Goal: Task Accomplishment & Management: Manage account settings

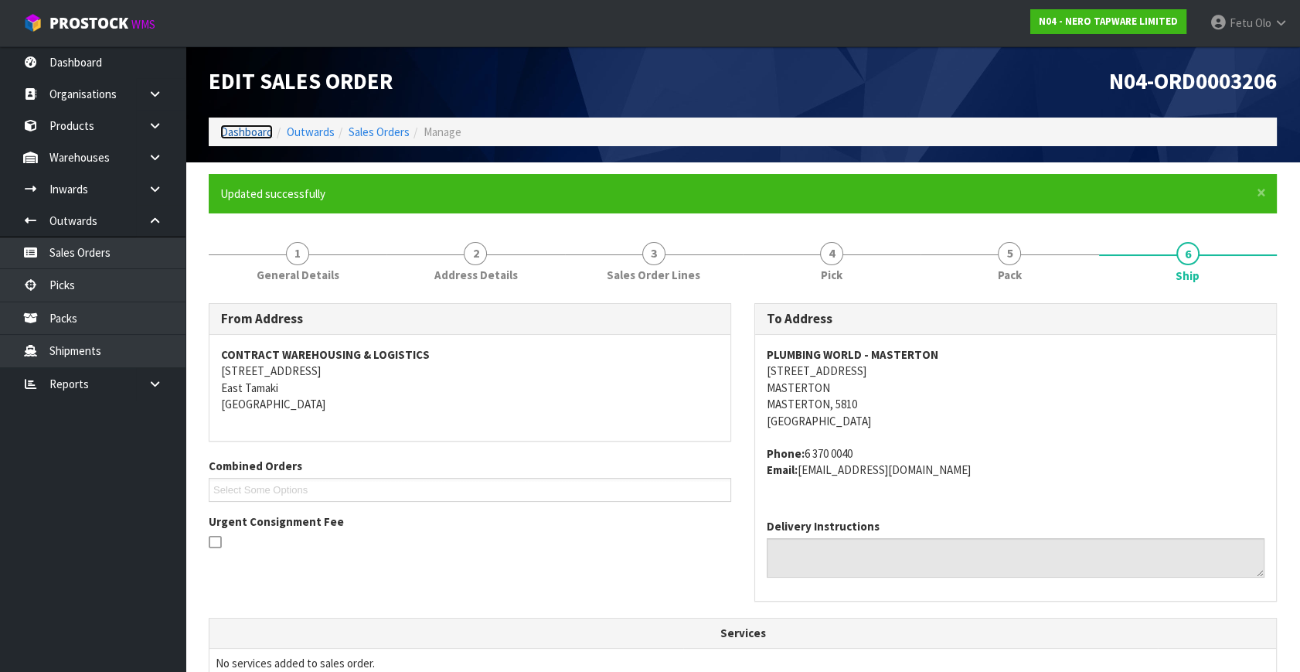
click at [248, 131] on link "Dashboard" at bounding box center [246, 131] width 53 height 15
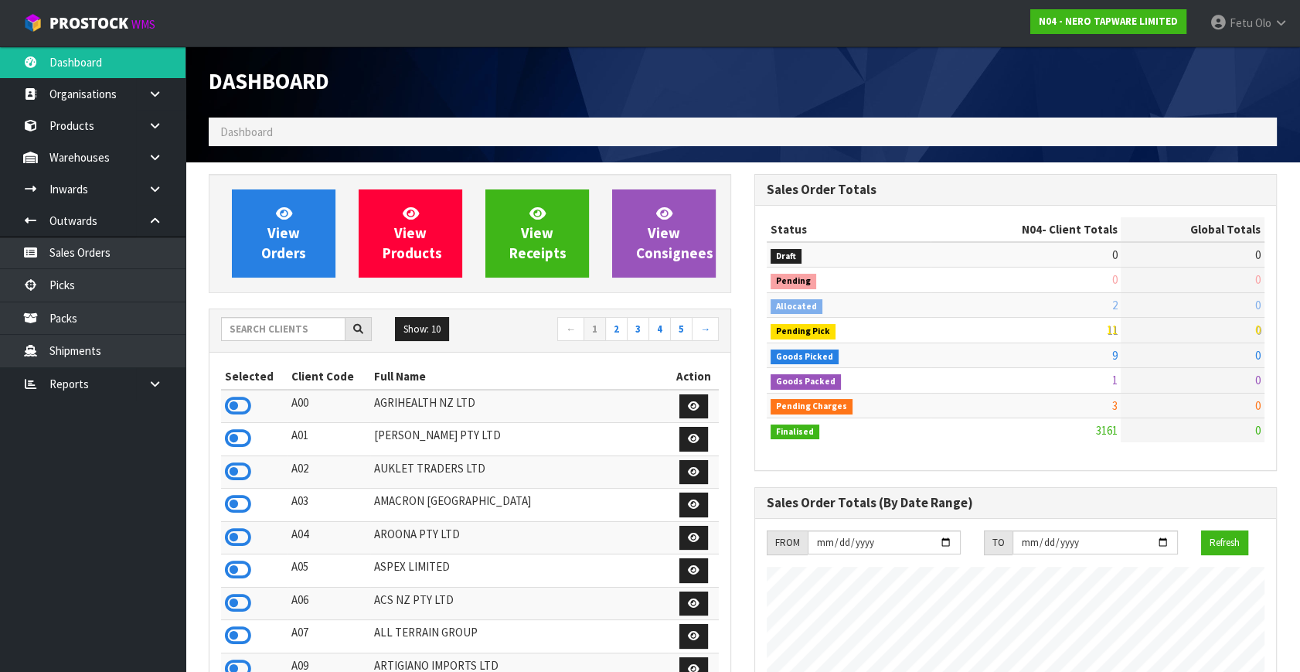
scroll to position [1234, 545]
click at [35, 285] on icon at bounding box center [30, 285] width 15 height 12
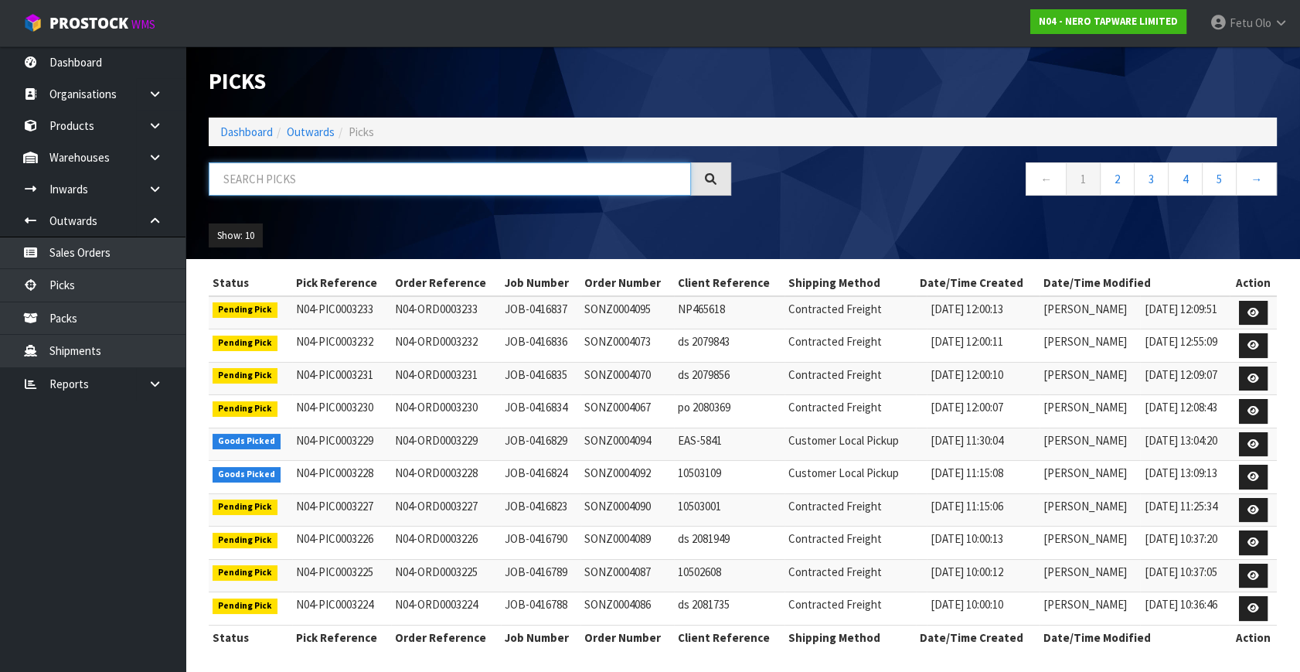
click at [272, 172] on input "text" at bounding box center [450, 178] width 482 height 33
click at [301, 175] on input "text" at bounding box center [450, 178] width 482 height 33
type input "3218"
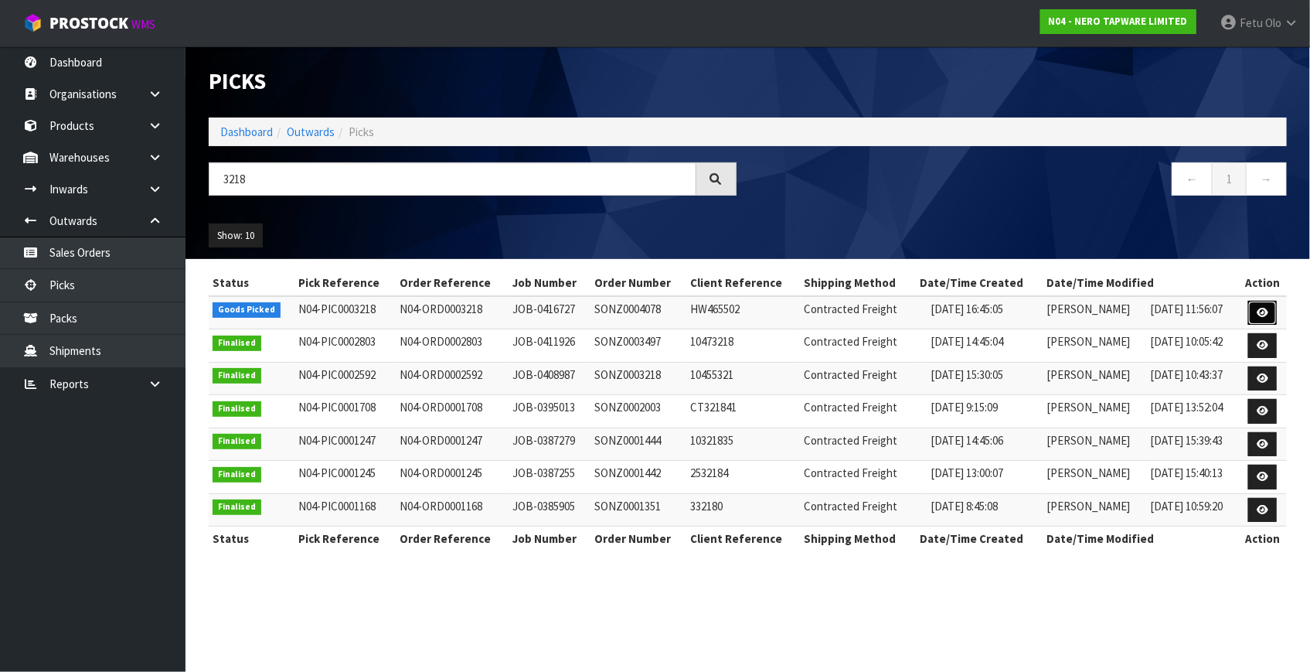
click at [1267, 308] on icon at bounding box center [1263, 313] width 12 height 10
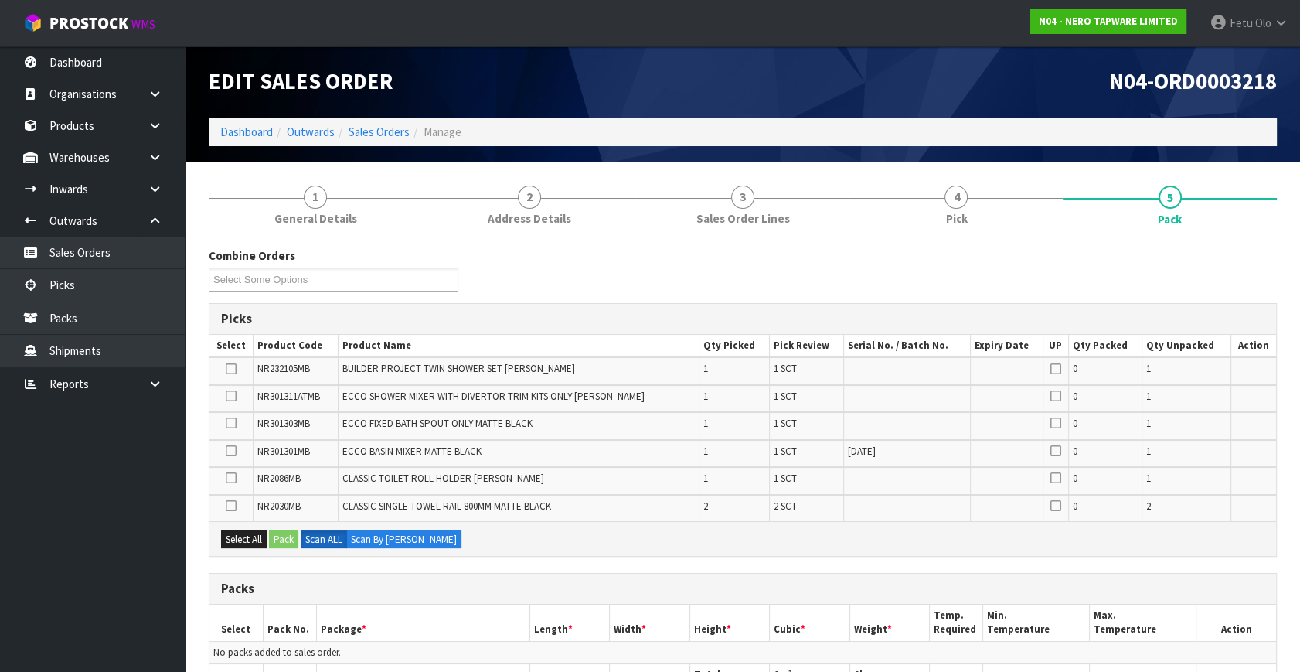
click at [632, 303] on div "Picks Select Product Code Product Name Qty Picked Pick Review Serial No. / Batc…" at bounding box center [743, 429] width 1068 height 253
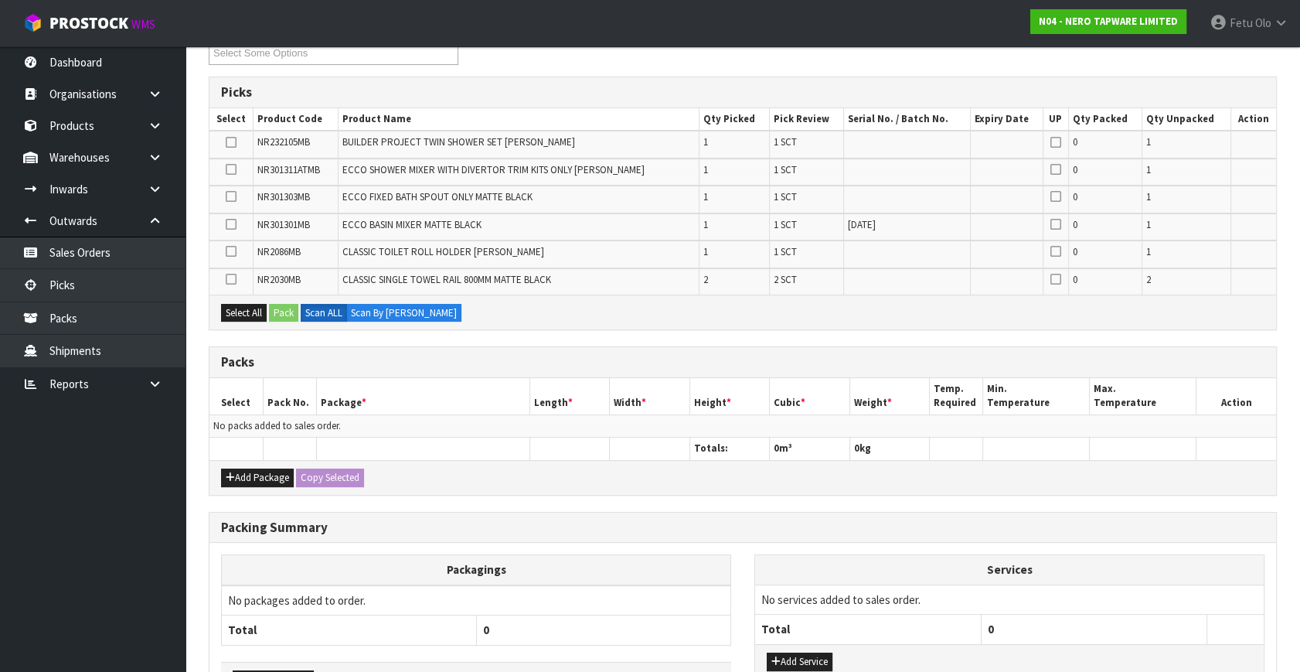
scroll to position [332, 0]
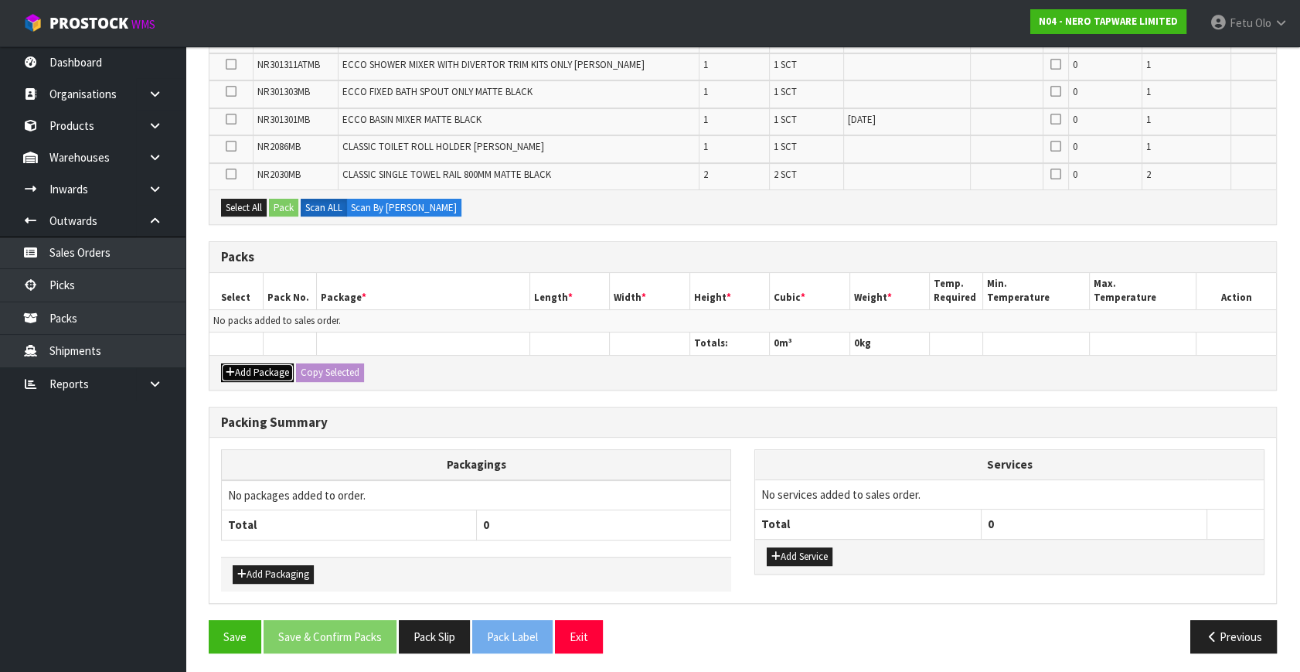
click at [247, 370] on button "Add Package" at bounding box center [257, 372] width 73 height 19
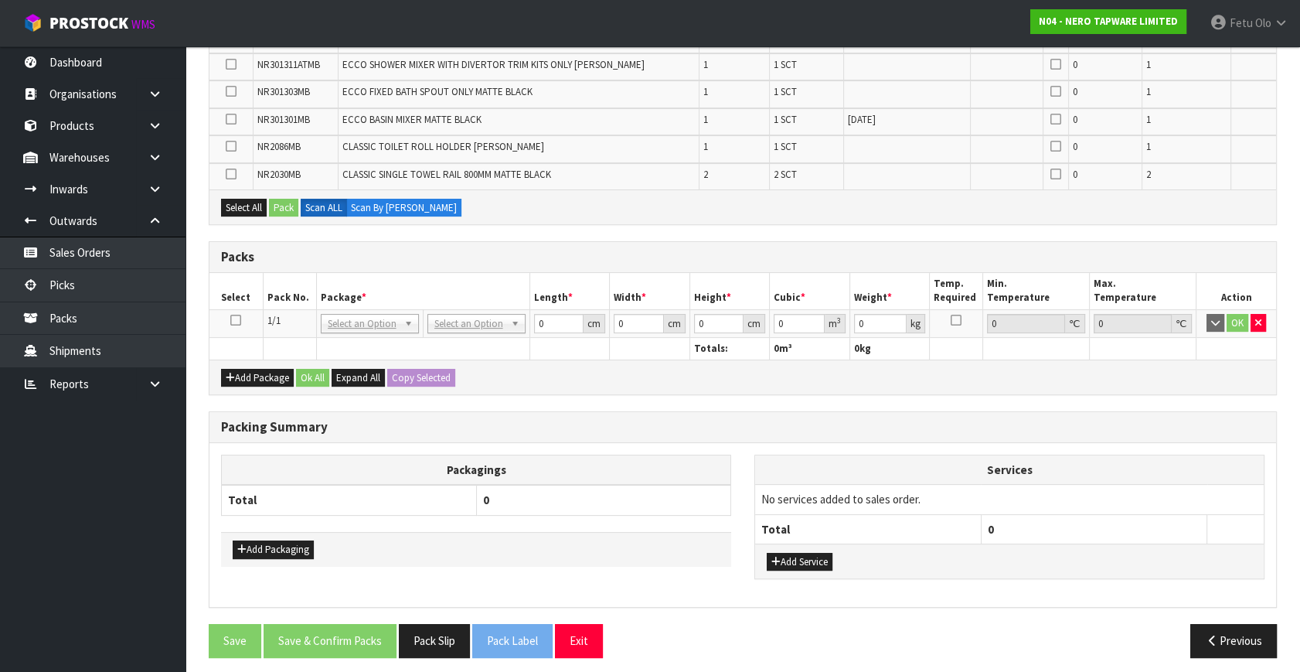
click at [235, 320] on icon at bounding box center [235, 320] width 11 height 1
click at [366, 281] on th "Package *" at bounding box center [422, 291] width 213 height 36
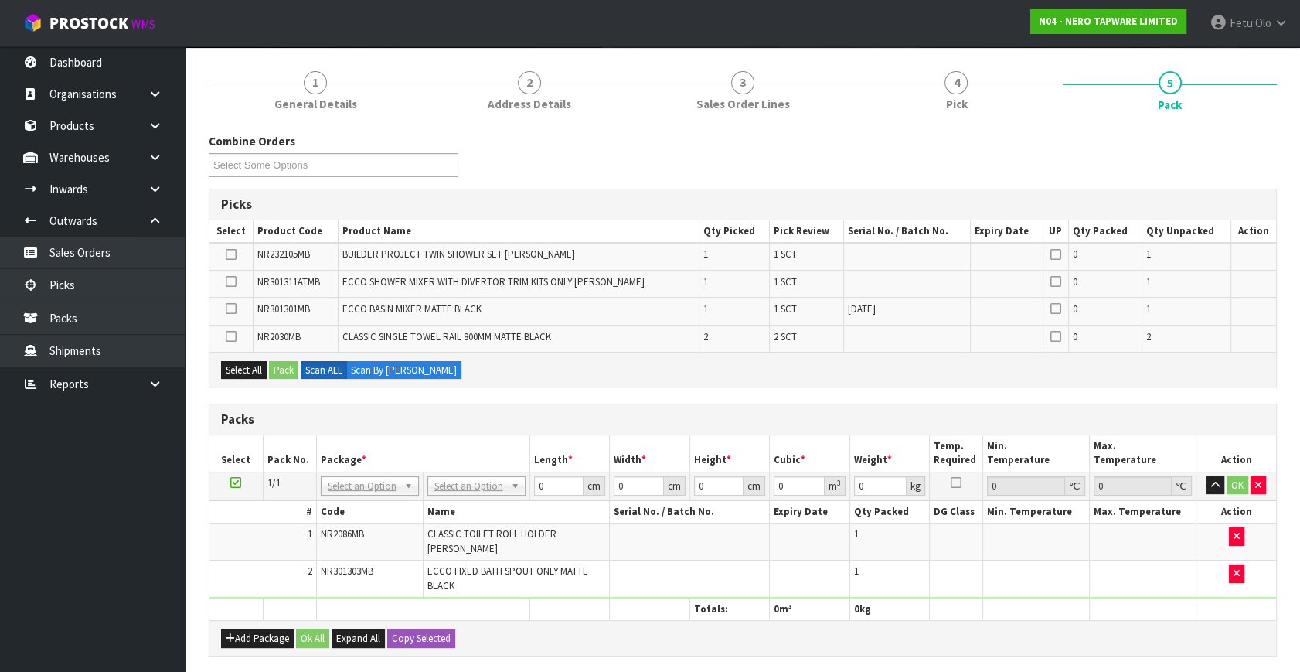
scroll to position [261, 0]
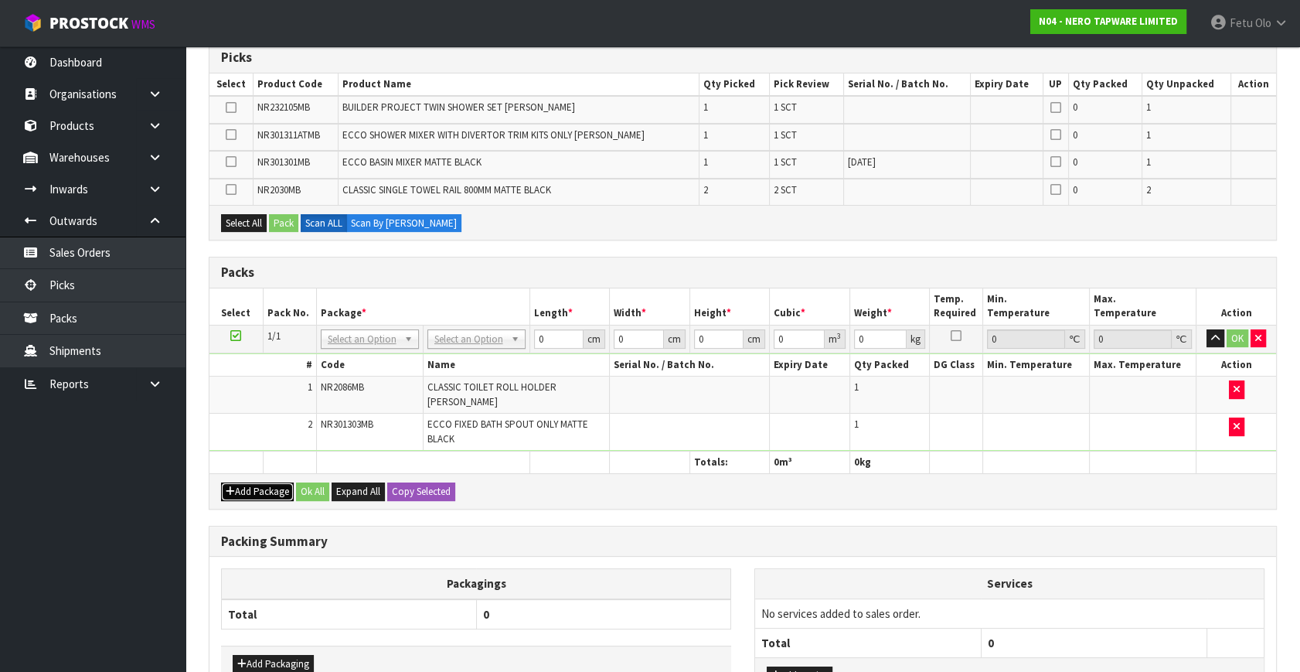
click at [245, 487] on button "Add Package" at bounding box center [257, 491] width 73 height 19
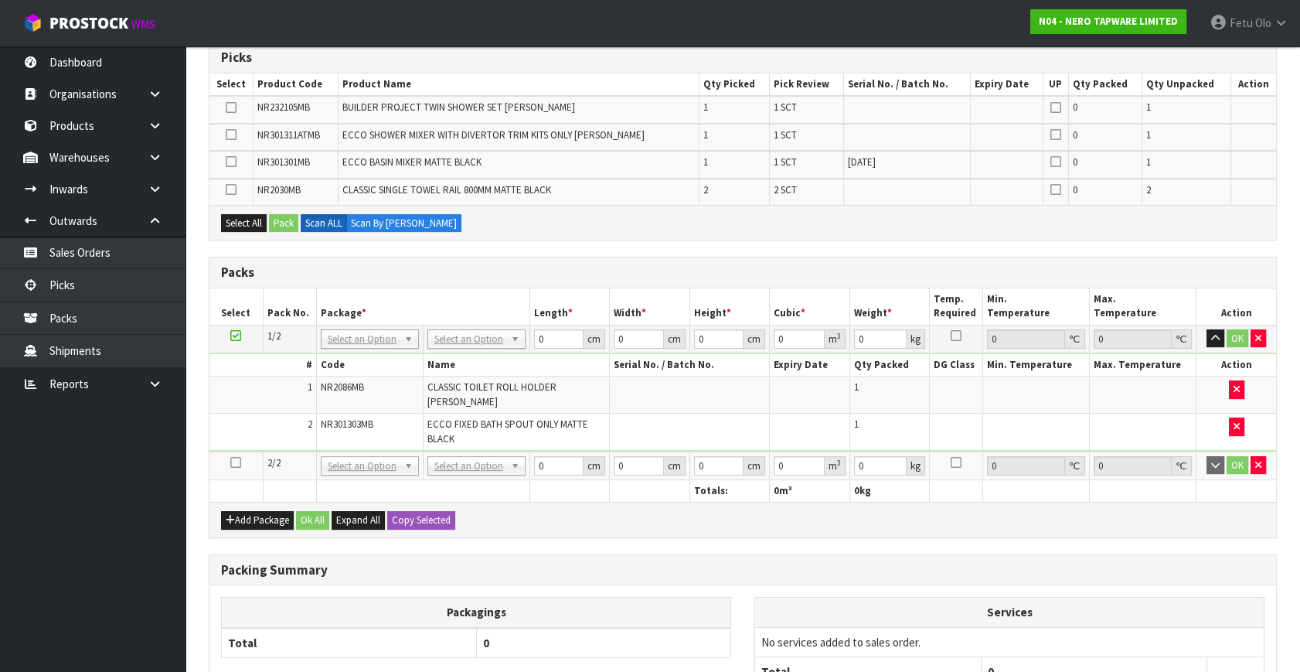
click at [229, 461] on td at bounding box center [235, 465] width 53 height 29
click at [236, 462] on icon at bounding box center [235, 462] width 11 height 1
drag, startPoint x: 50, startPoint y: 546, endPoint x: 291, endPoint y: 558, distance: 241.4
click at [56, 546] on ul "Dashboard Organisations Clients Consignees Carriers Products Categories Serial …" at bounding box center [92, 358] width 185 height 625
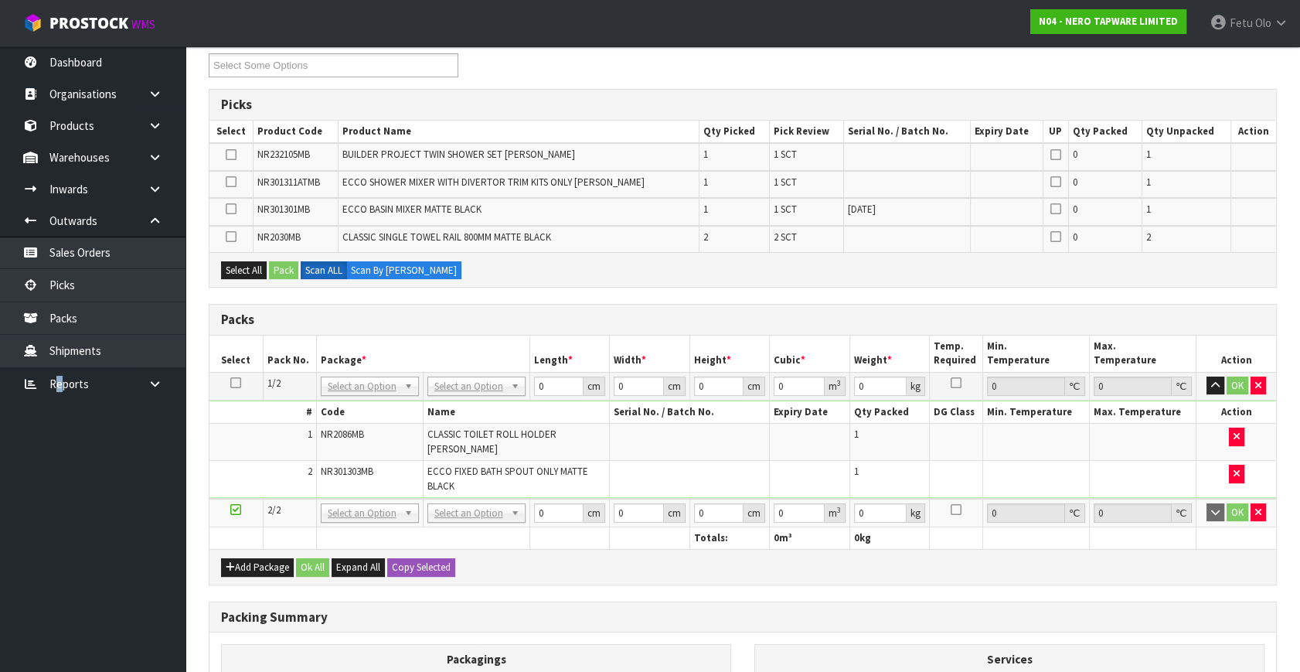
scroll to position [191, 0]
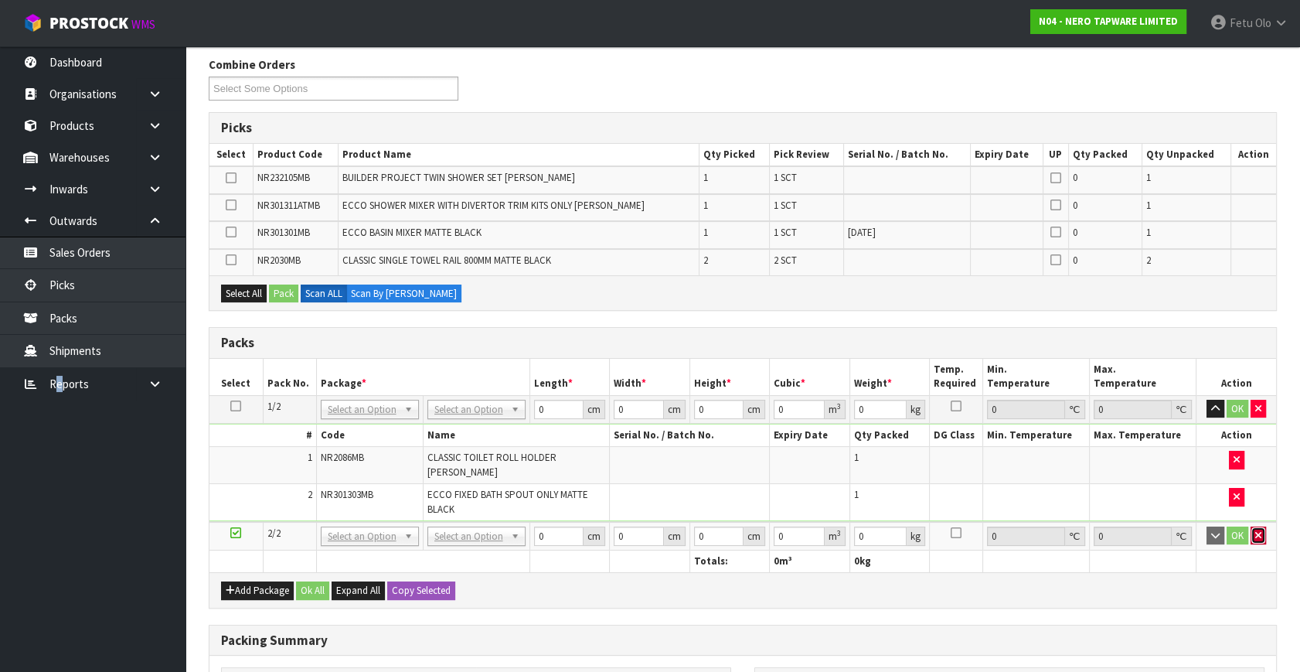
click at [1260, 533] on icon "button" at bounding box center [1258, 535] width 6 height 10
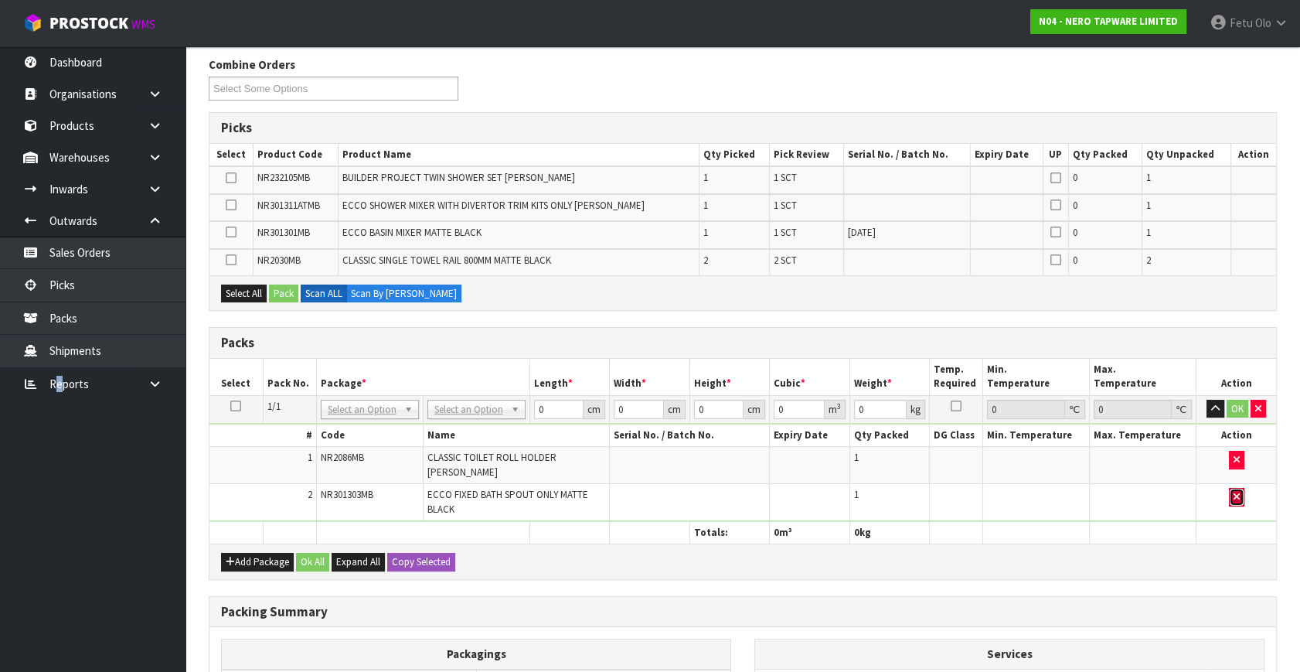
click at [1234, 493] on icon "button" at bounding box center [1236, 497] width 6 height 10
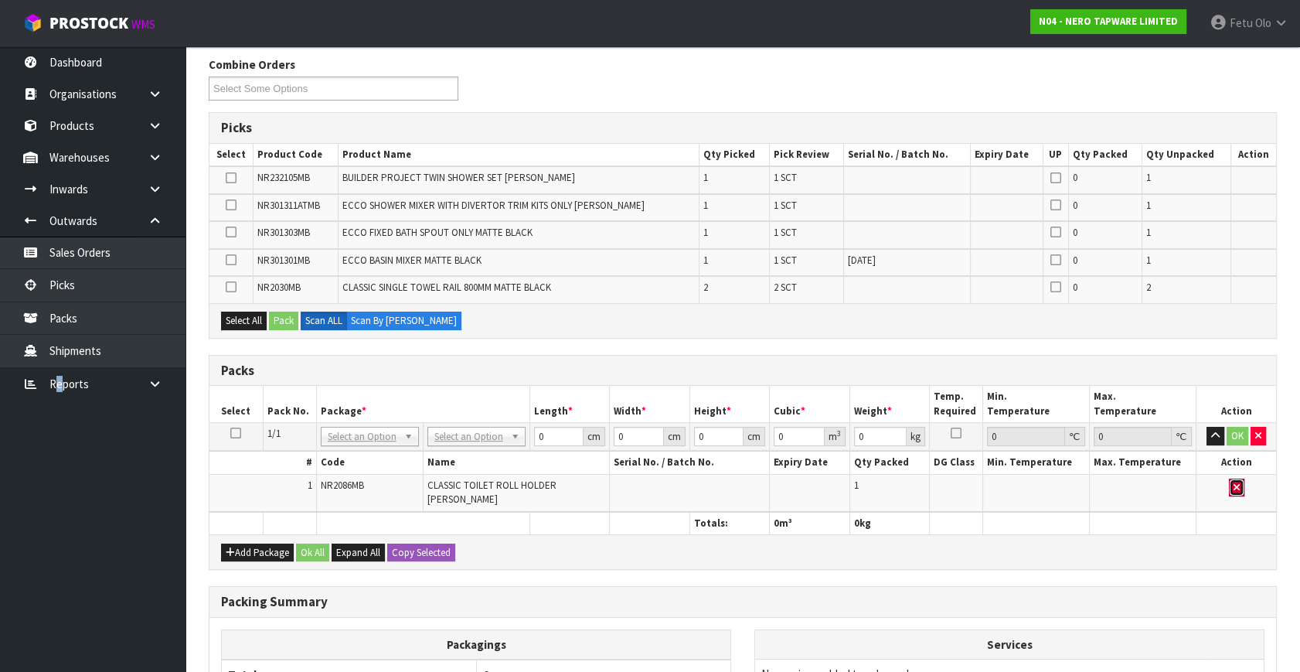
click at [1235, 487] on icon "button" at bounding box center [1236, 487] width 6 height 10
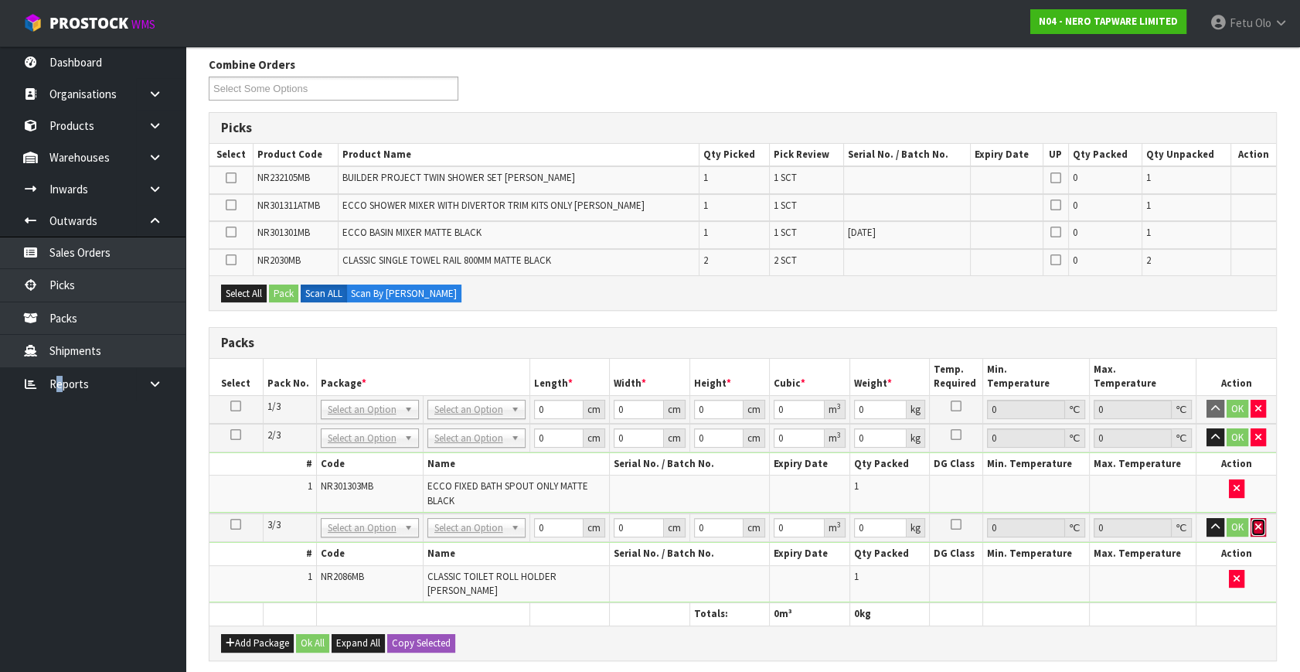
click at [1252, 519] on button "button" at bounding box center [1257, 527] width 15 height 19
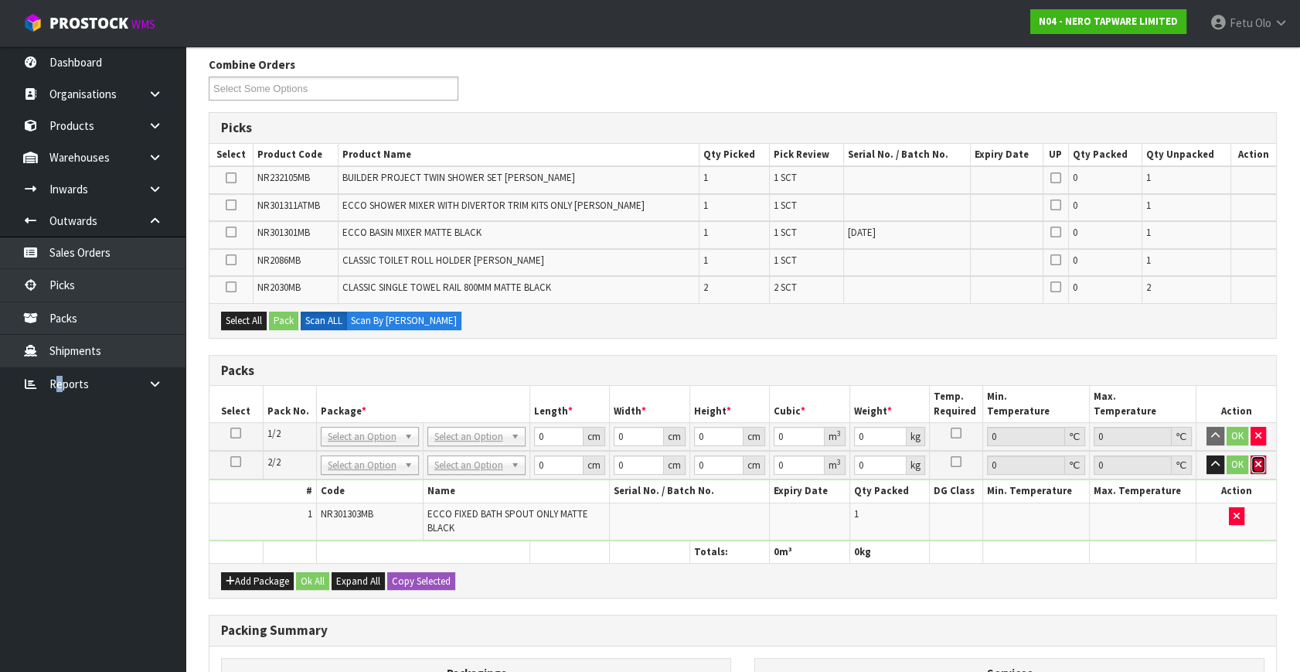
click at [1257, 462] on icon "button" at bounding box center [1258, 464] width 6 height 10
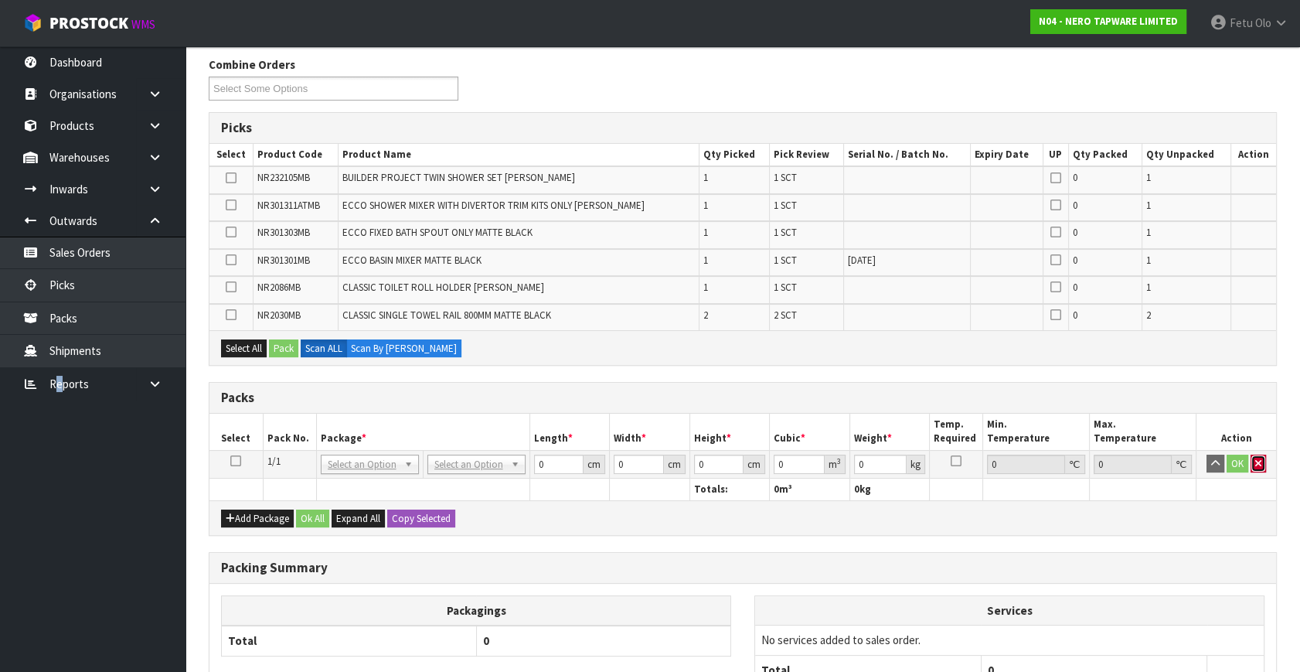
click at [1257, 454] on button "button" at bounding box center [1257, 463] width 15 height 19
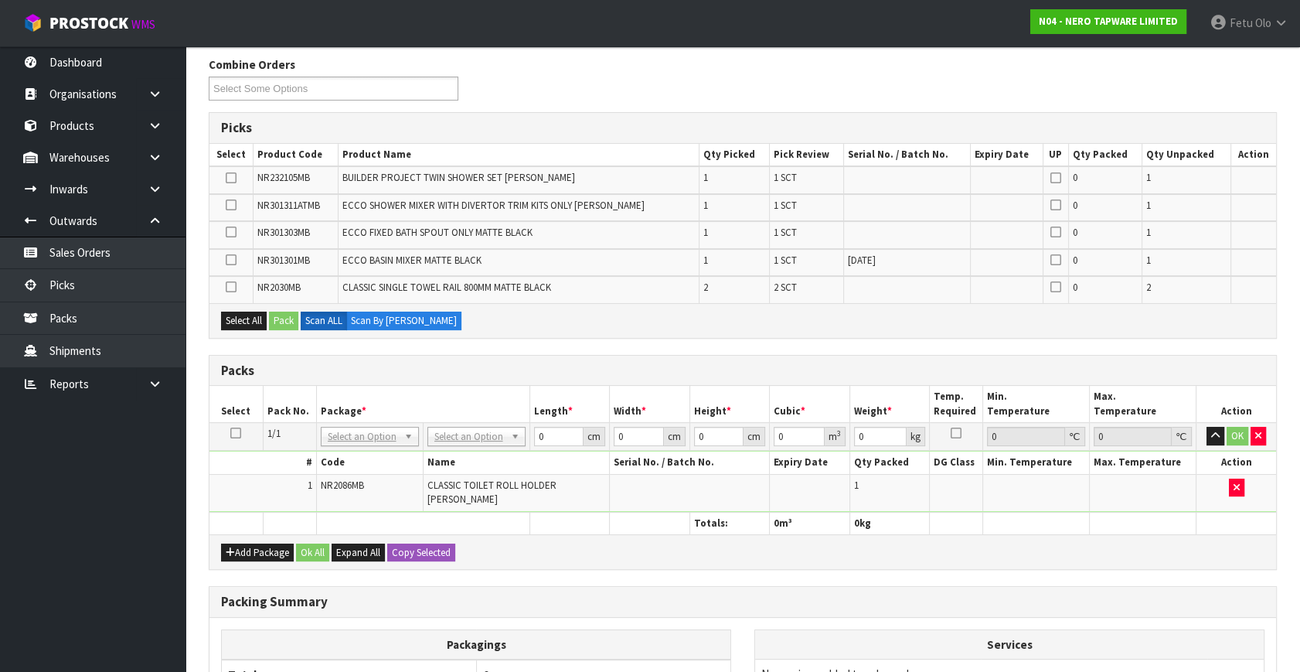
click at [237, 433] on icon at bounding box center [235, 433] width 11 height 1
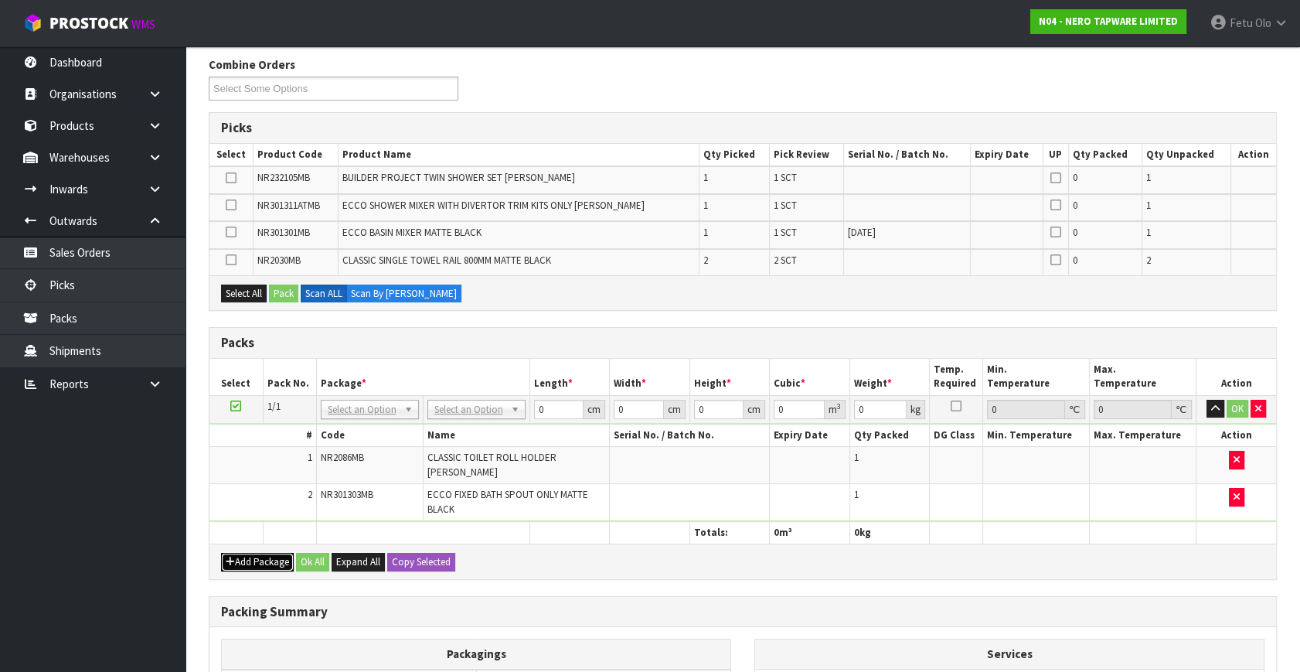
click at [256, 558] on button "Add Package" at bounding box center [257, 562] width 73 height 19
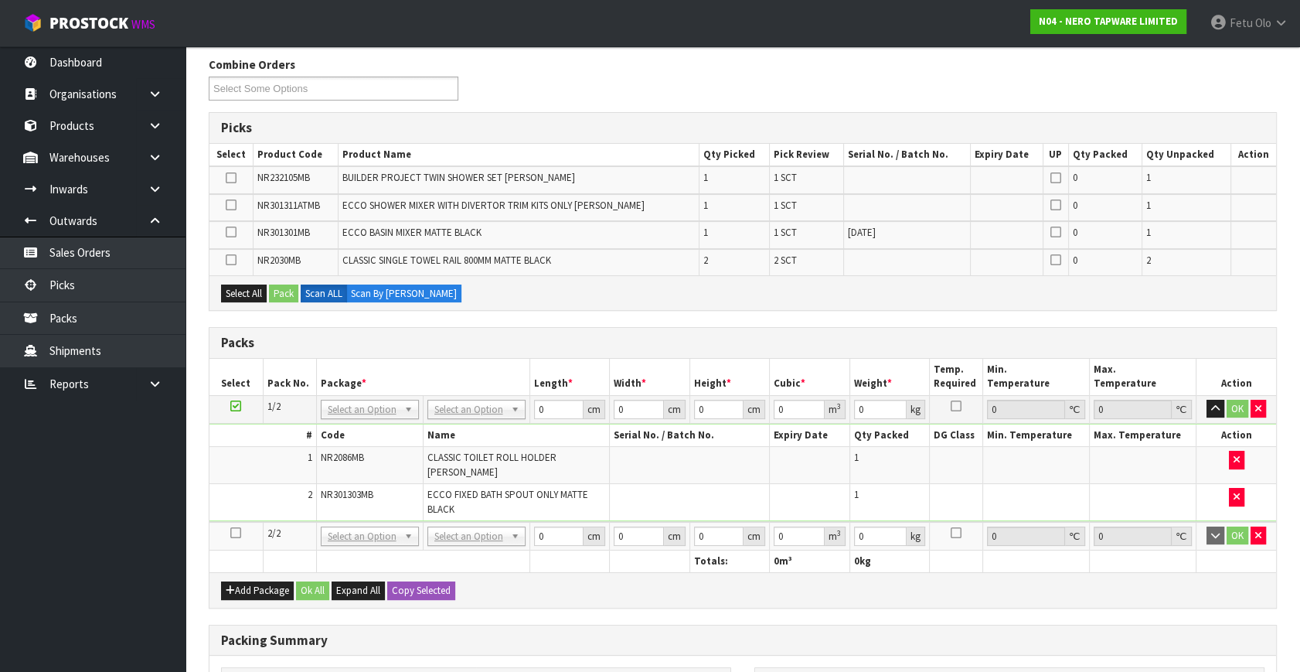
click at [234, 532] on icon at bounding box center [235, 532] width 11 height 1
click at [85, 570] on ul "Dashboard Organisations Clients Consignees Carriers Products Categories Serial …" at bounding box center [92, 358] width 185 height 625
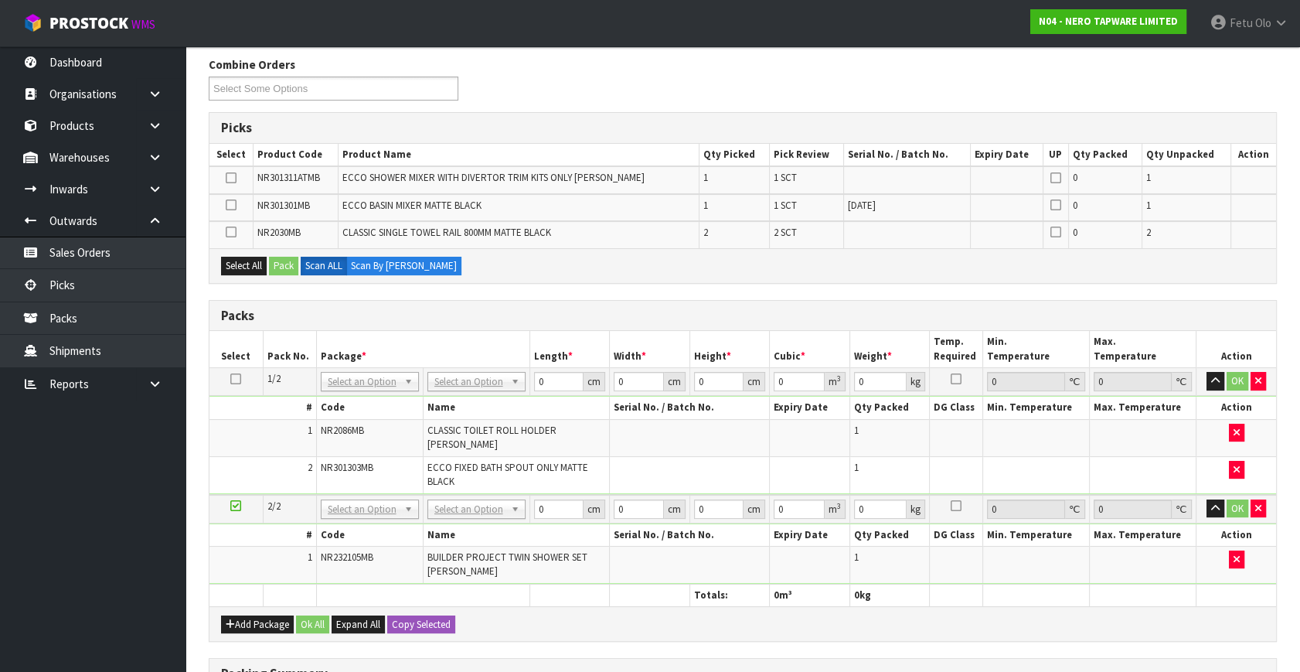
click at [231, 505] on icon at bounding box center [235, 505] width 11 height 1
click at [231, 621] on icon "button" at bounding box center [230, 624] width 9 height 10
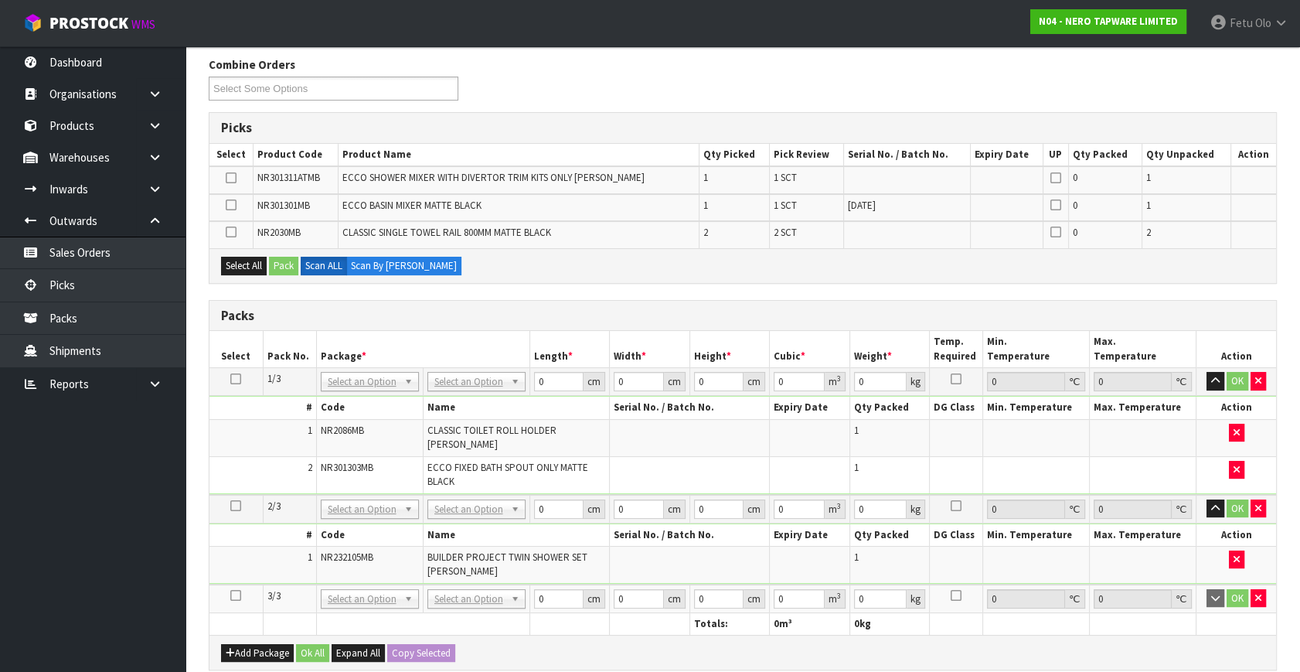
click at [236, 595] on icon at bounding box center [235, 595] width 11 height 1
click at [95, 621] on ul "Dashboard Organisations Clients Consignees Carriers Products Categories Serial …" at bounding box center [92, 358] width 185 height 625
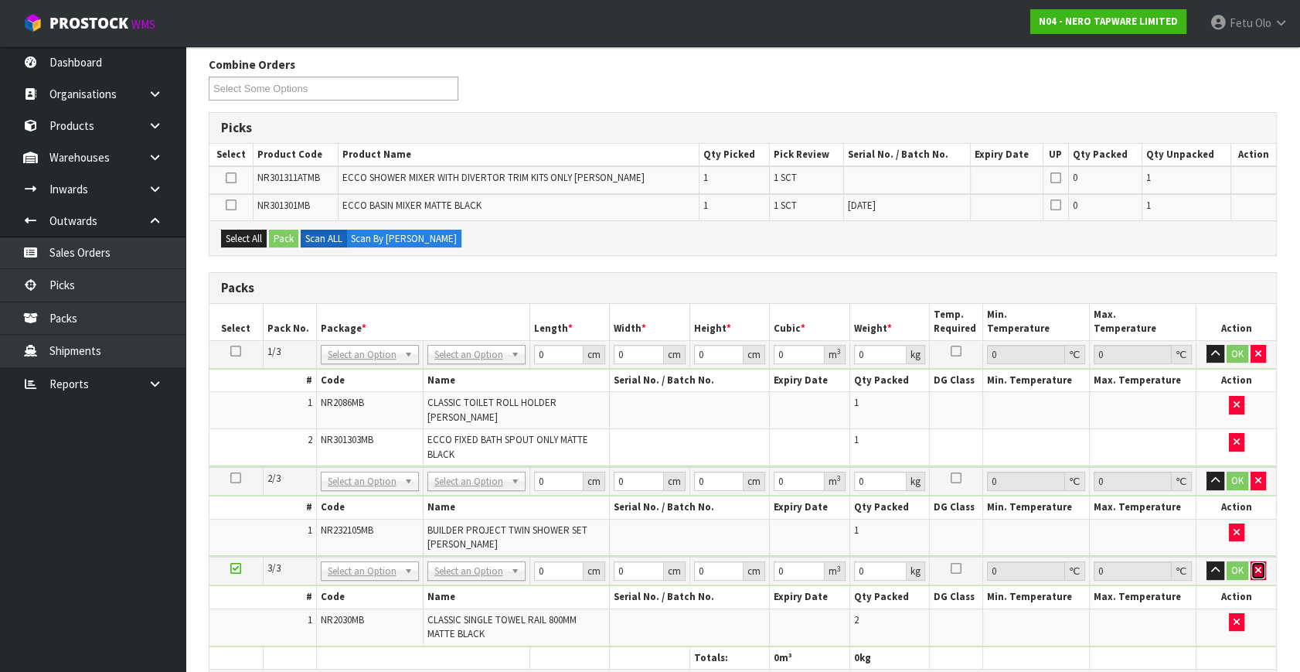
click at [1255, 570] on icon "button" at bounding box center [1258, 570] width 6 height 10
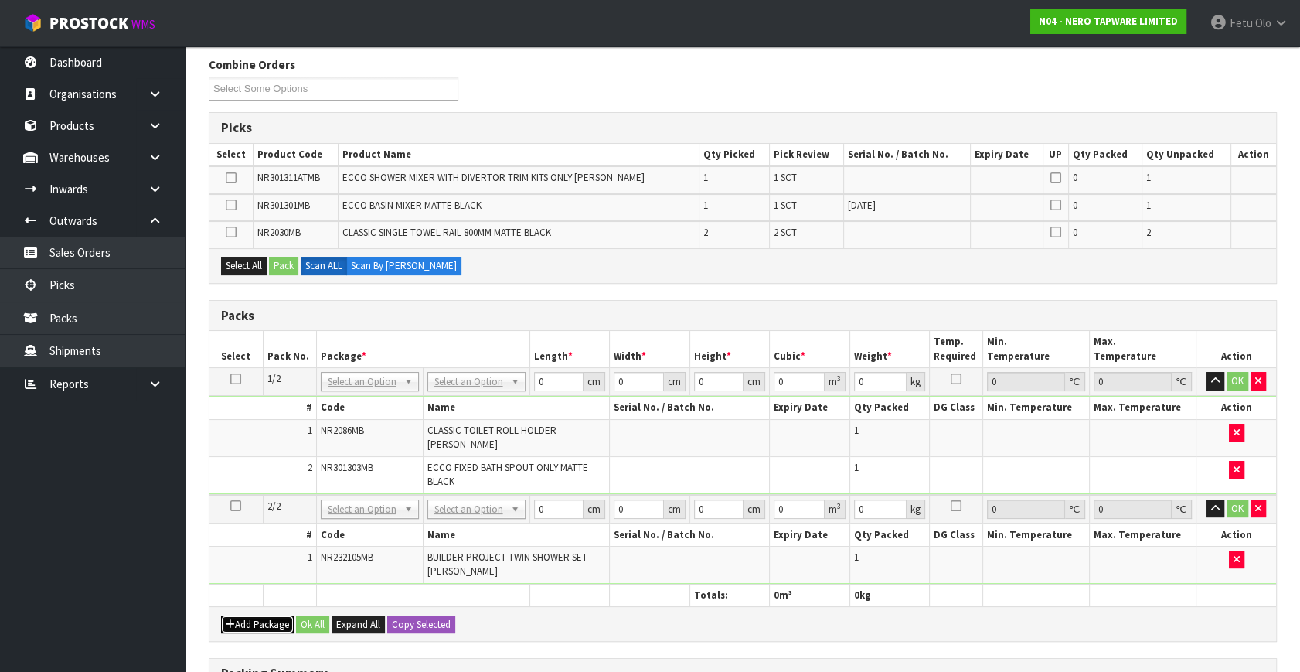
click at [241, 618] on button "Add Package" at bounding box center [257, 624] width 73 height 19
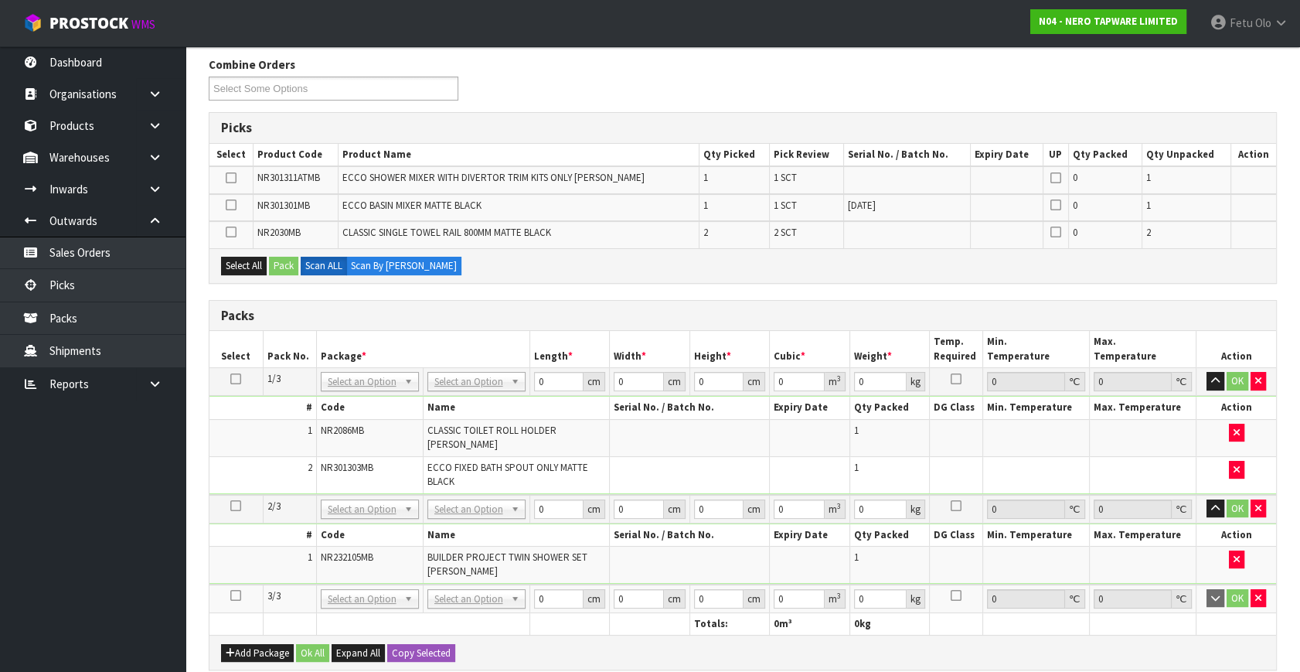
click at [236, 595] on icon at bounding box center [235, 595] width 11 height 1
click at [84, 602] on ul "Dashboard Organisations Clients Consignees Carriers Products Categories Serial …" at bounding box center [92, 358] width 185 height 625
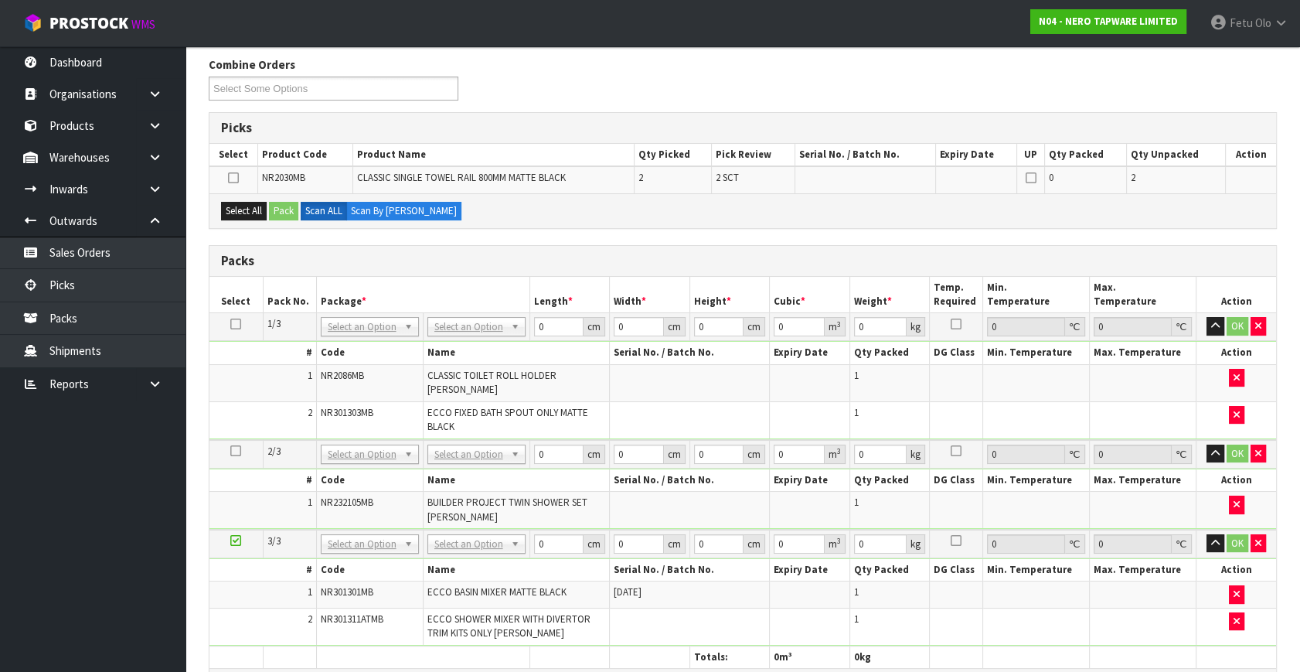
click at [236, 540] on icon at bounding box center [235, 540] width 11 height 1
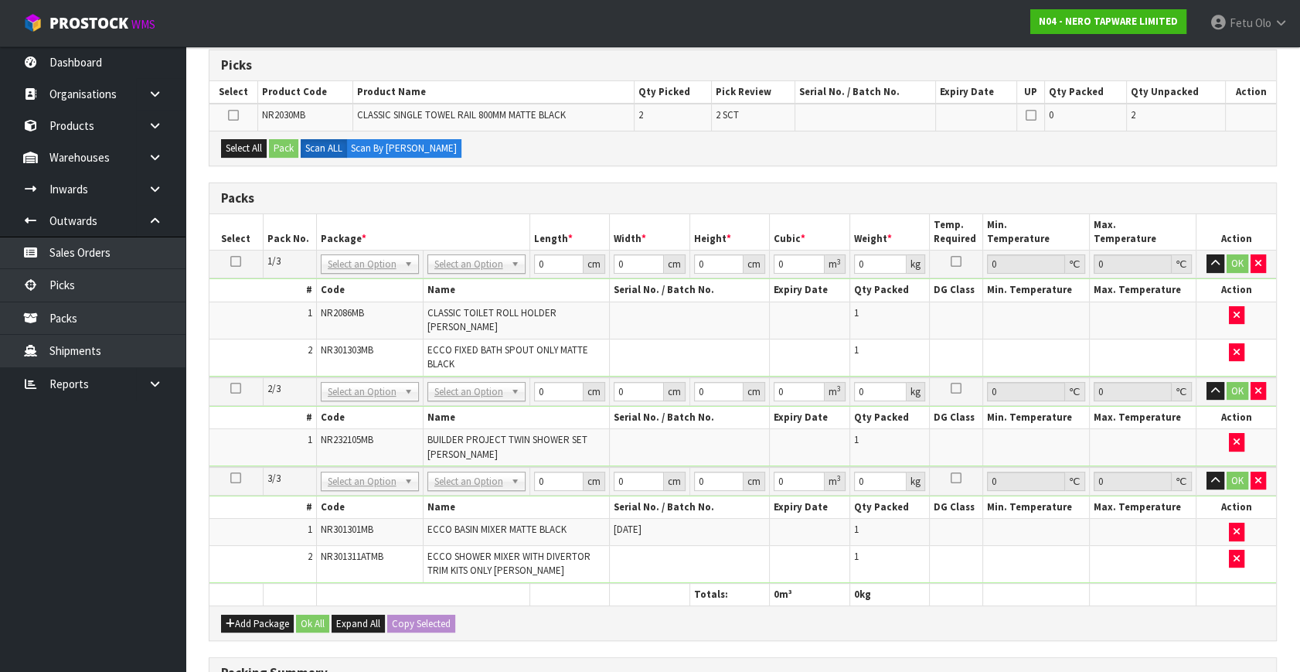
scroll to position [332, 0]
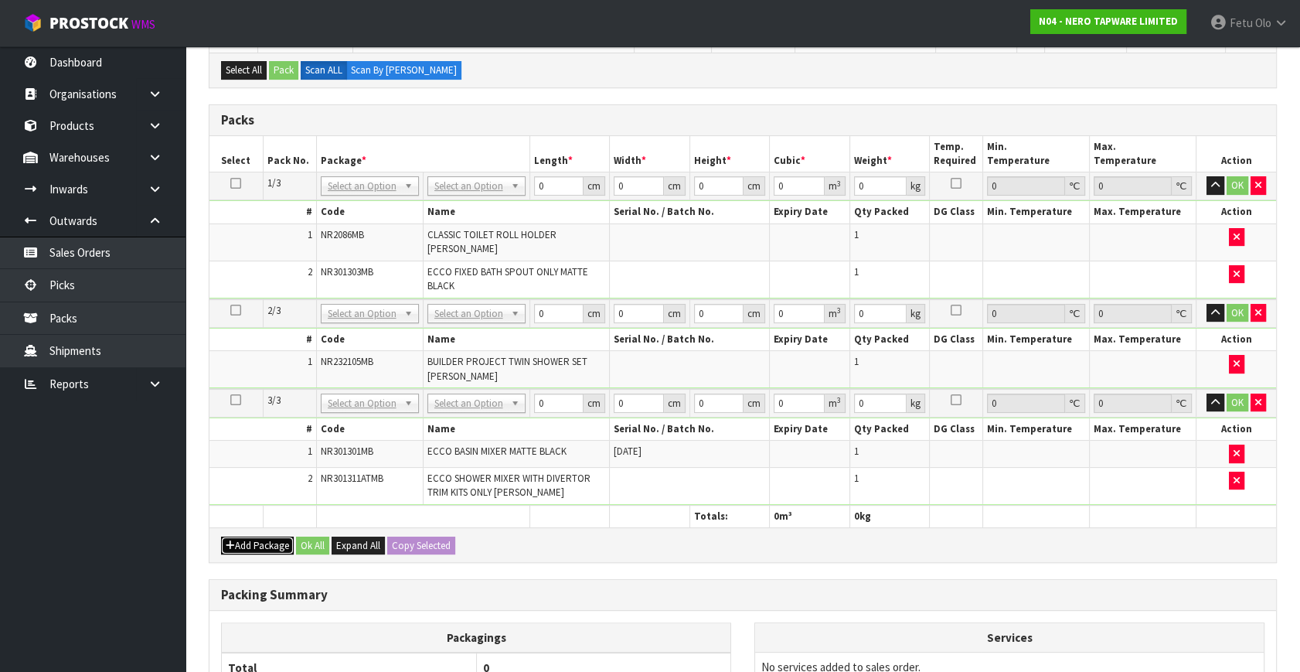
click at [259, 537] on button "Add Package" at bounding box center [257, 545] width 73 height 19
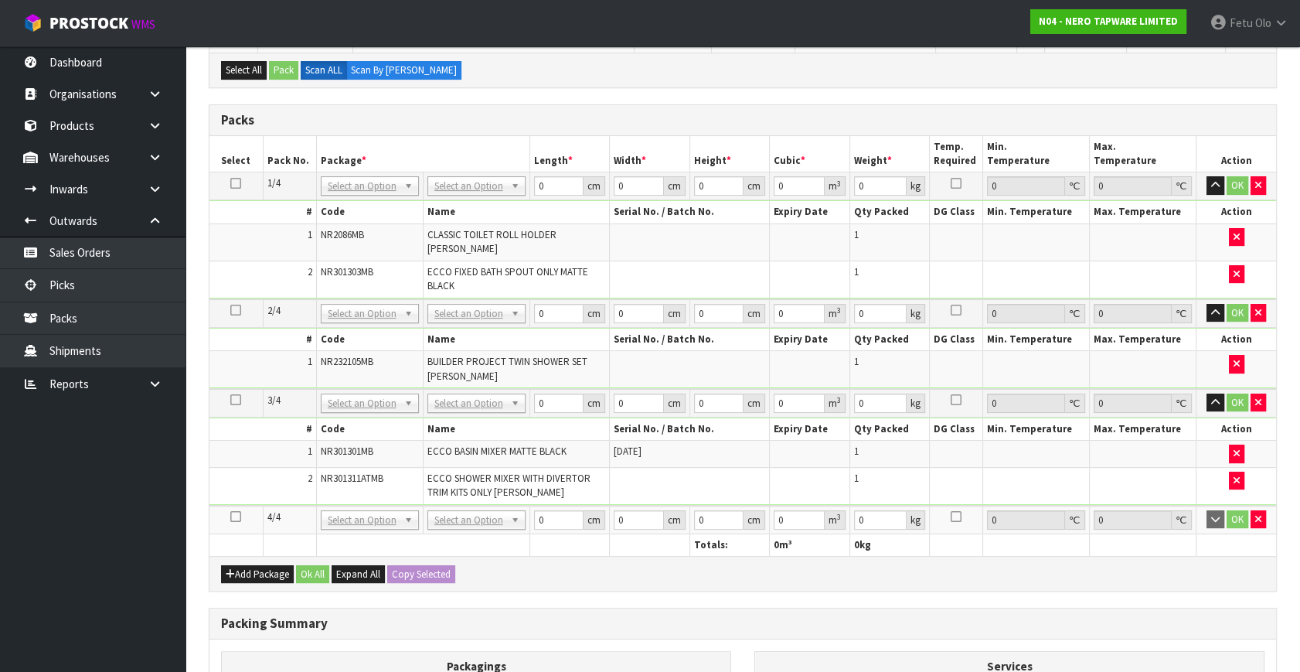
click at [221, 491] on td "2" at bounding box center [262, 485] width 107 height 36
click at [232, 516] on icon at bounding box center [235, 516] width 11 height 1
click at [114, 580] on ul "Dashboard Organisations Clients Consignees Carriers Products Categories Serial …" at bounding box center [92, 358] width 185 height 625
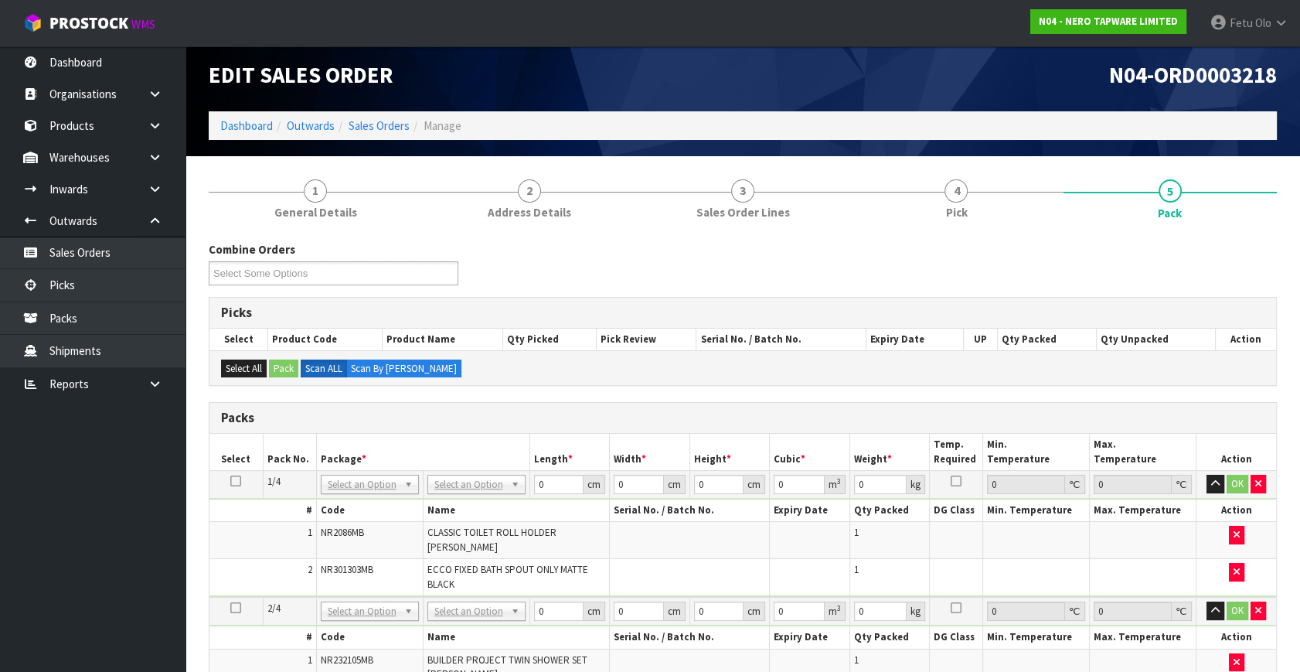
scroll to position [0, 0]
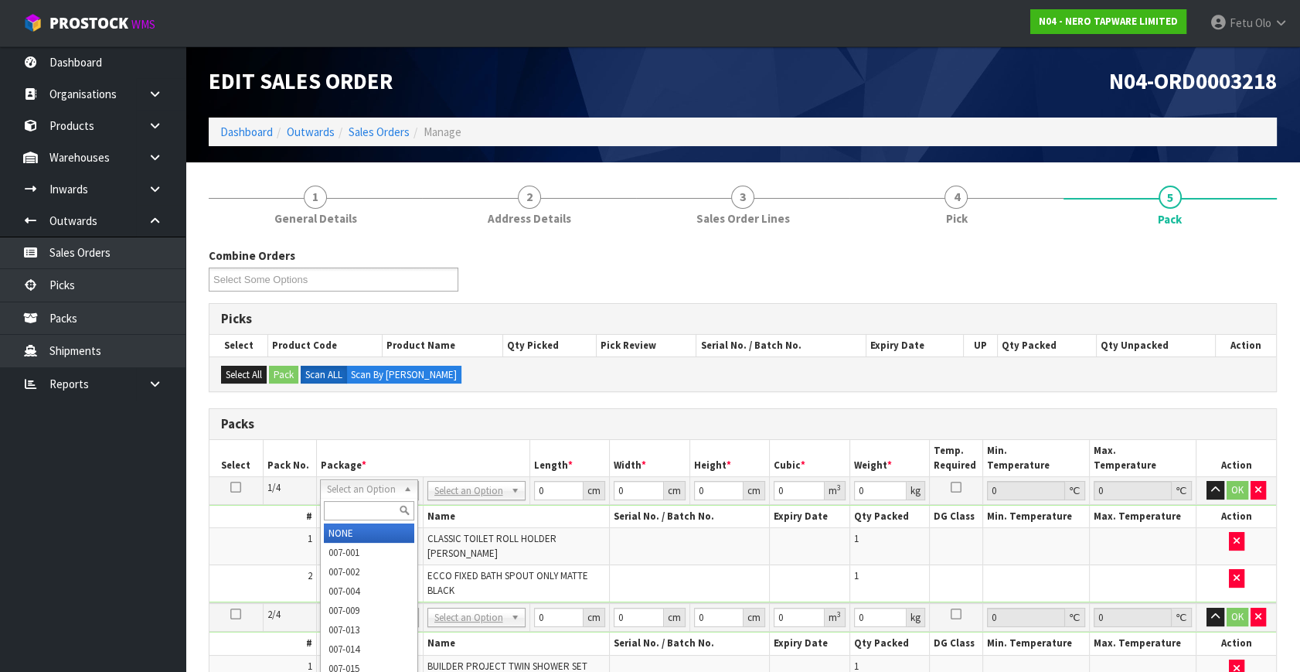
drag, startPoint x: 369, startPoint y: 509, endPoint x: 373, endPoint y: 501, distance: 9.3
click at [369, 503] on input "text" at bounding box center [369, 510] width 90 height 19
type input "011"
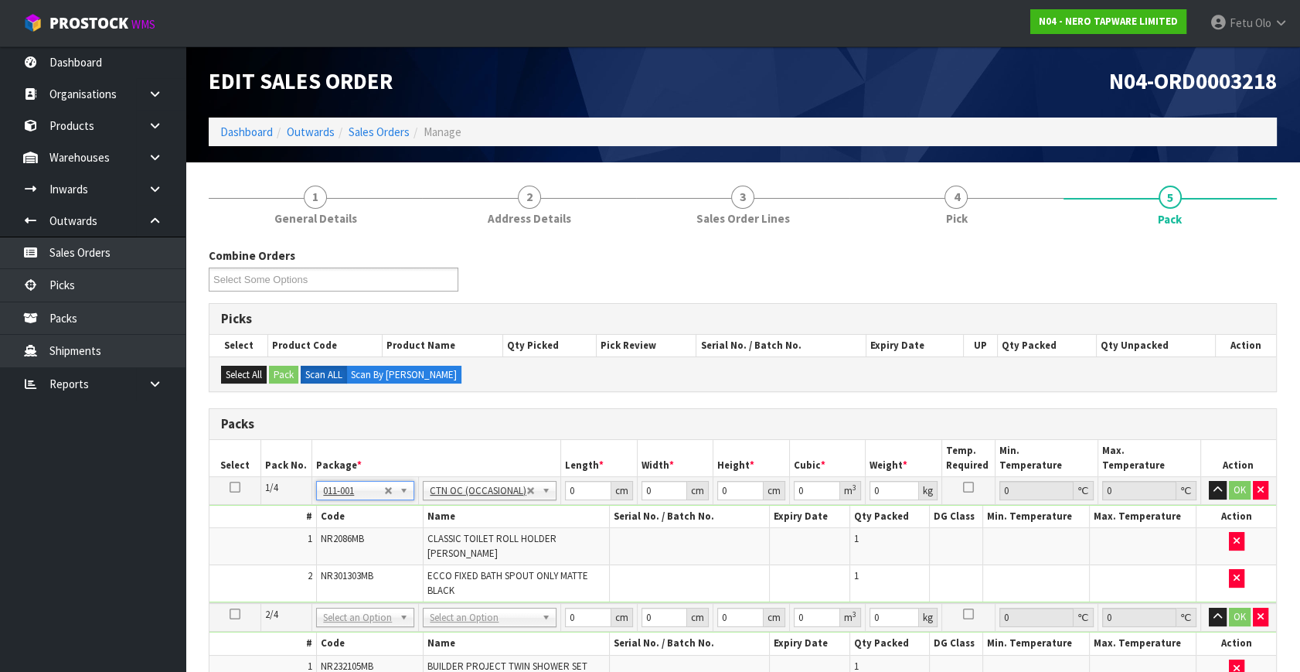
type input "1.26"
drag, startPoint x: 532, startPoint y: 502, endPoint x: 516, endPoint y: 505, distance: 16.7
click at [516, 505] on tbody "1/4 NONE 007-001 007-002 007-004 007-009 007-013 007-014 007-015 007-017 007-01…" at bounding box center [742, 540] width 1067 height 127
type input "71"
type input "27"
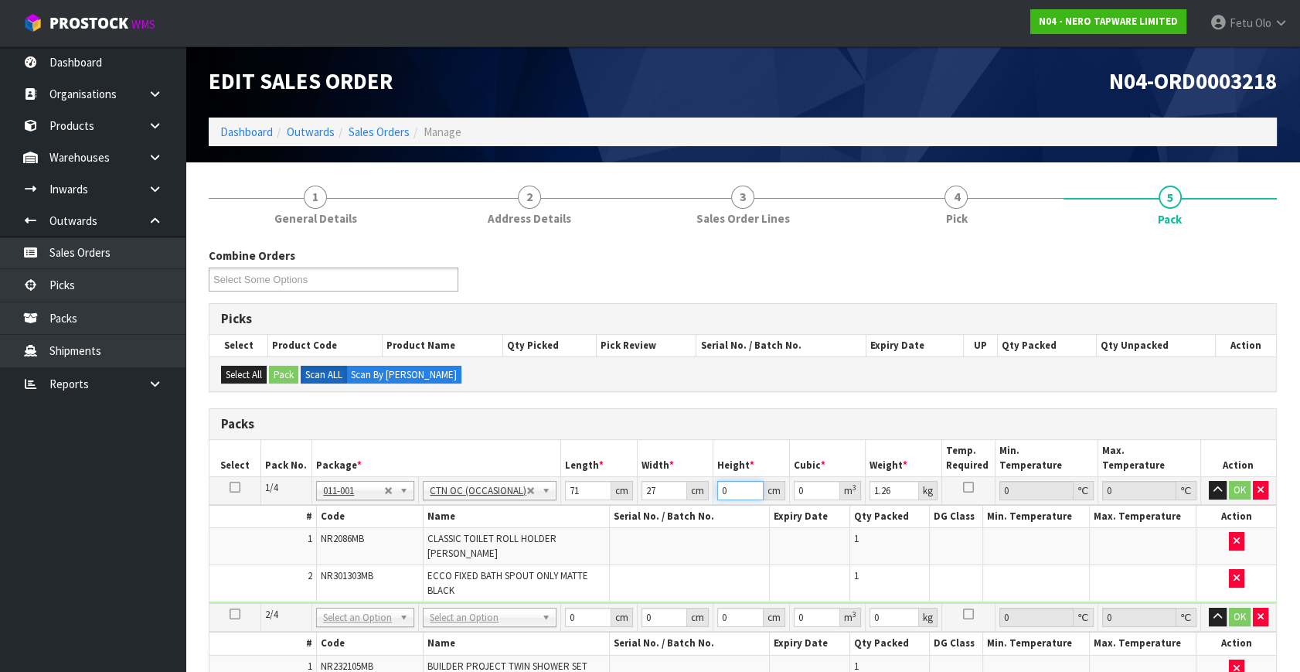
type input "3"
type input "0.005751"
type input "33"
type input "0.063261"
type input "33"
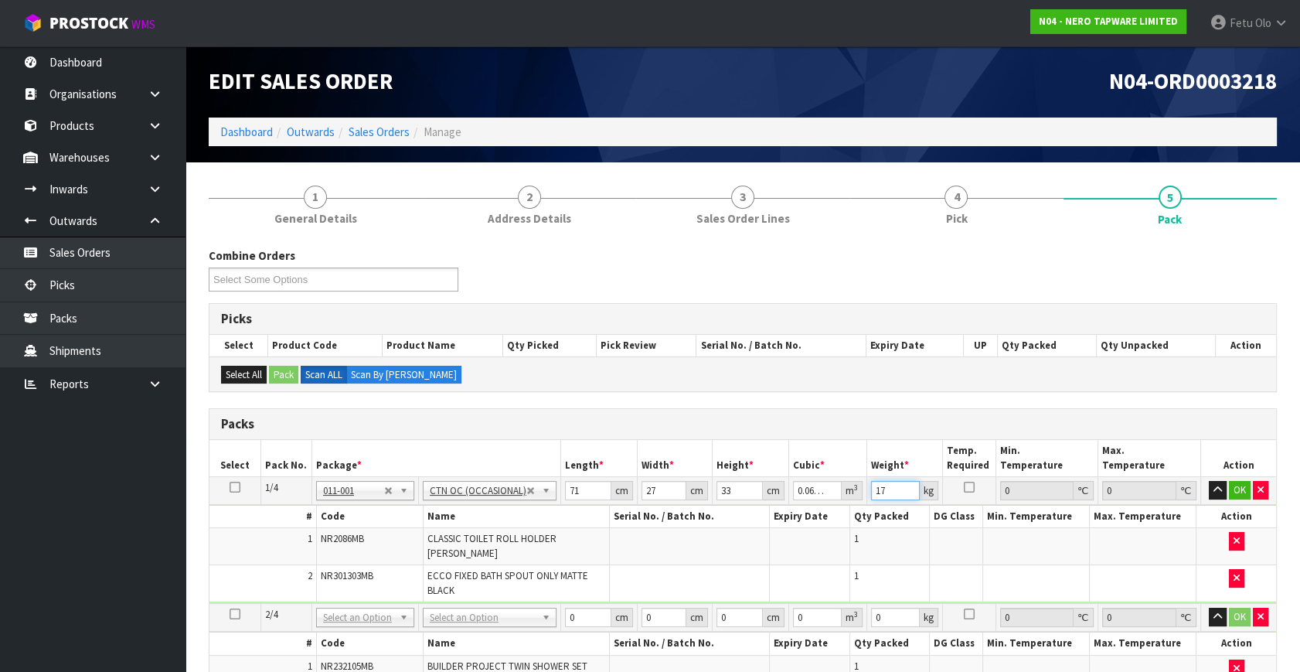
type input "17"
click button "OK" at bounding box center [1240, 490] width 22 height 19
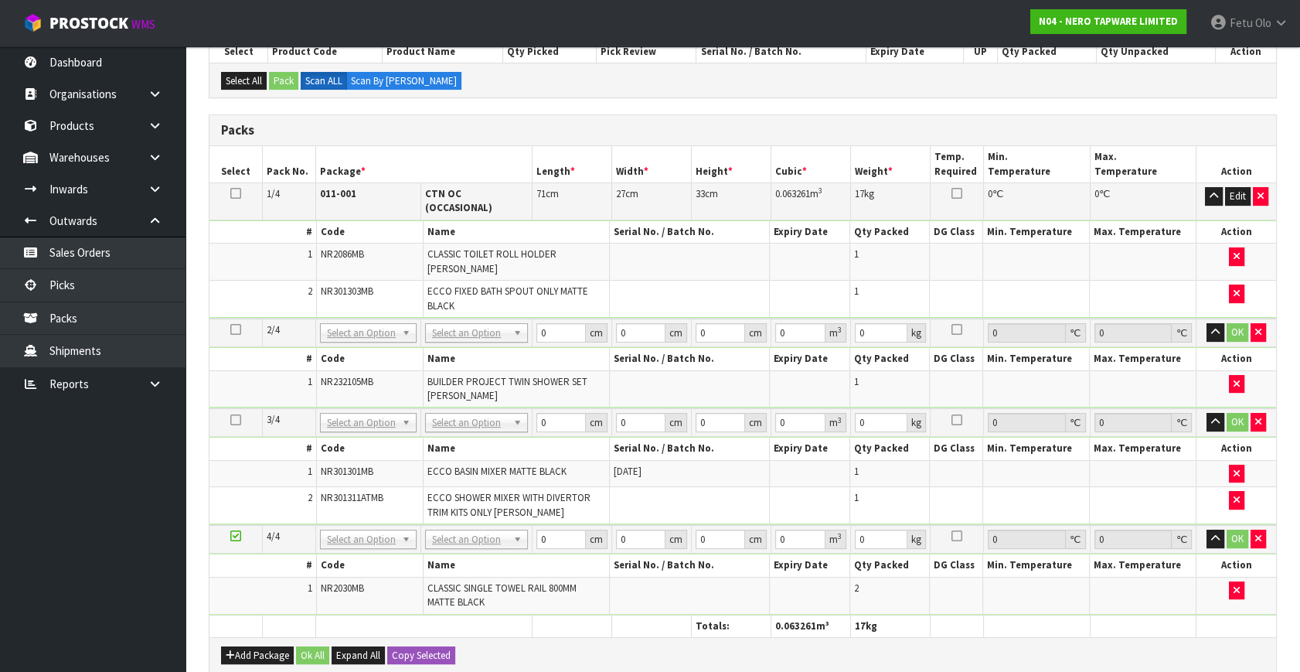
scroll to position [492, 0]
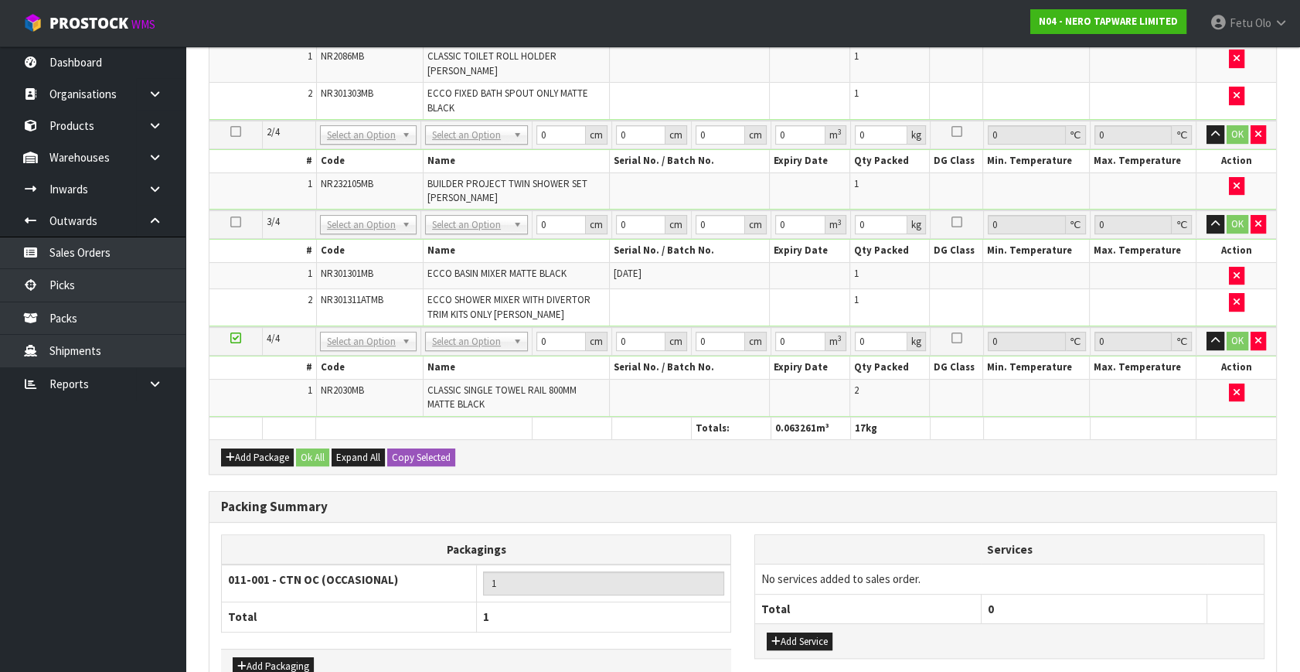
click at [231, 338] on icon at bounding box center [235, 338] width 11 height 1
drag, startPoint x: 369, startPoint y: 125, endPoint x: 369, endPoint y: 139, distance: 13.9
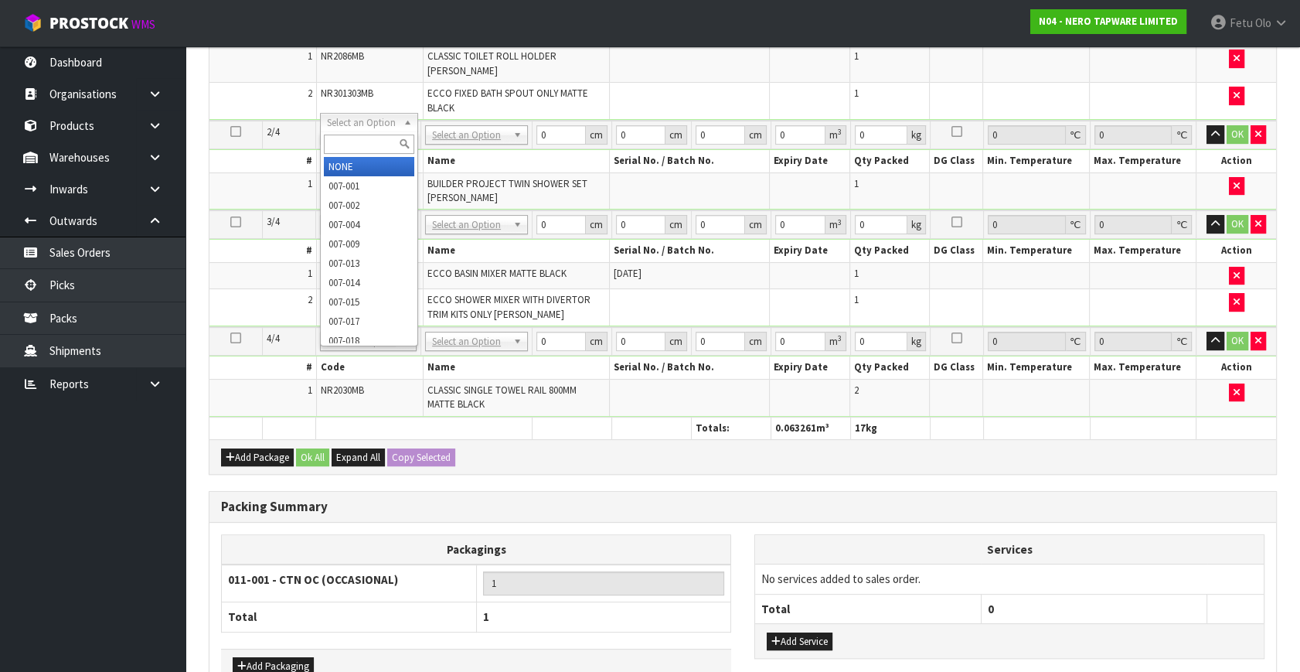
click at [369, 146] on input "text" at bounding box center [369, 143] width 90 height 19
type input "011"
type input "2"
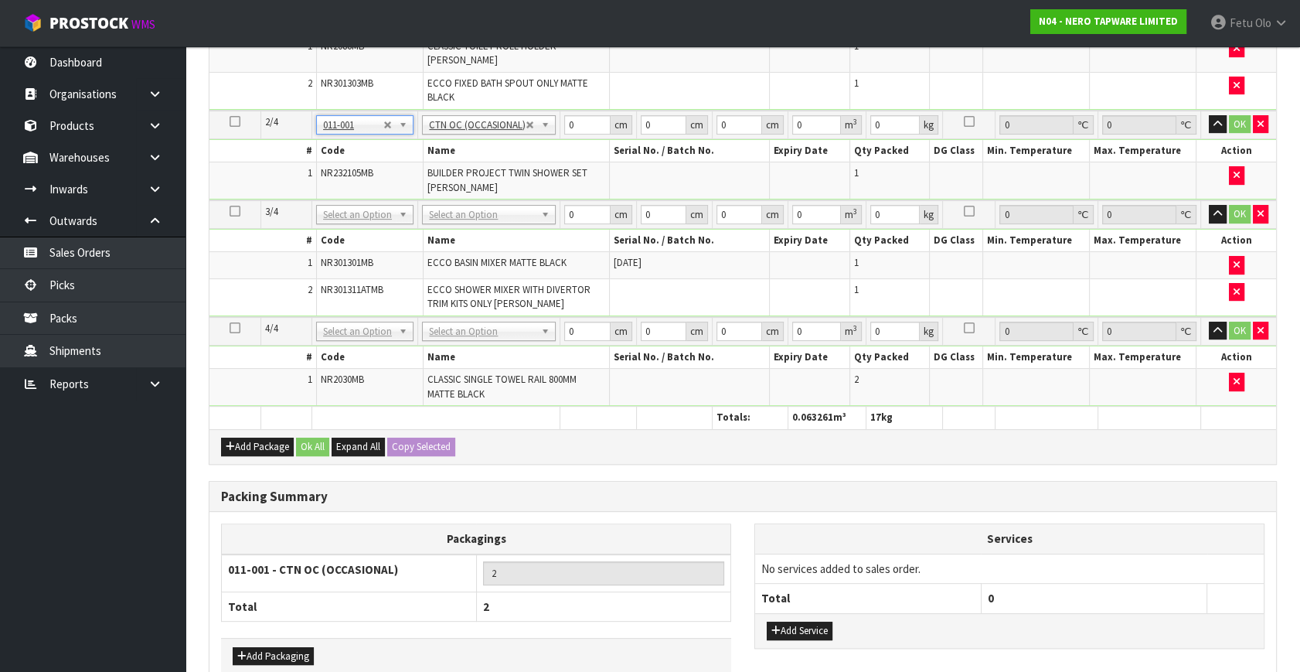
type input "4"
drag, startPoint x: 559, startPoint y: 125, endPoint x: 407, endPoint y: 169, distance: 157.8
click at [407, 169] on tbody "2/4 NONE 007-001 007-002 007-004 007-009 007-013 007-014 007-015 007-017 007-01…" at bounding box center [742, 156] width 1067 height 90
type input "566"
type input "48"
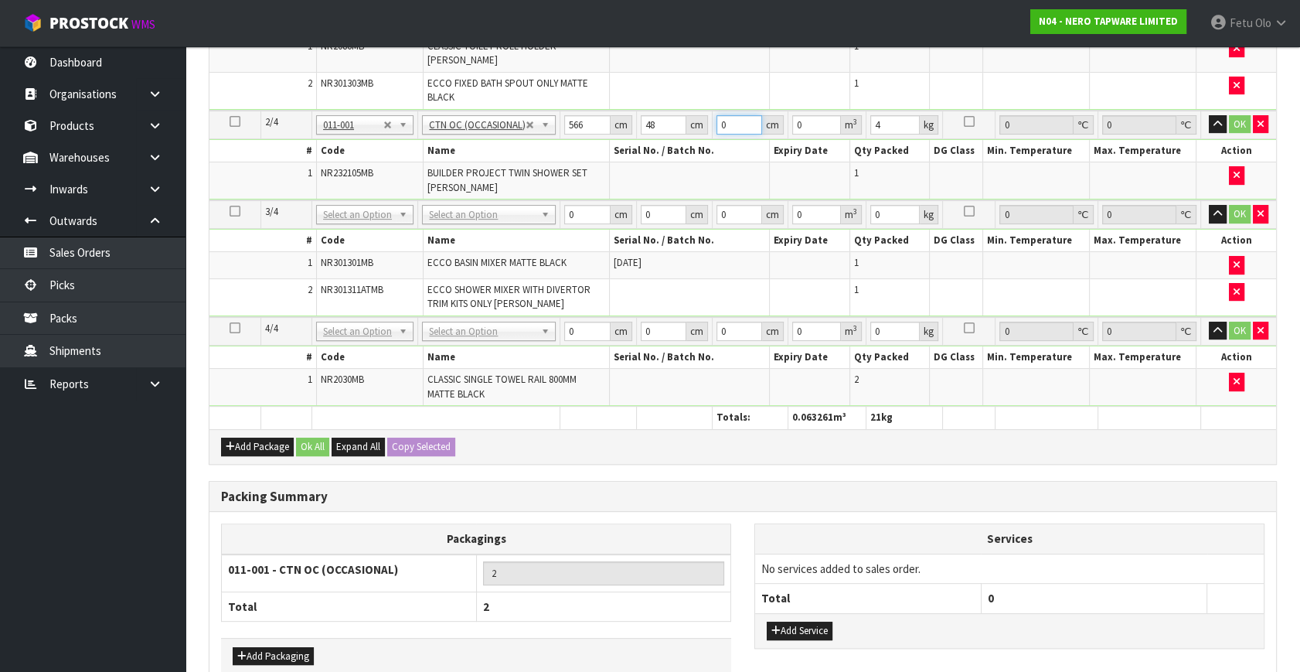
type input "1"
type input "0.027168"
type input "16"
type input "0.434688"
type input "16"
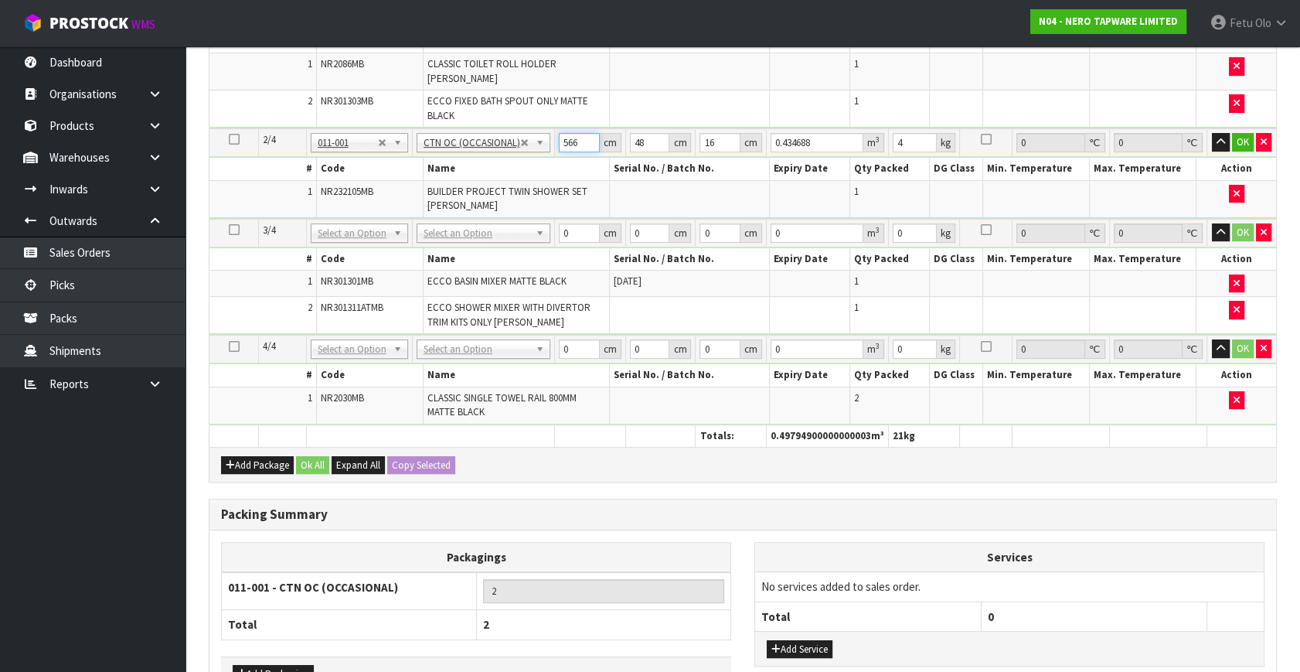
click at [565, 139] on input "566" at bounding box center [579, 142] width 41 height 19
type input "6"
type input "0.004608"
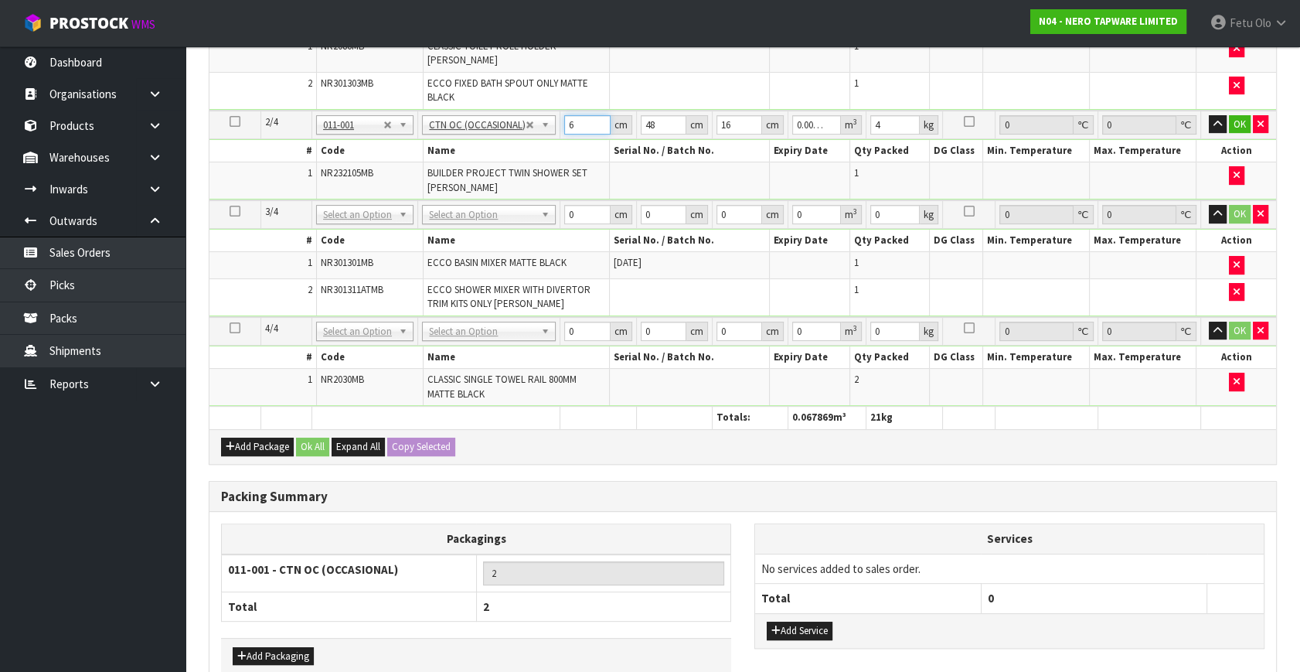
type input "66"
type input "0.050688"
type input "66"
type input "4"
type input "0.004224"
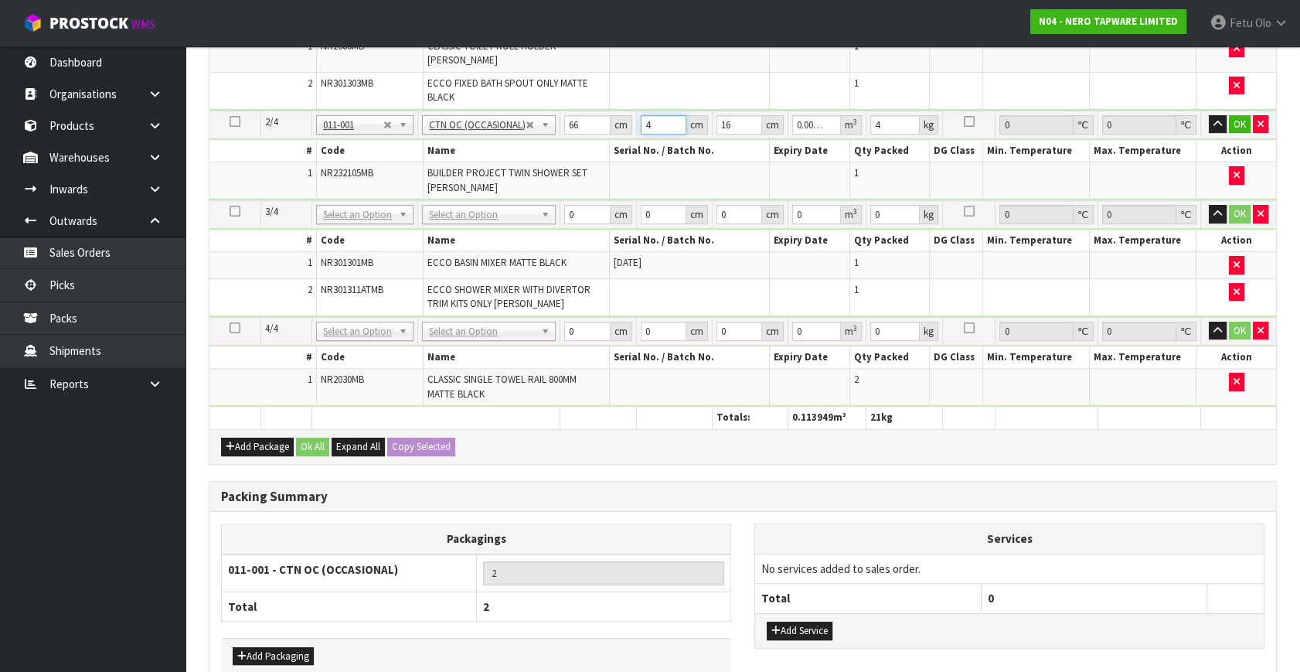
type input "48"
type input "0.050688"
type input "1"
type input "0.003168"
type input "16"
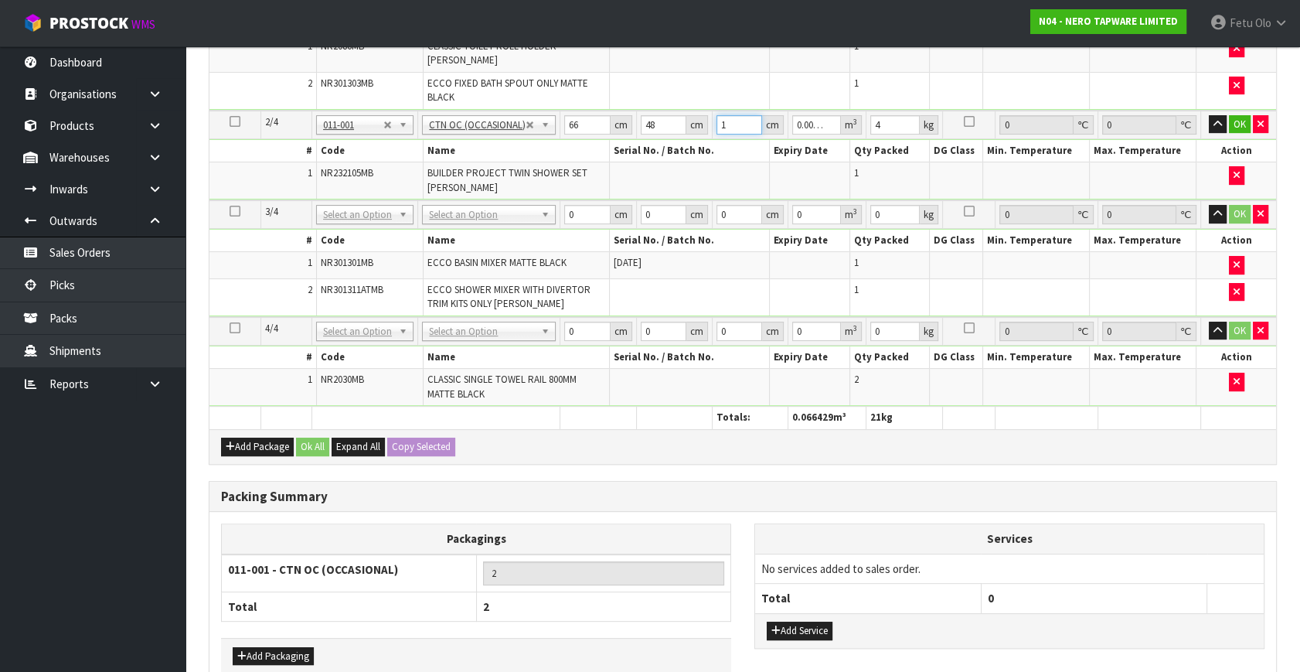
type input "0.050688"
type input "7"
click button "OK" at bounding box center [1240, 124] width 22 height 19
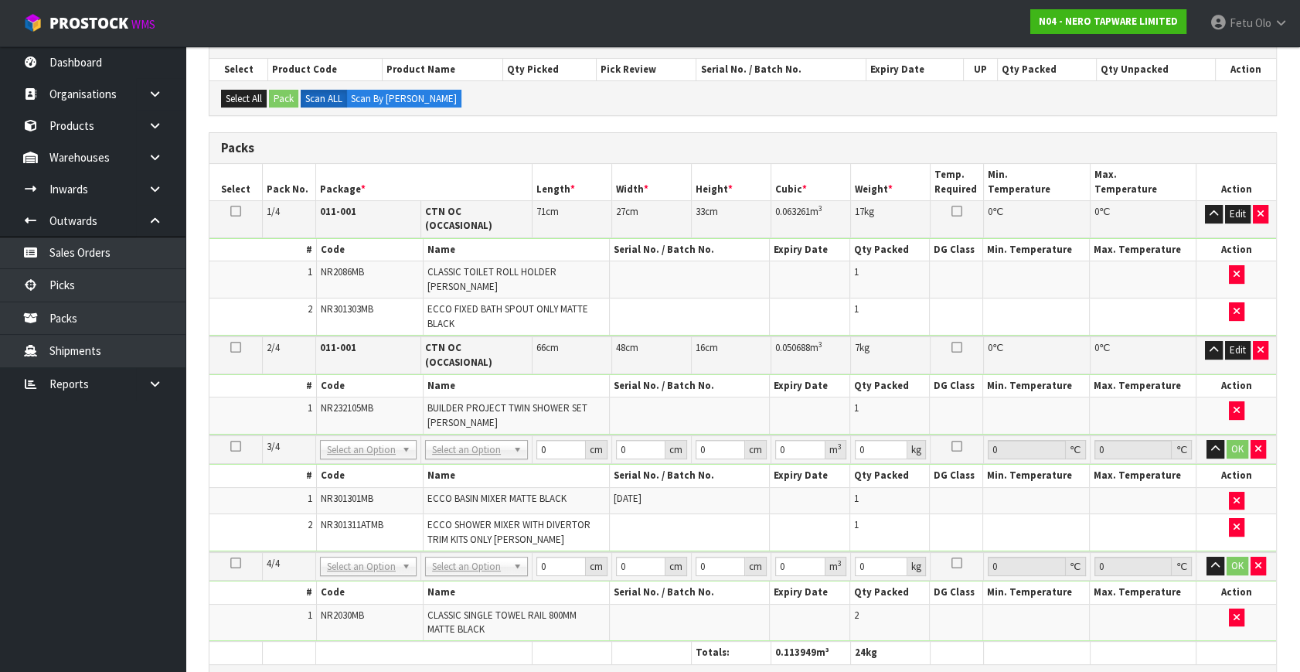
scroll to position [140, 0]
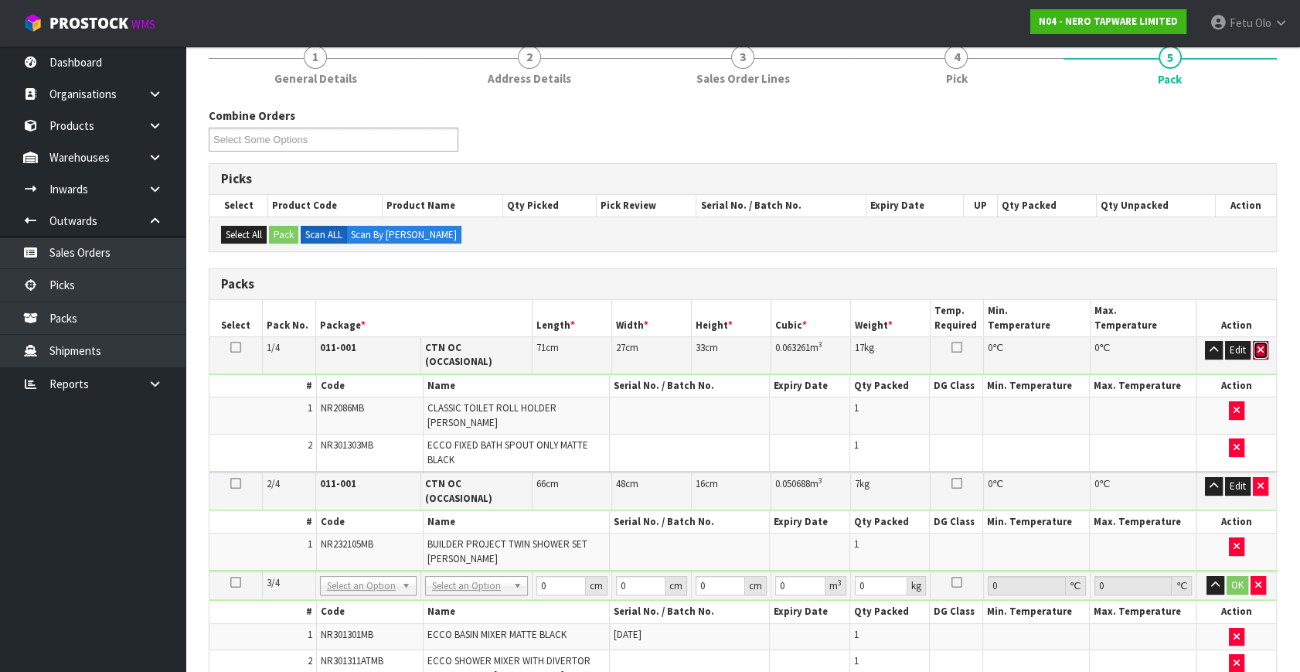
click at [1259, 345] on icon "button" at bounding box center [1260, 350] width 6 height 10
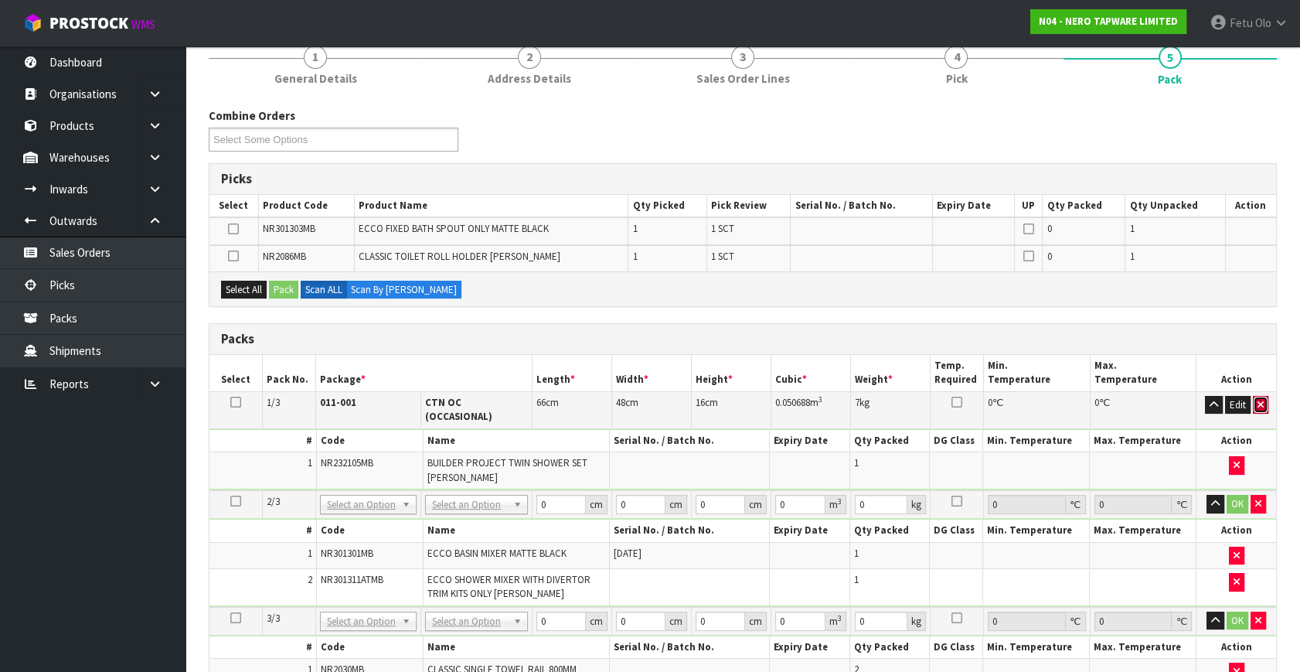
click at [1258, 409] on button "button" at bounding box center [1260, 405] width 15 height 19
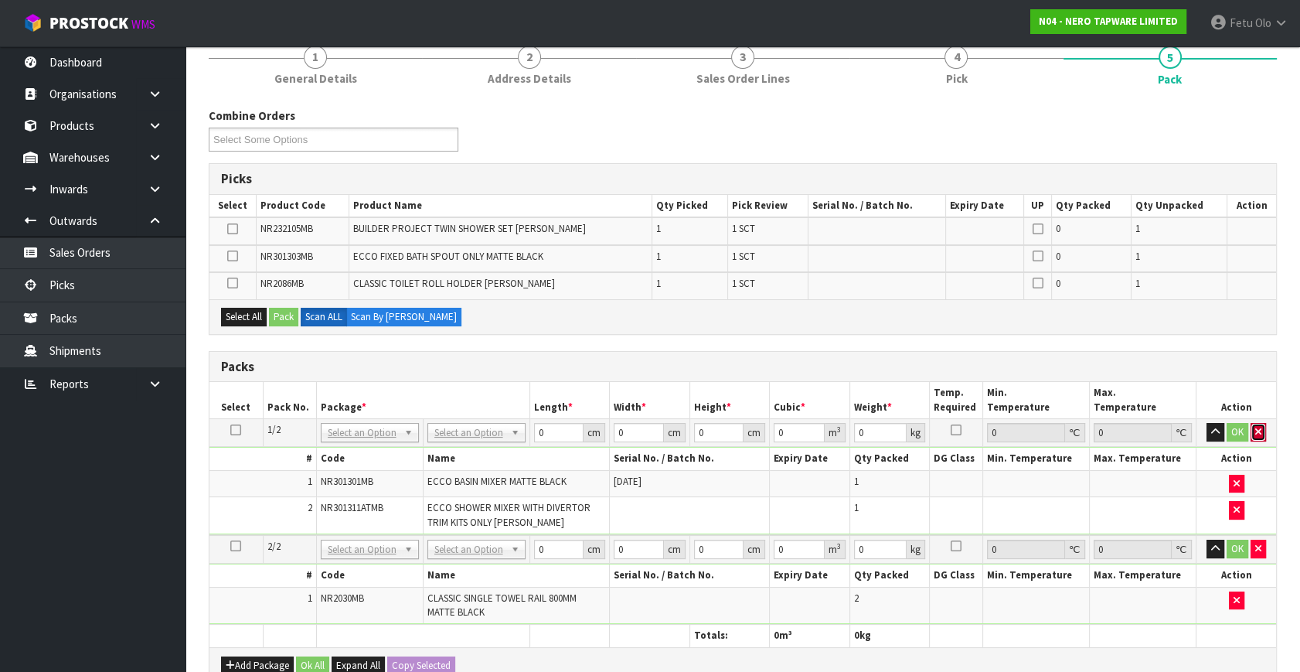
click at [1261, 437] on button "button" at bounding box center [1257, 432] width 15 height 19
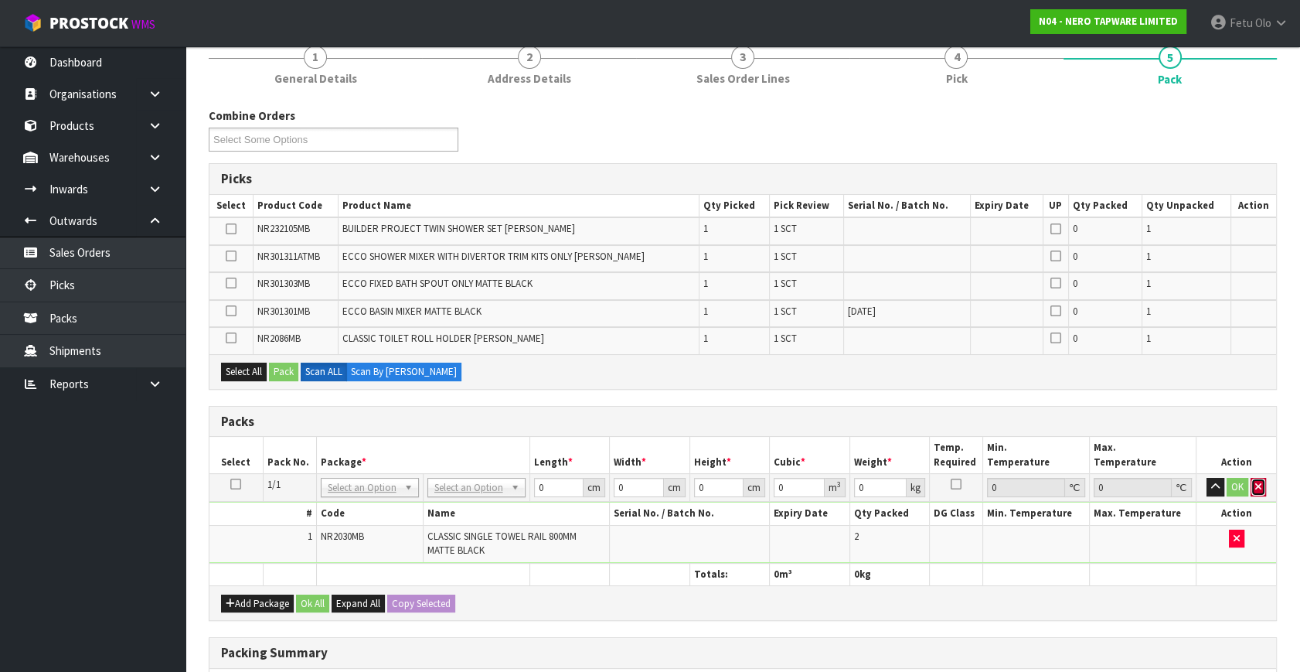
click at [1257, 485] on icon "button" at bounding box center [1258, 486] width 6 height 10
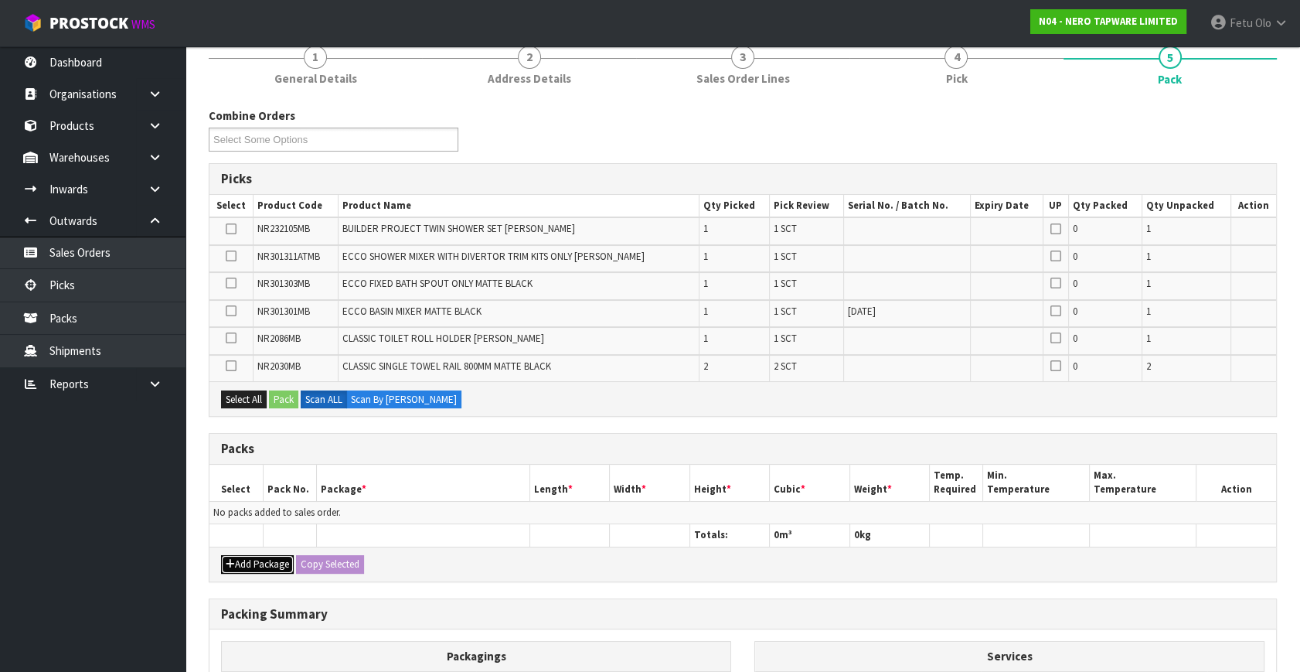
click at [255, 560] on button "Add Package" at bounding box center [257, 564] width 73 height 19
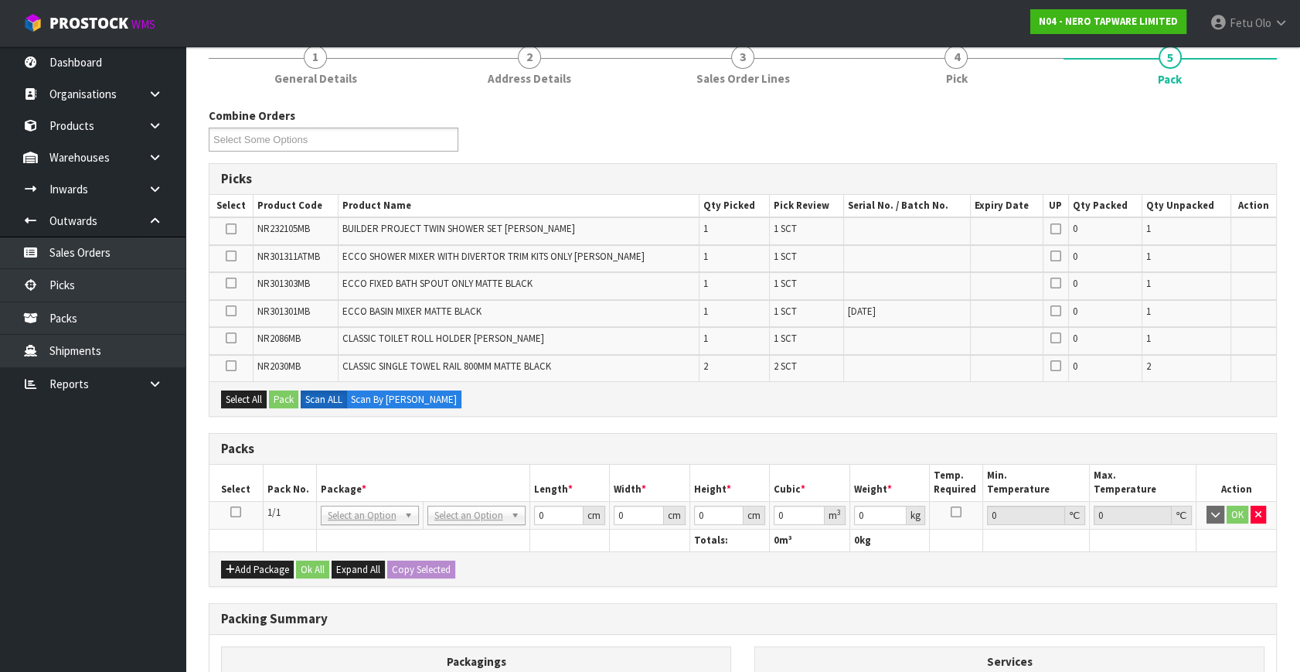
click at [231, 512] on icon at bounding box center [235, 512] width 11 height 1
click at [317, 485] on th "Package *" at bounding box center [422, 482] width 213 height 36
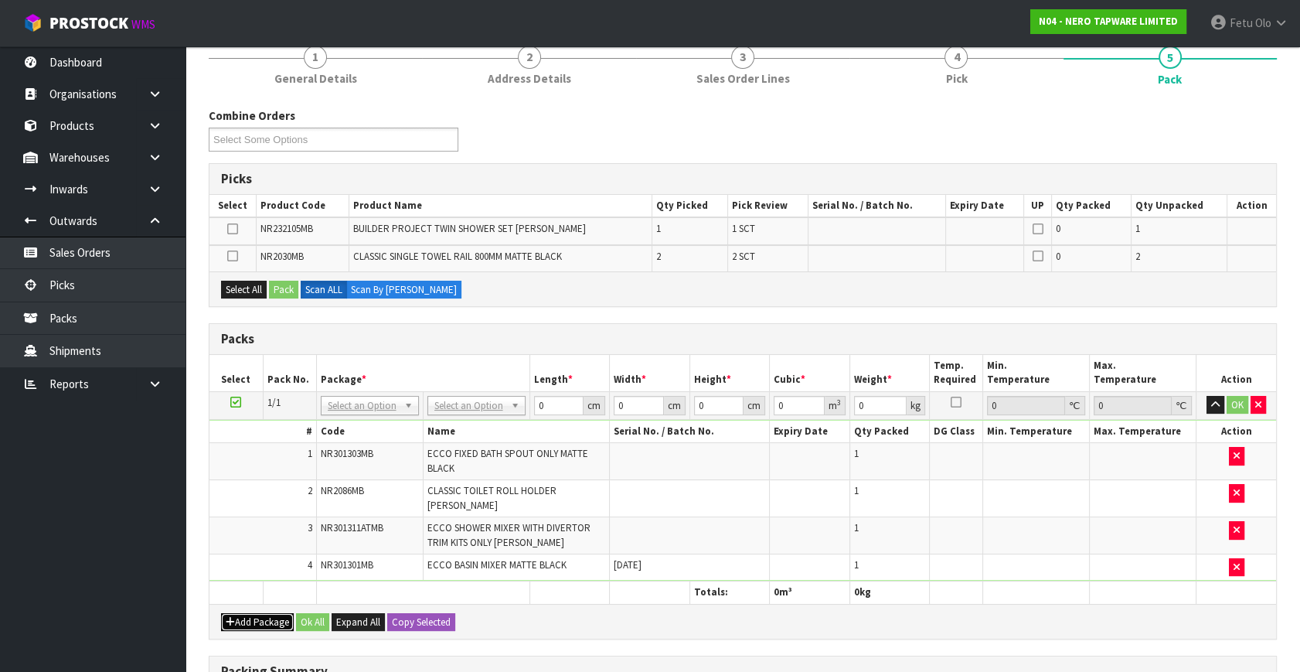
click at [236, 616] on button "Add Package" at bounding box center [257, 622] width 73 height 19
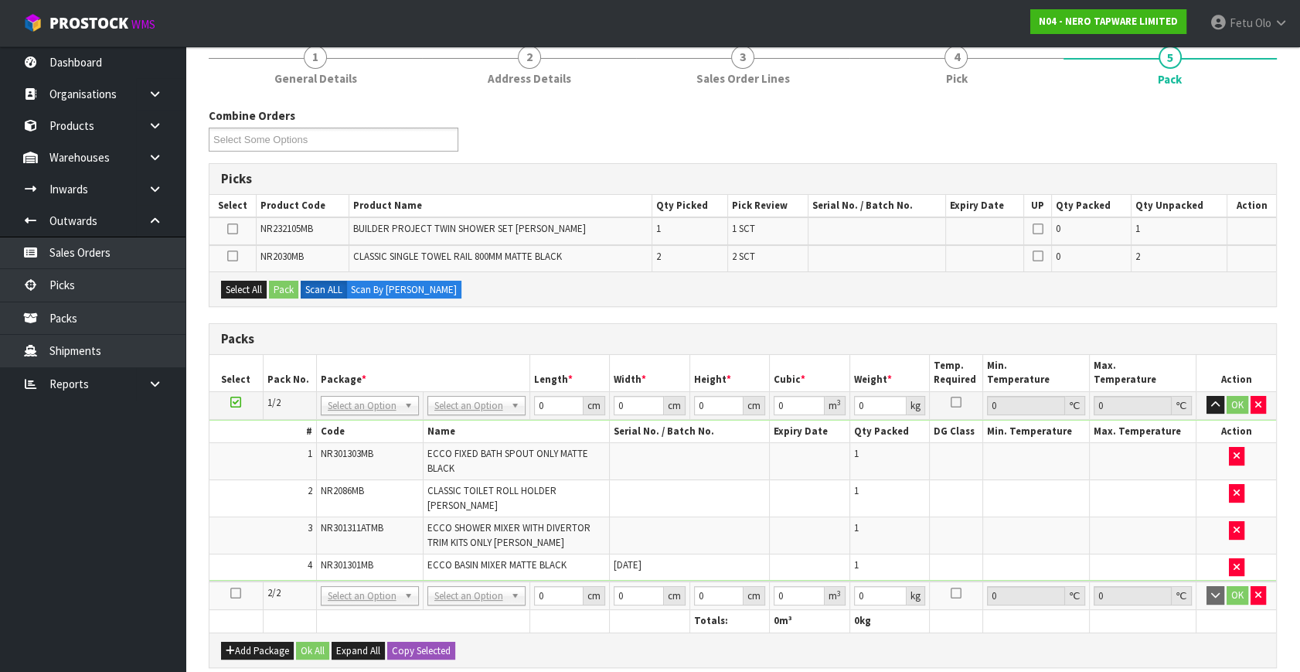
click at [239, 593] on icon at bounding box center [235, 593] width 11 height 1
click at [90, 631] on ul "Dashboard Organisations Clients Consignees Carriers Products Categories Serial …" at bounding box center [92, 358] width 185 height 625
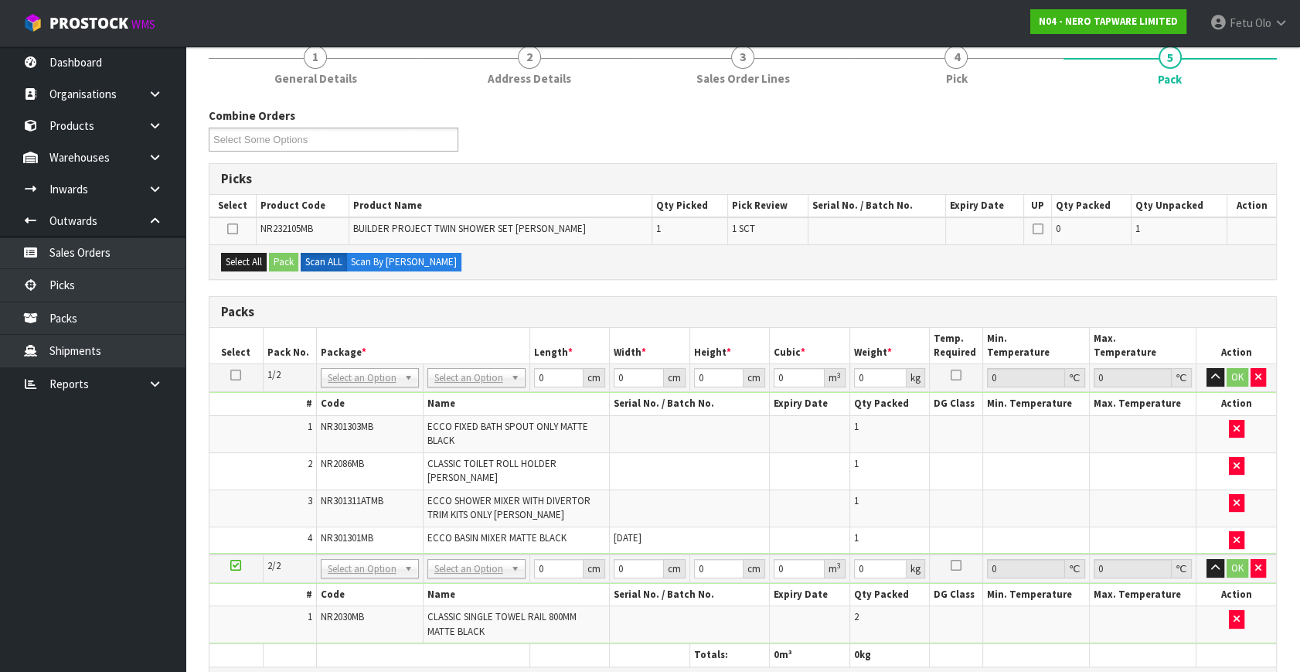
click at [239, 565] on icon at bounding box center [235, 565] width 11 height 1
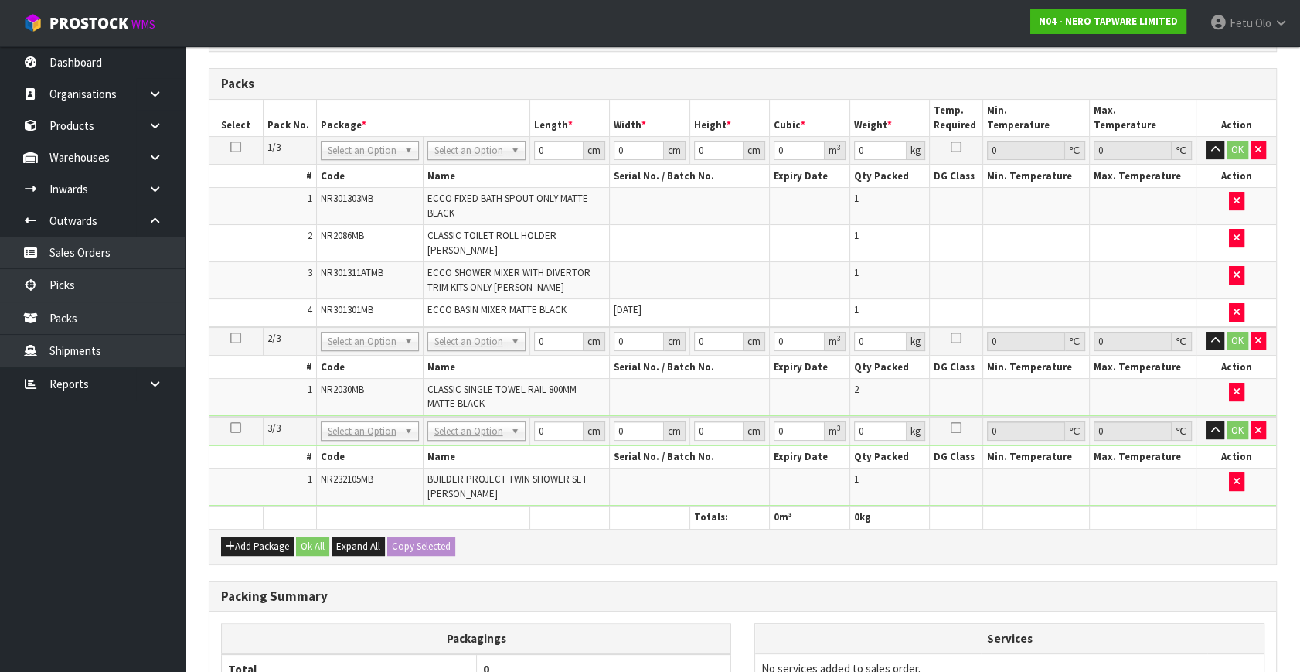
scroll to position [512, 0]
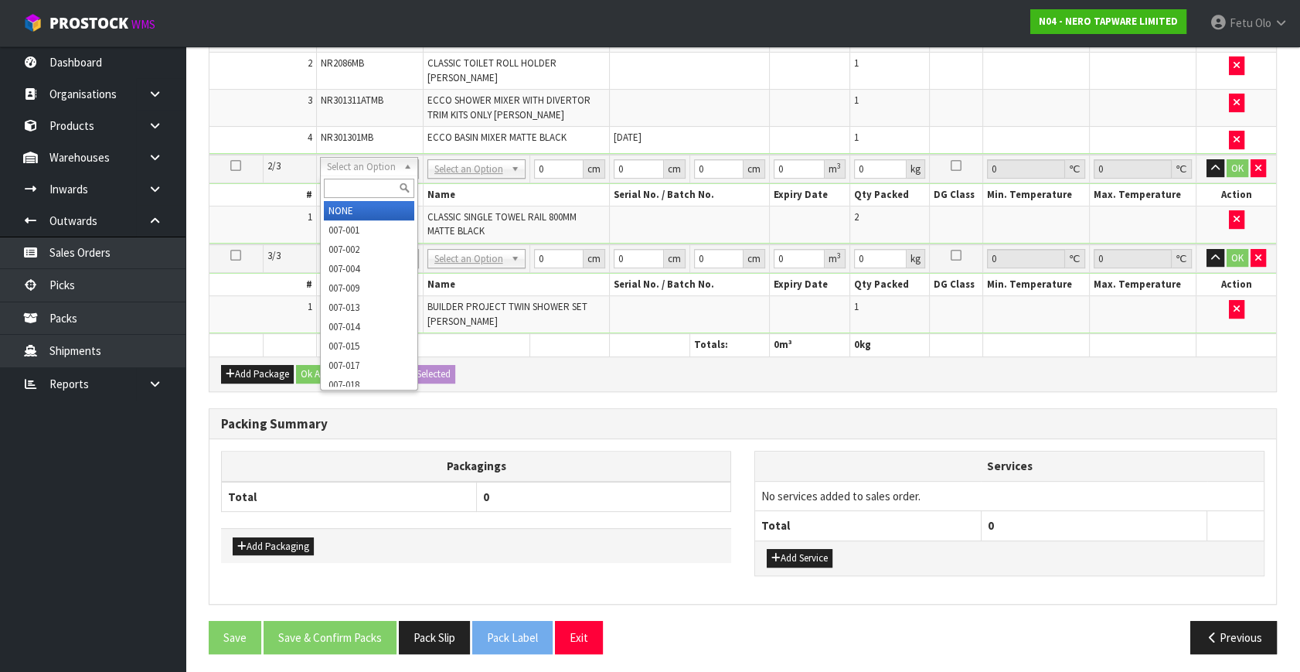
drag, startPoint x: 352, startPoint y: 163, endPoint x: 350, endPoint y: 199, distance: 35.6
click at [350, 199] on div at bounding box center [369, 188] width 97 height 26
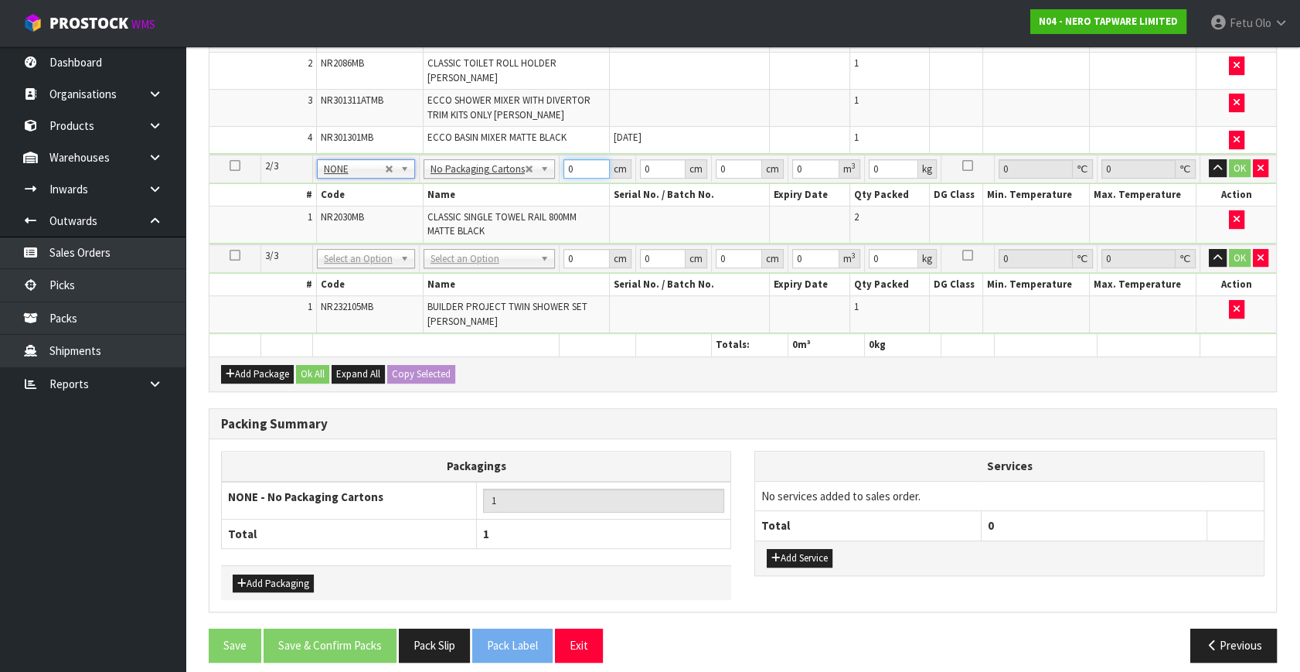
drag, startPoint x: 557, startPoint y: 175, endPoint x: 451, endPoint y: 276, distance: 146.5
click at [451, 276] on table "Select Pack No. Package * Length * Width * Height * Cubic * Weight * Temp. Requ…" at bounding box center [742, 141] width 1067 height 429
type input "83"
type input "9"
type input "1"
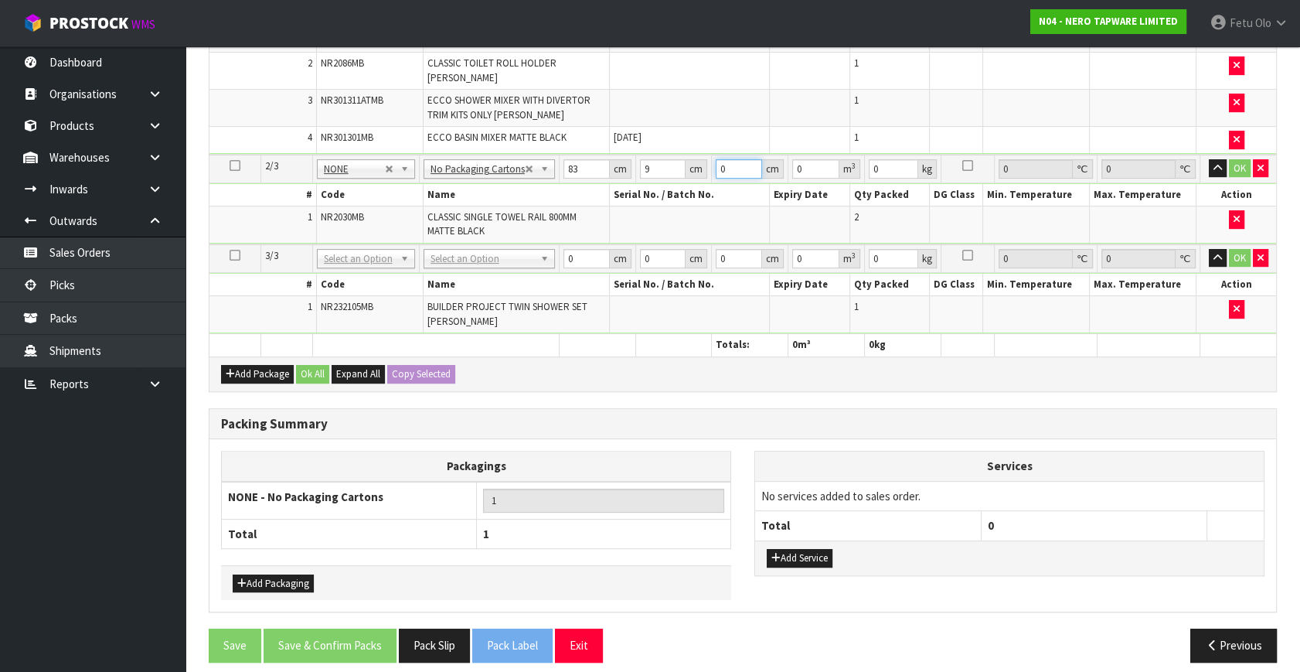
type input "0.000747"
type input "11"
type input "0.008217"
type input "11"
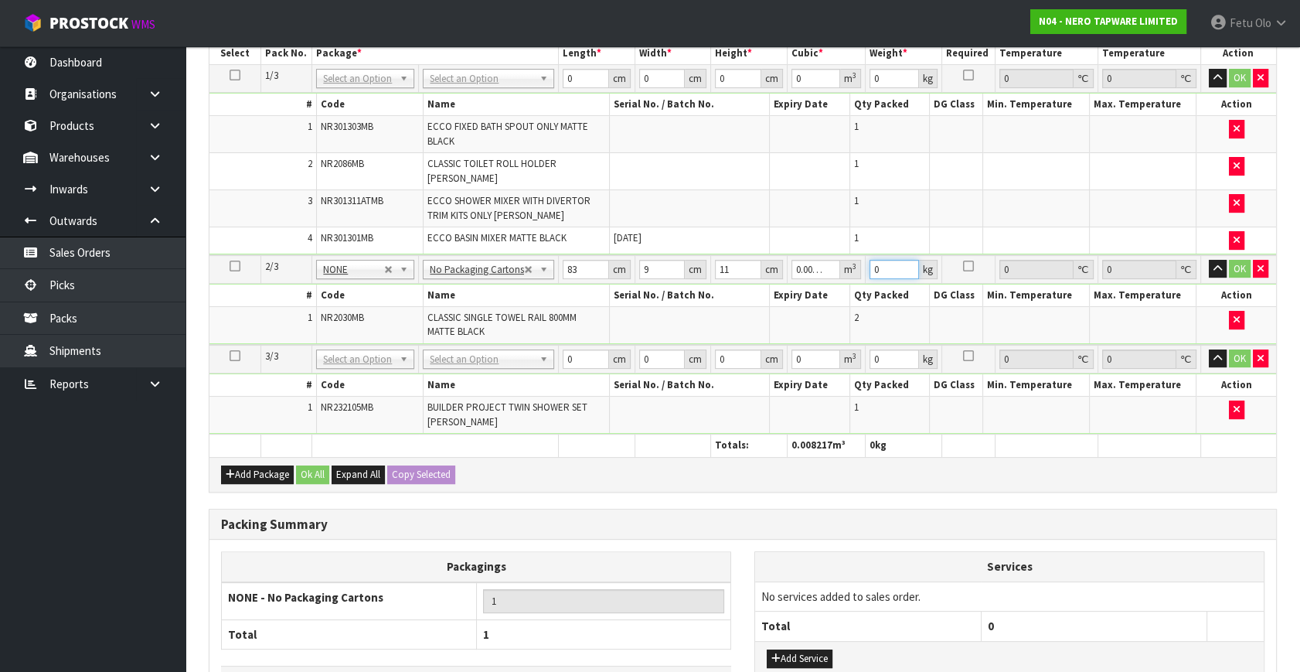
scroll to position [232, 0]
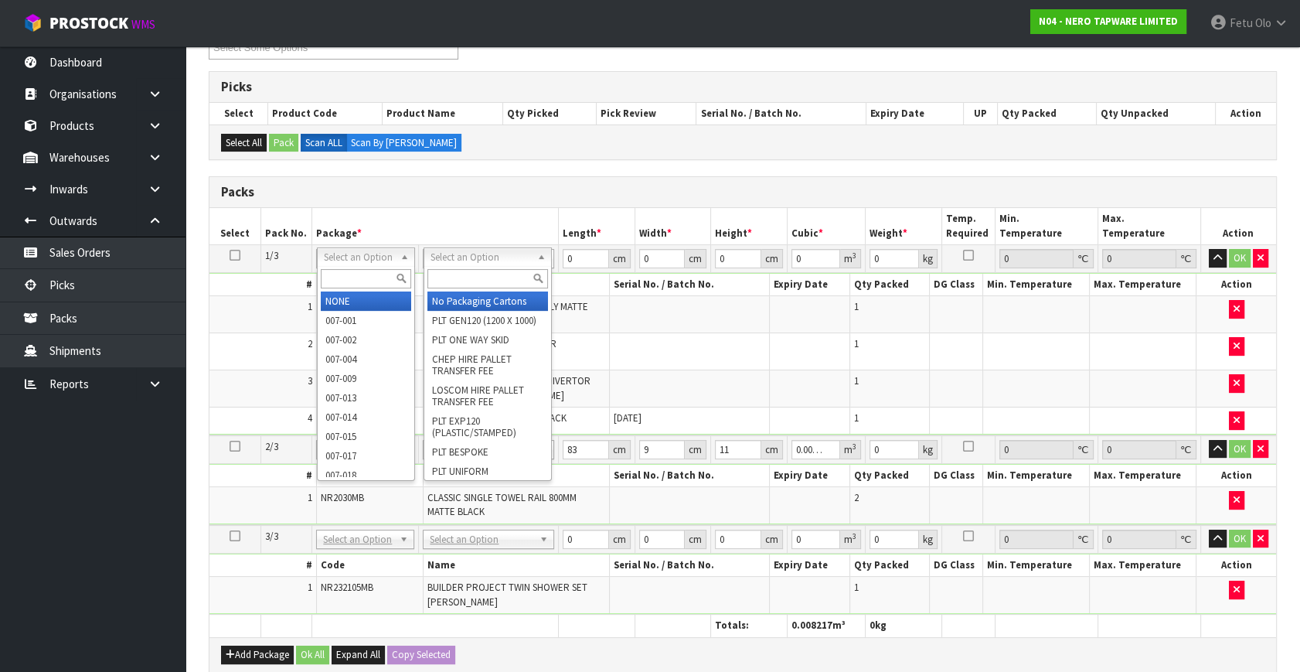
click at [453, 272] on input "text" at bounding box center [487, 278] width 121 height 19
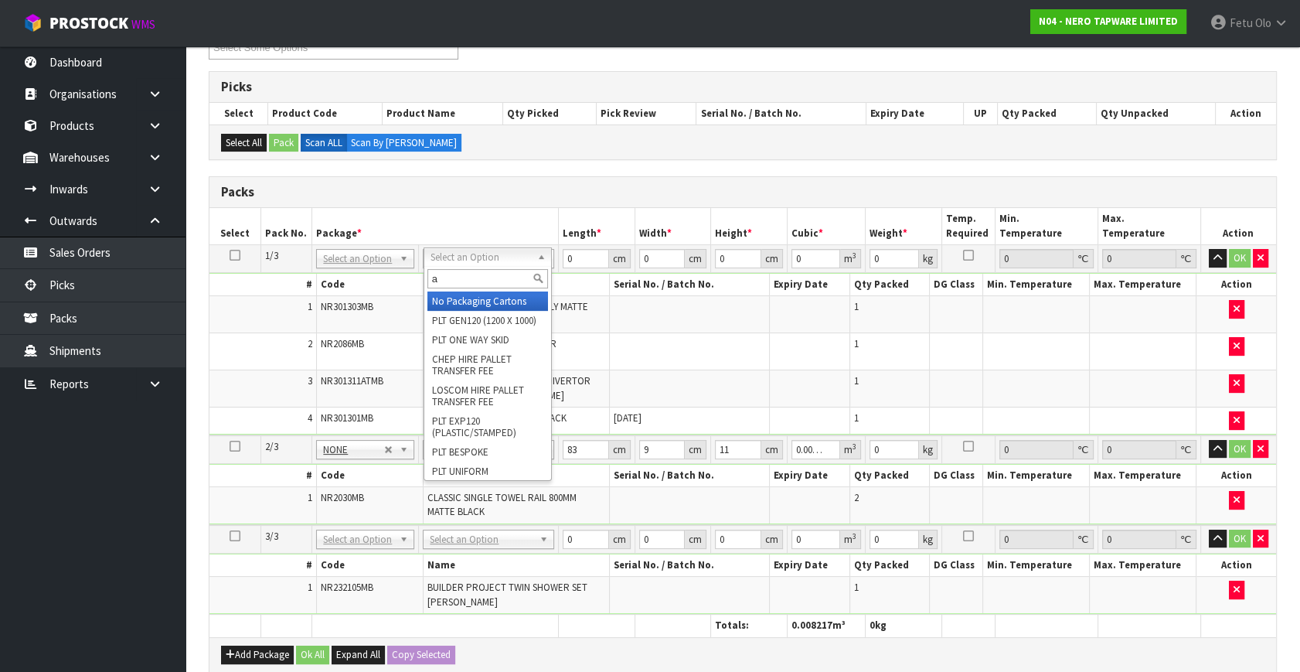
type input "a4"
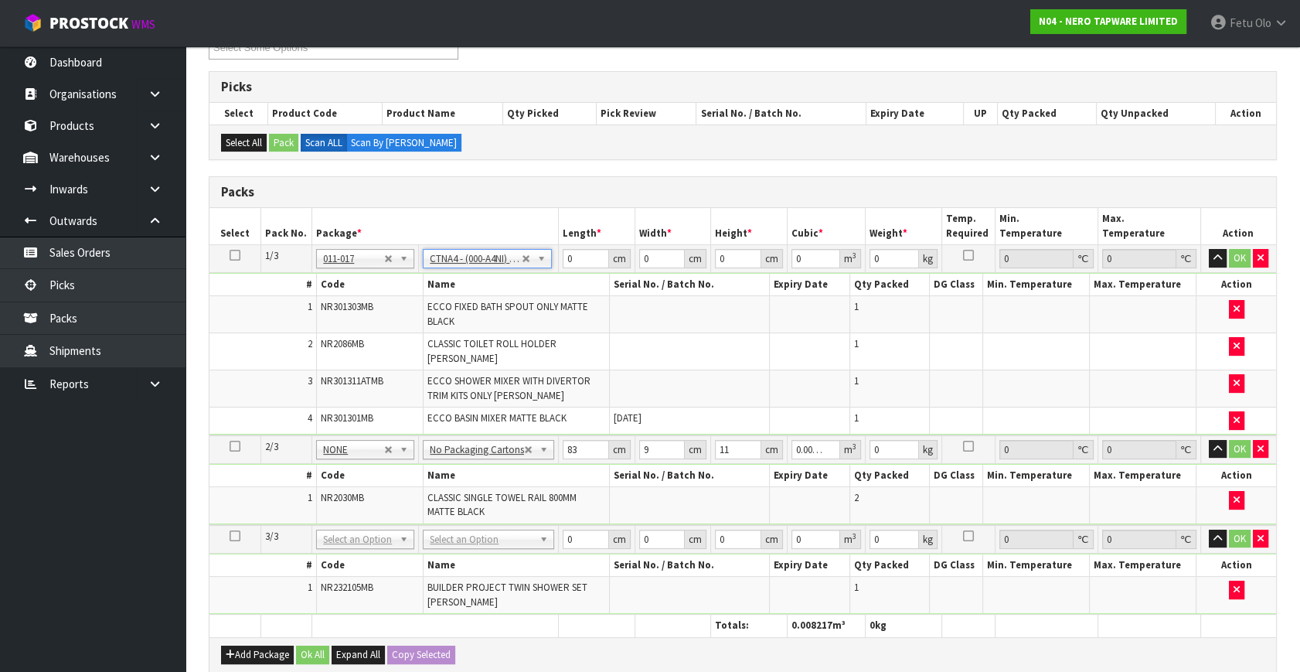
type input "31"
type input "22.5"
type input "25"
type input "0.017438"
type input "3.66"
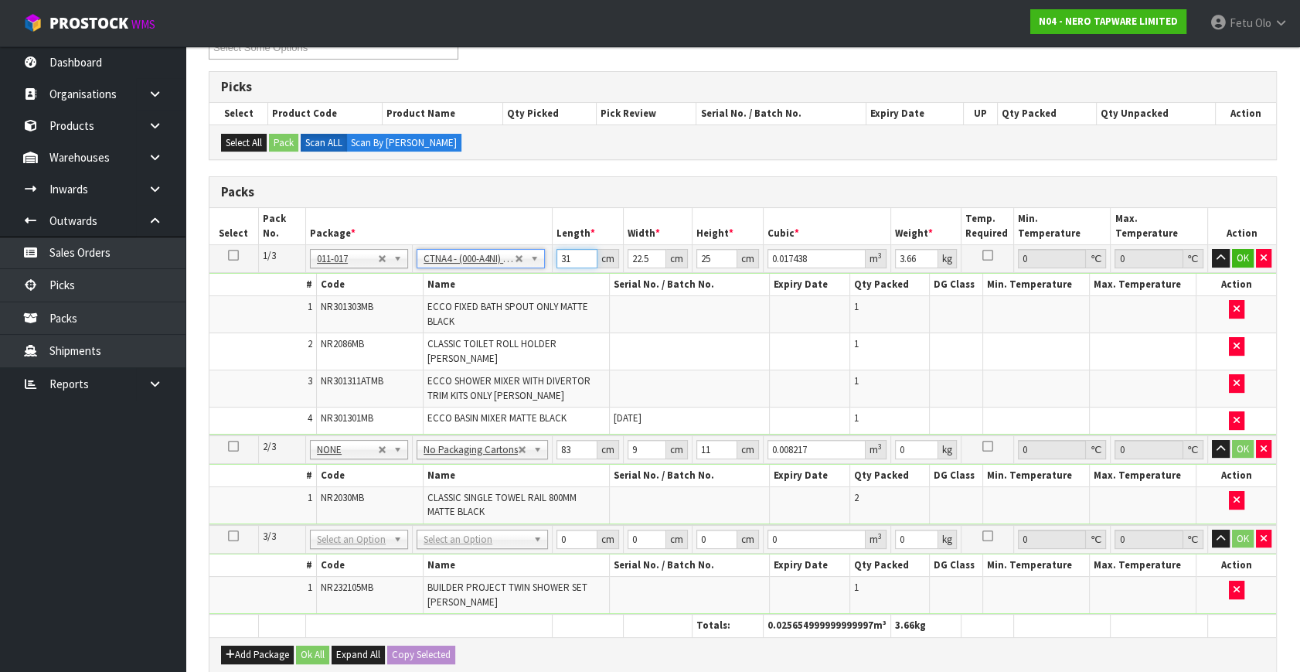
drag, startPoint x: 568, startPoint y: 248, endPoint x: 471, endPoint y: 362, distance: 149.6
click at [471, 361] on tbody "1/3 NONE 007-001 007-002 007-004 007-009 007-013 007-014 007-015 007-017 007-01…" at bounding box center [742, 340] width 1067 height 190
type input "3"
type input "0.001687"
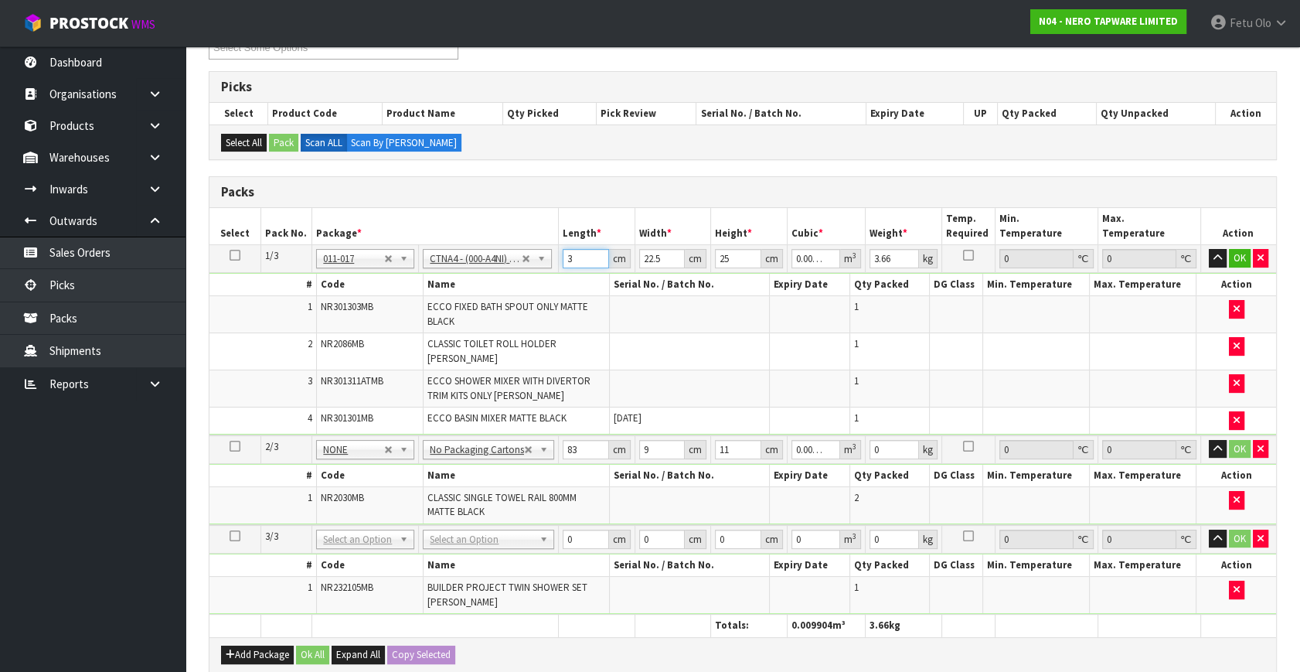
type input "32"
type input "0.018"
type input "32"
type input "2"
type input "0.0016"
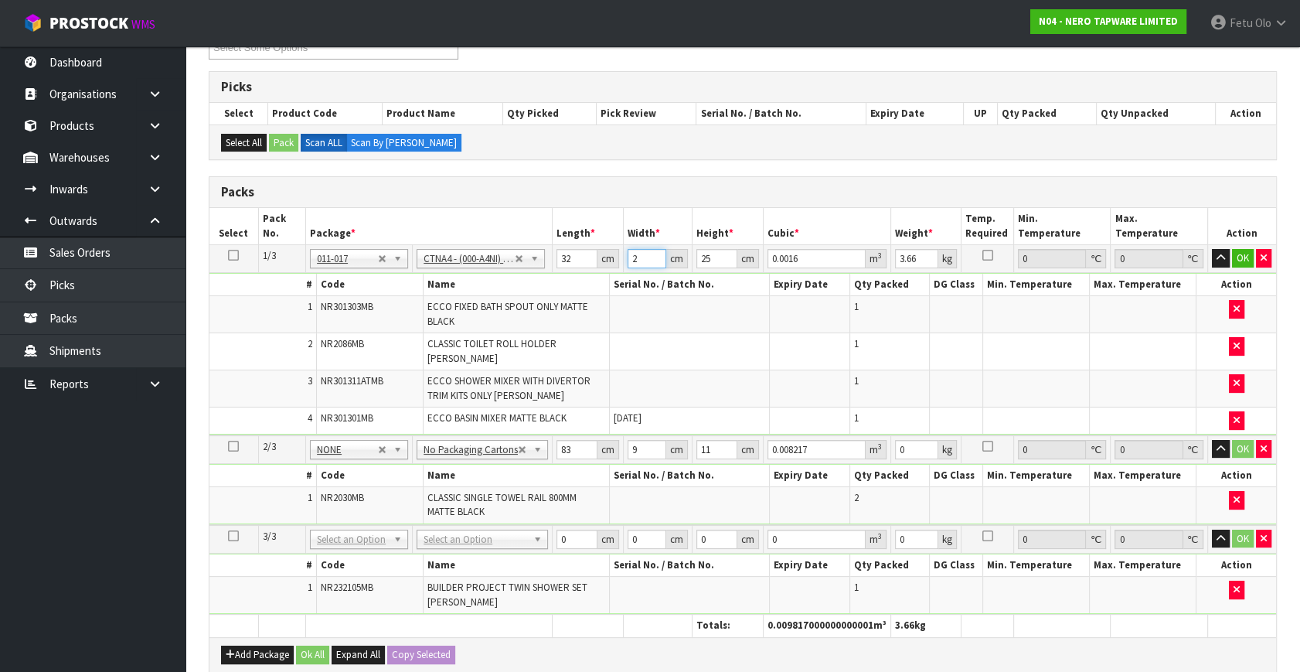
type input "24"
type input "0.0192"
type input "24"
type input "2"
type input "0.001536"
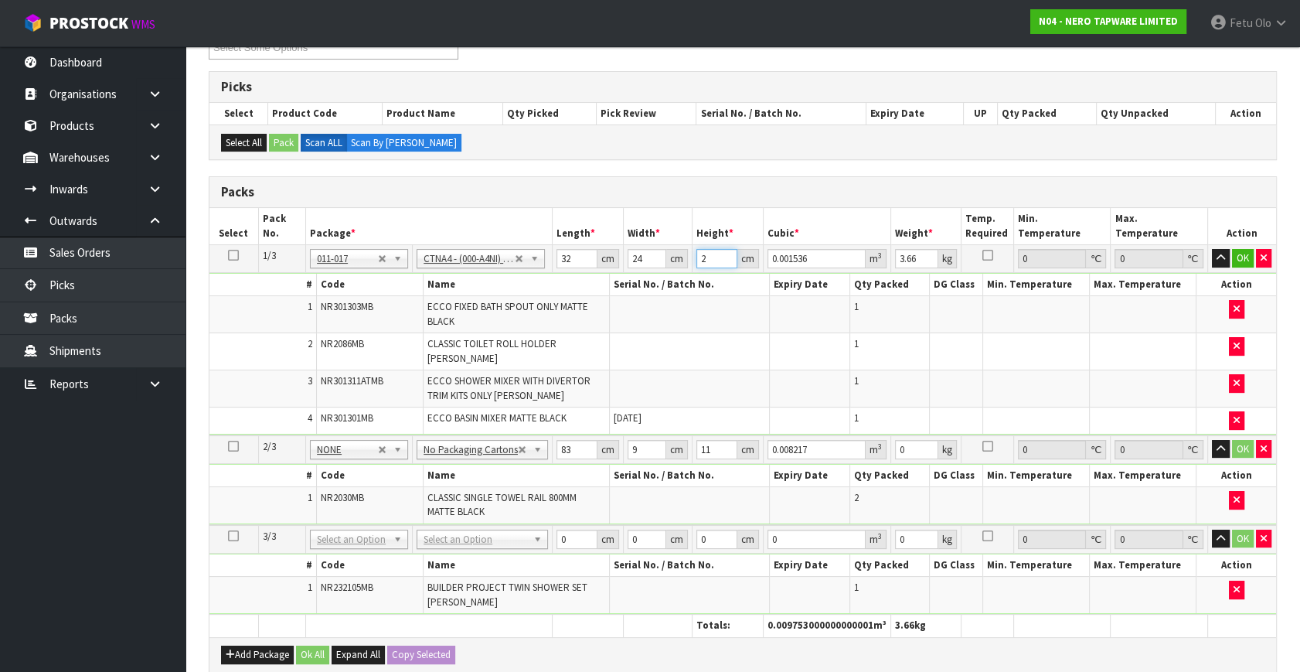
type input "24"
type input "0.018432"
type input "24"
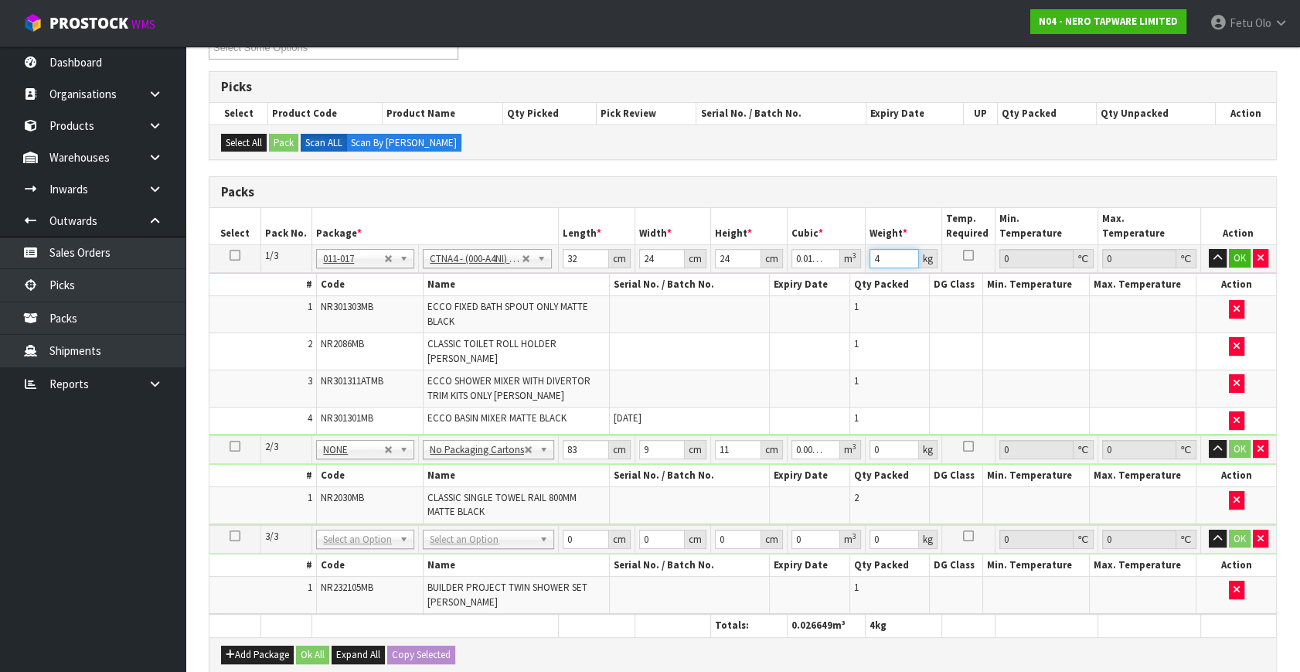
type input "4"
click button "OK" at bounding box center [1240, 258] width 22 height 19
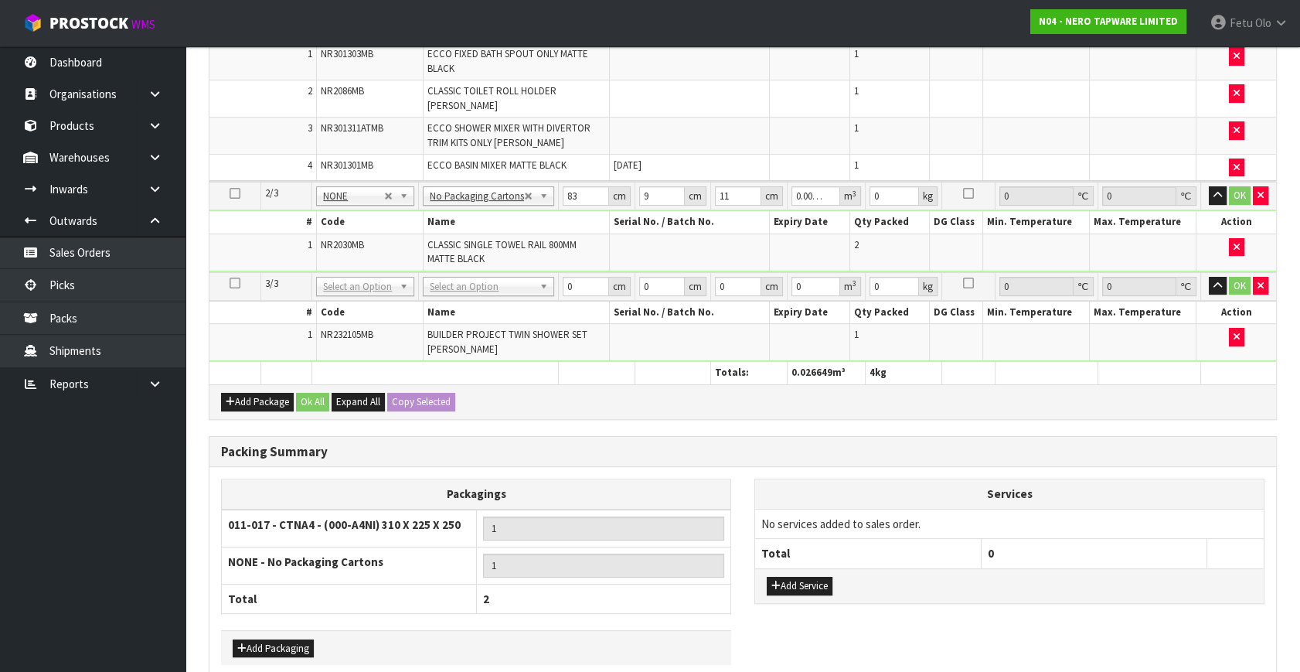
scroll to position [567, 0]
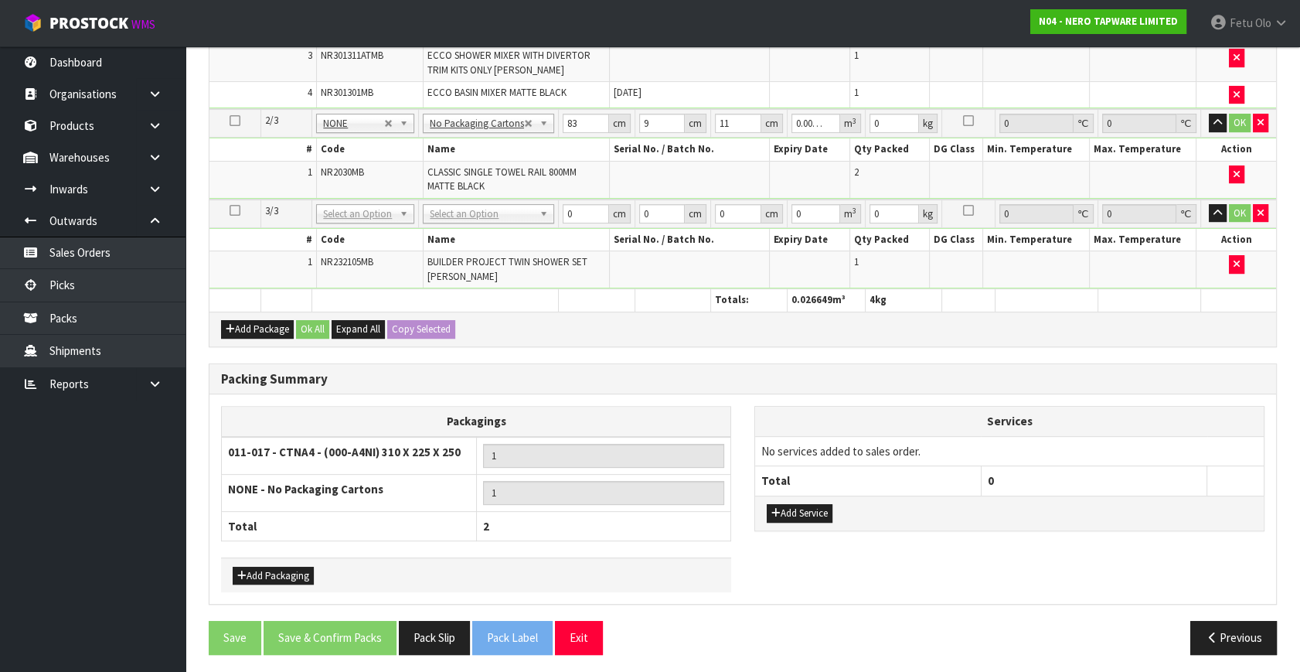
drag, startPoint x: 486, startPoint y: 219, endPoint x: 464, endPoint y: 237, distance: 28.5
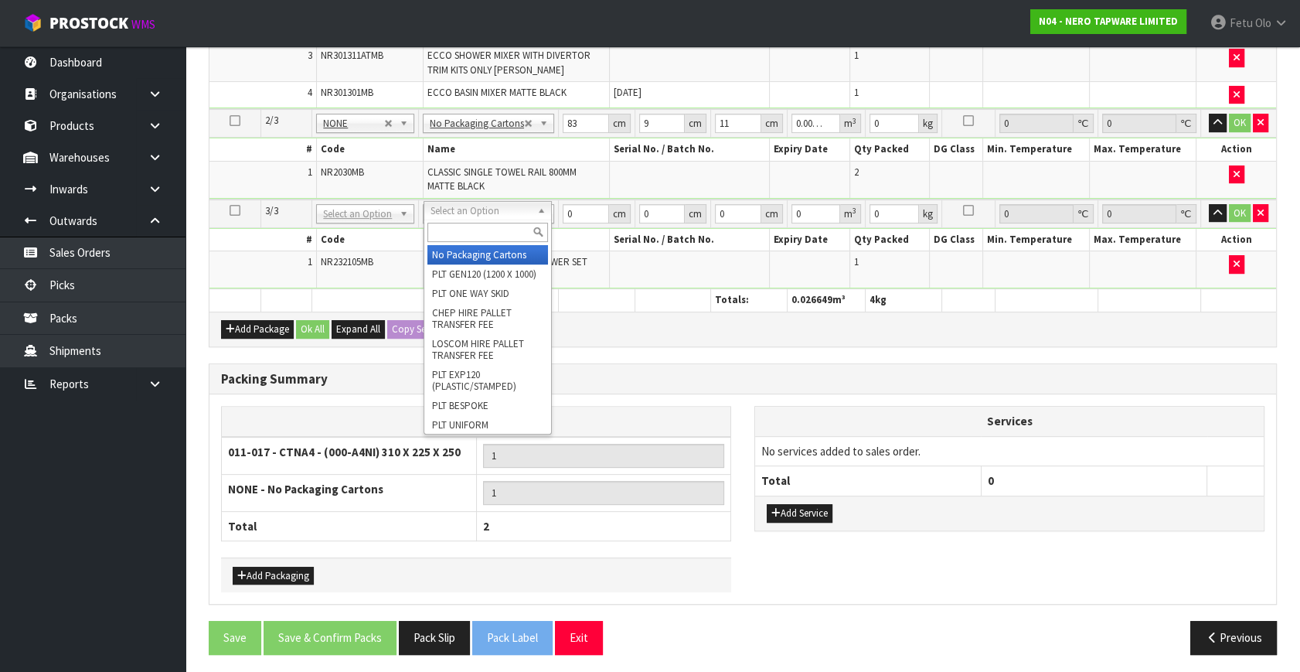
type input "2"
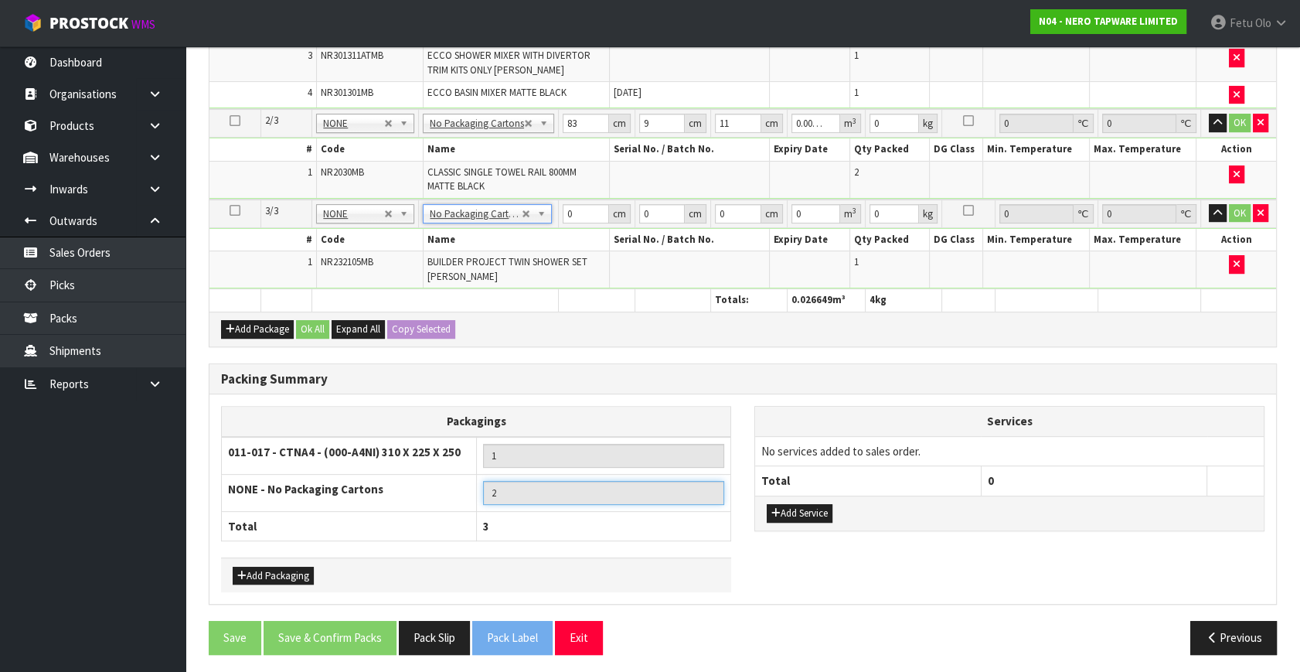
click at [689, 485] on input "2" at bounding box center [604, 493] width 242 height 24
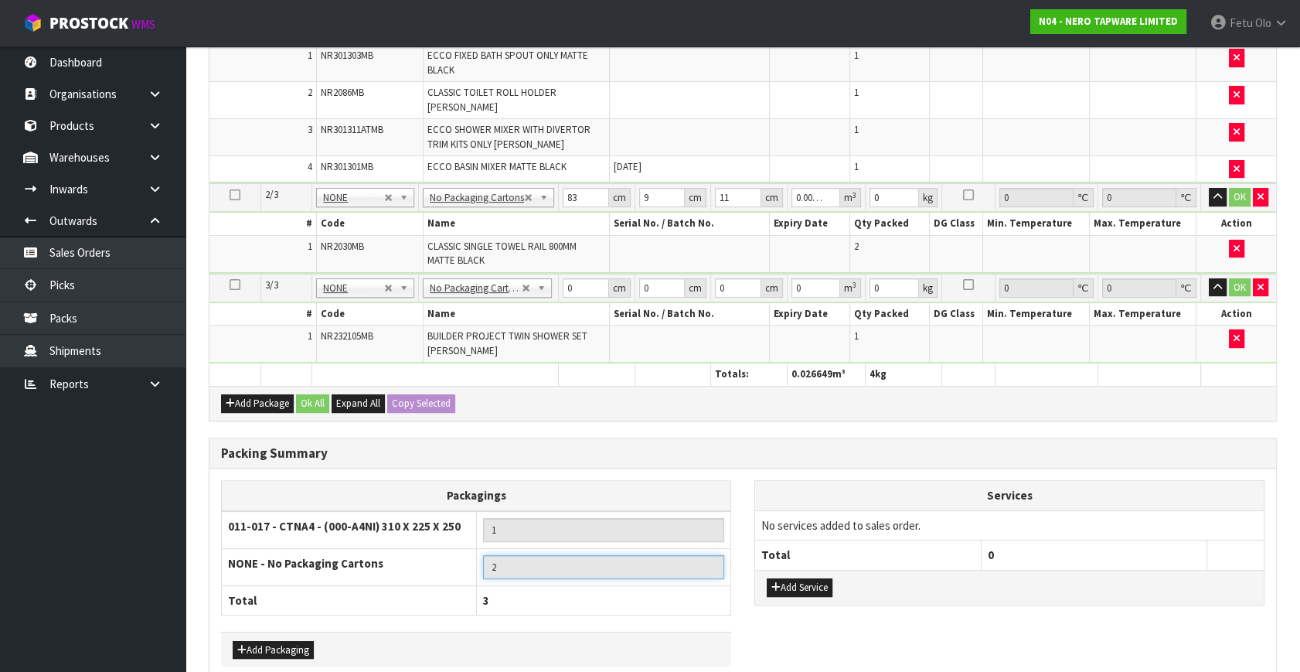
scroll to position [286, 0]
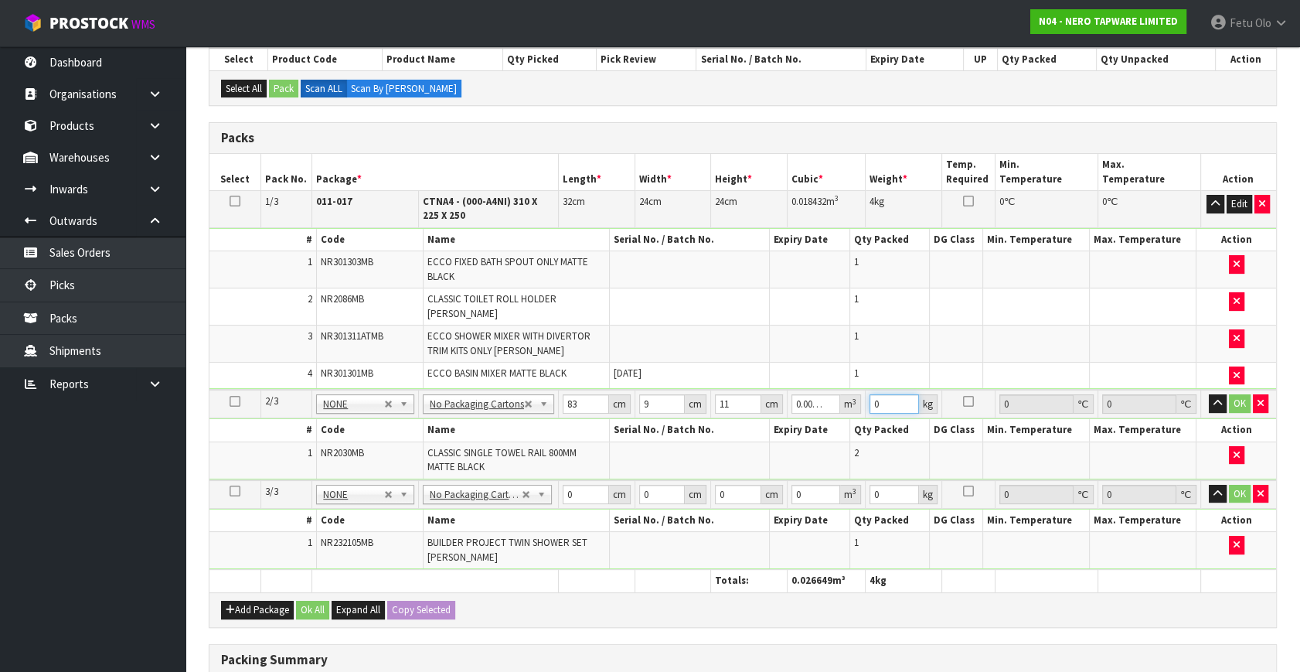
drag, startPoint x: 879, startPoint y: 404, endPoint x: 797, endPoint y: 439, distance: 89.0
click at [797, 439] on tbody "2/3 NONE 007-001 007-002 007-004 007-009 007-013 007-014 007-015 007-017 007-01…" at bounding box center [742, 435] width 1067 height 90
type input "2"
click button "OK" at bounding box center [1240, 403] width 22 height 19
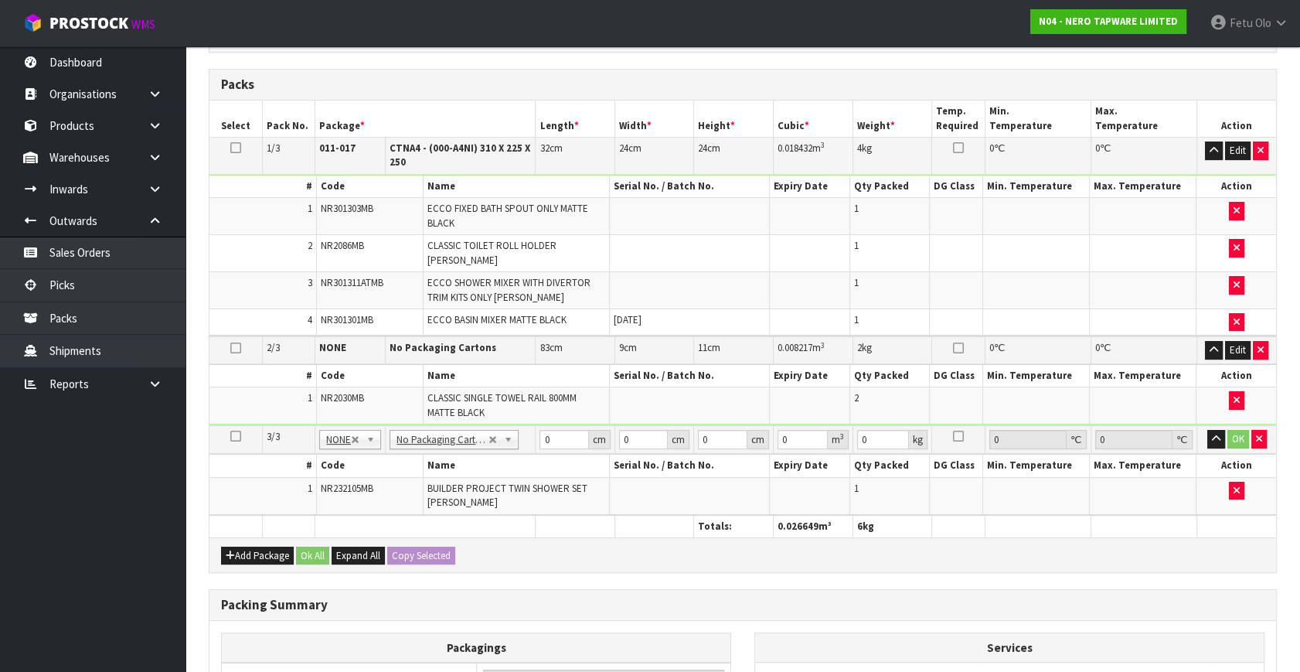
scroll to position [426, 0]
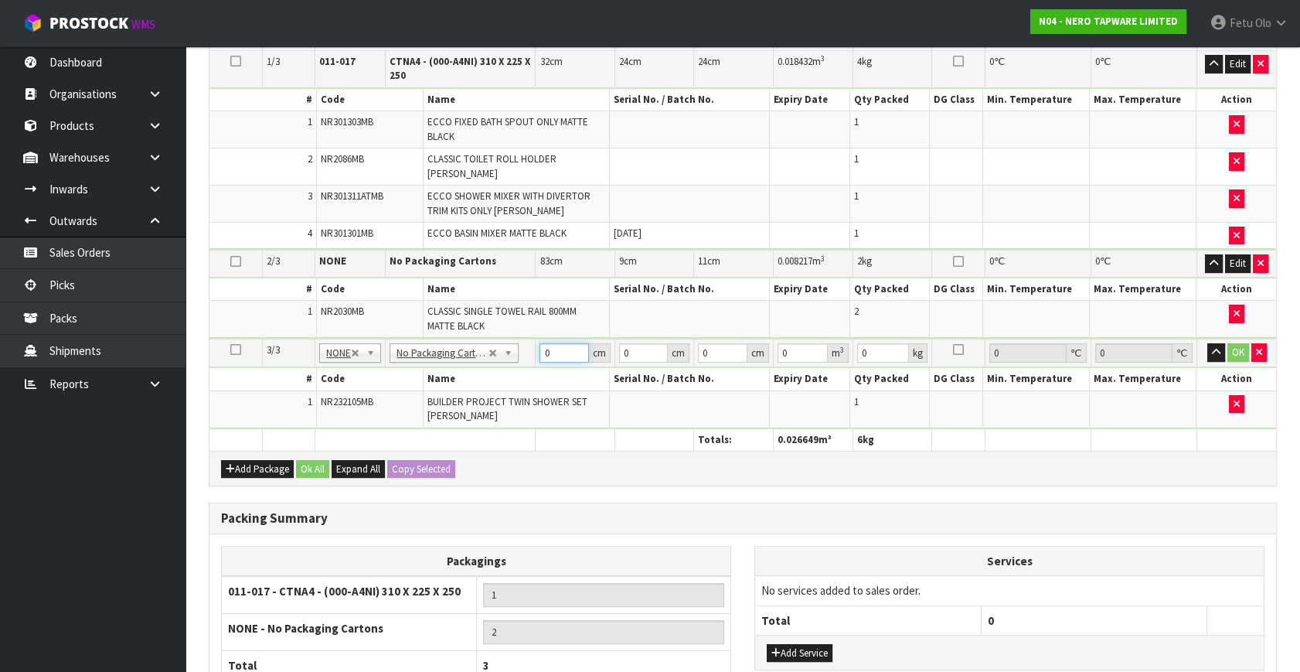
drag, startPoint x: 564, startPoint y: 344, endPoint x: 385, endPoint y: 404, distance: 189.2
click at [385, 404] on tbody "3/3 NONE 007-001 007-002 007-004 007-009 007-013 007-014 007-015 007-017 007-01…" at bounding box center [742, 384] width 1067 height 90
type input "87"
type input "48"
type input "9"
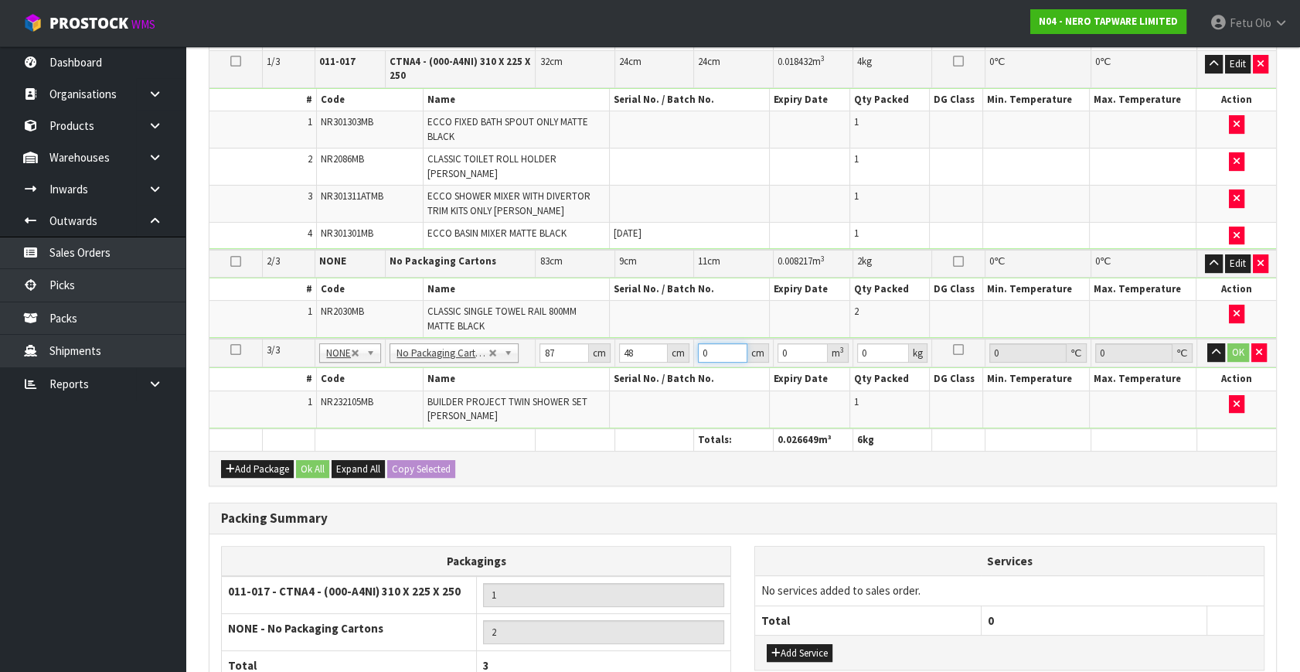
type input "0.037584"
type input "9"
drag, startPoint x: 880, startPoint y: 347, endPoint x: 813, endPoint y: 376, distance: 72.4
click at [815, 376] on tbody "3/3 NONE 007-001 007-002 007-004 007-009 007-013 007-014 007-015 007-017 007-01…" at bounding box center [742, 384] width 1067 height 90
type input "6"
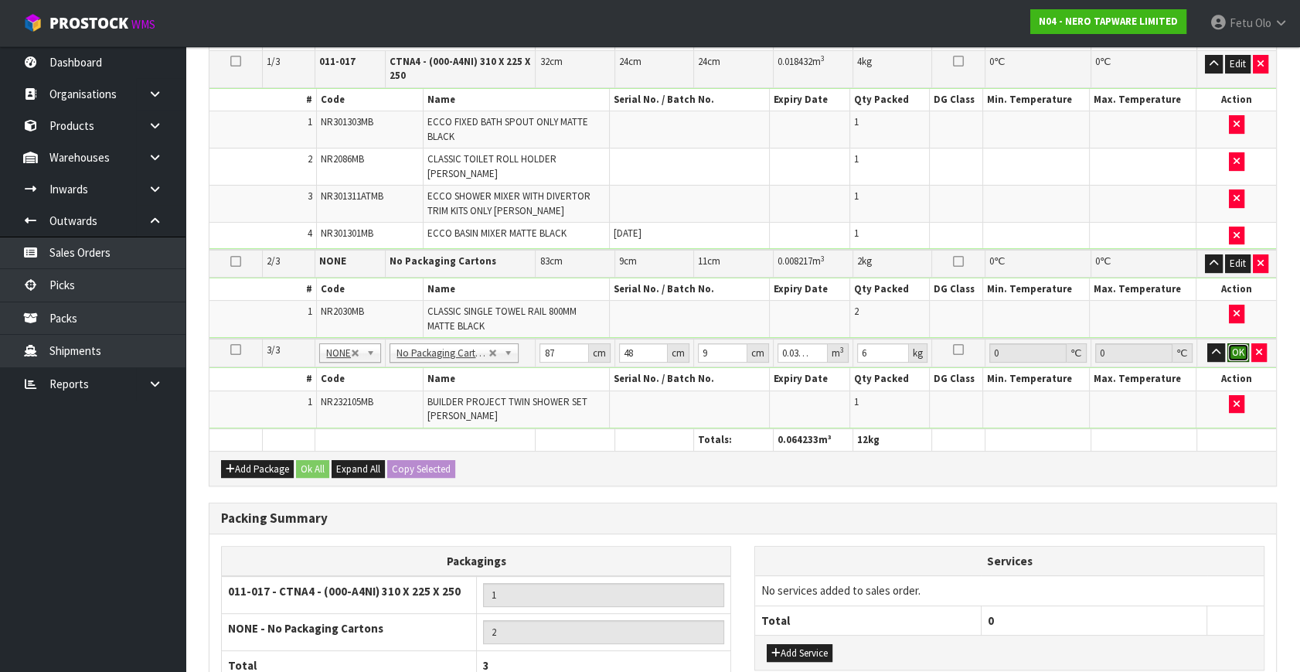
click button "OK" at bounding box center [1238, 352] width 22 height 19
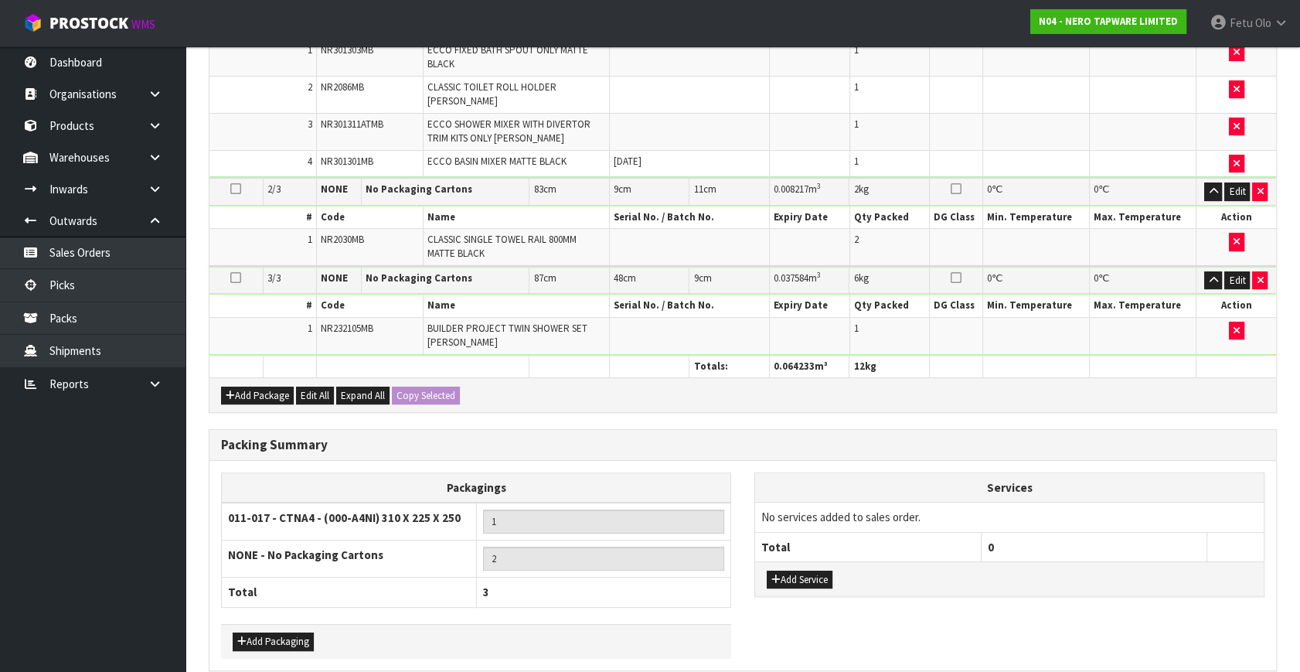
scroll to position [554, 0]
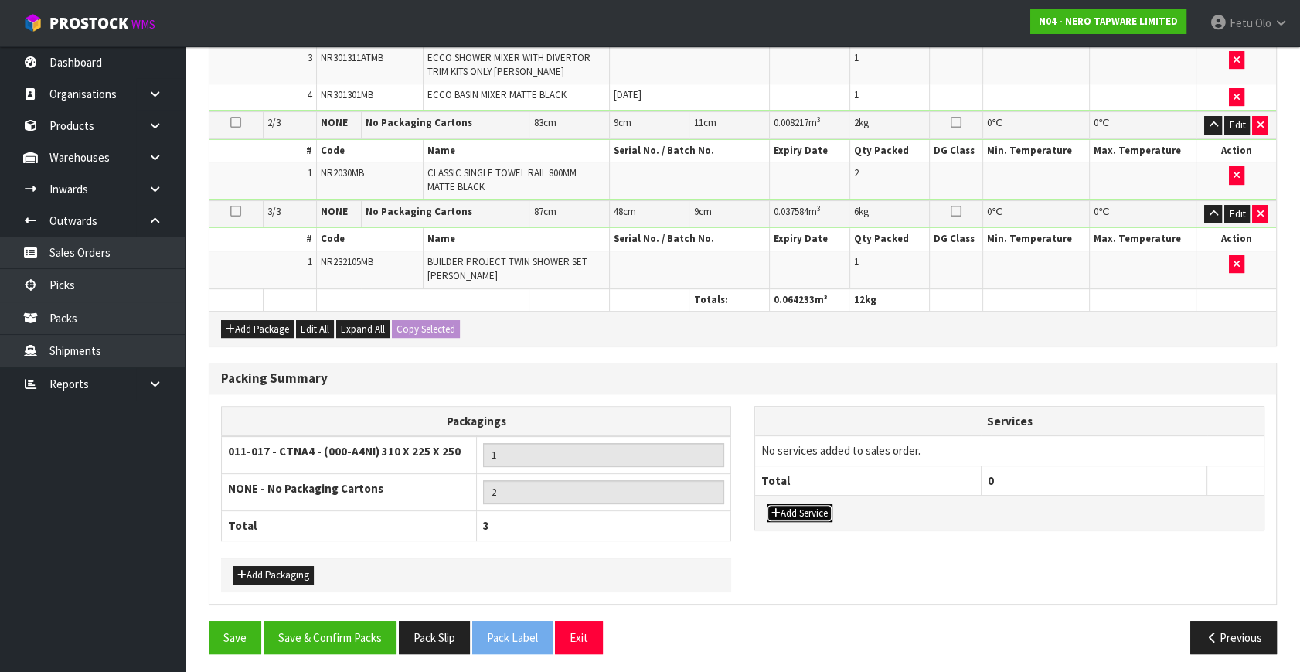
click at [796, 507] on button "Add Service" at bounding box center [800, 513] width 66 height 19
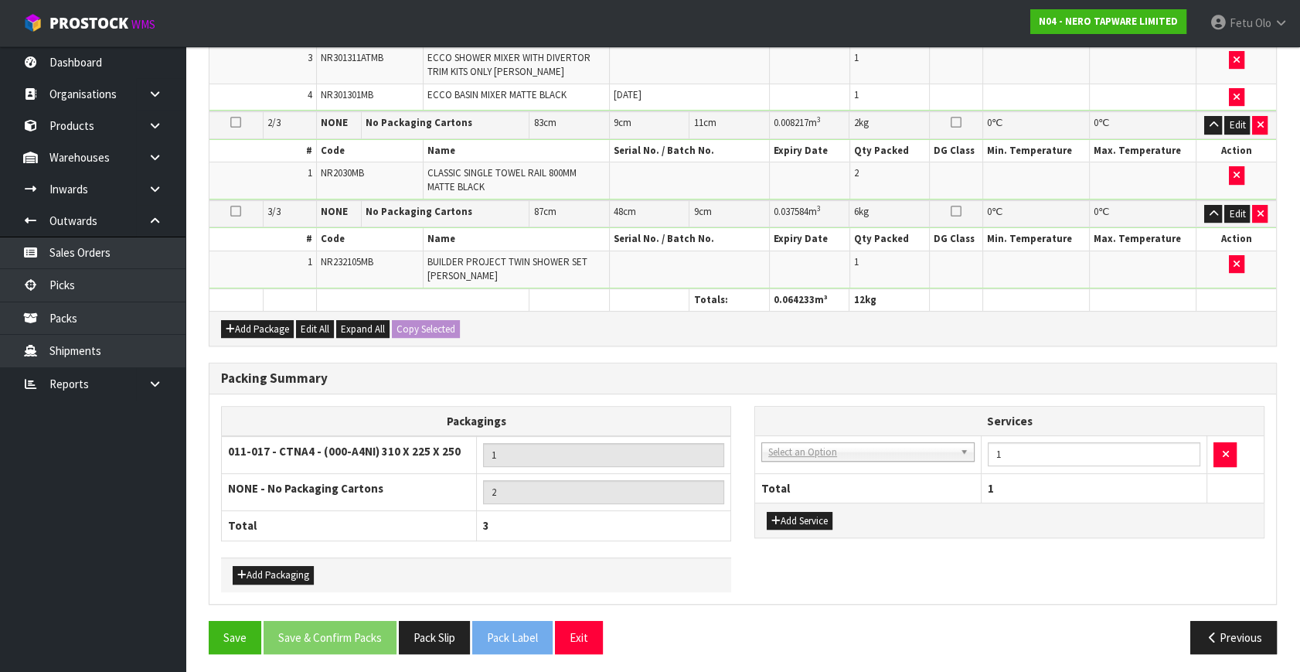
click at [825, 463] on td "003-036 - EXTERNAL PLANT HIRE 008-035 - OUTWARD HDLG+/HOIST LIFT ON/OFF 008-036…" at bounding box center [868, 455] width 226 height 38
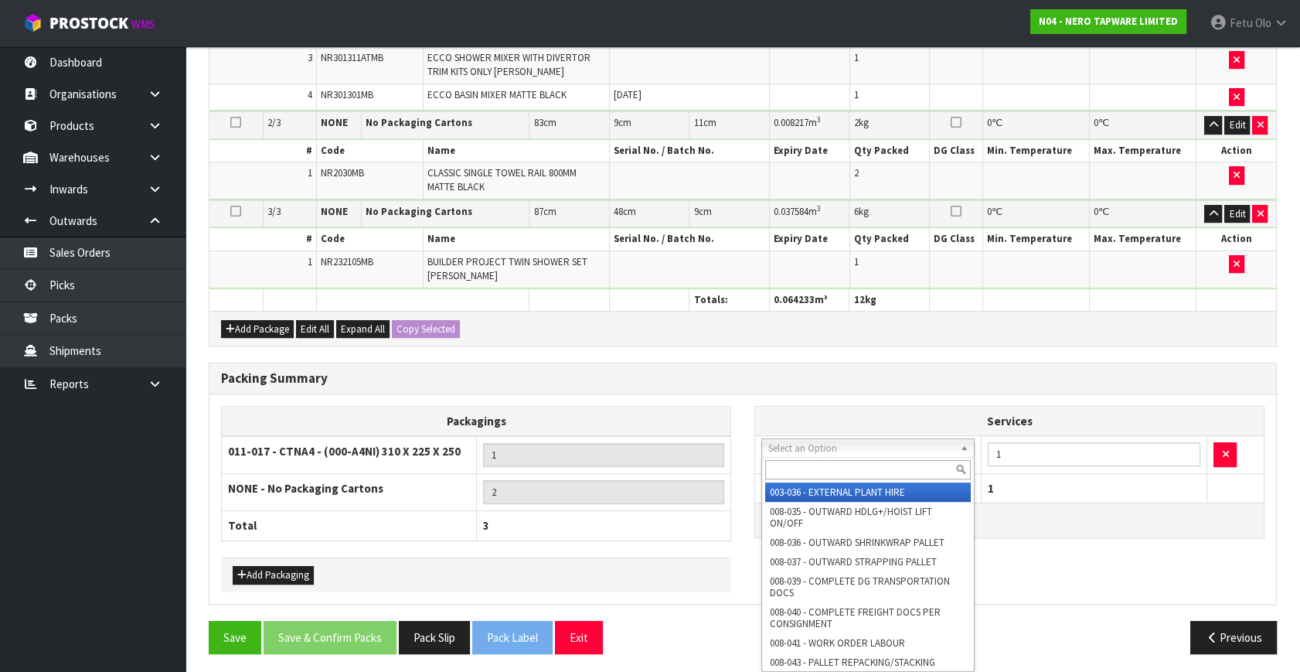
drag, startPoint x: 826, startPoint y: 450, endPoint x: 819, endPoint y: 464, distance: 15.6
click at [819, 464] on input "text" at bounding box center [868, 469] width 206 height 19
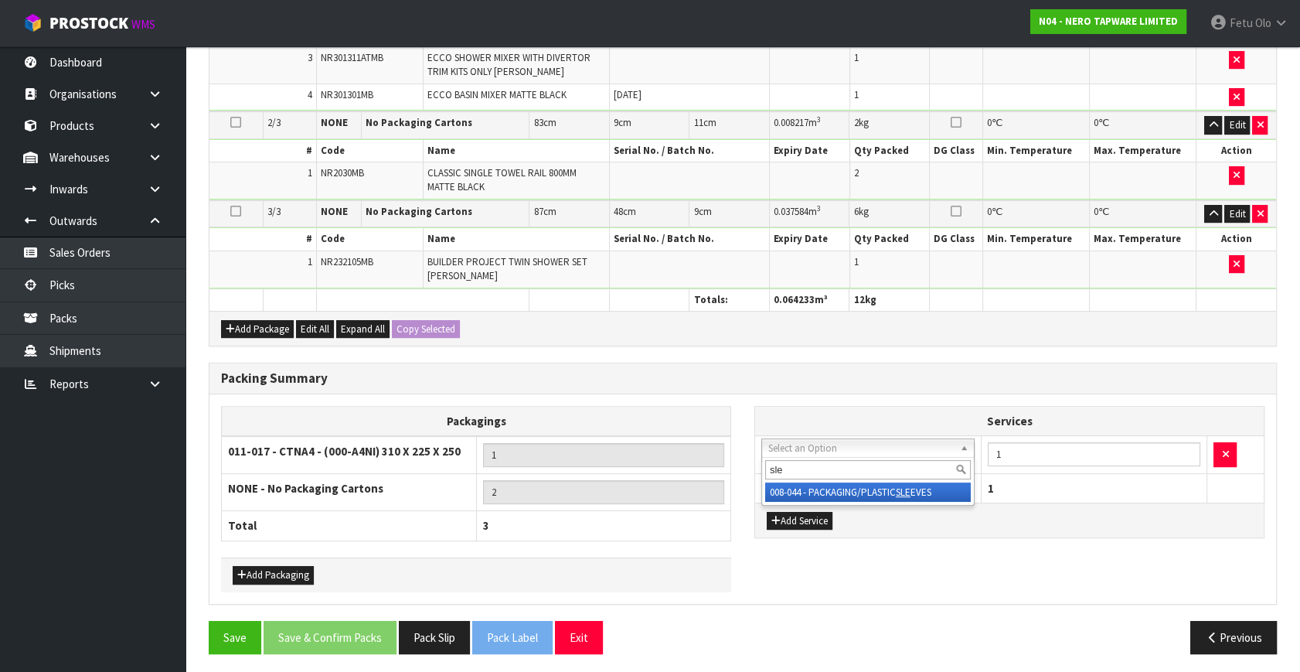
type input "sle"
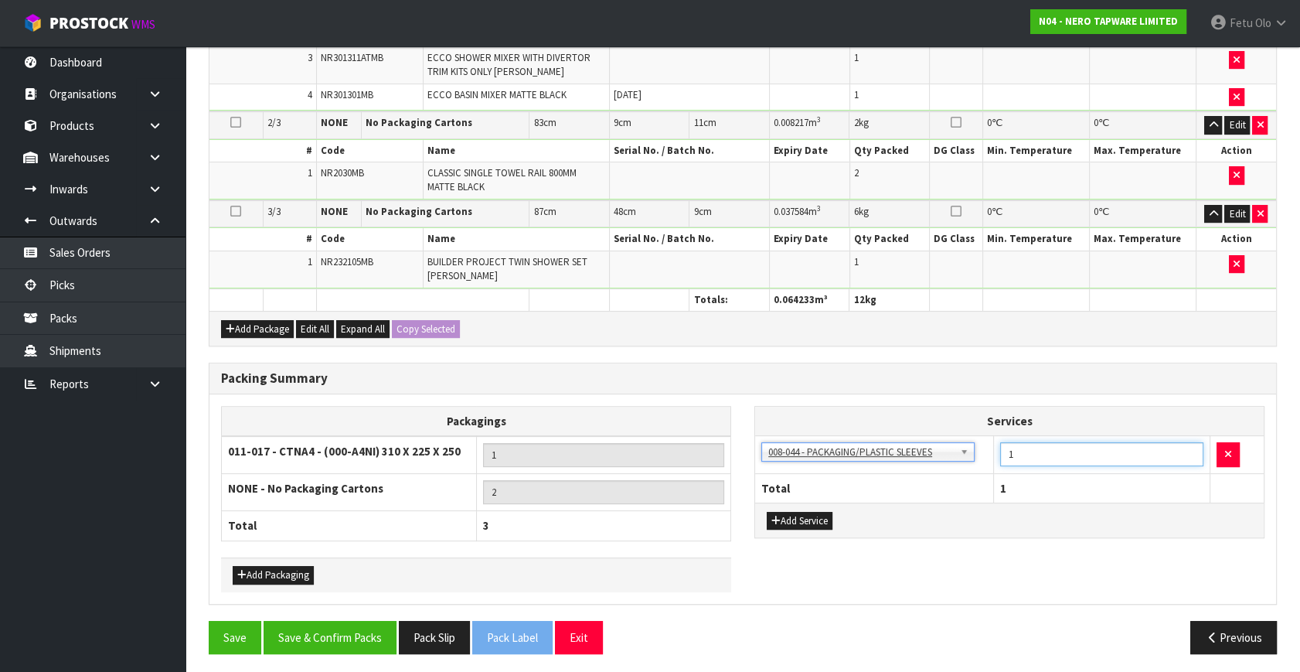
drag, startPoint x: 1019, startPoint y: 448, endPoint x: 906, endPoint y: 495, distance: 122.0
click at [906, 495] on table "Services 003-036 - EXTERNAL PLANT HIRE 008-035 - OUTWARD HDLG+/HOIST LIFT ON/OF…" at bounding box center [1009, 455] width 509 height 96
type input "2"
click at [383, 626] on button "Save & Confirm Packs" at bounding box center [330, 637] width 133 height 33
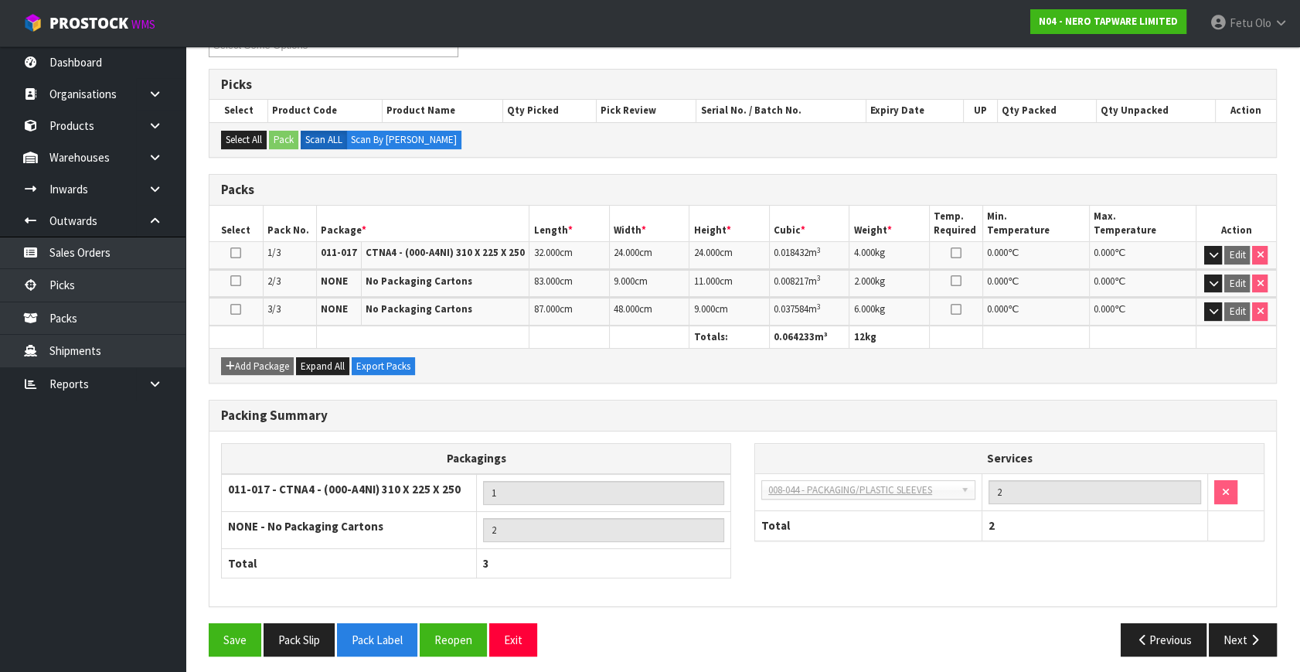
scroll to position [294, 0]
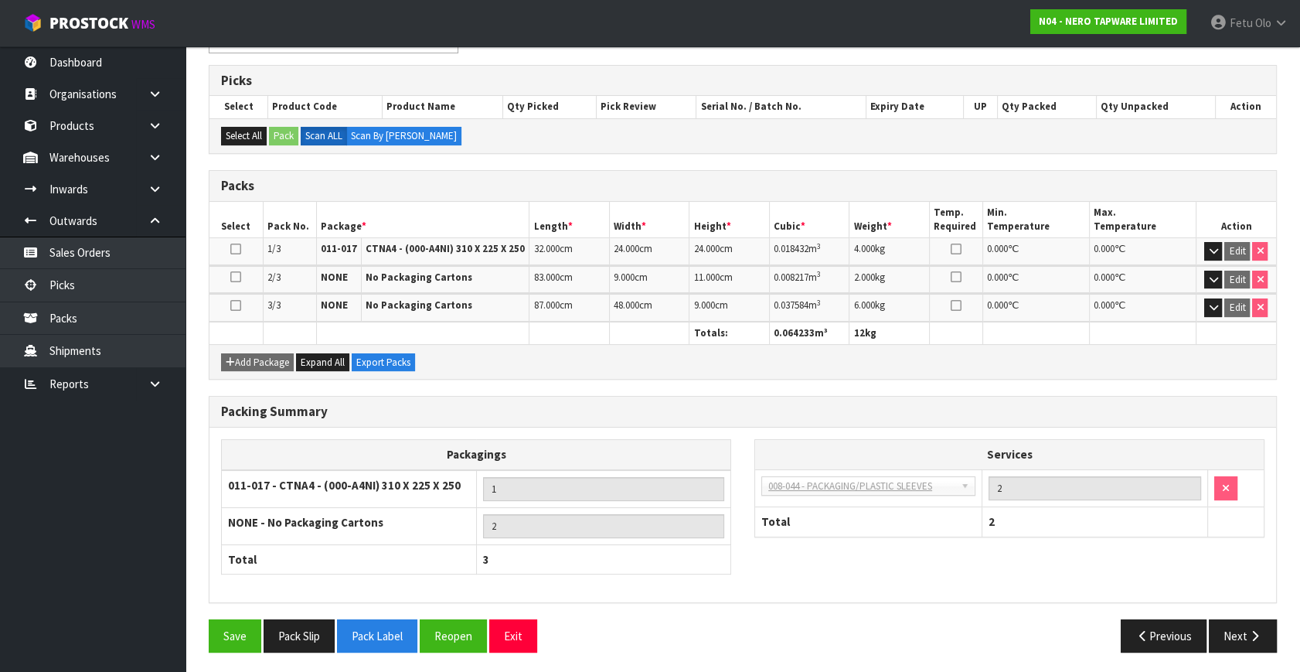
drag, startPoint x: 1237, startPoint y: 649, endPoint x: 1057, endPoint y: 618, distance: 182.7
click at [1237, 649] on div "Save Pack Slip Pack Label Reopen Exit Previous Next" at bounding box center [742, 641] width 1091 height 45
click at [1243, 621] on button "Next" at bounding box center [1243, 635] width 68 height 33
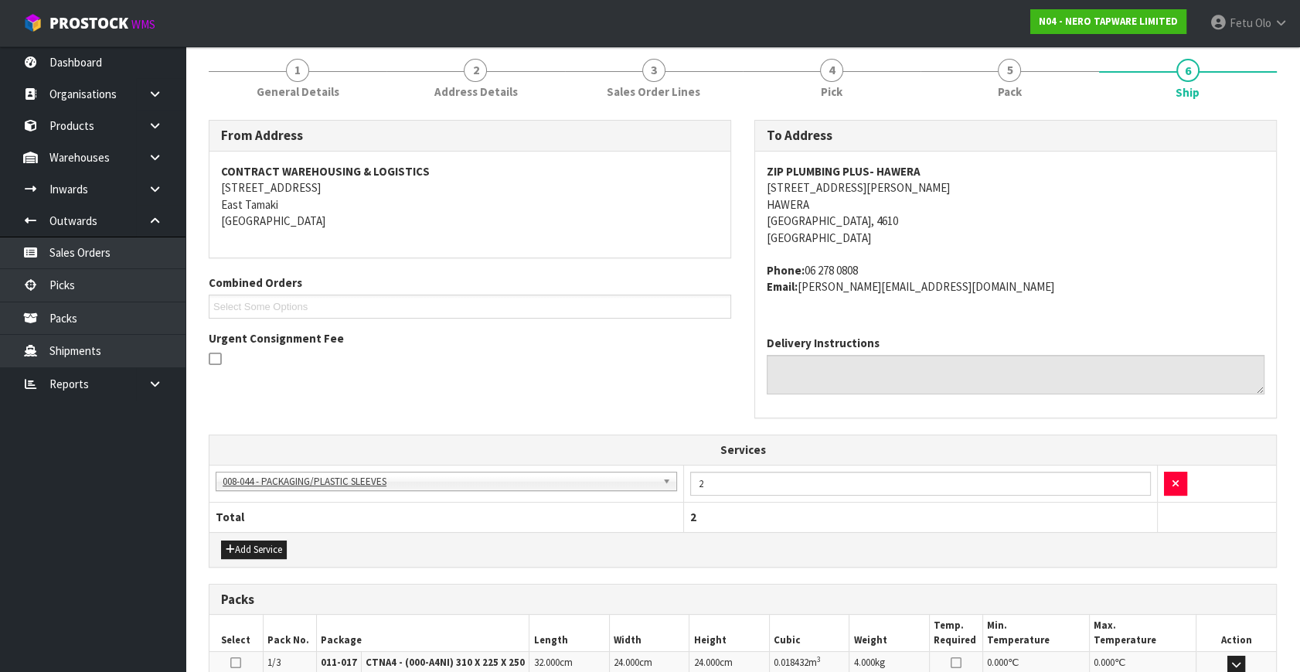
scroll to position [444, 0]
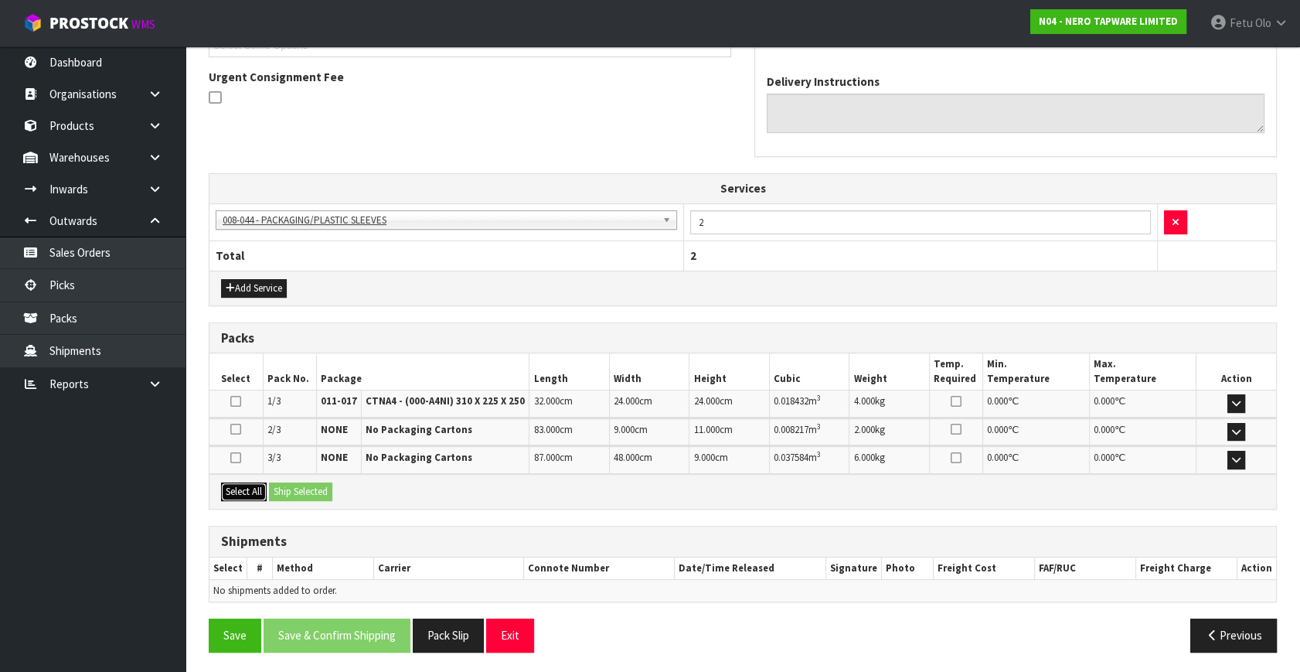
click at [255, 486] on button "Select All" at bounding box center [244, 491] width 46 height 19
click at [298, 487] on button "Ship Selected" at bounding box center [300, 491] width 63 height 19
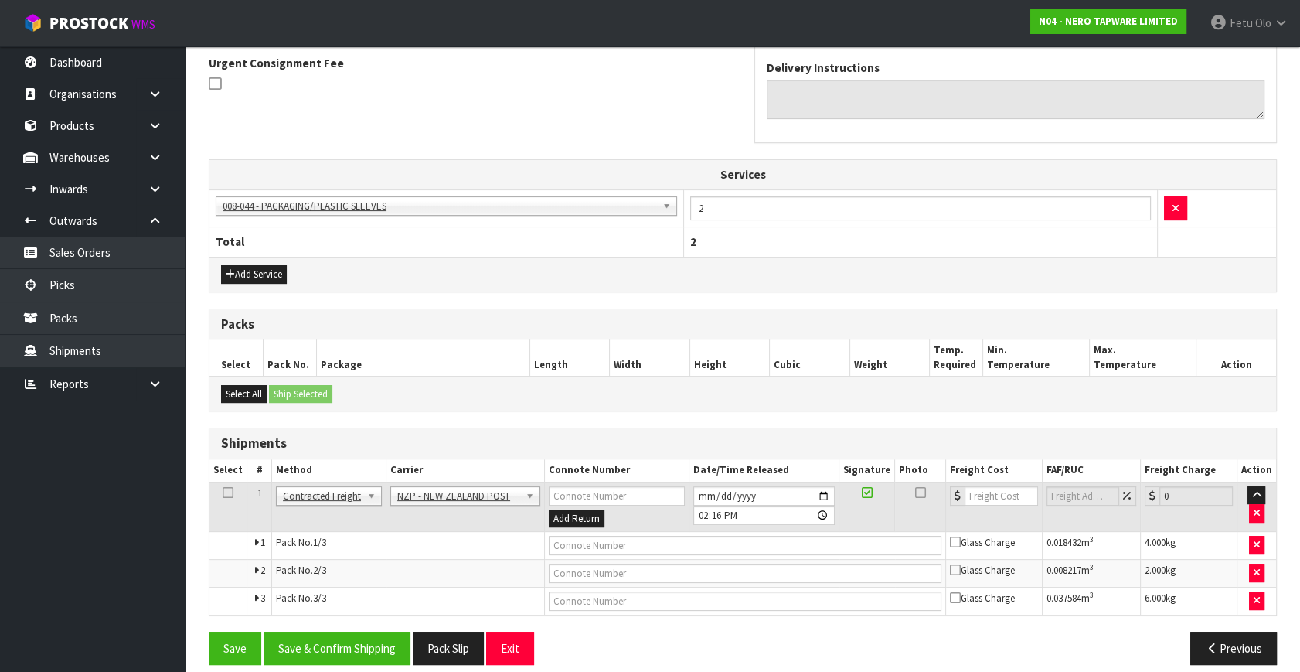
scroll to position [471, 0]
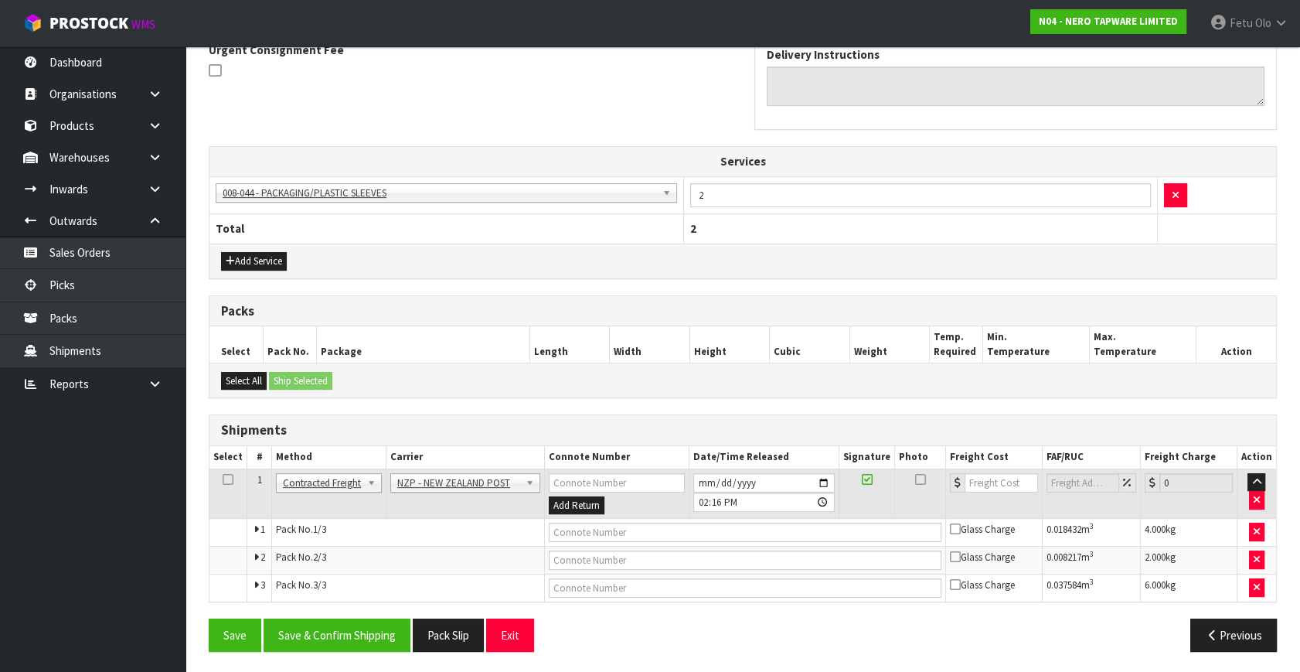
click at [325, 611] on div "From Address CONTRACT WAREHOUSING & LOGISTICS 17 Allens Road East Tamaki Auckla…" at bounding box center [743, 248] width 1068 height 832
click at [339, 641] on button "Save & Confirm Shipping" at bounding box center [337, 634] width 147 height 33
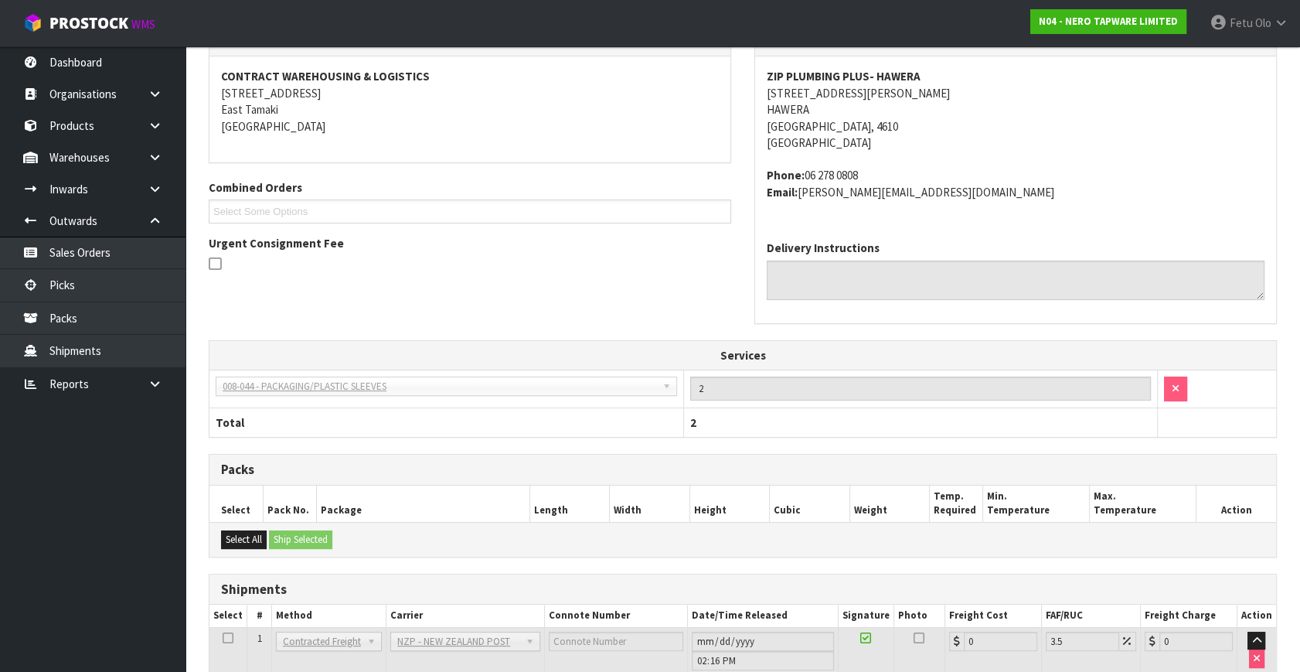
scroll to position [447, 0]
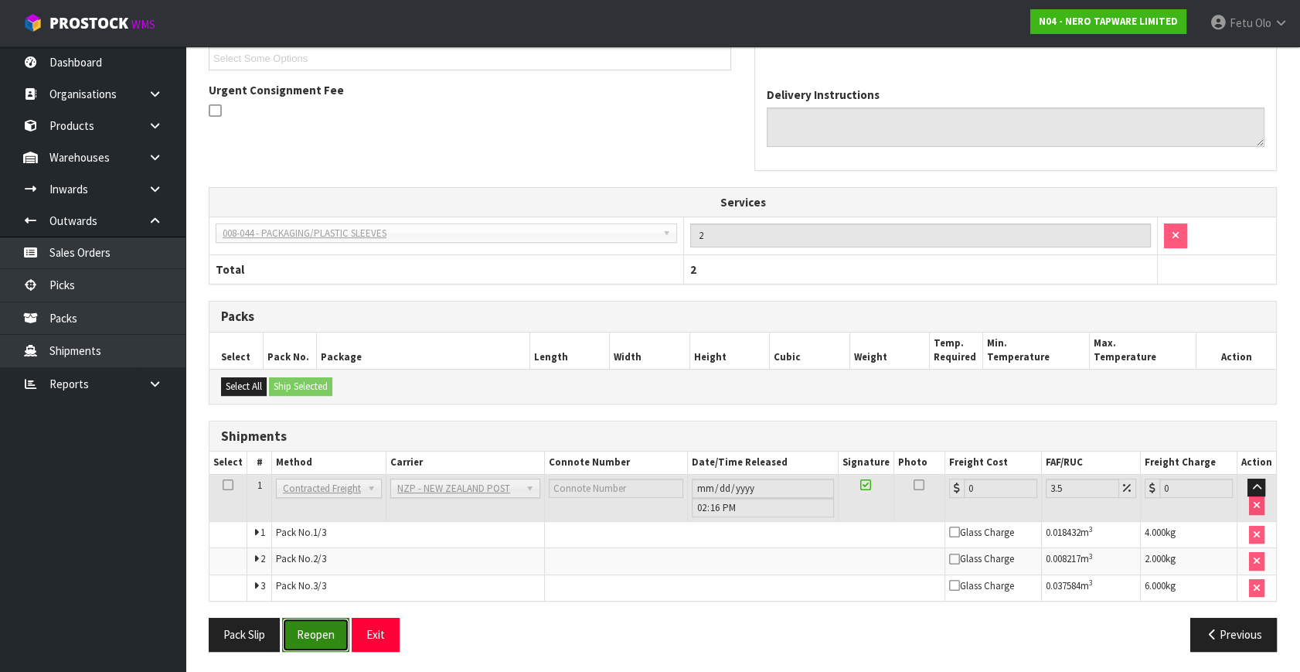
click at [293, 634] on button "Reopen" at bounding box center [315, 634] width 67 height 33
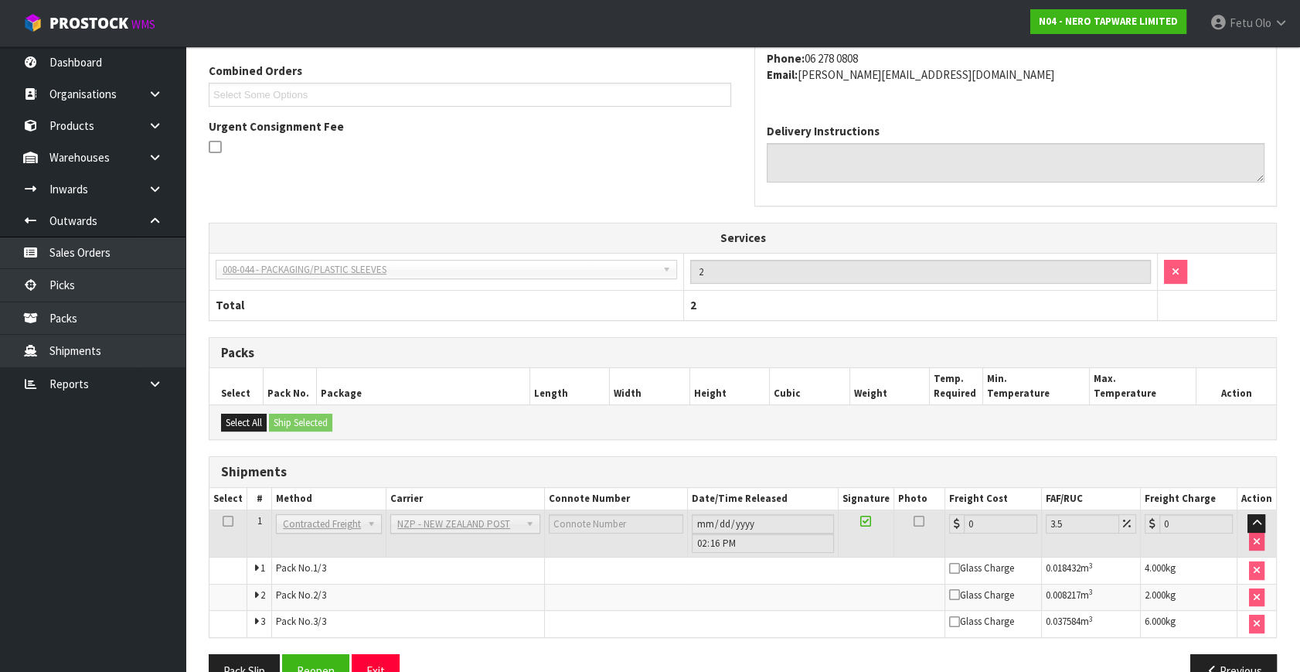
scroll to position [430, 0]
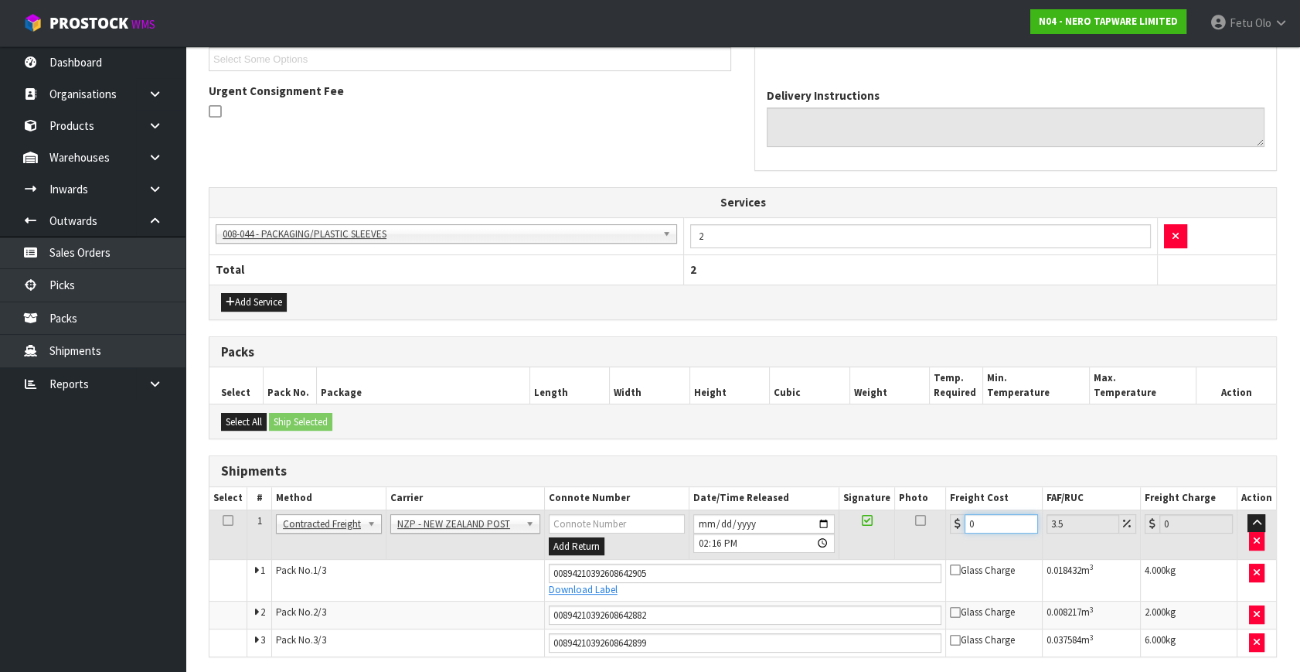
drag, startPoint x: 644, startPoint y: 635, endPoint x: 636, endPoint y: 638, distance: 8.3
click at [641, 636] on tbody "1 Client Local Pickup Customer Local Pickup Company Freight Contracted Freight …" at bounding box center [742, 582] width 1067 height 147
type input "2"
type input "2.07"
type input "25"
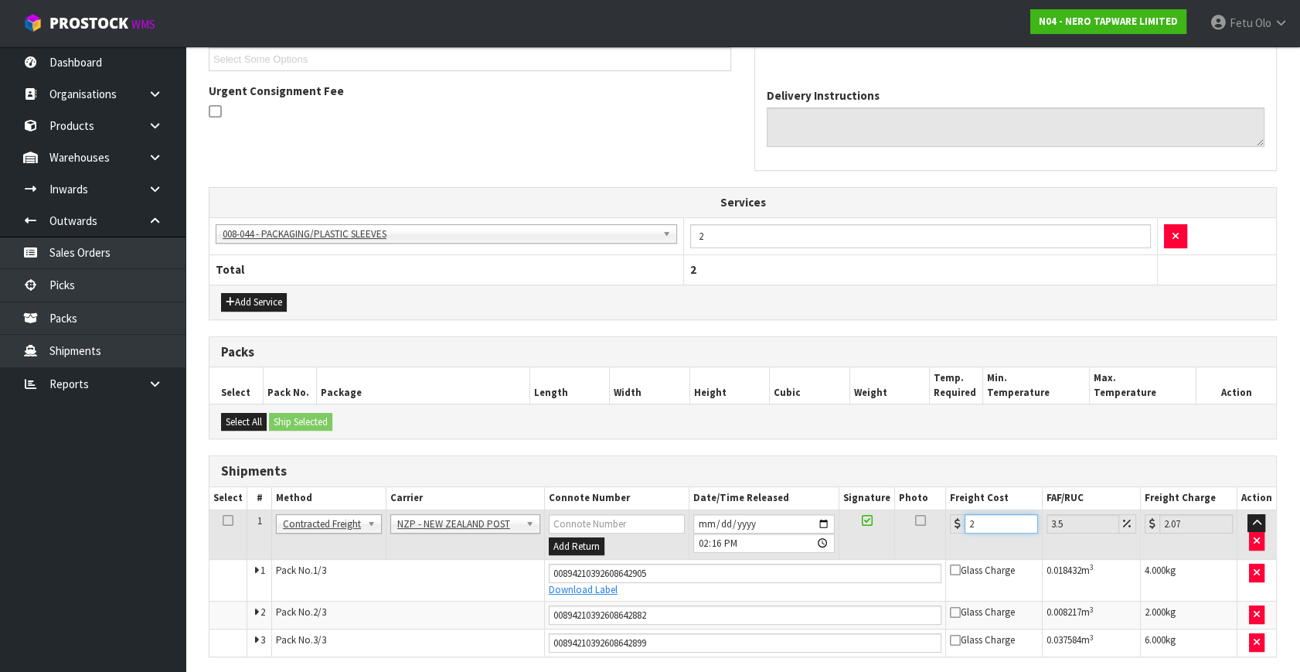
type input "25.87"
type input "25.3"
type input "26.19"
type input "25.35"
type input "26.24"
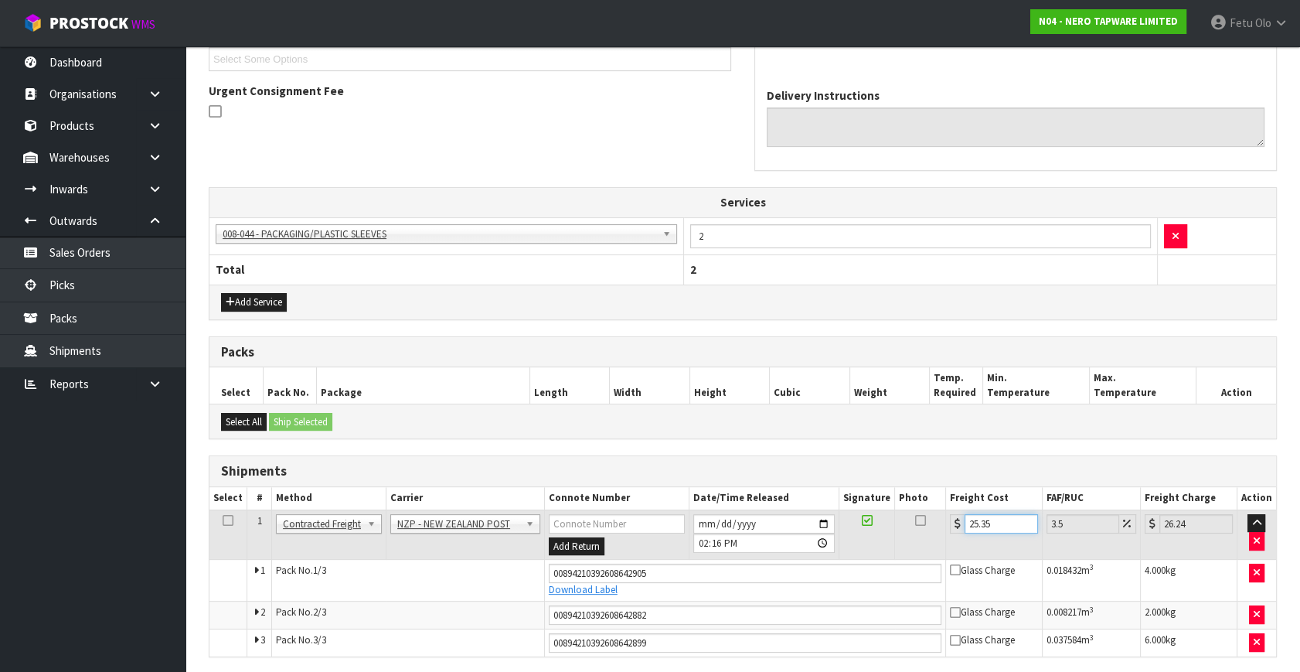
scroll to position [486, 0]
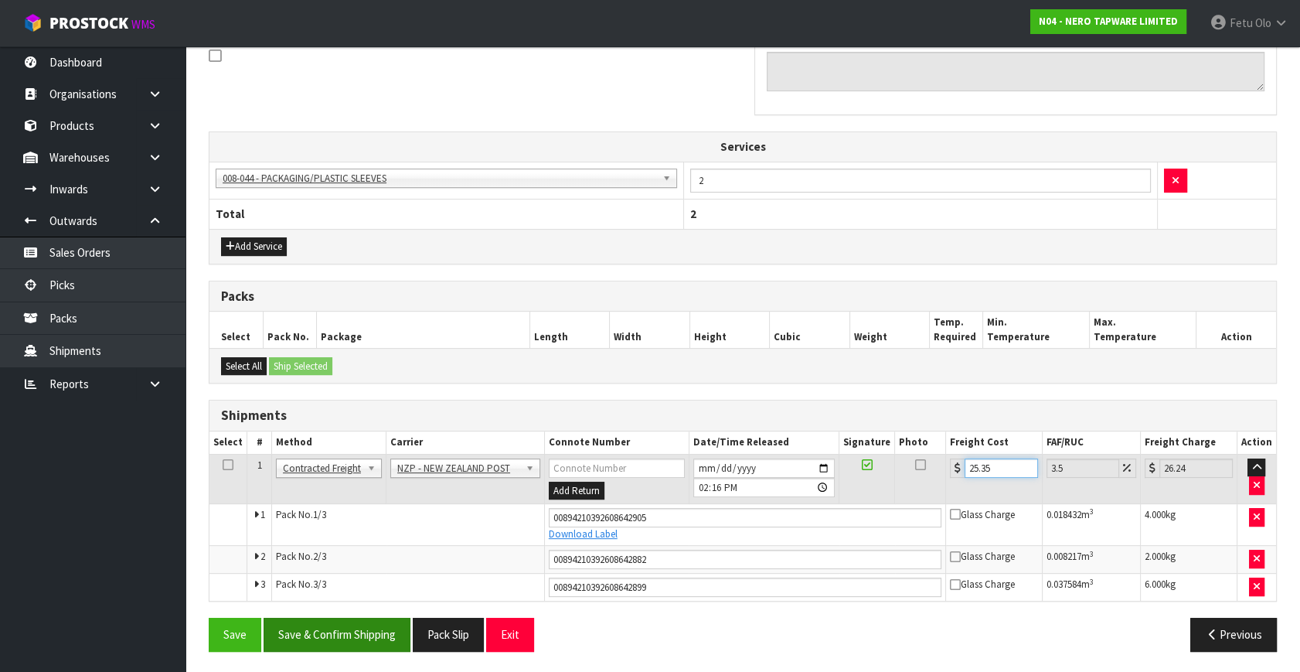
type input "25.35"
click at [379, 639] on button "Save & Confirm Shipping" at bounding box center [337, 634] width 147 height 33
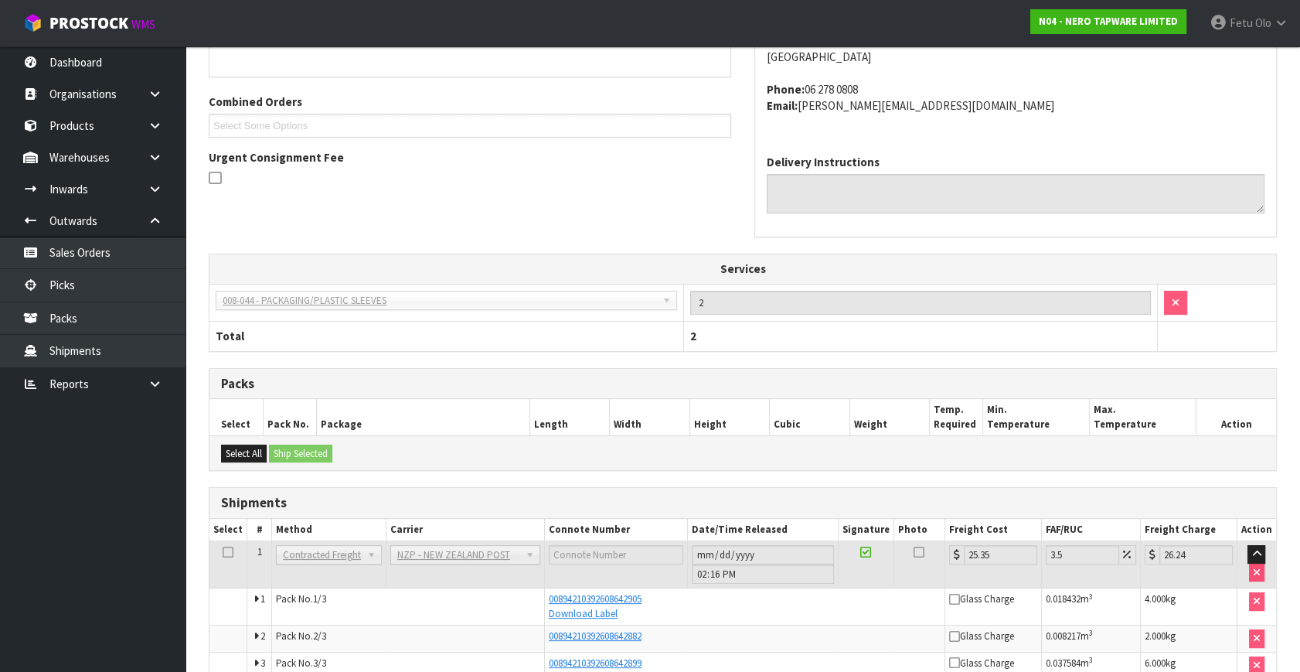
scroll to position [421, 0]
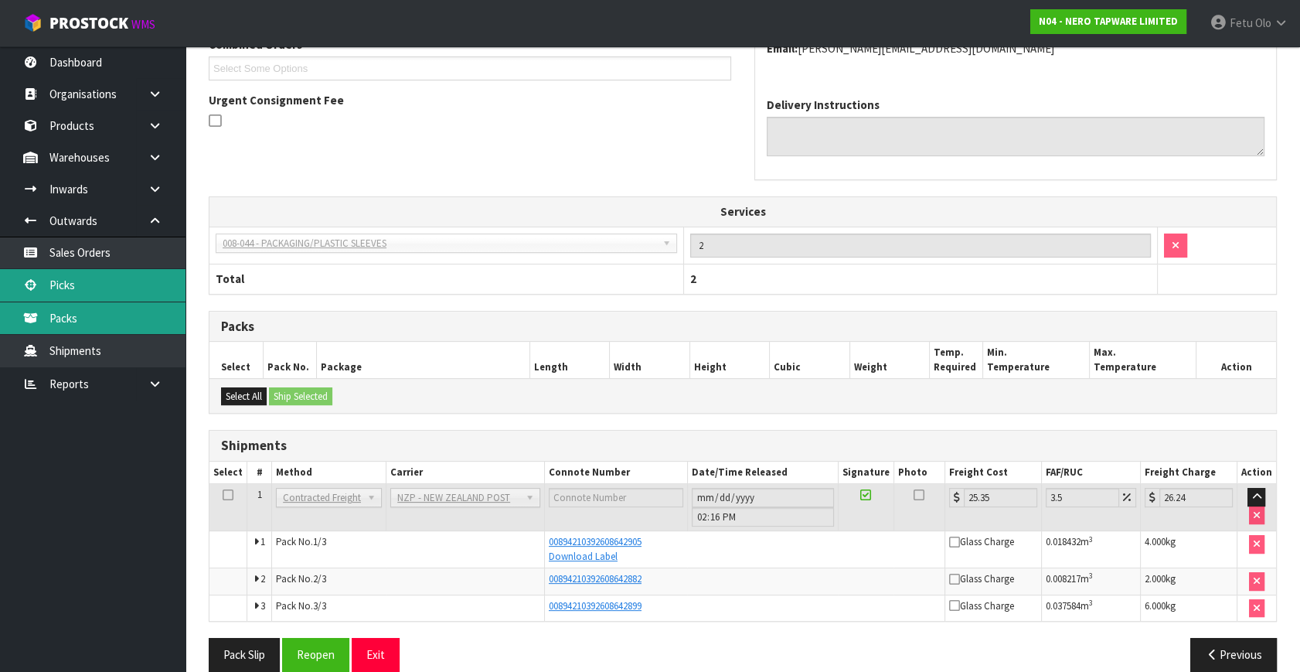
drag, startPoint x: 99, startPoint y: 291, endPoint x: 130, endPoint y: 308, distance: 35.3
click at [99, 291] on link "Picks" at bounding box center [92, 285] width 185 height 32
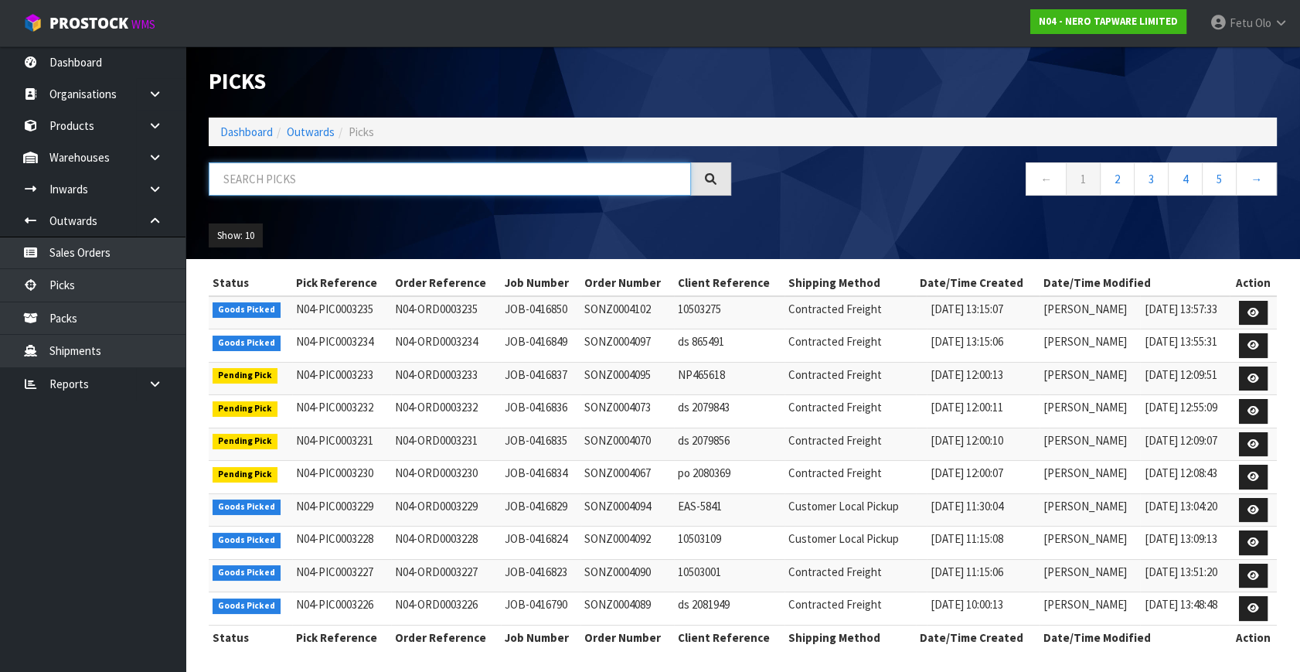
click at [339, 174] on input "text" at bounding box center [450, 178] width 482 height 33
type input "003215"
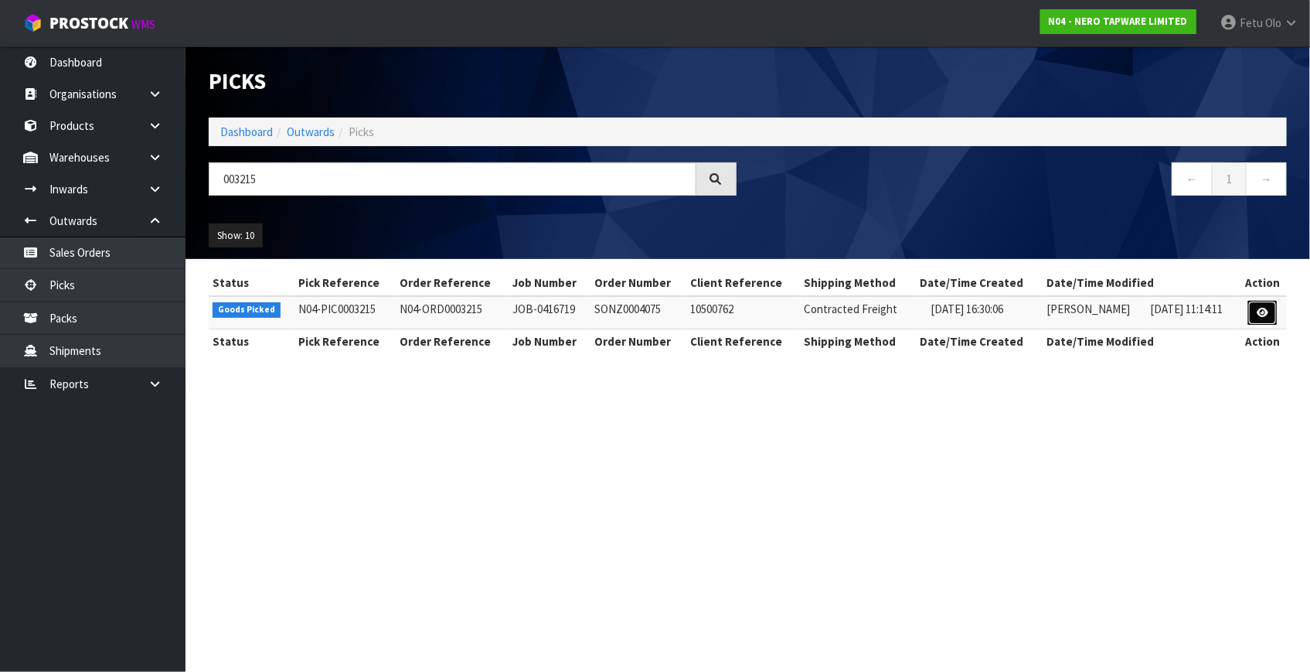
click at [1259, 315] on icon at bounding box center [1263, 313] width 12 height 10
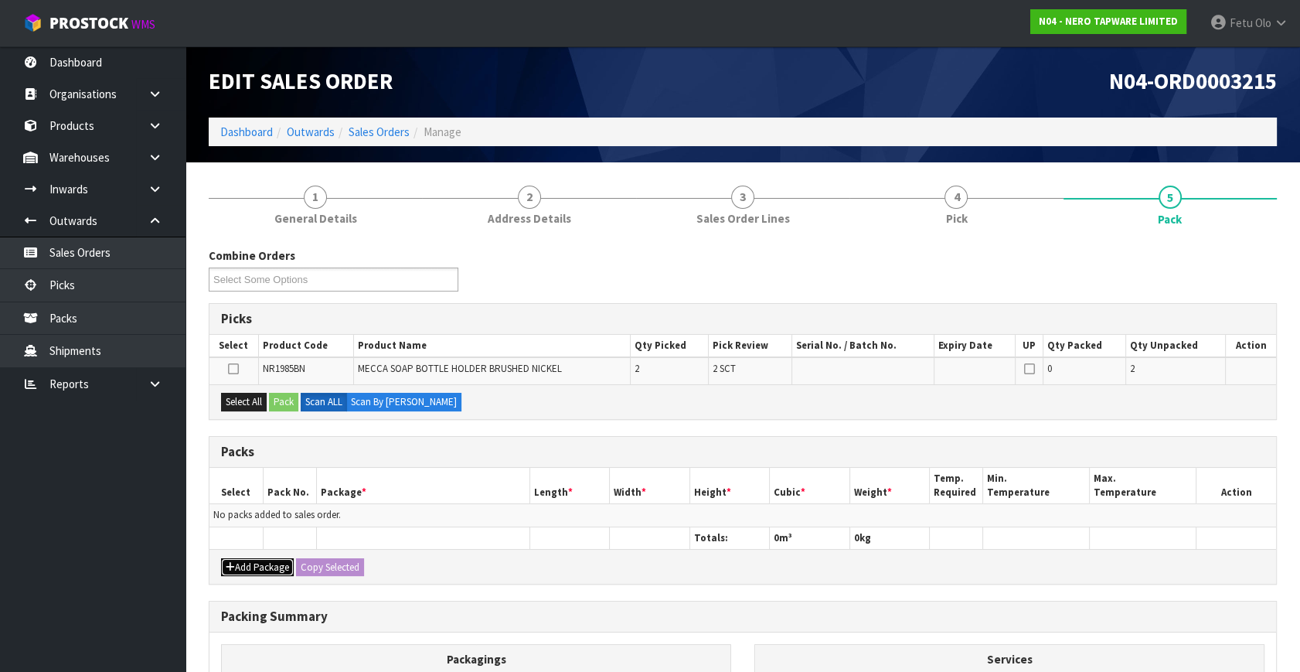
click at [235, 561] on button "Add Package" at bounding box center [257, 567] width 73 height 19
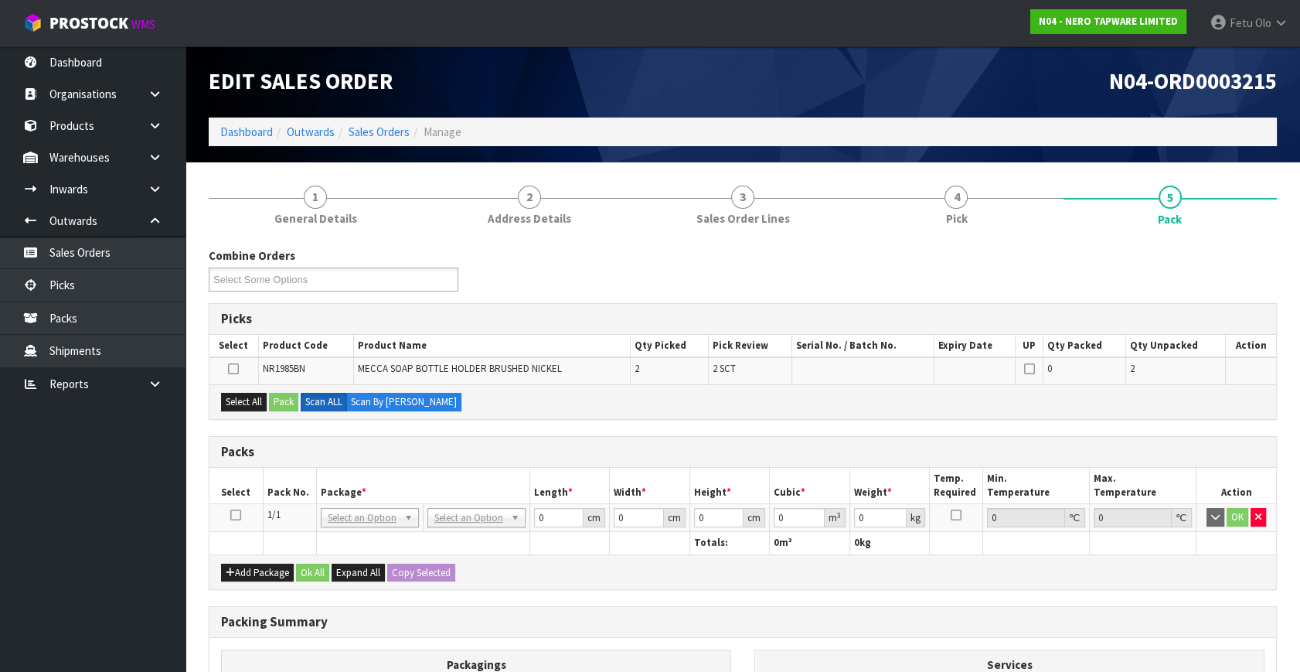
click at [236, 515] on icon at bounding box center [235, 515] width 11 height 1
click at [361, 468] on th "Package *" at bounding box center [422, 486] width 213 height 36
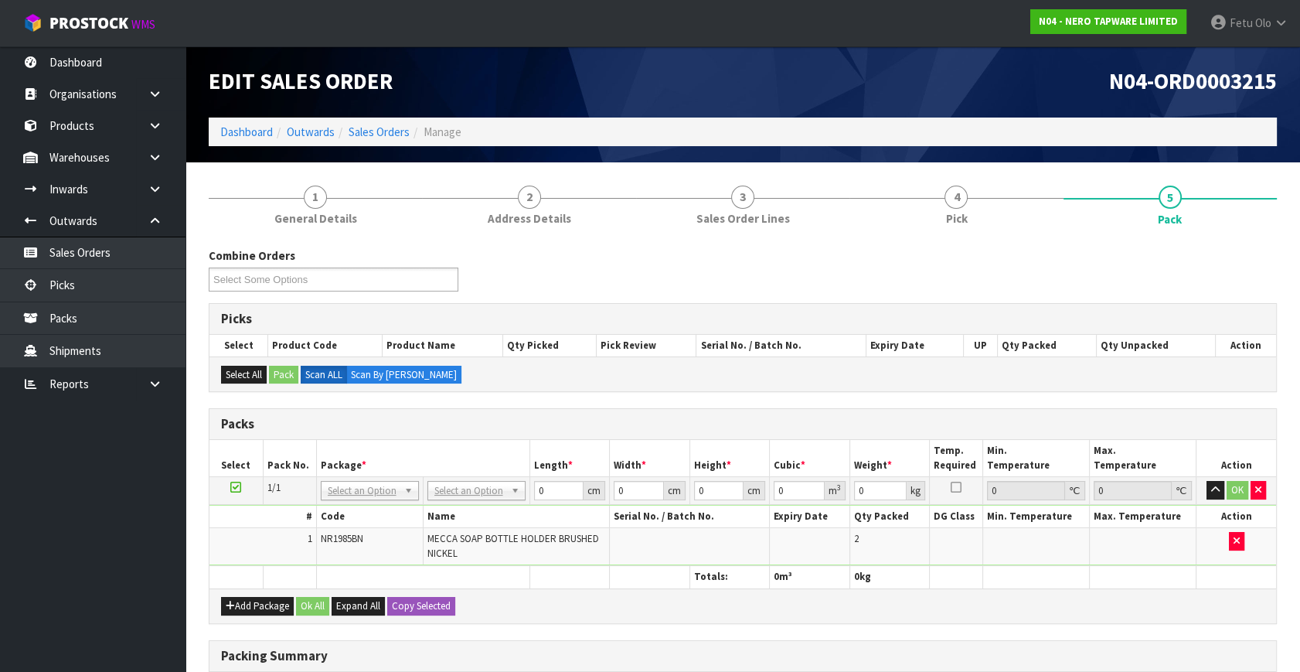
drag, startPoint x: 450, startPoint y: 481, endPoint x: 450, endPoint y: 491, distance: 9.3
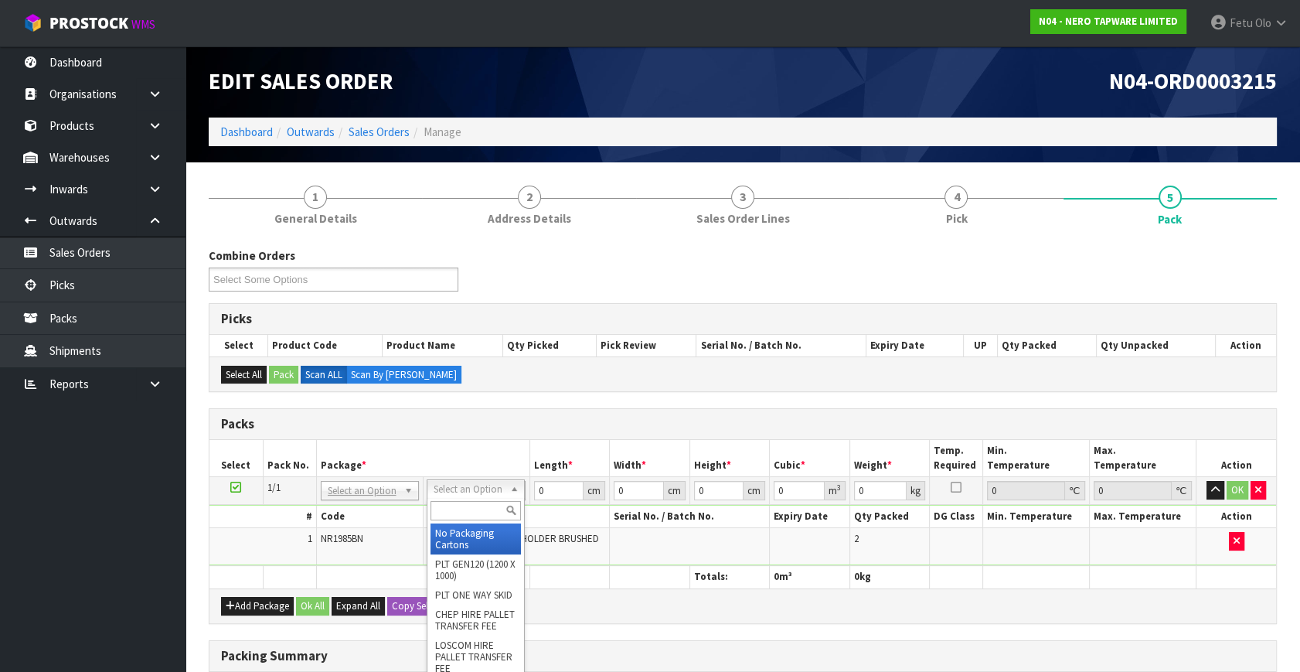
click at [448, 505] on input "text" at bounding box center [475, 510] width 90 height 19
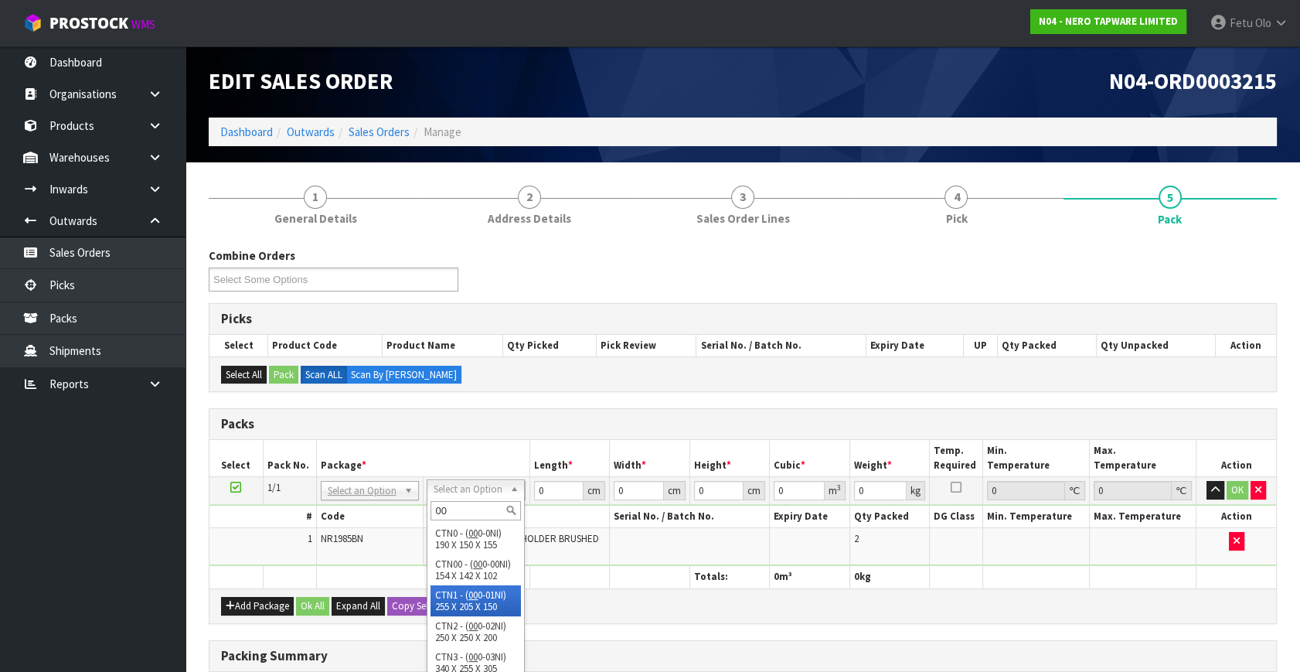
type input "00"
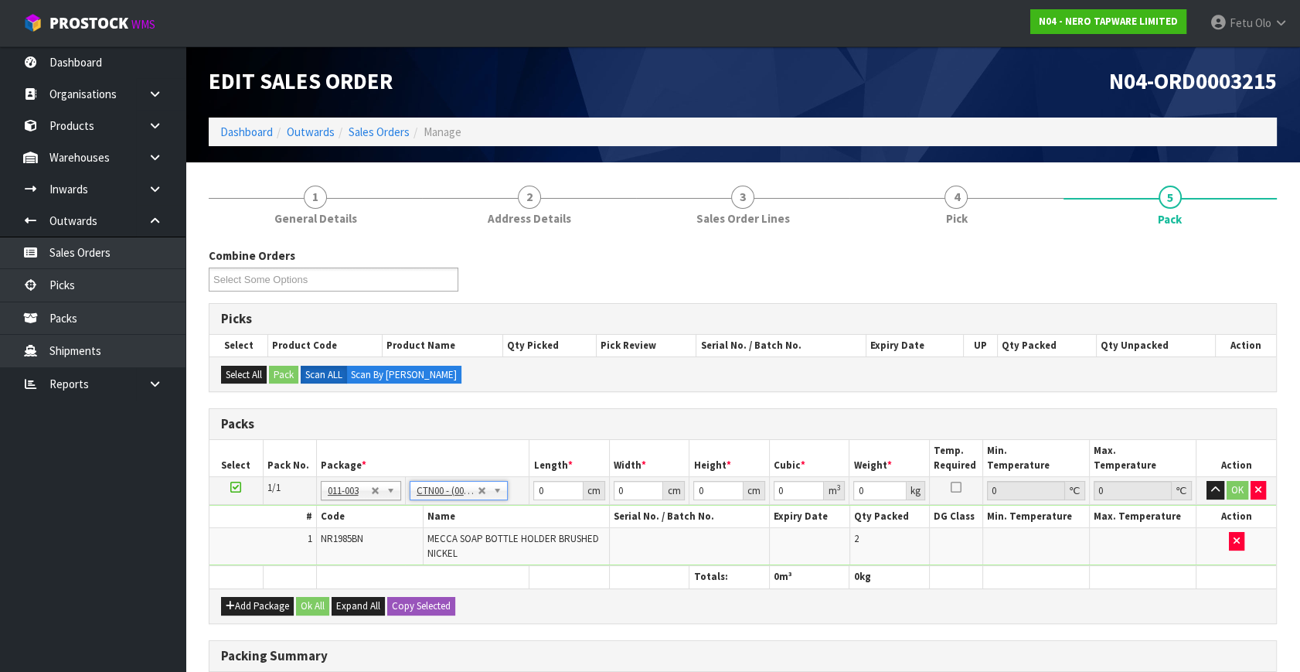
type input "15.4"
type input "14.2"
type input "10.2"
type input "0.002231"
type input "0.6"
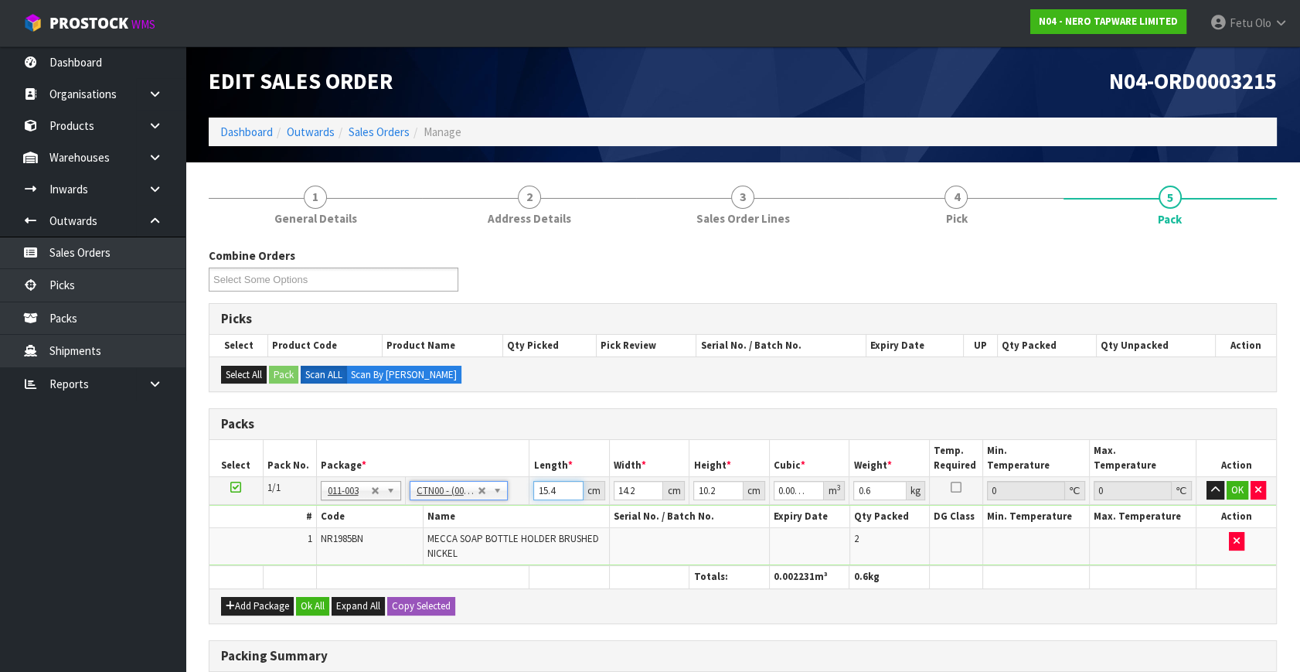
drag, startPoint x: 559, startPoint y: 493, endPoint x: 446, endPoint y: 532, distance: 119.3
click at [446, 532] on tbody "1/1 NONE 007-001 007-002 007-004 007-009 007-013 007-014 007-015 007-017 007-01…" at bounding box center [742, 521] width 1067 height 89
type input "1"
type input "0.000145"
click at [549, 482] on input "1" at bounding box center [558, 490] width 50 height 19
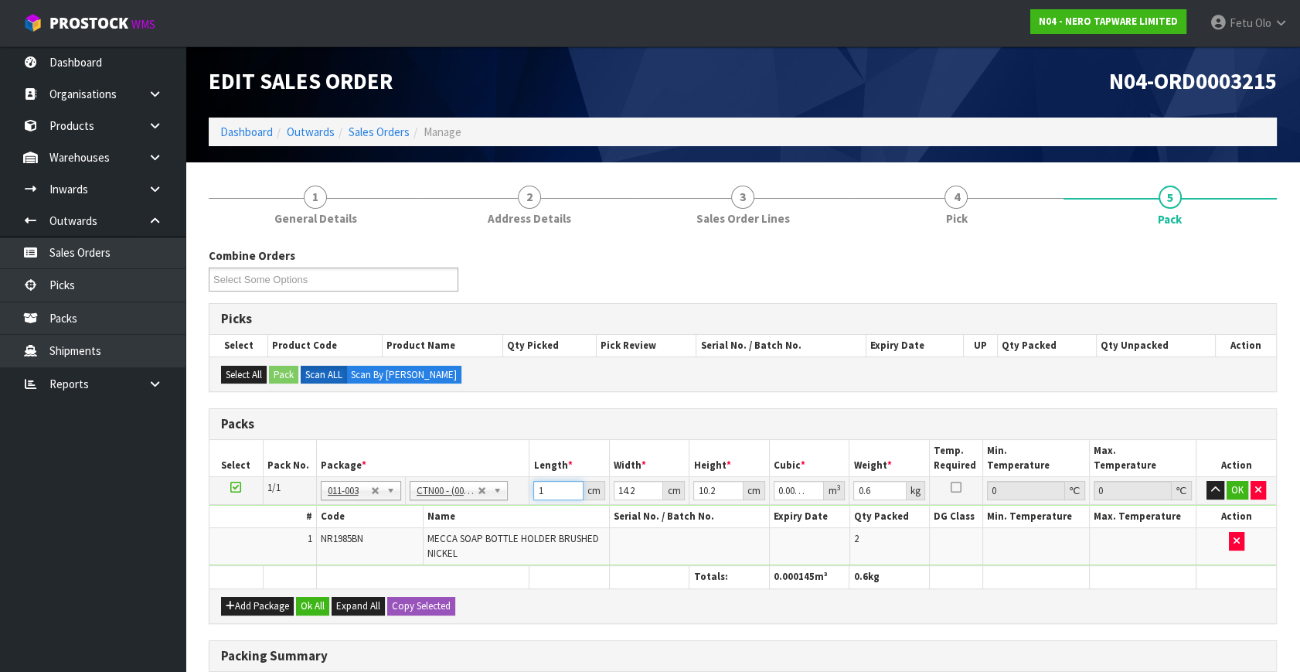
type input "16"
type input "0.002317"
type input "16"
type input "1"
type input "0.000163"
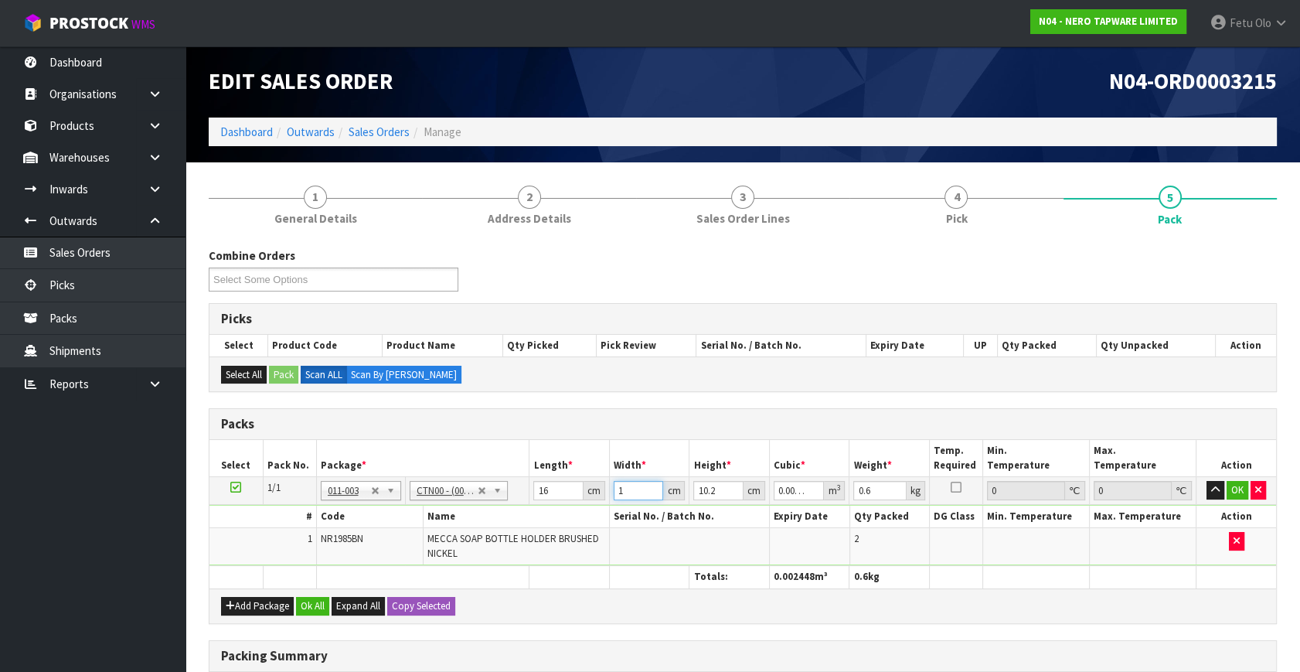
type input "15"
type input "0.002448"
type input "15"
type input "1"
type input "0.00024"
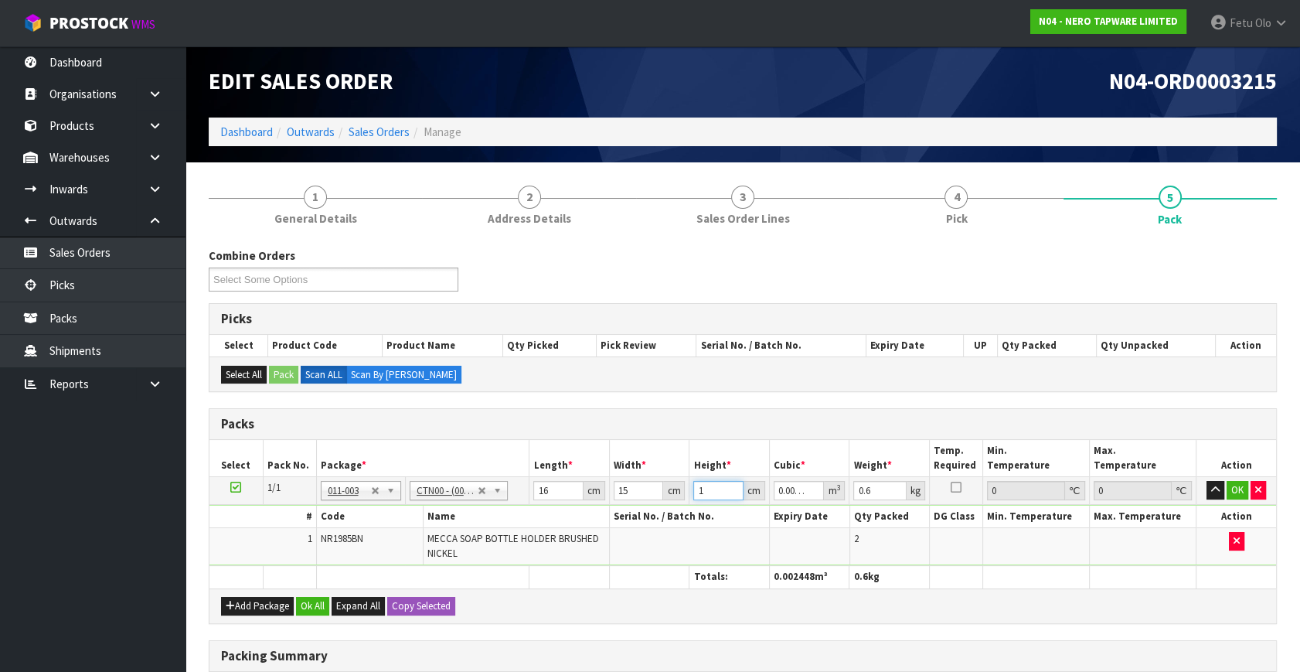
type input "11"
type input "0.00264"
type input "11"
type input "1"
click button "OK" at bounding box center [1238, 490] width 22 height 19
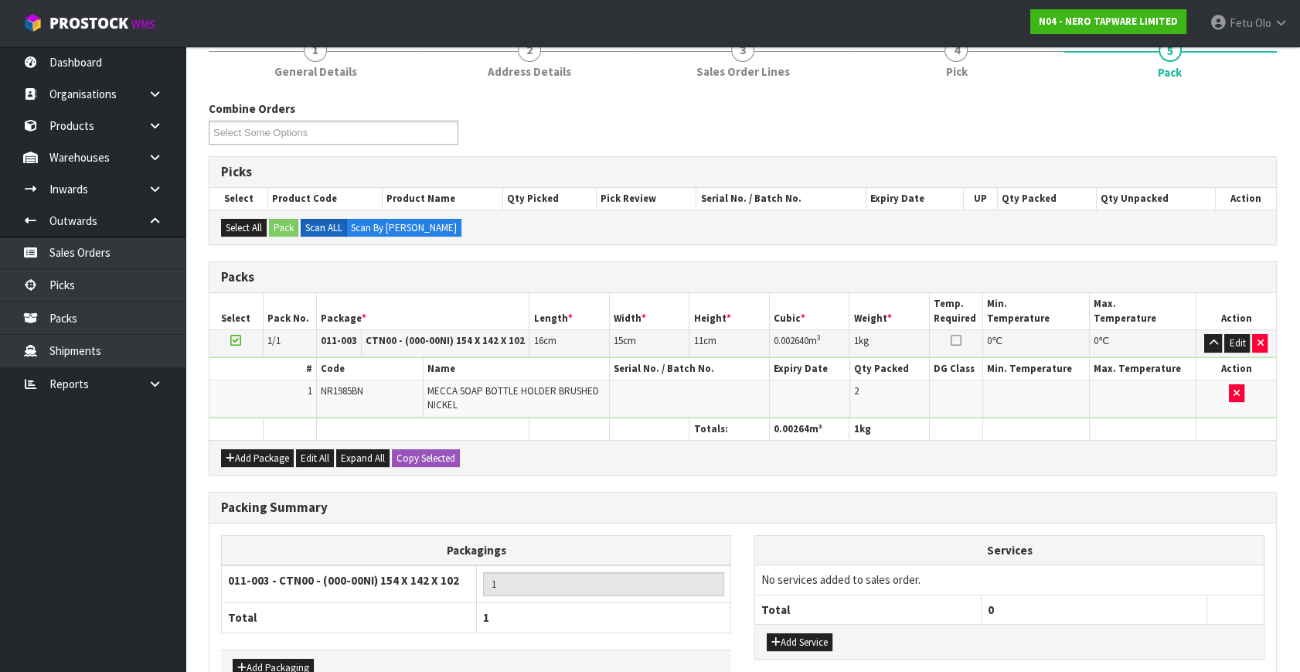
scroll to position [240, 0]
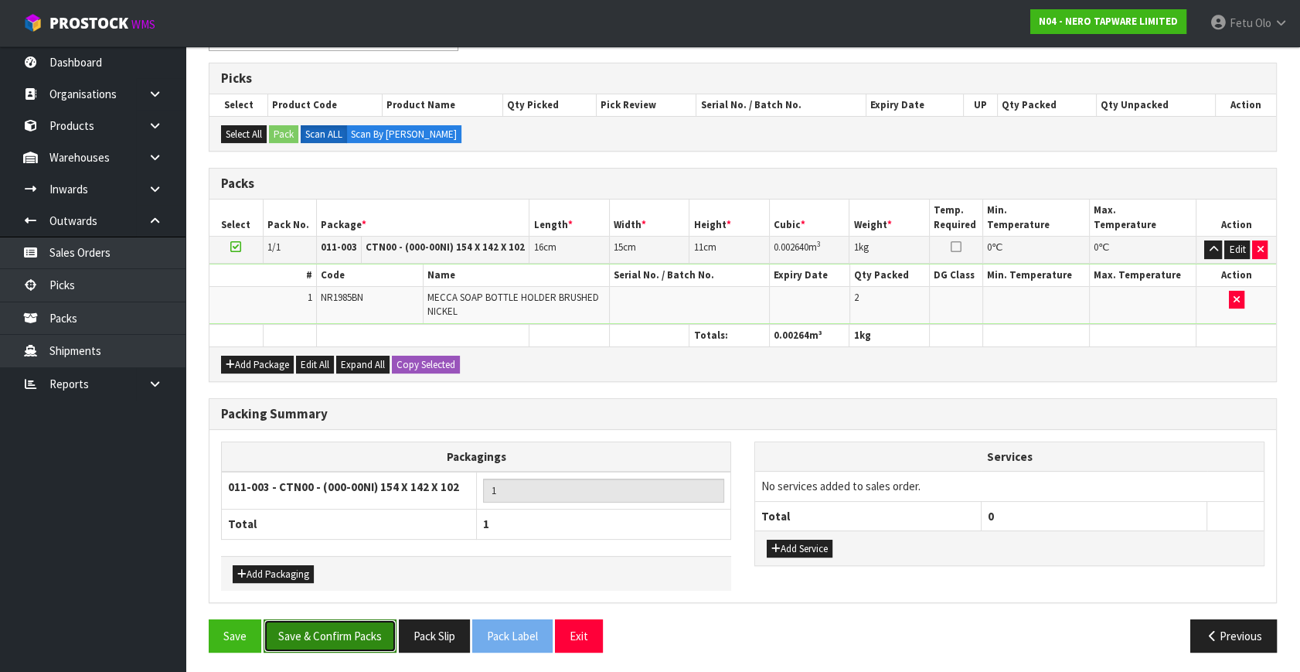
click at [322, 623] on button "Save & Confirm Packs" at bounding box center [330, 635] width 133 height 33
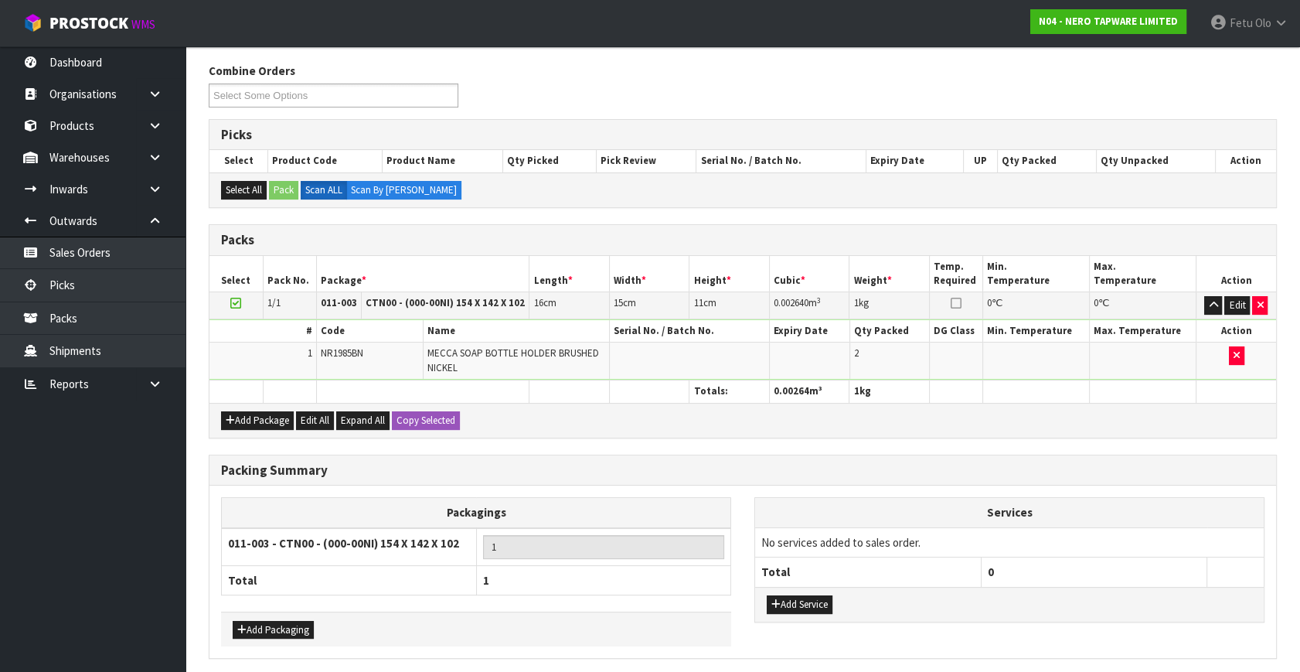
scroll to position [0, 0]
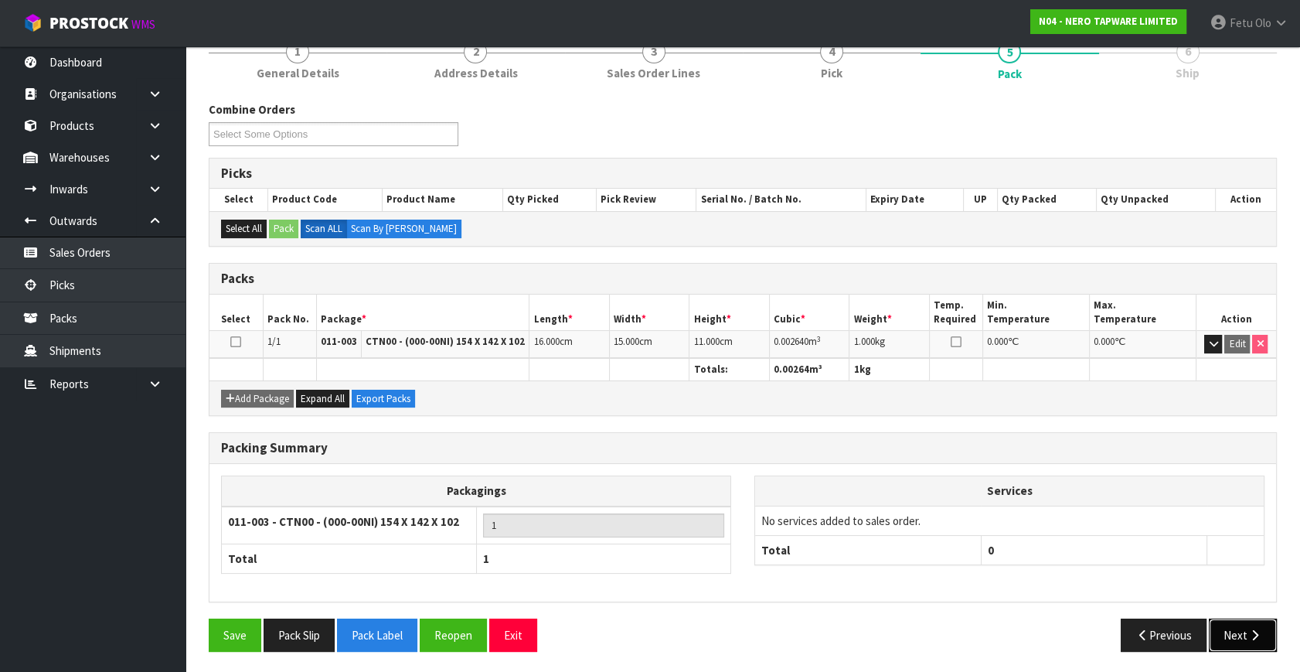
click at [1254, 629] on icon "button" at bounding box center [1254, 635] width 15 height 12
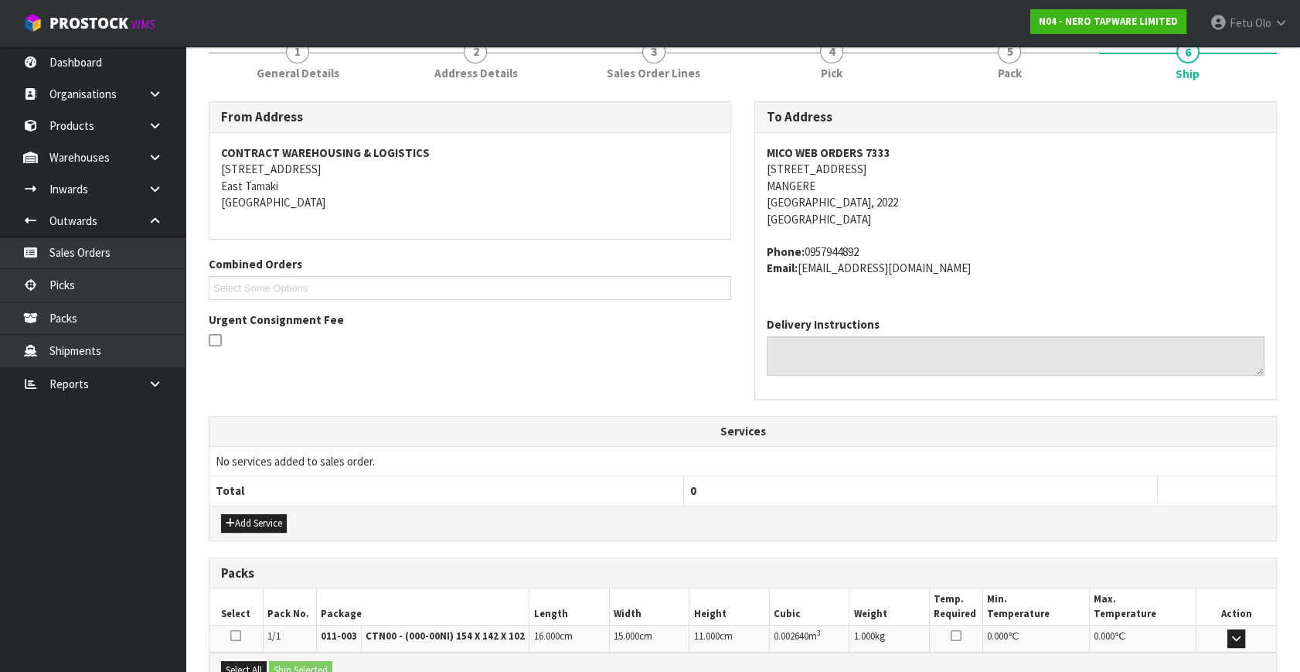
scroll to position [380, 0]
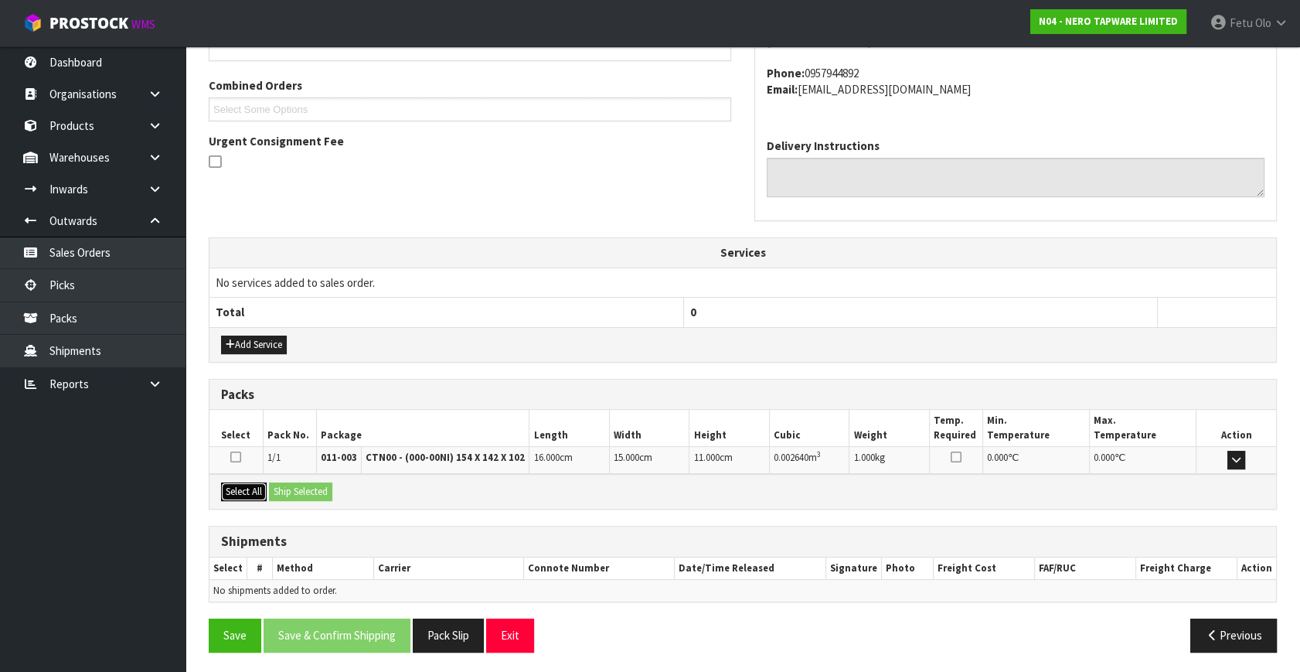
drag, startPoint x: 247, startPoint y: 485, endPoint x: 292, endPoint y: 486, distance: 45.6
click at [262, 485] on button "Select All" at bounding box center [244, 491] width 46 height 19
click at [292, 486] on button "Ship Selected" at bounding box center [300, 491] width 63 height 19
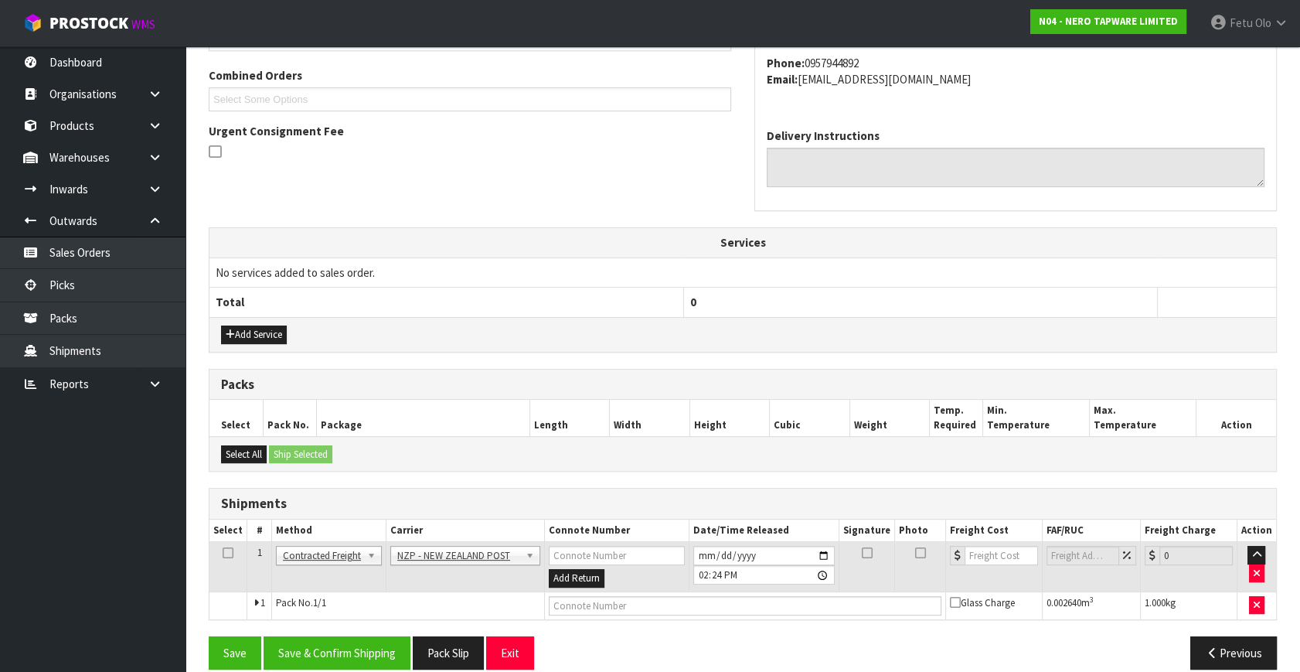
scroll to position [408, 0]
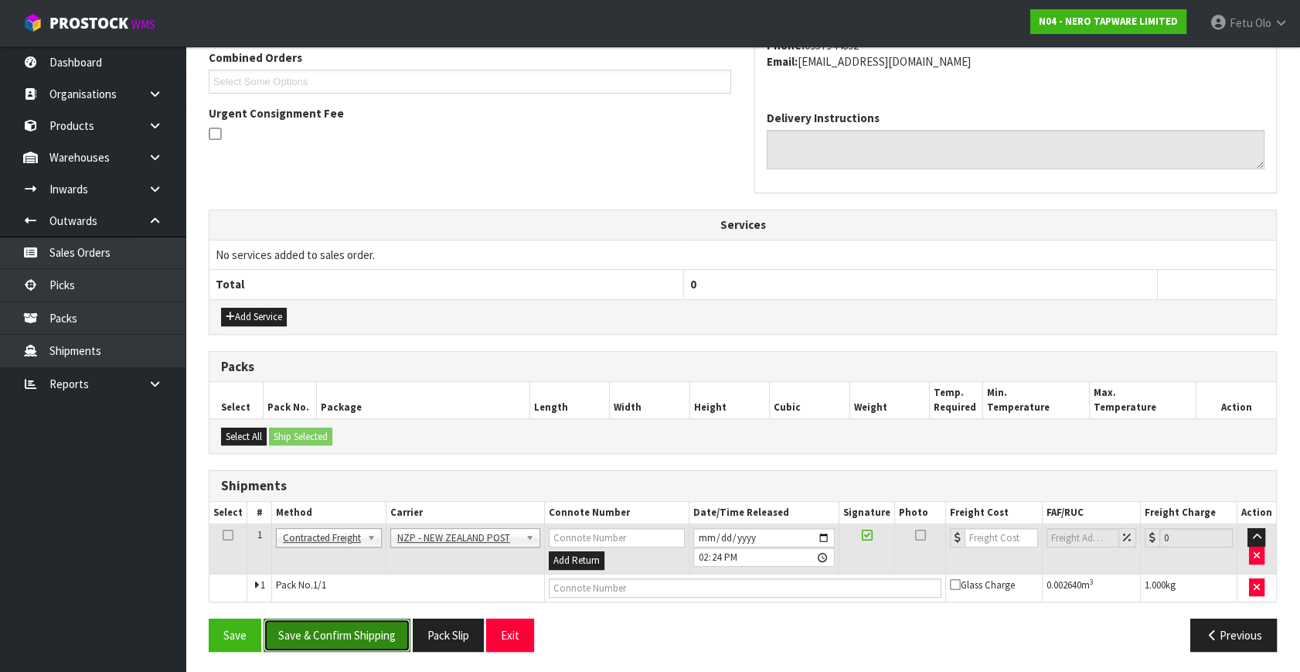
click at [345, 635] on button "Save & Confirm Shipping" at bounding box center [337, 634] width 147 height 33
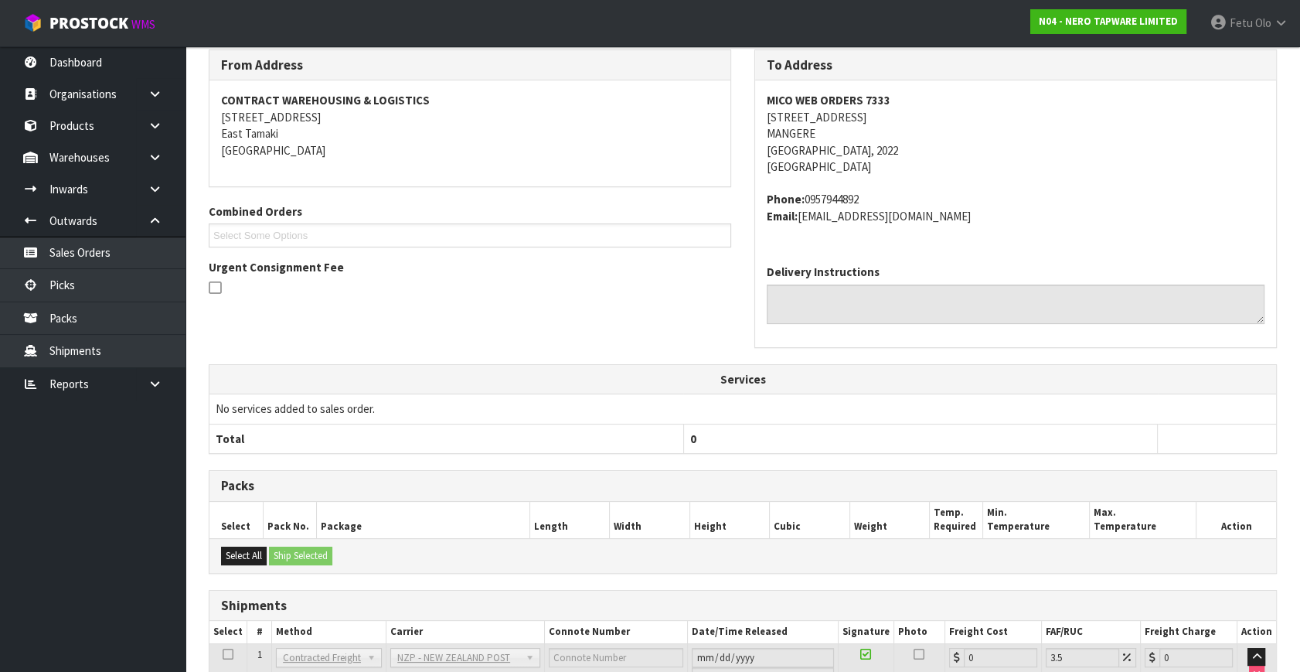
scroll to position [386, 0]
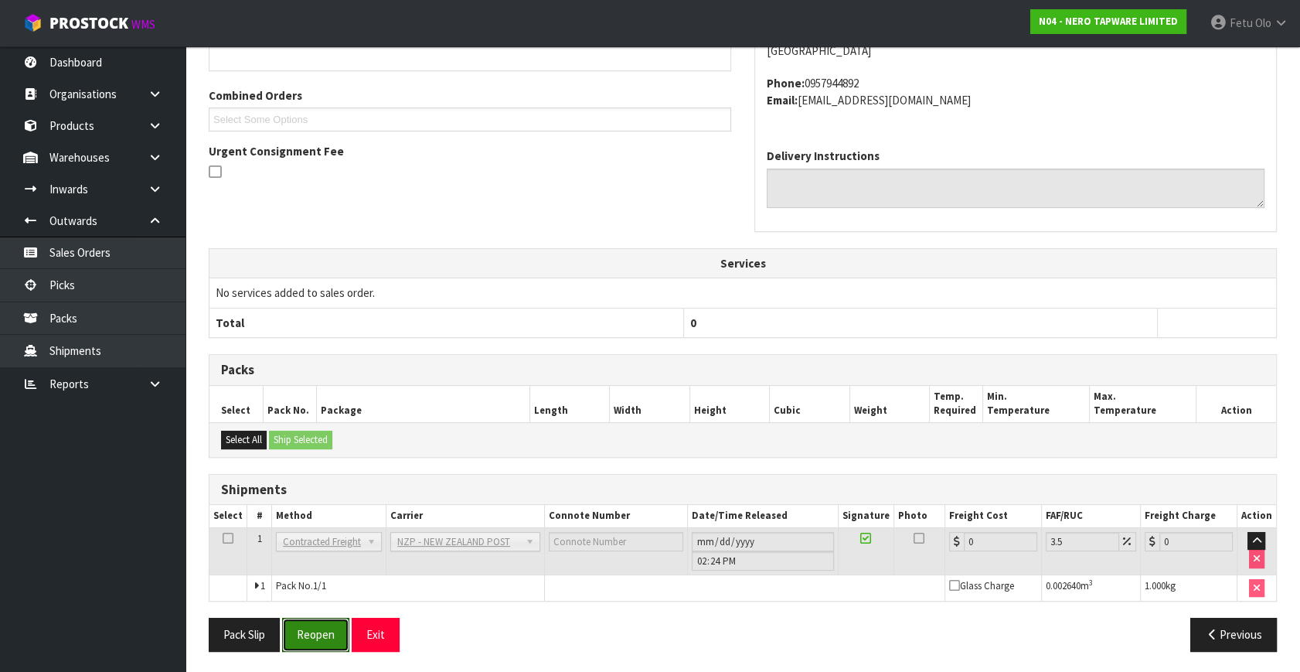
drag, startPoint x: 311, startPoint y: 628, endPoint x: 325, endPoint y: 611, distance: 21.5
click at [311, 627] on button "Reopen" at bounding box center [315, 634] width 67 height 33
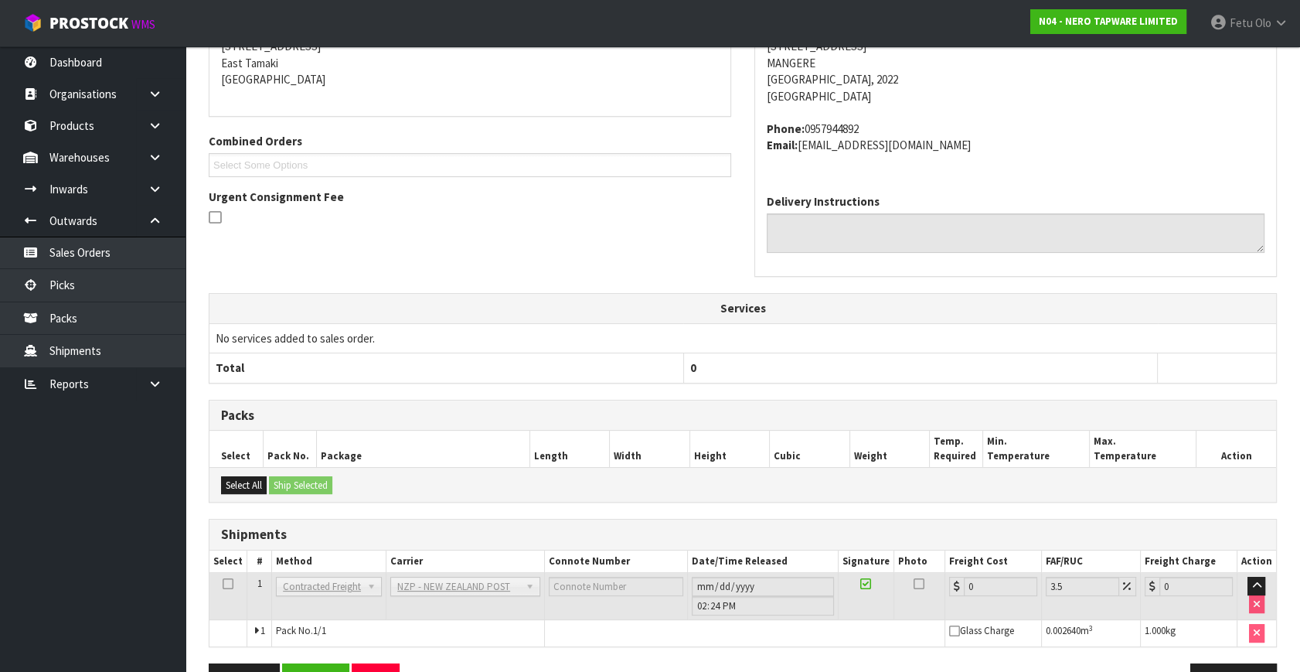
scroll to position [370, 0]
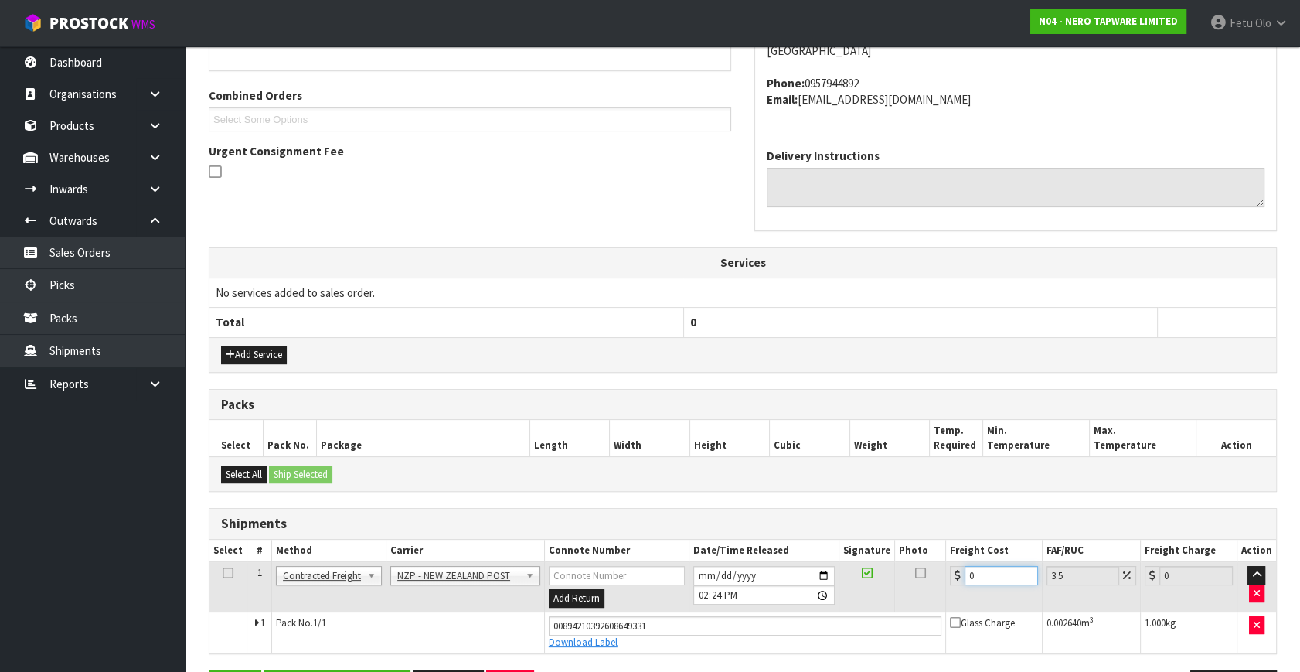
drag, startPoint x: 983, startPoint y: 579, endPoint x: 762, endPoint y: 648, distance: 231.7
click at [762, 648] on tbody "1 Client Local Pickup Customer Local Pickup Company Freight Contracted Freight …" at bounding box center [742, 607] width 1067 height 91
type input "4"
type input "4.14"
type input "4.3"
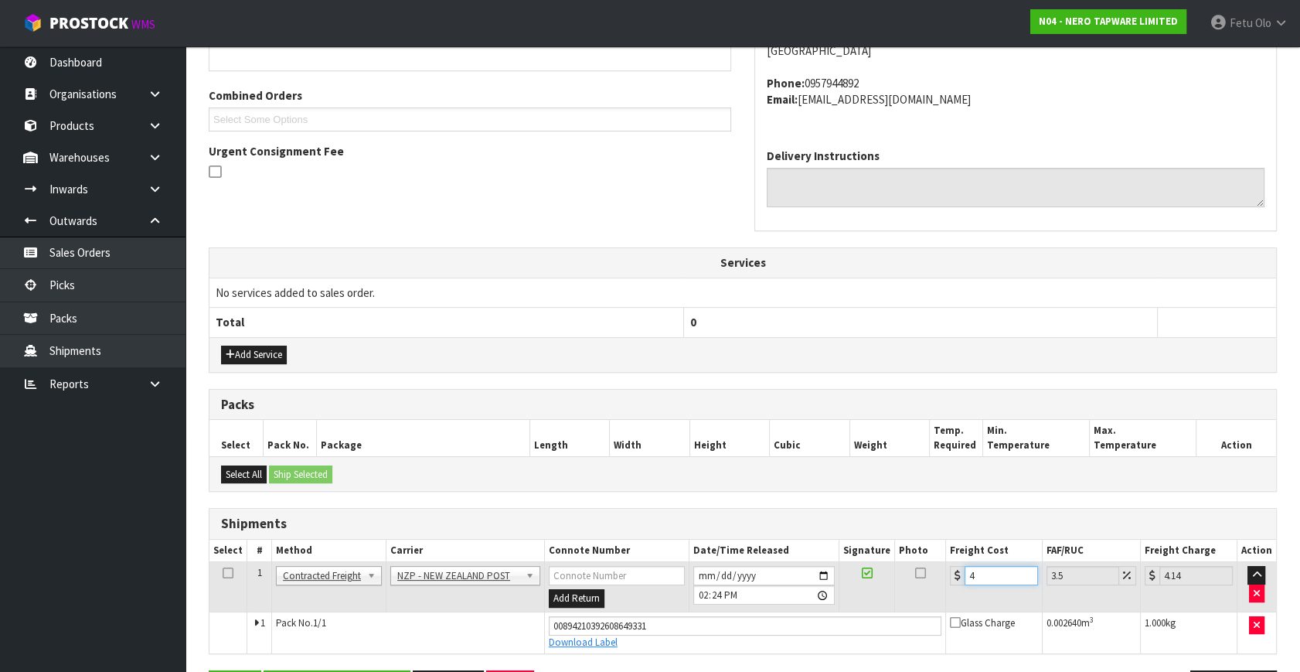
type input "4.45"
type input "4.33"
type input "4.48"
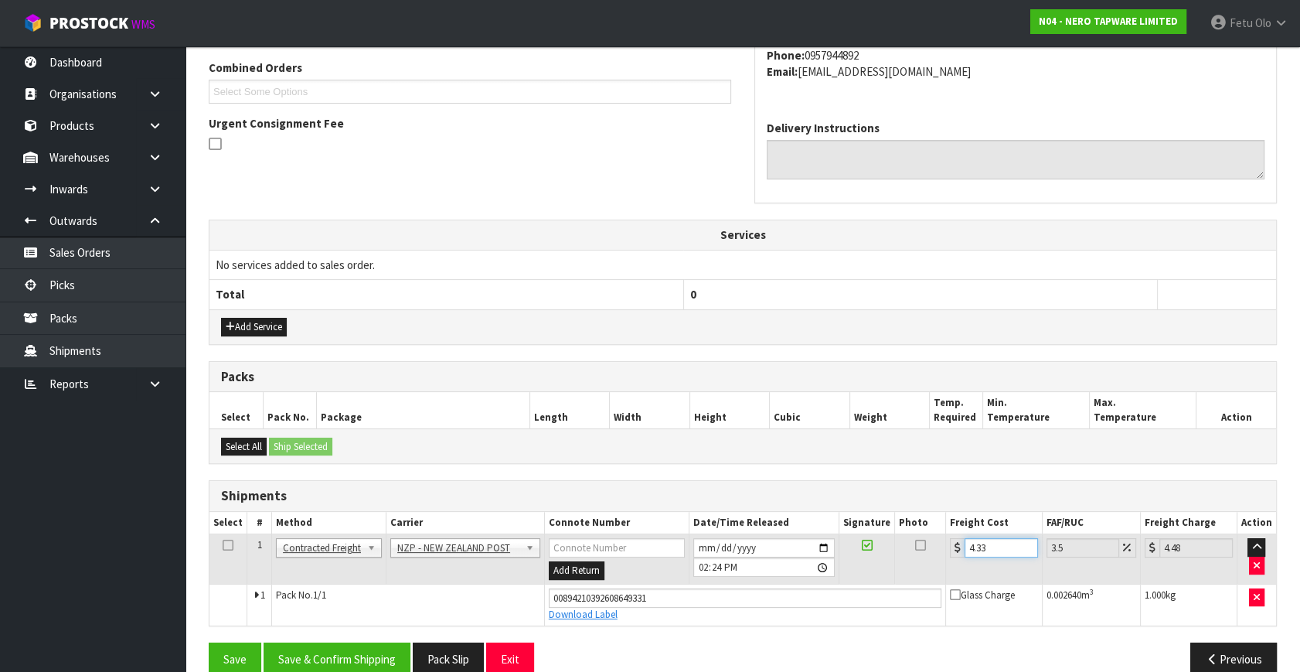
scroll to position [423, 0]
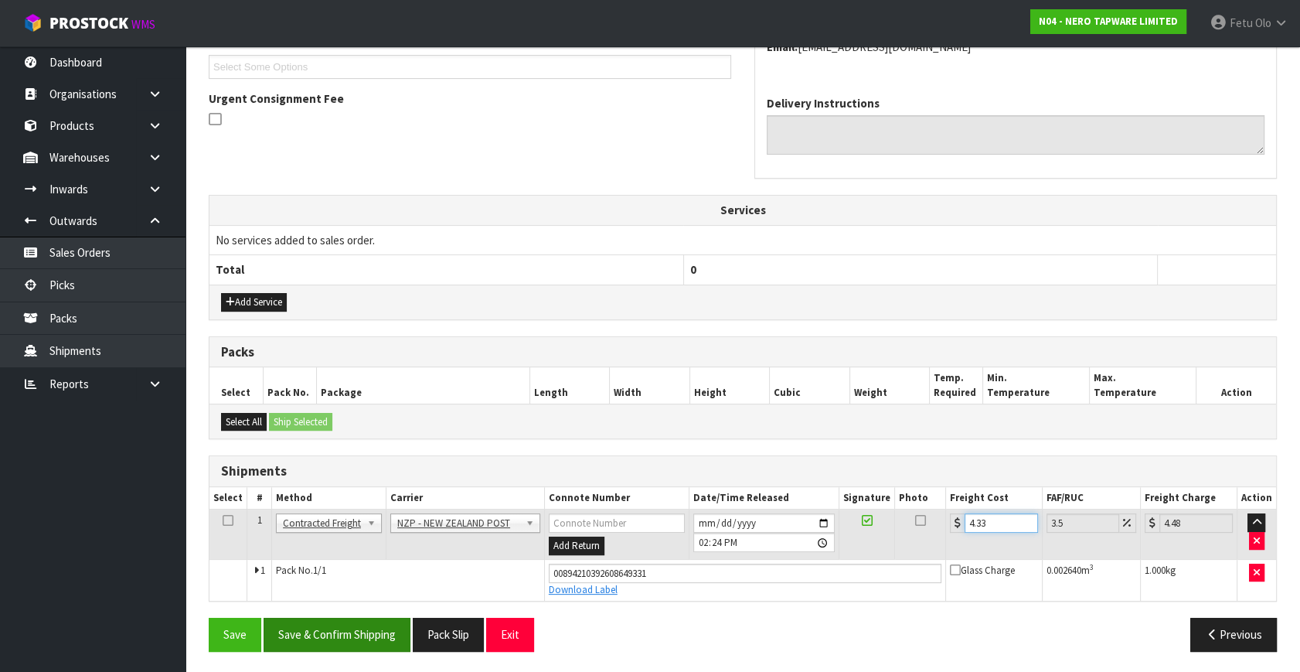
type input "4.33"
click at [358, 632] on button "Save & Confirm Shipping" at bounding box center [337, 634] width 147 height 33
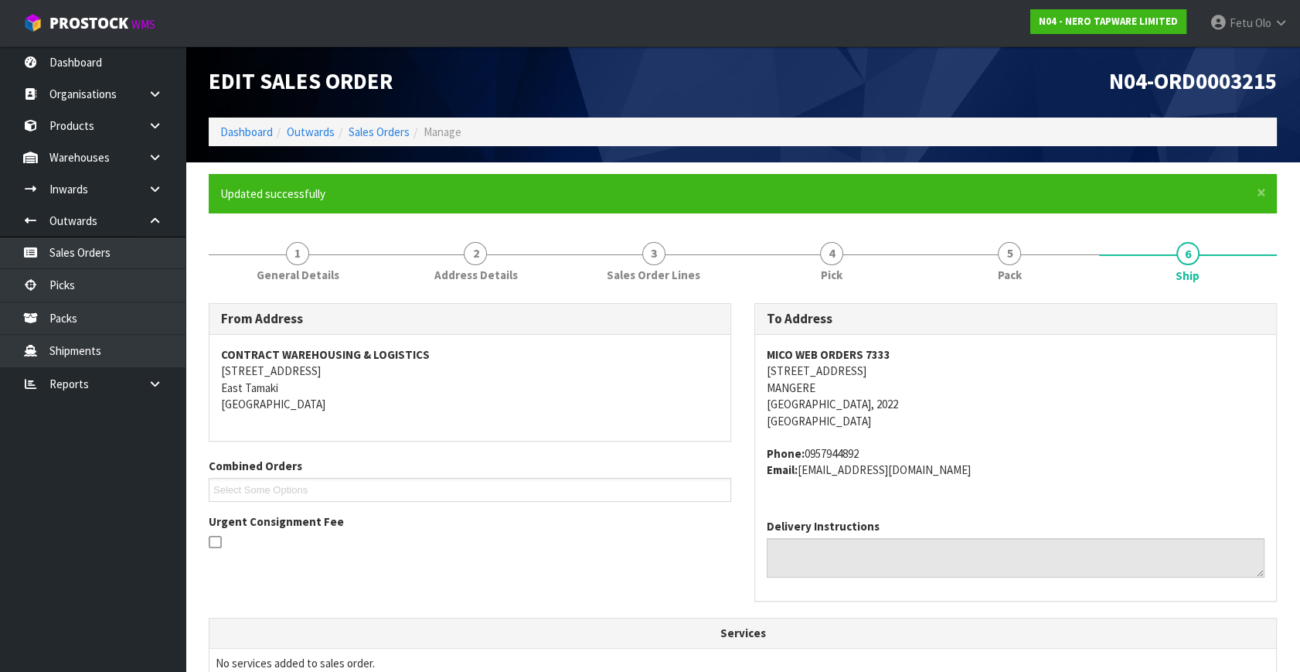
scroll to position [380, 0]
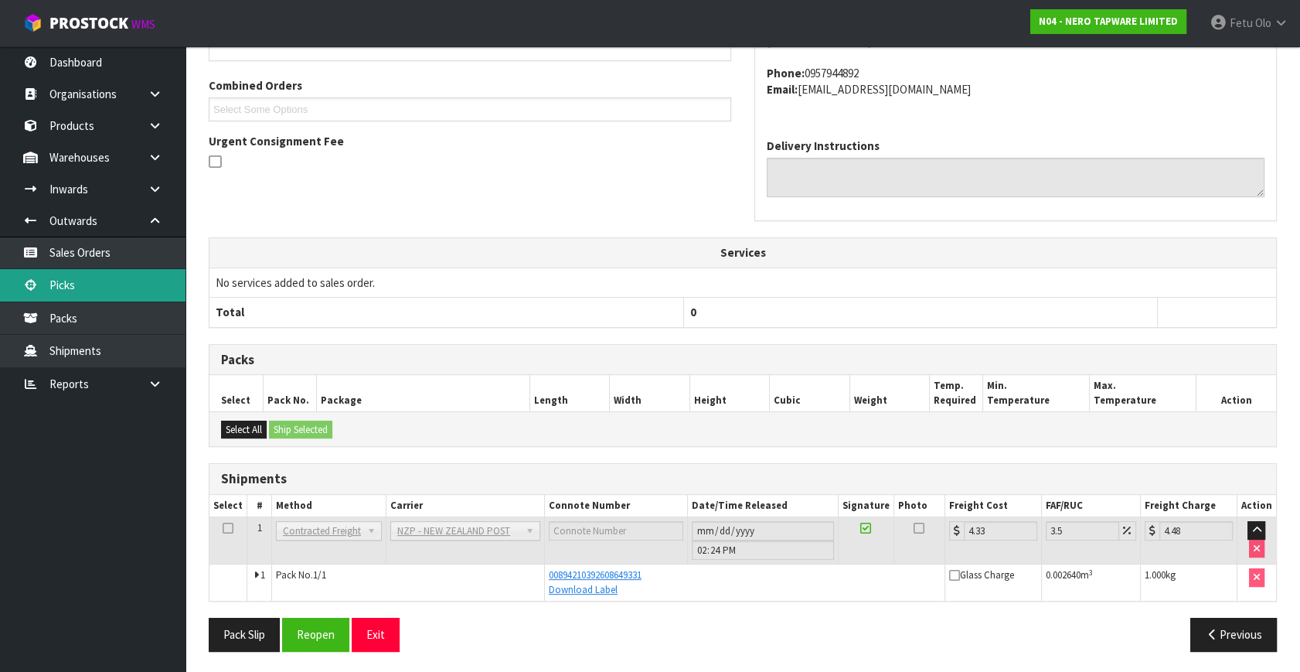
click at [66, 292] on link "Picks" at bounding box center [92, 285] width 185 height 32
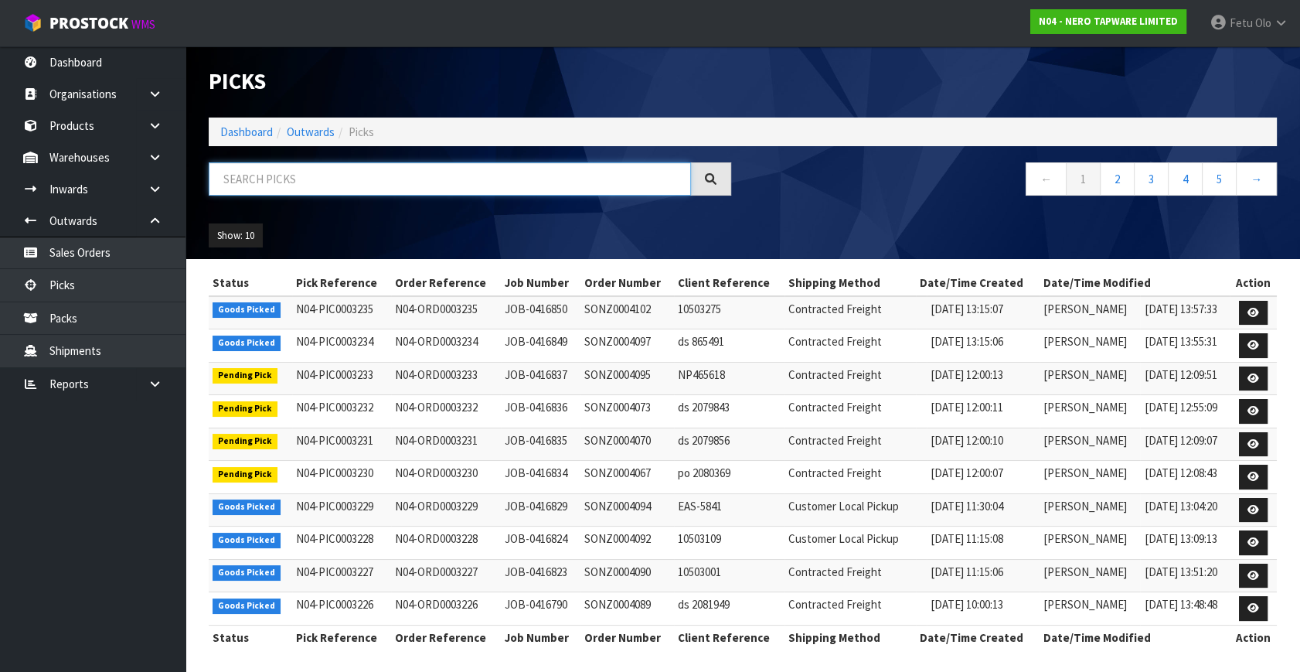
click at [303, 189] on input "text" at bounding box center [450, 178] width 482 height 33
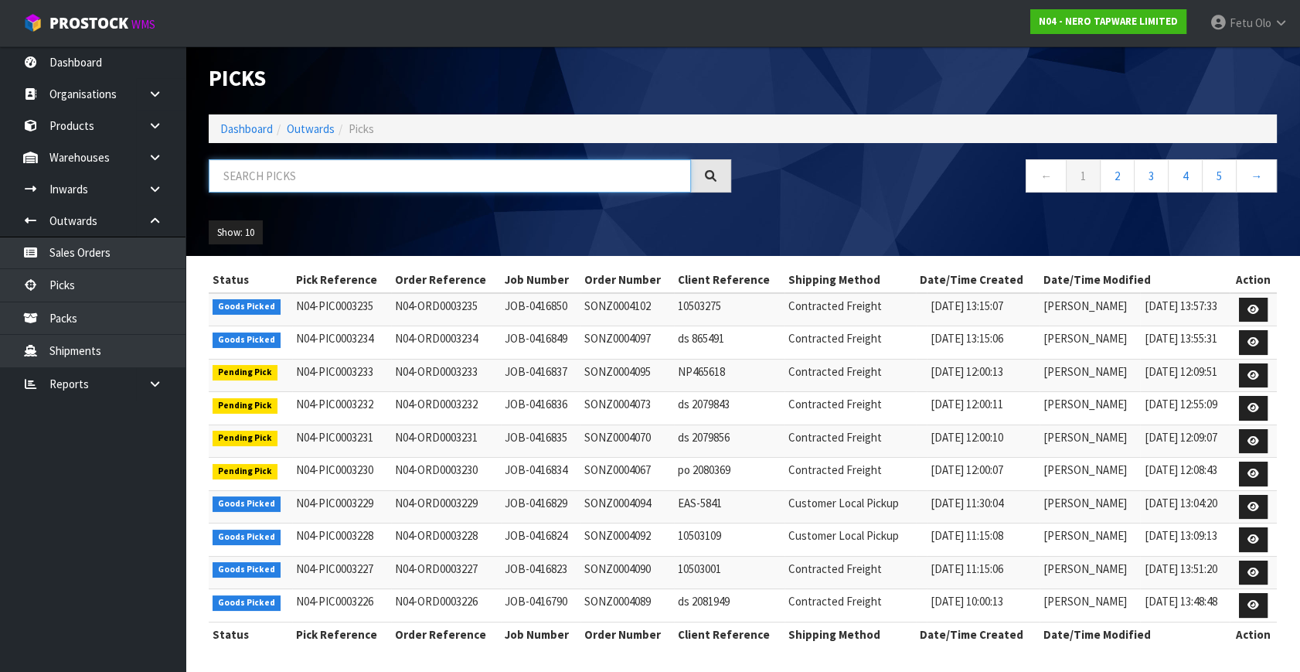
click at [255, 173] on input "text" at bounding box center [450, 175] width 482 height 33
type input "003208"
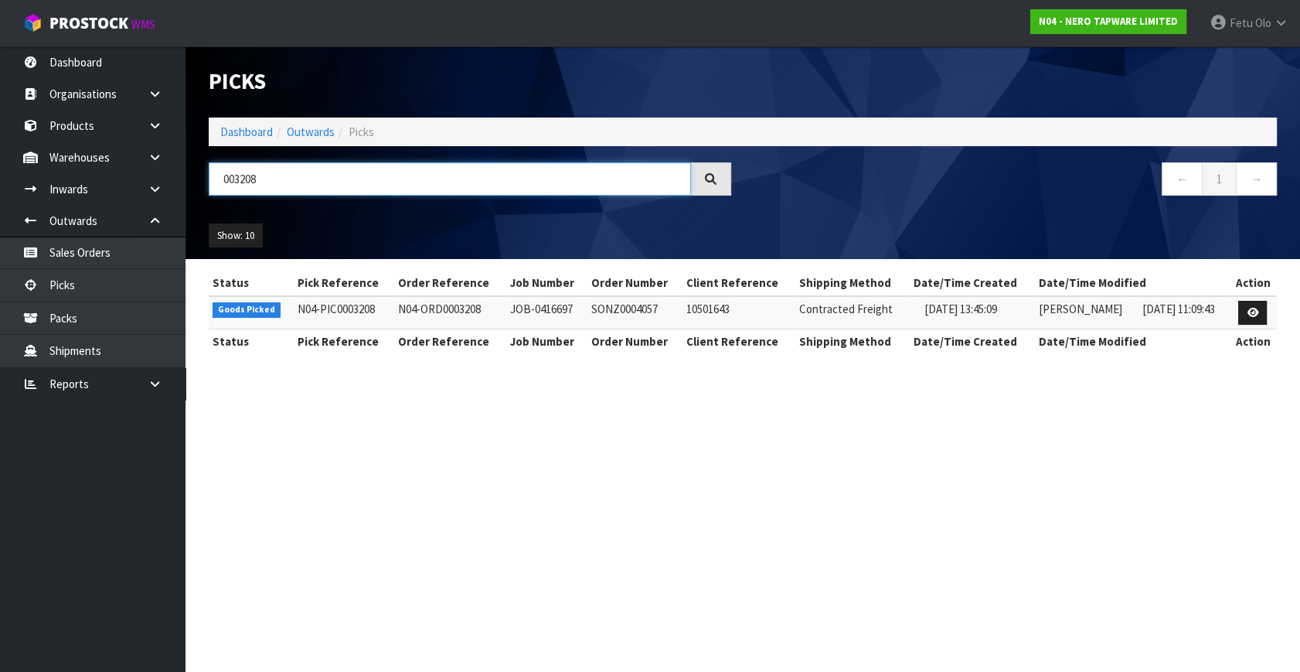
scroll to position [0, 0]
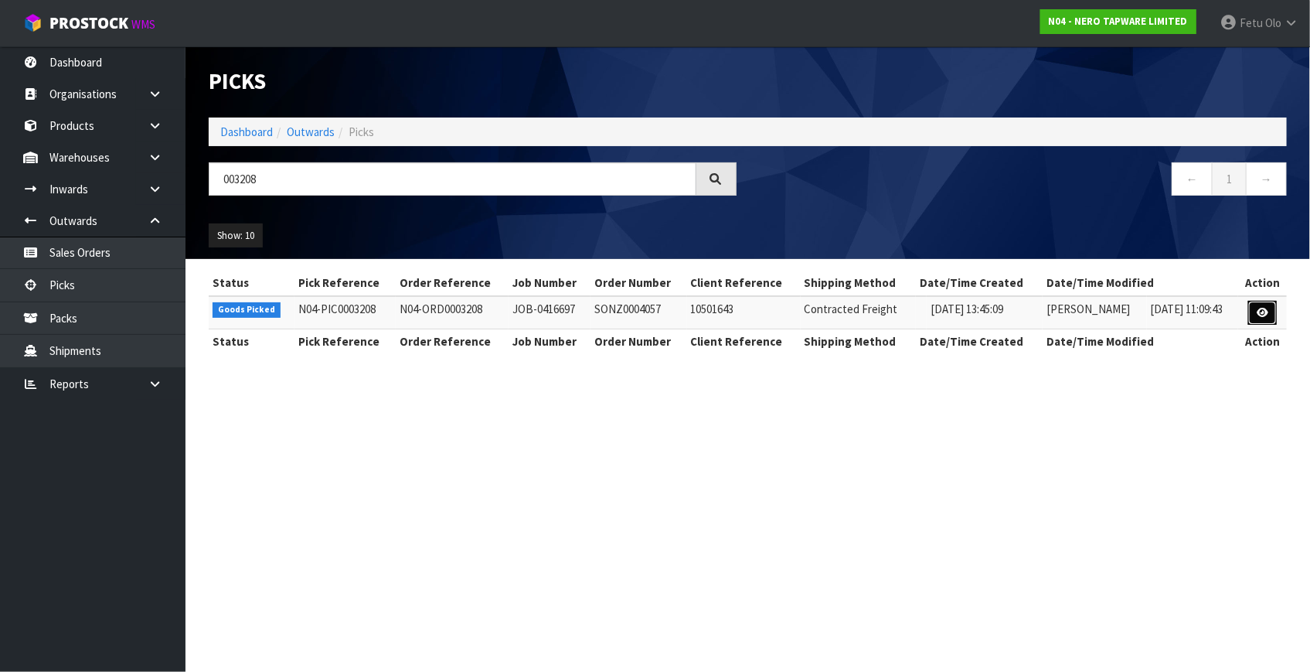
click at [1275, 302] on link at bounding box center [1262, 313] width 29 height 25
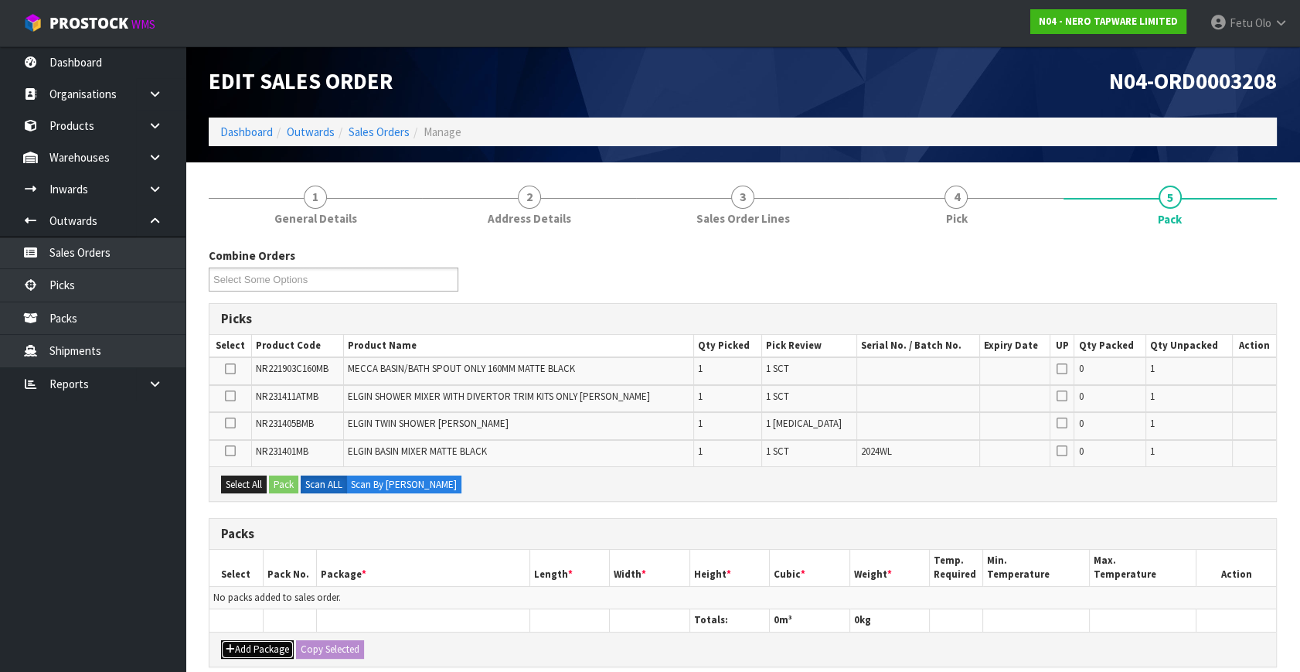
click at [247, 645] on button "Add Package" at bounding box center [257, 649] width 73 height 19
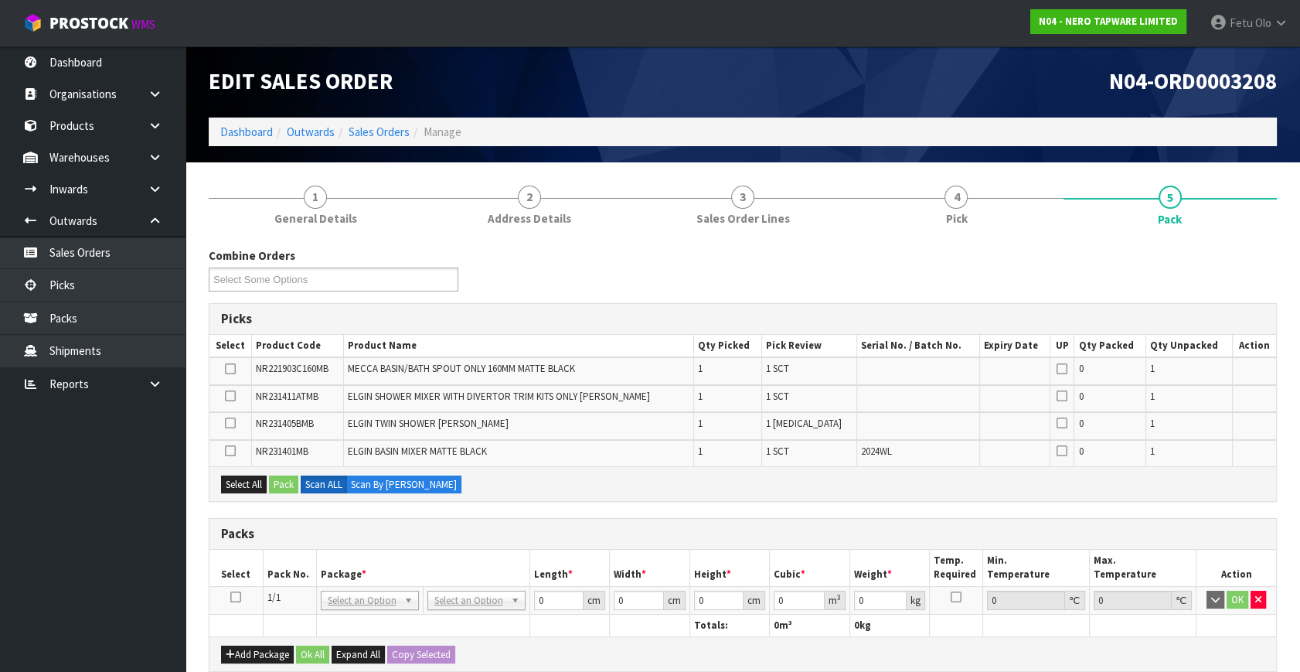
drag, startPoint x: 234, startPoint y: 595, endPoint x: 273, endPoint y: 578, distance: 42.2
click at [240, 597] on icon at bounding box center [235, 597] width 11 height 1
click at [340, 558] on th "Package *" at bounding box center [422, 568] width 213 height 36
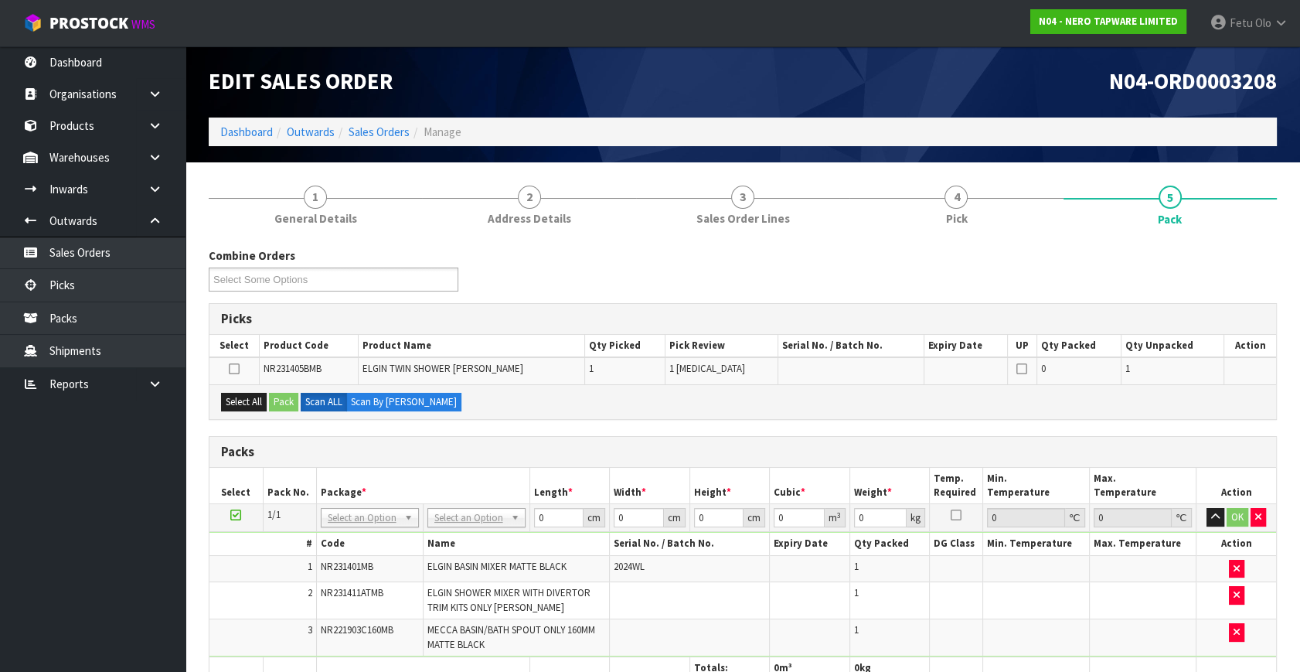
click at [237, 515] on icon at bounding box center [235, 515] width 11 height 1
click at [459, 487] on th "Package *" at bounding box center [422, 486] width 213 height 36
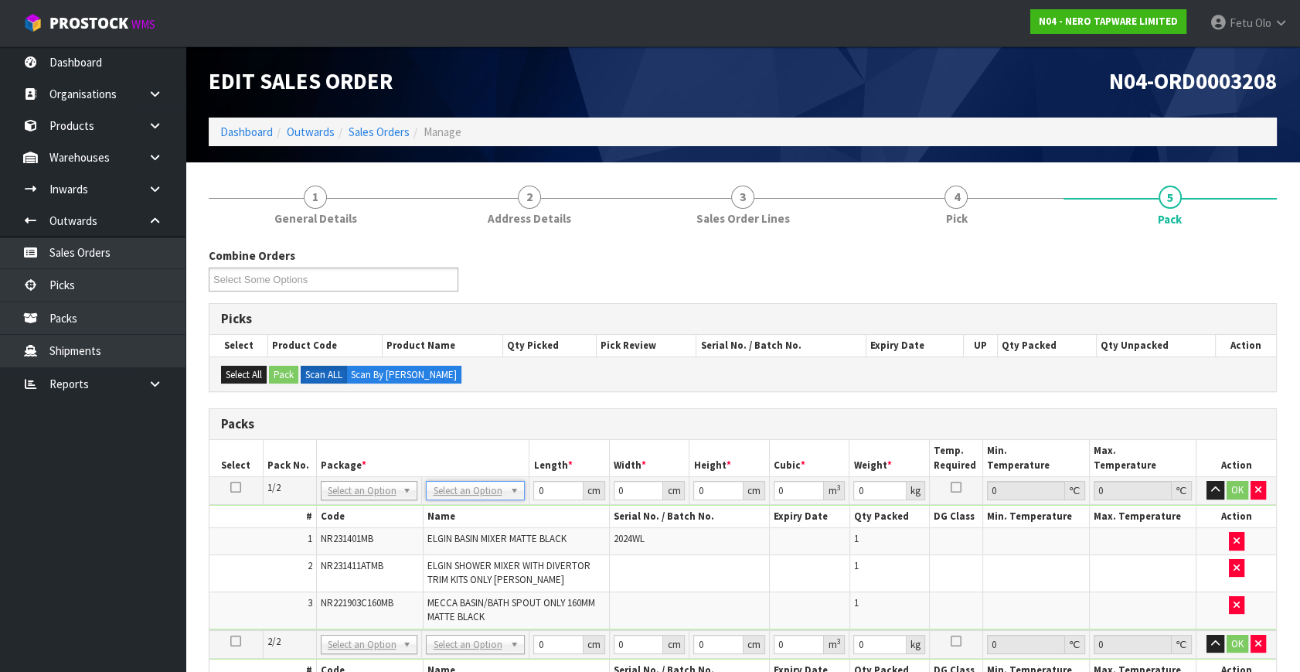
drag, startPoint x: 466, startPoint y: 495, endPoint x: 458, endPoint y: 514, distance: 21.1
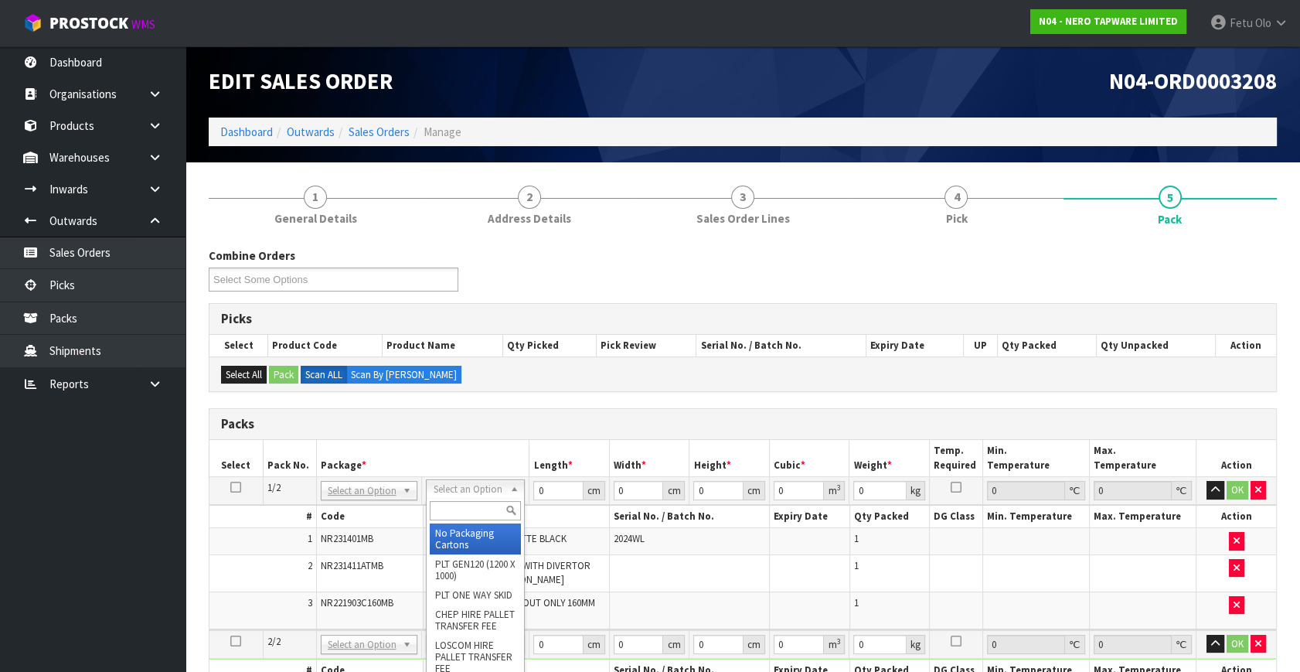
click at [458, 515] on input "text" at bounding box center [475, 510] width 90 height 19
type input "a4"
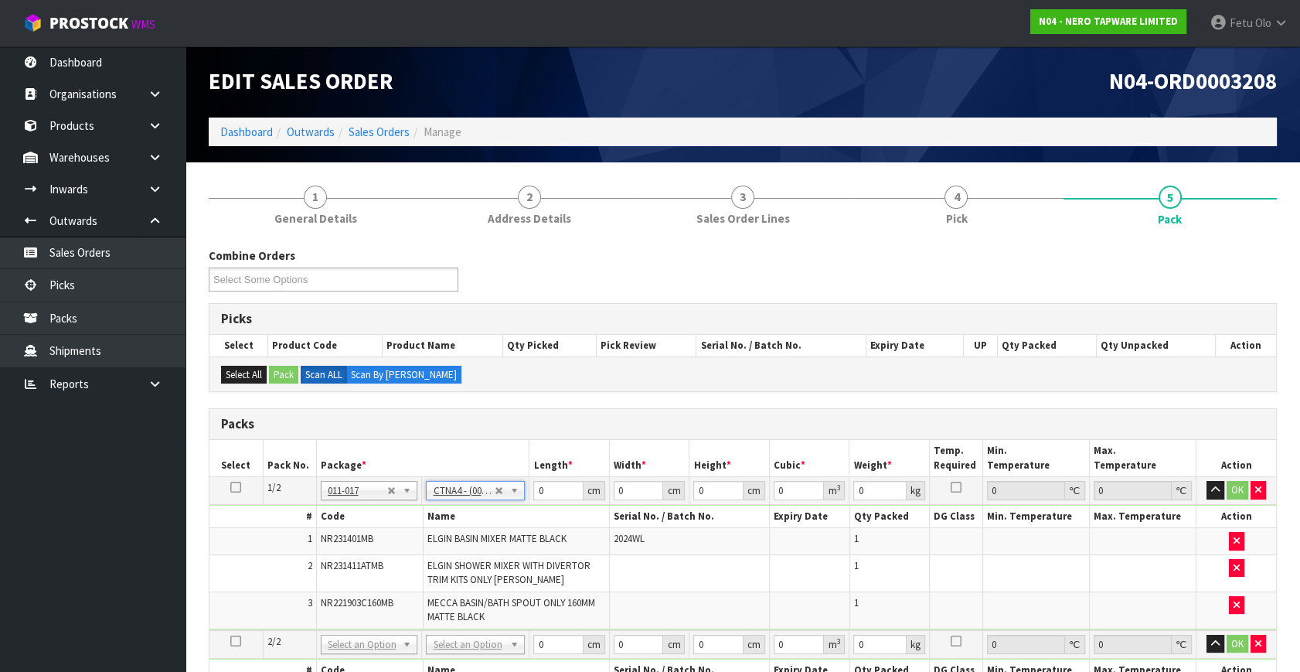
type input "31"
type input "22.5"
type input "25"
type input "0.017438"
type input "2.94"
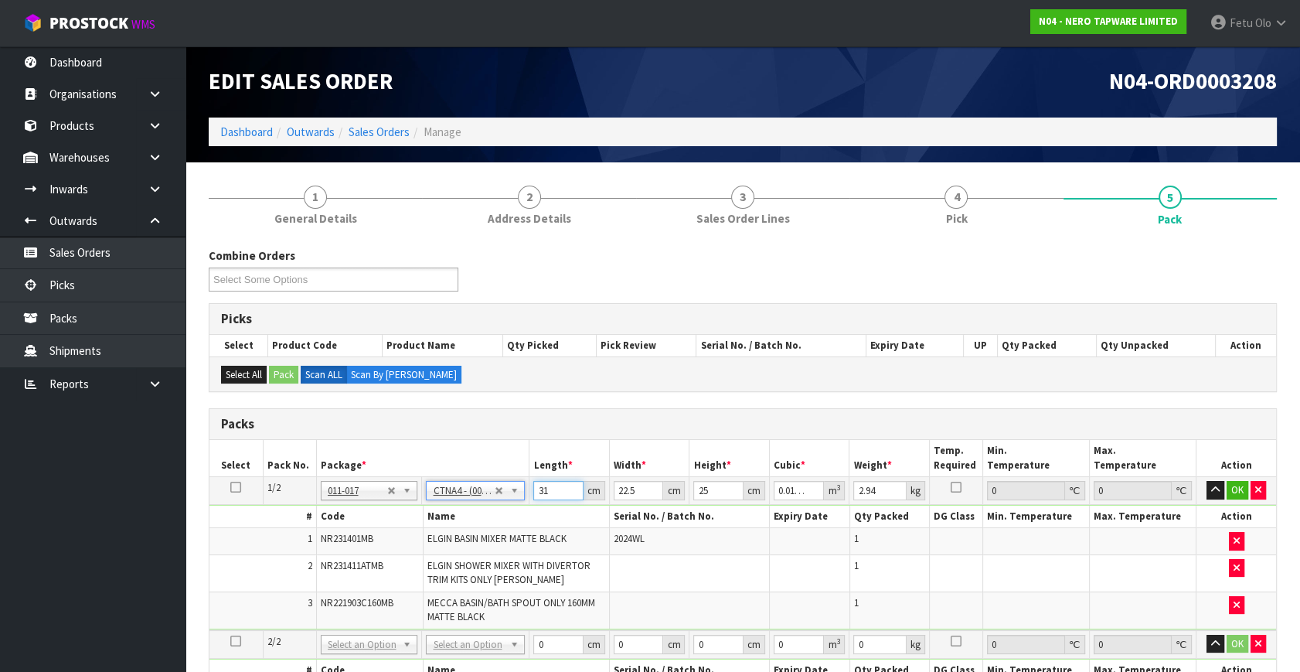
drag, startPoint x: 552, startPoint y: 492, endPoint x: 406, endPoint y: 533, distance: 151.9
click at [406, 533] on tbody "1/2 NONE 007-001 007-002 007-004 007-009 007-013 007-014 007-015 007-017 007-01…" at bounding box center [742, 553] width 1067 height 153
type input "3"
type input "0.001687"
type input "32"
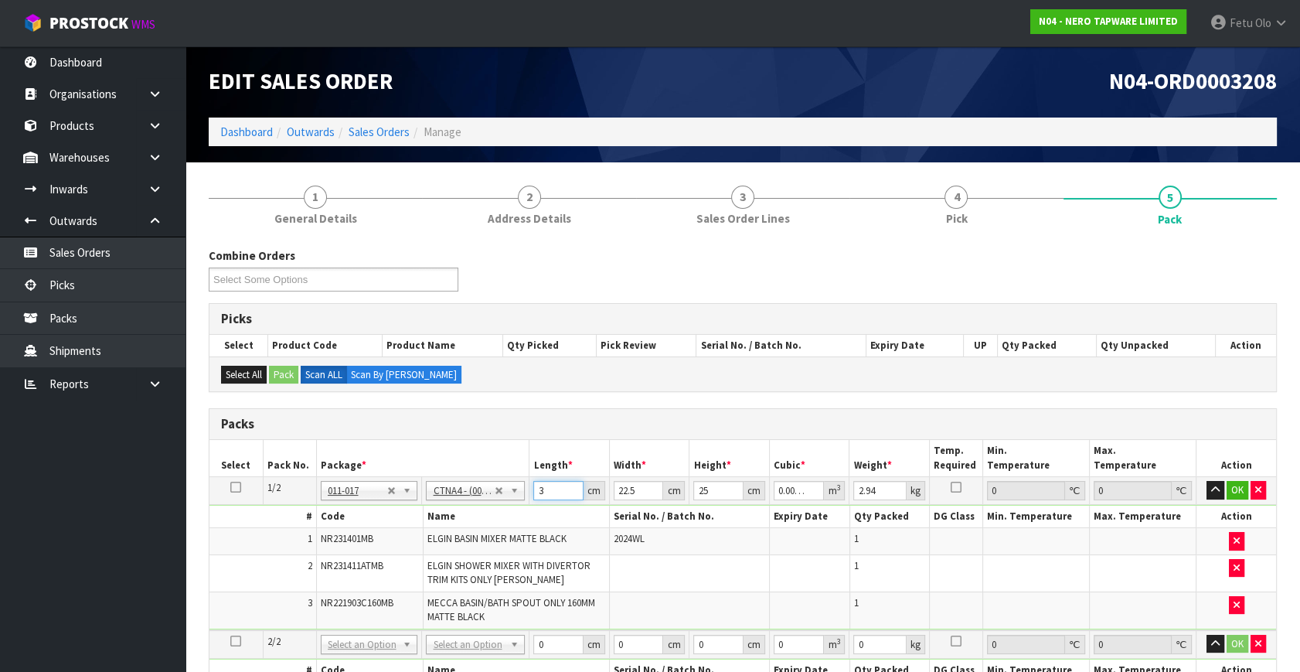
type input "0.018"
type input "32"
type input "2"
type input "0.0016"
type input "24"
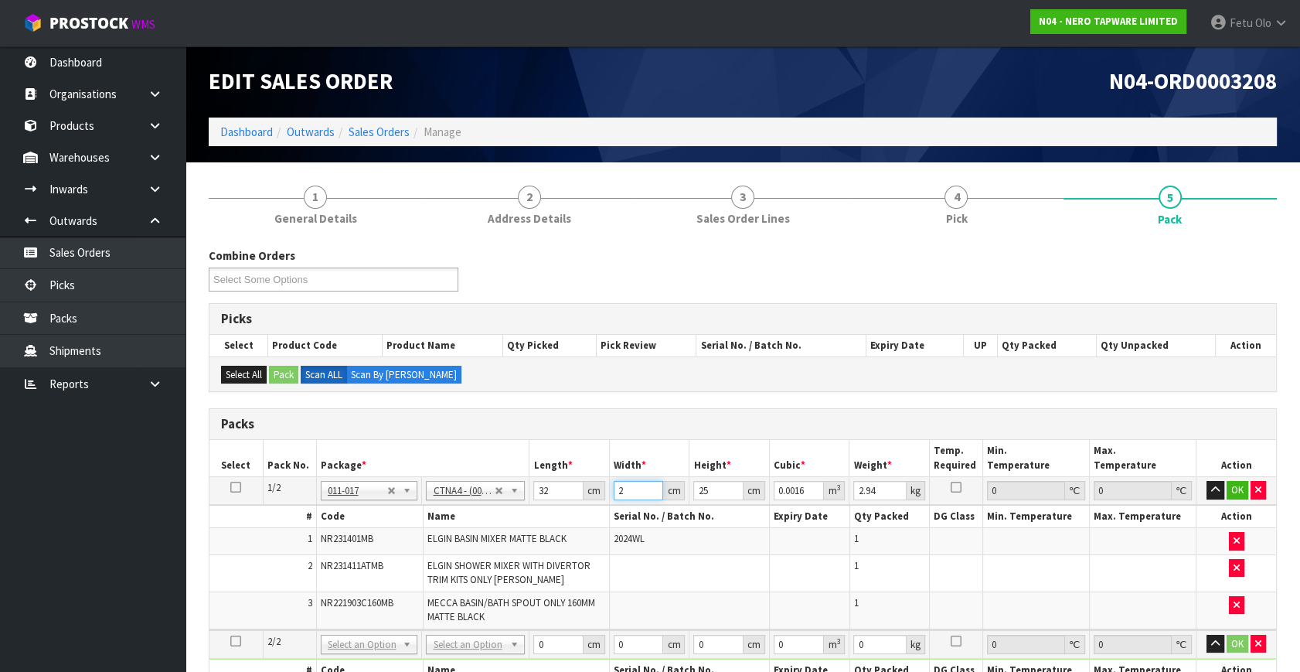
type input "0.0192"
type input "24"
type input "2"
type input "0.001536"
type input "27"
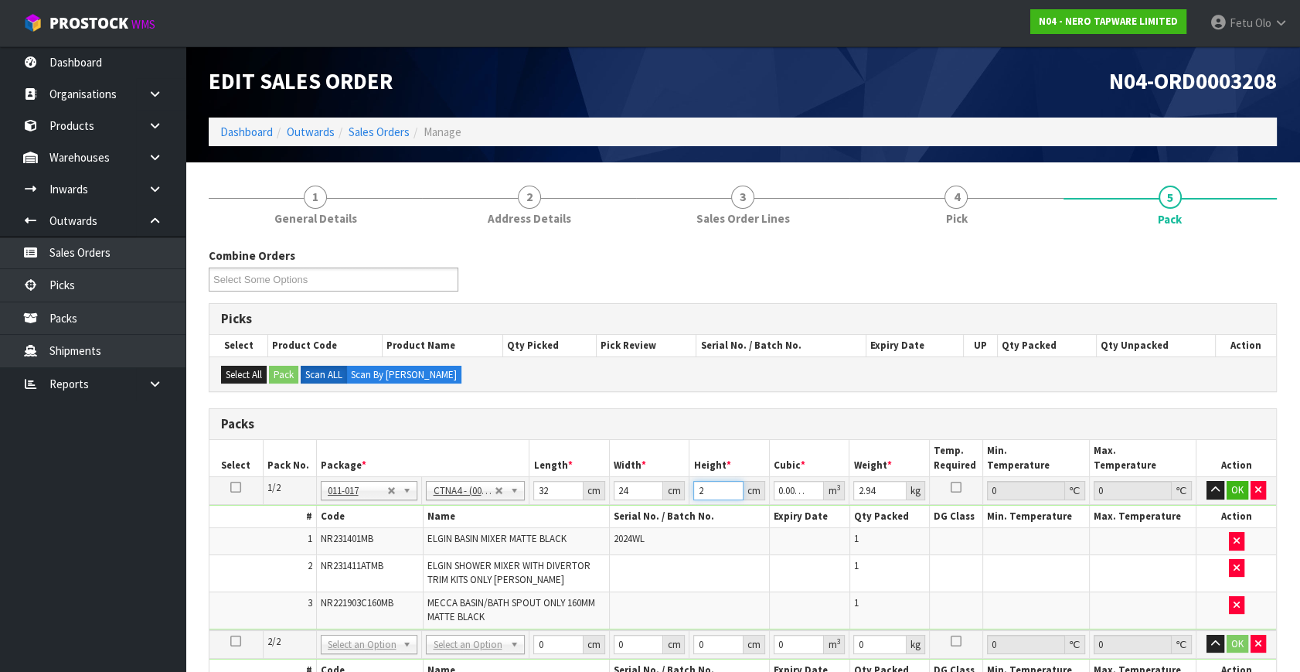
type input "0.020736"
type input "27"
type input "3"
click button "OK" at bounding box center [1238, 490] width 22 height 19
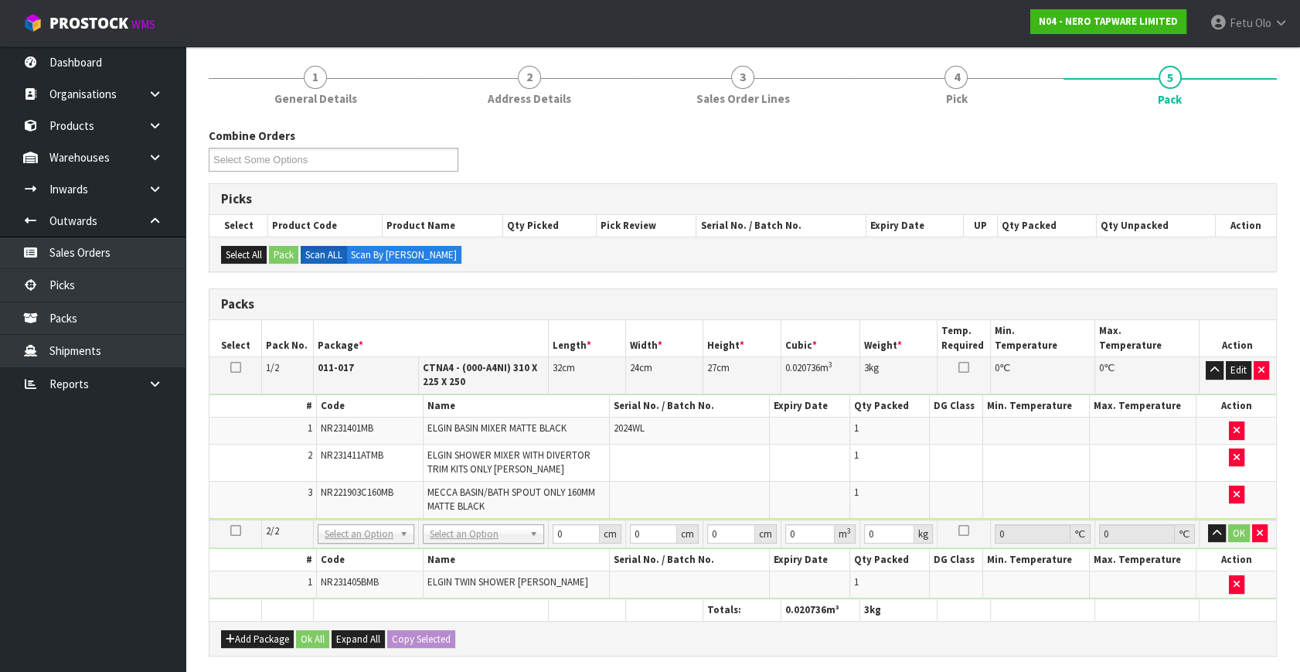
scroll to position [351, 0]
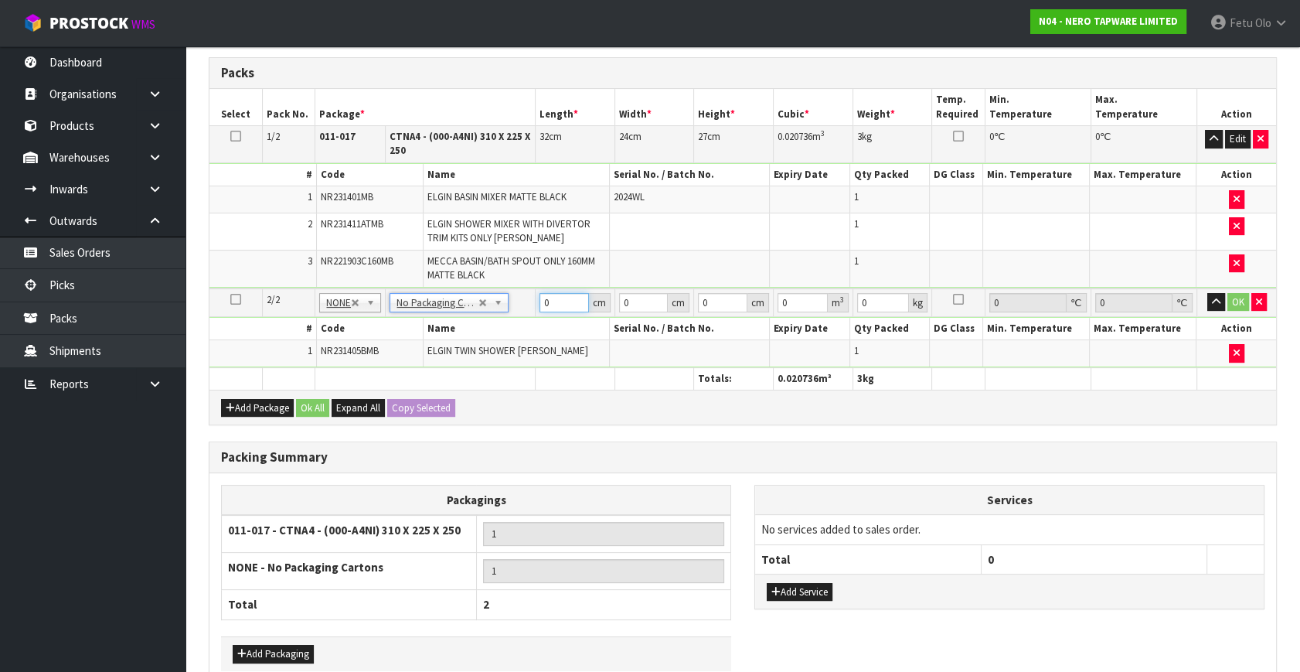
drag, startPoint x: 517, startPoint y: 302, endPoint x: 474, endPoint y: 314, distance: 44.8
click at [487, 314] on tbody "2/2 NONE 007-001 007-002 007-004 007-009 007-013 007-014 007-015 007-017 007-01…" at bounding box center [742, 327] width 1067 height 79
type input "113"
type input "43"
type input "9"
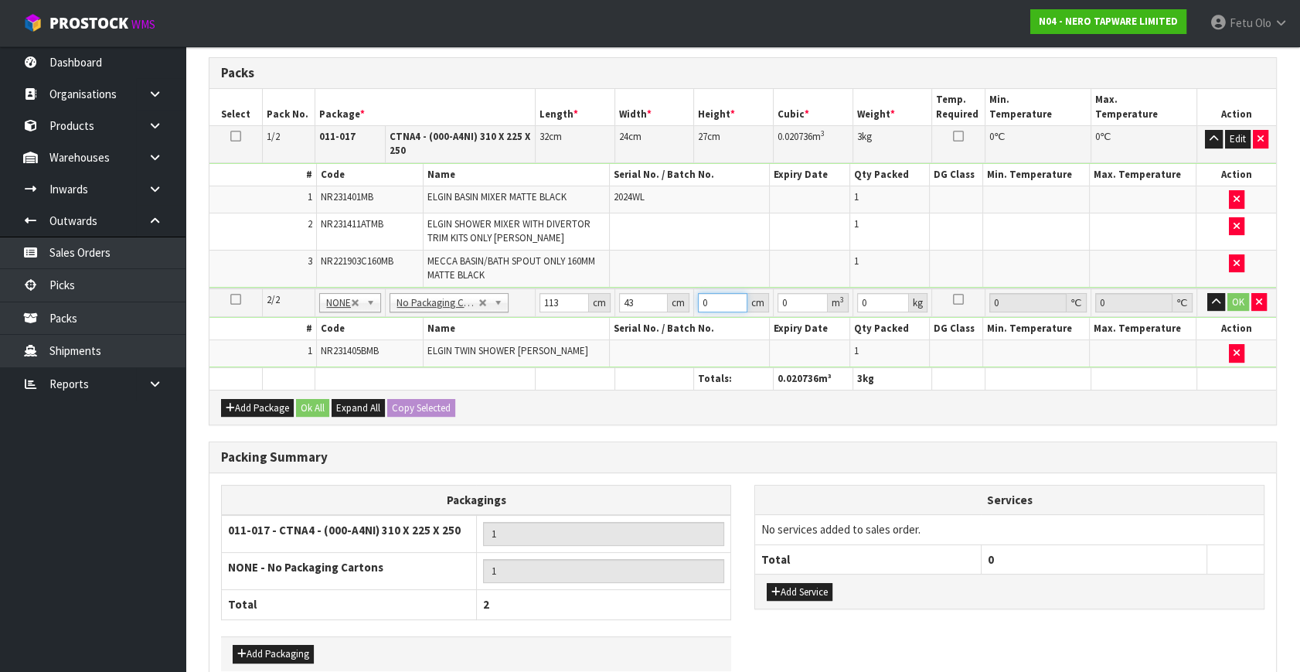
type input "0.043731"
type input "9"
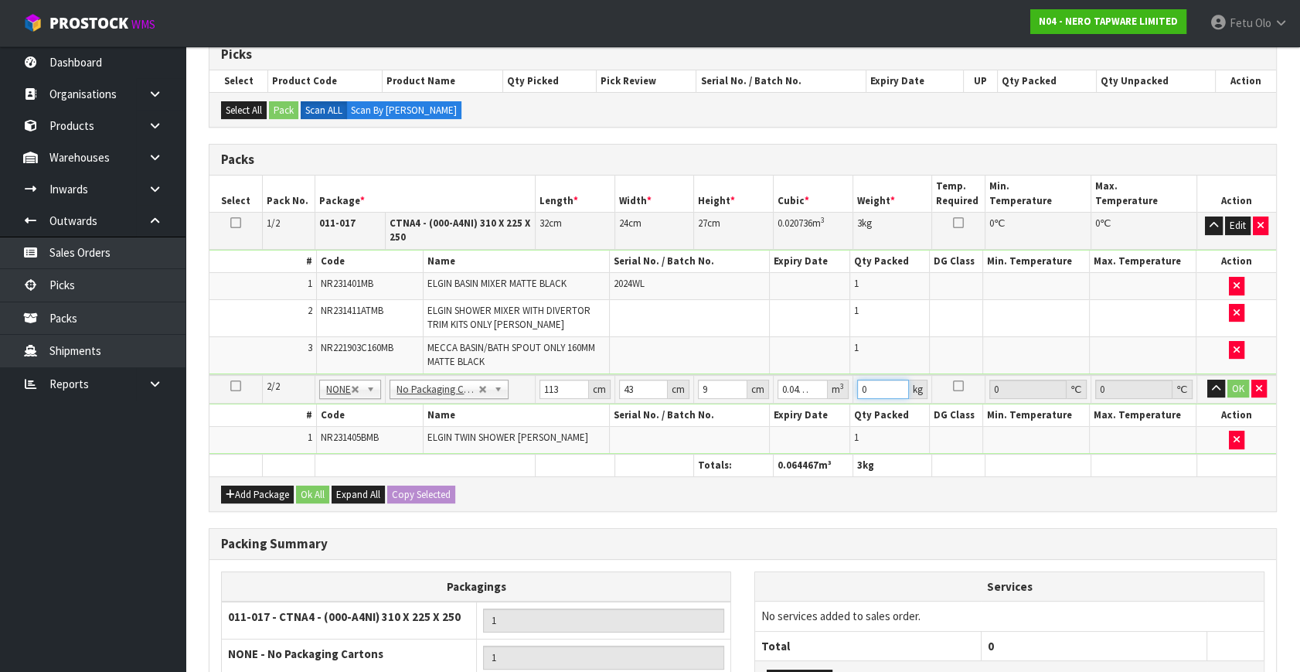
scroll to position [70, 0]
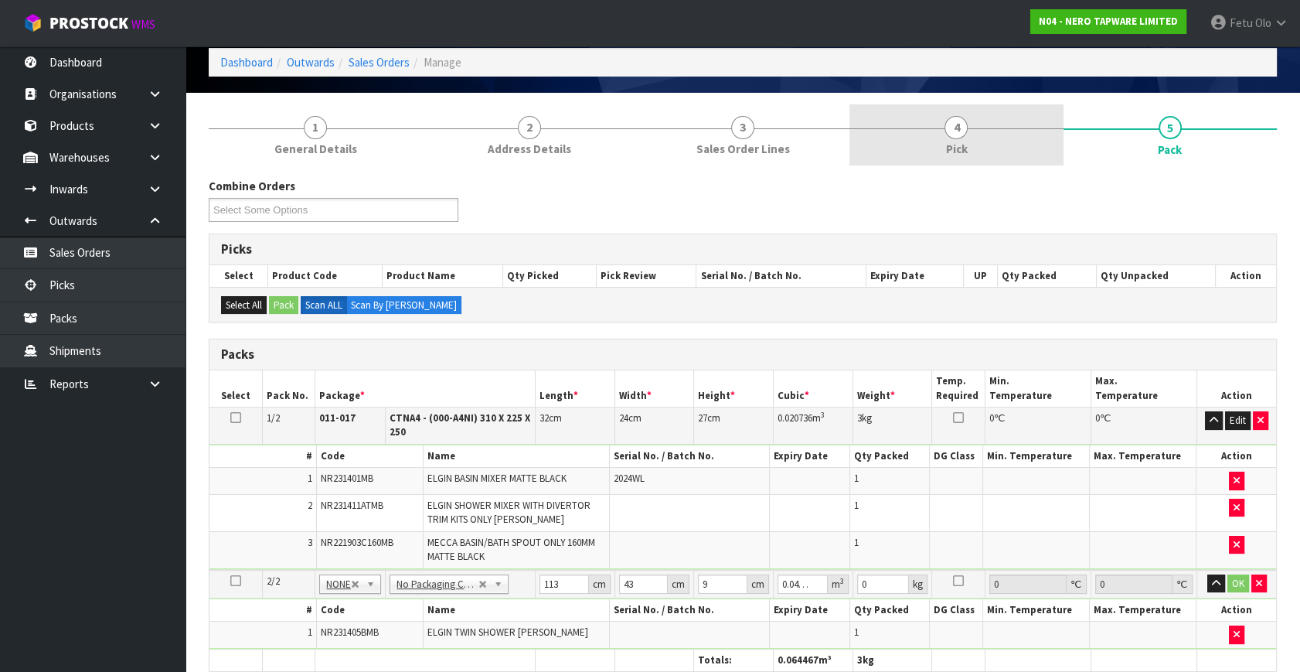
click at [979, 139] on link "4 Pick" at bounding box center [955, 134] width 213 height 61
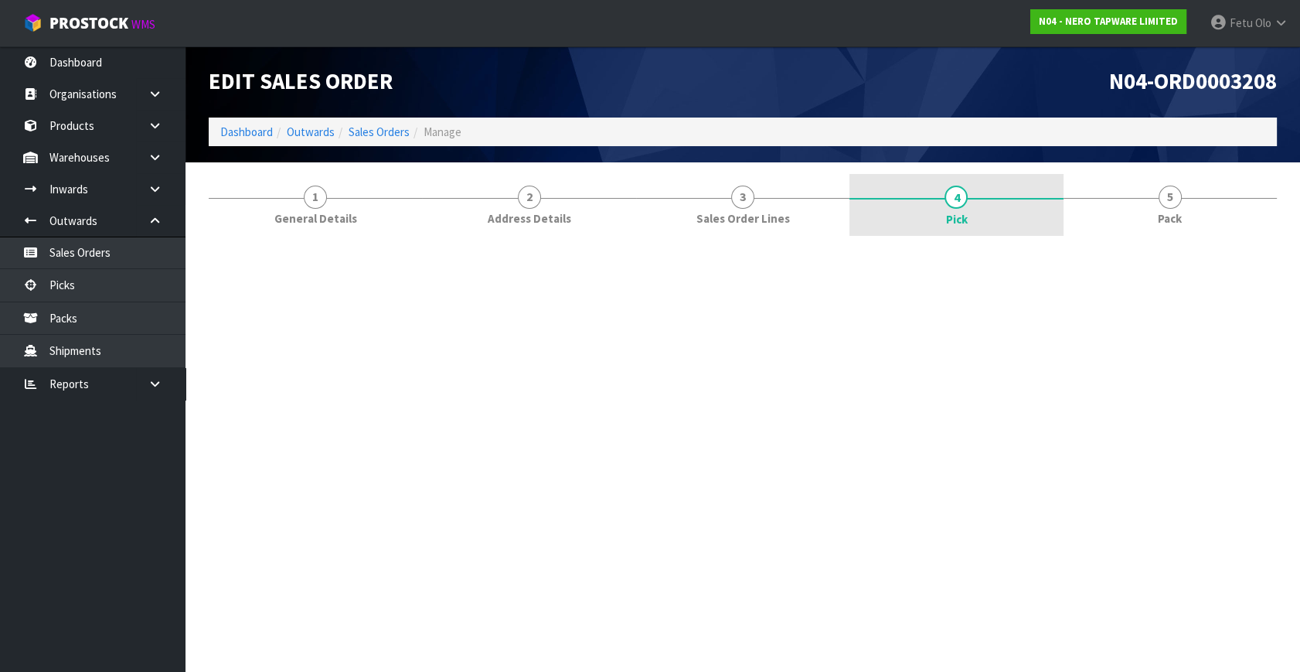
scroll to position [0, 0]
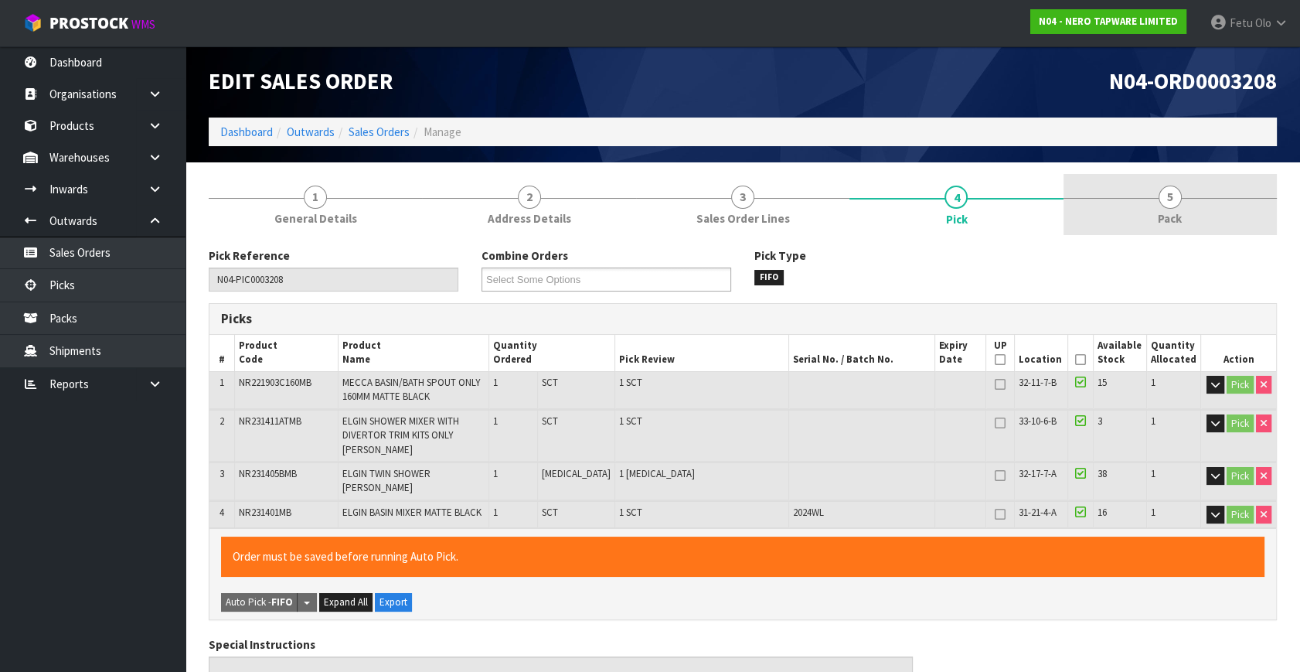
click at [1168, 216] on span "Pack" at bounding box center [1170, 218] width 24 height 16
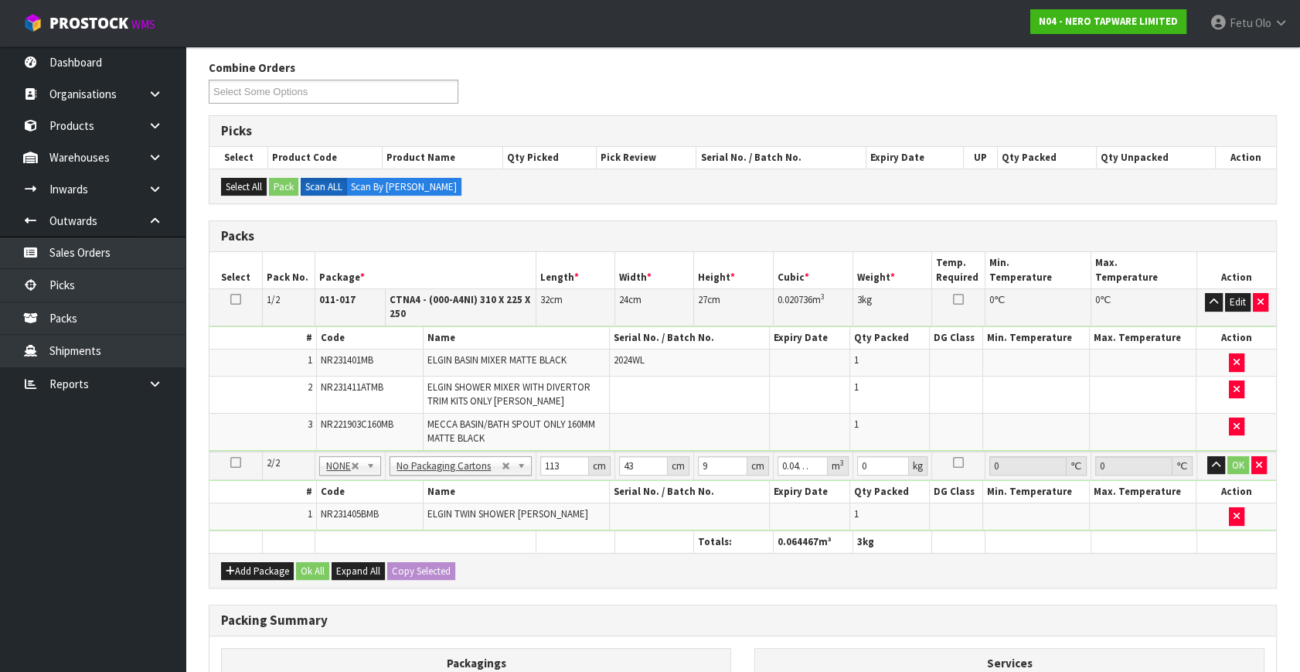
scroll to position [70, 0]
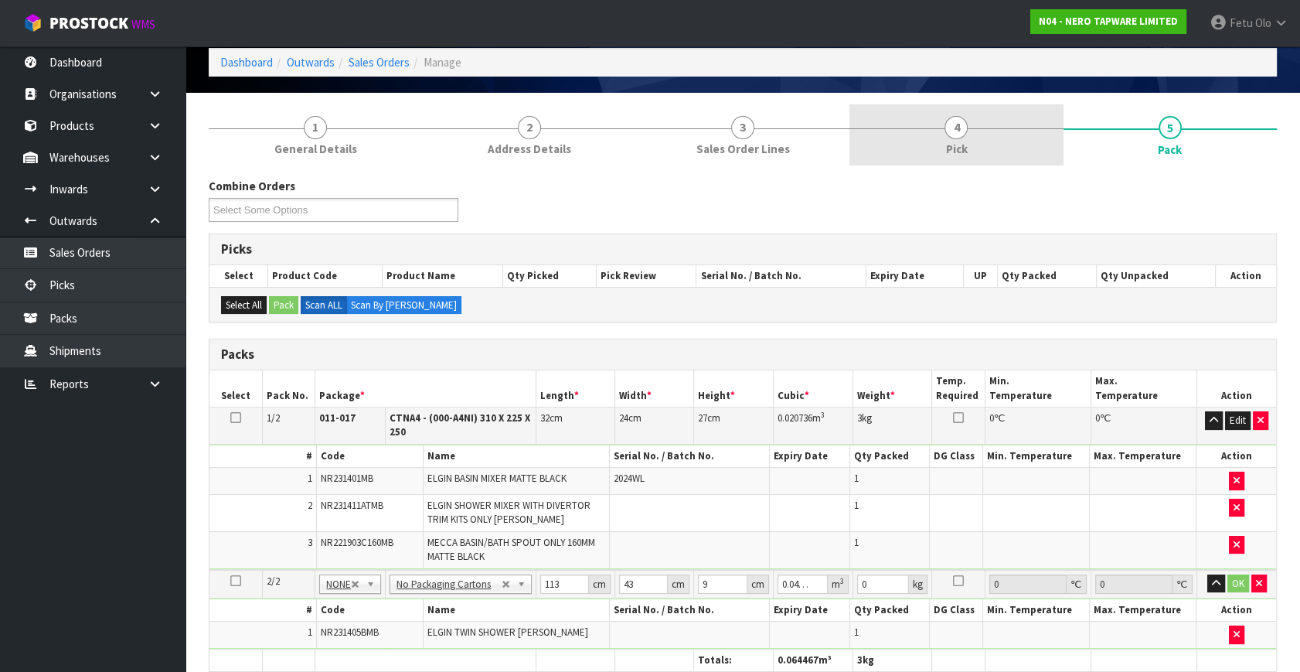
click at [973, 138] on link "4 Pick" at bounding box center [955, 134] width 213 height 61
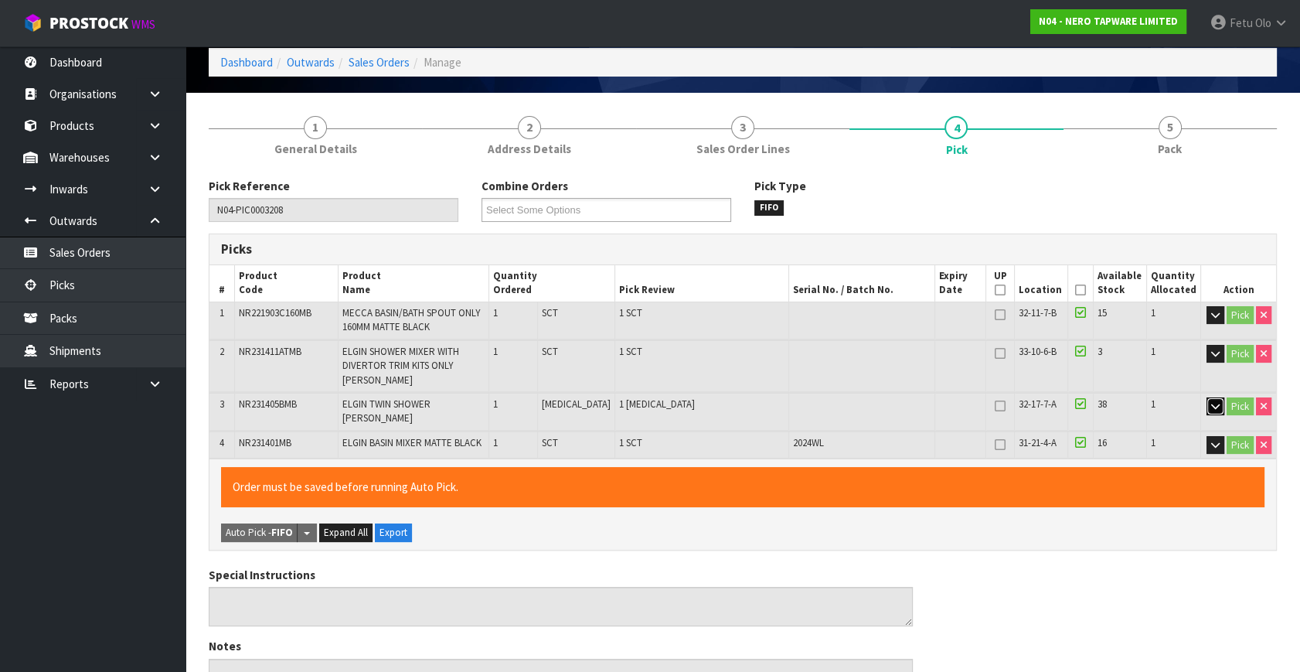
click at [1207, 403] on button "button" at bounding box center [1215, 406] width 18 height 19
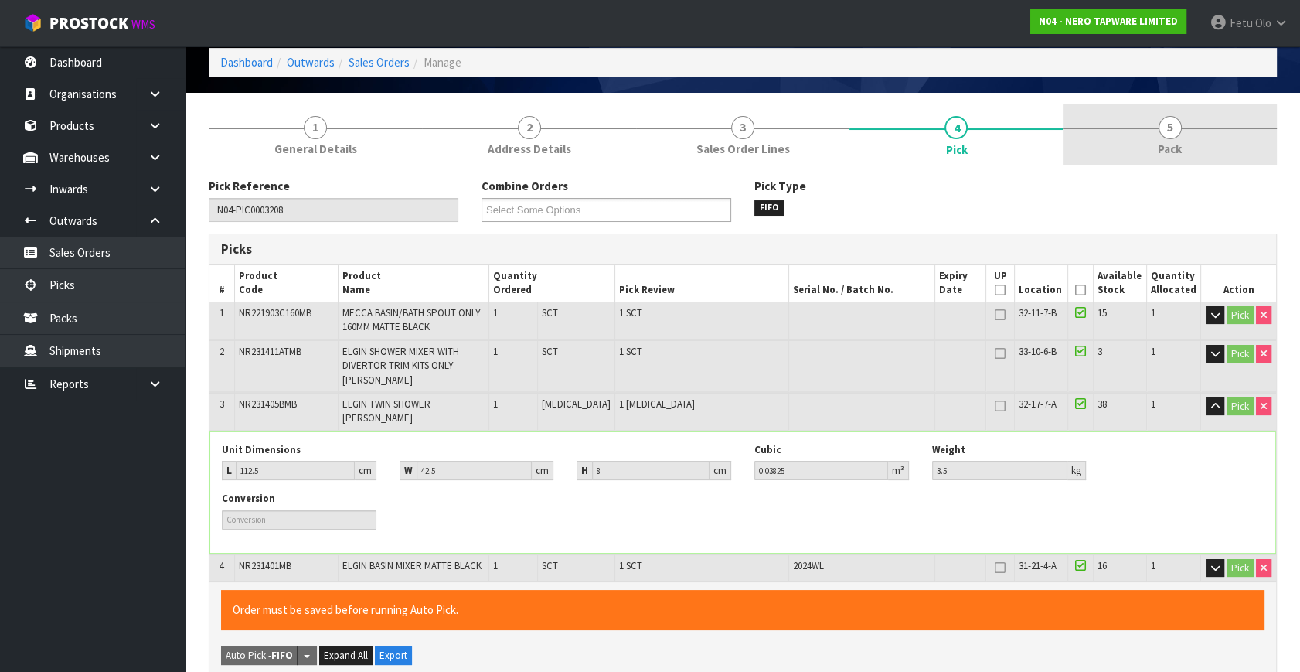
click at [1190, 151] on link "5 Pack" at bounding box center [1169, 134] width 213 height 61
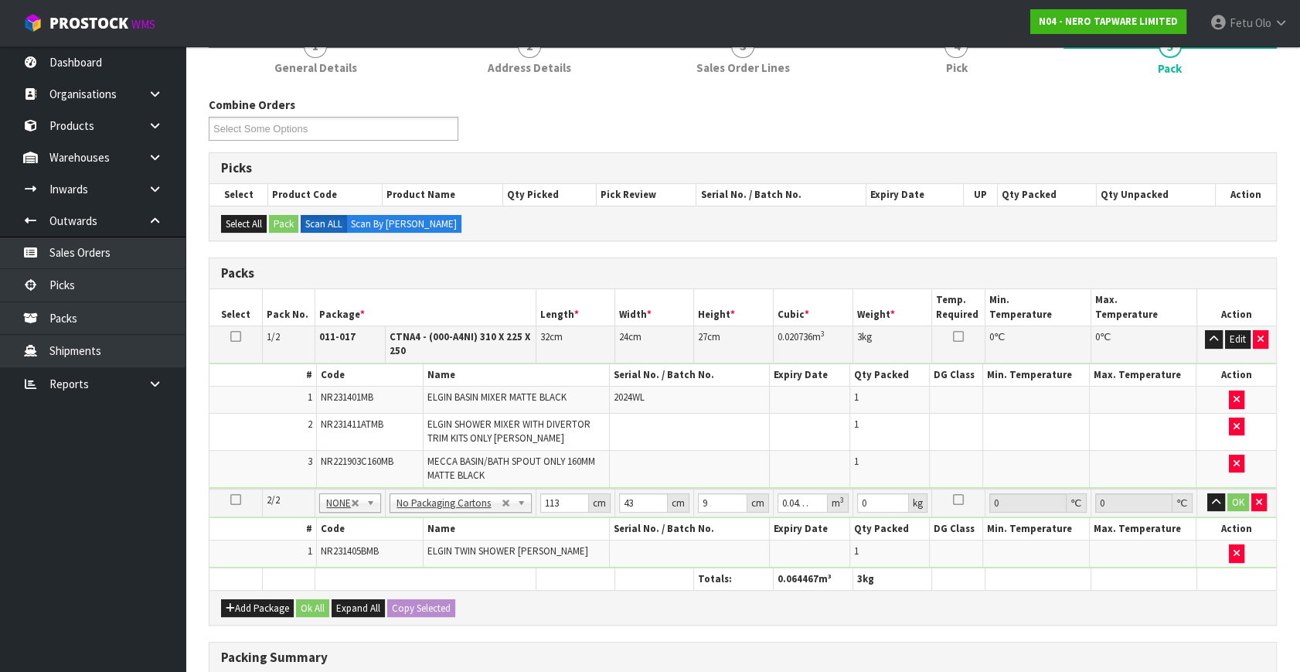
scroll to position [281, 0]
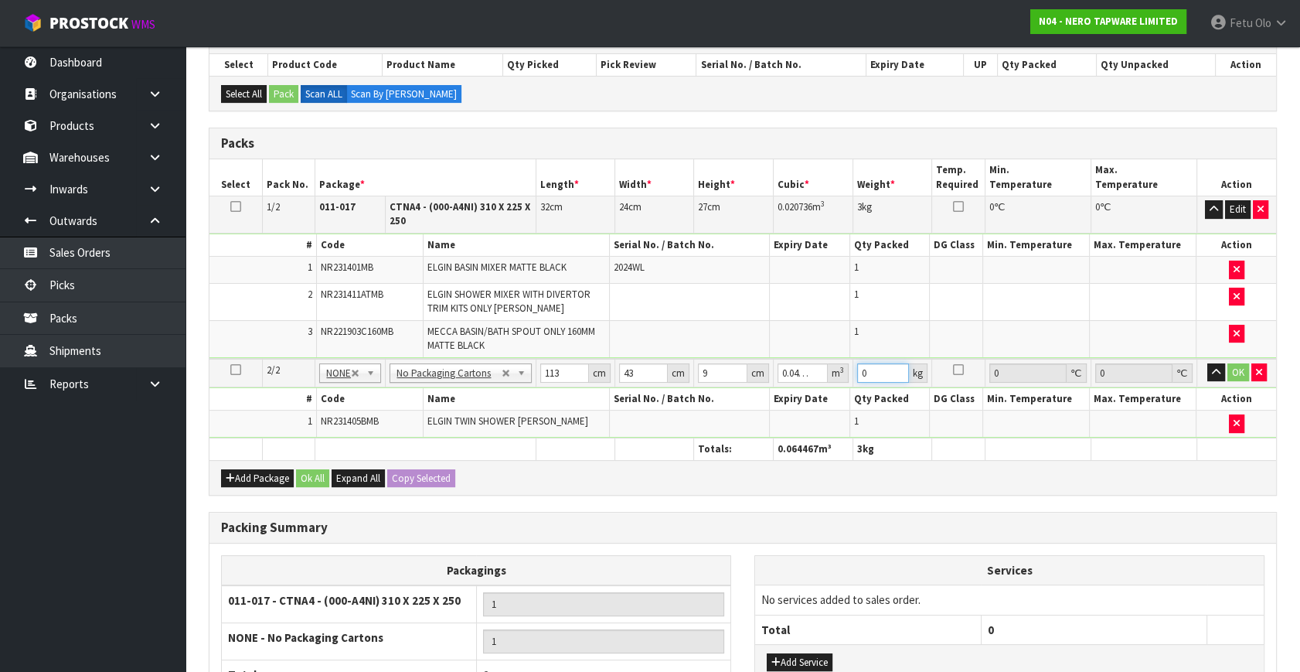
drag, startPoint x: 869, startPoint y: 373, endPoint x: 788, endPoint y: 416, distance: 92.0
click at [788, 416] on tbody "2/2 NONE 007-001 007-002 007-004 007-009 007-013 007-014 007-015 007-017 007-01…" at bounding box center [742, 398] width 1067 height 79
type input "6"
click button "OK" at bounding box center [1238, 372] width 22 height 19
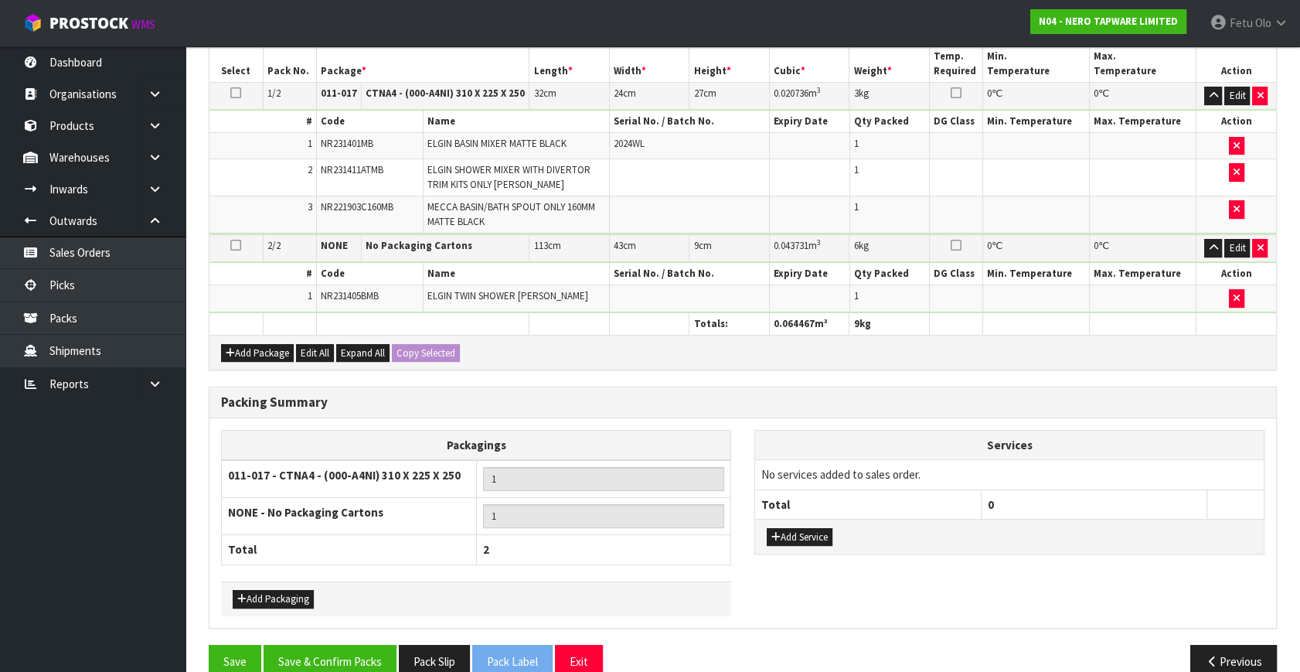
scroll to position [418, 0]
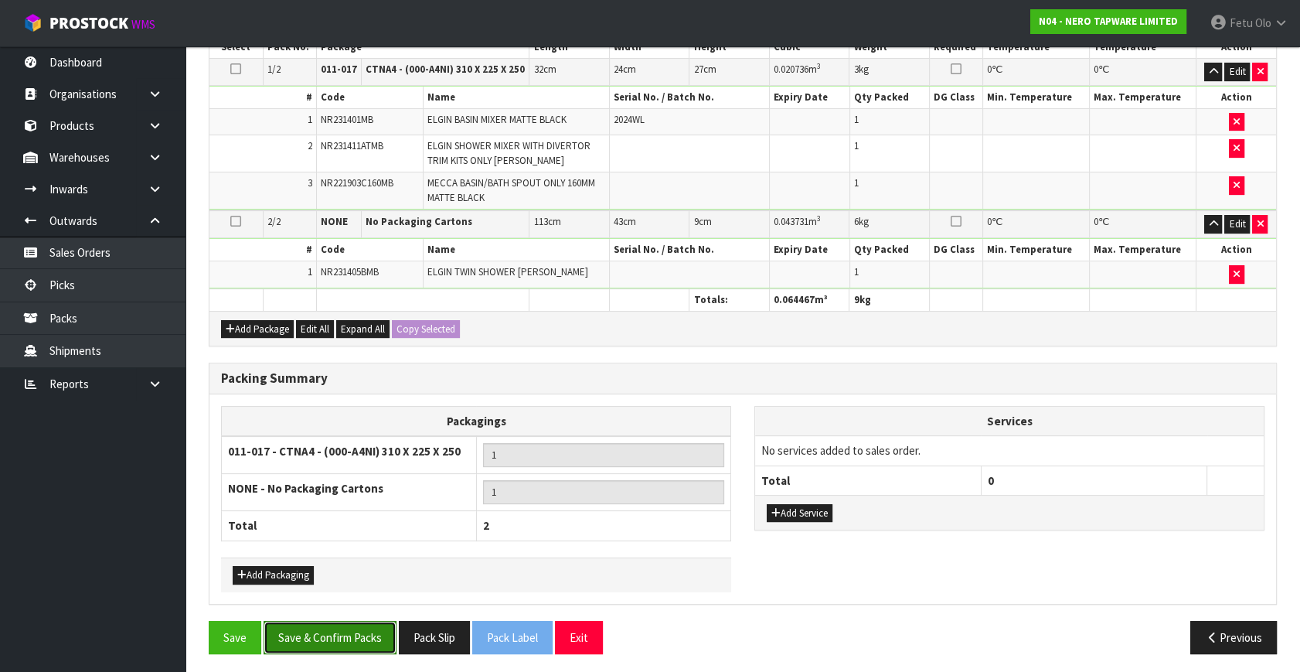
drag, startPoint x: 325, startPoint y: 633, endPoint x: 325, endPoint y: 611, distance: 22.4
click at [327, 629] on button "Save & Confirm Packs" at bounding box center [330, 637] width 133 height 33
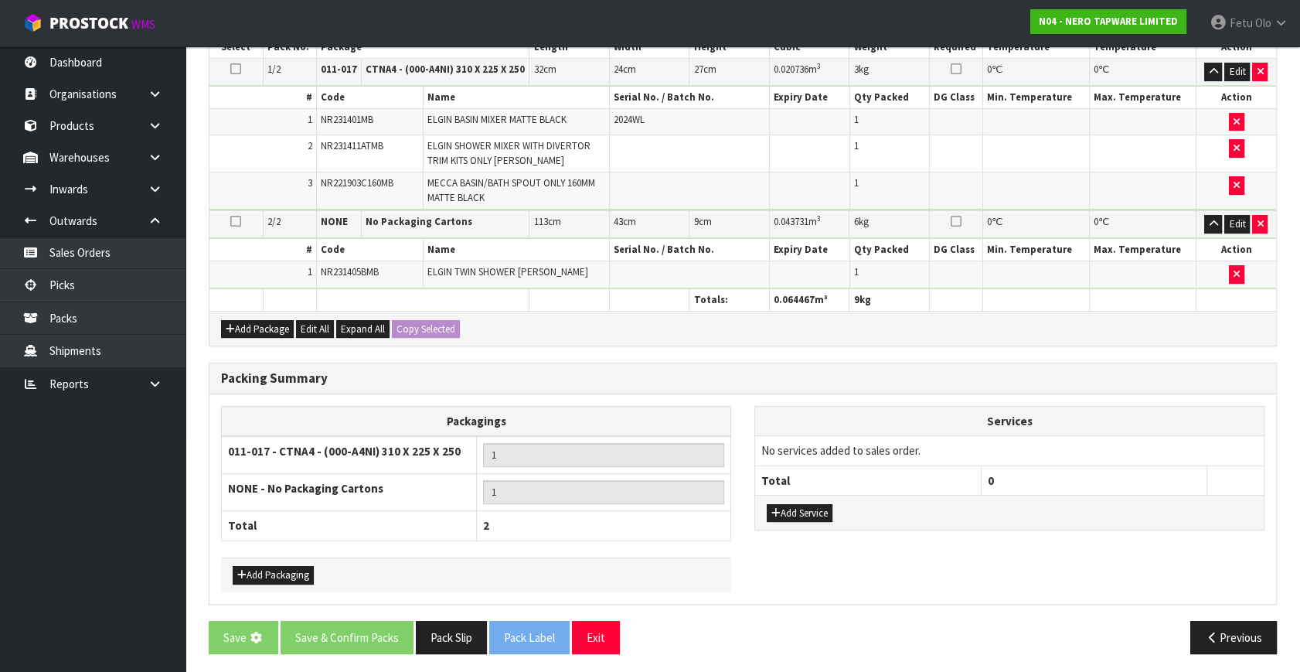
scroll to position [0, 0]
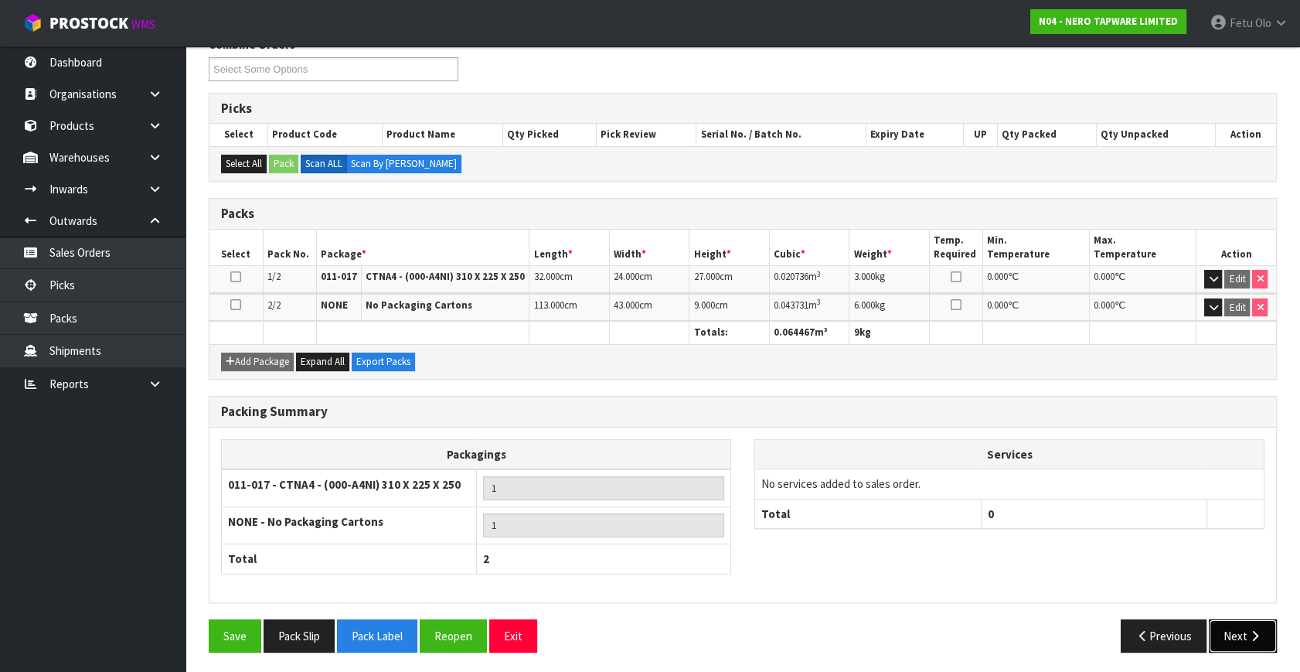
click at [1215, 624] on button "Next" at bounding box center [1243, 635] width 68 height 33
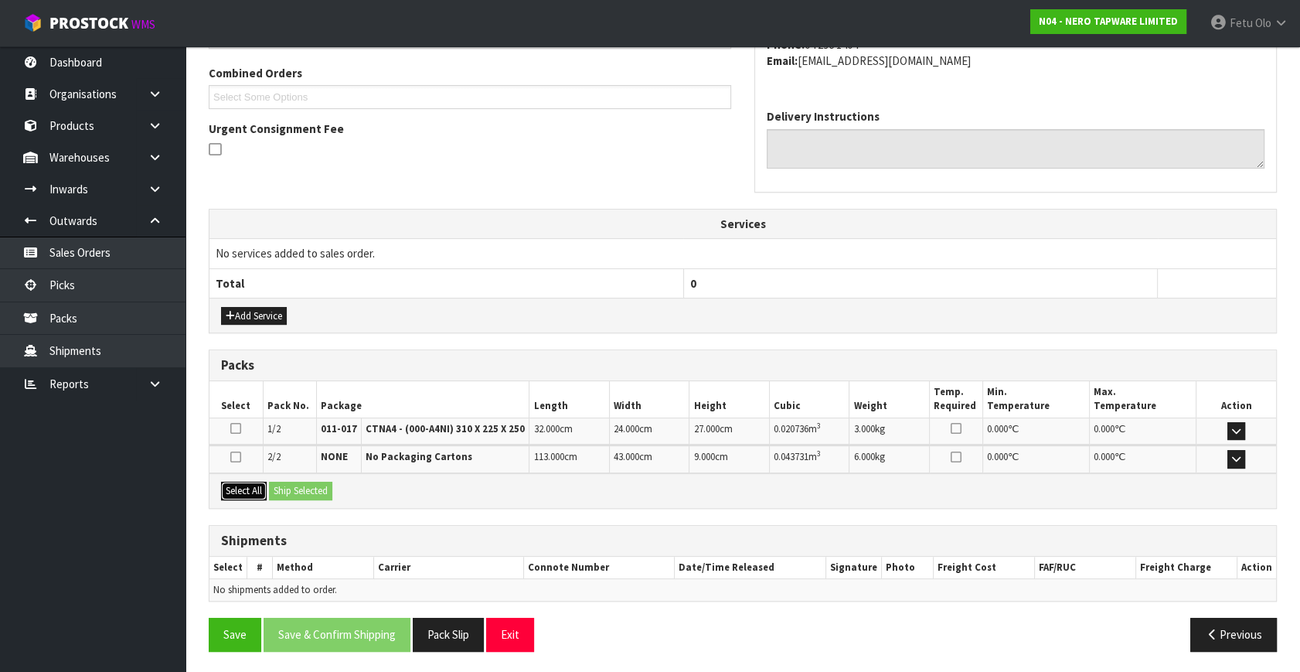
click at [263, 483] on button "Select All" at bounding box center [244, 490] width 46 height 19
click at [300, 482] on button "Ship Selected" at bounding box center [300, 490] width 63 height 19
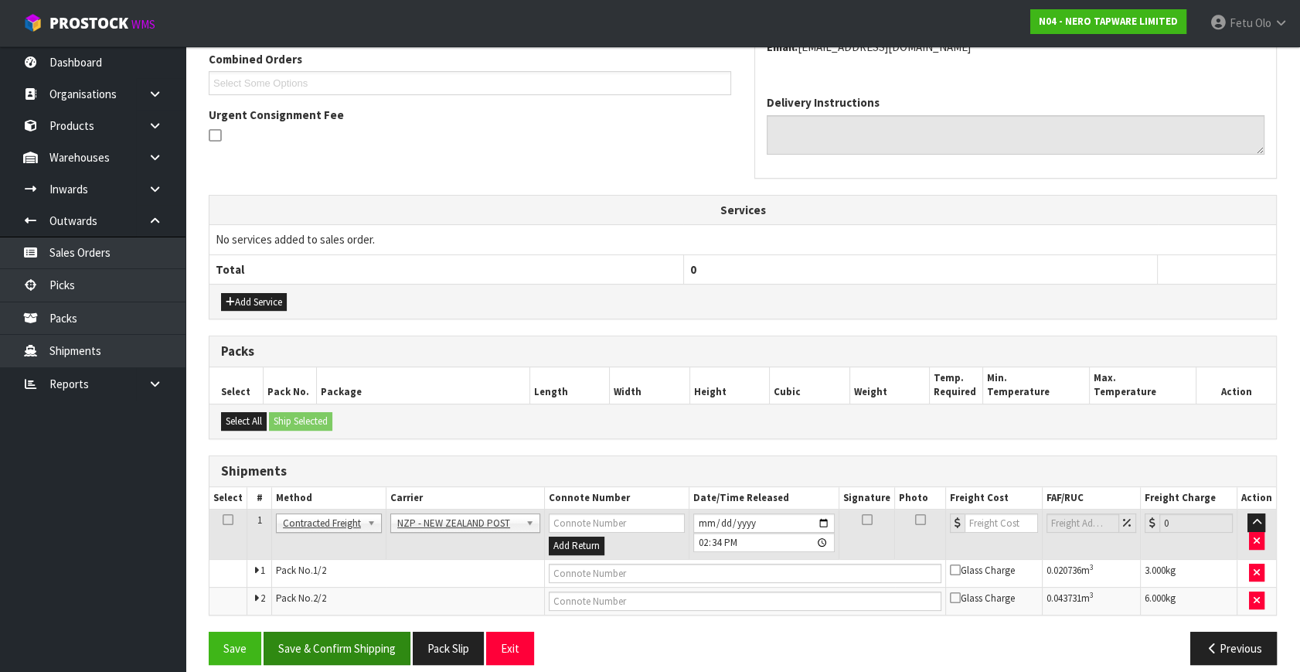
scroll to position [419, 0]
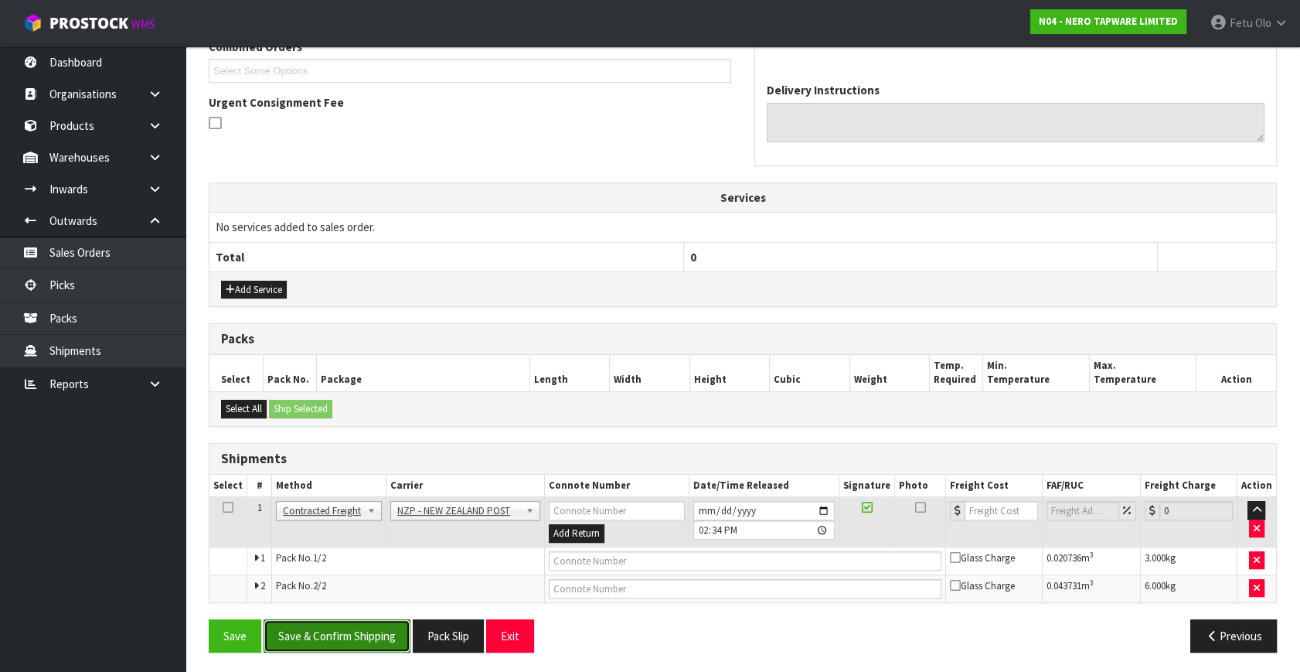
click at [332, 634] on button "Save & Confirm Shipping" at bounding box center [337, 635] width 147 height 33
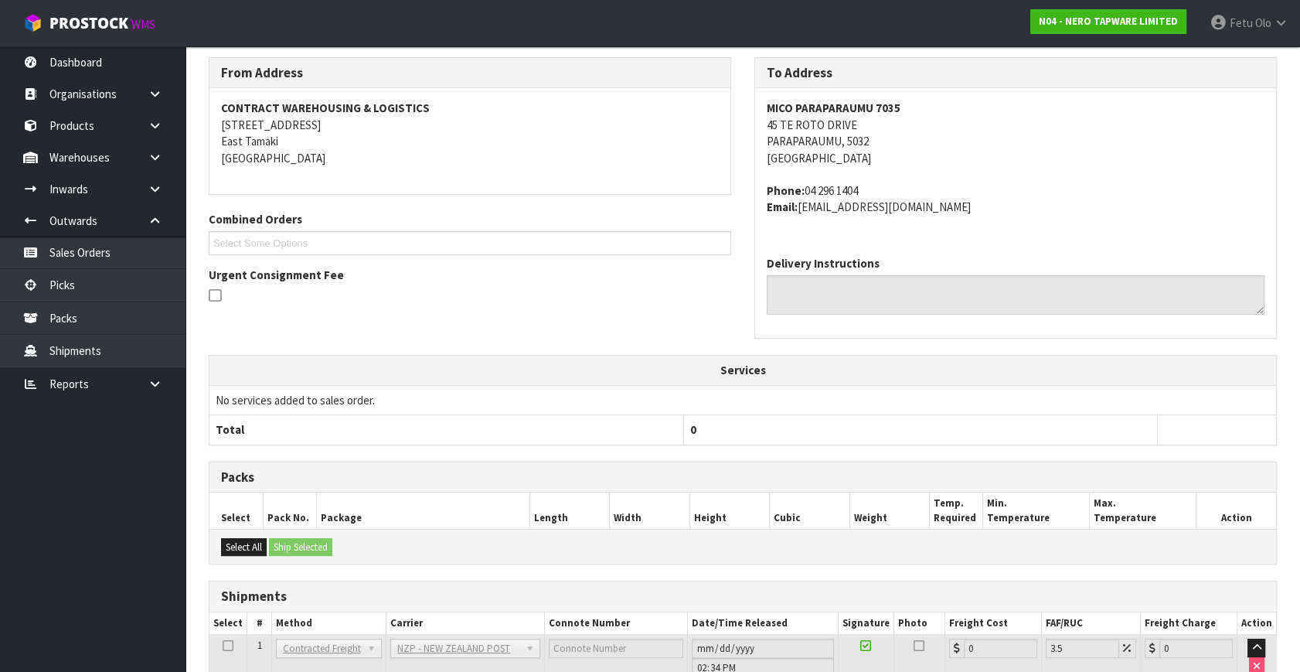
scroll to position [396, 0]
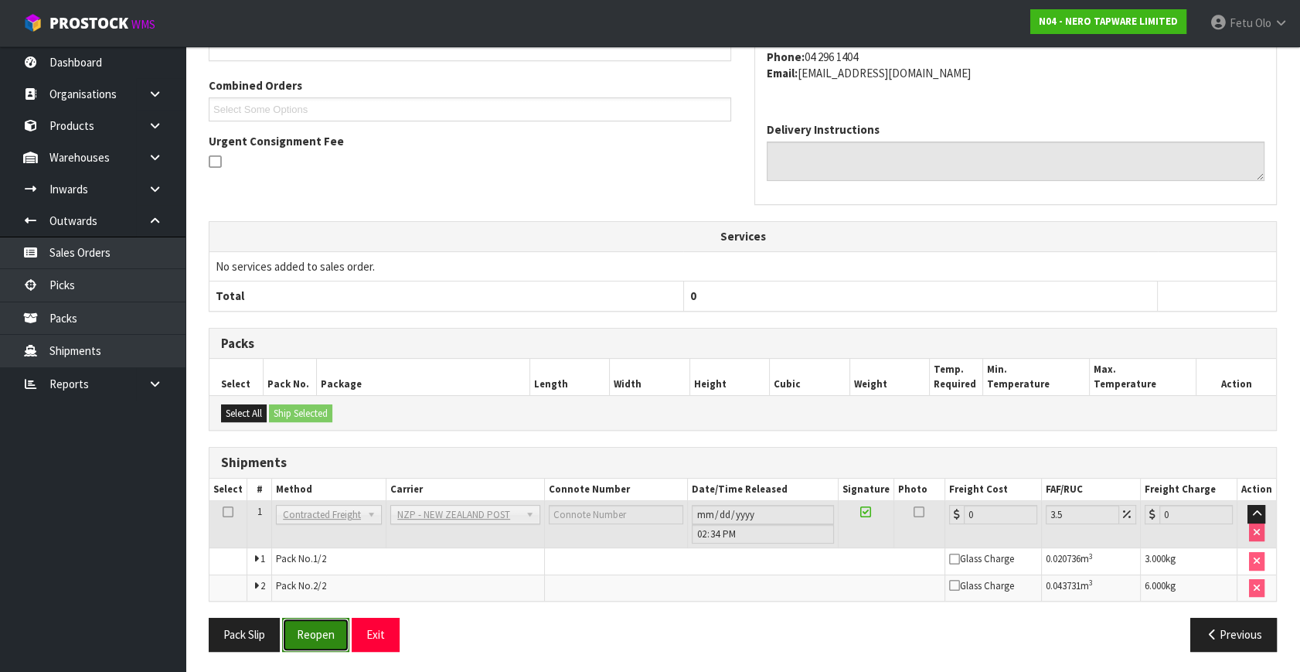
click at [321, 633] on button "Reopen" at bounding box center [315, 634] width 67 height 33
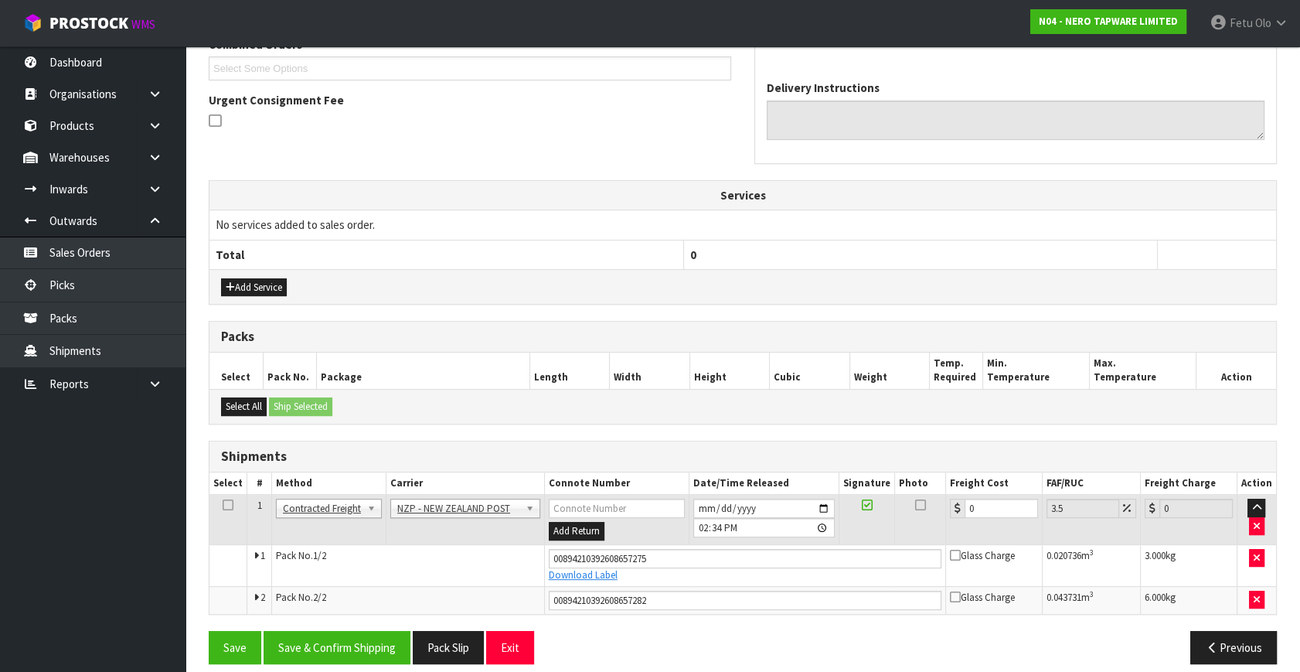
scroll to position [434, 0]
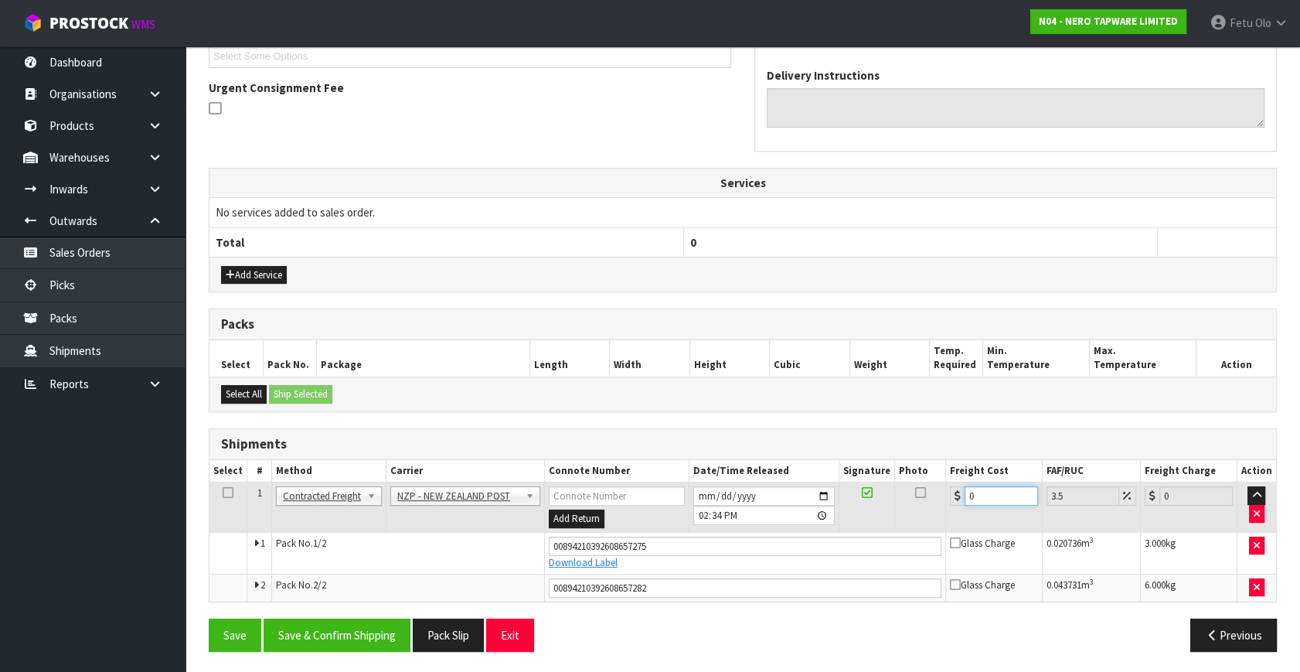
drag, startPoint x: 997, startPoint y: 492, endPoint x: 762, endPoint y: 526, distance: 237.5
click at [762, 526] on tr "1 Client Local Pickup Customer Local Pickup Company Freight Contracted Freight …" at bounding box center [742, 507] width 1067 height 50
type input "1"
type input "1.03"
type input "16"
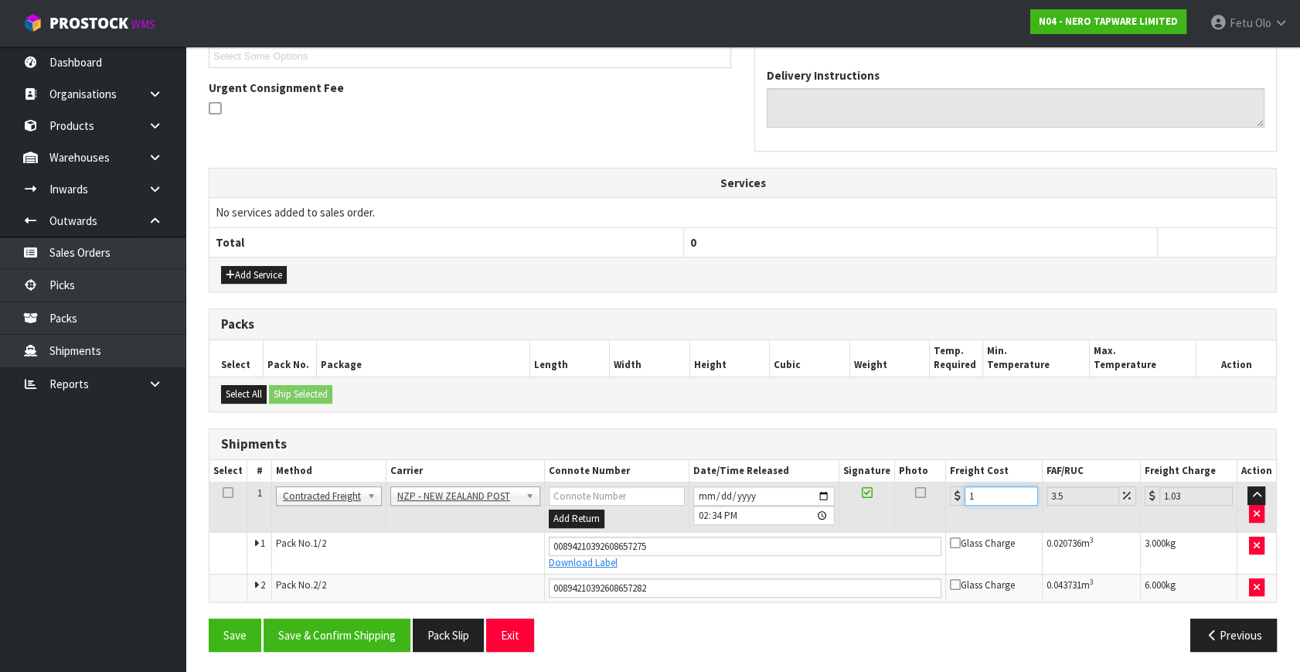
type input "16.56"
type input "16.9"
type input "17.49"
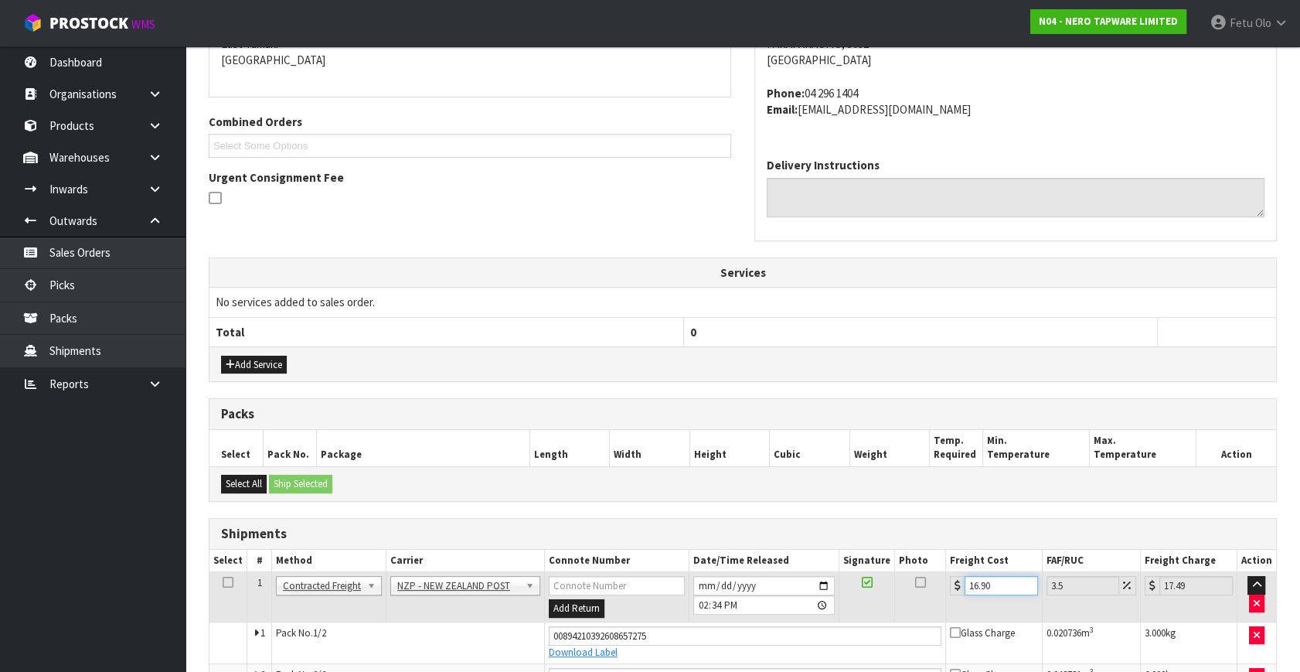
scroll to position [223, 0]
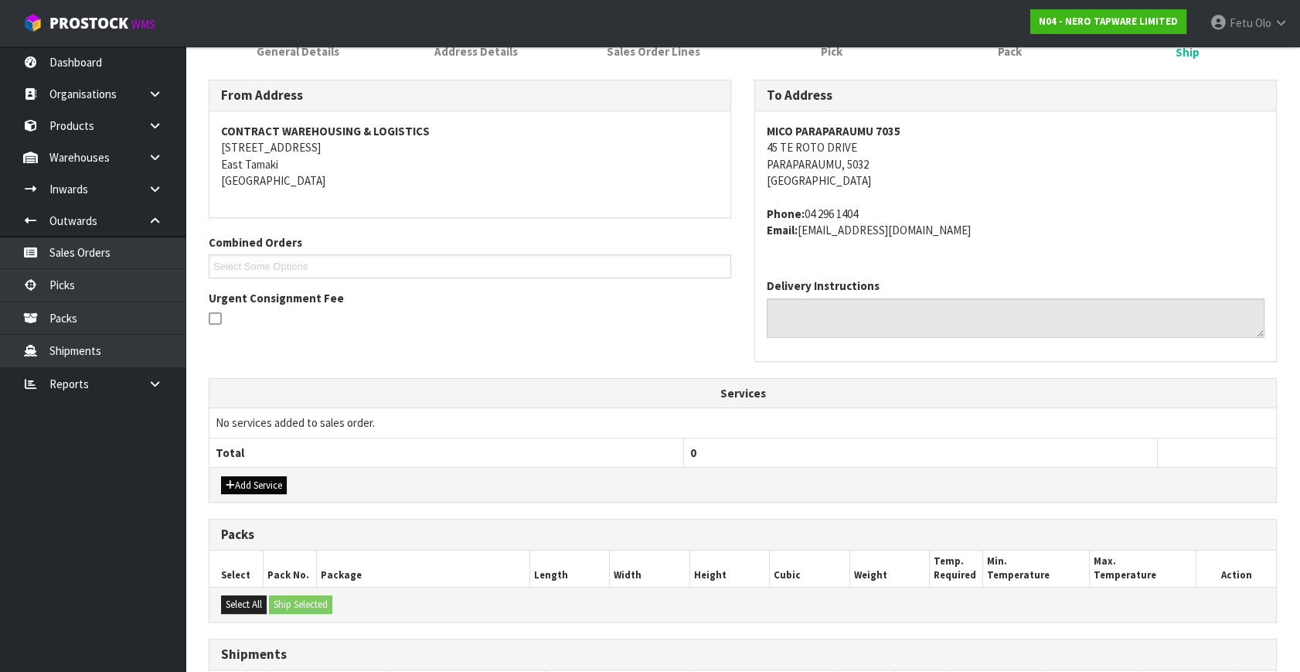
type input "16.90"
click at [264, 484] on button "Add Service" at bounding box center [254, 485] width 66 height 19
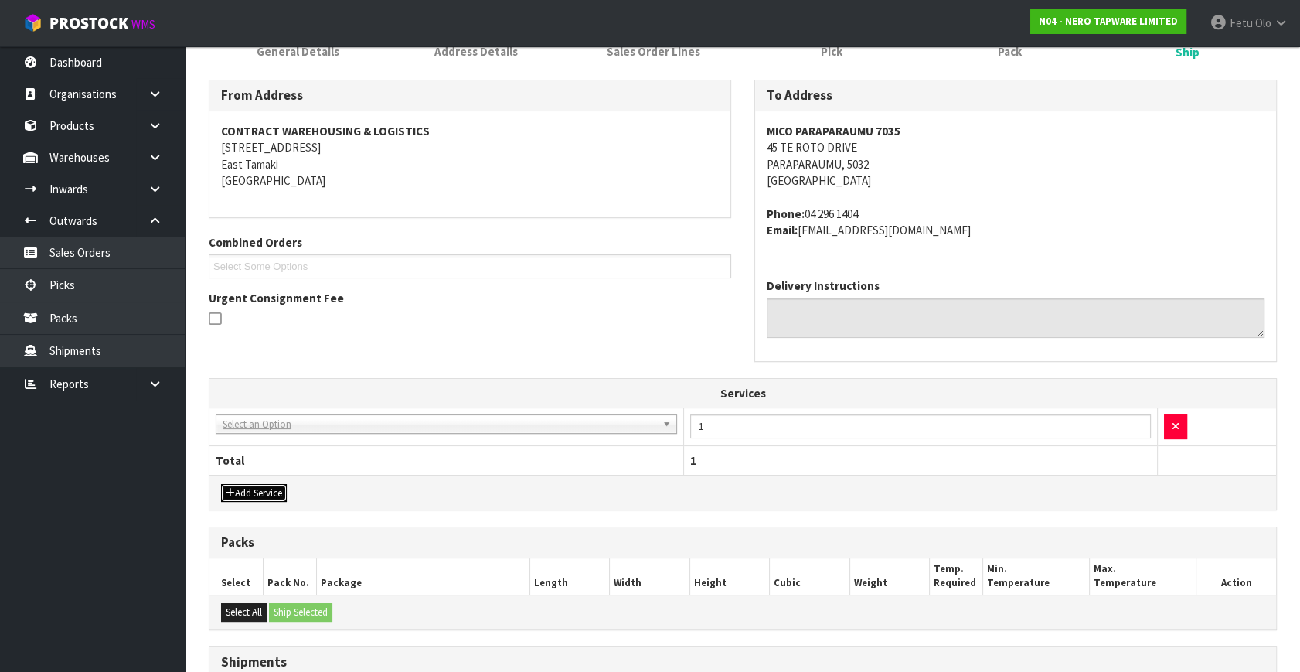
drag, startPoint x: 298, startPoint y: 425, endPoint x: 294, endPoint y: 442, distance: 17.6
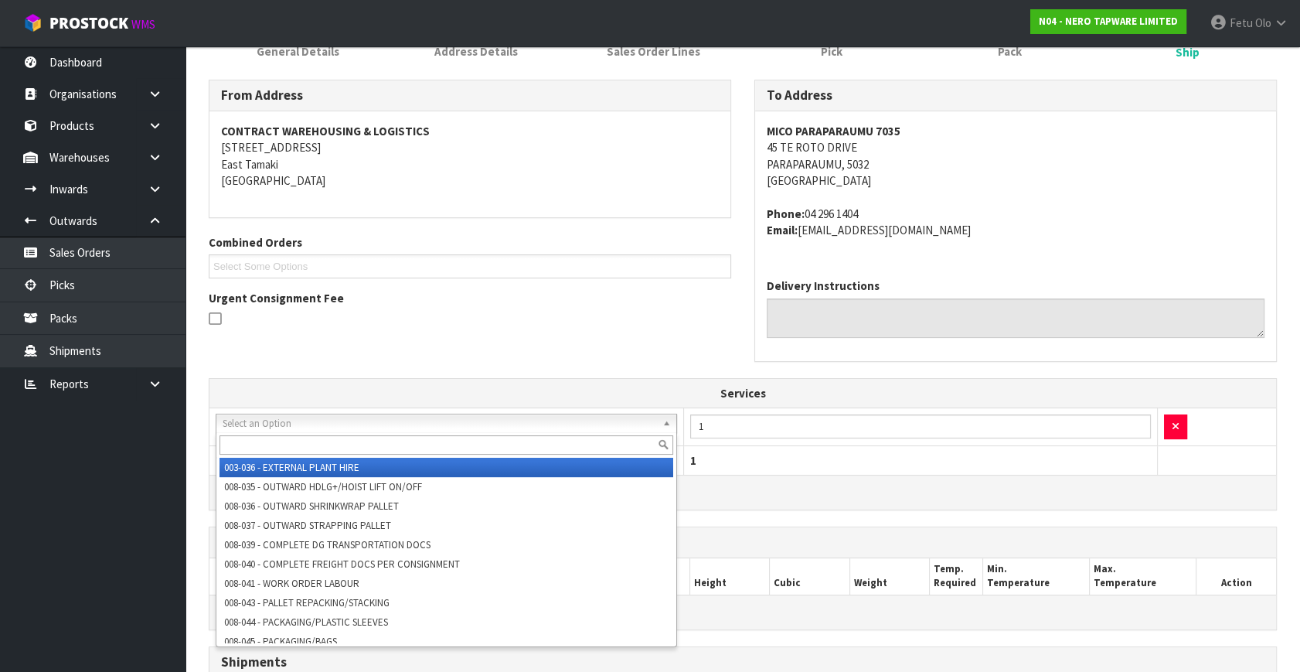
click at [294, 442] on input "text" at bounding box center [446, 444] width 454 height 19
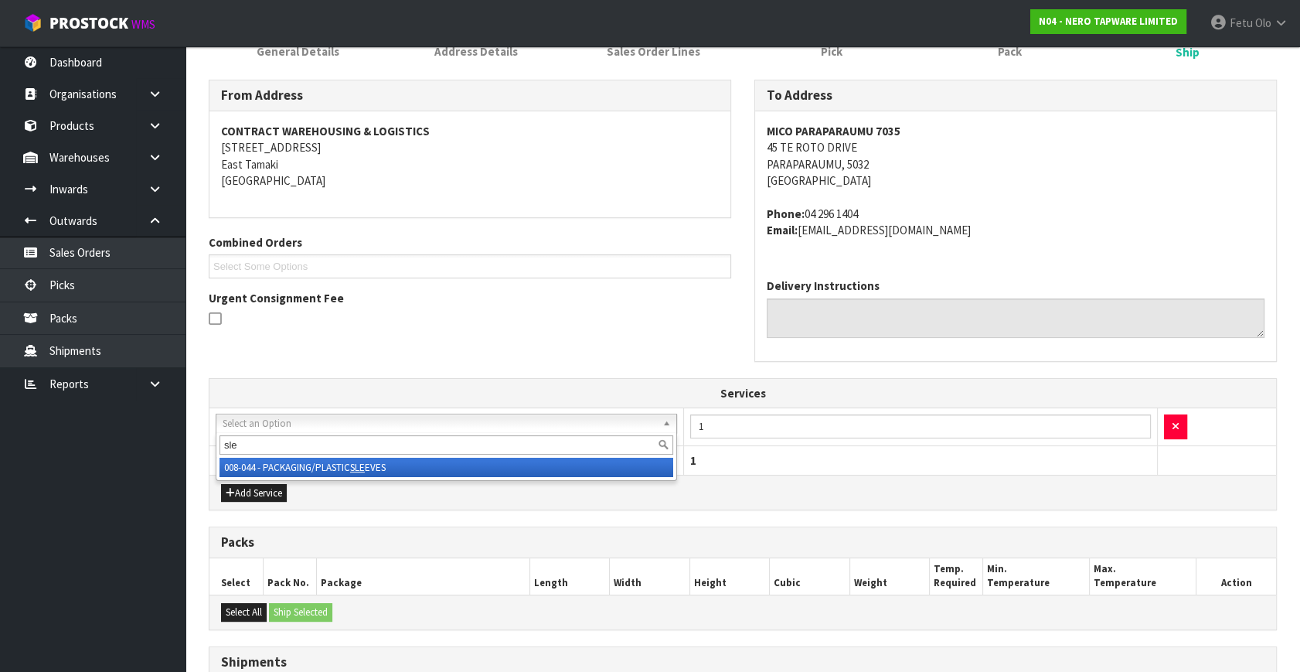
type input "sle"
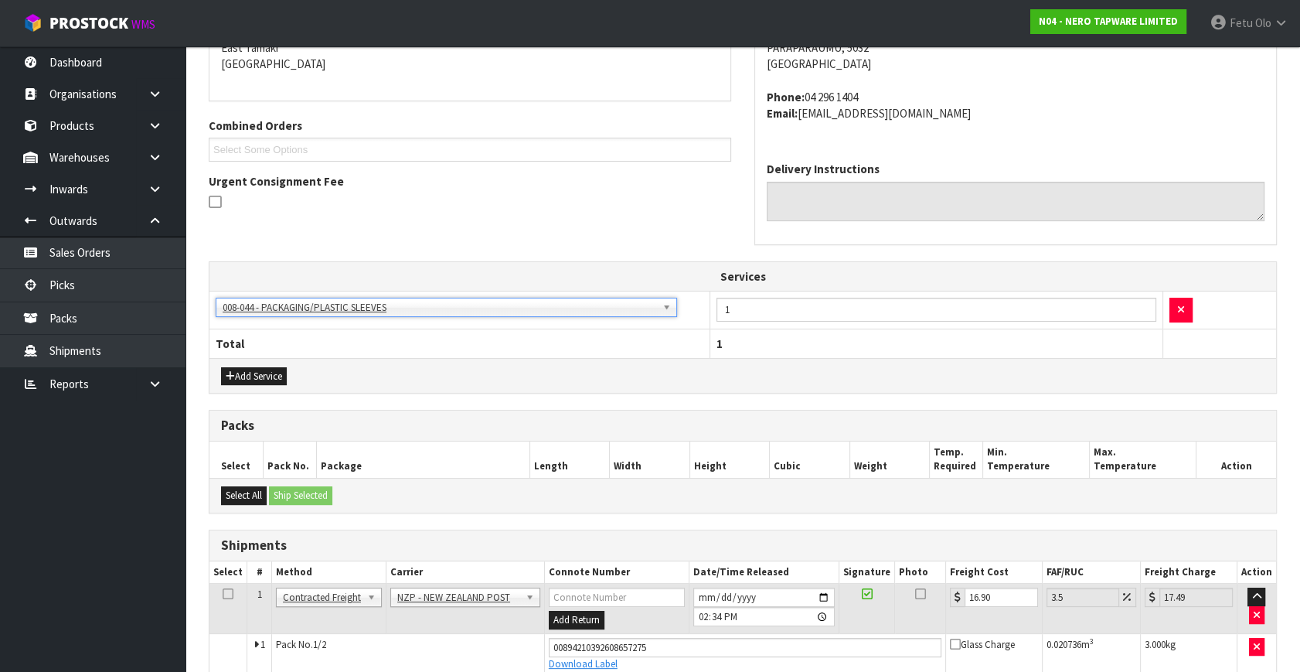
scroll to position [441, 0]
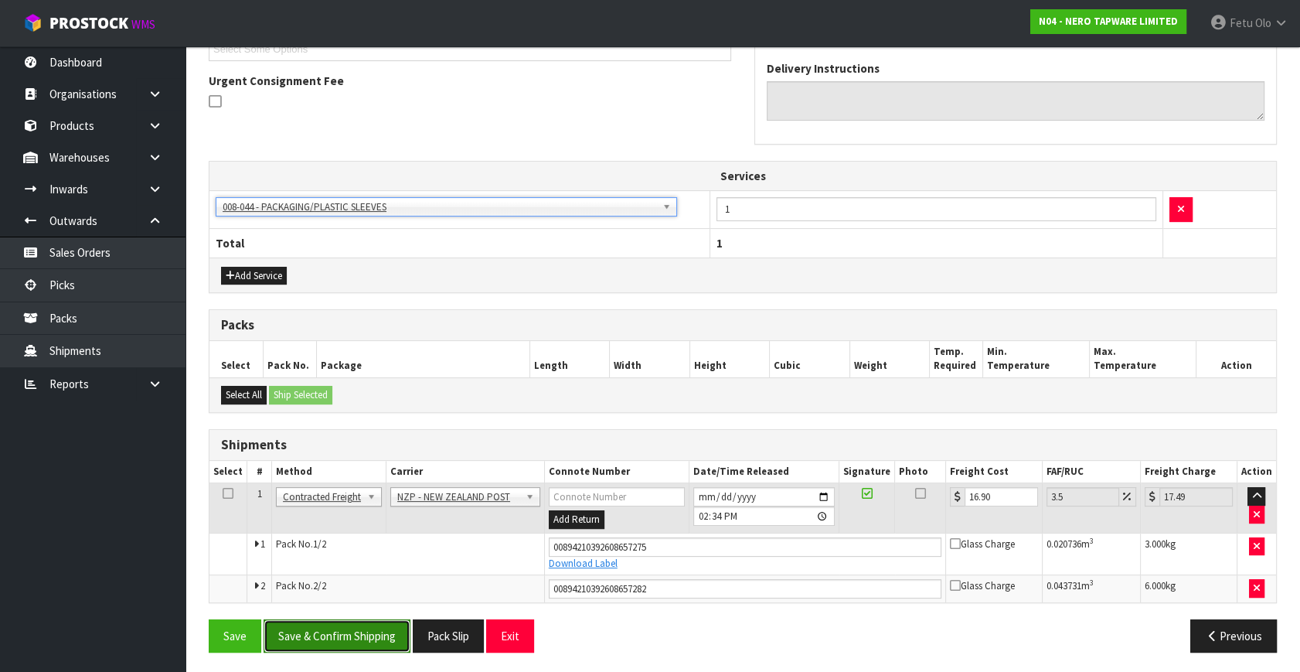
click at [332, 632] on button "Save & Confirm Shipping" at bounding box center [337, 635] width 147 height 33
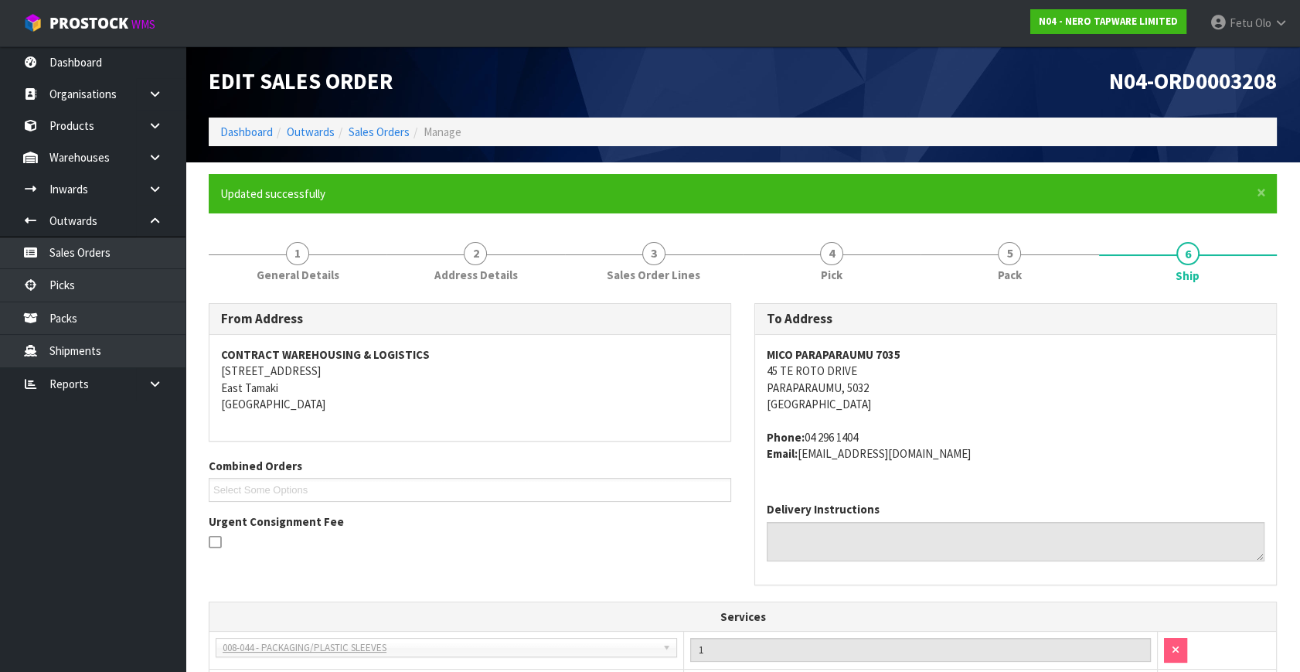
scroll to position [398, 0]
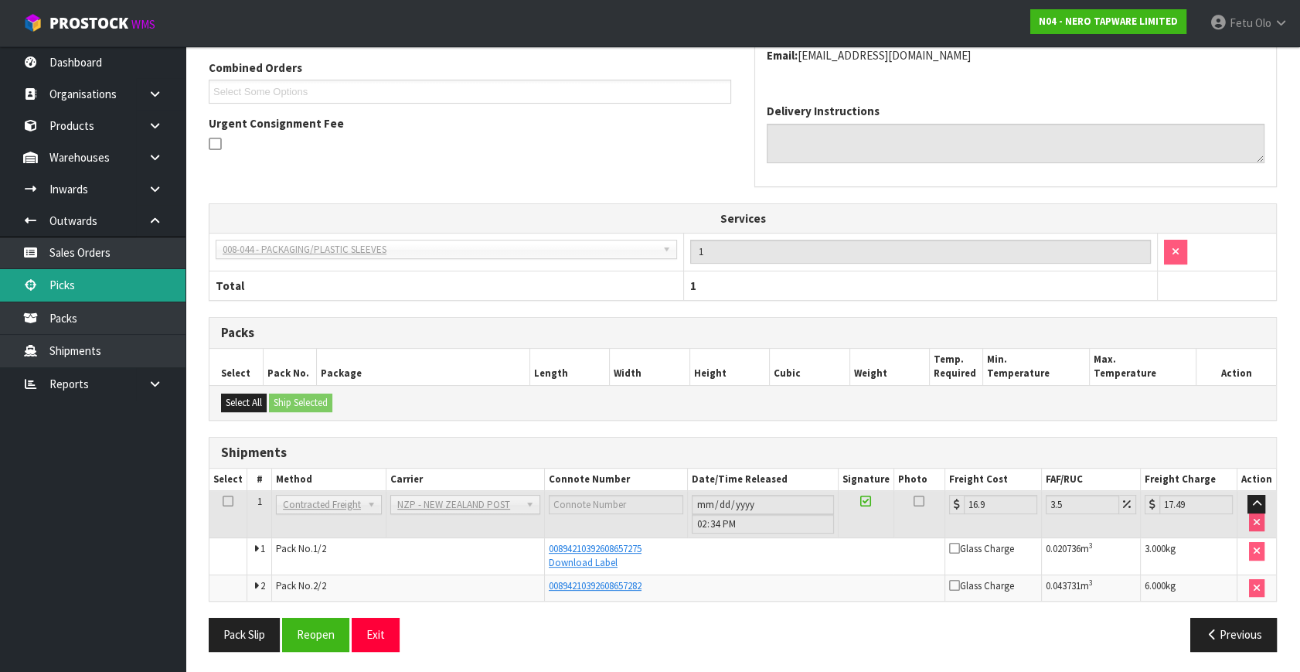
click at [57, 281] on link "Picks" at bounding box center [92, 285] width 185 height 32
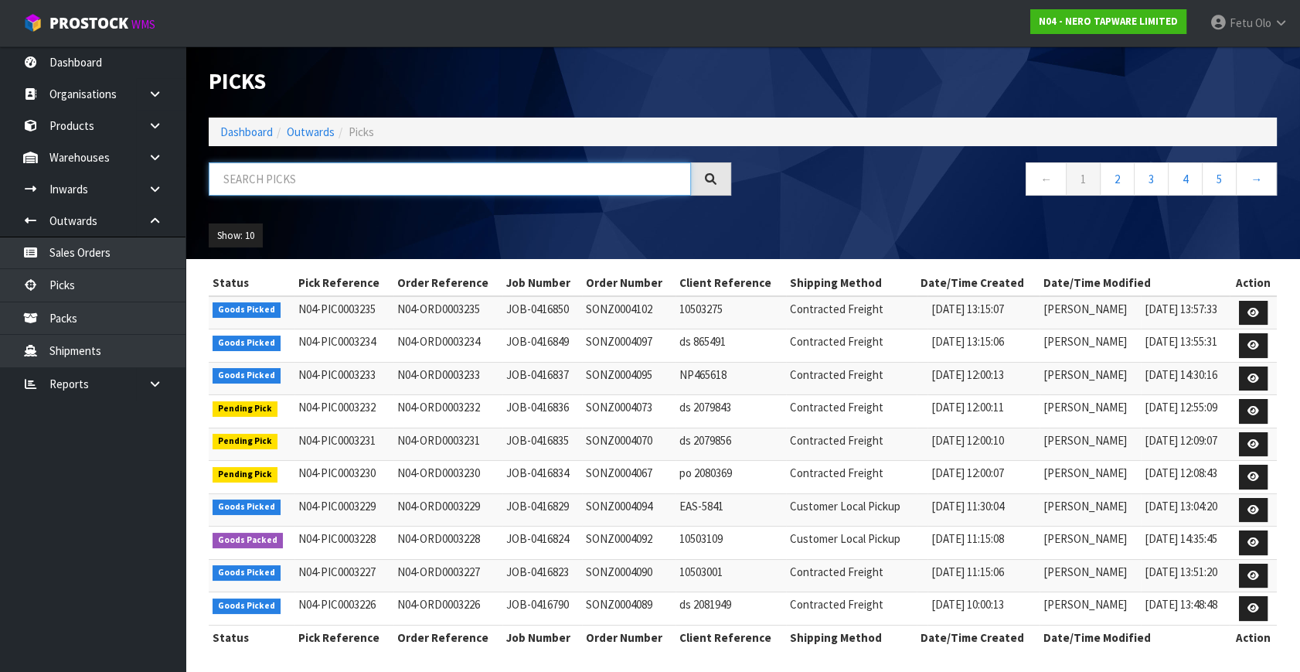
click at [336, 177] on input "text" at bounding box center [450, 178] width 482 height 33
type input "3211"
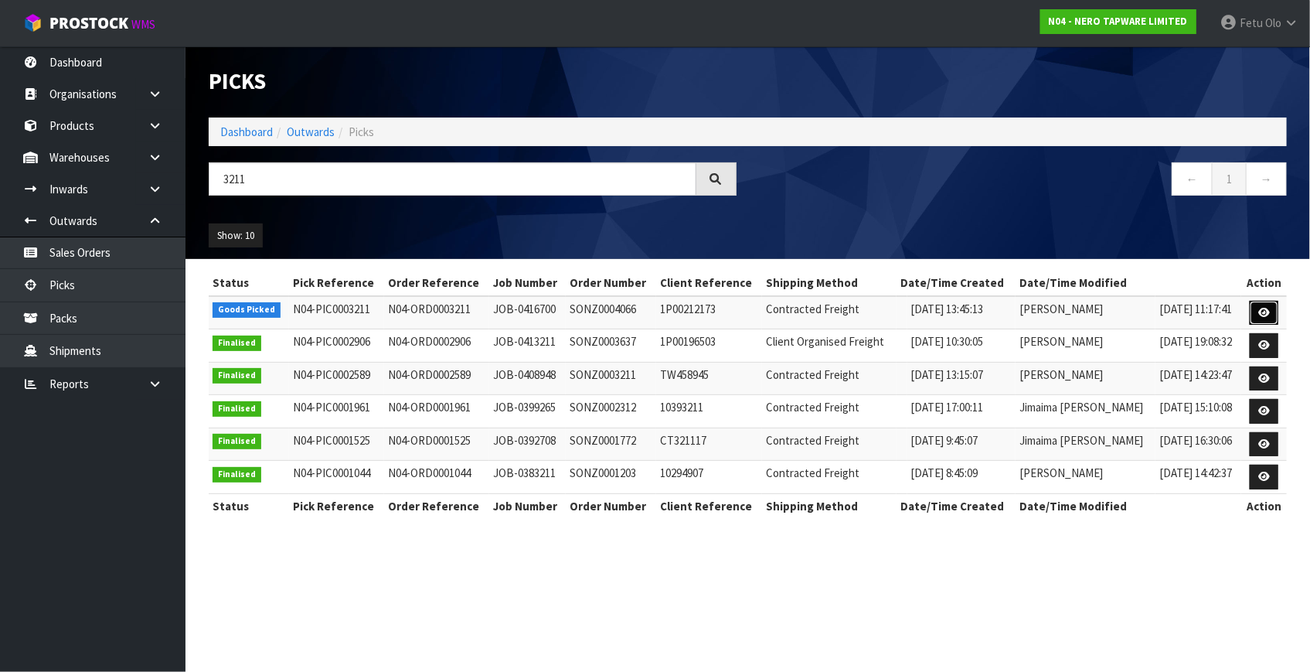
click at [1272, 316] on link at bounding box center [1264, 313] width 29 height 25
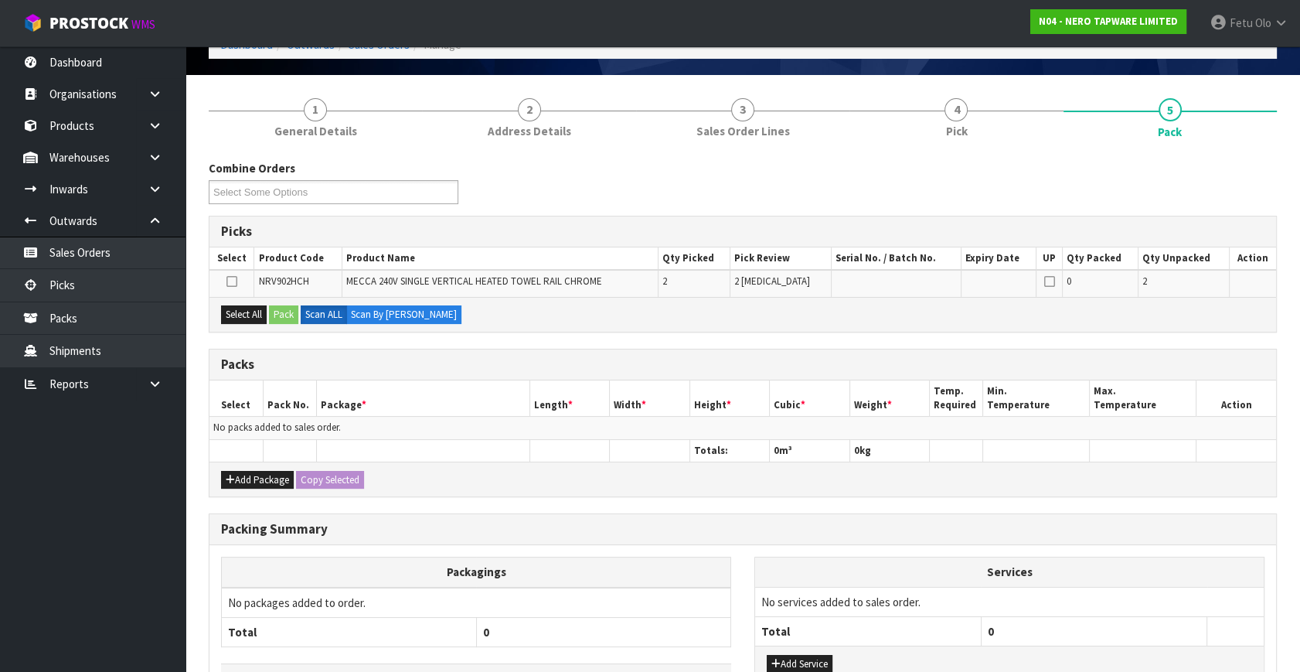
scroll to position [139, 0]
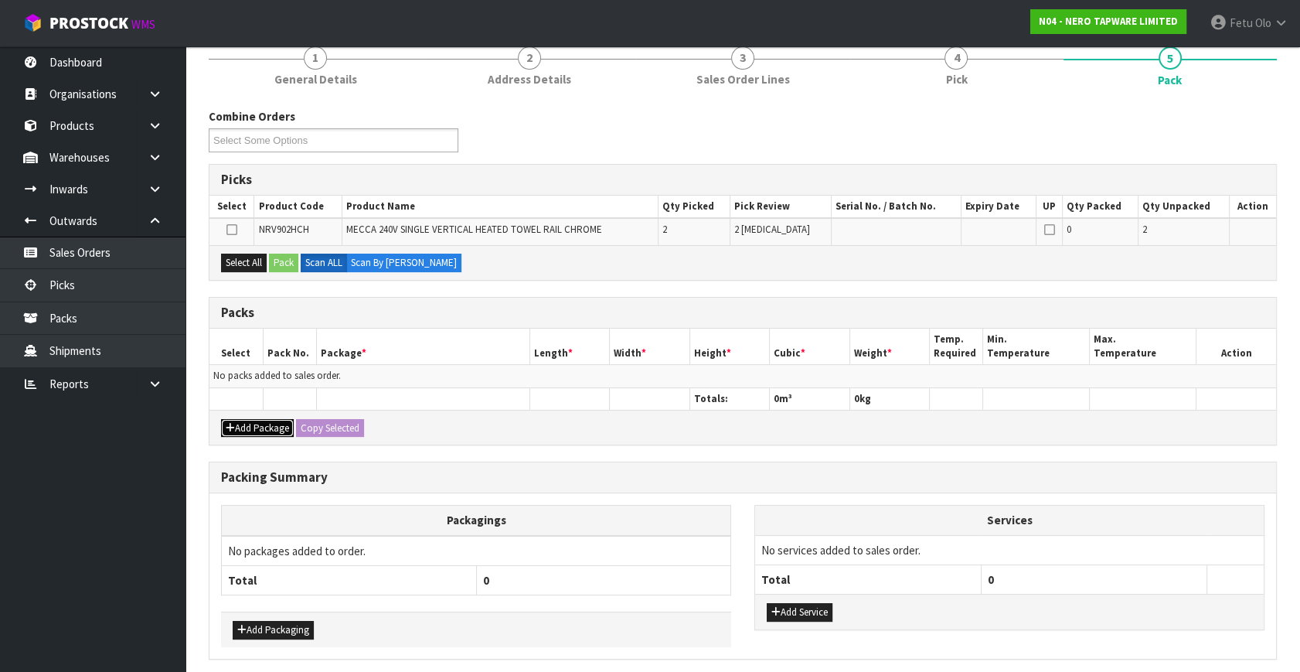
click at [244, 429] on button "Add Package" at bounding box center [257, 428] width 73 height 19
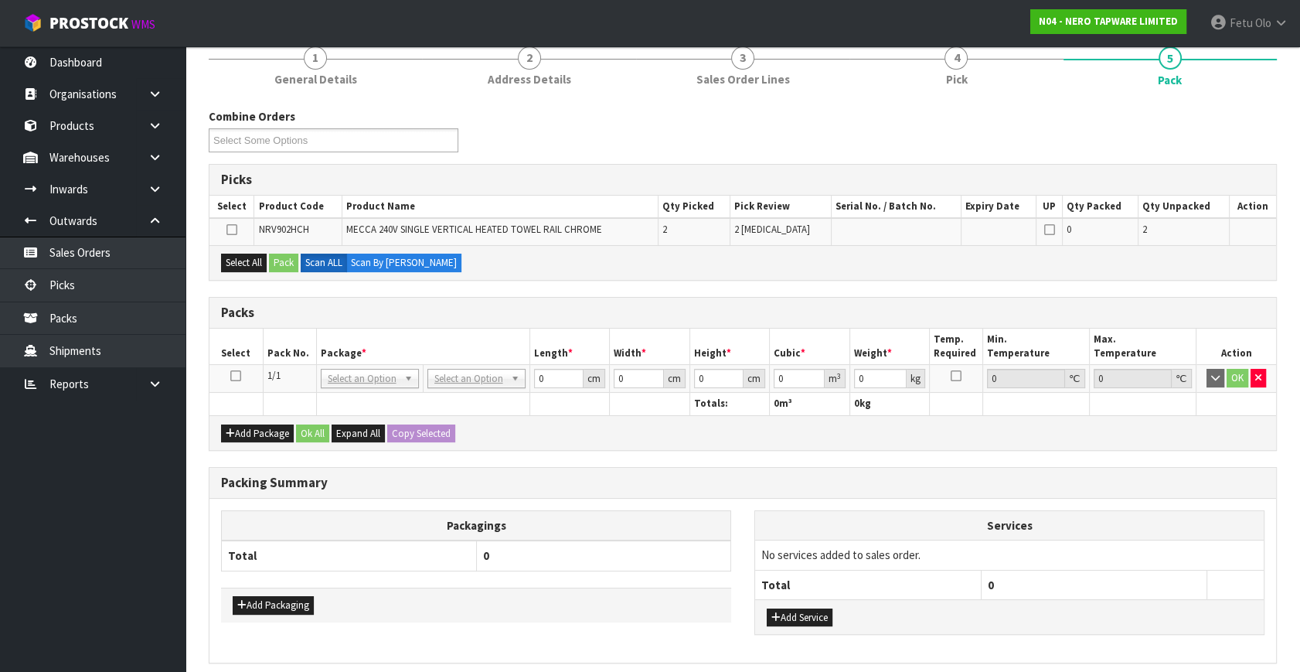
click at [232, 376] on icon at bounding box center [235, 376] width 11 height 1
click at [346, 349] on th "Package *" at bounding box center [422, 346] width 213 height 36
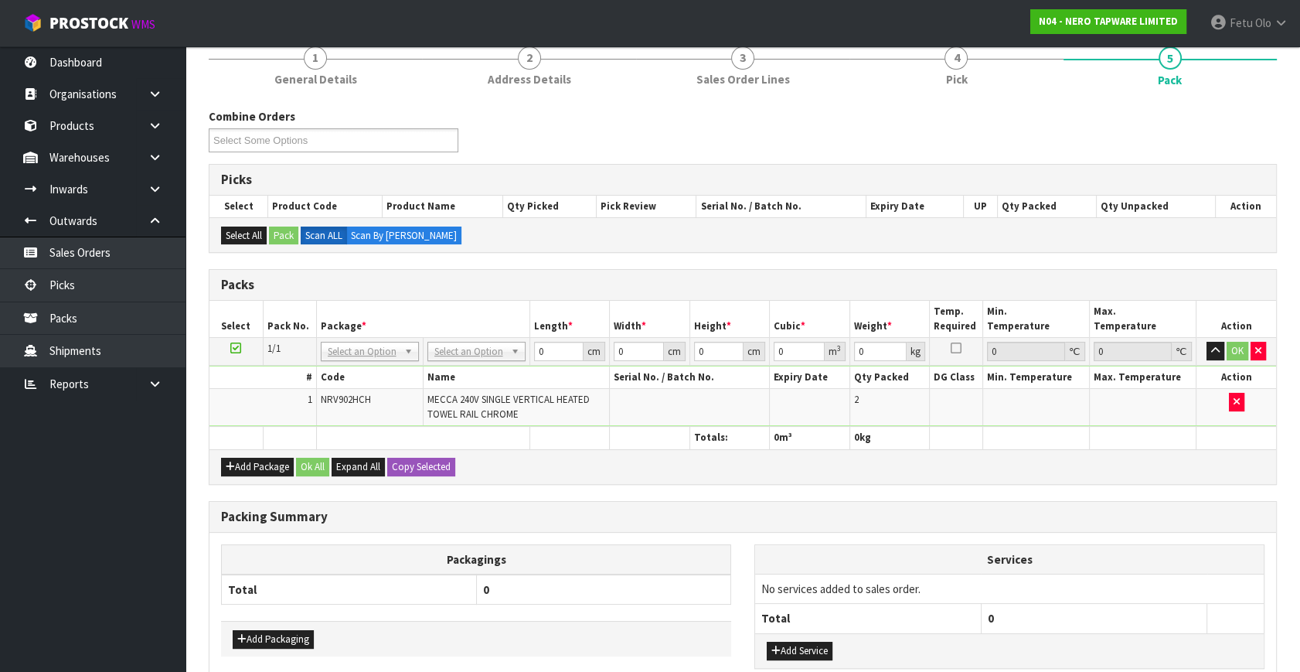
click at [347, 362] on td "NONE 007-001 007-002 007-004 007-009 007-013 007-014 007-015 007-017 007-018 00…" at bounding box center [369, 352] width 107 height 28
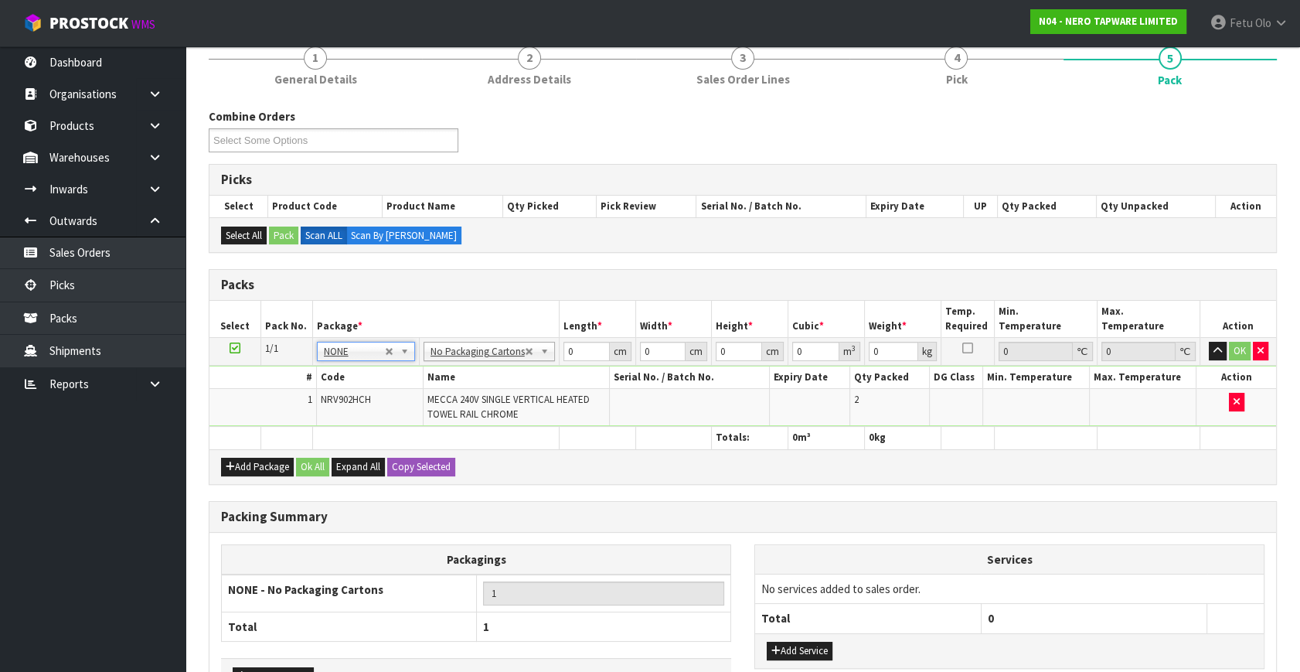
click at [446, 294] on div "Packs" at bounding box center [742, 285] width 1067 height 31
drag, startPoint x: 567, startPoint y: 347, endPoint x: 431, endPoint y: 424, distance: 155.8
click at [431, 424] on table "Select Pack No. Package * Length * Width * Height * Cubic * Weight * Temp. Requ…" at bounding box center [742, 375] width 1067 height 148
type input "93"
type input "14"
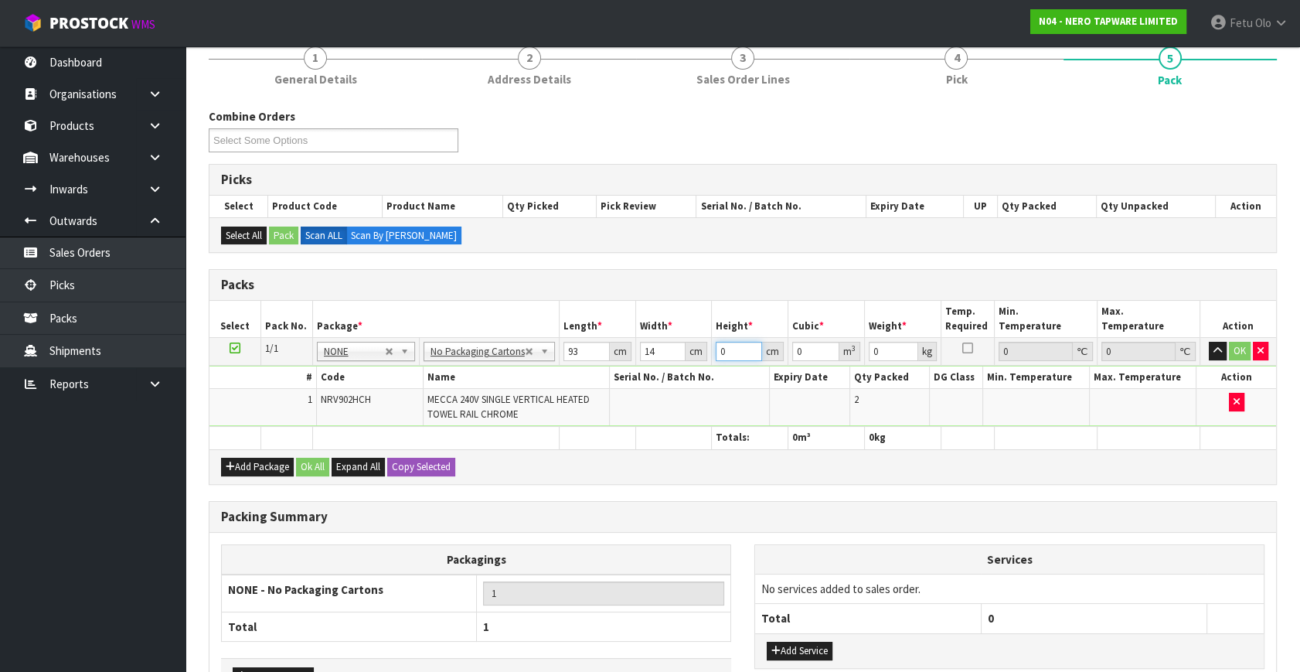
type input "1"
type input "0.001302"
type input "12"
type input "0.015624"
type input "12"
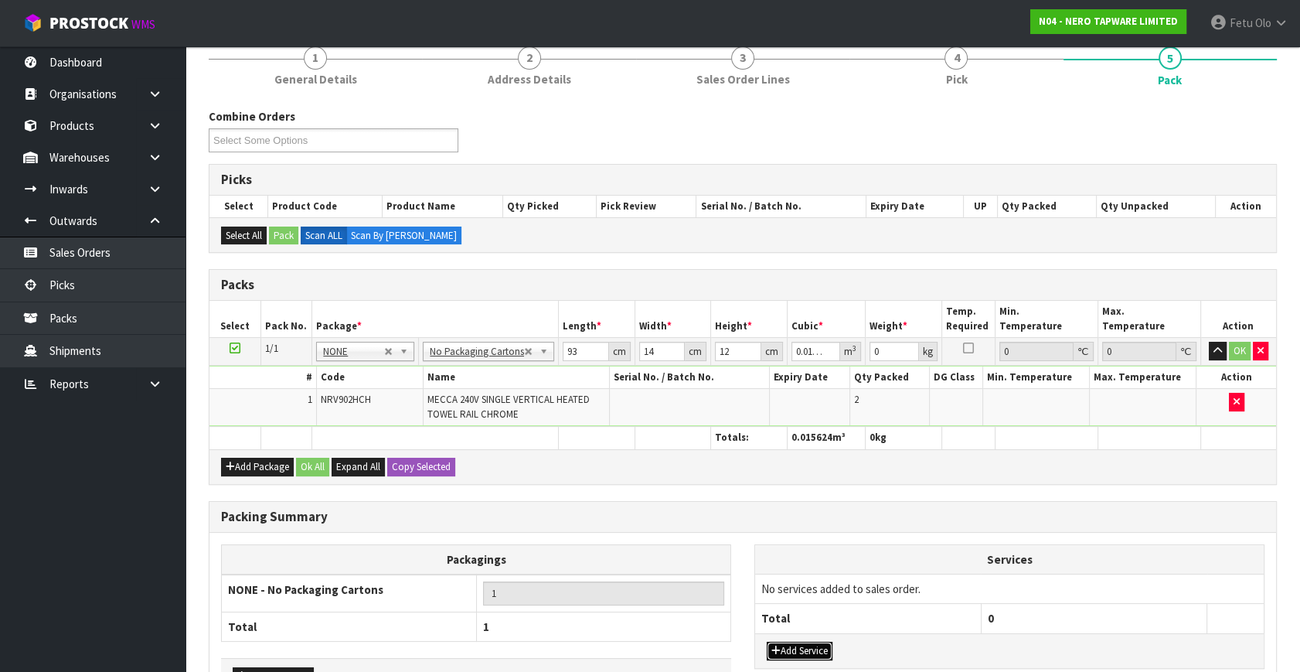
click at [805, 645] on button "Add Service" at bounding box center [800, 650] width 66 height 19
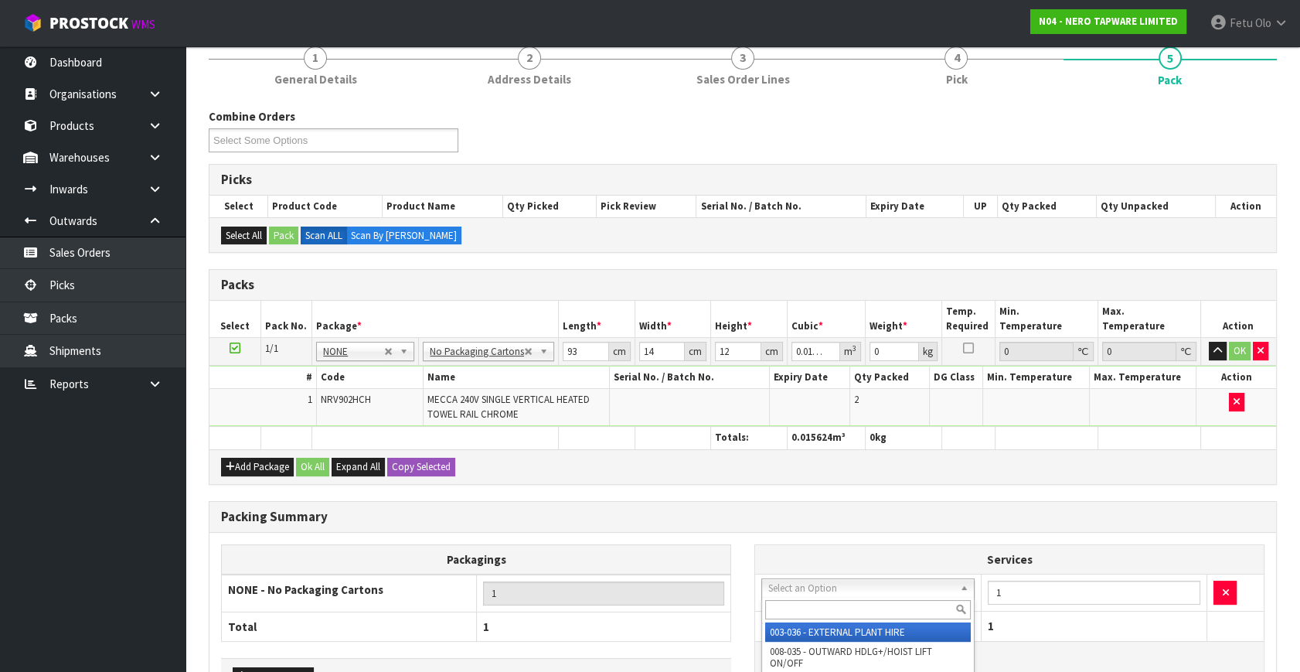
click at [811, 598] on div at bounding box center [868, 610] width 212 height 26
click at [811, 600] on input "text" at bounding box center [868, 609] width 206 height 19
click at [811, 601] on input "text" at bounding box center [868, 609] width 206 height 19
type input "sle"
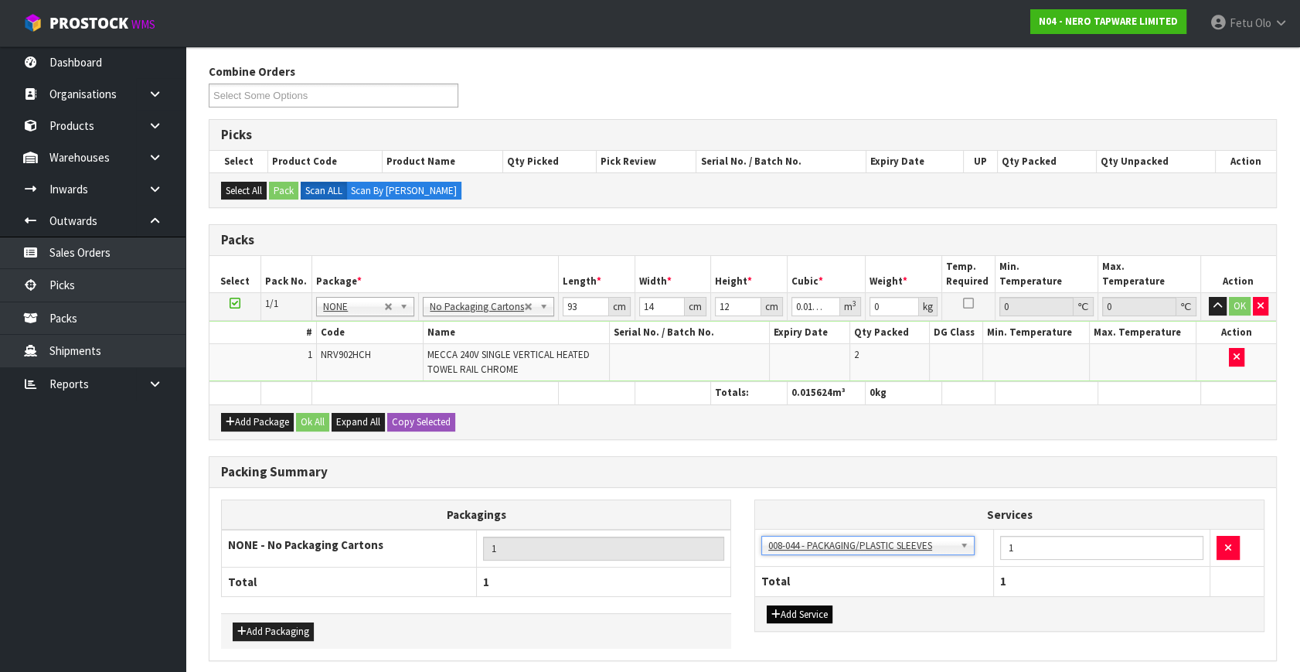
scroll to position [241, 0]
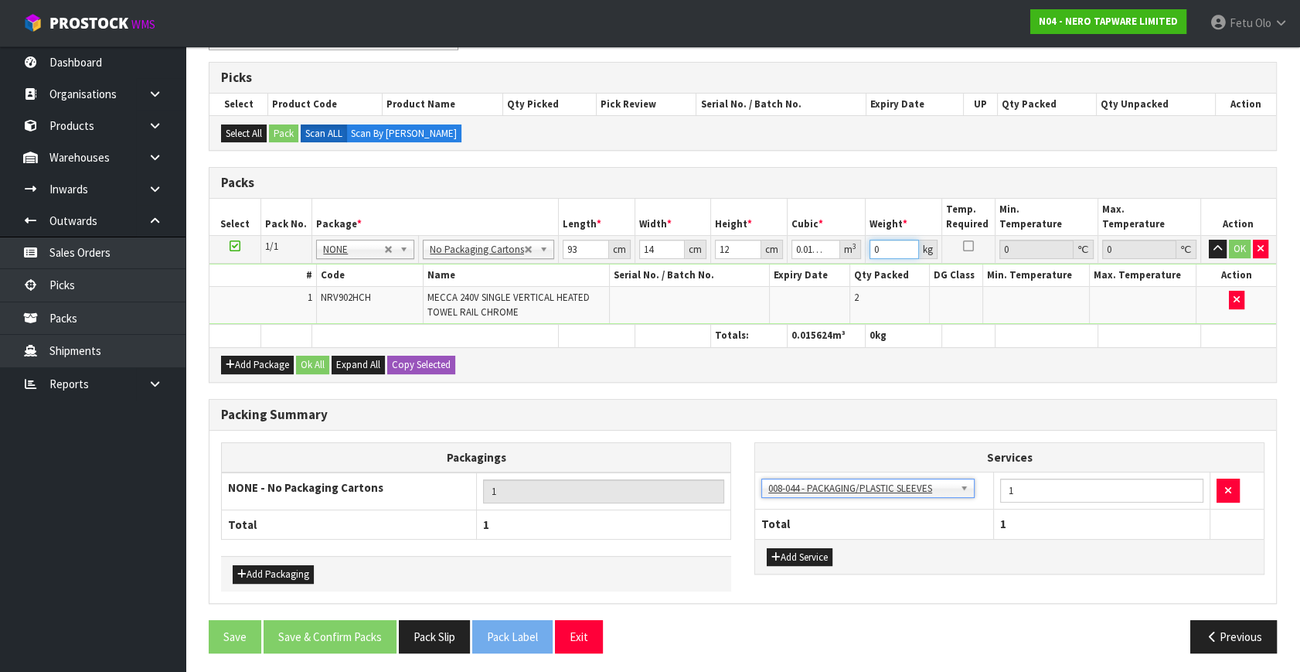
drag, startPoint x: 873, startPoint y: 254, endPoint x: 594, endPoint y: 378, distance: 305.2
click at [617, 366] on div "Packs Select Pack No. Package * Length * Width * Height * Cubic * Weight * Temp…" at bounding box center [743, 274] width 1068 height 215
type input "5"
click button "OK" at bounding box center [1240, 249] width 22 height 19
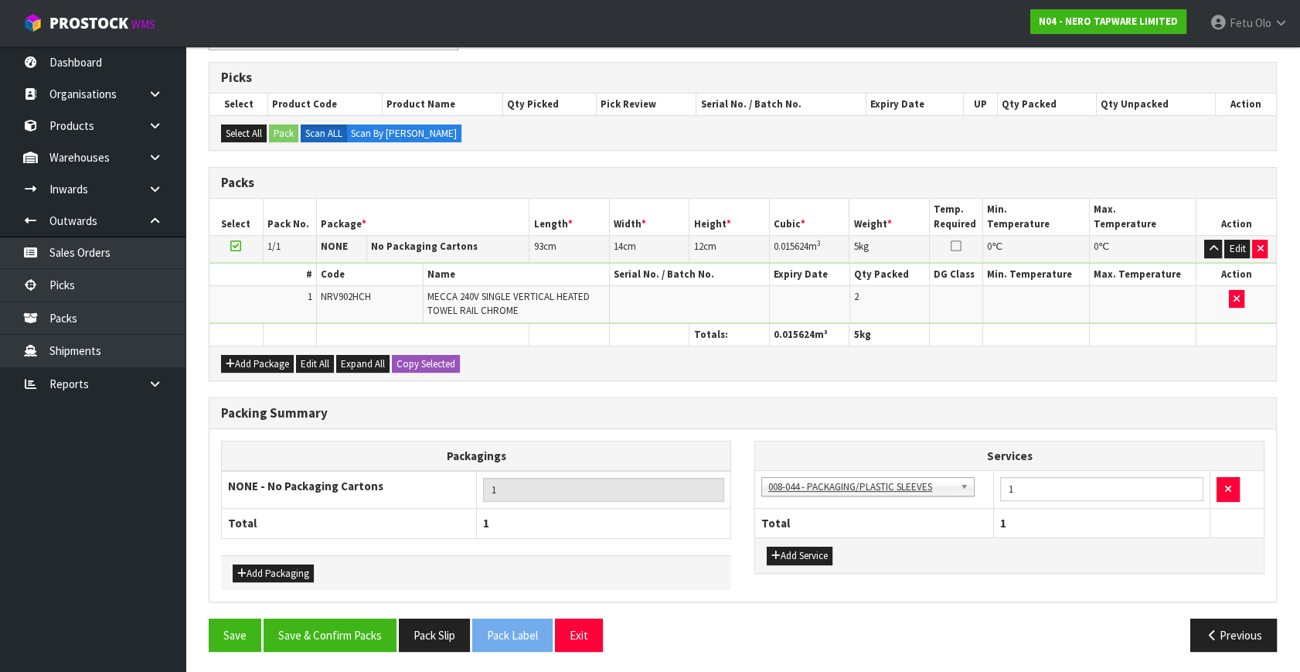
scroll to position [240, 0]
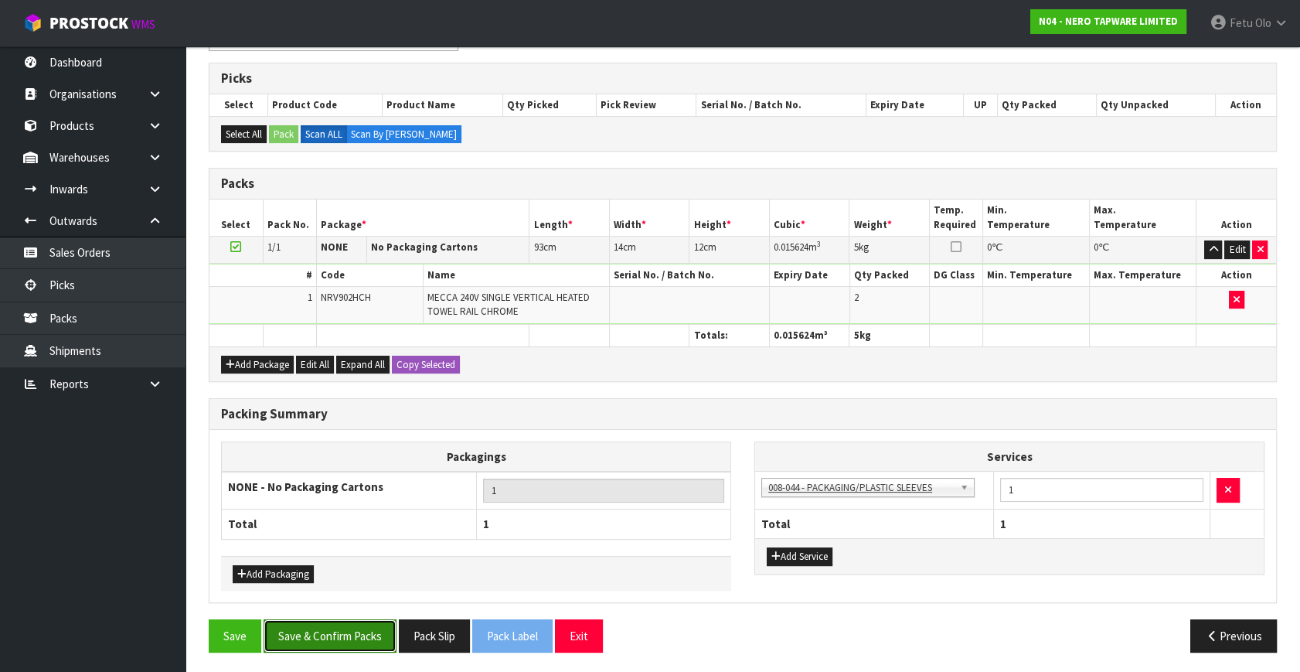
click at [350, 638] on button "Save & Confirm Packs" at bounding box center [330, 635] width 133 height 33
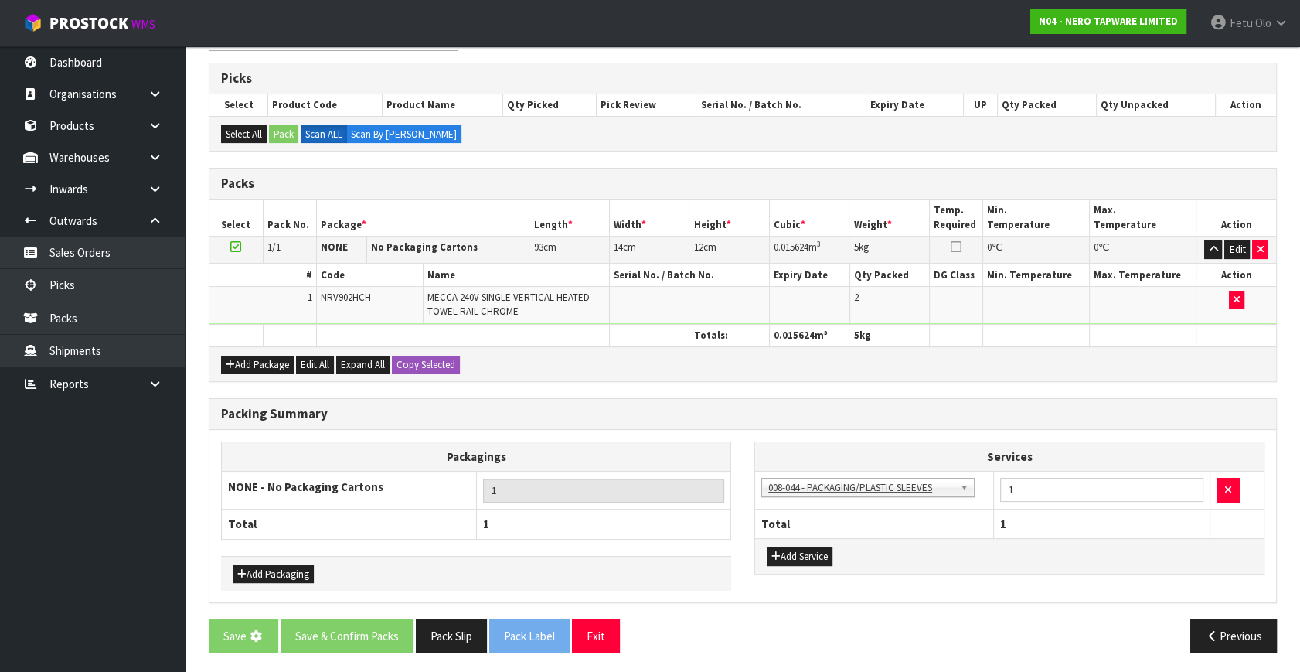
scroll to position [0, 0]
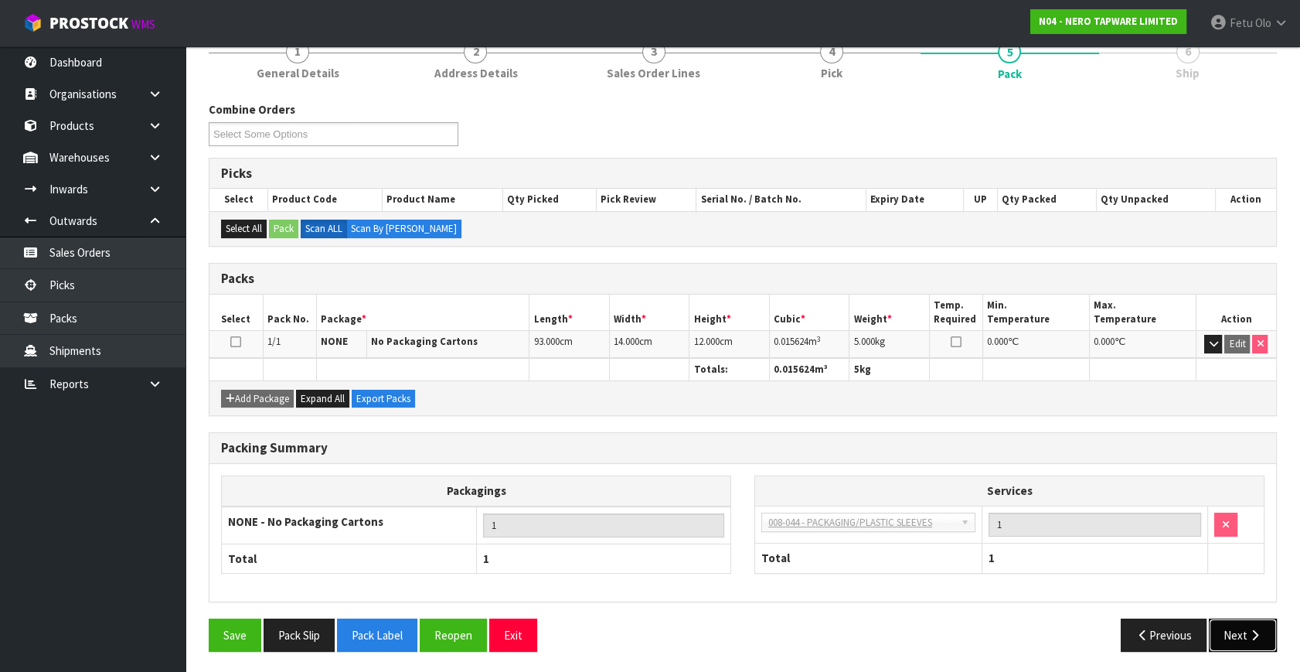
click at [1241, 638] on button "Next" at bounding box center [1243, 634] width 68 height 33
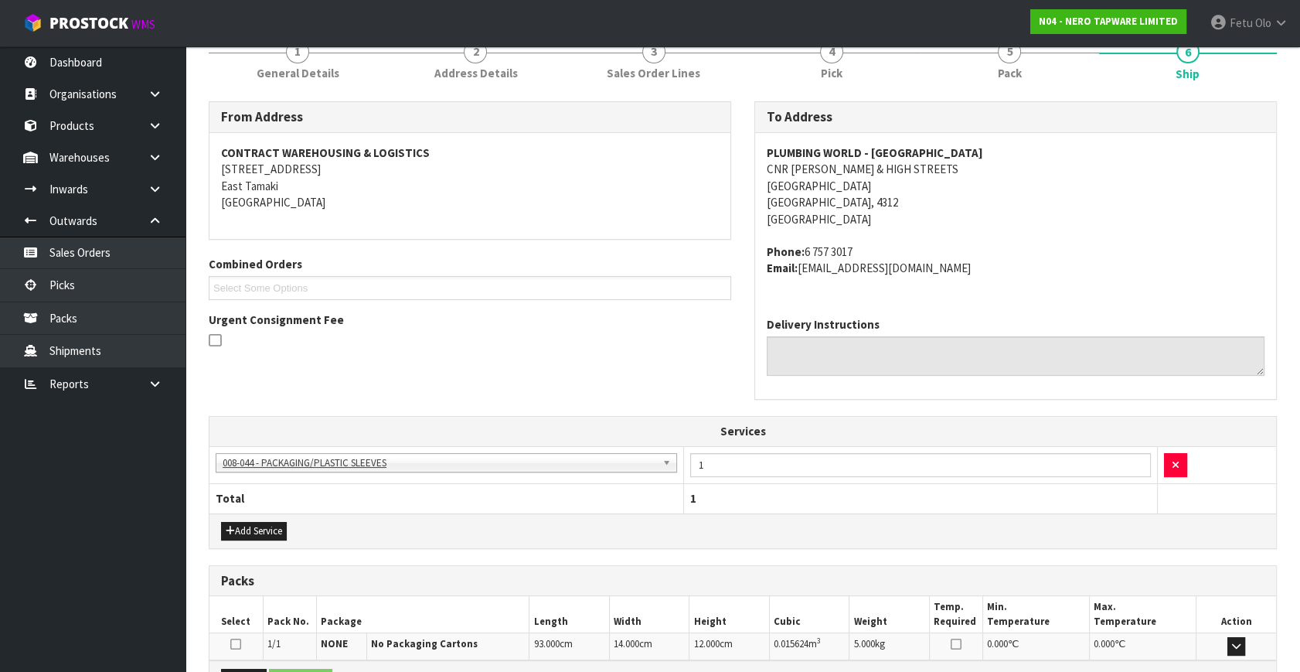
scroll to position [388, 0]
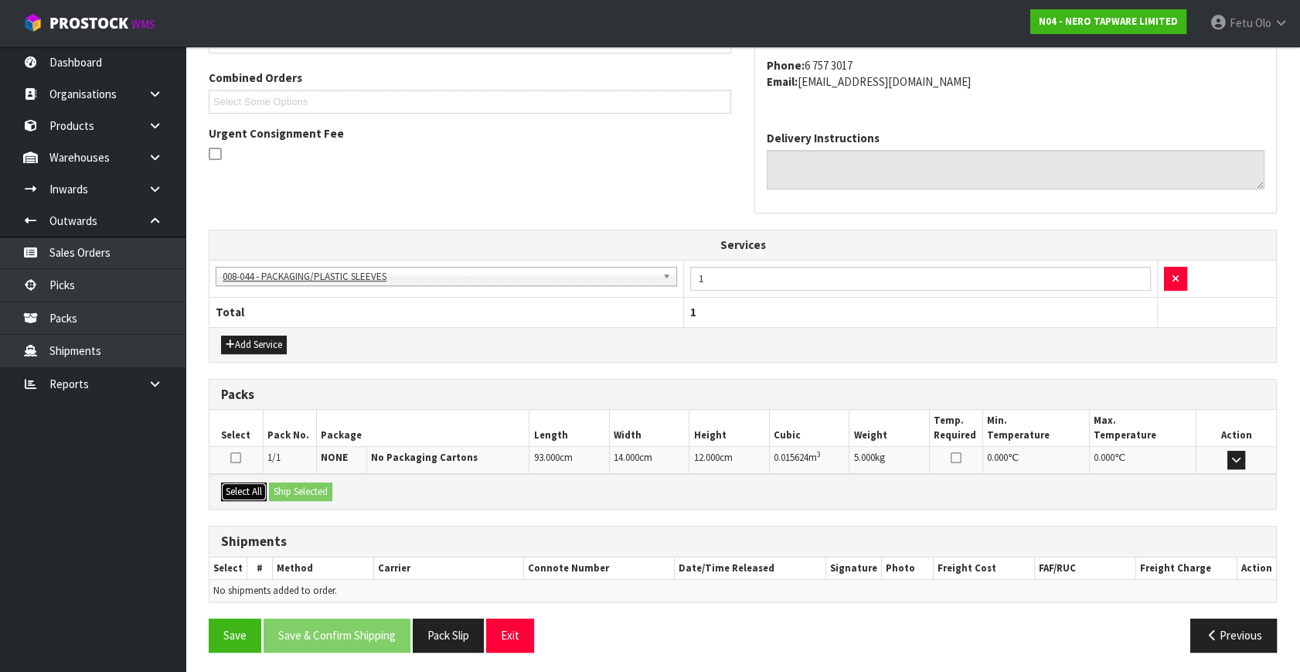
click at [230, 485] on button "Select All" at bounding box center [244, 491] width 46 height 19
click at [332, 488] on button "Ship Selected" at bounding box center [300, 491] width 63 height 19
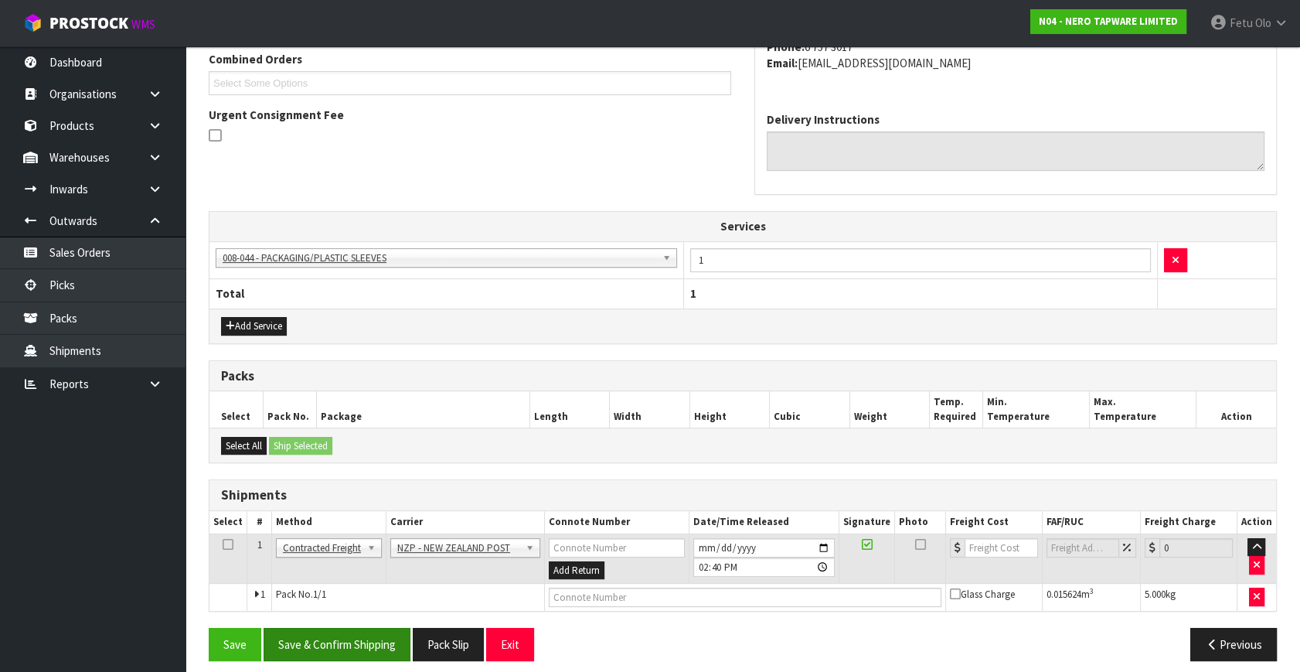
scroll to position [416, 0]
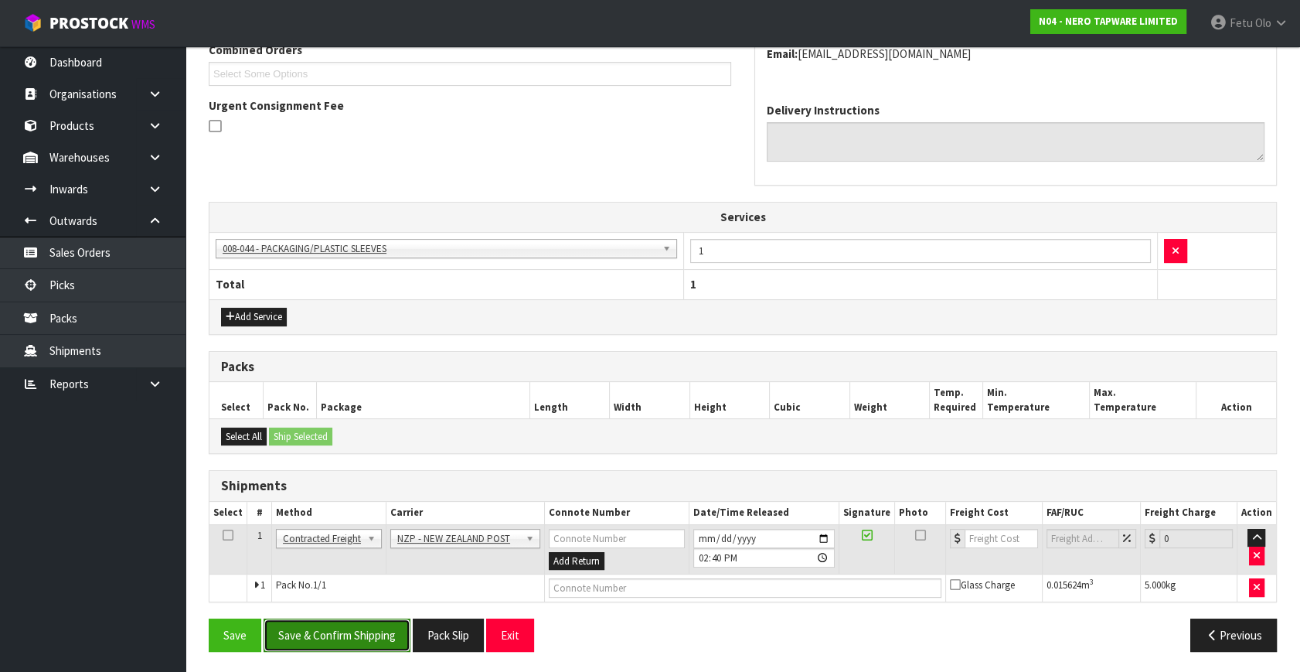
click at [353, 631] on button "Save & Confirm Shipping" at bounding box center [337, 634] width 147 height 33
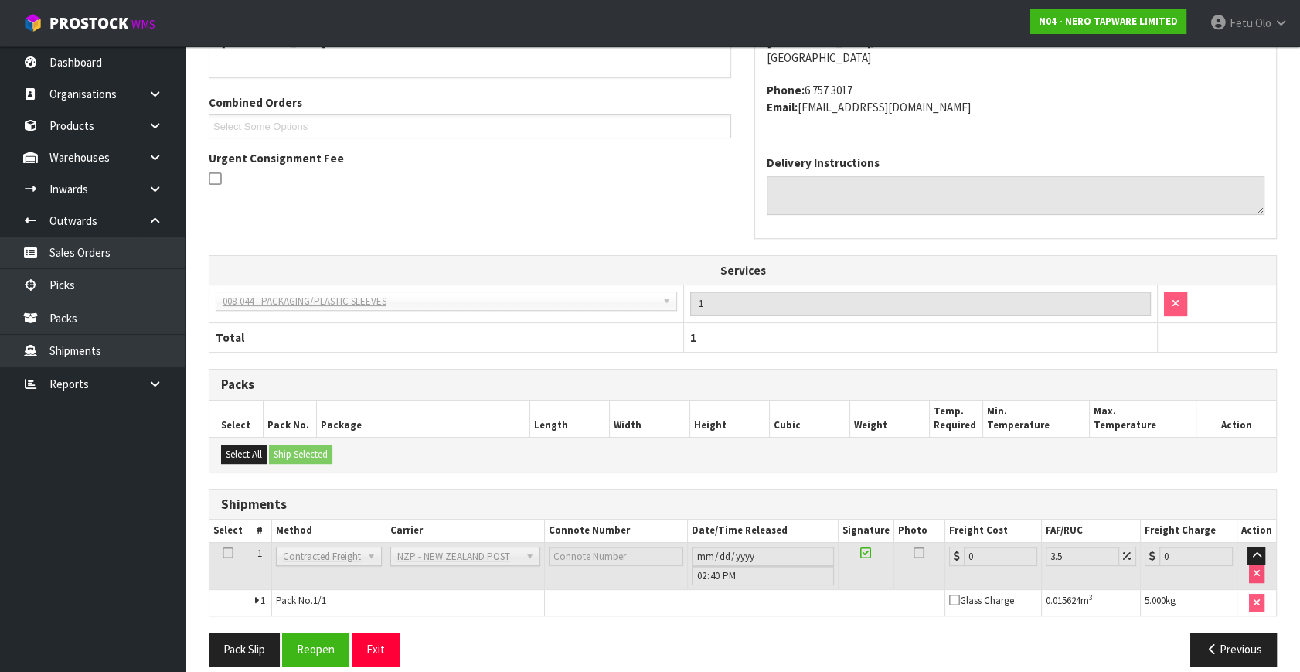
scroll to position [394, 0]
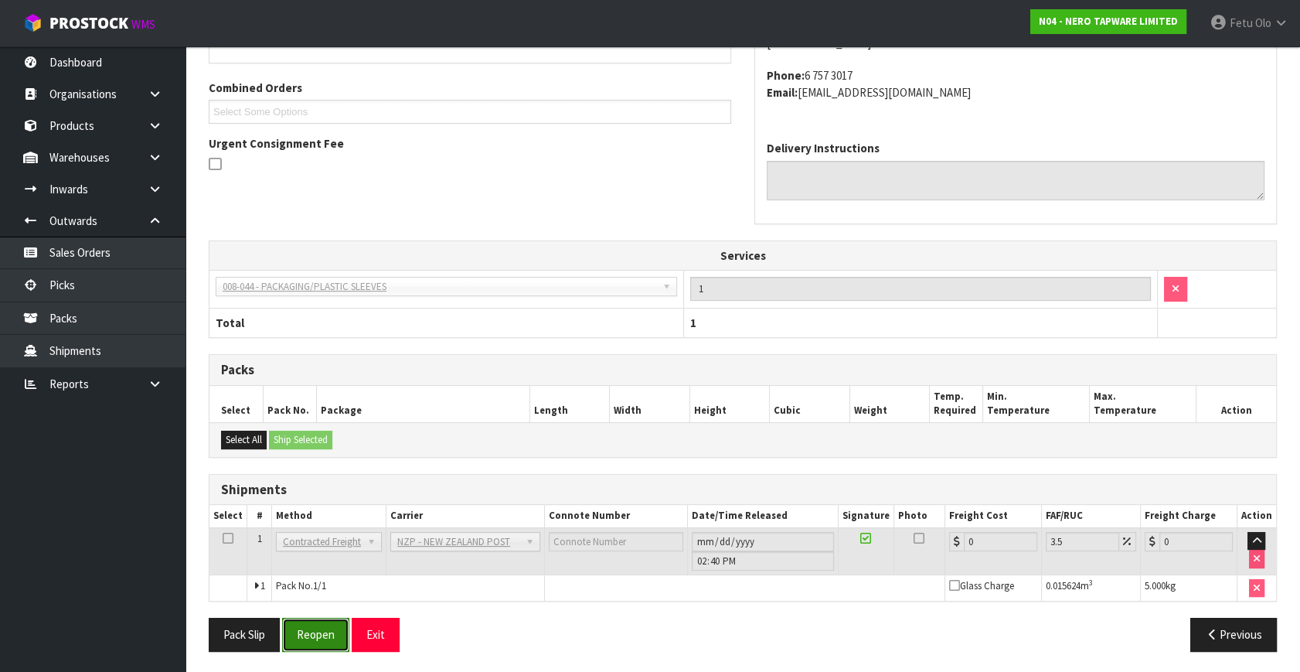
click at [311, 632] on button "Reopen" at bounding box center [315, 634] width 67 height 33
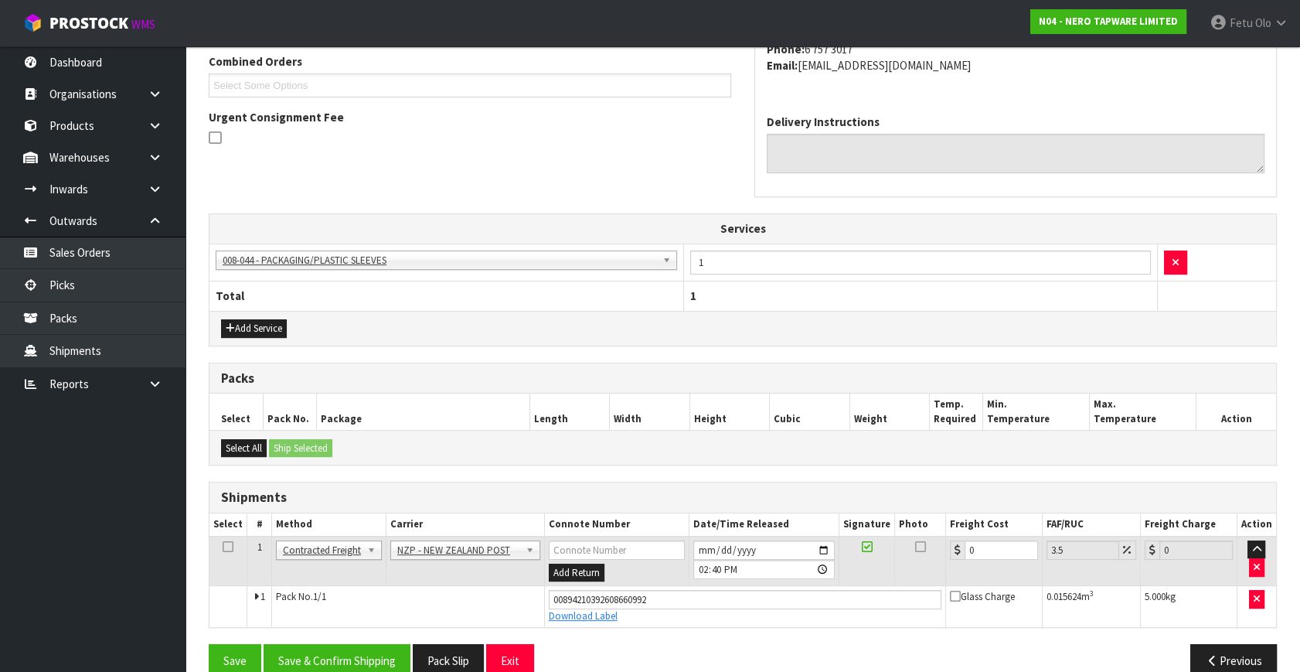
scroll to position [430, 0]
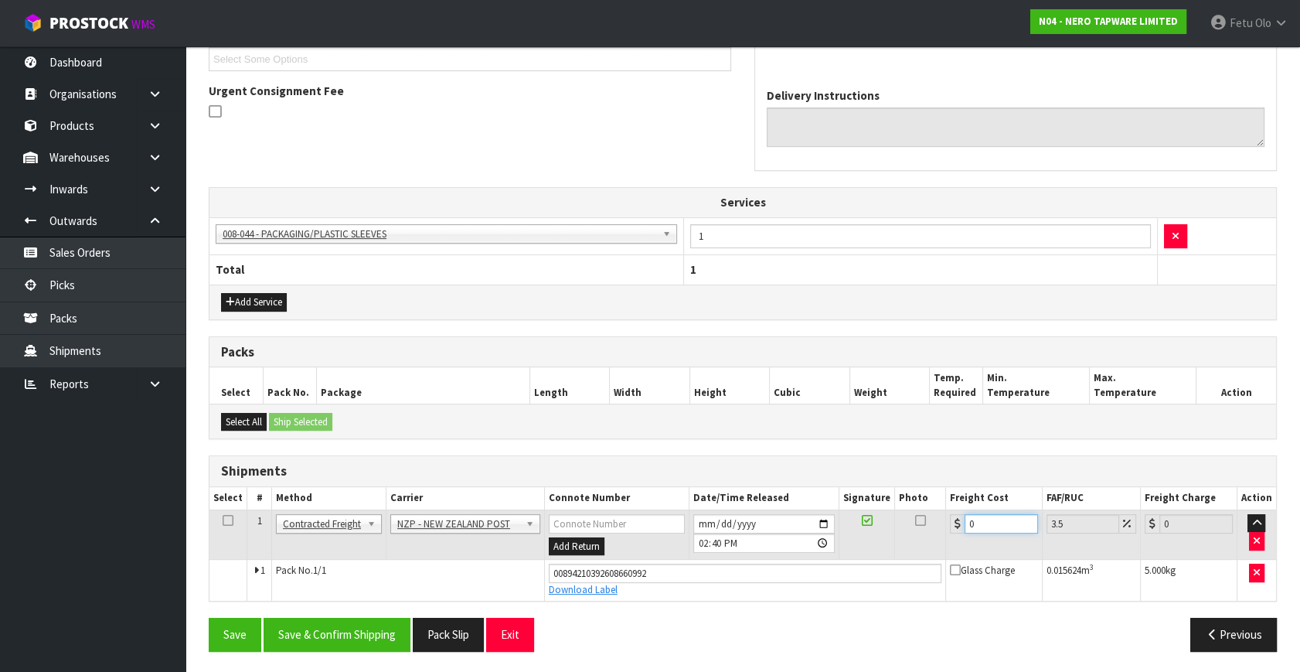
drag, startPoint x: 983, startPoint y: 522, endPoint x: 533, endPoint y: 580, distance: 453.4
click at [533, 580] on tbody "1 Client Local Pickup Customer Local Pickup Company Freight Contracted Freight …" at bounding box center [742, 554] width 1067 height 91
type input "8"
type input "8.28"
type input "8.4"
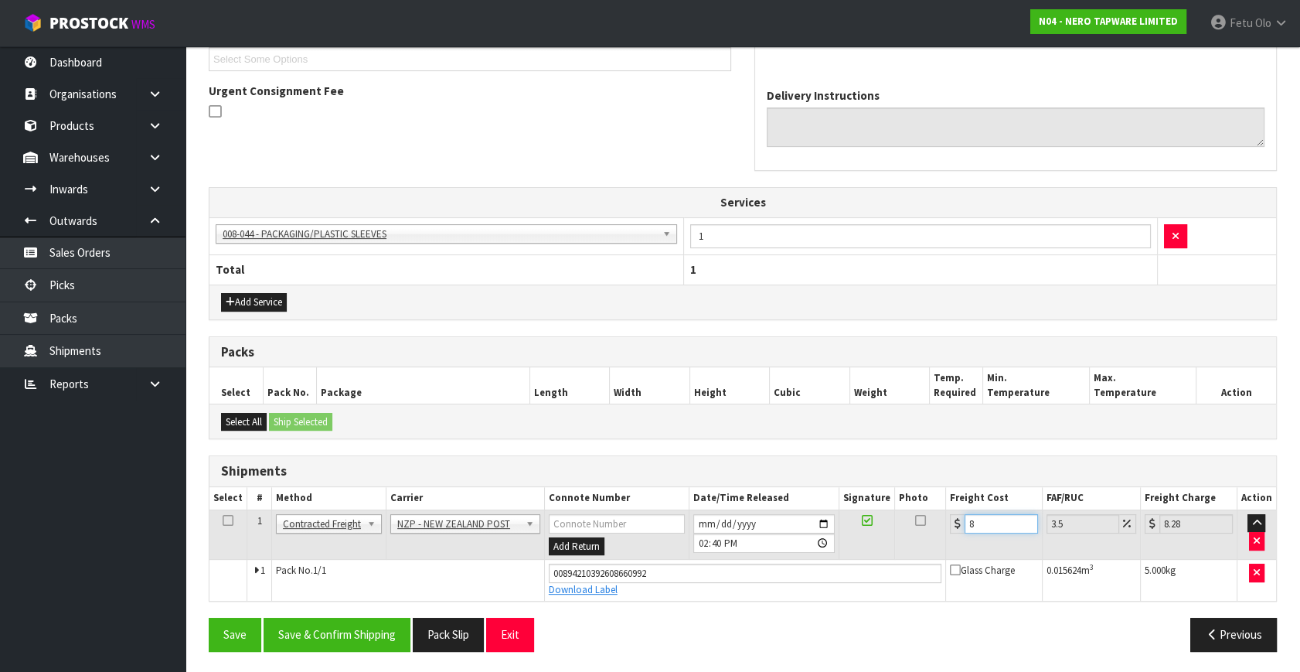
type input "8.69"
type input "8.45"
type input "8.75"
type input "8.45"
click at [349, 627] on button "Save & Confirm Shipping" at bounding box center [337, 634] width 147 height 33
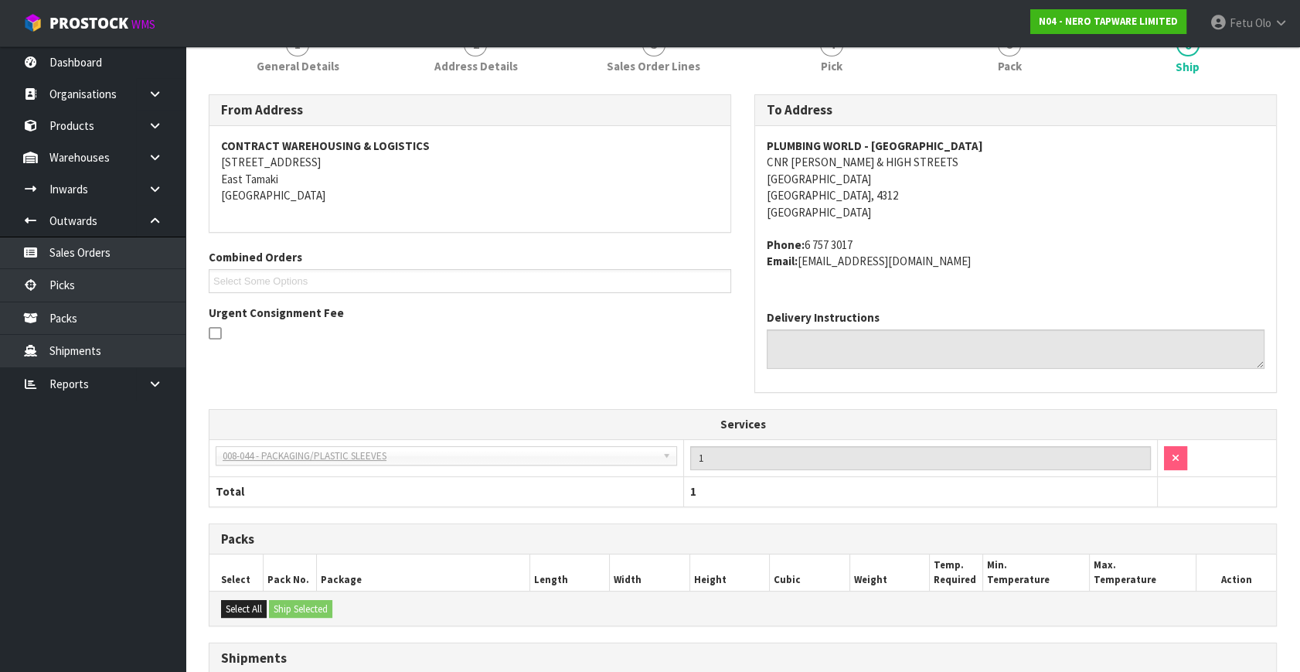
scroll to position [351, 0]
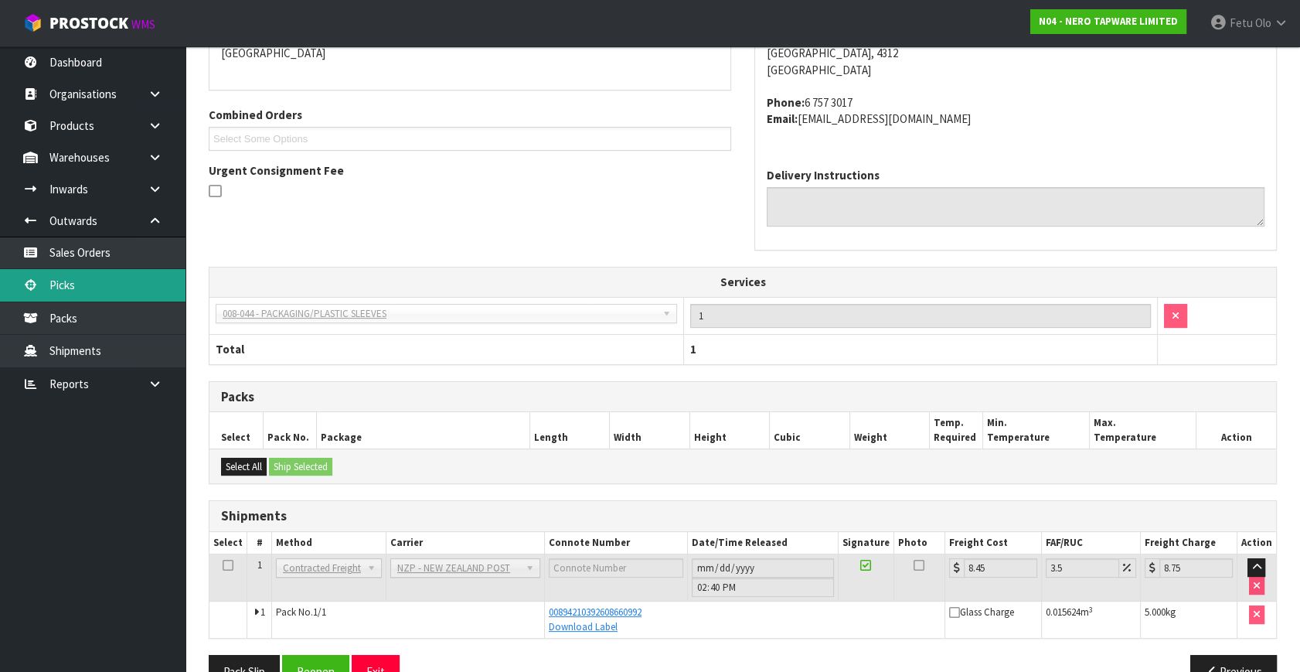
click at [83, 291] on link "Picks" at bounding box center [92, 285] width 185 height 32
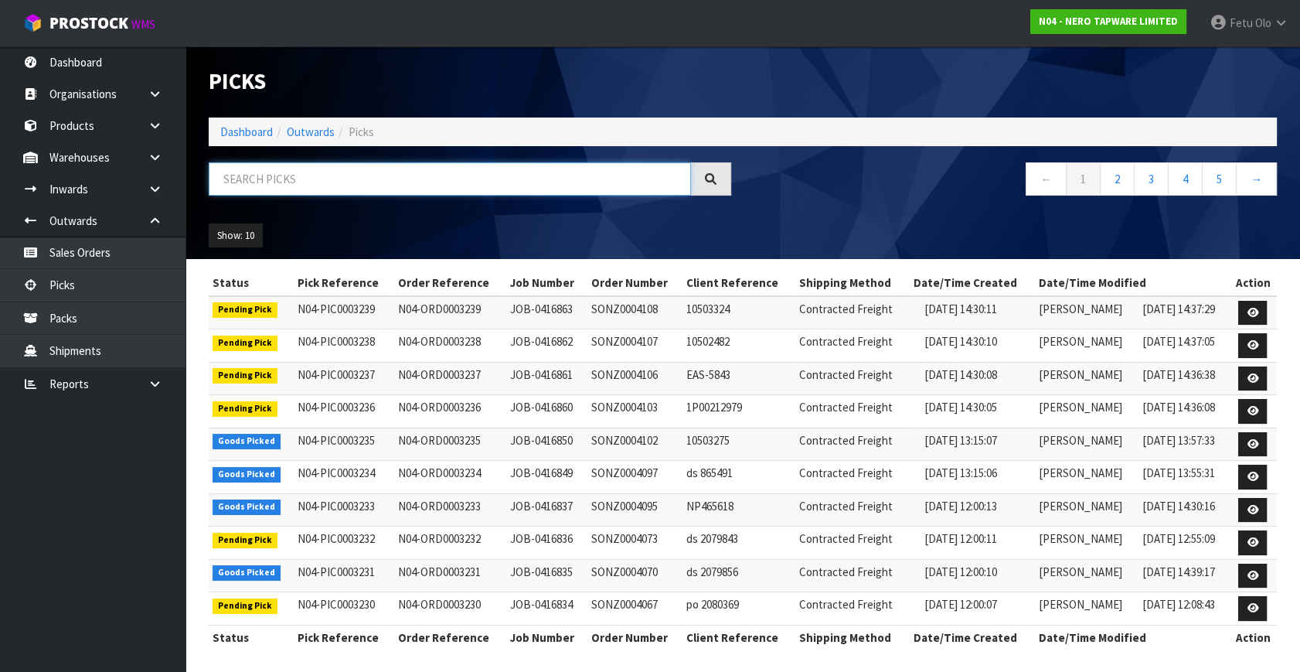
click at [325, 183] on input "text" at bounding box center [450, 178] width 482 height 33
drag, startPoint x: 325, startPoint y: 183, endPoint x: 318, endPoint y: 186, distance: 8.3
click at [322, 185] on input "text" at bounding box center [450, 178] width 482 height 33
type input "3233"
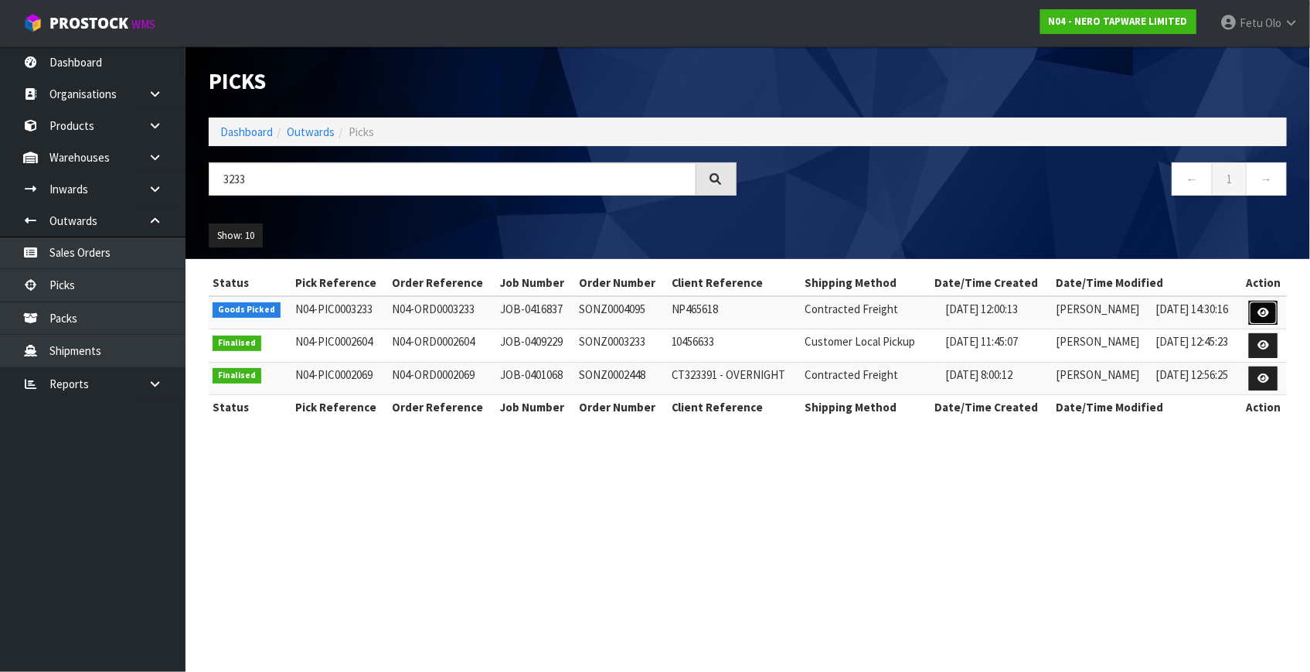
click at [1264, 311] on icon at bounding box center [1263, 313] width 12 height 10
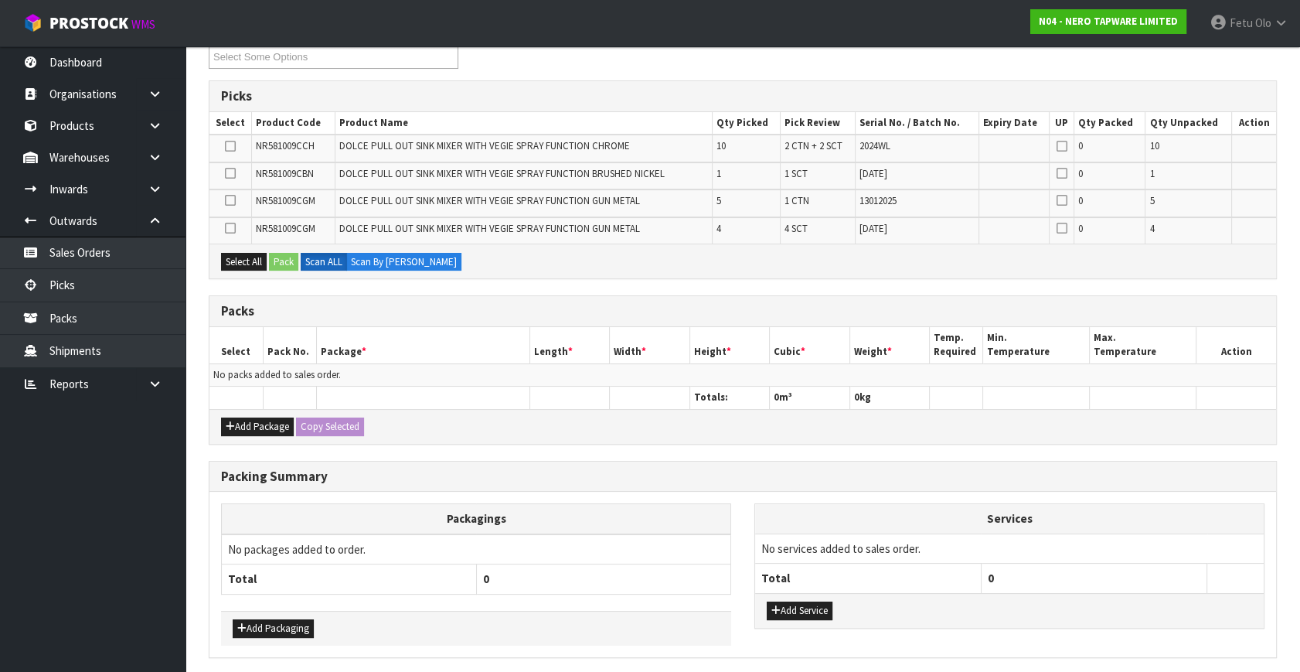
scroll to position [207, 0]
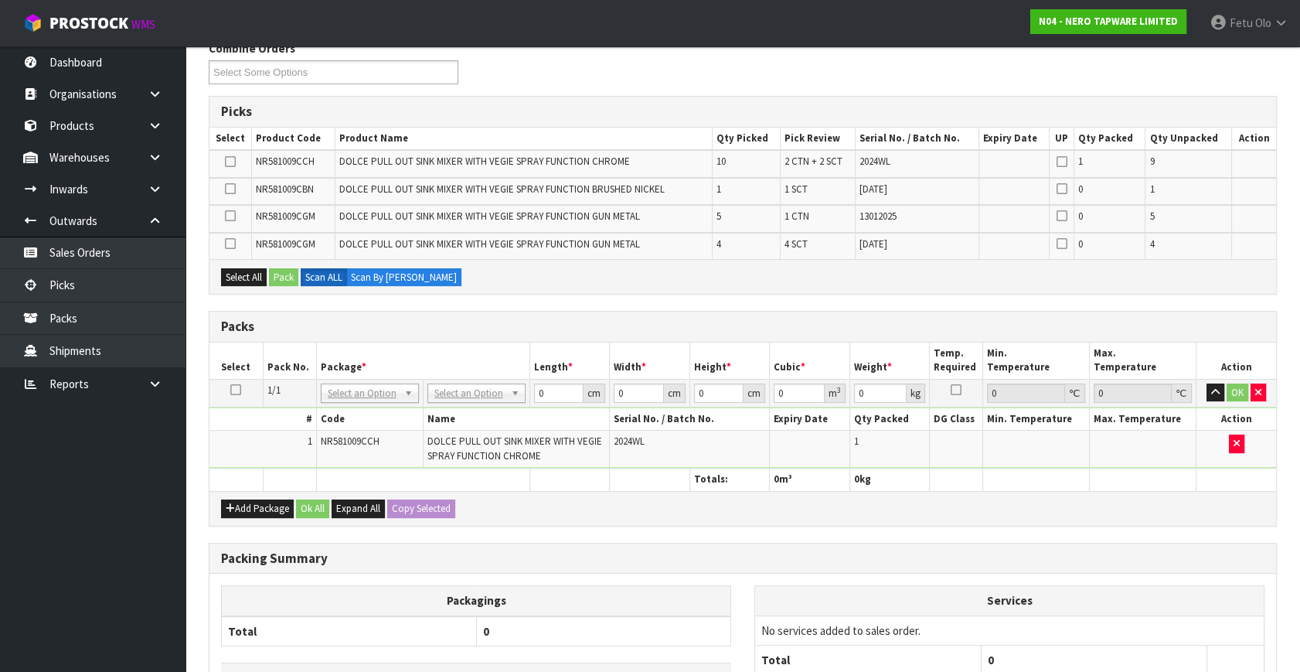
click at [232, 390] on icon at bounding box center [235, 390] width 11 height 1
click at [237, 505] on button "Add Package" at bounding box center [257, 508] width 73 height 19
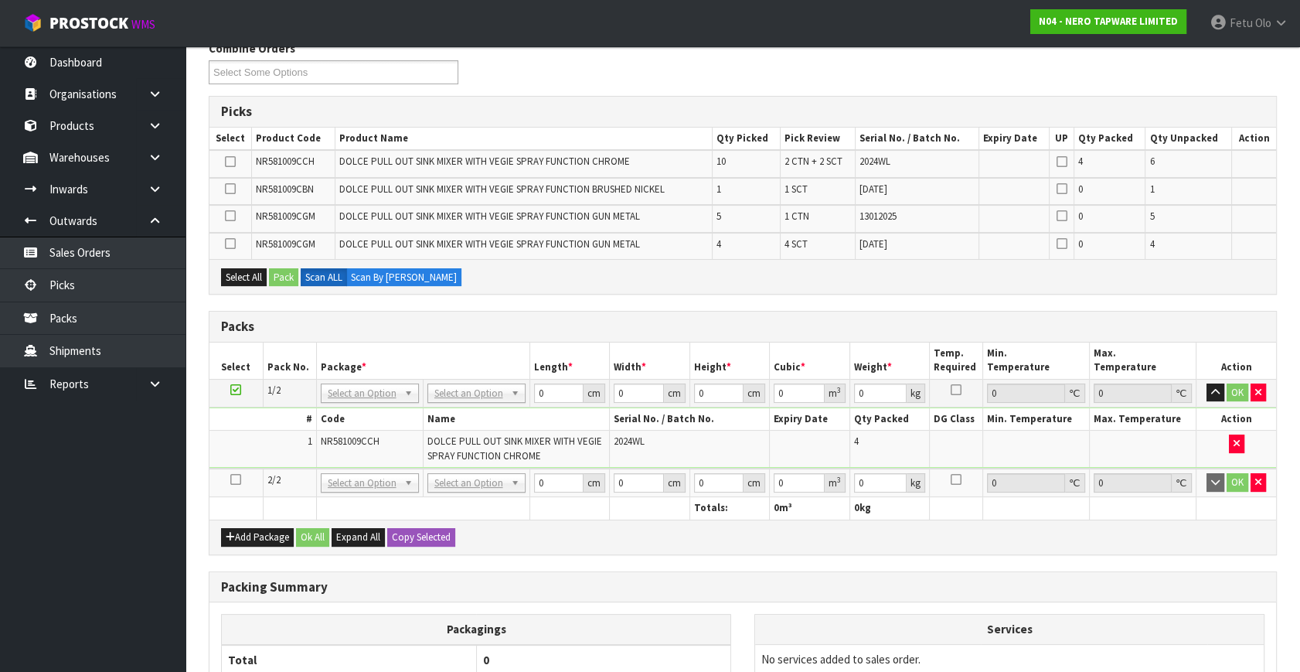
click at [232, 479] on icon at bounding box center [235, 479] width 11 height 1
click at [233, 162] on icon at bounding box center [230, 162] width 11 height 1
click at [0, 0] on input "checkbox" at bounding box center [0, 0] width 0 height 0
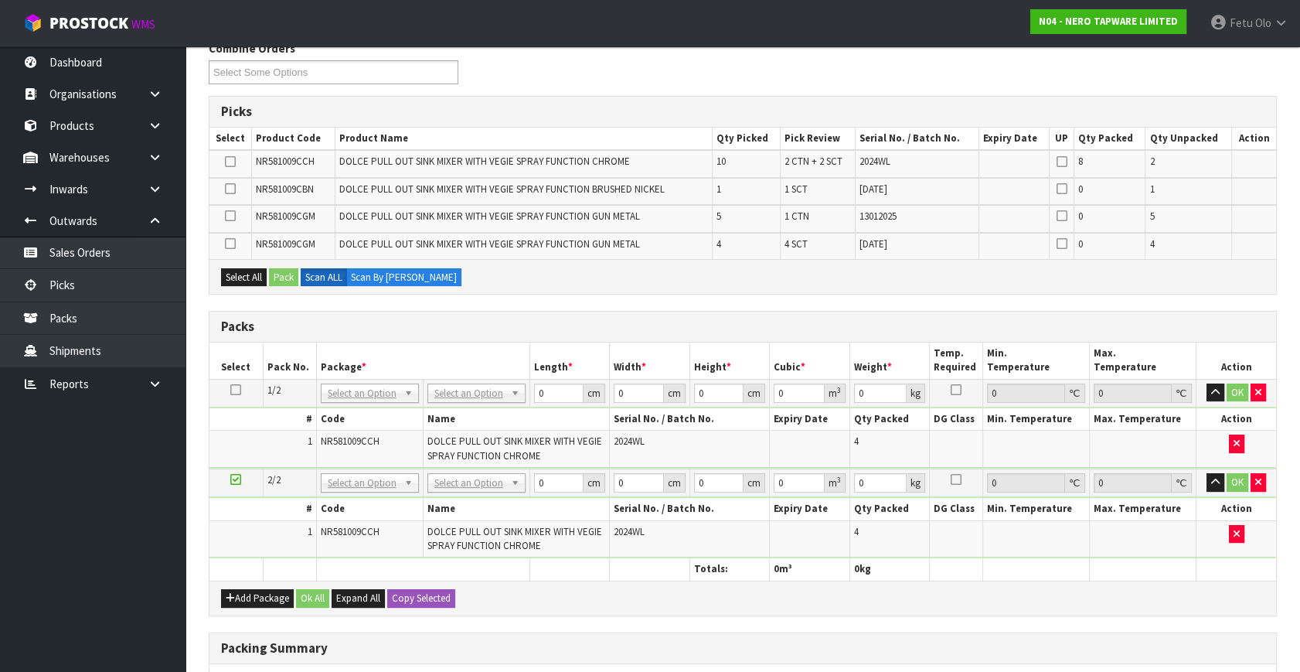
click at [235, 479] on icon at bounding box center [235, 479] width 11 height 1
click at [234, 244] on icon at bounding box center [230, 243] width 11 height 1
click at [0, 0] on input "checkbox" at bounding box center [0, 0] width 0 height 0
click at [294, 280] on button "Pack" at bounding box center [283, 277] width 29 height 19
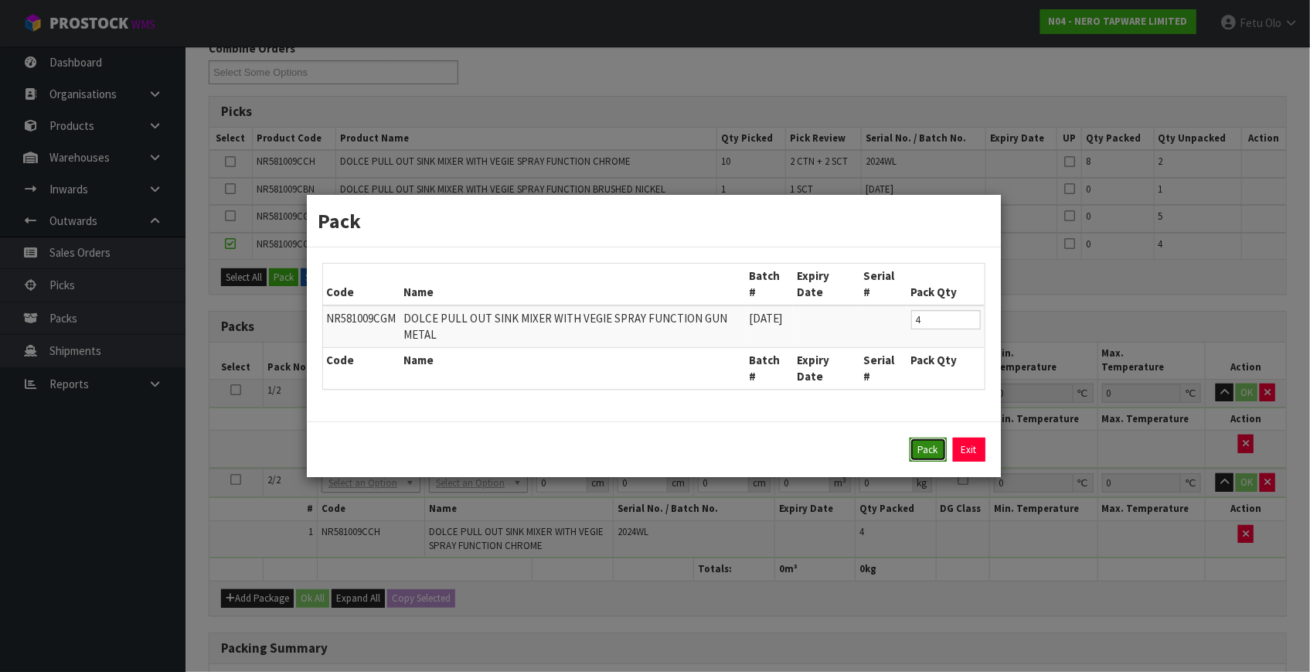
click at [934, 456] on button "Pack" at bounding box center [928, 449] width 37 height 25
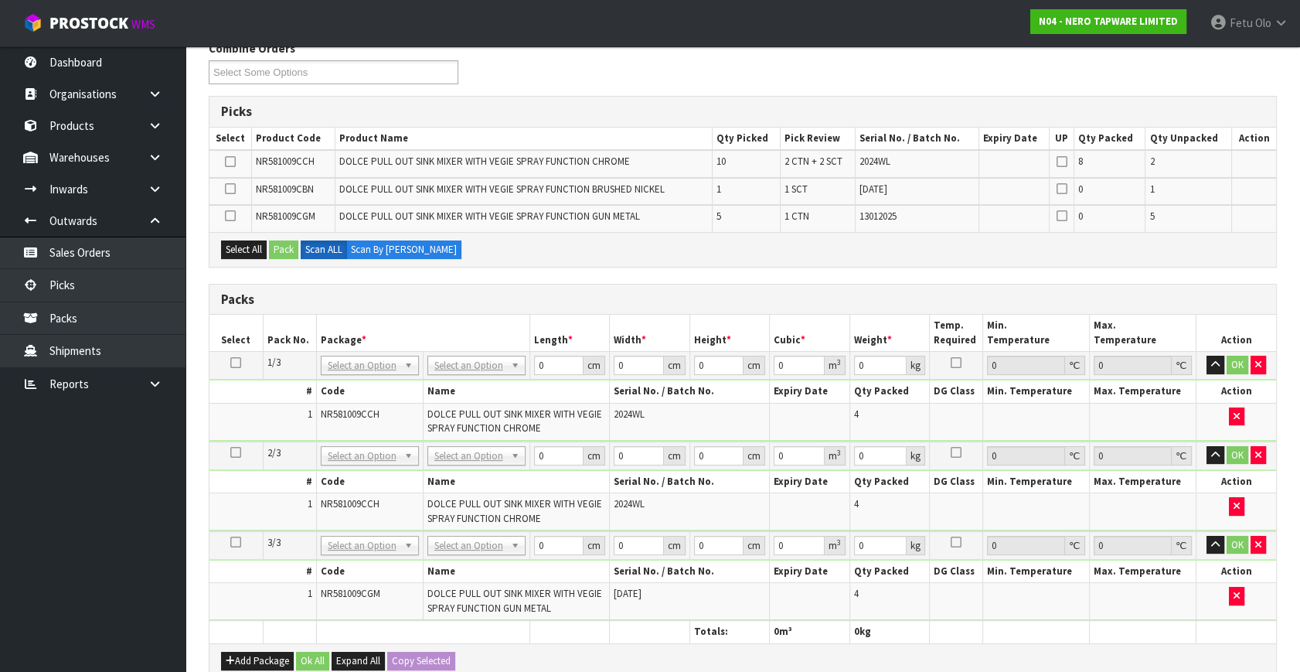
click at [225, 216] on icon at bounding box center [230, 216] width 11 height 1
click at [0, 0] on input "checkbox" at bounding box center [0, 0] width 0 height 0
click at [286, 240] on button "Pack" at bounding box center [283, 249] width 29 height 19
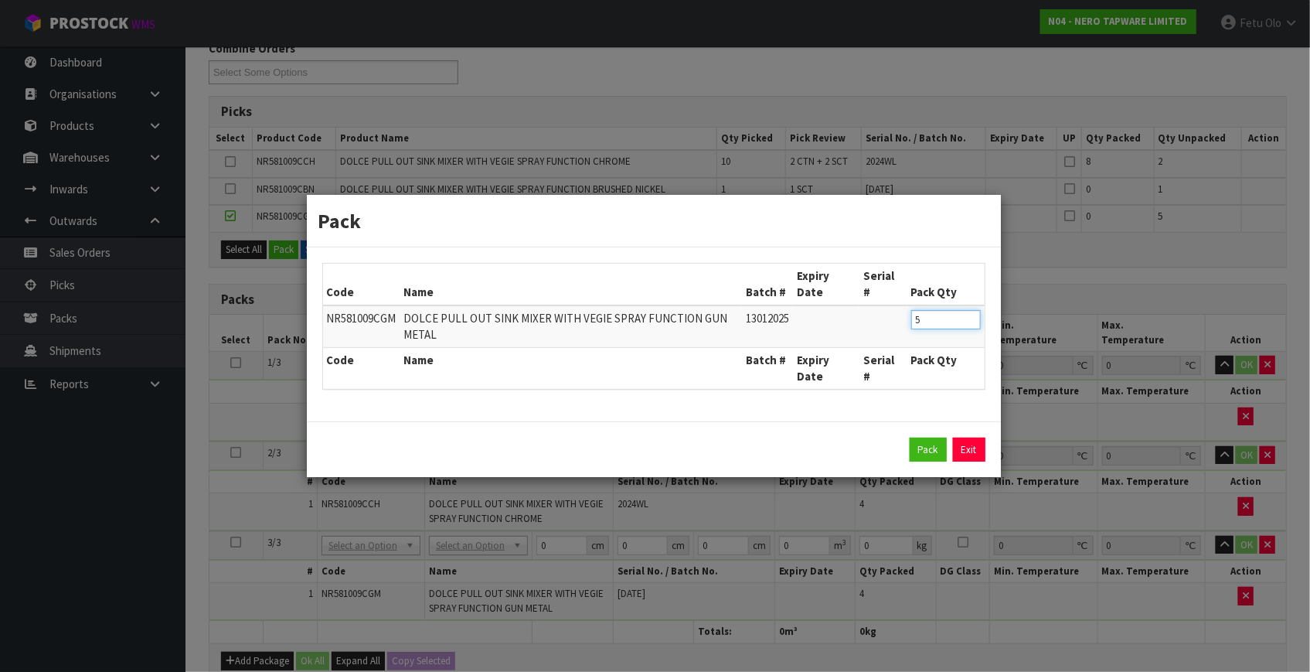
drag, startPoint x: 941, startPoint y: 322, endPoint x: 821, endPoint y: 347, distance: 123.2
click at [821, 347] on table "Code Name Batch # Expiry Date Serial # Pack Qty NR581009CGM DOLCE PULL OUT SINK…" at bounding box center [654, 326] width 662 height 125
type input "4"
click at [909, 456] on div "Pack Exit" at bounding box center [653, 449] width 663 height 25
click at [917, 447] on button "Pack" at bounding box center [928, 449] width 37 height 25
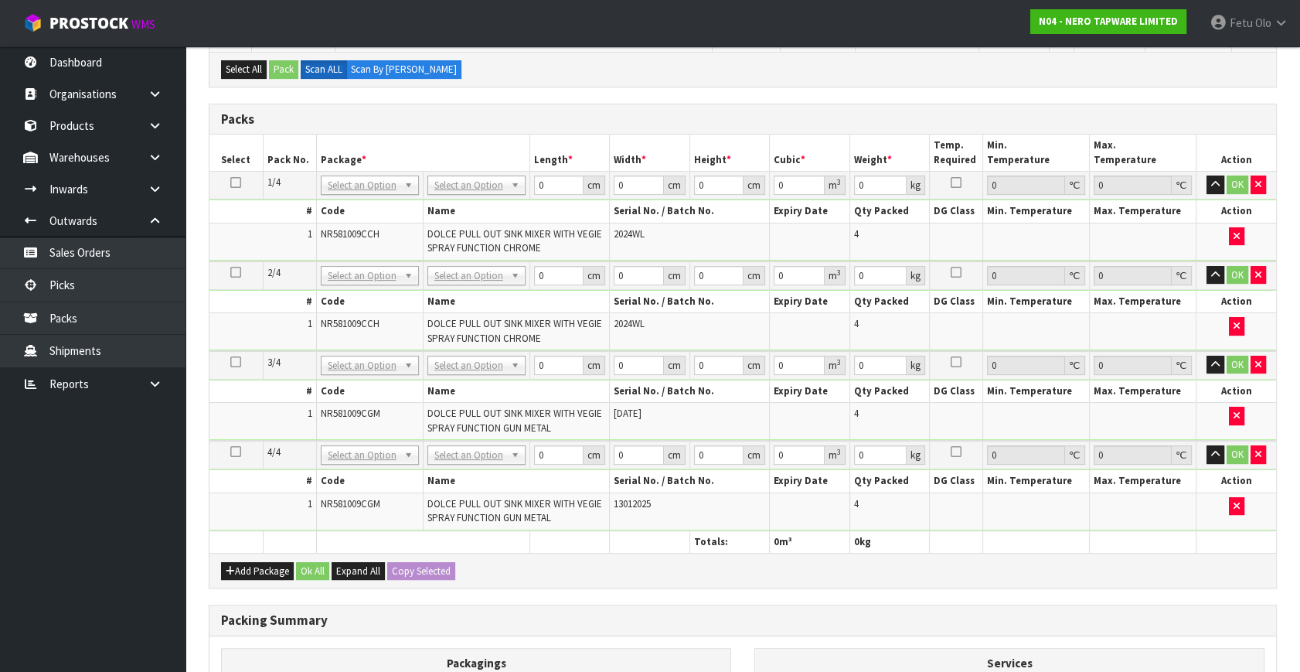
scroll to position [488, 0]
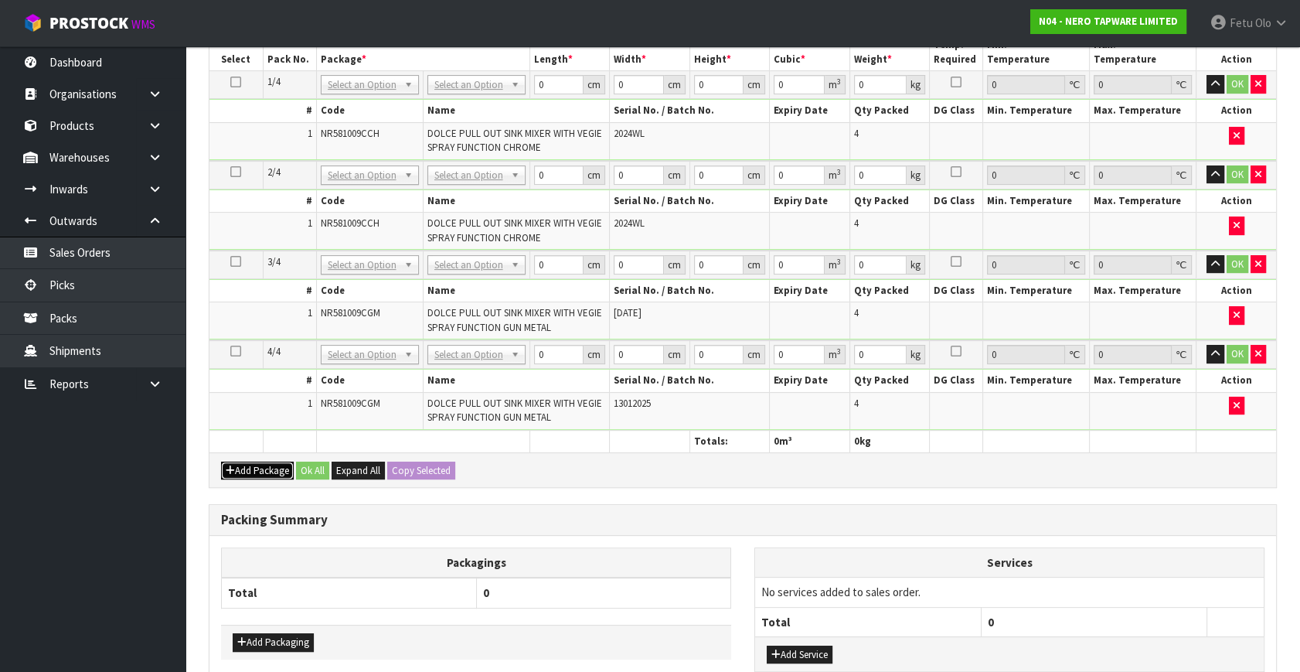
click at [249, 468] on button "Add Package" at bounding box center [257, 470] width 73 height 19
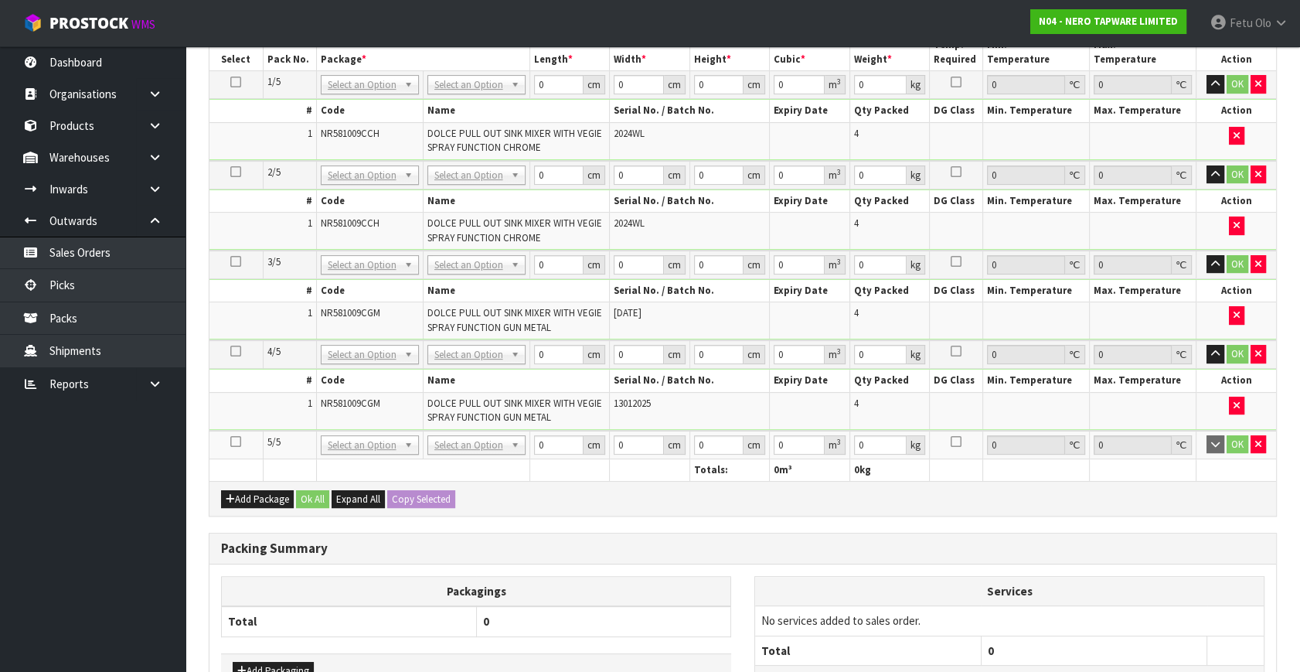
click at [232, 441] on icon at bounding box center [235, 441] width 11 height 1
drag, startPoint x: 73, startPoint y: 554, endPoint x: 102, endPoint y: 560, distance: 29.3
click at [75, 554] on ul "Dashboard Organisations Clients Consignees Carriers Products Categories Serial …" at bounding box center [92, 358] width 185 height 625
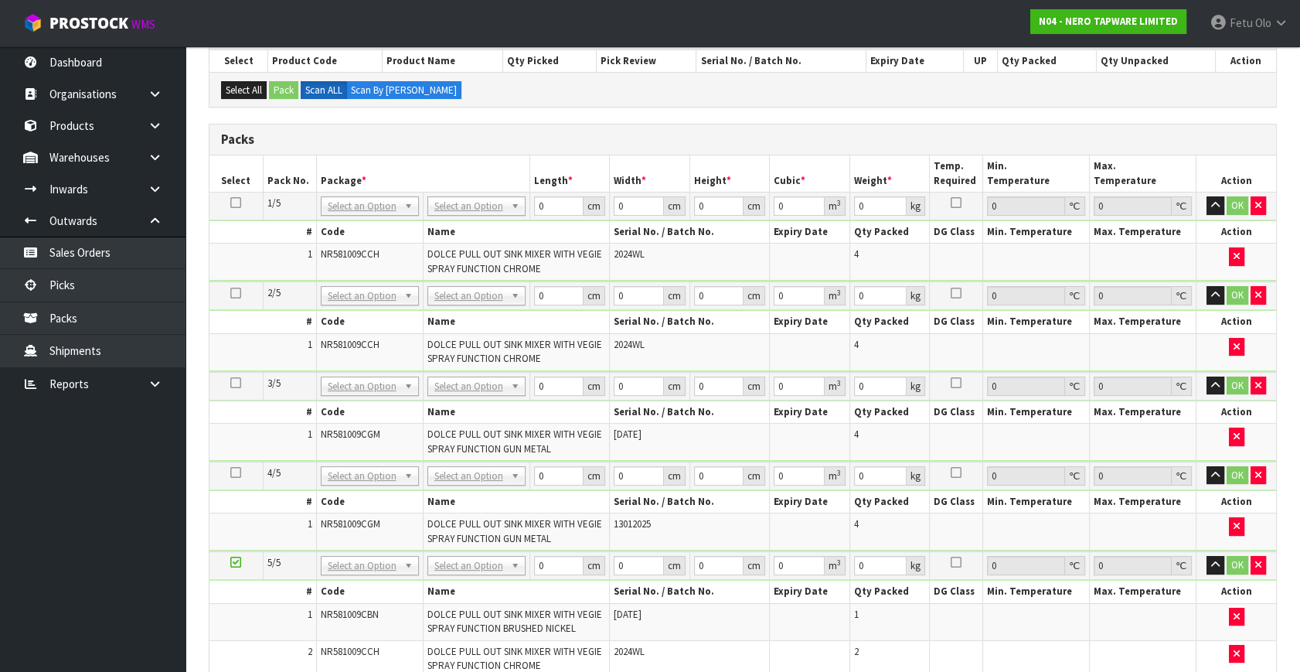
scroll to position [336, 0]
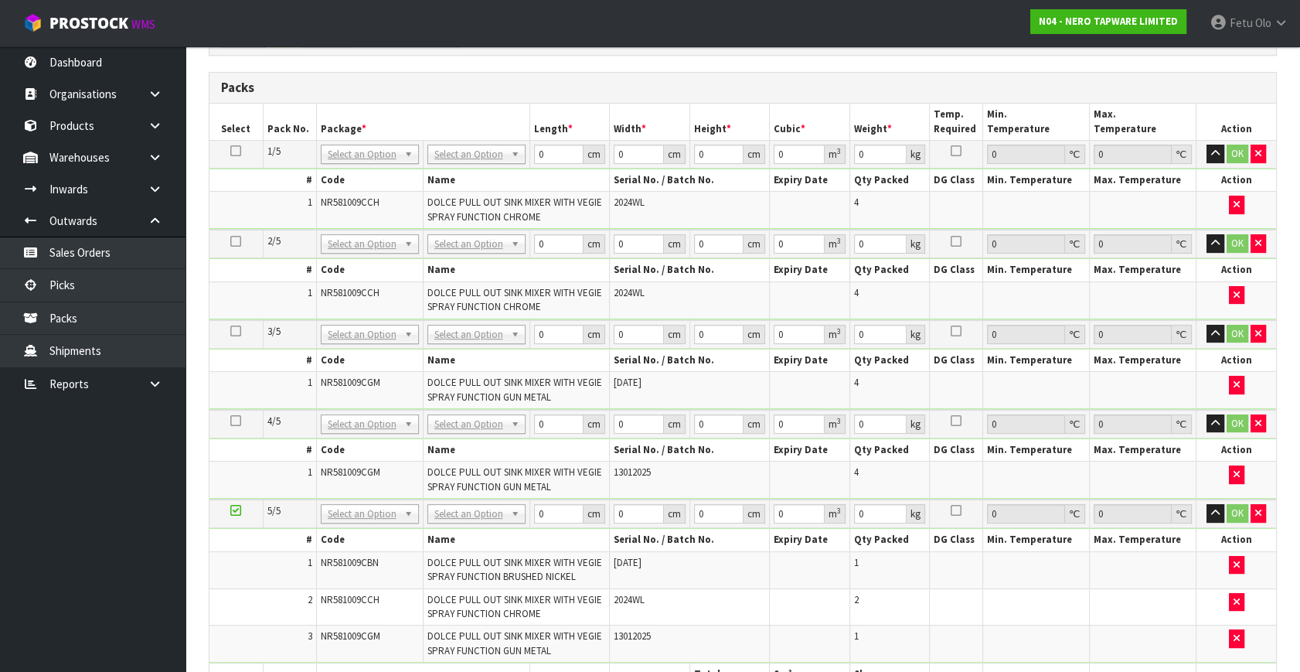
click at [235, 151] on icon at bounding box center [235, 151] width 11 height 1
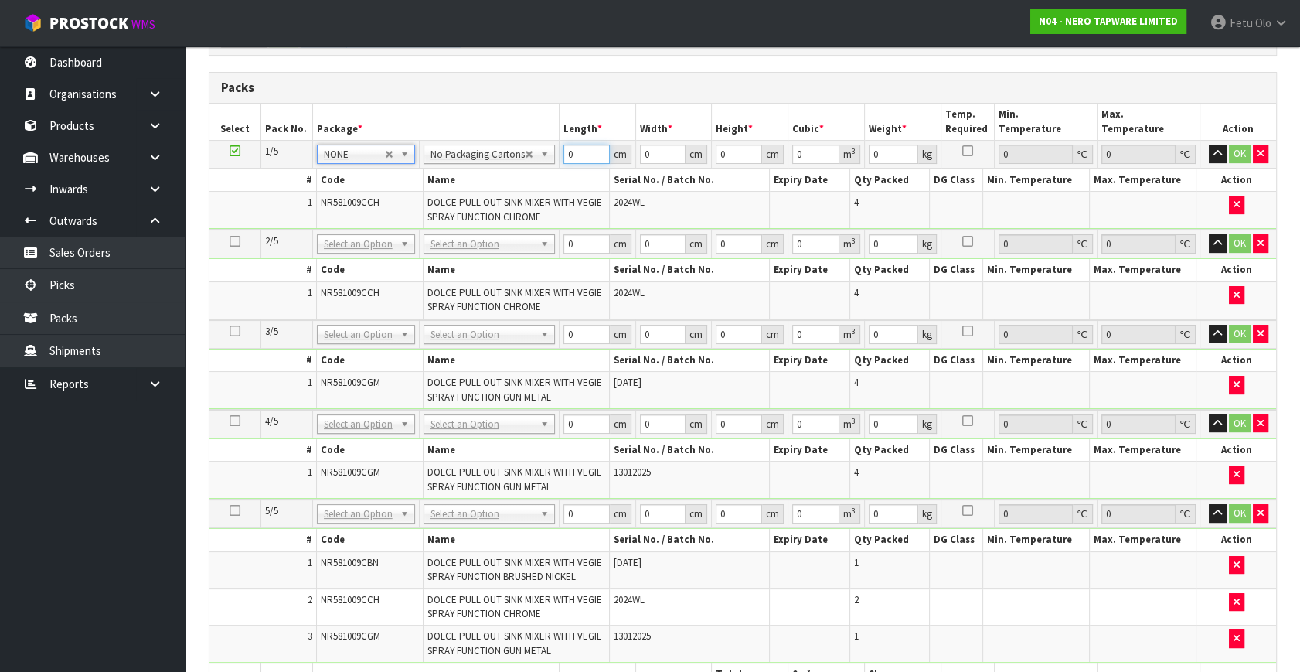
drag, startPoint x: 573, startPoint y: 152, endPoint x: 456, endPoint y: 207, distance: 129.7
click at [456, 206] on tbody "1/5 NONE 007-001 007-002 007-004 007-009 007-013 007-014 007-015 007-017 007-01…" at bounding box center [742, 186] width 1067 height 90
click at [768, 192] on tbody "1/5 NONE 007-001 007-002 007-004 007-009 007-013 007-014 007-015 007-017 007-01…" at bounding box center [742, 186] width 1067 height 90
type input "14"
drag, startPoint x: 577, startPoint y: 148, endPoint x: 545, endPoint y: 154, distance: 32.1
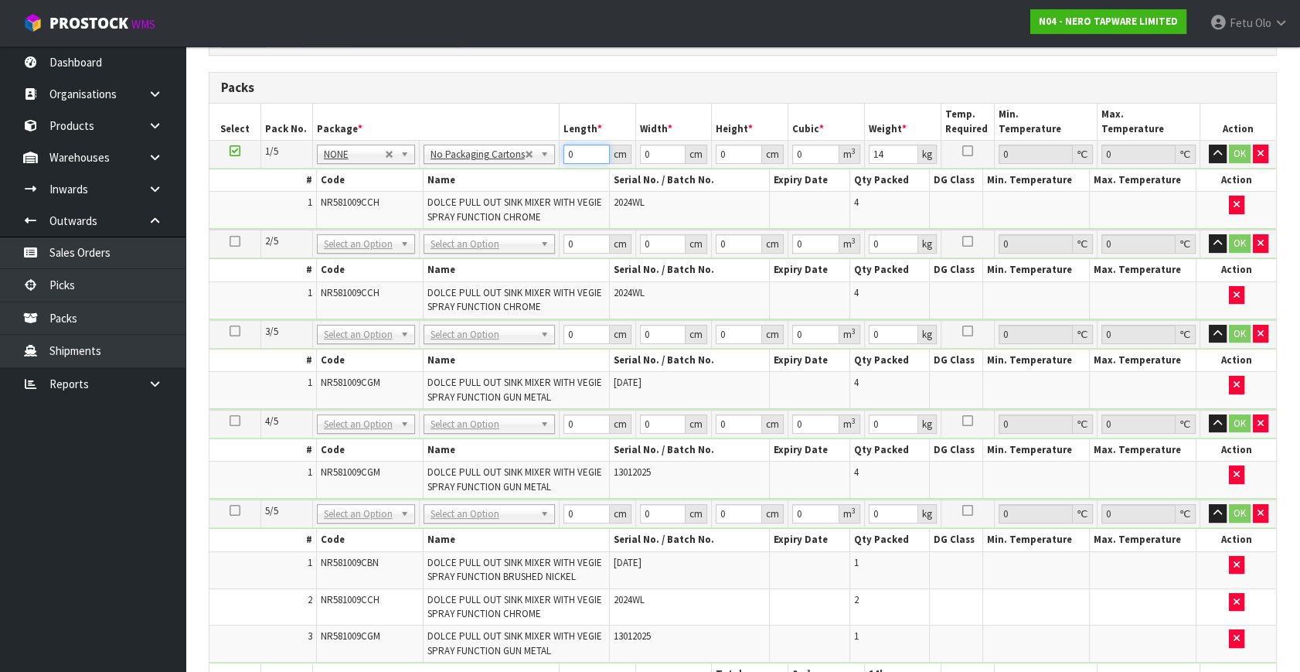
click at [545, 154] on tr "1/5 NONE 007-001 007-002 007-004 007-009 007-013 007-014 007-015 007-017 007-01…" at bounding box center [742, 155] width 1067 height 28
type input "72"
type input "36"
type input "3"
type input "0.007776"
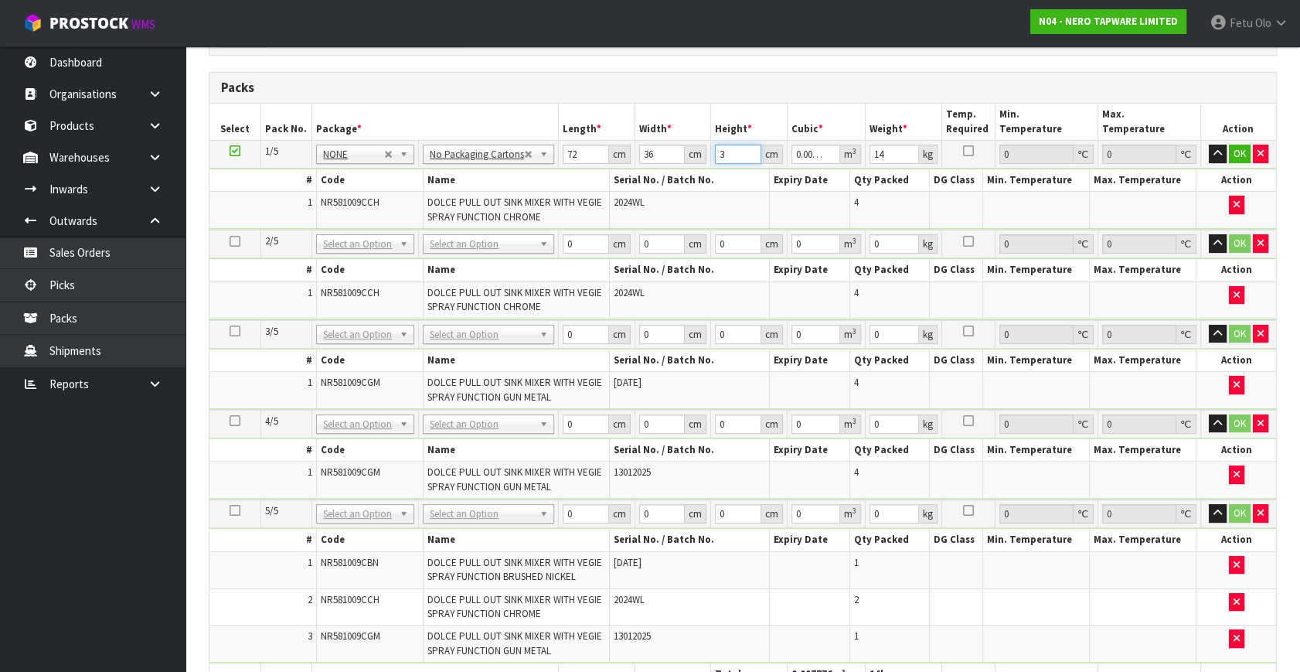
type input "31"
type input "0.080352"
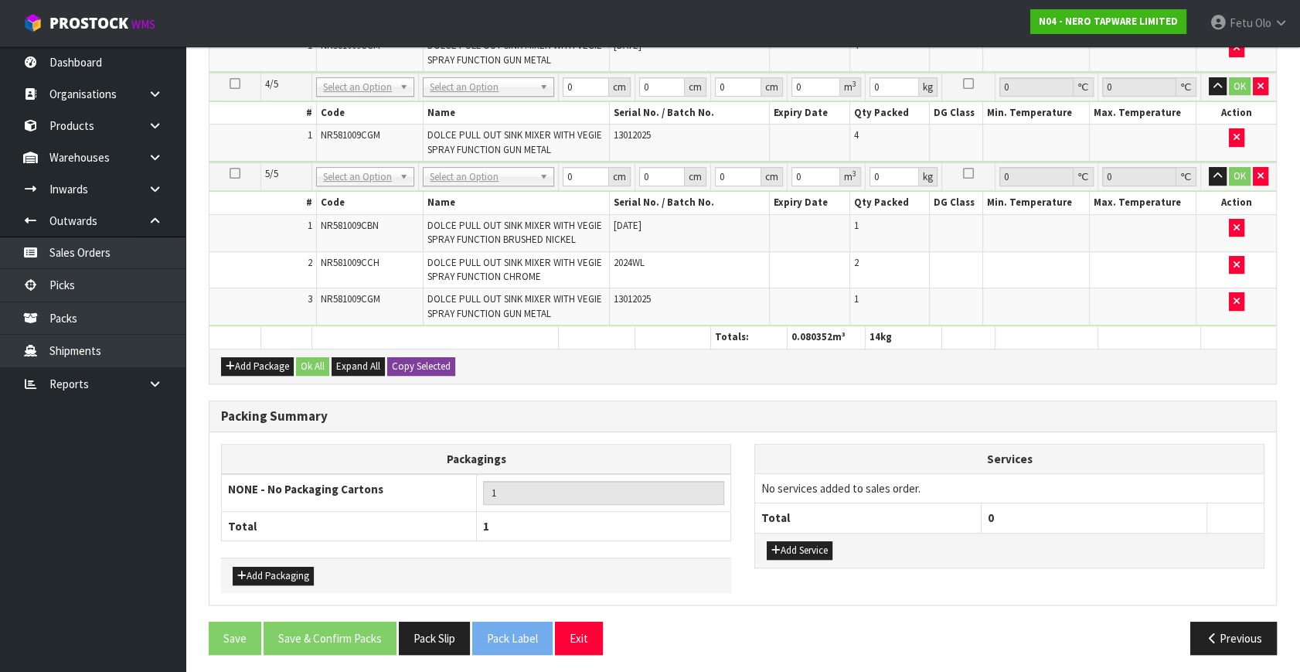
type input "31"
click at [417, 362] on button "Copy Selected" at bounding box center [421, 366] width 68 height 19
type input "72"
type input "36"
type input "31"
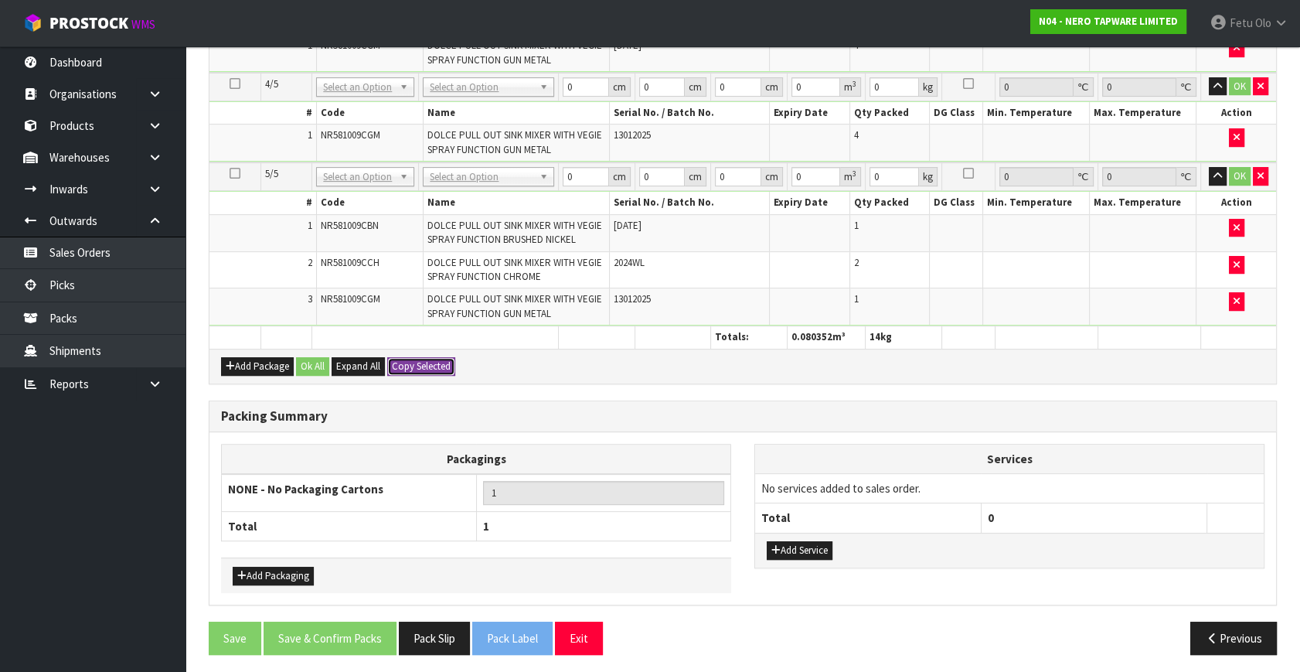
type input "0.080352"
type input "14"
type input "72"
type input "36"
type input "31"
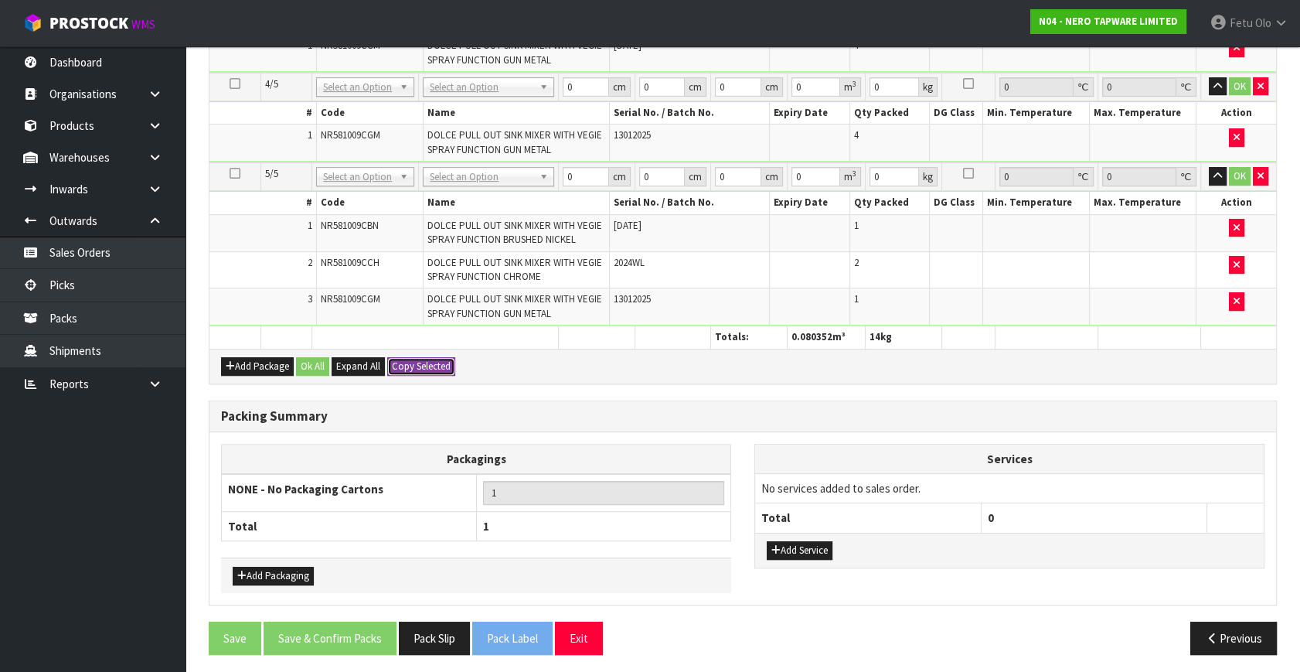
type input "0.080352"
type input "14"
type input "72"
type input "36"
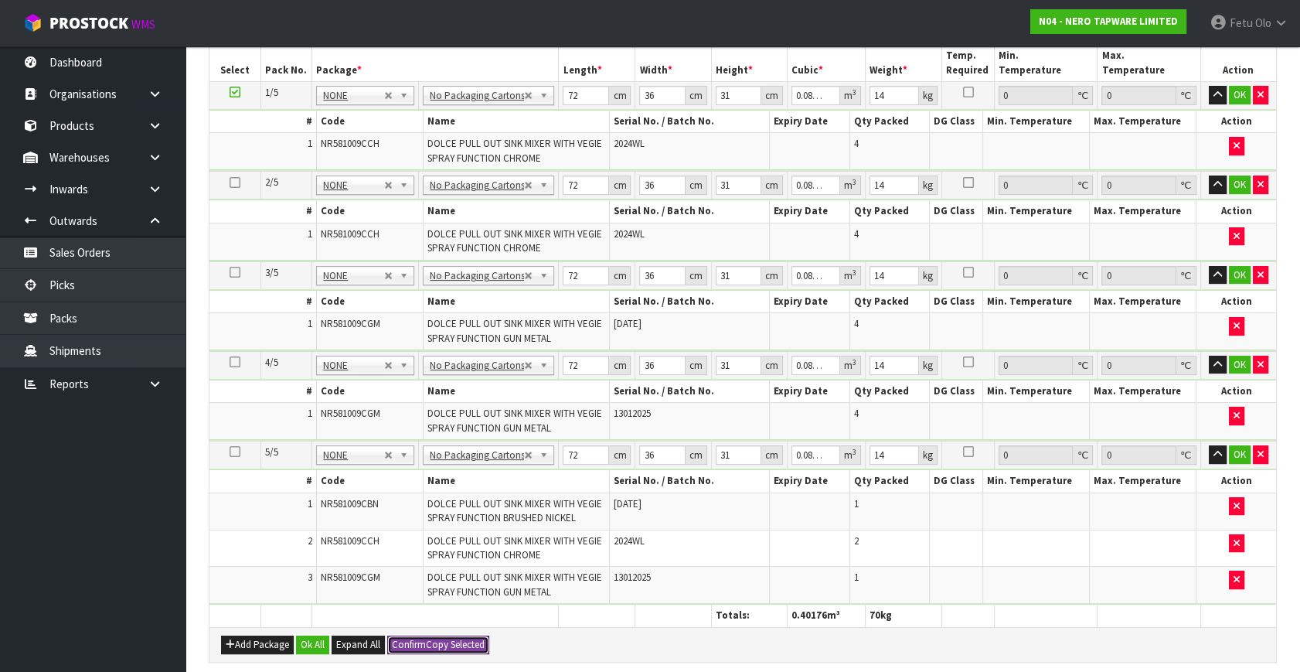
scroll to position [322, 0]
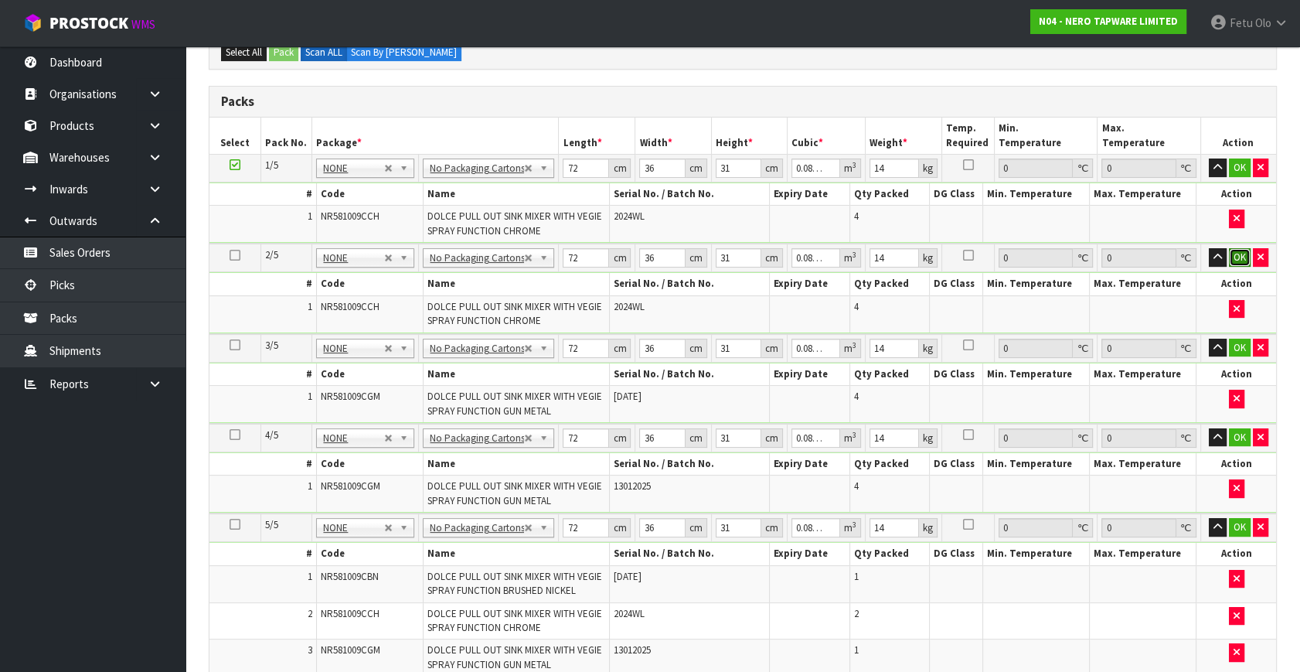
click at [1239, 253] on button "OK" at bounding box center [1240, 257] width 22 height 19
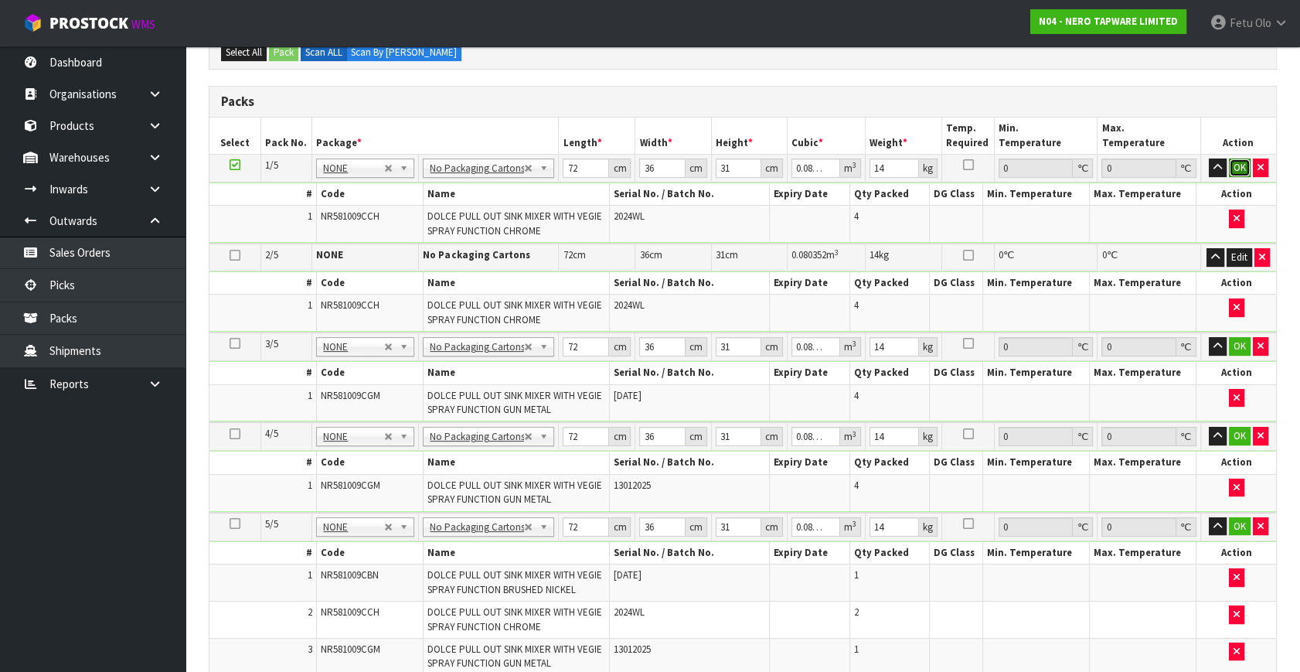
click at [1233, 162] on button "OK" at bounding box center [1240, 167] width 22 height 19
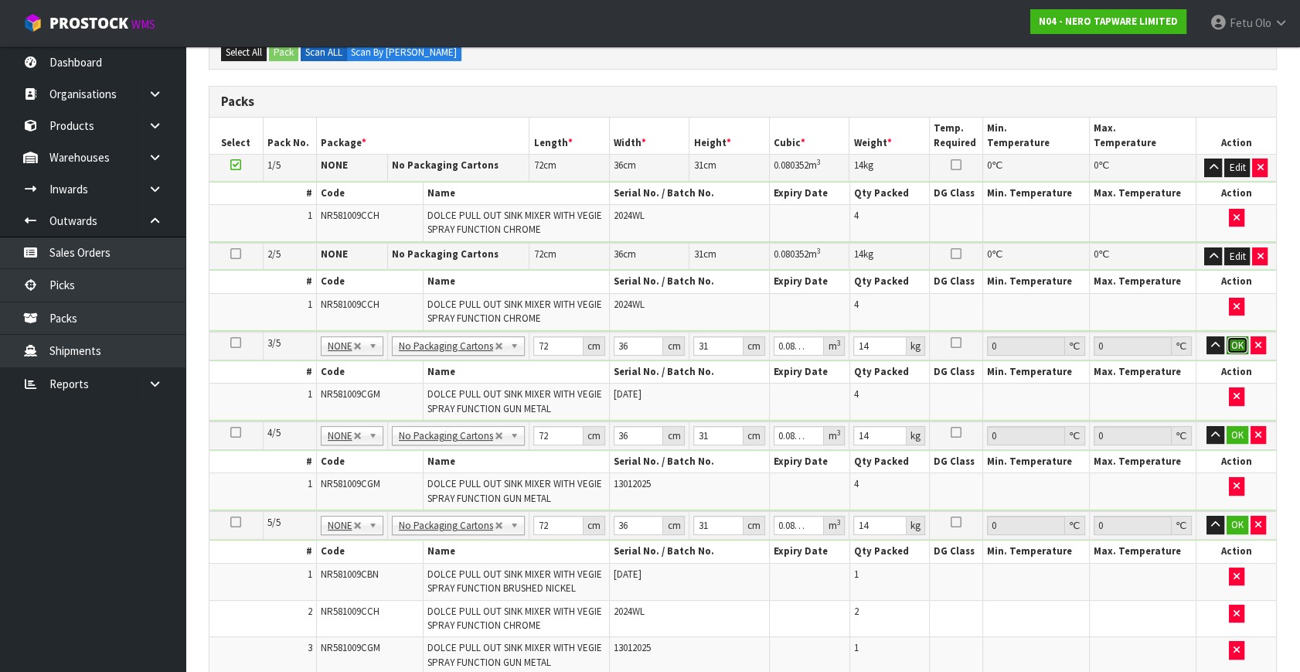
click at [1237, 344] on button "OK" at bounding box center [1238, 345] width 22 height 19
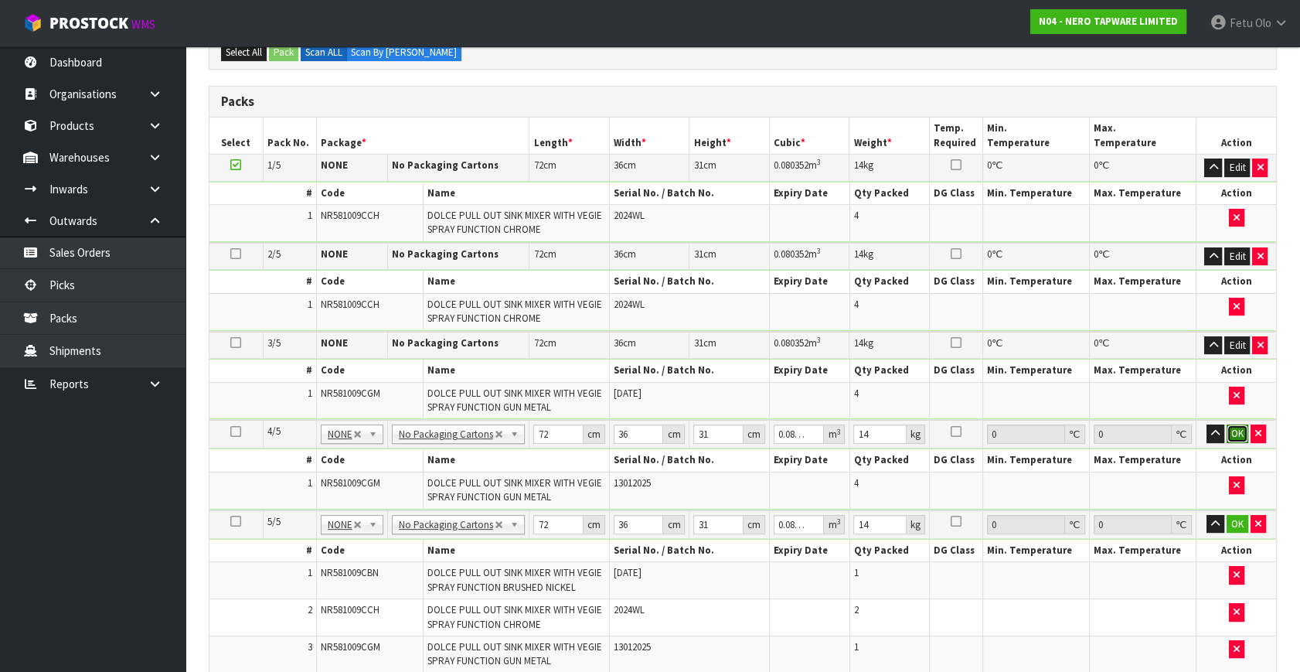
click at [1235, 425] on button "OK" at bounding box center [1238, 433] width 22 height 19
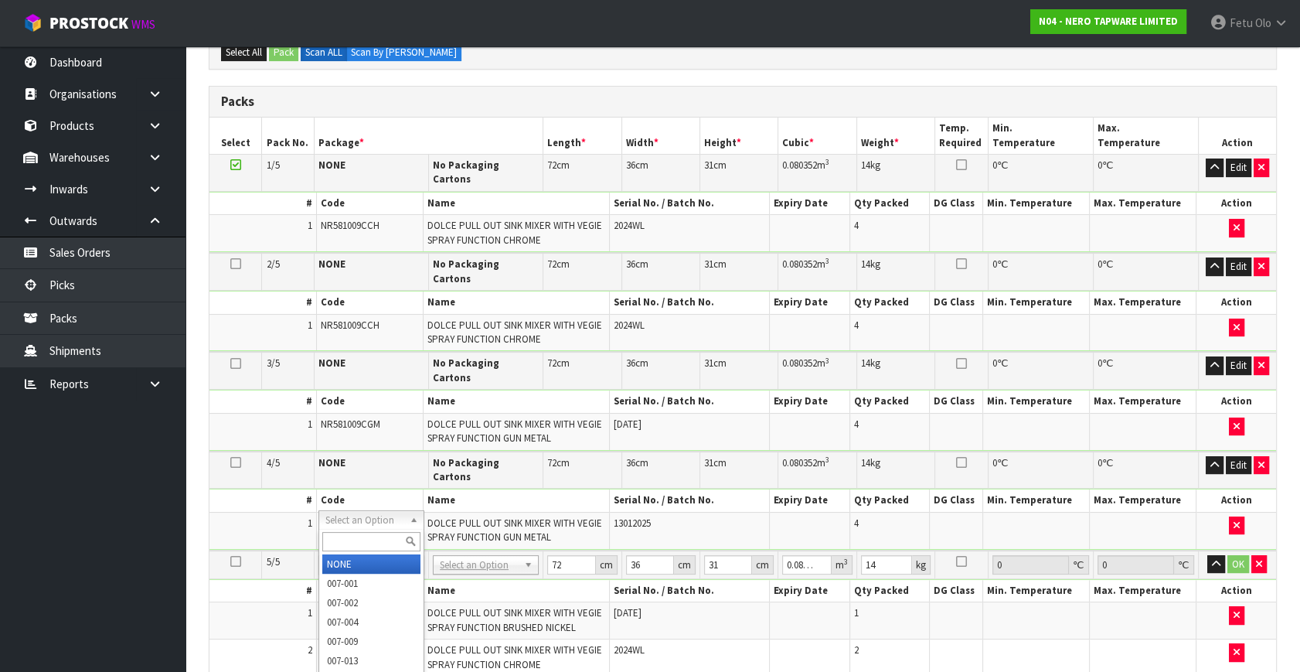
click at [355, 532] on input "text" at bounding box center [371, 541] width 98 height 19
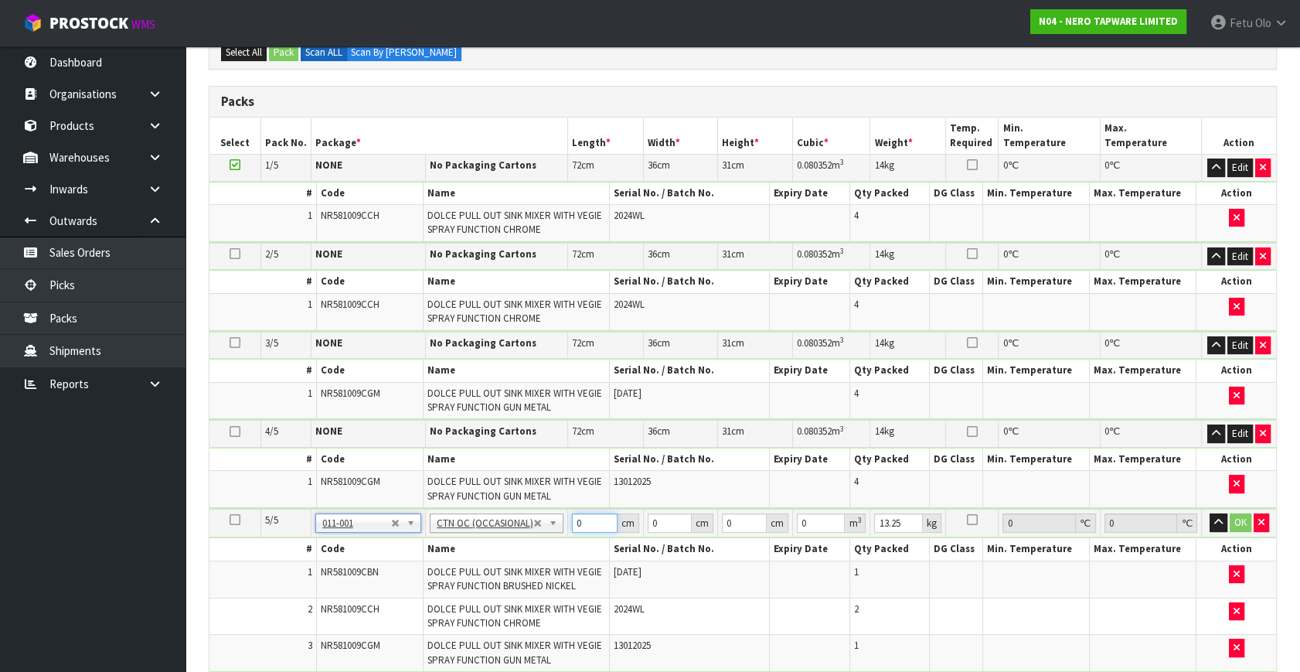
drag, startPoint x: 581, startPoint y: 515, endPoint x: 513, endPoint y: 550, distance: 76.7
click at [513, 550] on tbody "5/5 NONE 007-001 007-002 007-004 007-009 007-013 007-014 007-015 007-017 007-01…" at bounding box center [742, 591] width 1067 height 164
click button "OK" at bounding box center [1241, 522] width 22 height 19
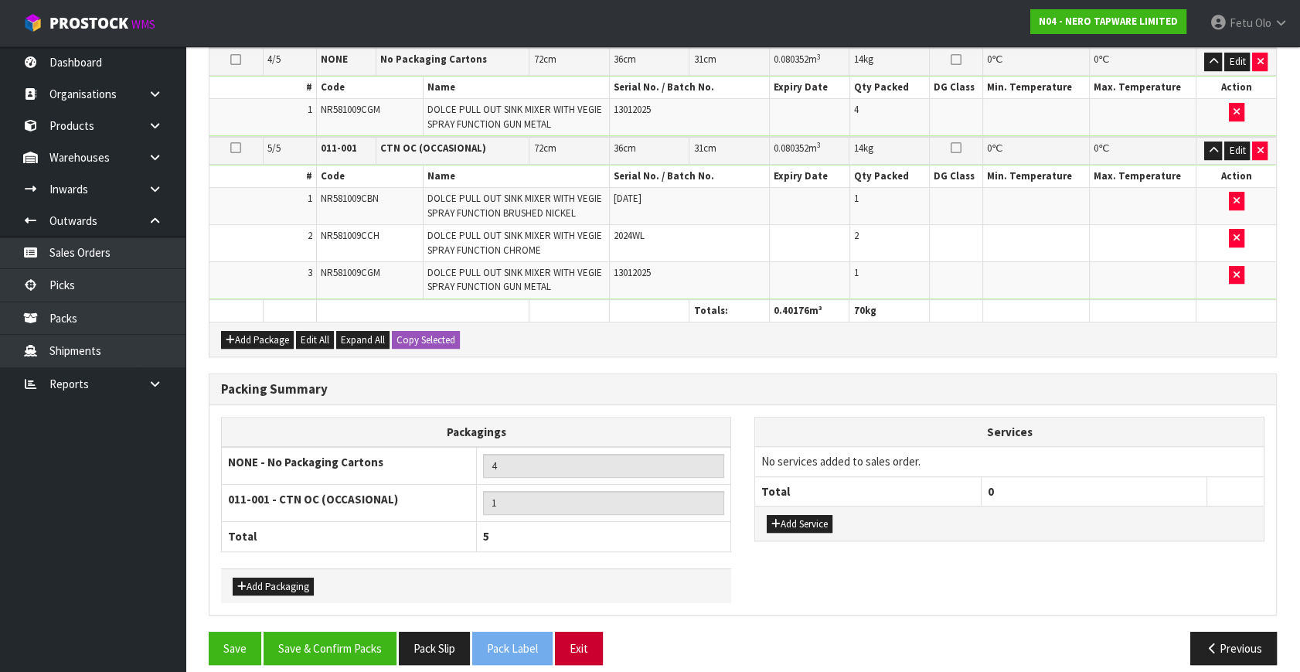
scroll to position [704, 0]
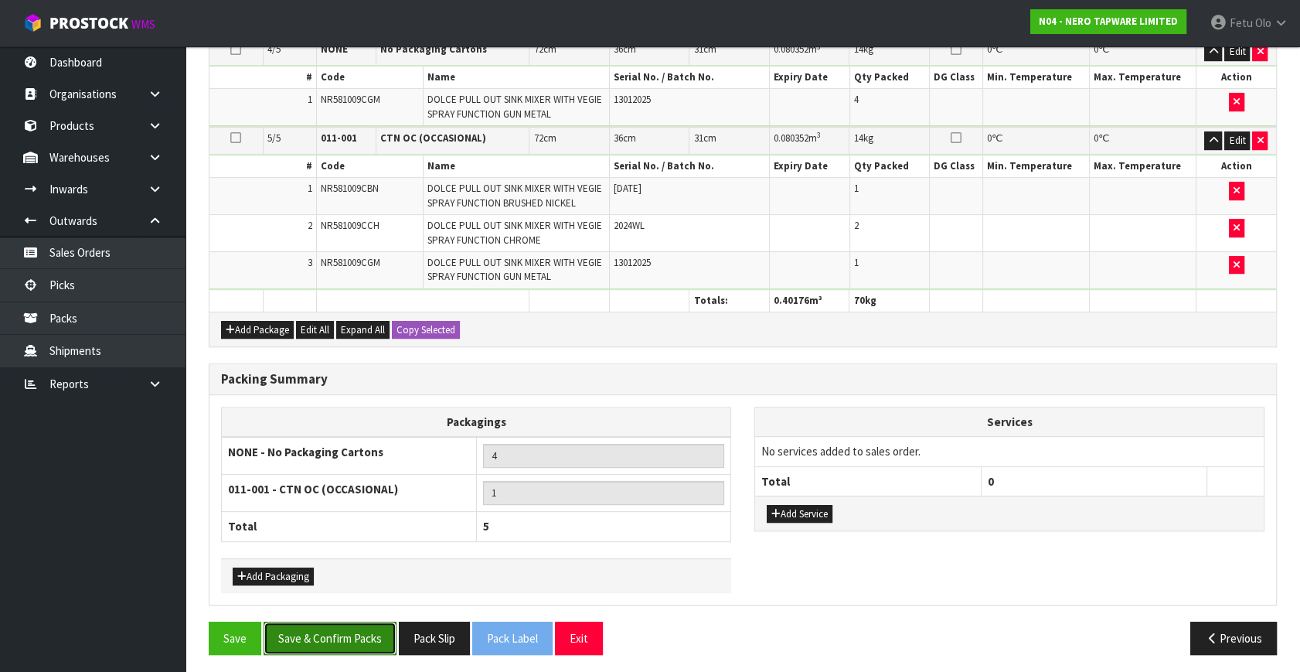
click at [344, 623] on button "Save & Confirm Packs" at bounding box center [330, 637] width 133 height 33
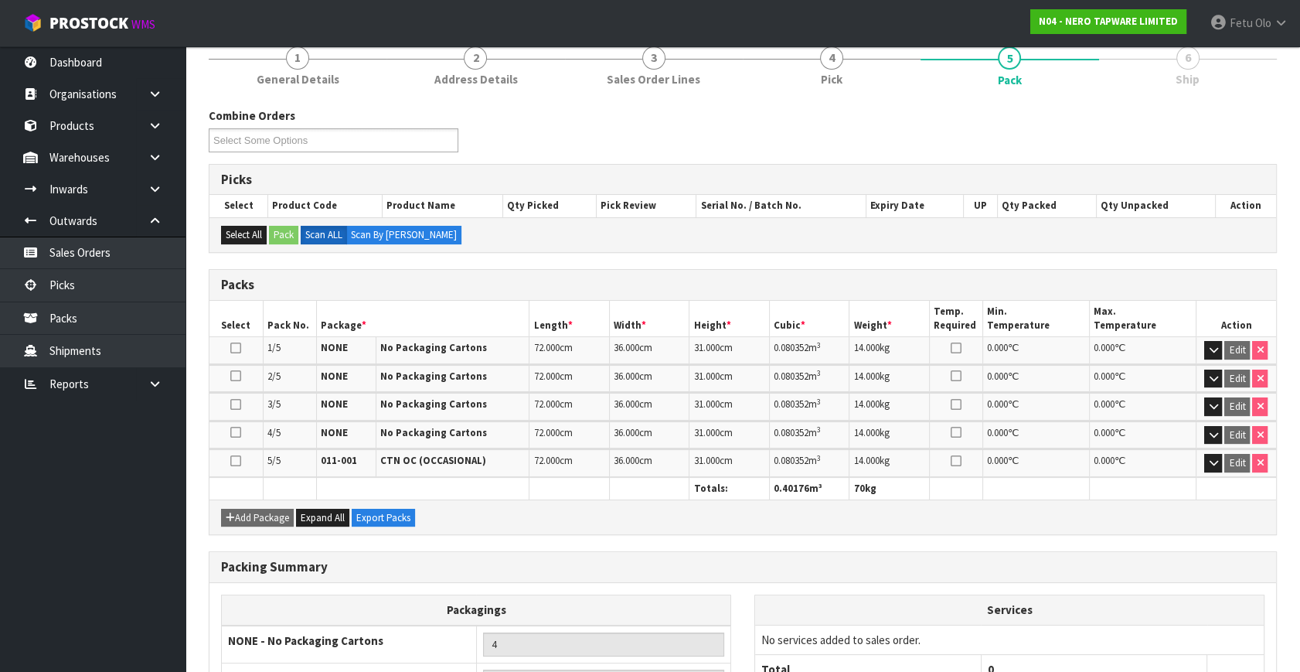
scroll to position [350, 0]
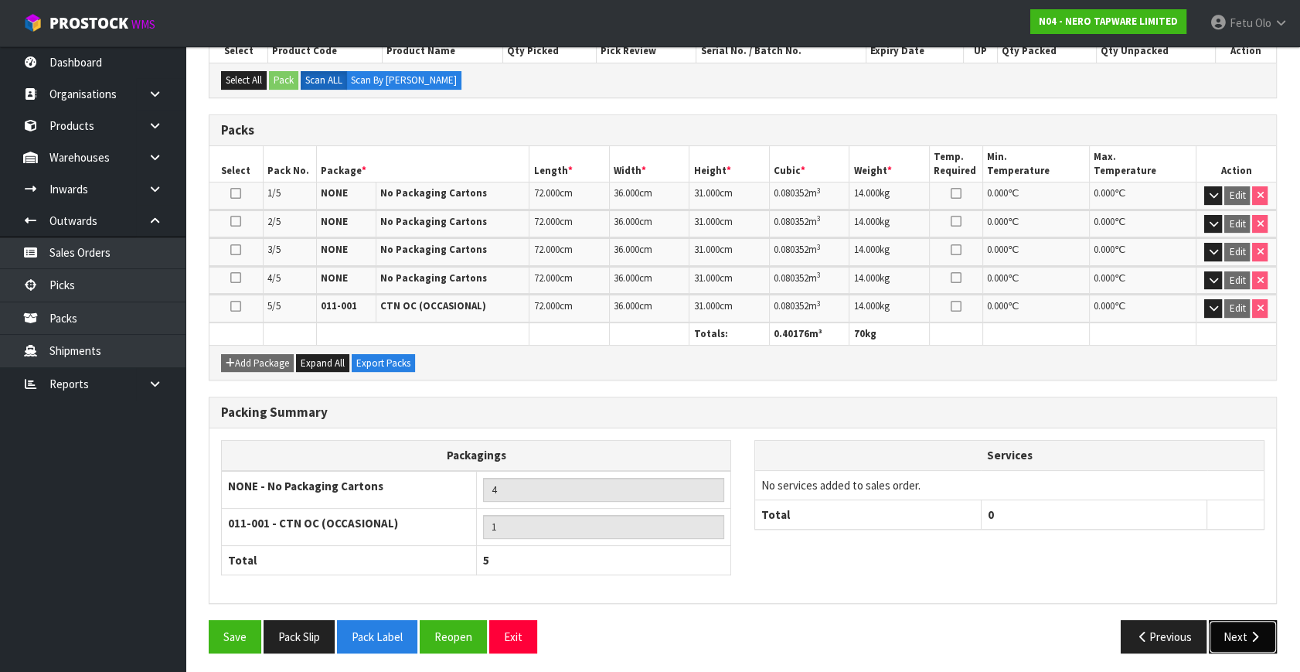
click at [1242, 622] on button "Next" at bounding box center [1243, 636] width 68 height 33
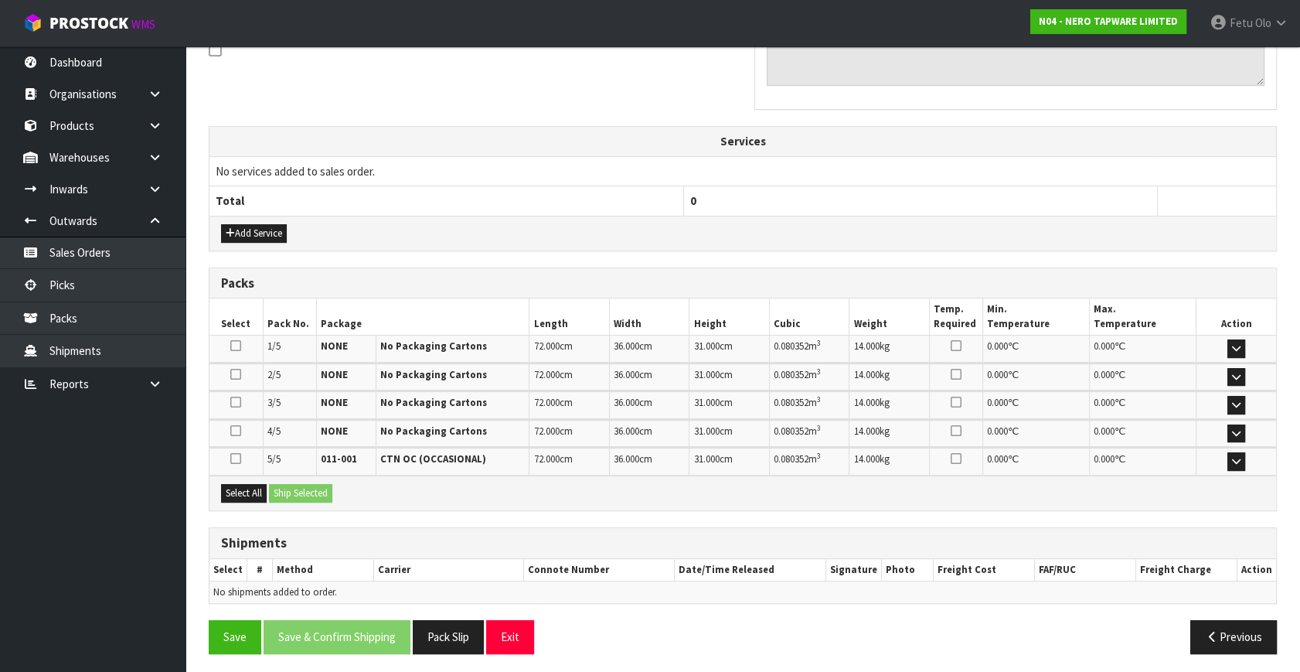
scroll to position [492, 0]
click at [240, 483] on button "Select All" at bounding box center [244, 492] width 46 height 19
click at [284, 492] on button "Ship Selected" at bounding box center [300, 492] width 63 height 19
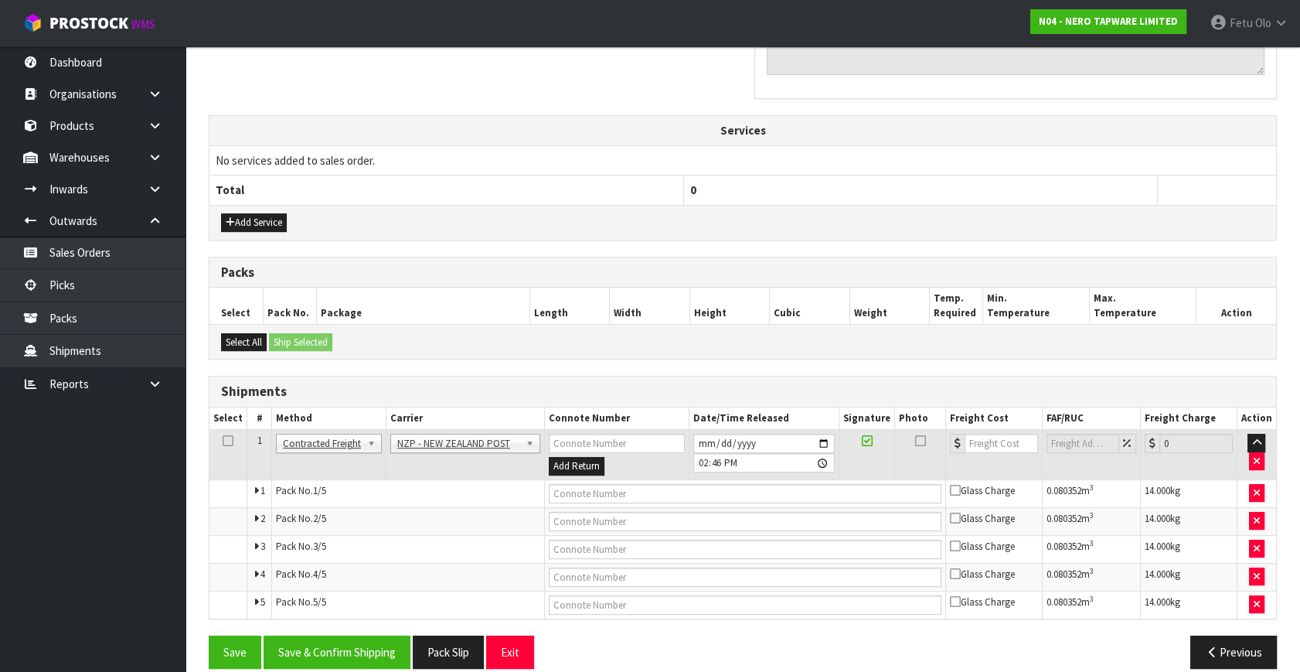
scroll to position [519, 0]
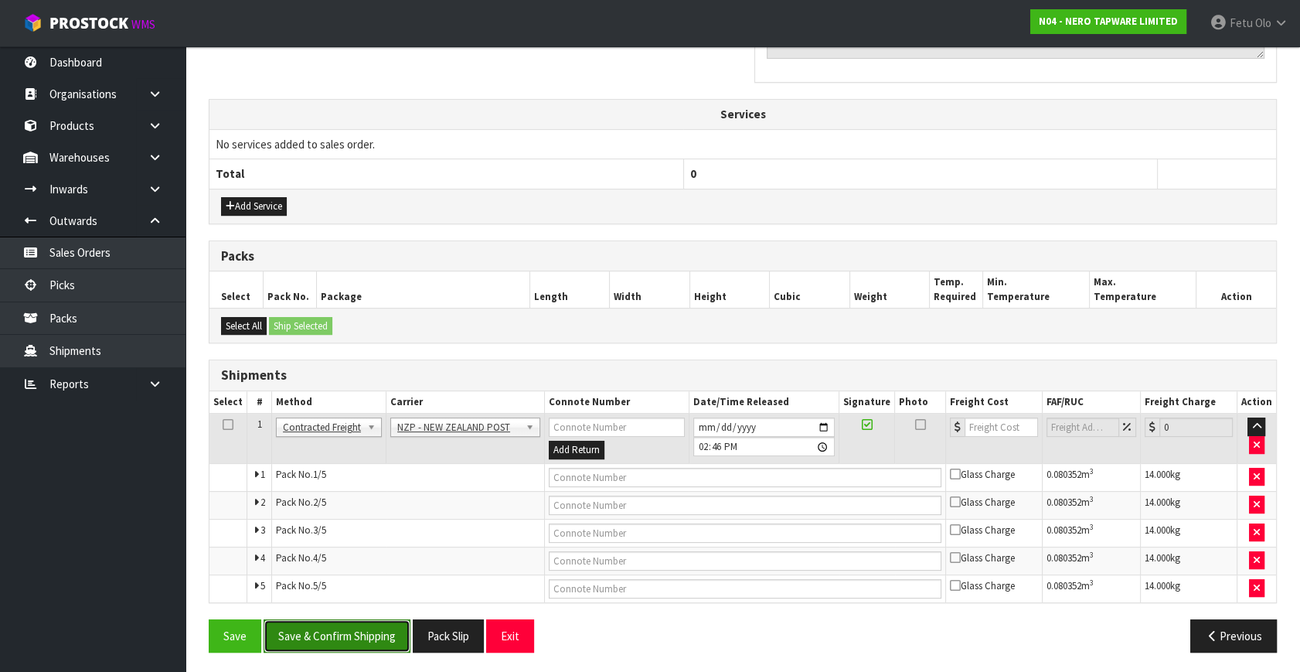
click at [371, 634] on button "Save & Confirm Shipping" at bounding box center [337, 635] width 147 height 33
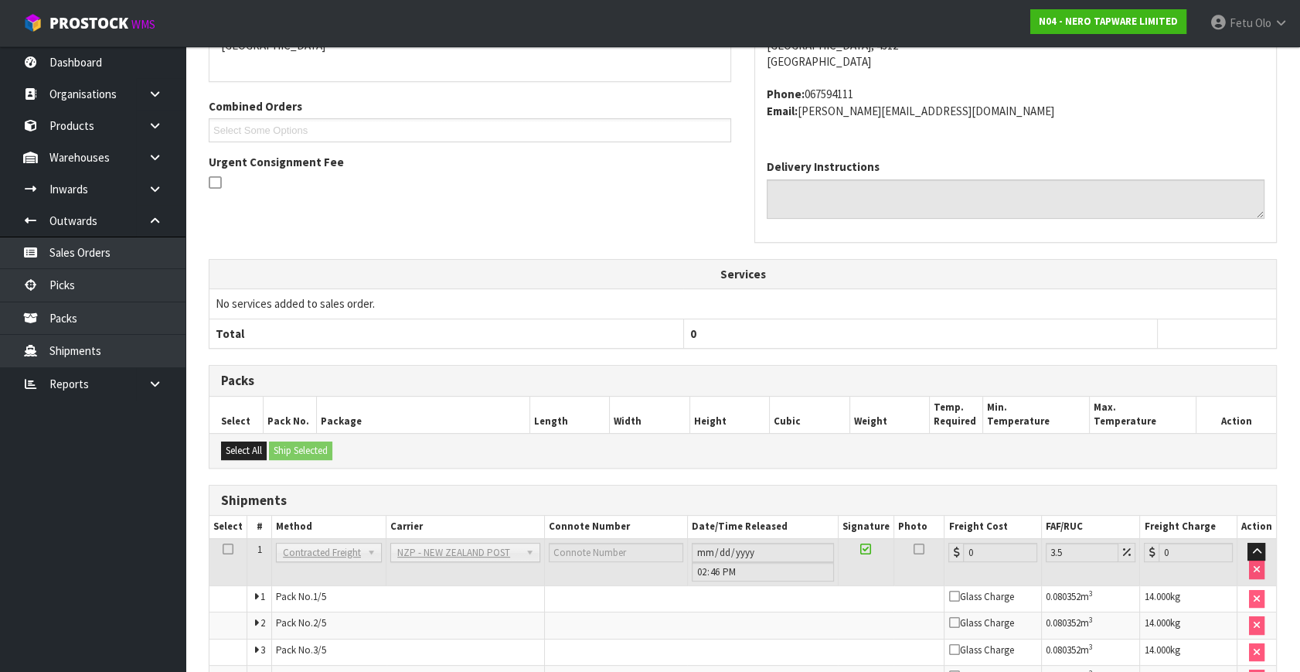
scroll to position [492, 0]
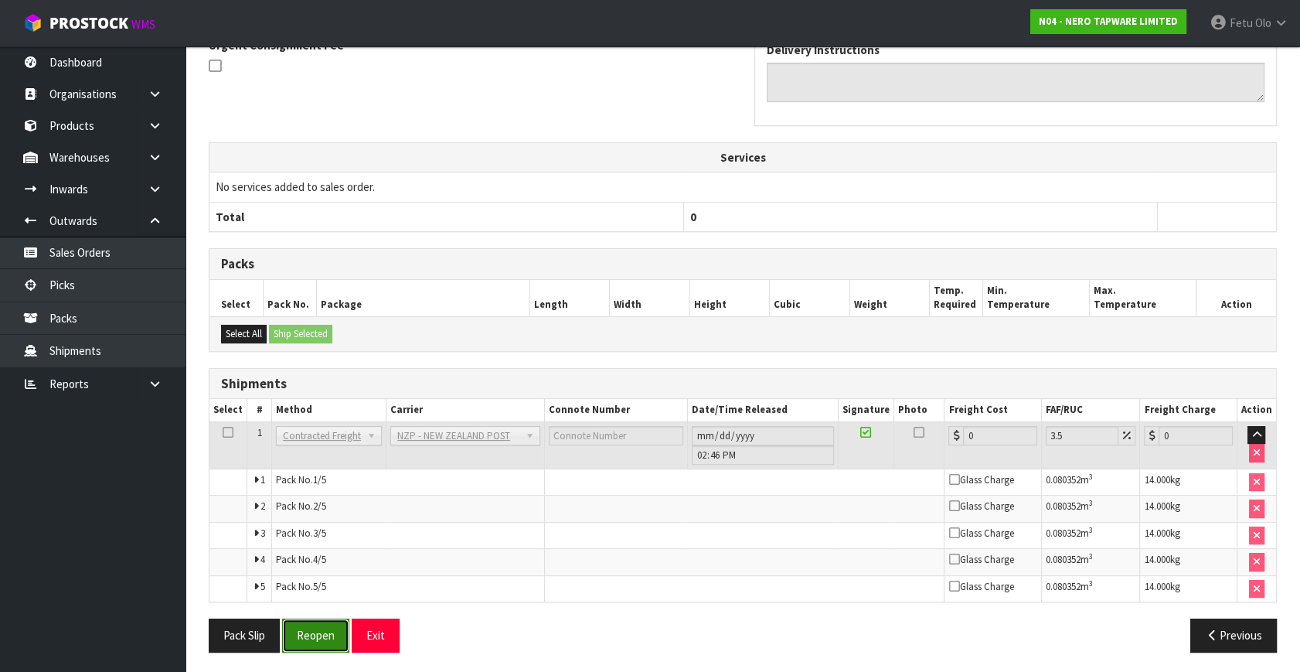
click at [334, 635] on button "Reopen" at bounding box center [315, 634] width 67 height 33
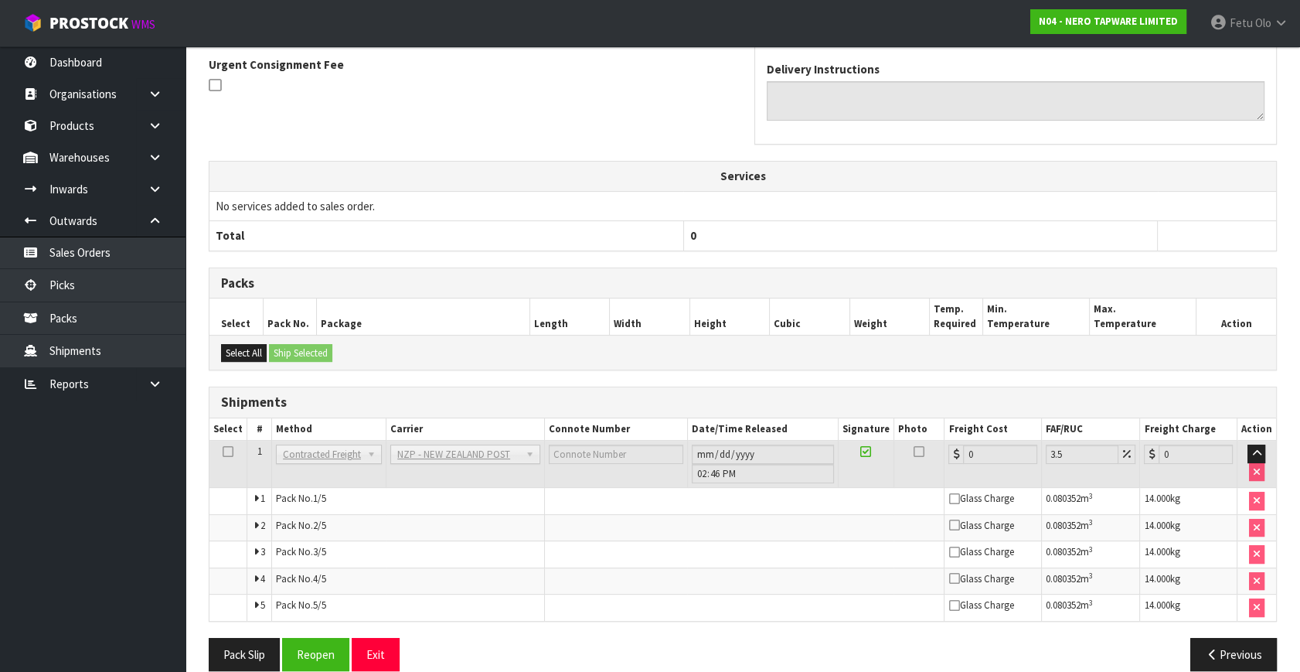
scroll to position [476, 0]
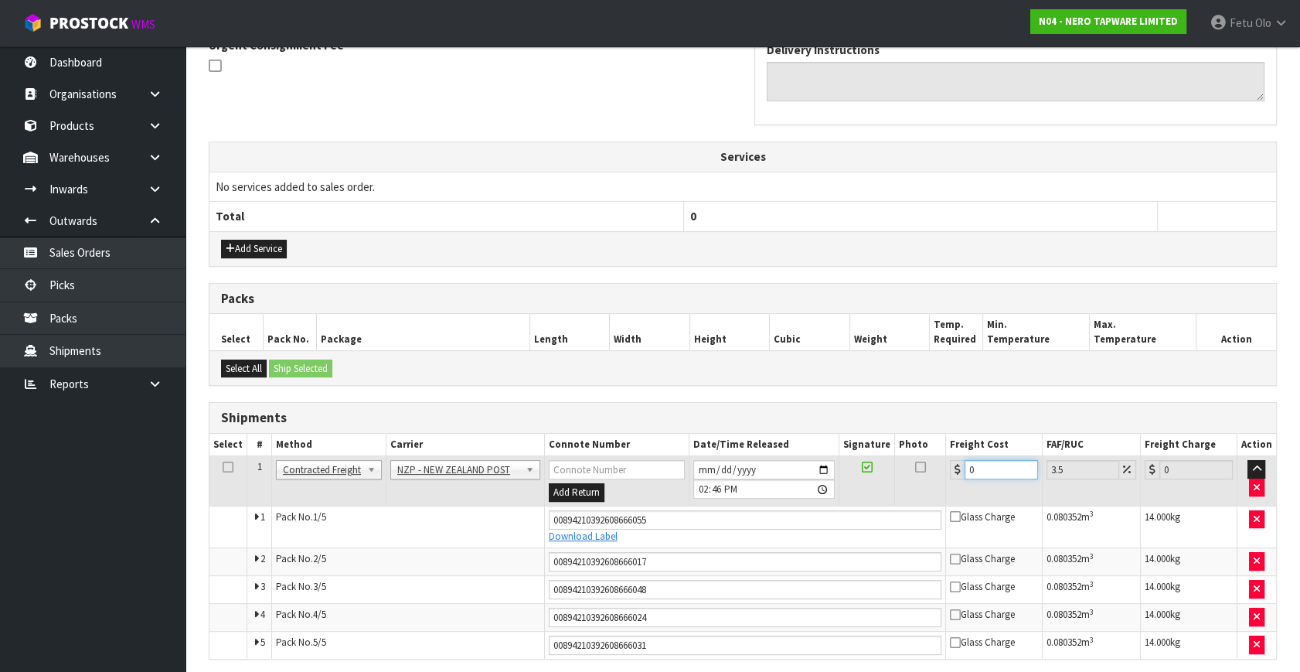
drag, startPoint x: 989, startPoint y: 468, endPoint x: 507, endPoint y: 500, distance: 483.4
click at [522, 500] on tr "1 Client Local Pickup Customer Local Pickup Company Freight Contracted Freight …" at bounding box center [742, 481] width 1067 height 50
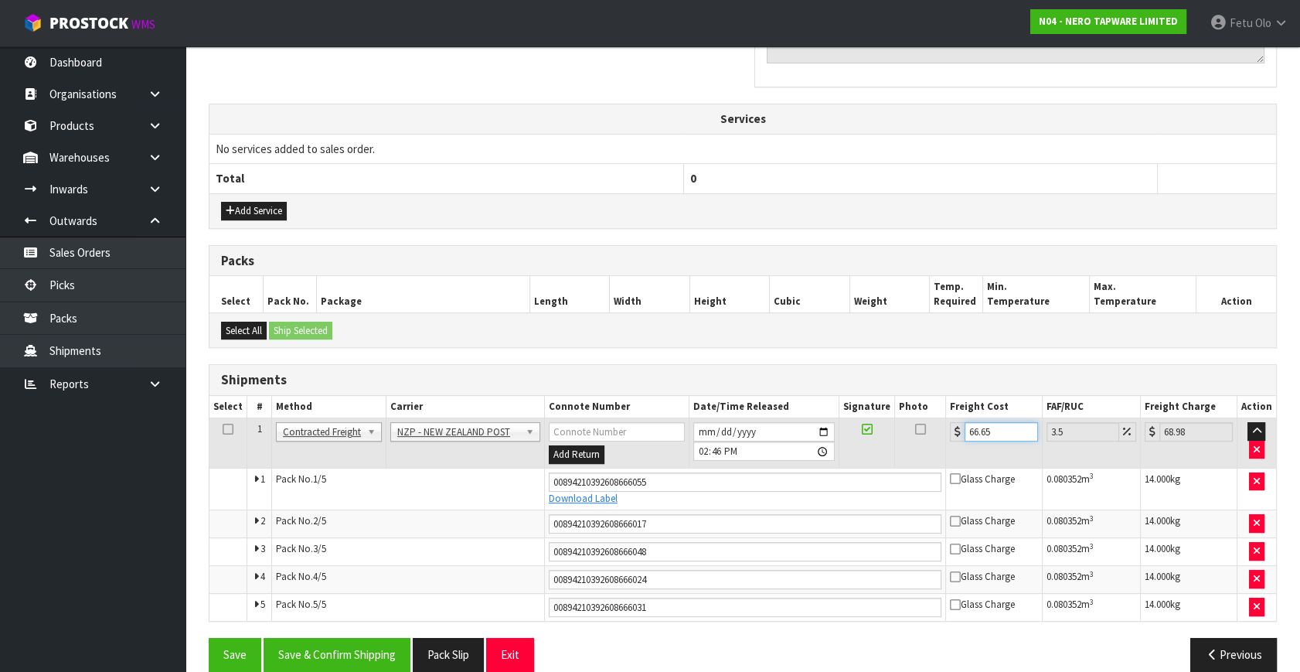
scroll to position [533, 0]
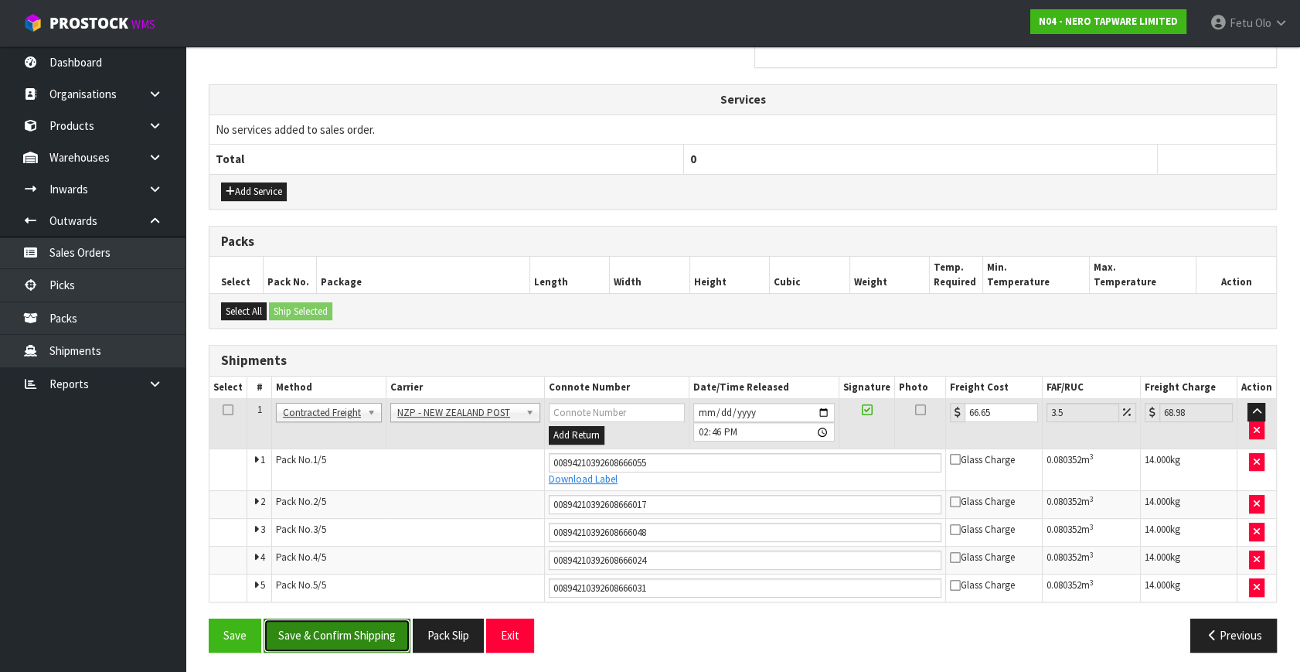
click at [393, 625] on button "Save & Confirm Shipping" at bounding box center [337, 634] width 147 height 33
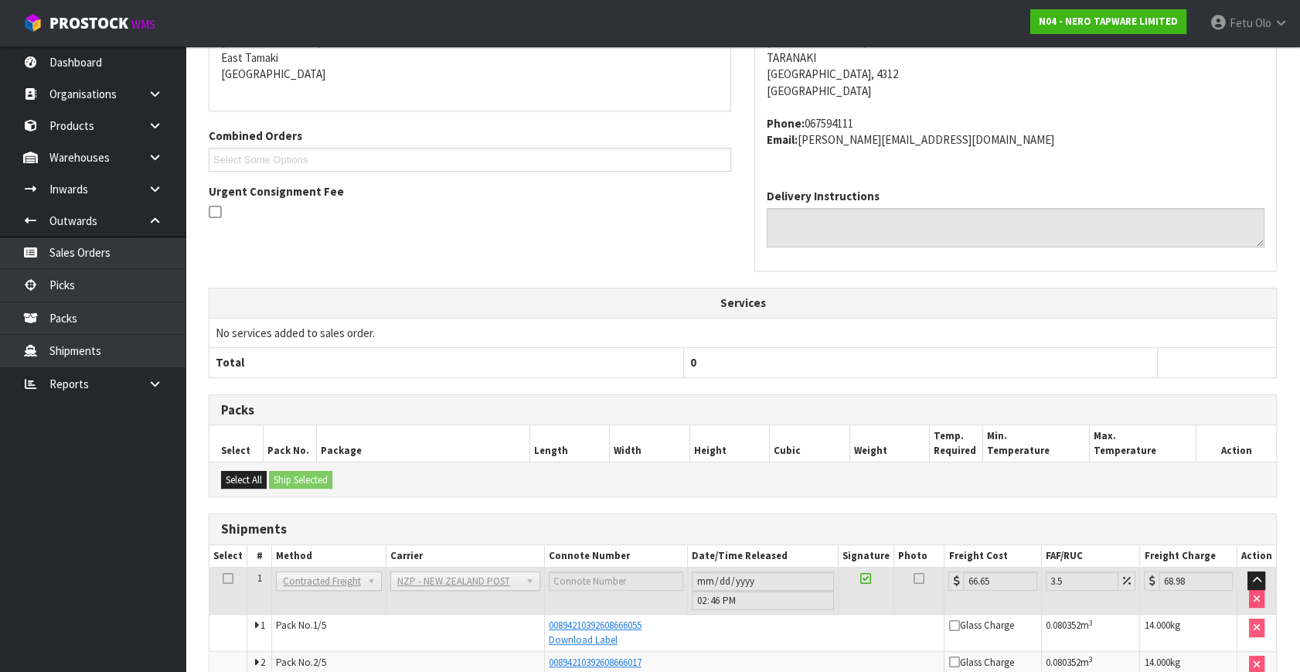
scroll to position [487, 0]
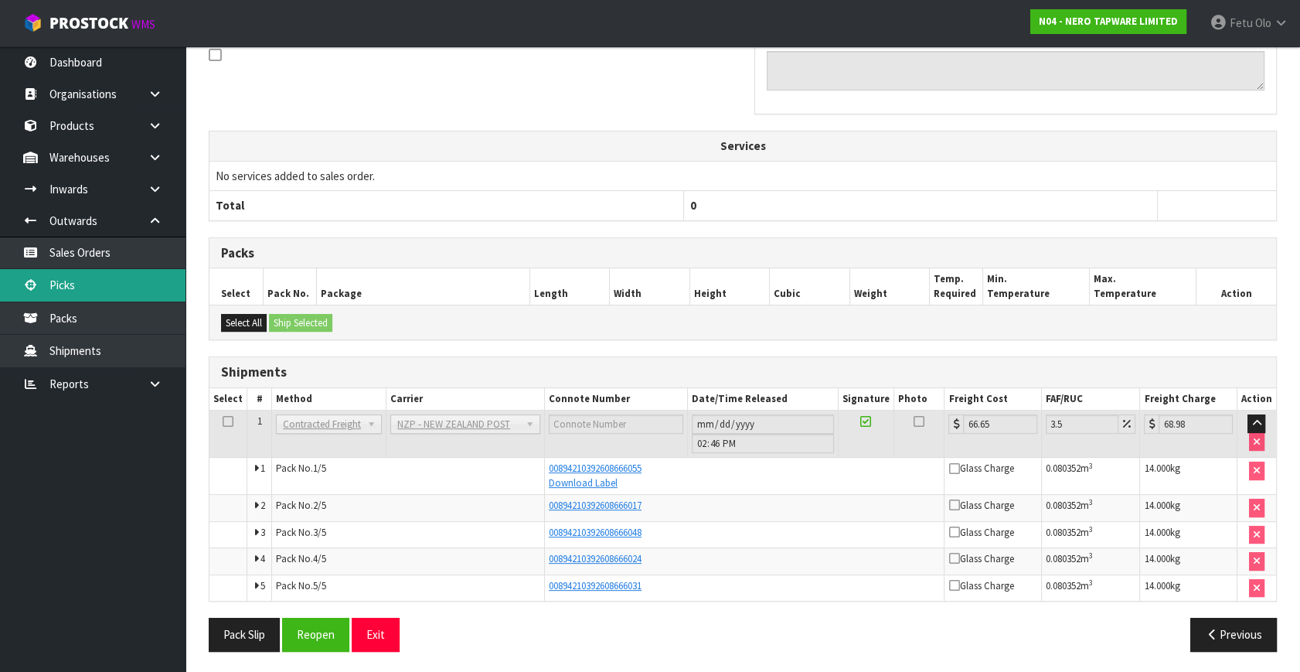
drag, startPoint x: 107, startPoint y: 286, endPoint x: 124, endPoint y: 286, distance: 17.0
click at [107, 286] on link "Picks" at bounding box center [92, 285] width 185 height 32
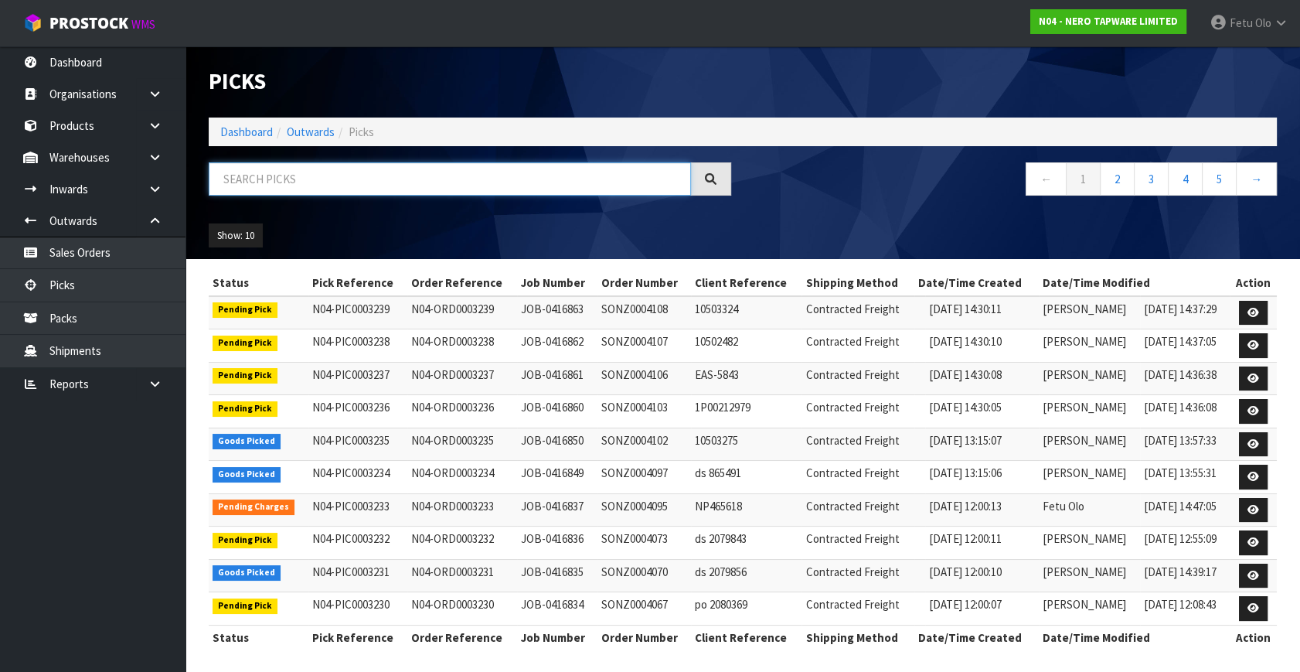
click at [339, 180] on input "text" at bounding box center [450, 178] width 482 height 33
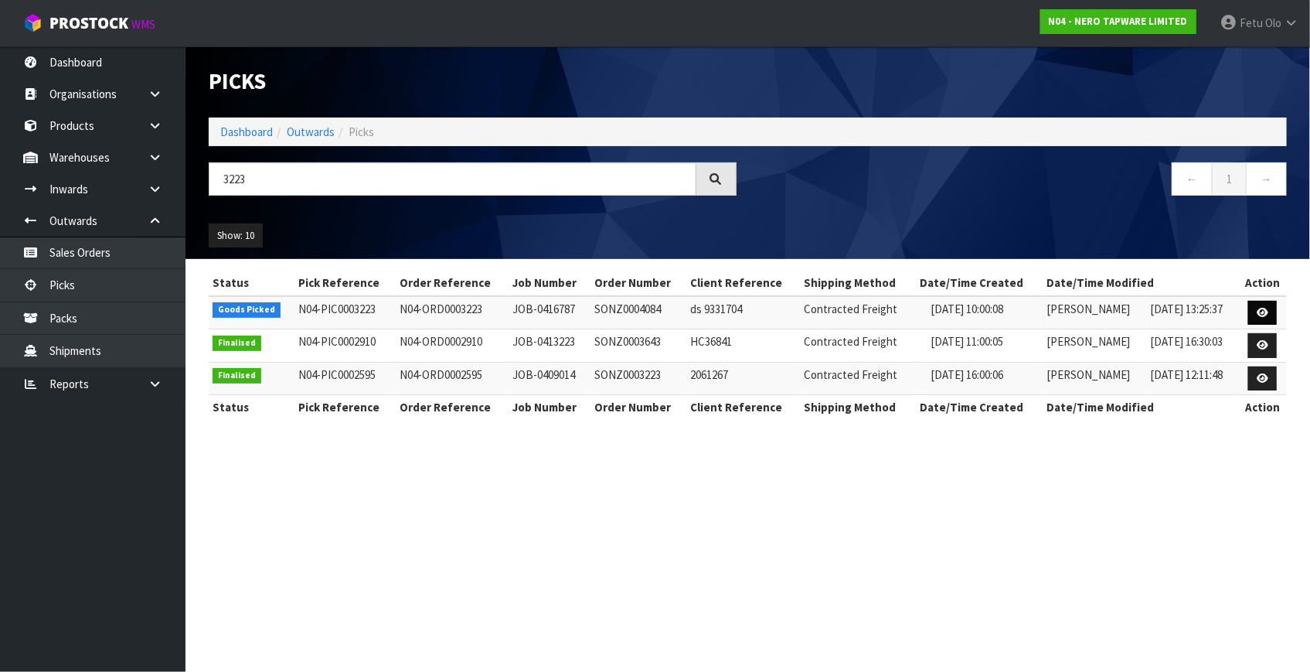
click at [1263, 301] on td at bounding box center [1262, 312] width 49 height 33
click at [1263, 310] on icon at bounding box center [1263, 313] width 12 height 10
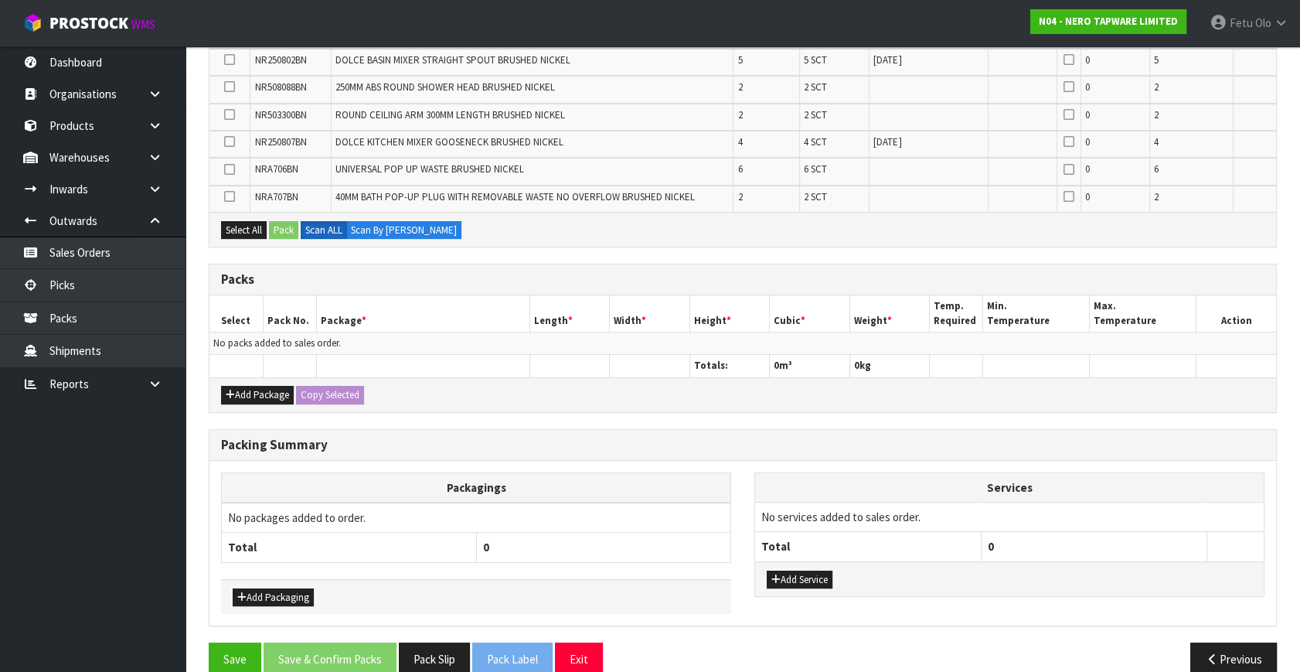
scroll to position [413, 0]
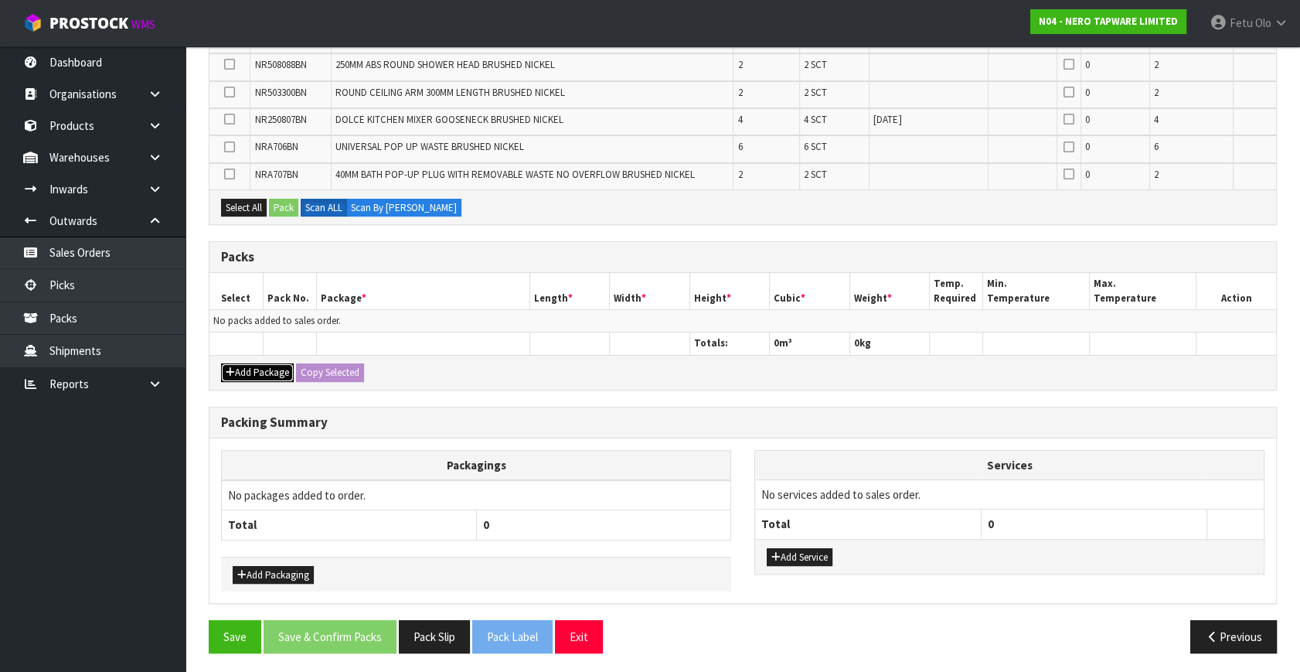
drag, startPoint x: 229, startPoint y: 367, endPoint x: 236, endPoint y: 359, distance: 10.9
click at [230, 367] on icon "button" at bounding box center [230, 372] width 9 height 10
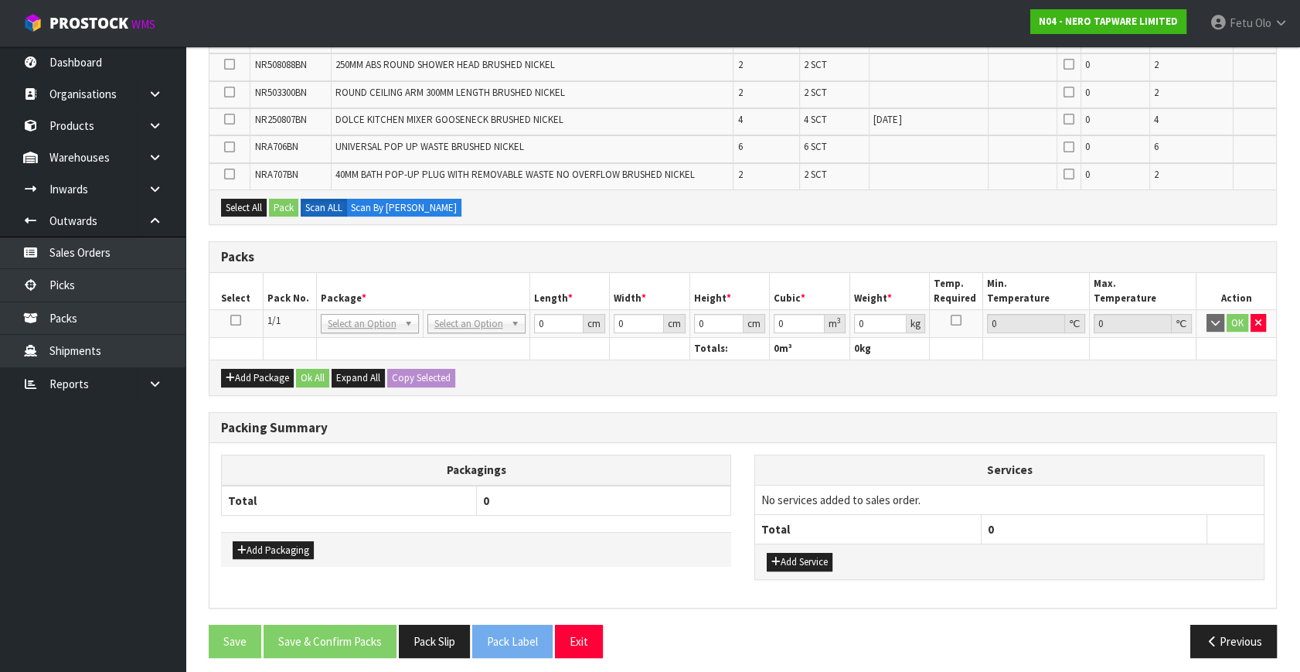
click at [236, 320] on icon at bounding box center [235, 320] width 11 height 1
click at [305, 301] on th "Pack No." at bounding box center [289, 291] width 53 height 36
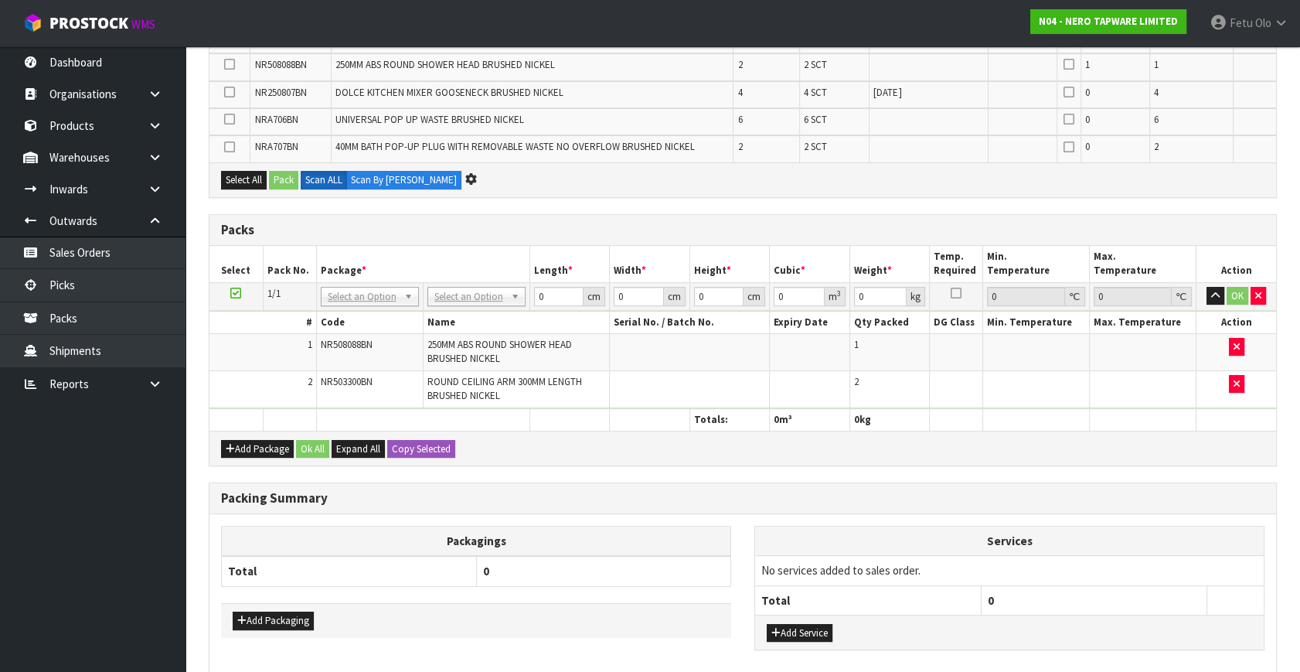
scroll to position [386, 0]
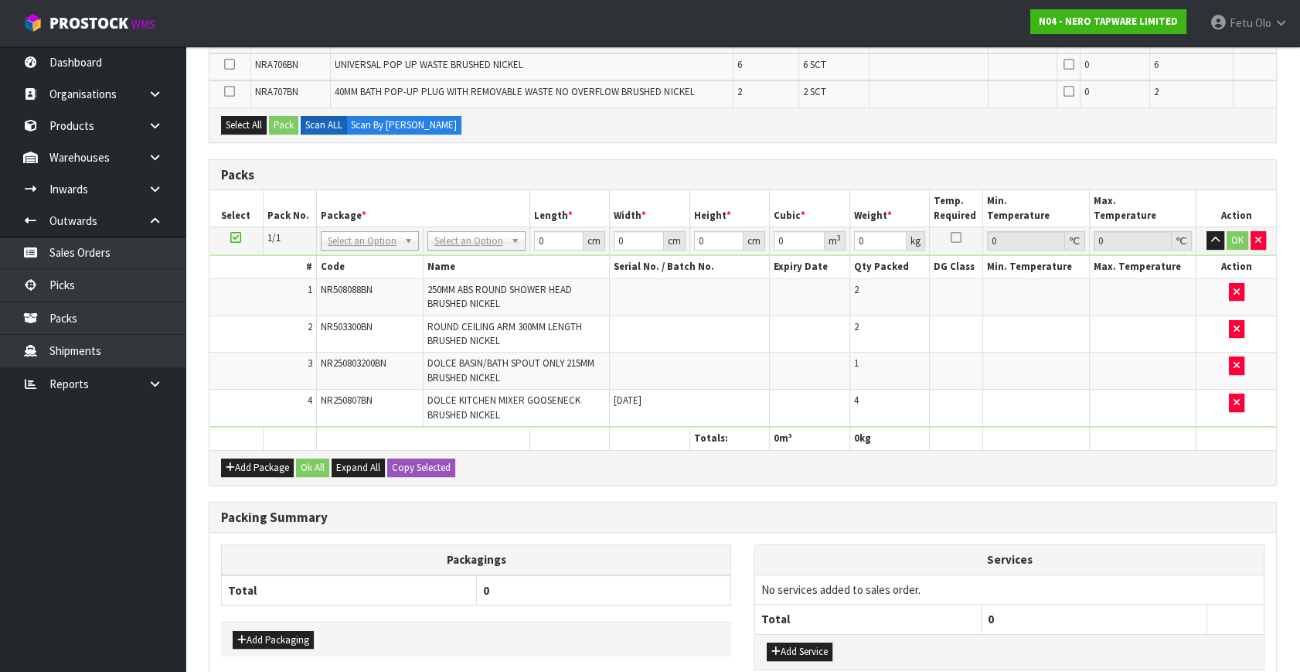
drag, startPoint x: 400, startPoint y: 238, endPoint x: 378, endPoint y: 260, distance: 31.2
click at [378, 260] on input "text" at bounding box center [369, 259] width 90 height 19
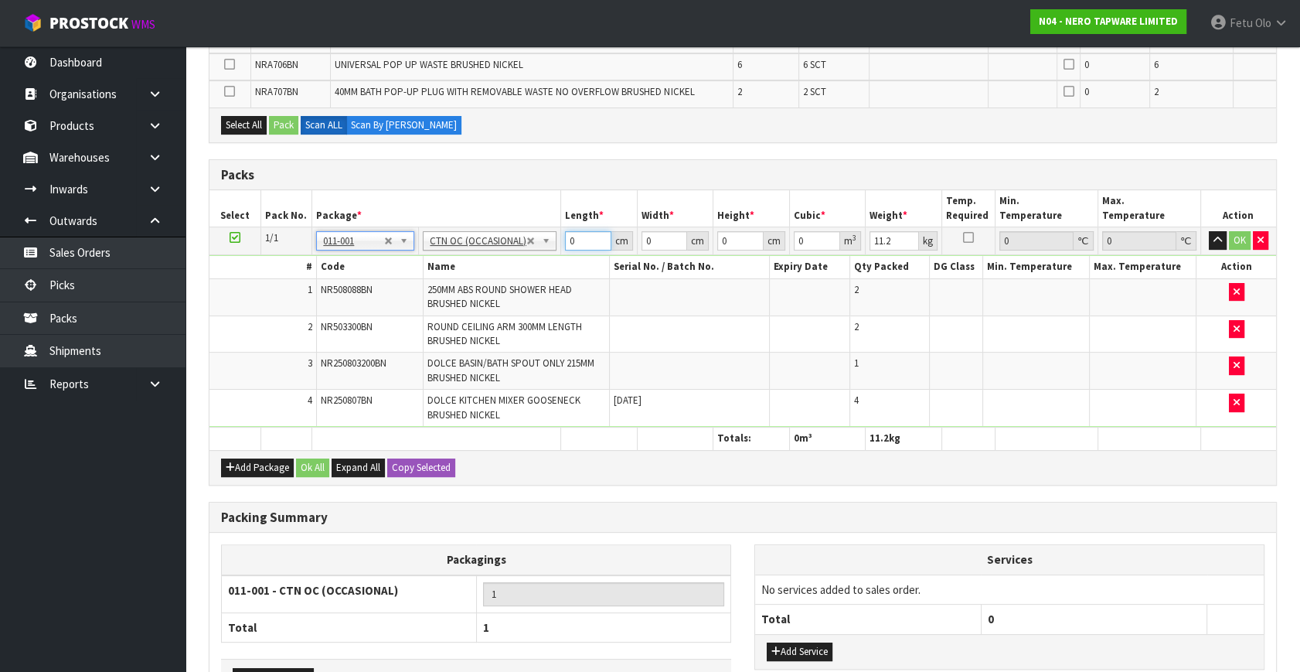
drag, startPoint x: 485, startPoint y: 260, endPoint x: 454, endPoint y: 272, distance: 32.3
click at [454, 272] on tbody "1/1 NONE 007-001 007-002 007-004 007-009 007-013 007-014 007-015 007-017 007-01…" at bounding box center [742, 327] width 1067 height 200
click button "OK" at bounding box center [1240, 240] width 22 height 19
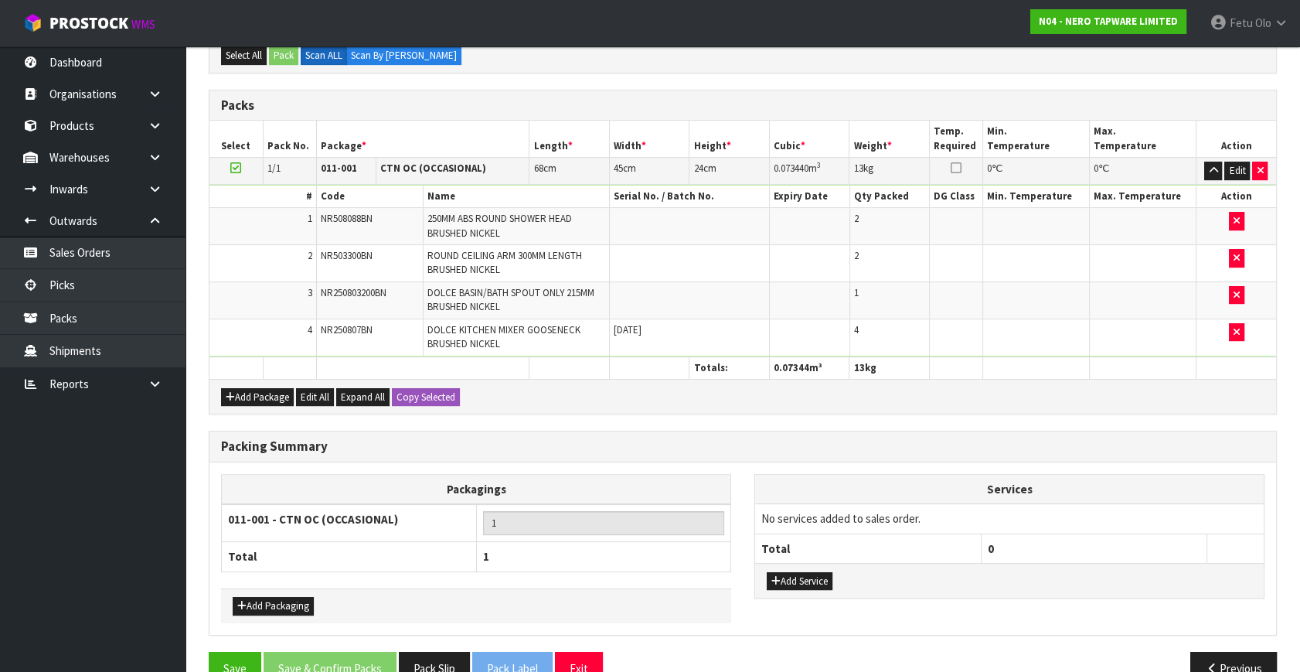
click at [231, 168] on icon at bounding box center [235, 168] width 11 height 1
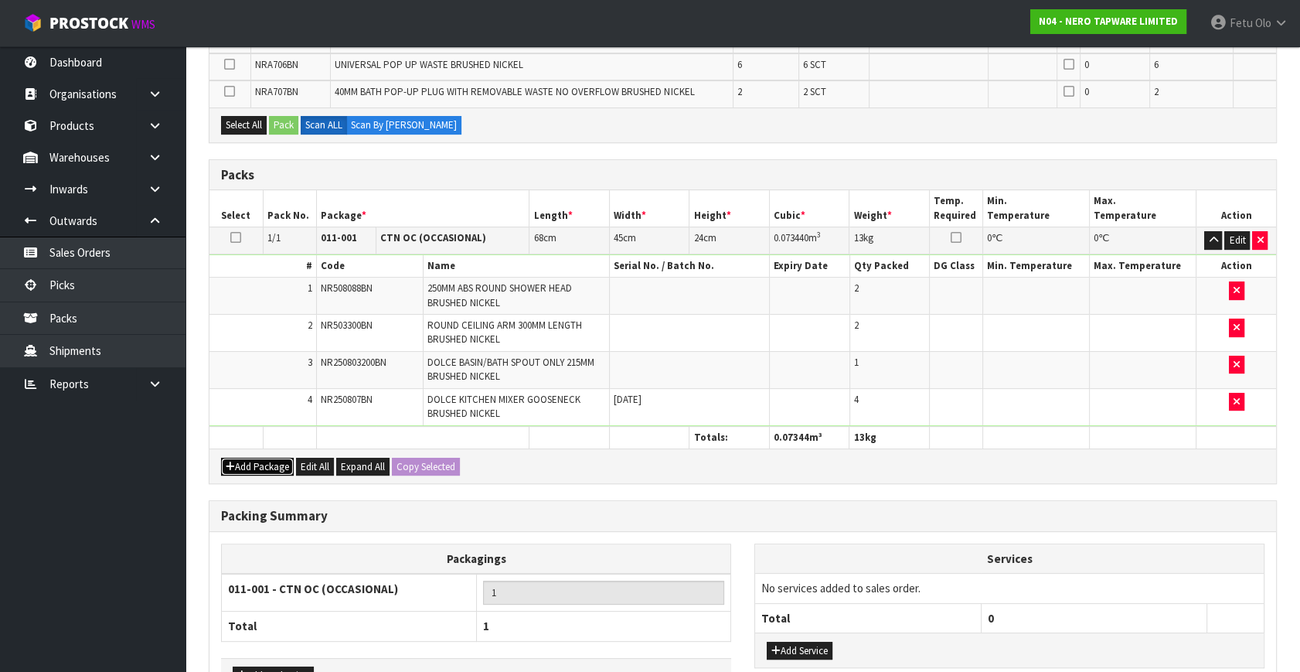
click at [245, 461] on button "Add Package" at bounding box center [257, 467] width 73 height 19
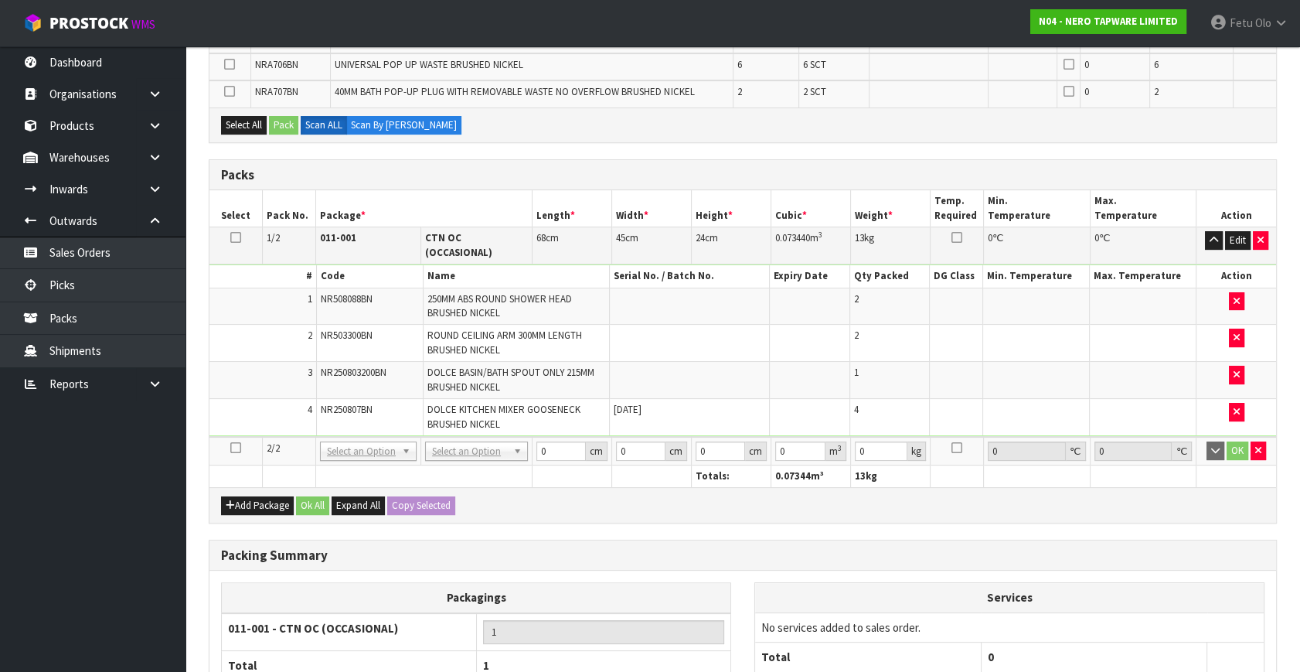
click at [234, 447] on icon at bounding box center [235, 447] width 11 height 1
click at [30, 490] on ul "Dashboard Organisations Clients Consignees Carriers Products Categories Serial …" at bounding box center [92, 358] width 185 height 625
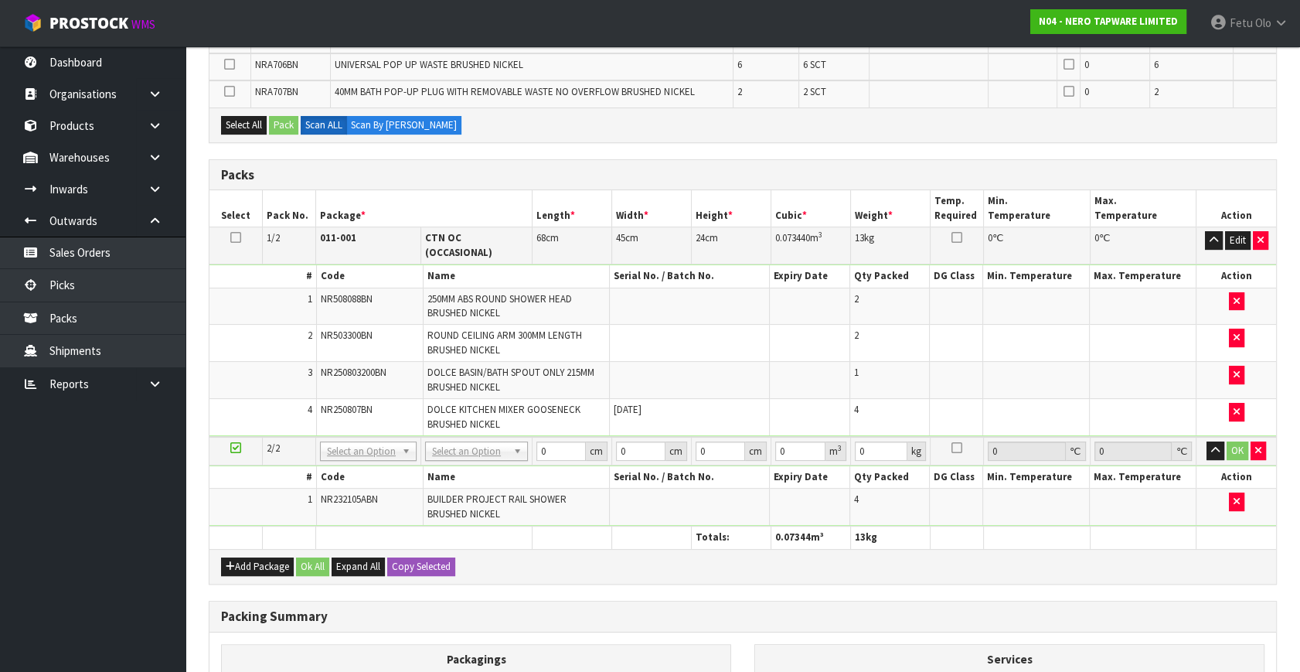
drag, startPoint x: 237, startPoint y: 431, endPoint x: 116, endPoint y: 502, distance: 140.6
click at [237, 447] on icon at bounding box center [235, 447] width 11 height 1
click at [33, 555] on ul "Dashboard Organisations Clients Consignees Carriers Products Categories Serial …" at bounding box center [92, 358] width 185 height 625
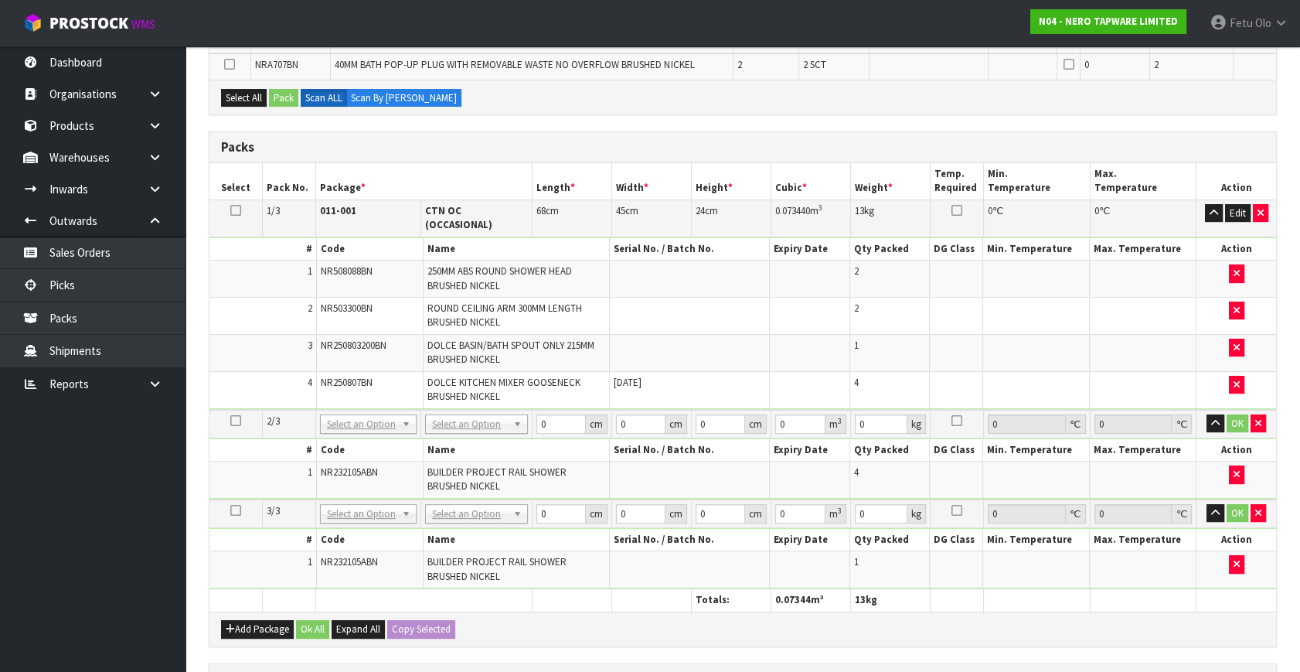
click at [253, 611] on div "Add Package Ok All Expand All Copy Selected" at bounding box center [742, 628] width 1067 height 35
click at [233, 624] on icon "button" at bounding box center [230, 629] width 9 height 10
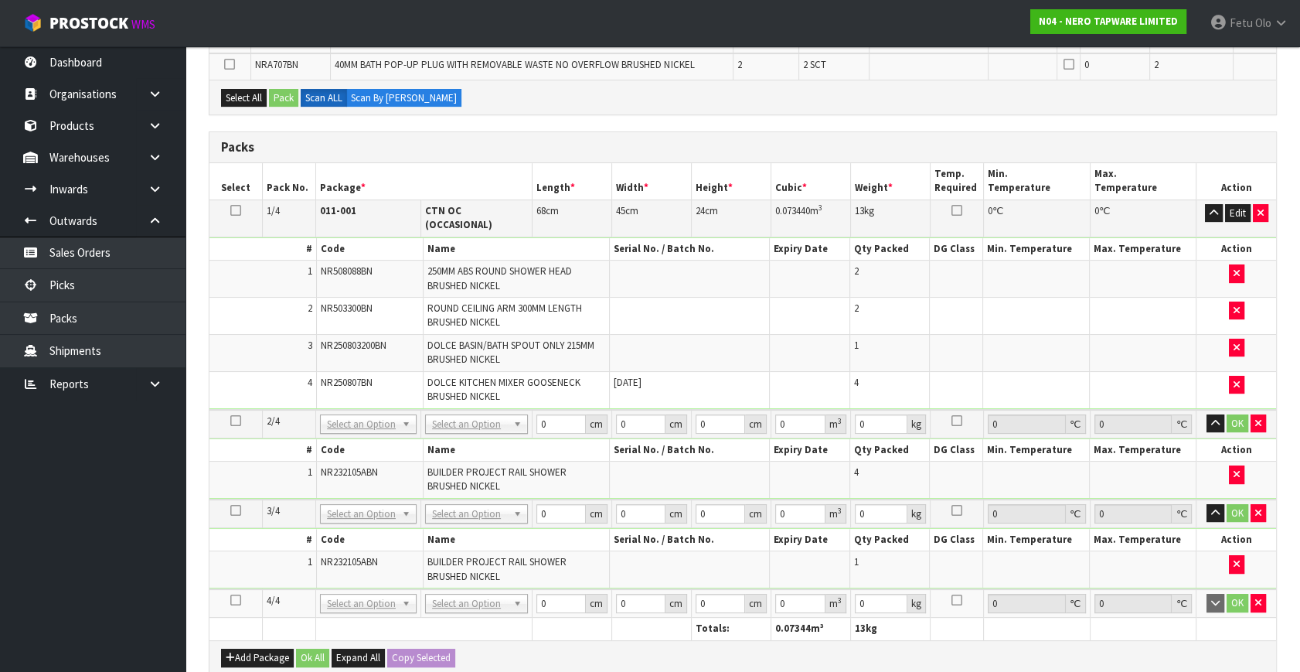
click at [240, 589] on td at bounding box center [235, 603] width 53 height 29
click at [236, 600] on icon at bounding box center [235, 600] width 11 height 1
drag, startPoint x: 540, startPoint y: 415, endPoint x: 412, endPoint y: 467, distance: 138.4
click at [413, 467] on tbody "2/4 NONE 007-001 007-002 007-004 007-009 007-013 007-014 007-015 007-017 007-01…" at bounding box center [742, 455] width 1067 height 90
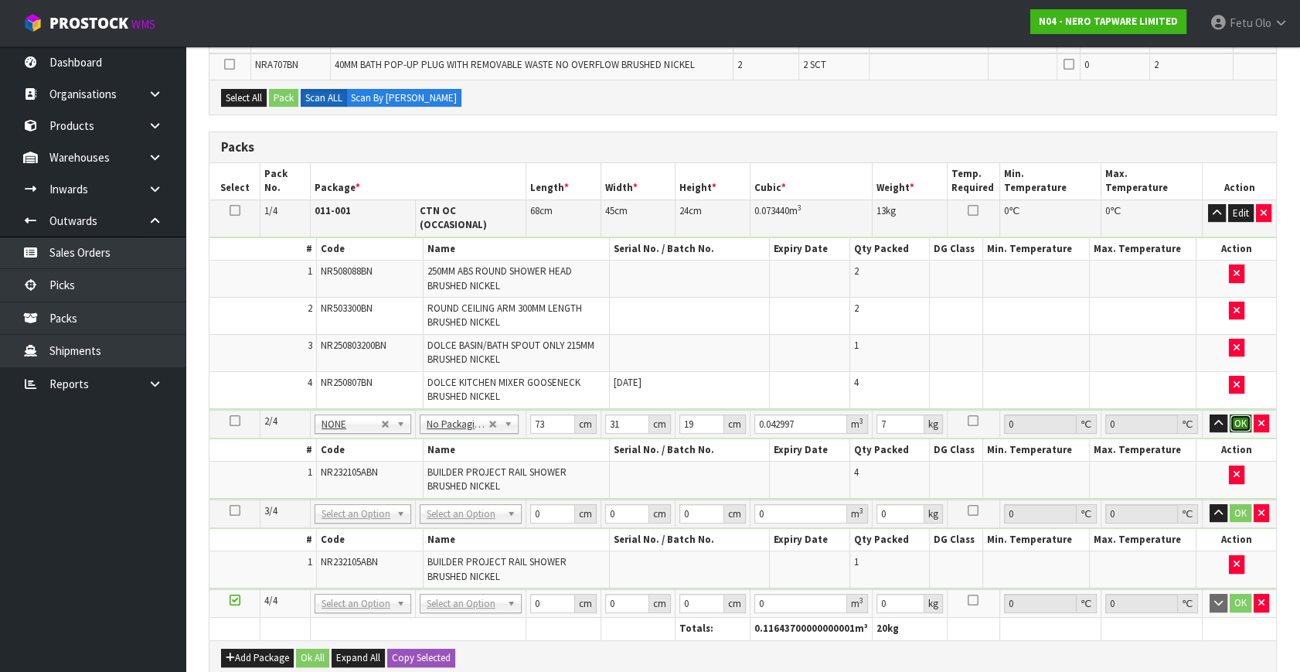
click button "OK" at bounding box center [1241, 423] width 22 height 19
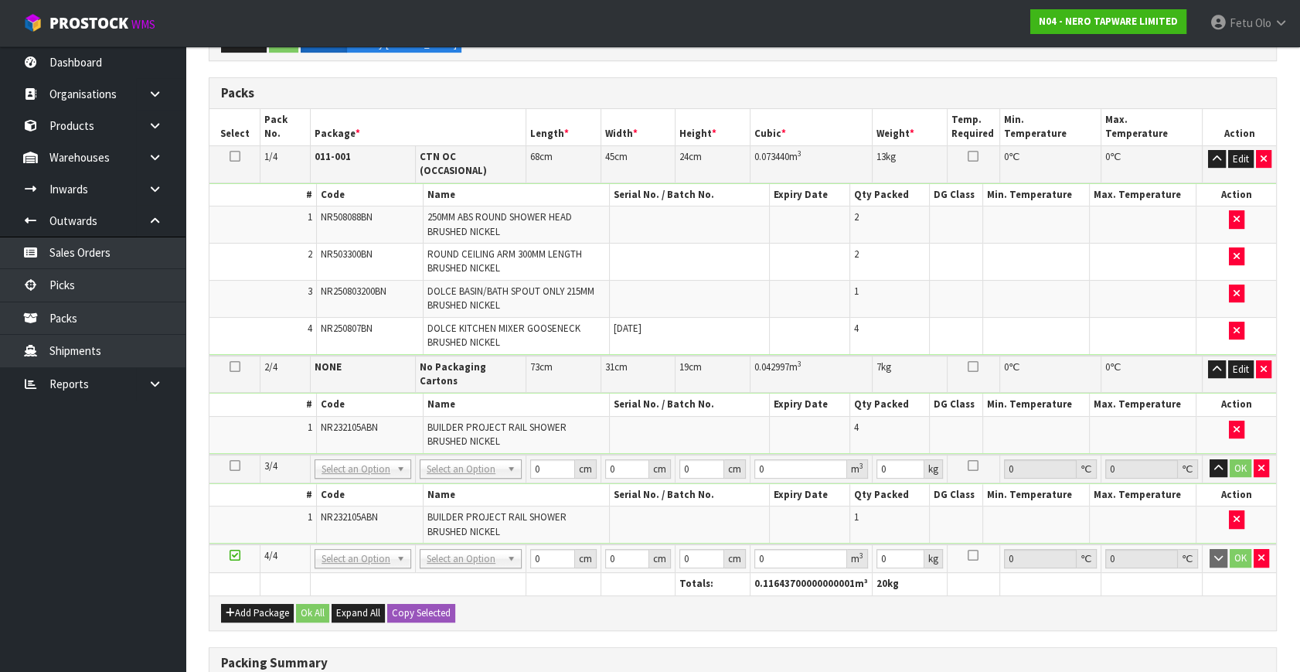
scroll to position [667, 0]
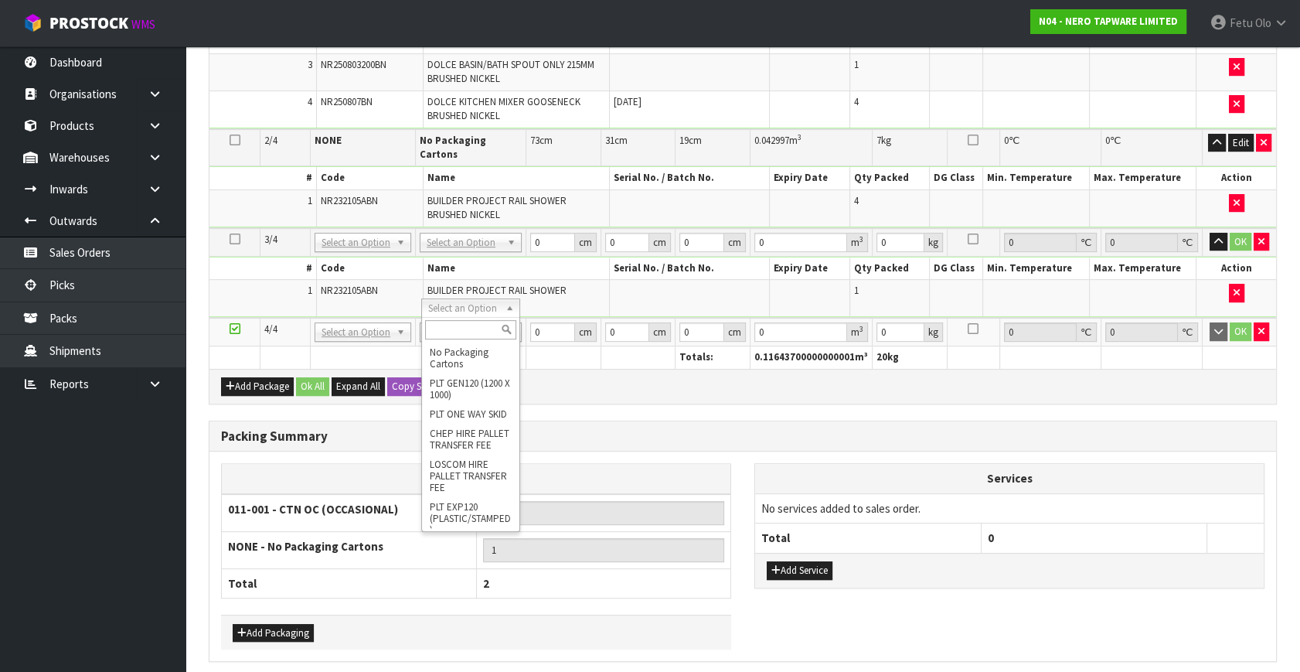
click at [722, 429] on h3 "Packing Summary" at bounding box center [742, 436] width 1043 height 15
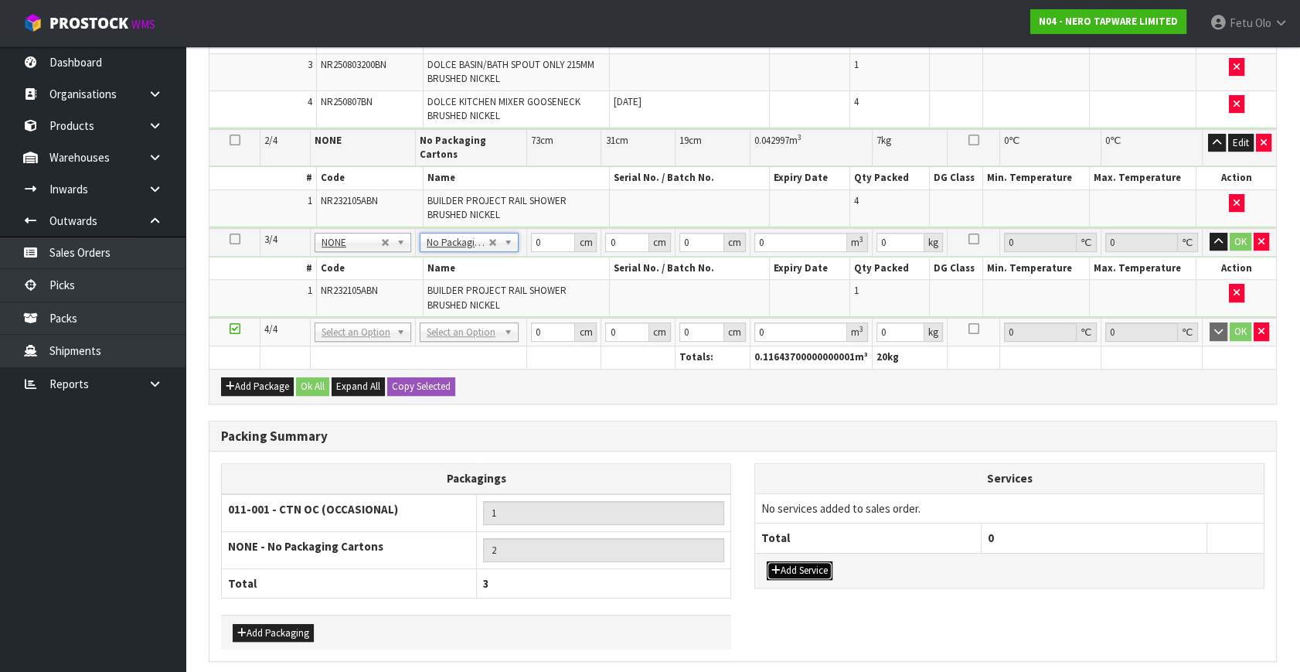
click at [791, 561] on button "Add Service" at bounding box center [800, 570] width 66 height 19
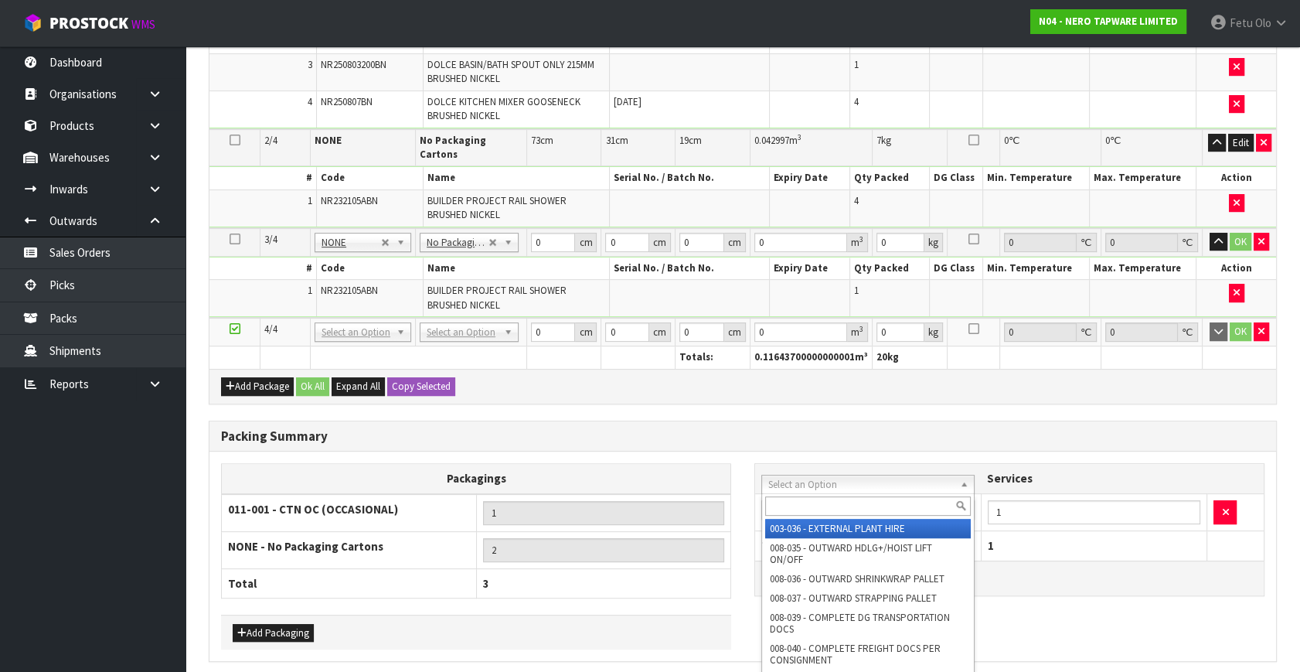
drag, startPoint x: 811, startPoint y: 488, endPoint x: 801, endPoint y: 502, distance: 16.1
click at [801, 502] on input "text" at bounding box center [868, 505] width 206 height 19
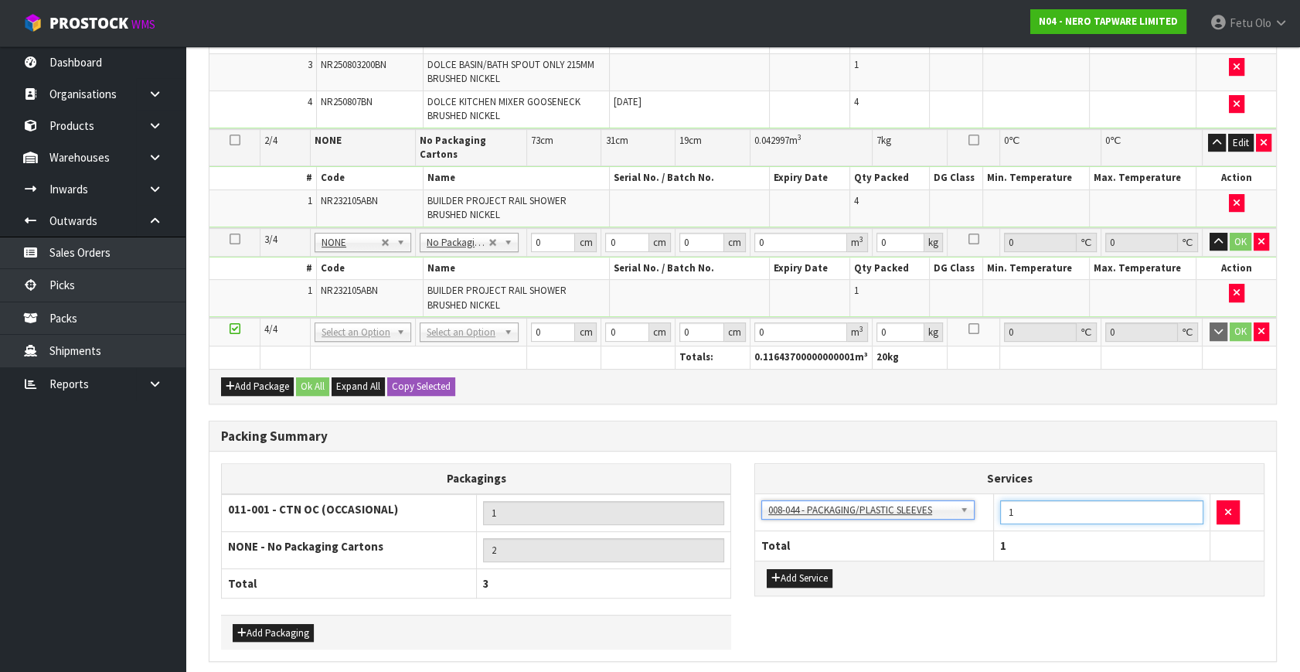
drag, startPoint x: 995, startPoint y: 500, endPoint x: 951, endPoint y: 519, distance: 47.8
click at [951, 519] on table "Services 003-036 - EXTERNAL PLANT HIRE 008-035 - OUTWARD HDLG+/HOIST LIFT ON/OF…" at bounding box center [1009, 512] width 509 height 96
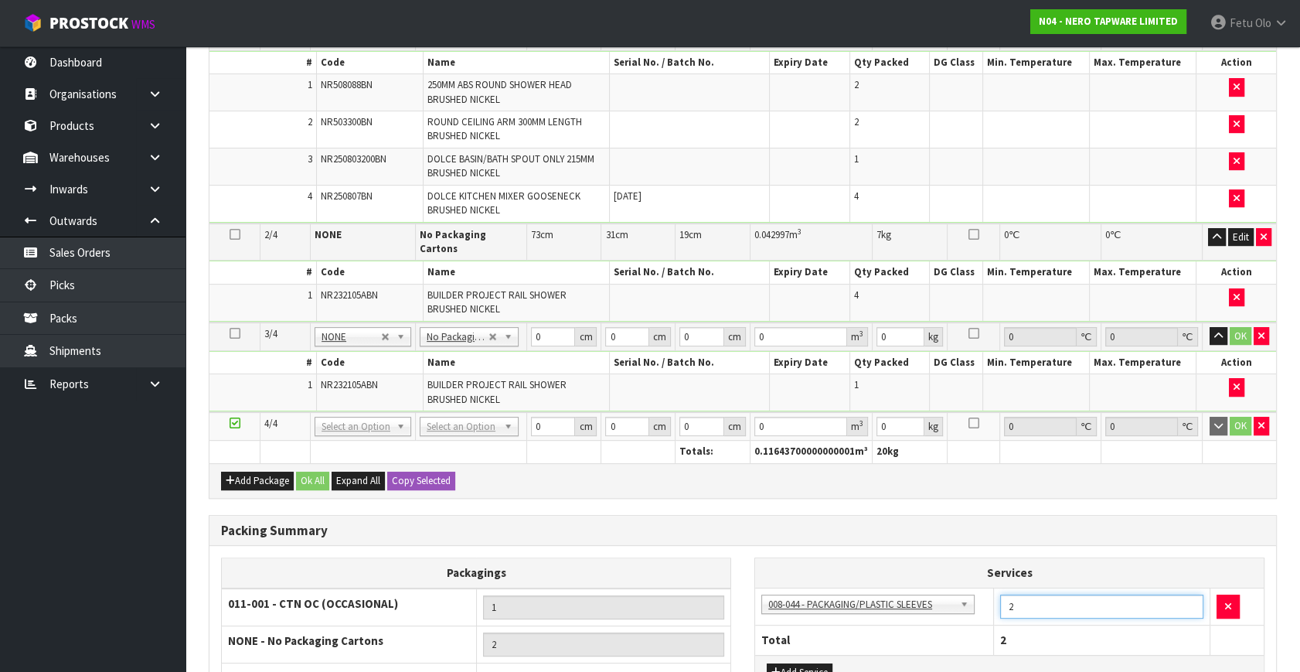
scroll to position [492, 0]
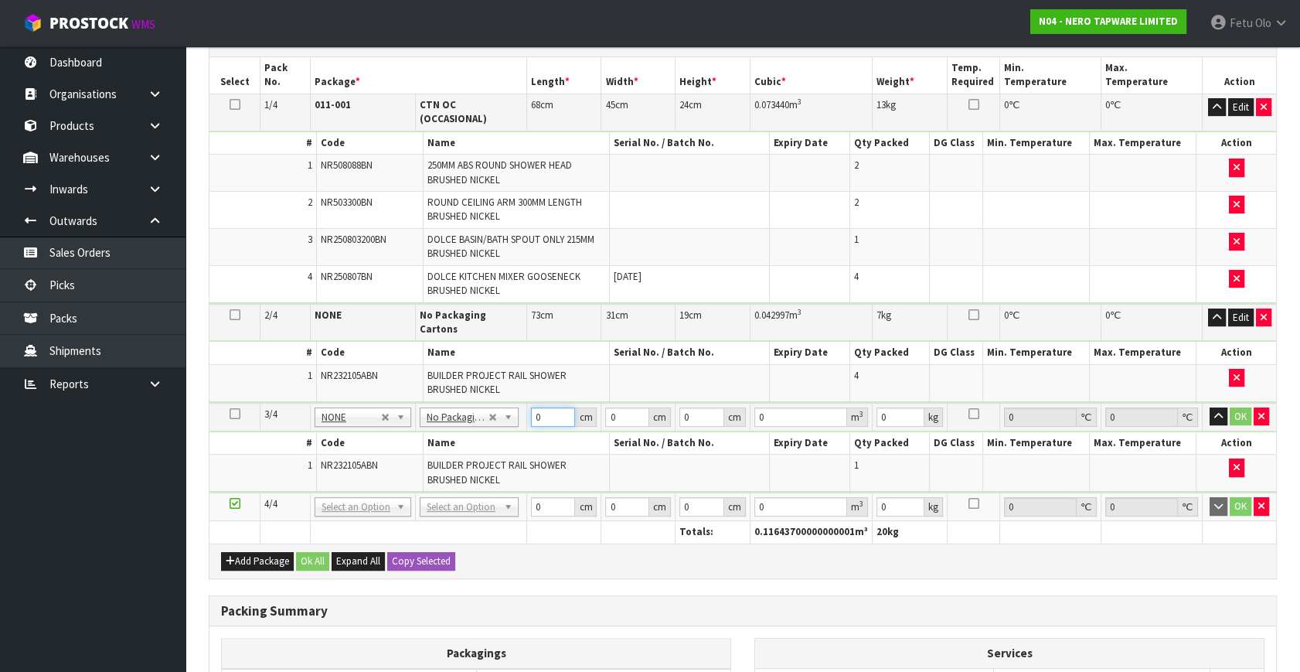
drag, startPoint x: 464, startPoint y: 432, endPoint x: 454, endPoint y: 431, distance: 10.1
click at [454, 437] on tbody "3/4 NONE 007-001 007-002 007-004 007-009 007-013 007-014 007-015 007-017 007-01…" at bounding box center [742, 448] width 1067 height 90
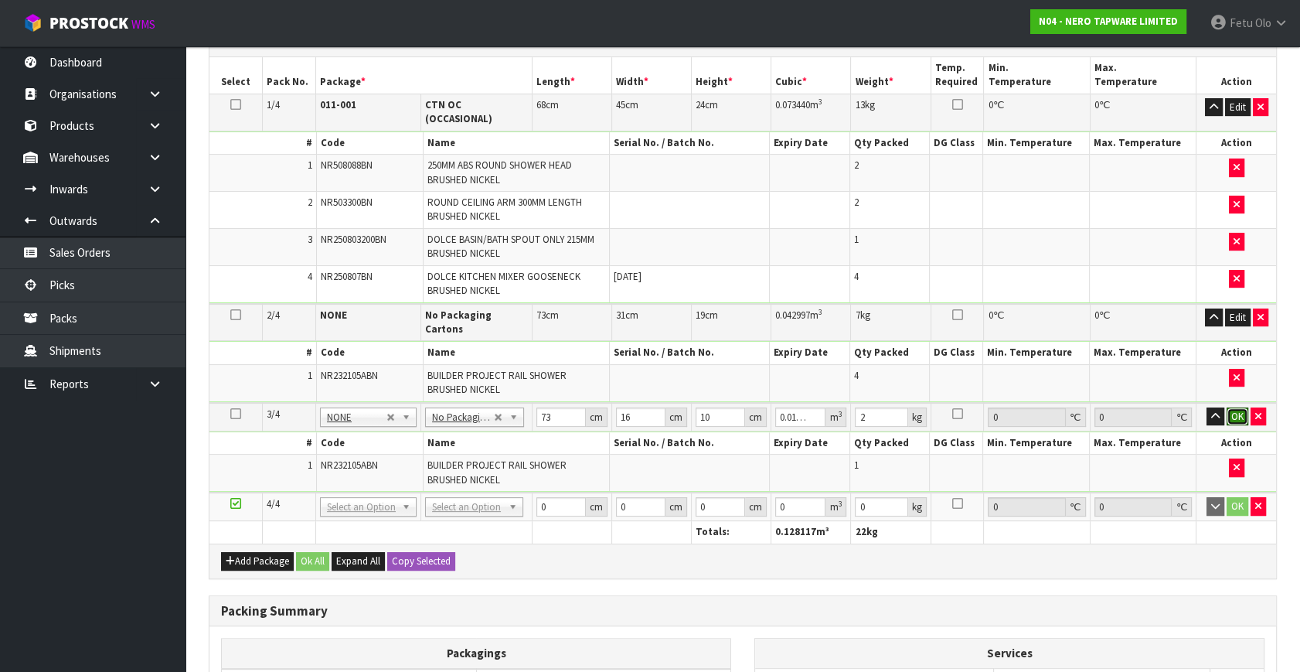
click button "OK" at bounding box center [1238, 416] width 22 height 19
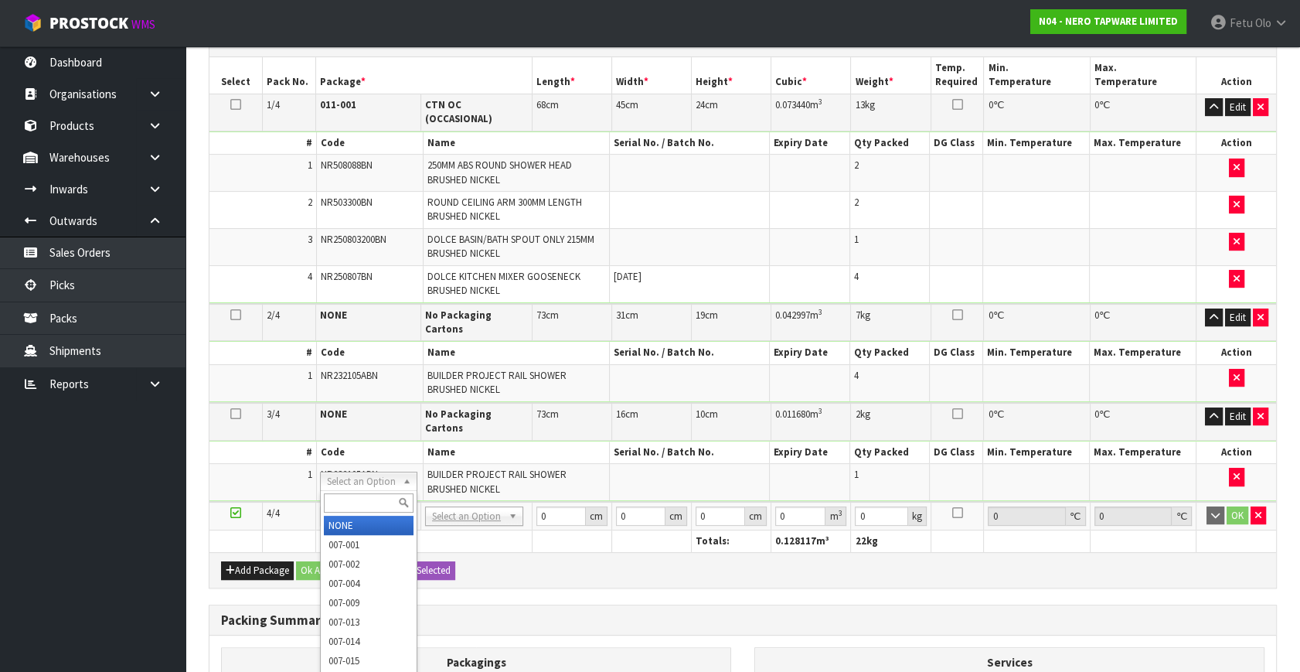
drag, startPoint x: 373, startPoint y: 486, endPoint x: 364, endPoint y: 506, distance: 21.8
click at [365, 500] on input "text" at bounding box center [369, 502] width 90 height 19
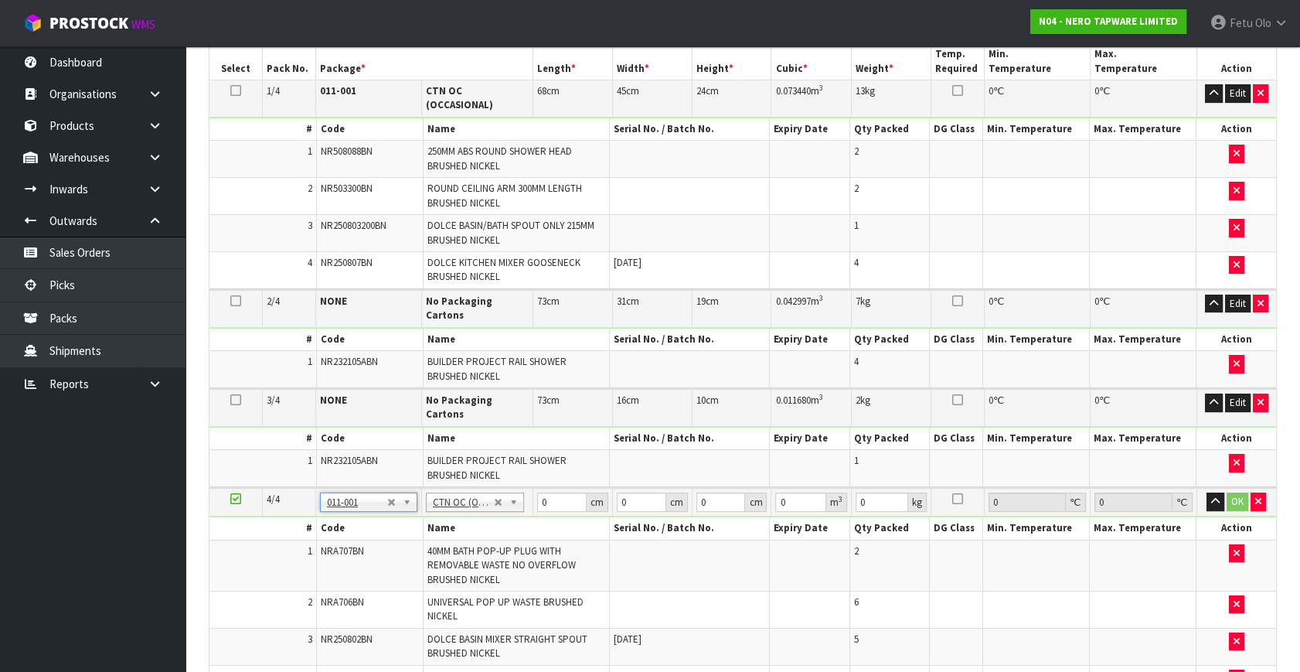
scroll to position [421, 0]
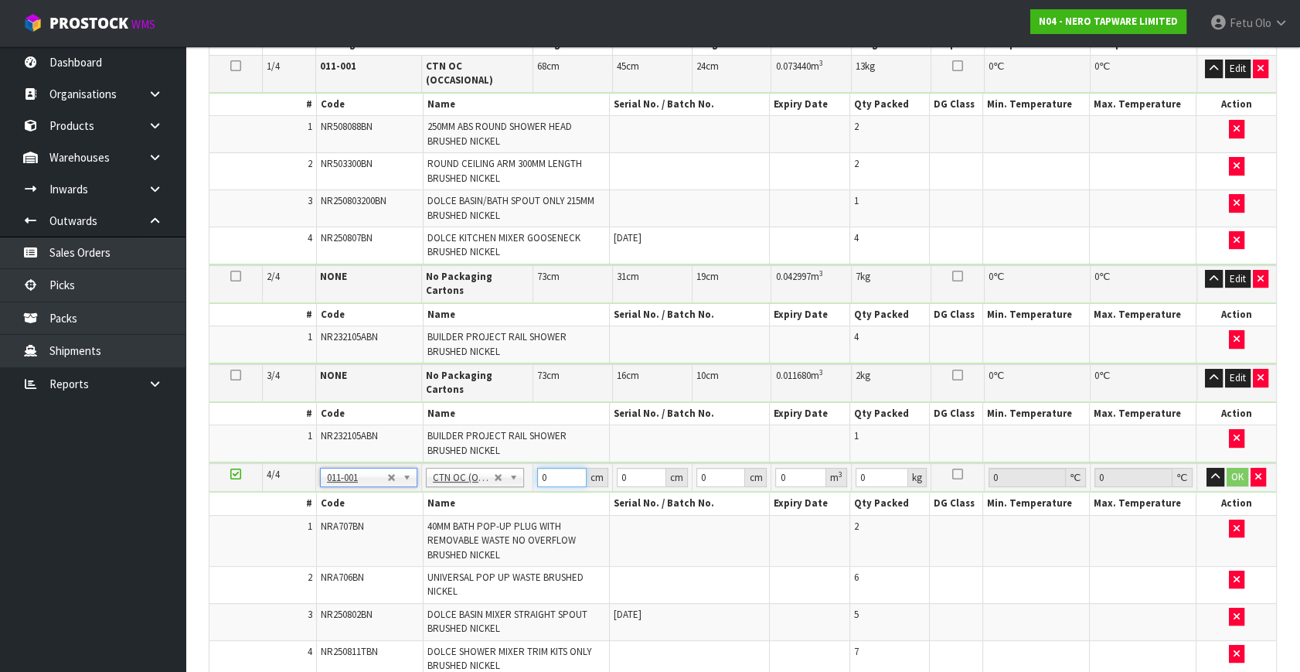
drag, startPoint x: 546, startPoint y: 441, endPoint x: 437, endPoint y: 522, distance: 135.7
click at [437, 522] on tbody "4/4 NONE 007-001 007-002 007-004 007-009 007-013 007-014 007-015 007-017 007-01…" at bounding box center [742, 570] width 1067 height 215
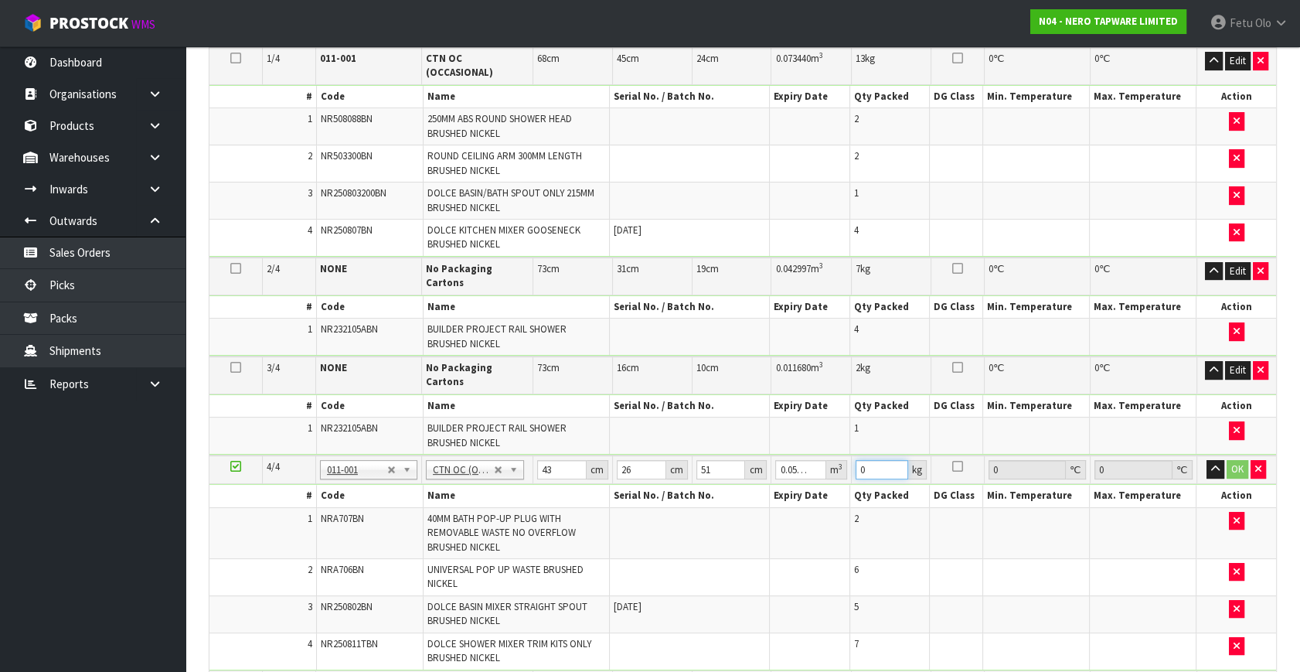
scroll to position [562, 0]
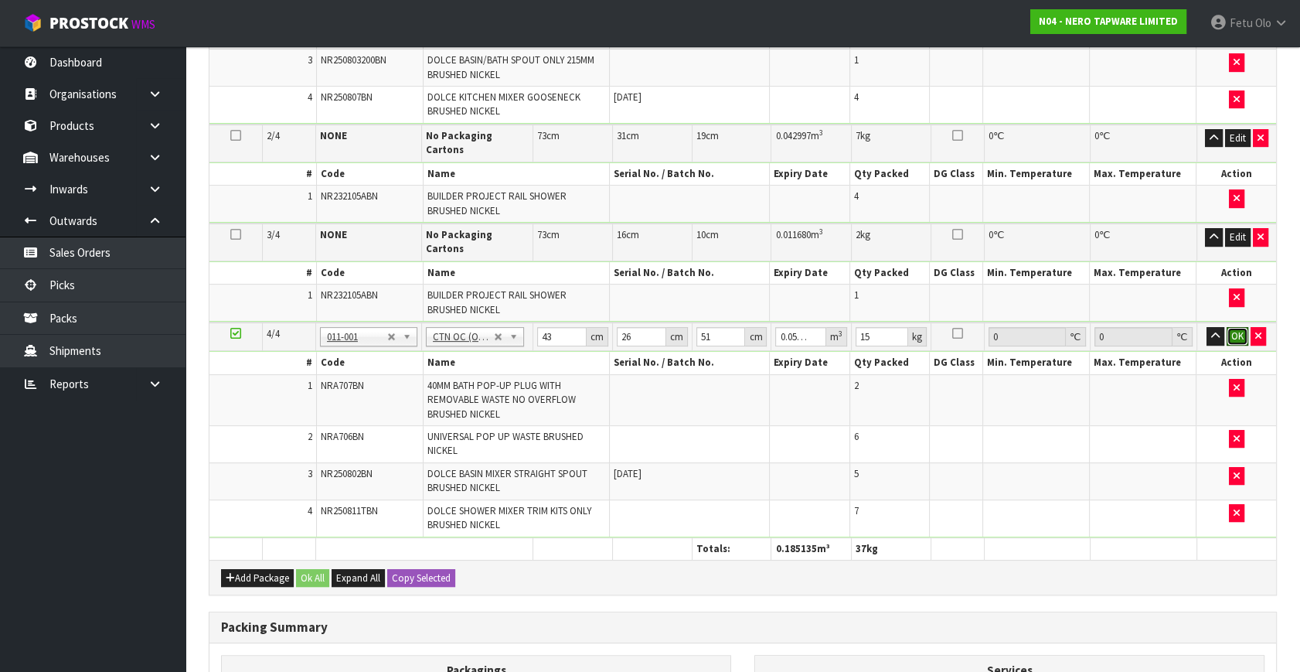
click button "OK" at bounding box center [1238, 336] width 22 height 19
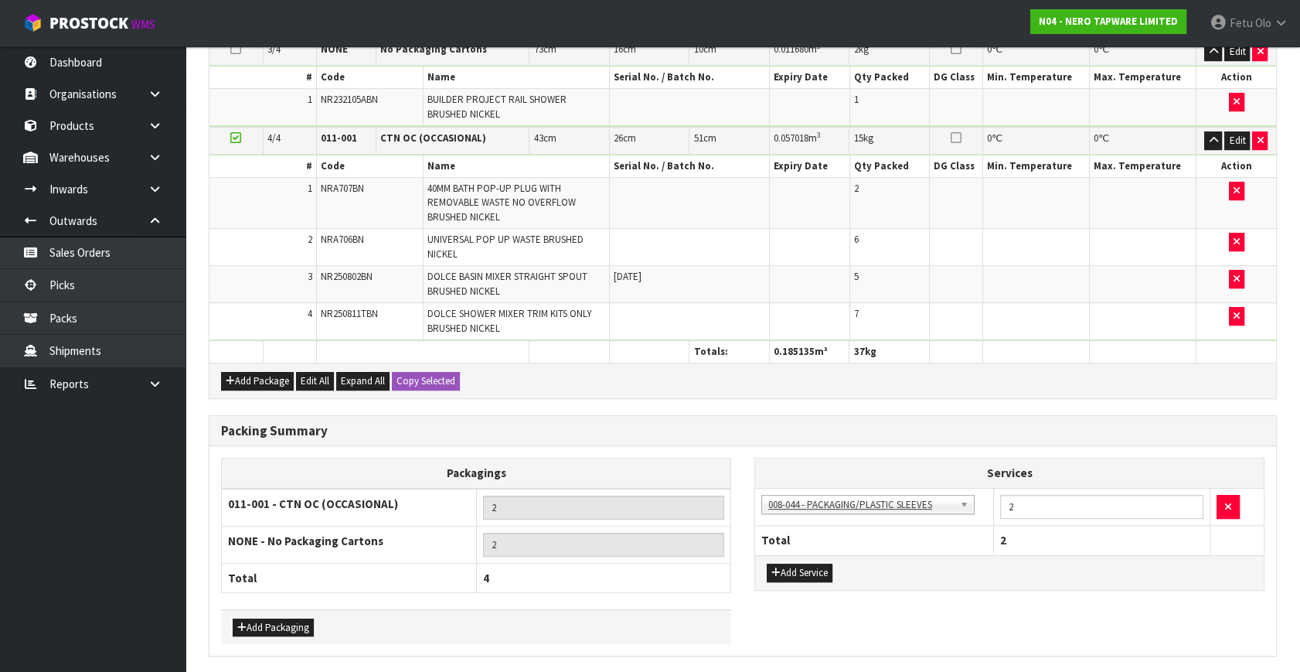
scroll to position [777, 0]
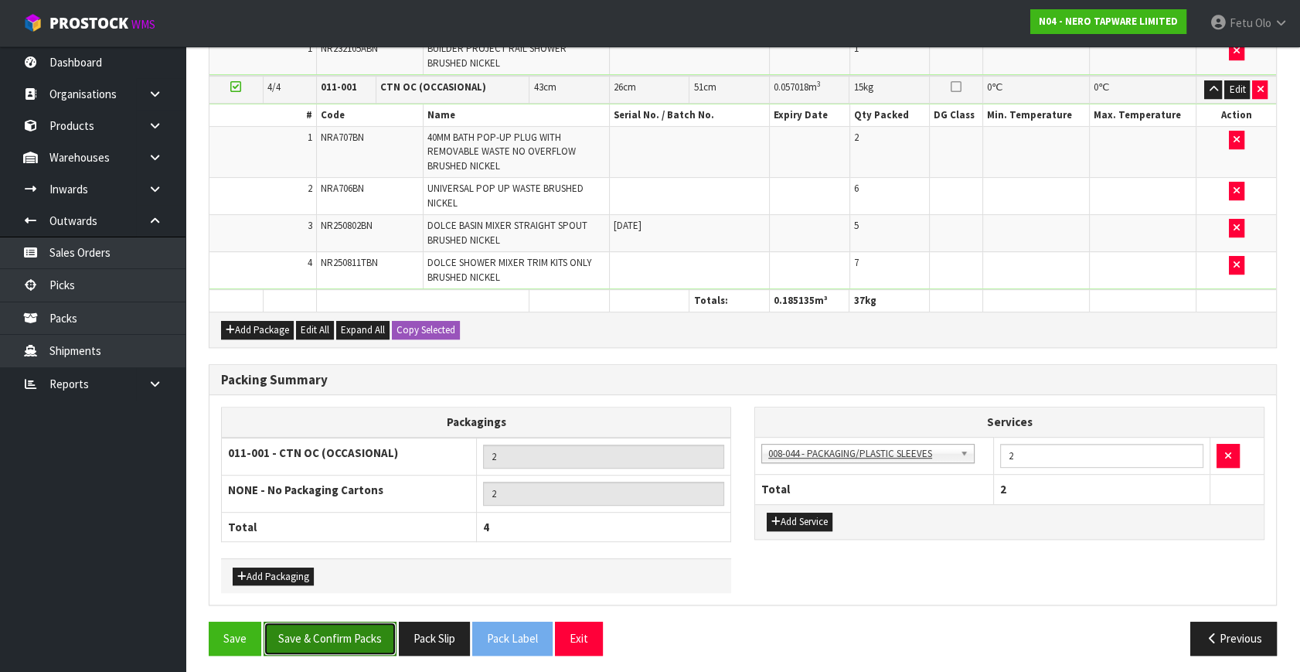
click at [343, 621] on button "Save & Confirm Packs" at bounding box center [330, 637] width 133 height 33
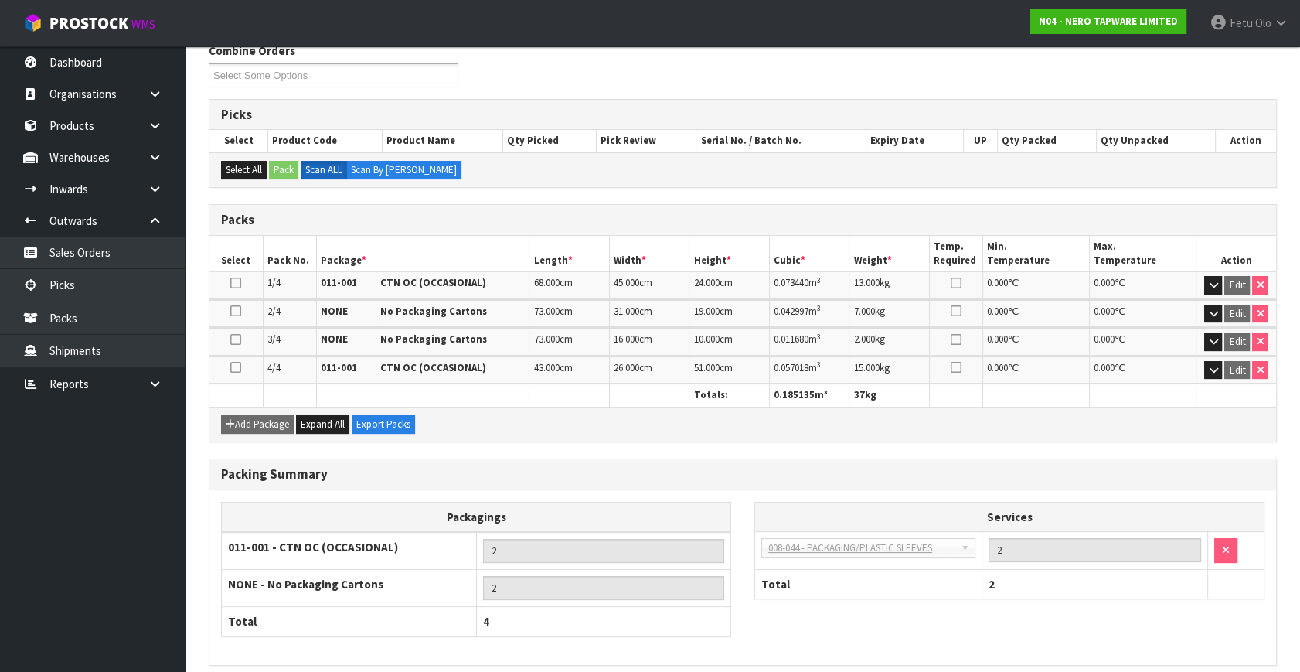
scroll to position [323, 0]
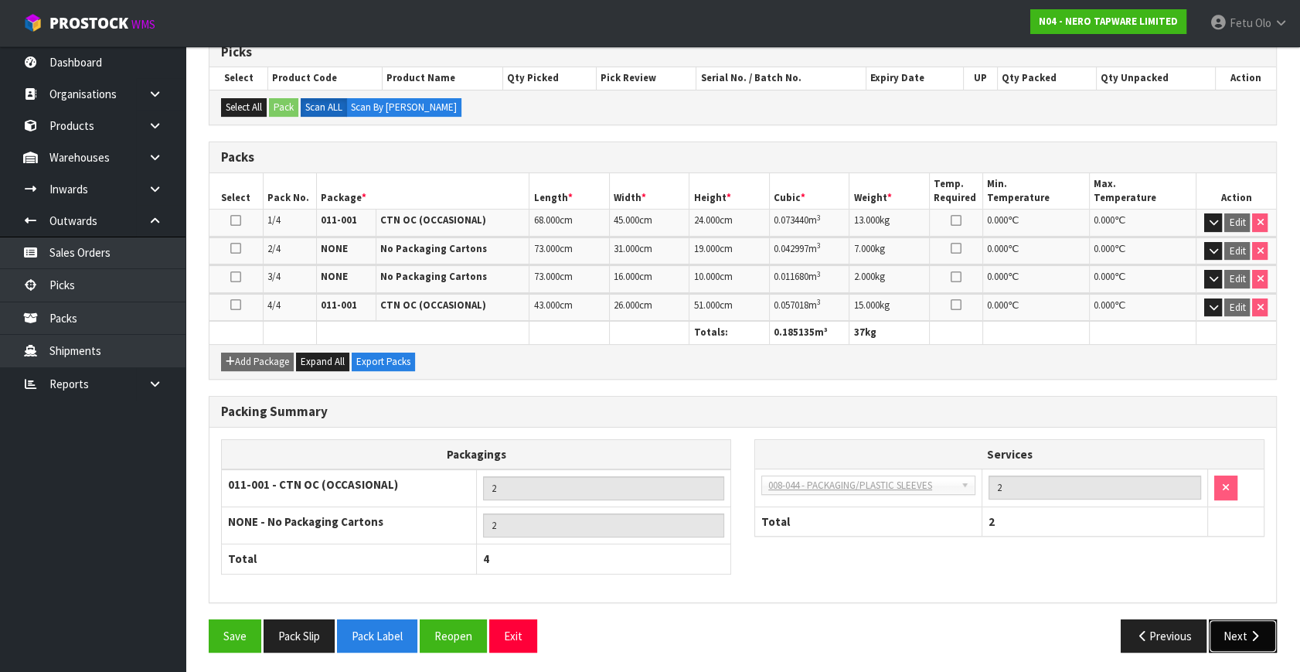
click at [1233, 623] on button "Next" at bounding box center [1243, 635] width 68 height 33
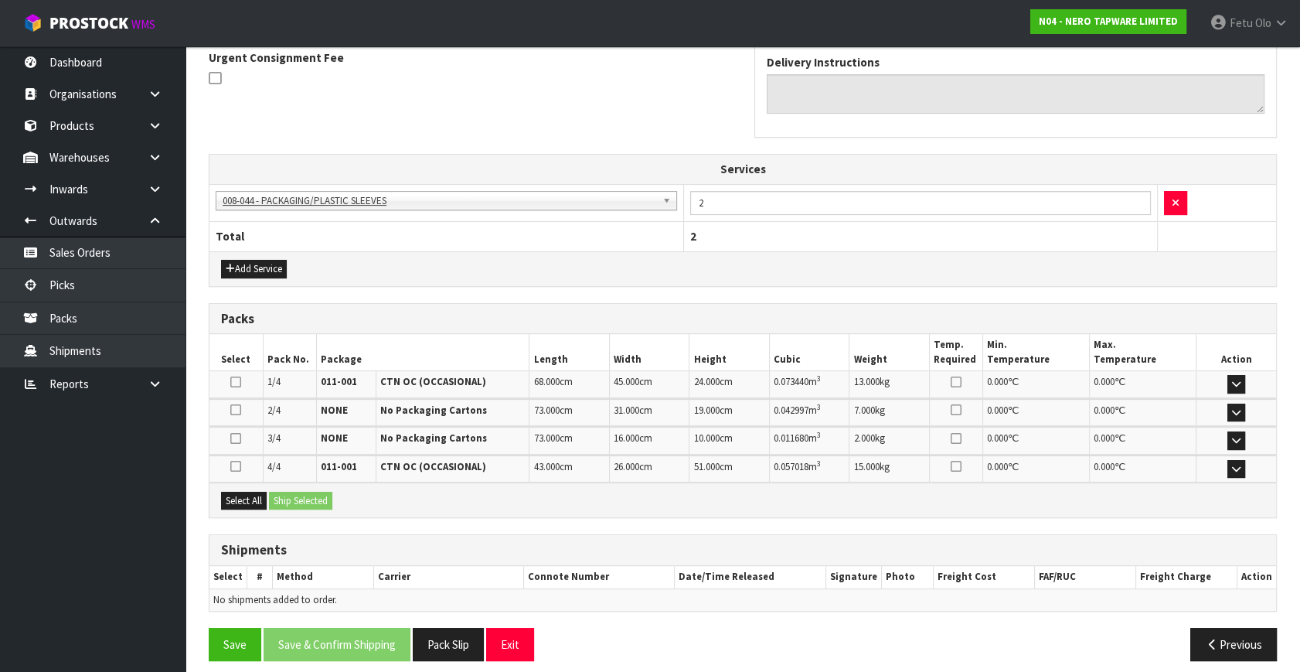
scroll to position [471, 0]
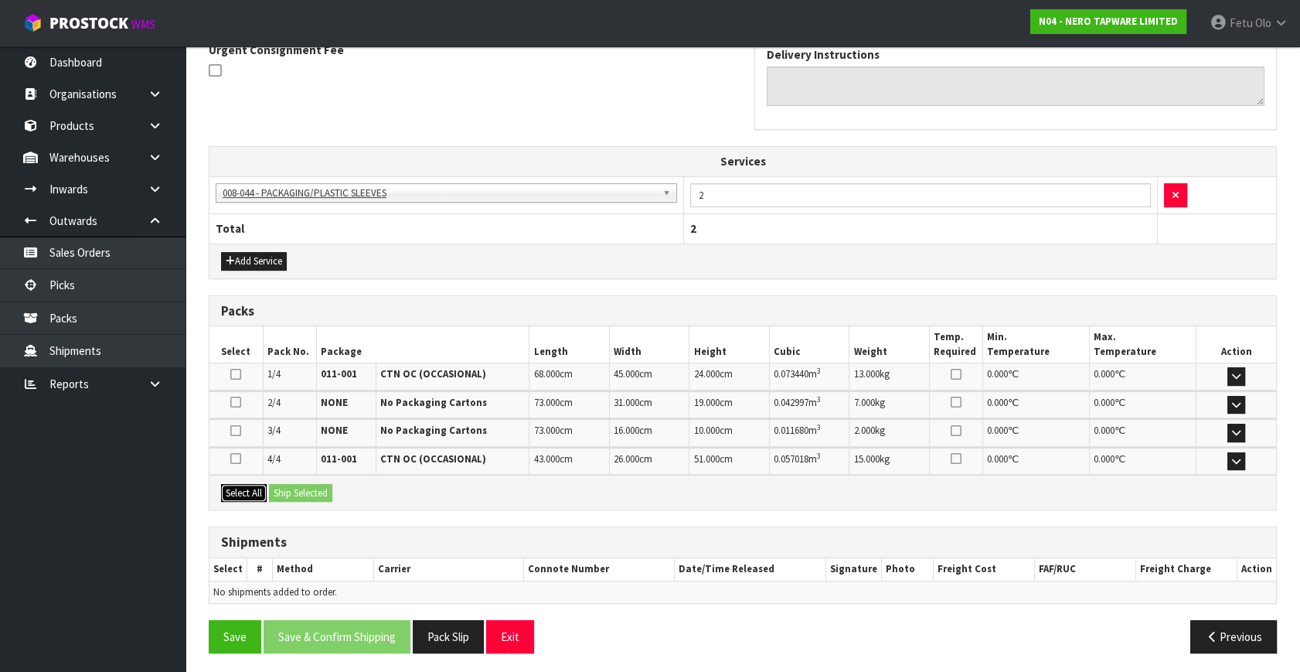
click at [249, 484] on button "Select All" at bounding box center [244, 493] width 46 height 19
click at [301, 484] on button "Ship Selected" at bounding box center [300, 493] width 63 height 19
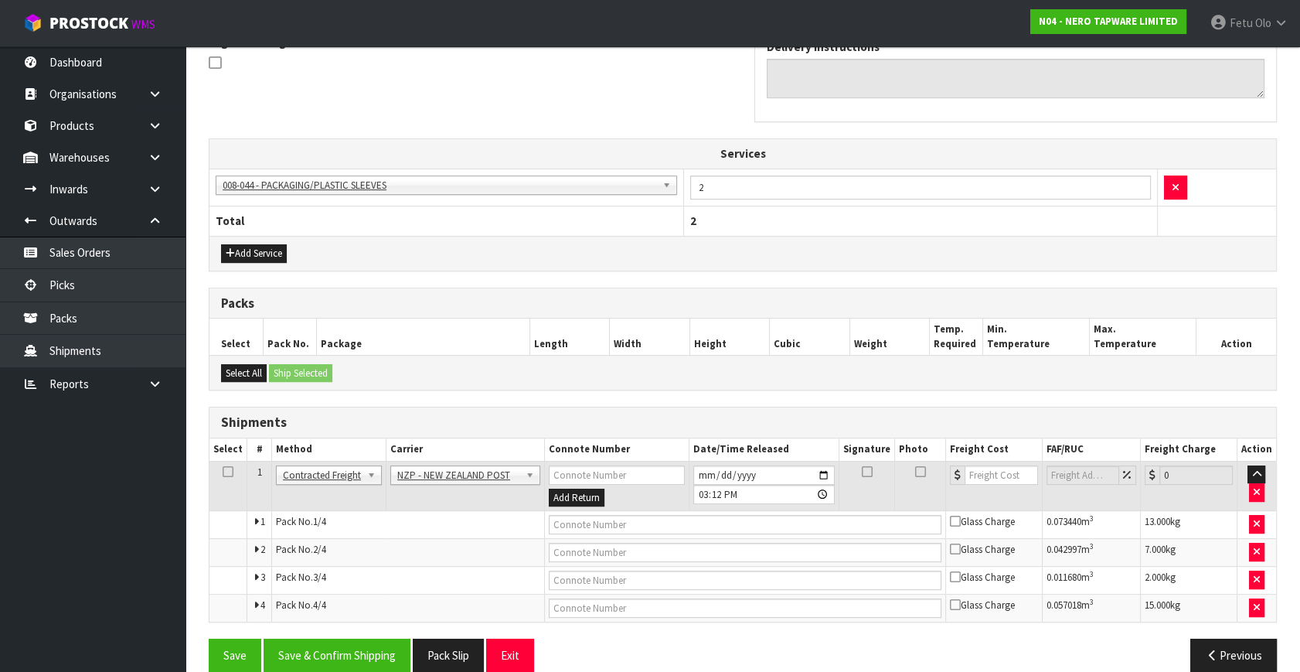
scroll to position [499, 0]
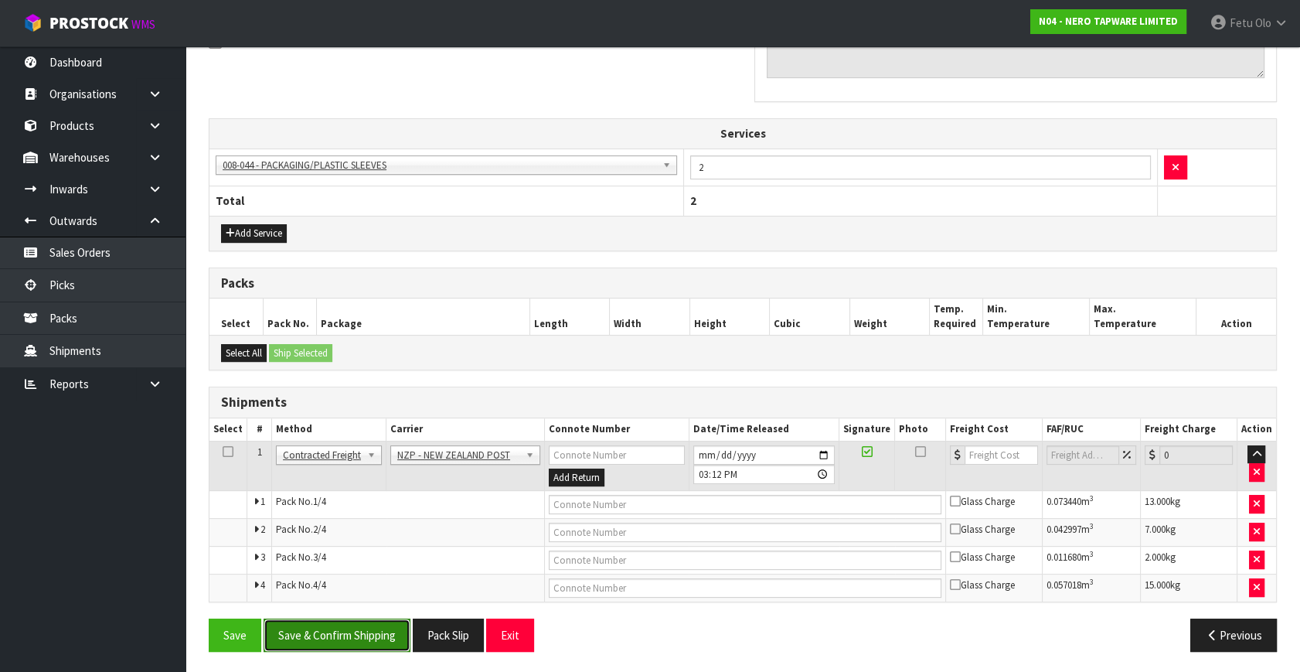
click at [352, 619] on button "Save & Confirm Shipping" at bounding box center [337, 634] width 147 height 33
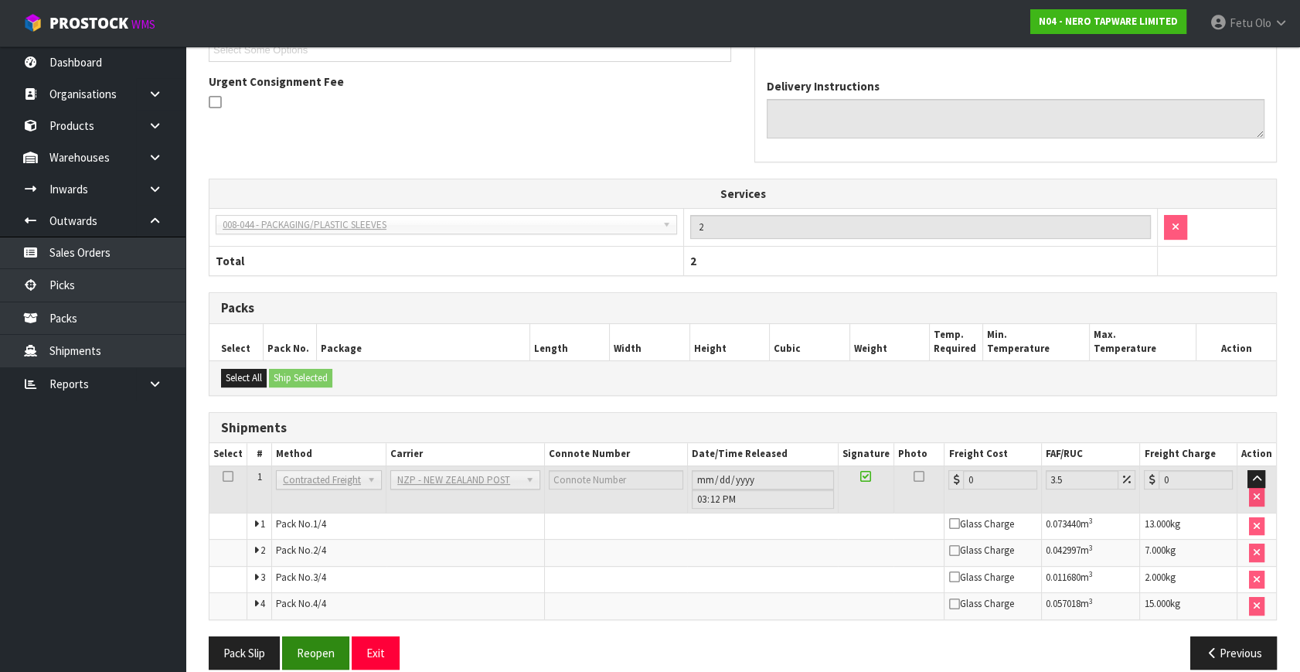
scroll to position [473, 0]
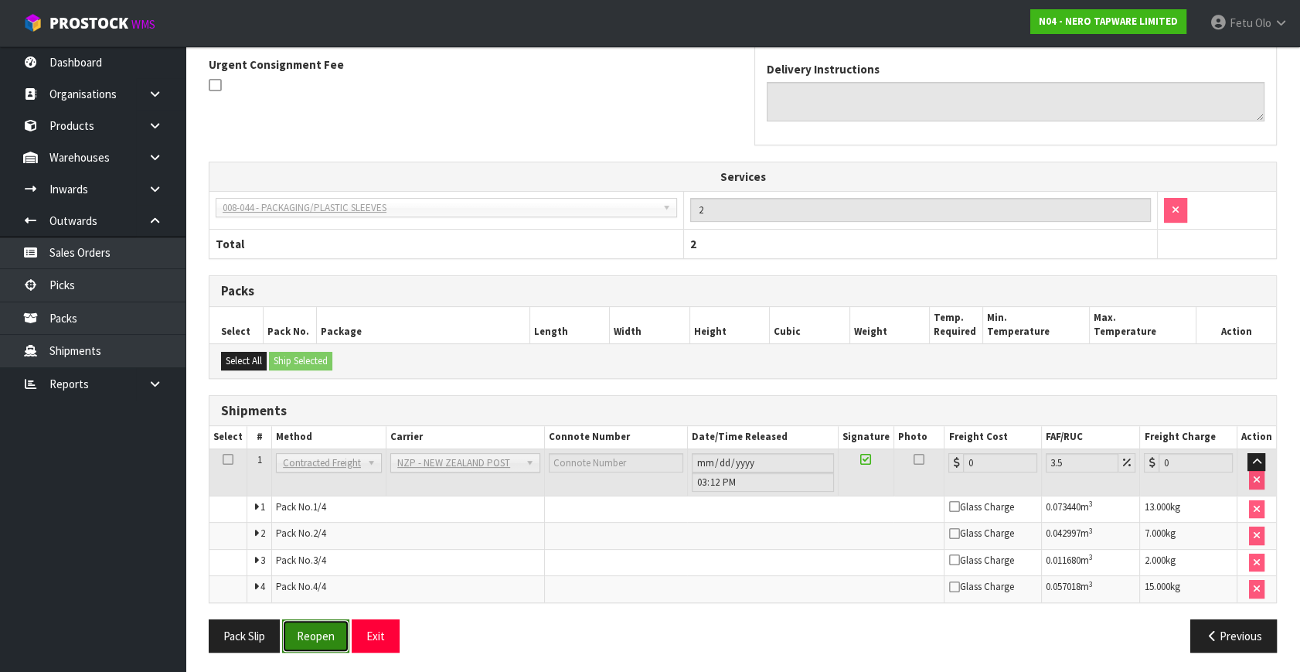
click at [310, 641] on button "Reopen" at bounding box center [315, 635] width 67 height 33
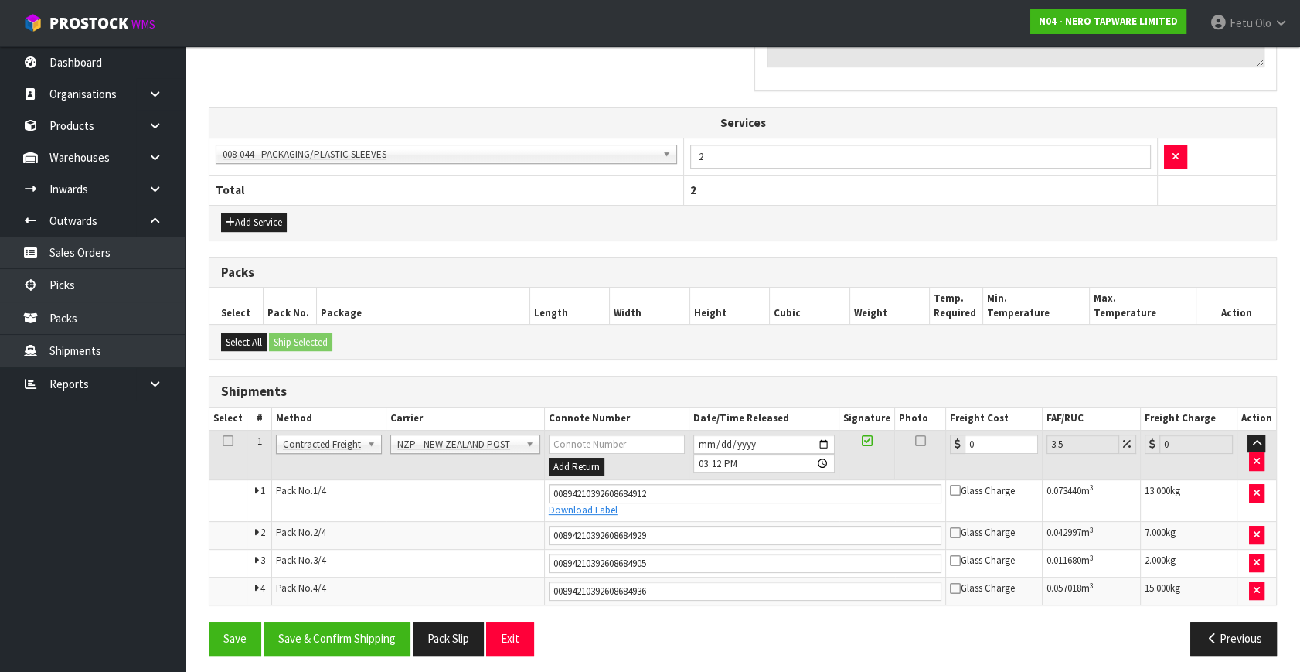
scroll to position [513, 0]
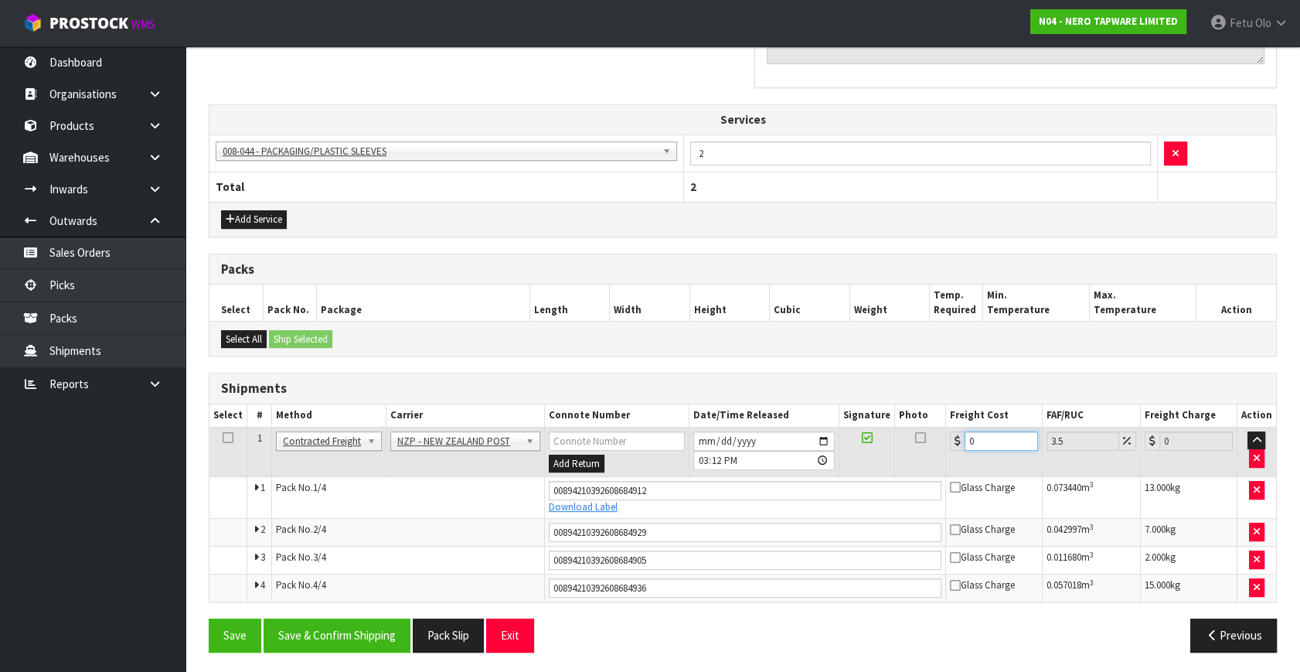
drag, startPoint x: 983, startPoint y: 437, endPoint x: 484, endPoint y: 574, distance: 517.7
click at [488, 572] on tbody "1 Client Local Pickup Customer Local Pickup Company Freight Contracted Freight …" at bounding box center [742, 514] width 1067 height 175
drag, startPoint x: 1007, startPoint y: 436, endPoint x: 804, endPoint y: 500, distance: 213.1
click at [804, 500] on tbody "1 Client Local Pickup Customer Local Pickup Company Freight Contracted Freight …" at bounding box center [742, 514] width 1067 height 175
click at [332, 633] on button "Save & Confirm Shipping" at bounding box center [337, 634] width 147 height 33
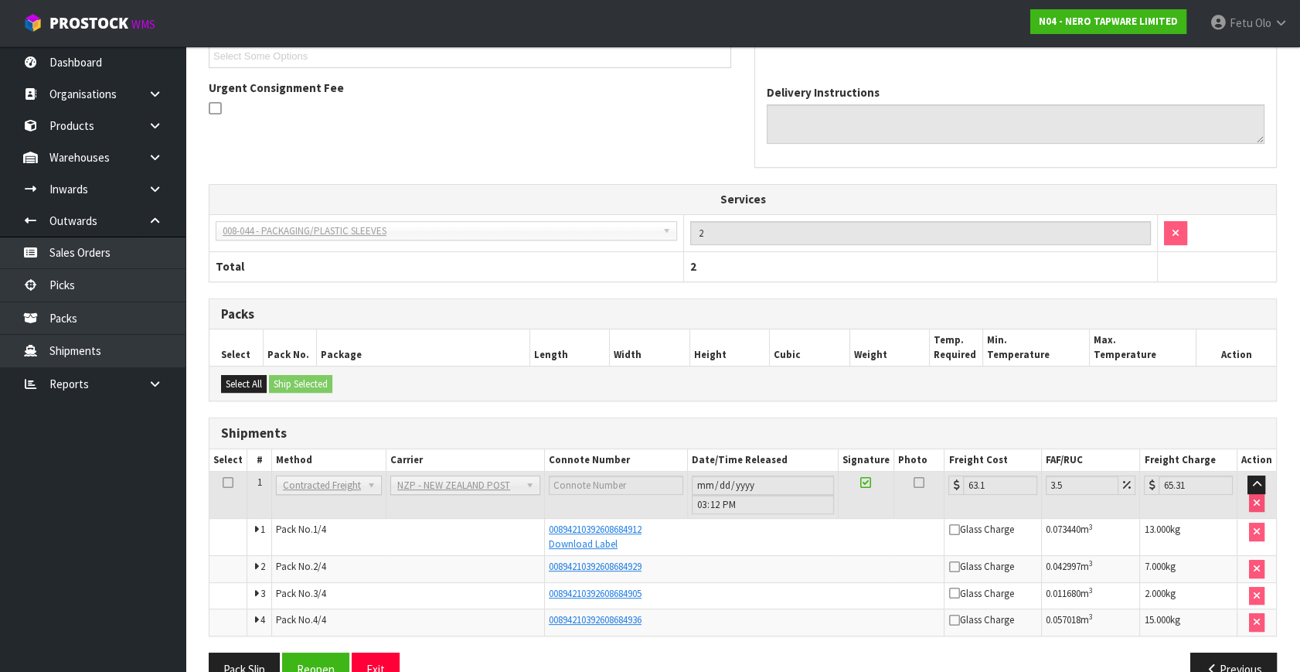
scroll to position [468, 0]
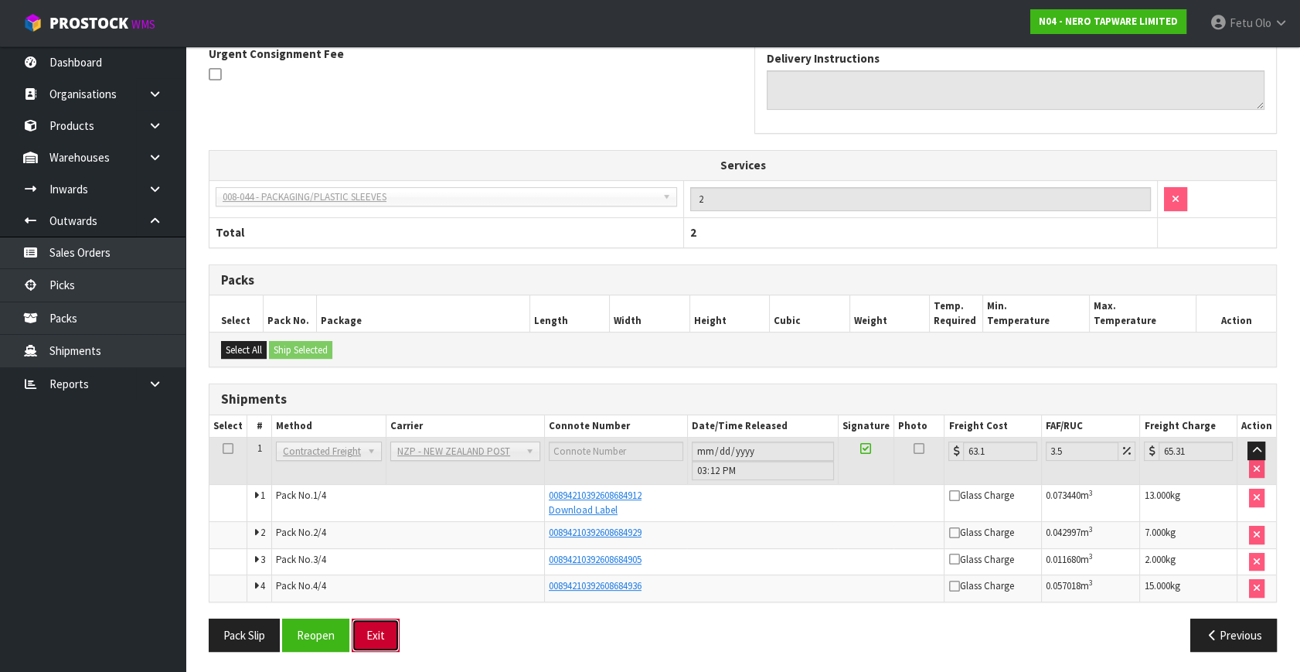
click at [370, 634] on button "Exit" at bounding box center [376, 634] width 48 height 33
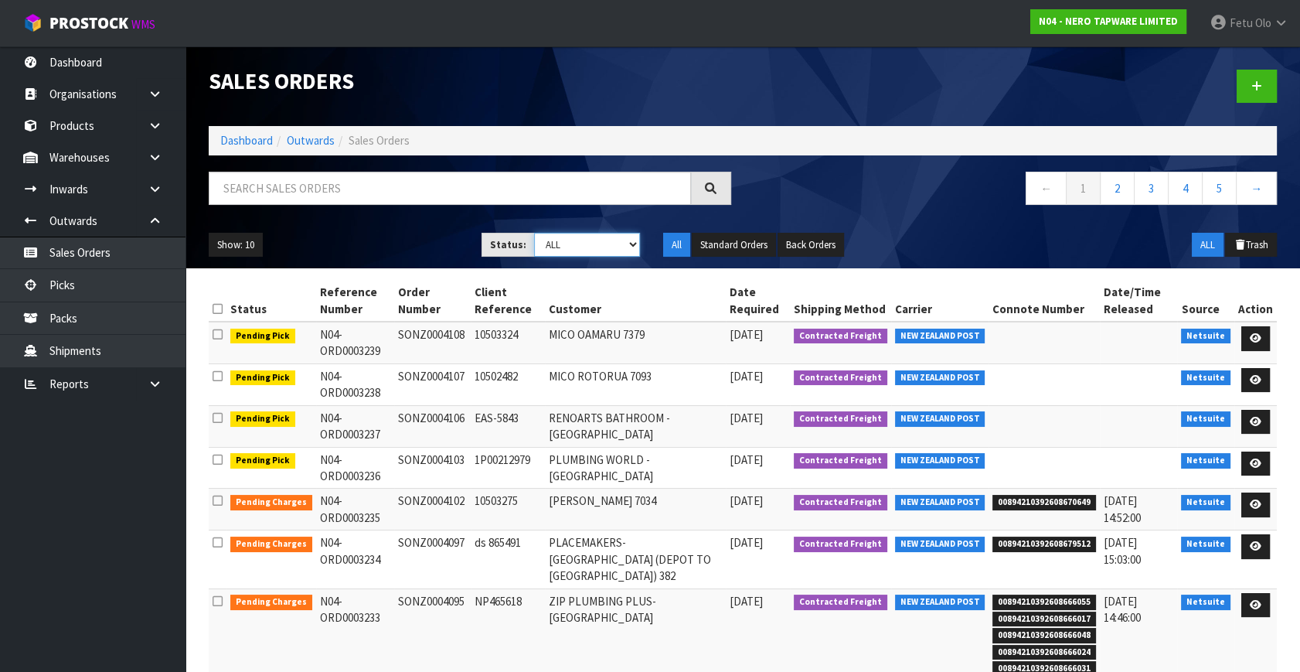
click at [540, 243] on select "Draft Pending Allocated Pending Pick Goods Picked Goods Packed Pending Charges …" at bounding box center [587, 245] width 106 height 24
click at [534, 233] on select "Draft Pending Allocated Pending Pick Goods Picked Goods Packed Pending Charges …" at bounding box center [587, 245] width 106 height 24
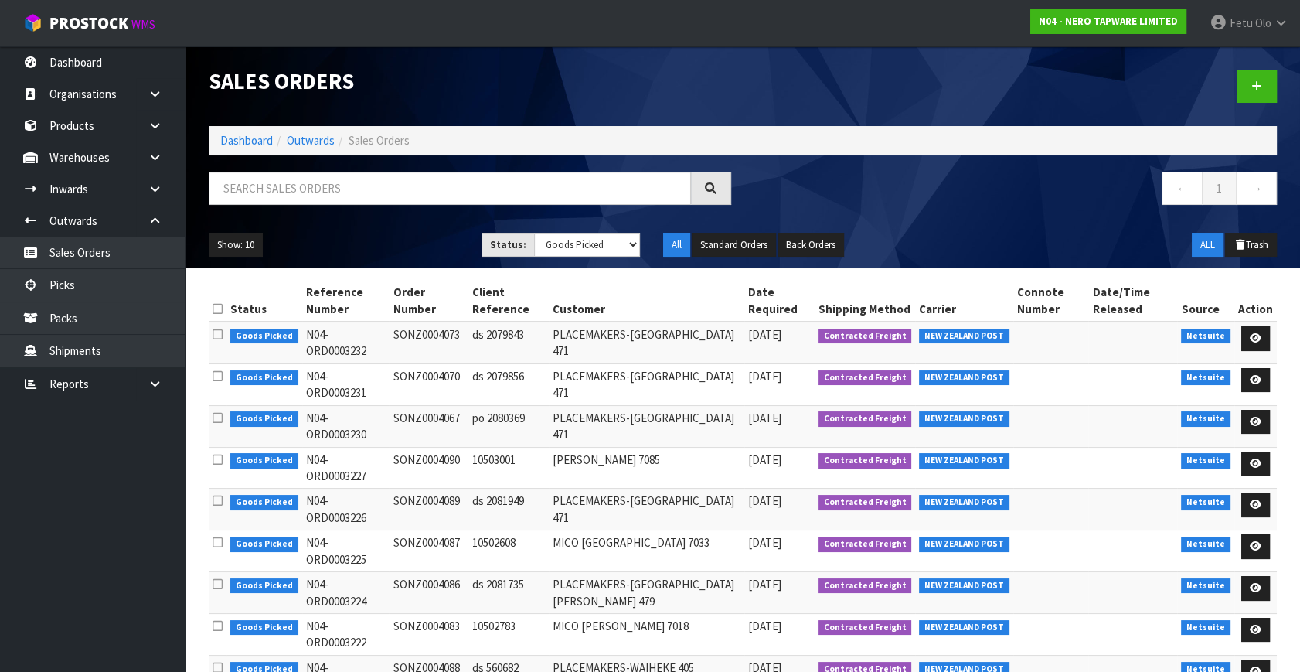
click at [336, 236] on ul "Show: 10 5 10 25 50" at bounding box center [334, 245] width 250 height 25
click at [248, 149] on ol "Dashboard Outwards Sales Orders" at bounding box center [743, 140] width 1068 height 29
click at [248, 141] on link "Dashboard" at bounding box center [246, 140] width 53 height 15
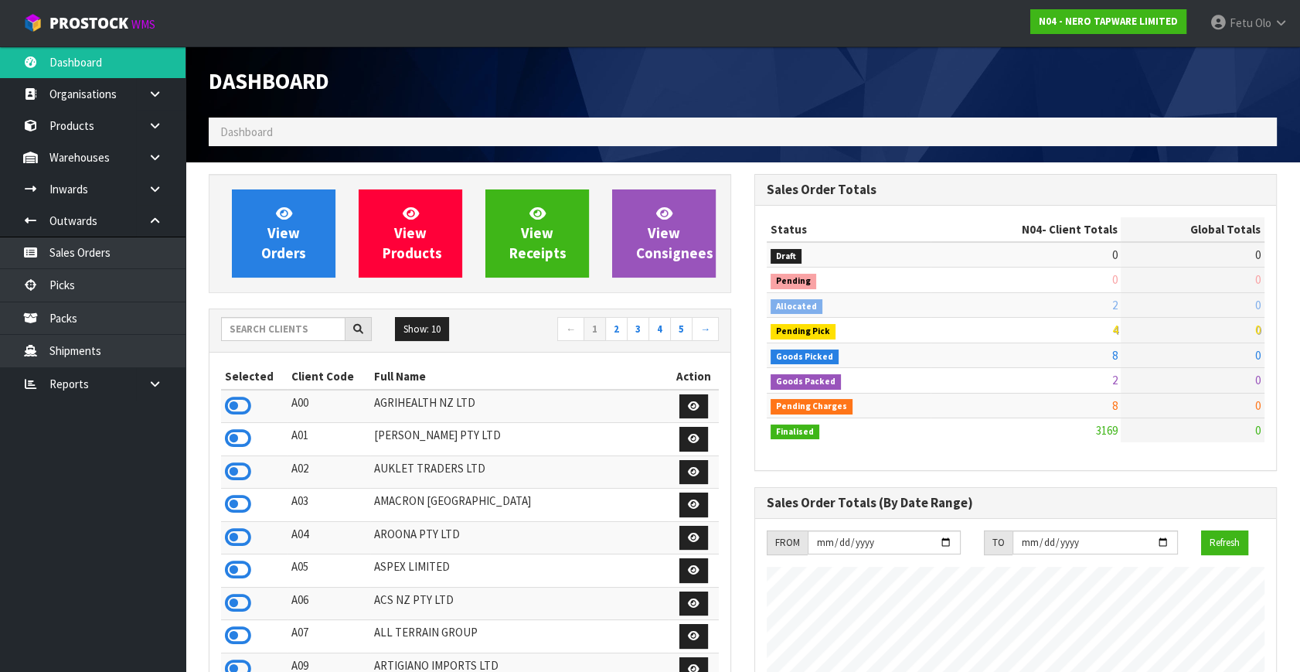
scroll to position [1234, 545]
click at [66, 288] on link "Picks" at bounding box center [92, 285] width 185 height 32
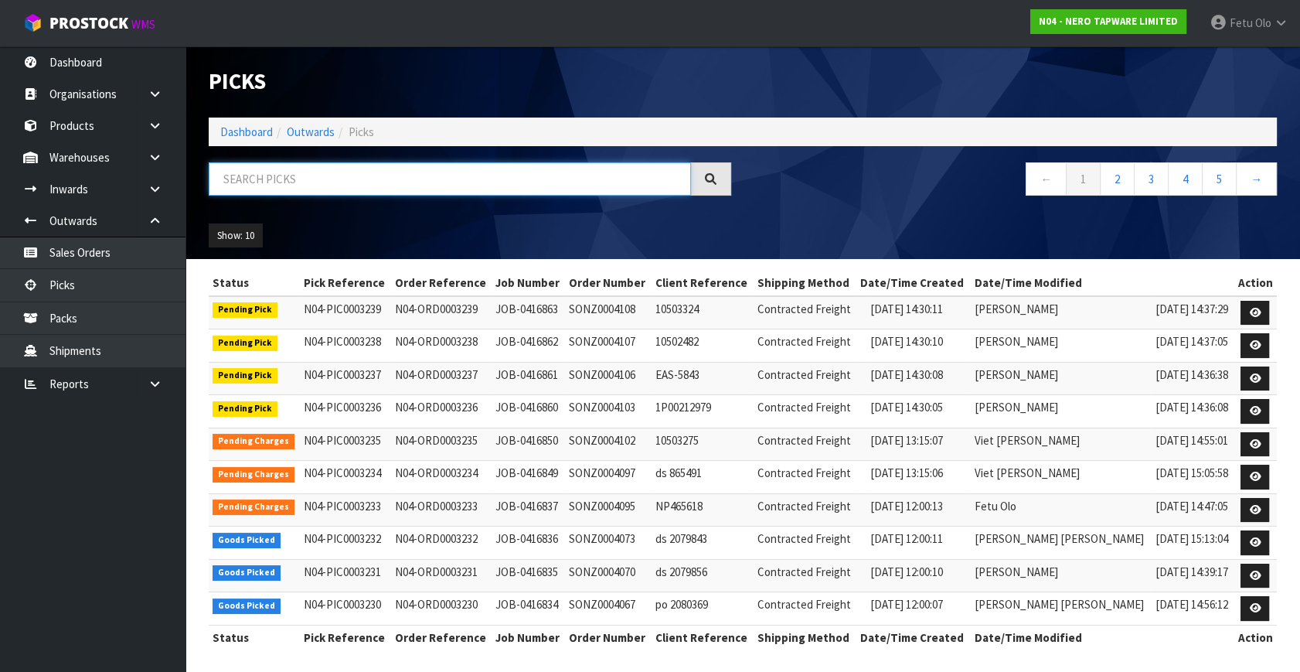
click at [345, 185] on input "text" at bounding box center [450, 178] width 482 height 33
click at [377, 168] on input "text" at bounding box center [450, 178] width 482 height 33
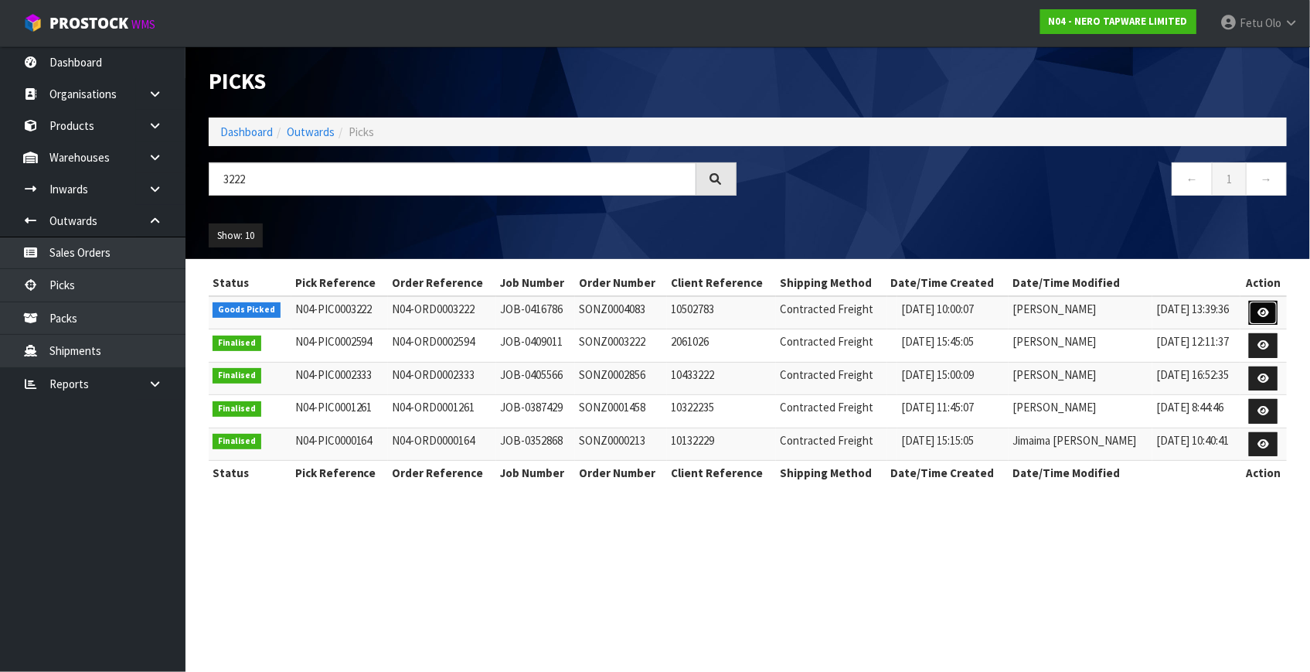
click at [1263, 309] on icon at bounding box center [1263, 313] width 12 height 10
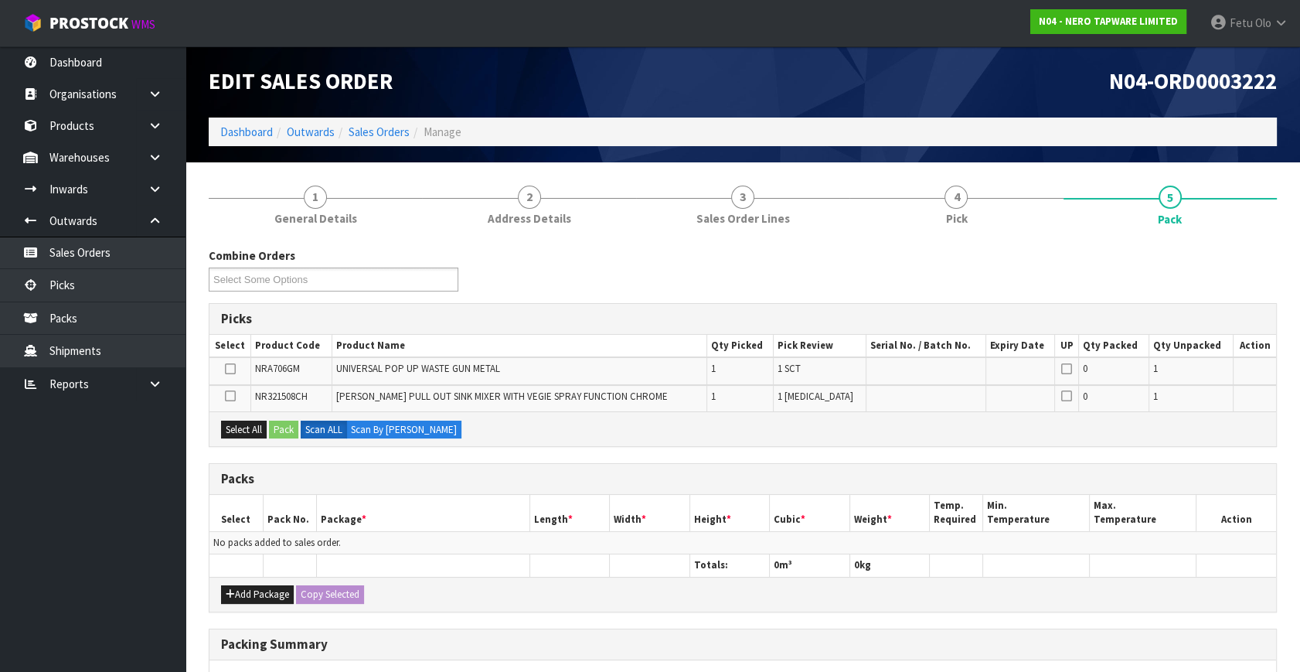
click at [87, 587] on ul "Dashboard Organisations Clients Consignees Carriers Products Categories Serial …" at bounding box center [92, 358] width 185 height 625
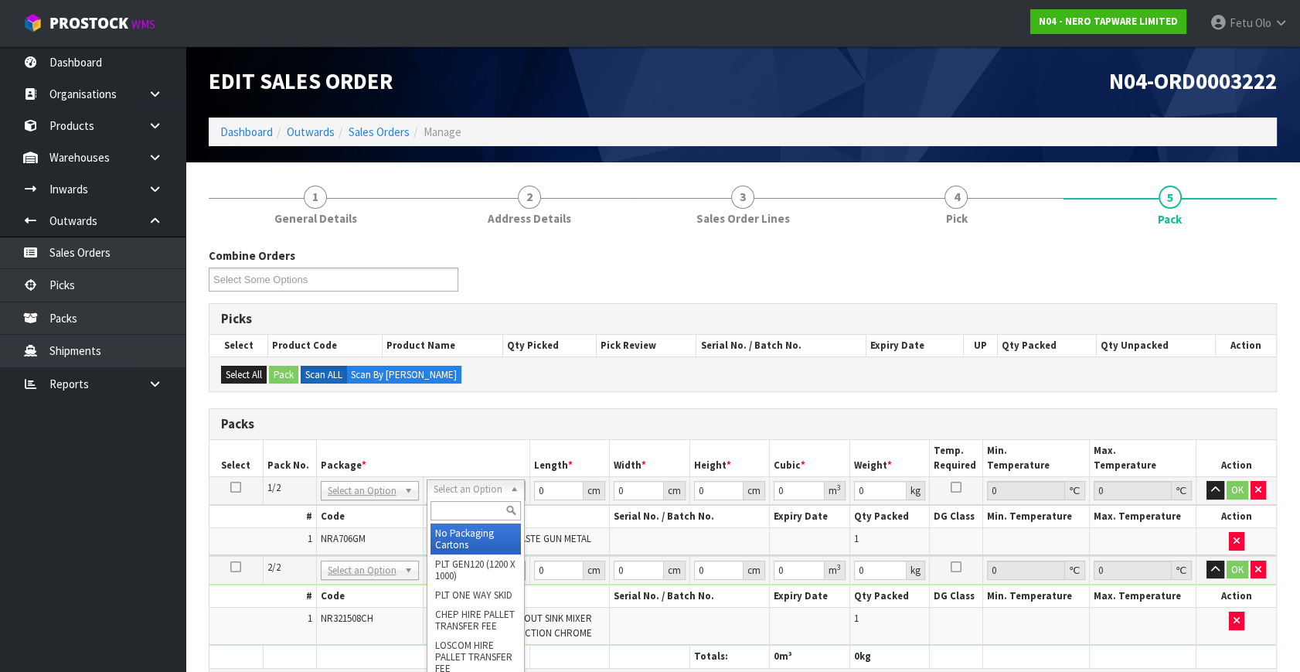
click at [443, 508] on input "text" at bounding box center [475, 510] width 90 height 19
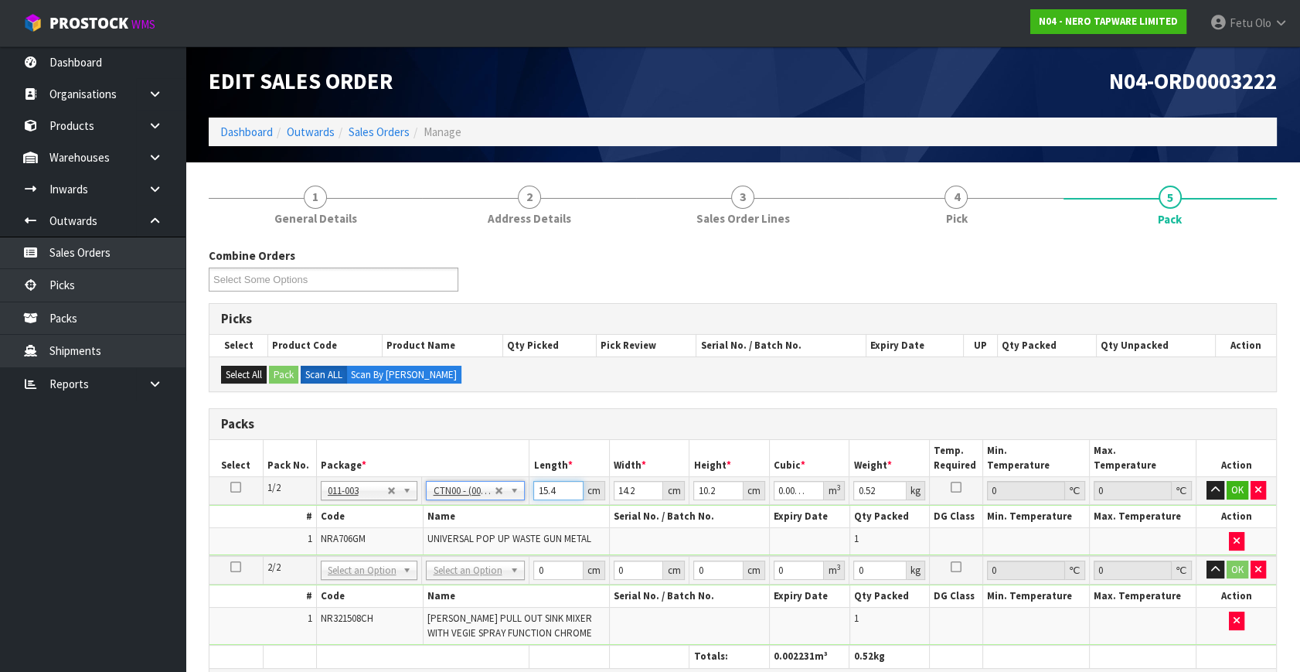
click at [556, 488] on input "15.4" at bounding box center [558, 490] width 50 height 19
drag, startPoint x: 556, startPoint y: 488, endPoint x: 465, endPoint y: 539, distance: 104.5
click at [466, 539] on tbody "1/2 NONE 007-001 007-002 007-004 007-009 007-013 007-014 007-015 007-017 007-01…" at bounding box center [742, 516] width 1067 height 79
click button "OK" at bounding box center [1238, 490] width 22 height 19
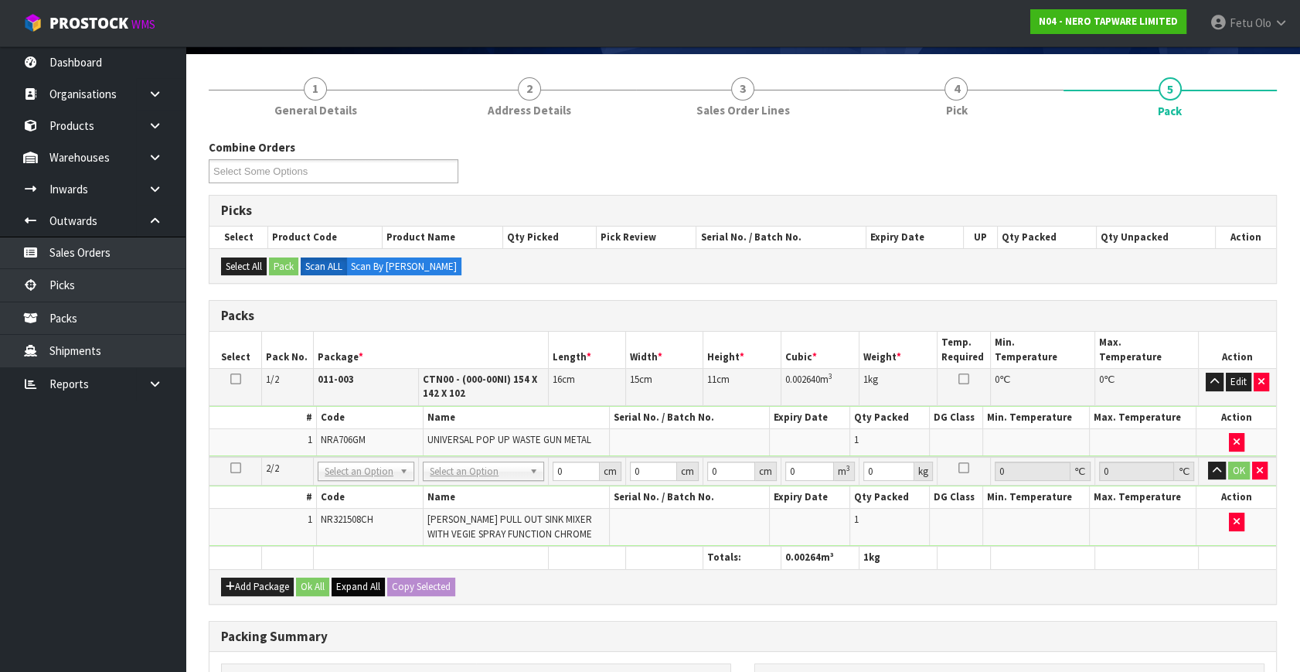
scroll to position [210, 0]
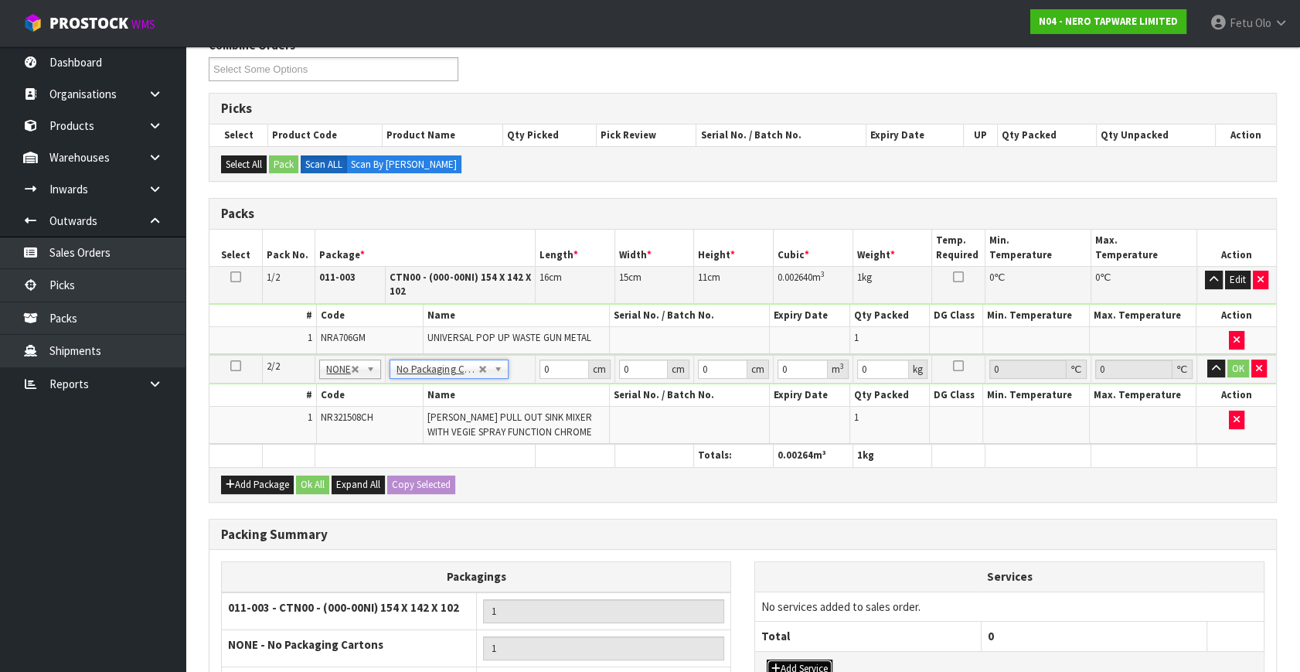
click at [805, 663] on button "Add Service" at bounding box center [800, 668] width 66 height 19
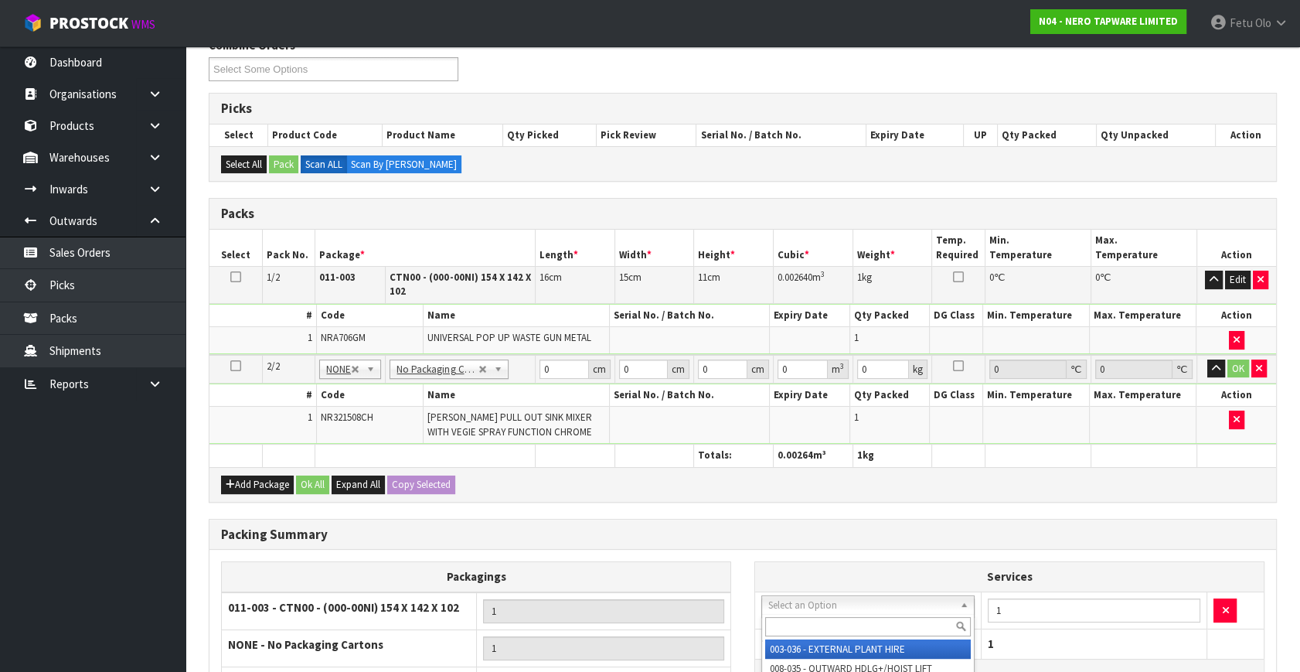
drag, startPoint x: 818, startPoint y: 607, endPoint x: 811, endPoint y: 631, distance: 25.2
drag, startPoint x: 811, startPoint y: 631, endPoint x: 798, endPoint y: 631, distance: 12.4
click at [810, 631] on input "text" at bounding box center [868, 626] width 206 height 19
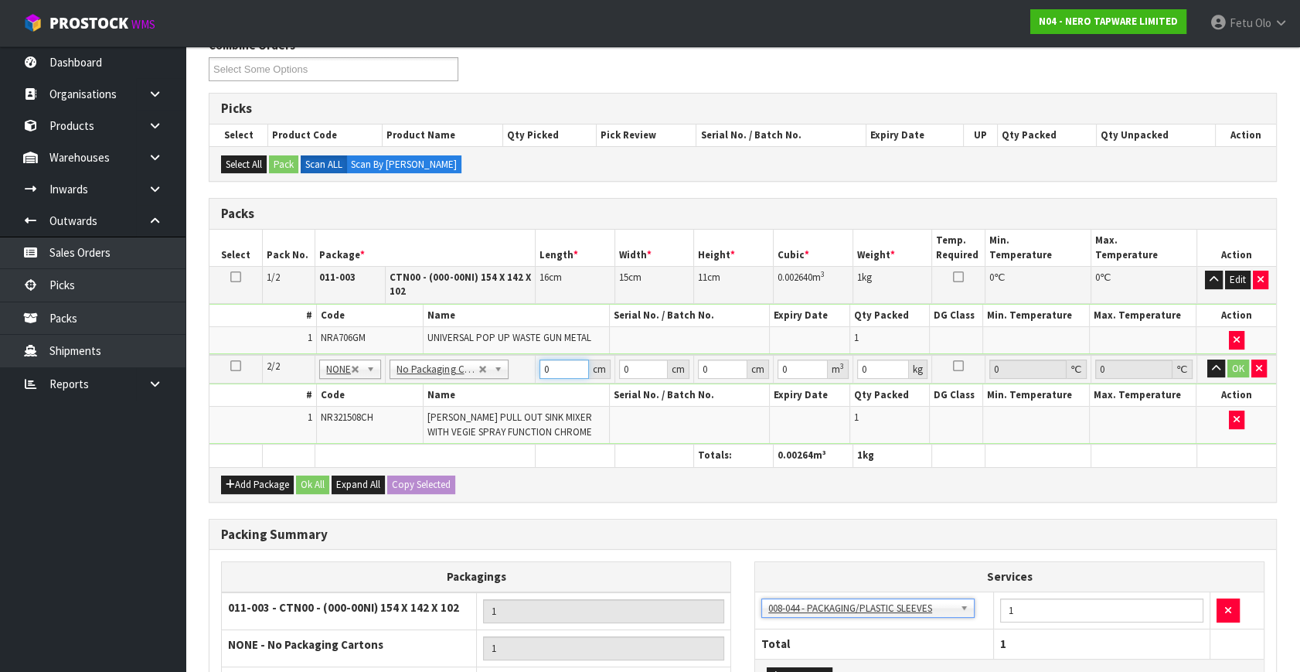
drag, startPoint x: 554, startPoint y: 363, endPoint x: 362, endPoint y: 464, distance: 216.4
click at [362, 464] on div "Packs Select Pack No. Package * Length * Width * Height * Cubic * Weight * Temp…" at bounding box center [743, 350] width 1068 height 304
click button "OK" at bounding box center [1238, 368] width 22 height 19
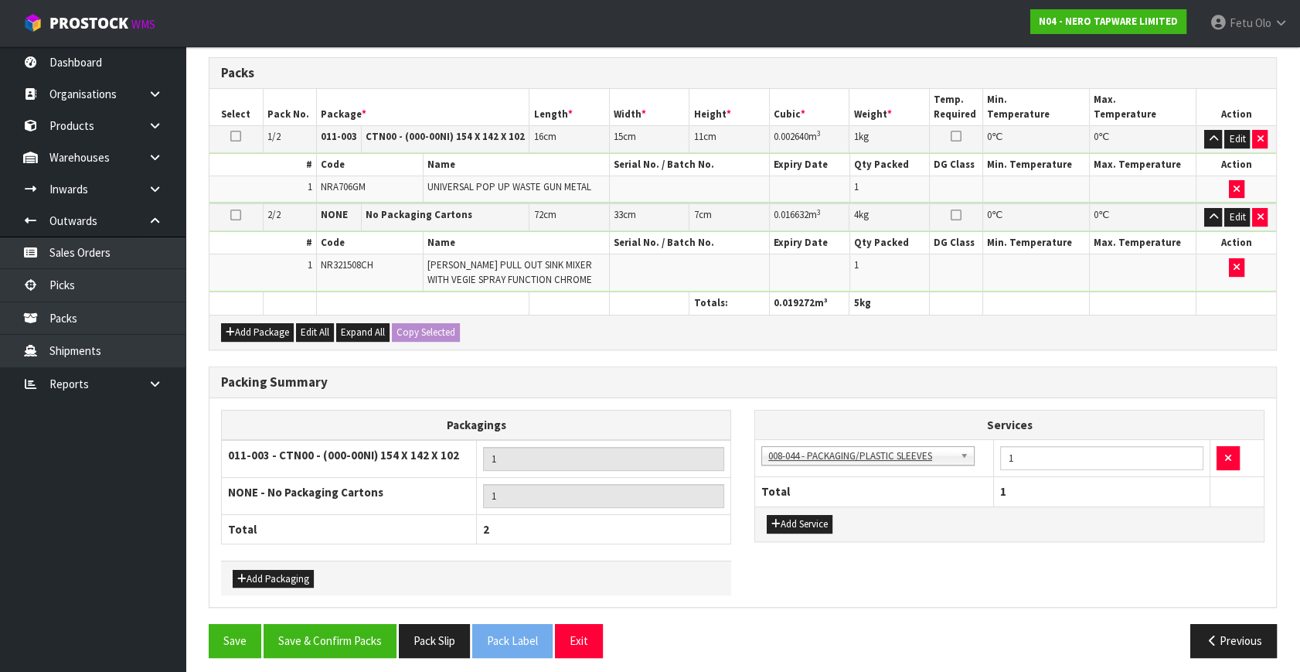
scroll to position [356, 0]
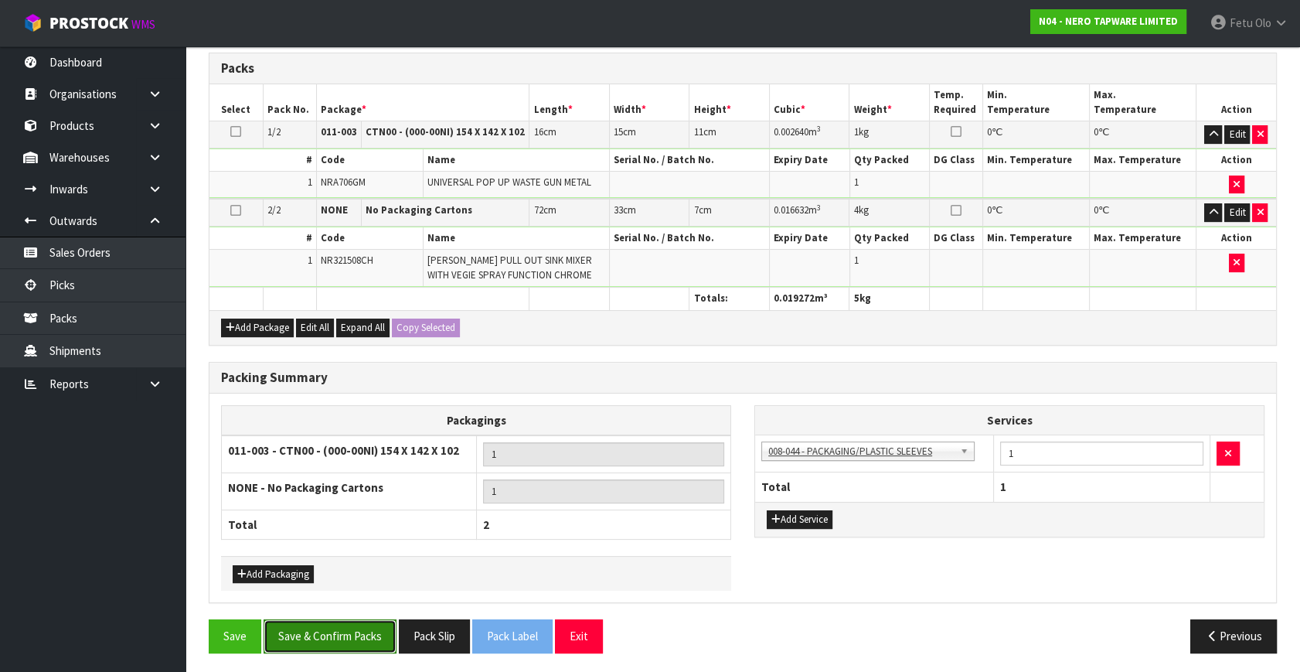
click at [343, 626] on button "Save & Confirm Packs" at bounding box center [330, 635] width 133 height 33
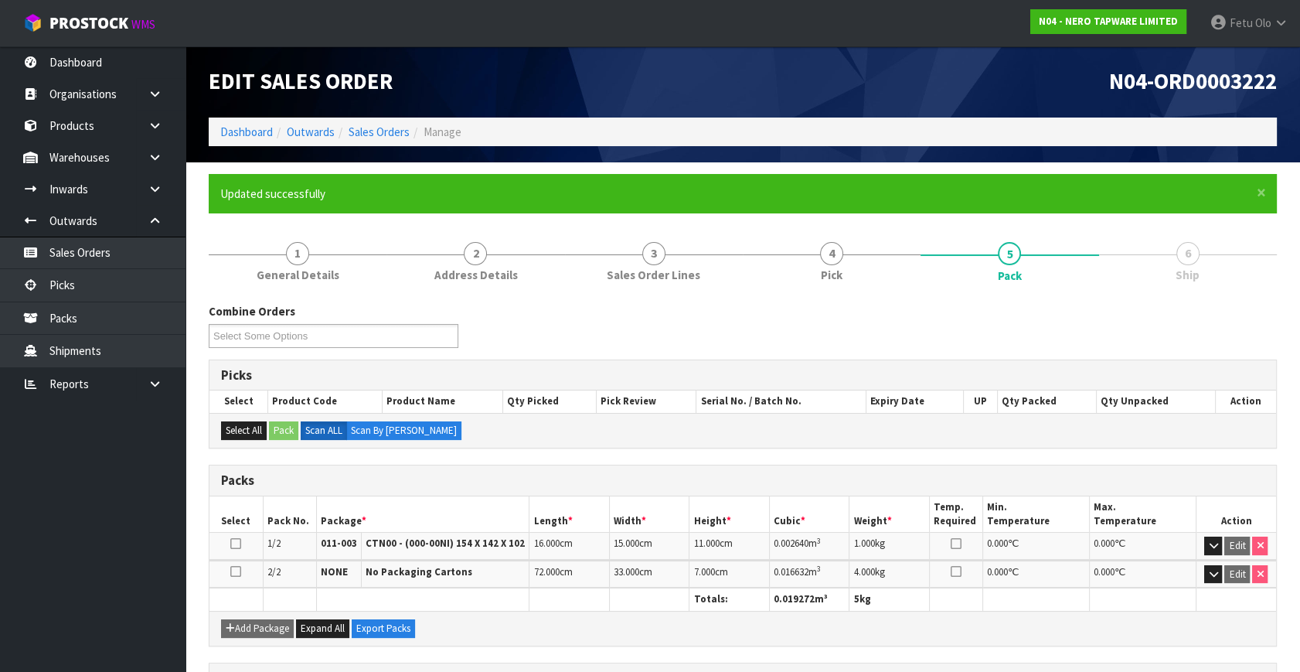
scroll to position [267, 0]
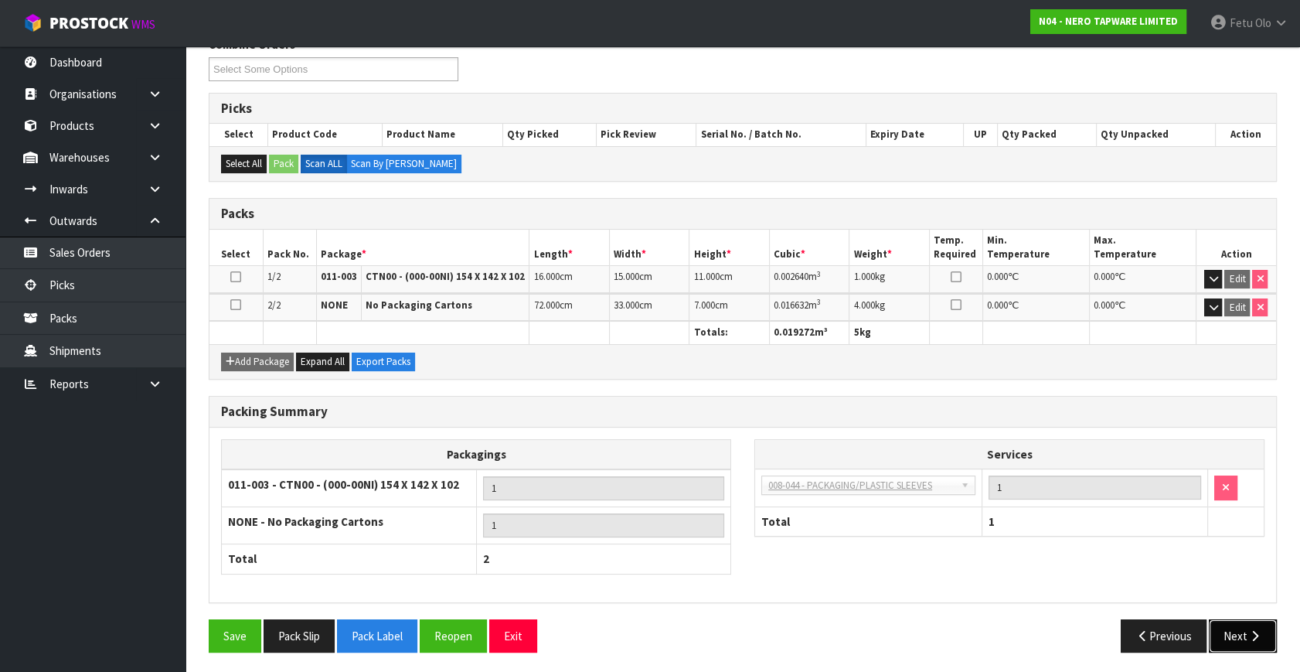
click at [1233, 635] on button "Next" at bounding box center [1243, 635] width 68 height 33
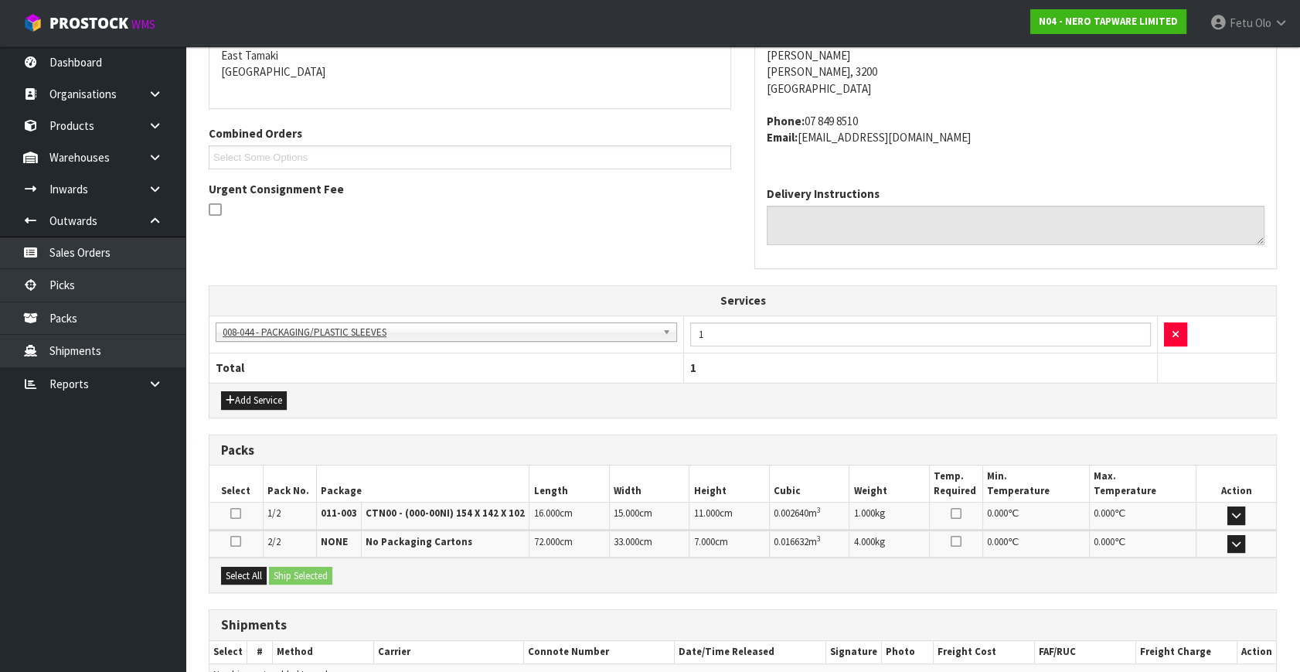
scroll to position [417, 0]
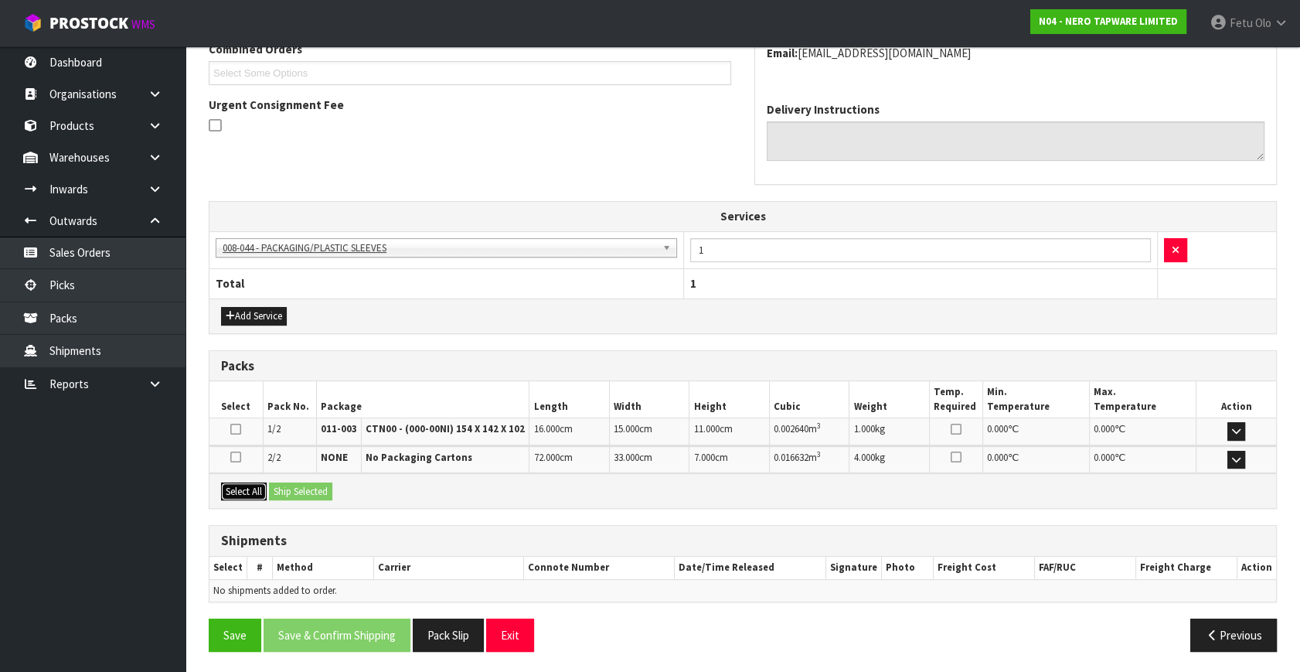
click at [229, 487] on button "Select All" at bounding box center [244, 491] width 46 height 19
click at [319, 488] on button "Ship Selected" at bounding box center [300, 491] width 63 height 19
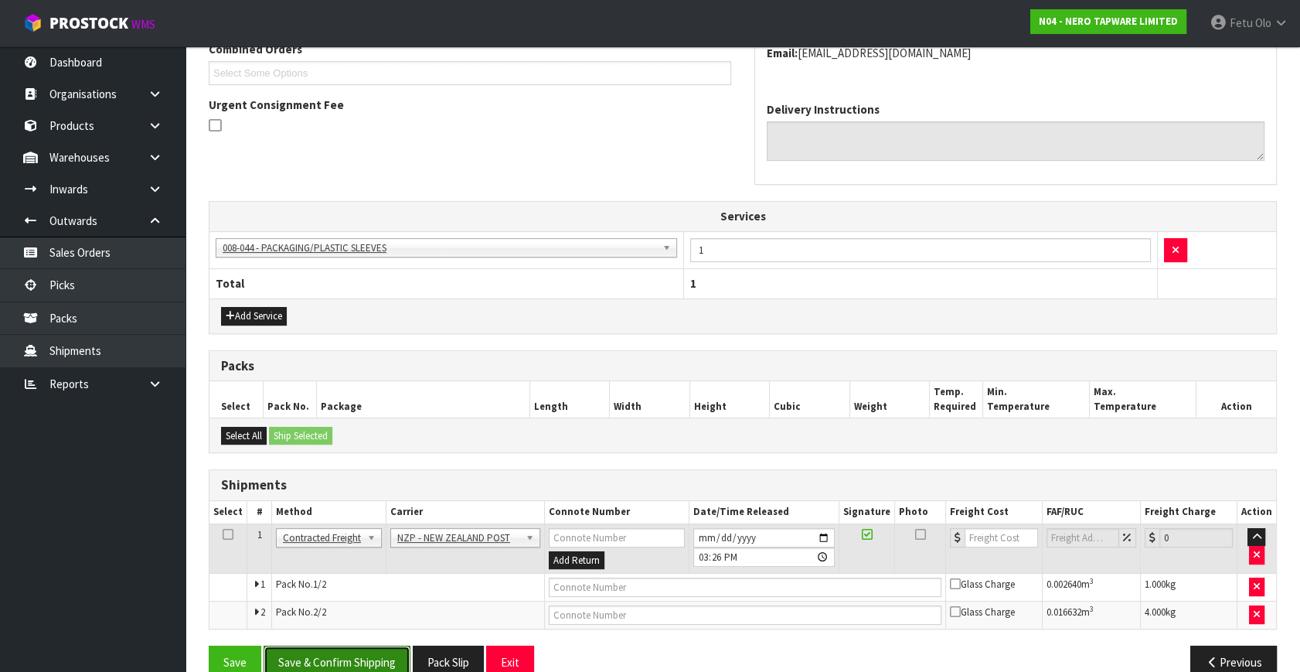
click at [357, 654] on button "Save & Confirm Shipping" at bounding box center [337, 661] width 147 height 33
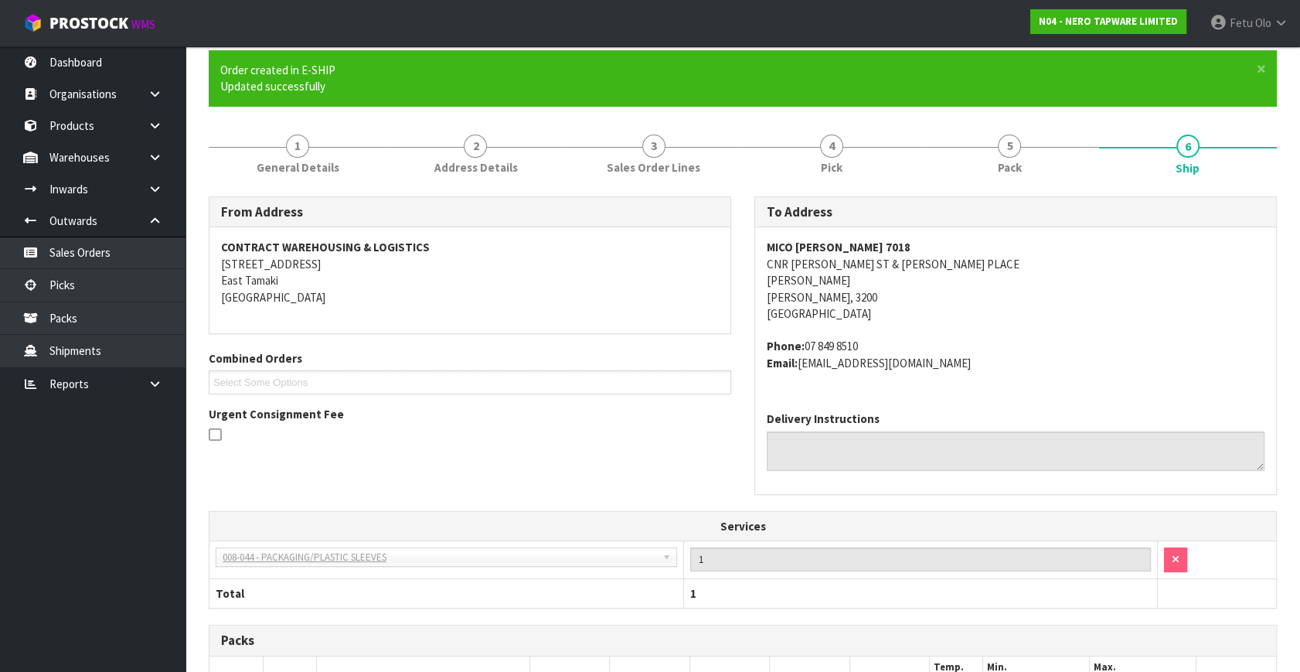
scroll to position [420, 0]
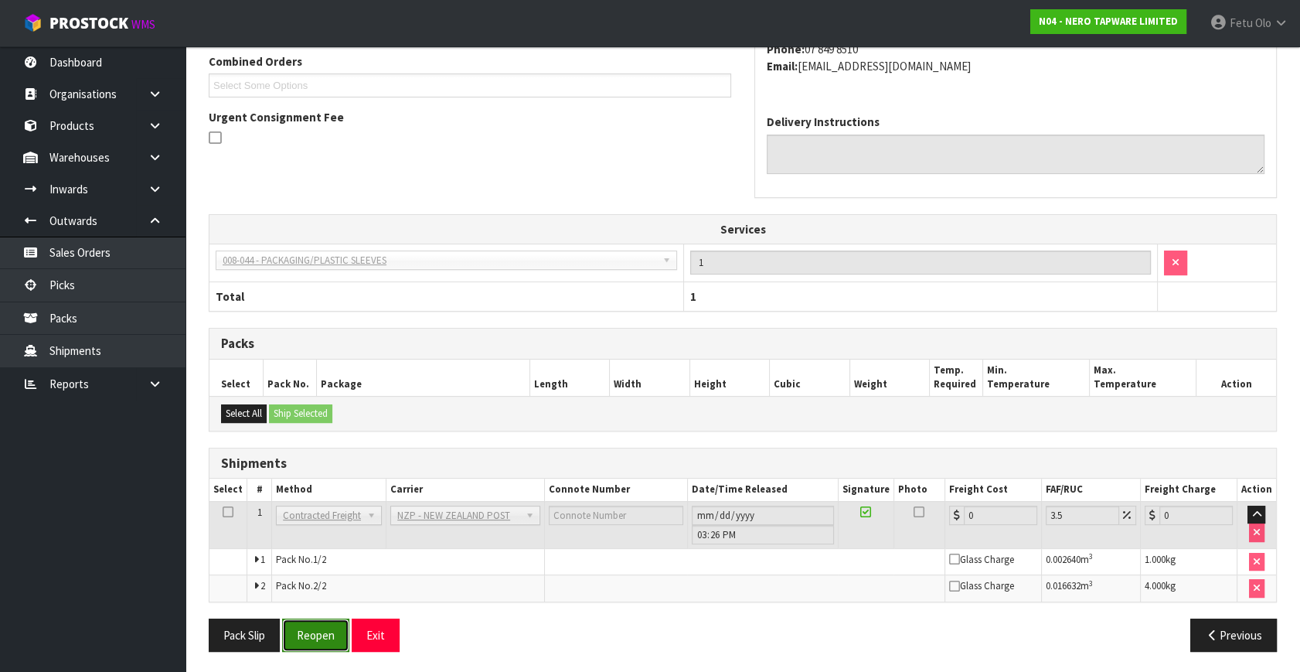
click at [325, 627] on button "Reopen" at bounding box center [315, 634] width 67 height 33
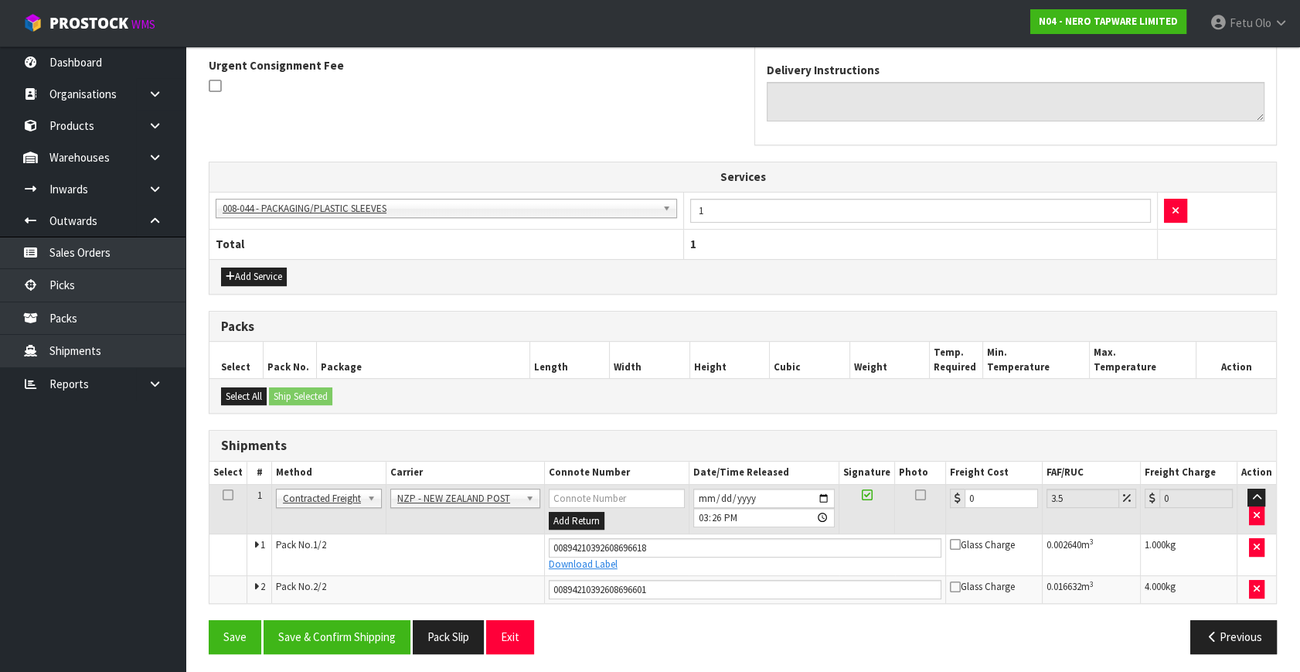
scroll to position [458, 0]
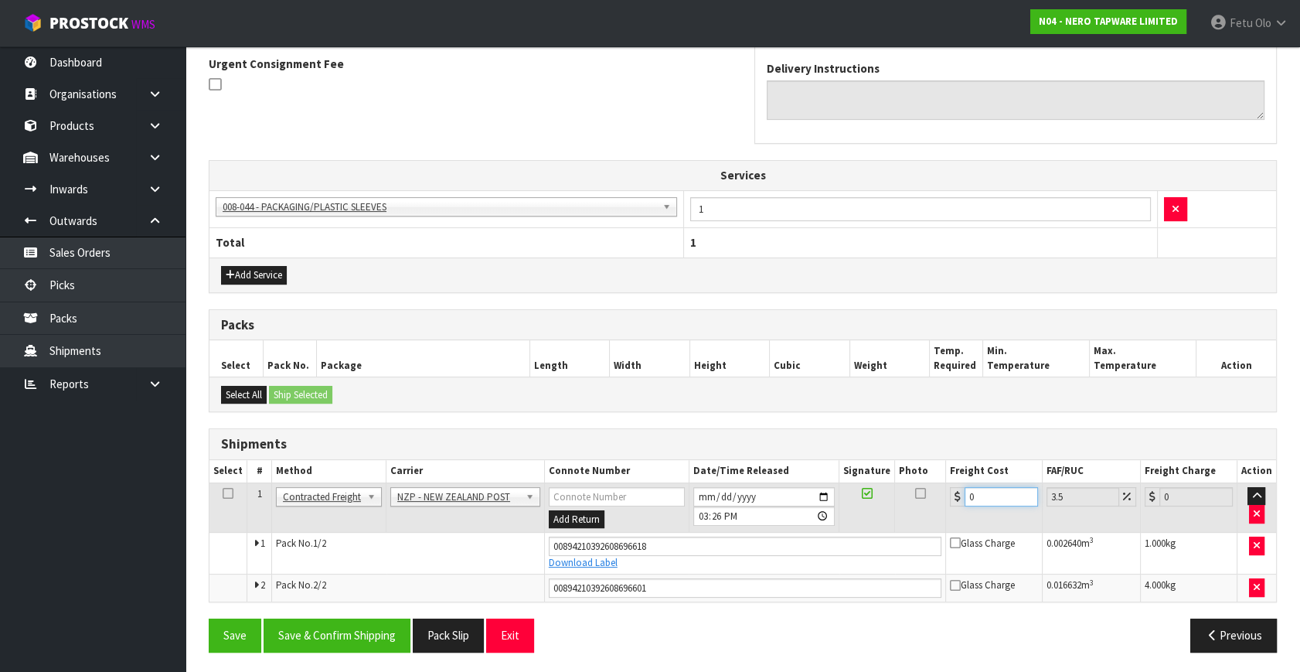
drag, startPoint x: 904, startPoint y: 530, endPoint x: 818, endPoint y: 581, distance: 99.8
click at [827, 574] on tbody "1 Client Local Pickup Customer Local Pickup Company Freight Contracted Freight …" at bounding box center [742, 541] width 1067 height 119
click at [331, 631] on button "Save & Confirm Shipping" at bounding box center [337, 634] width 147 height 33
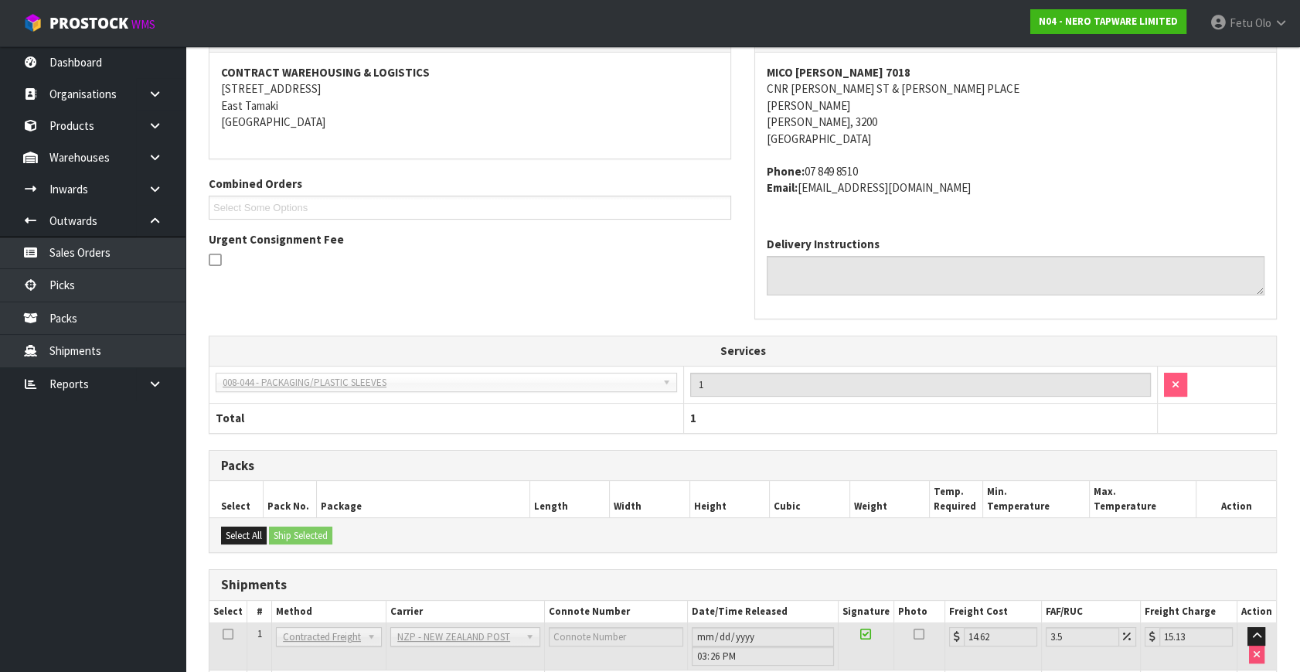
scroll to position [415, 0]
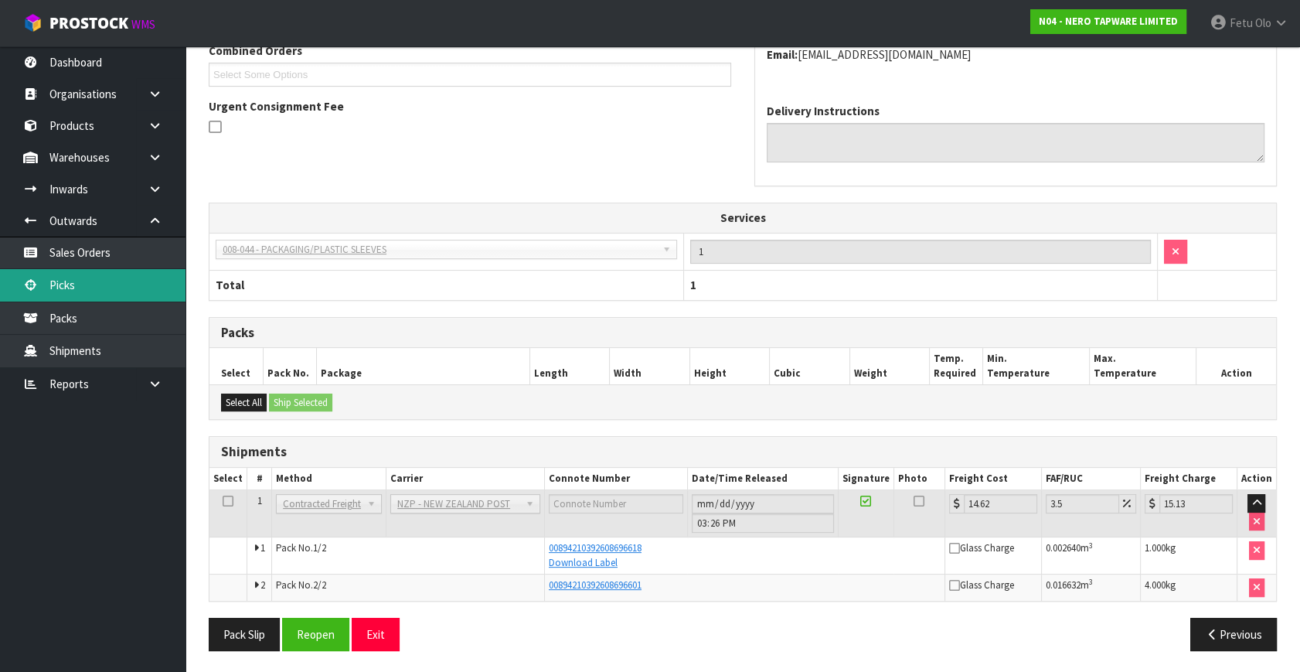
click at [93, 279] on link "Picks" at bounding box center [92, 285] width 185 height 32
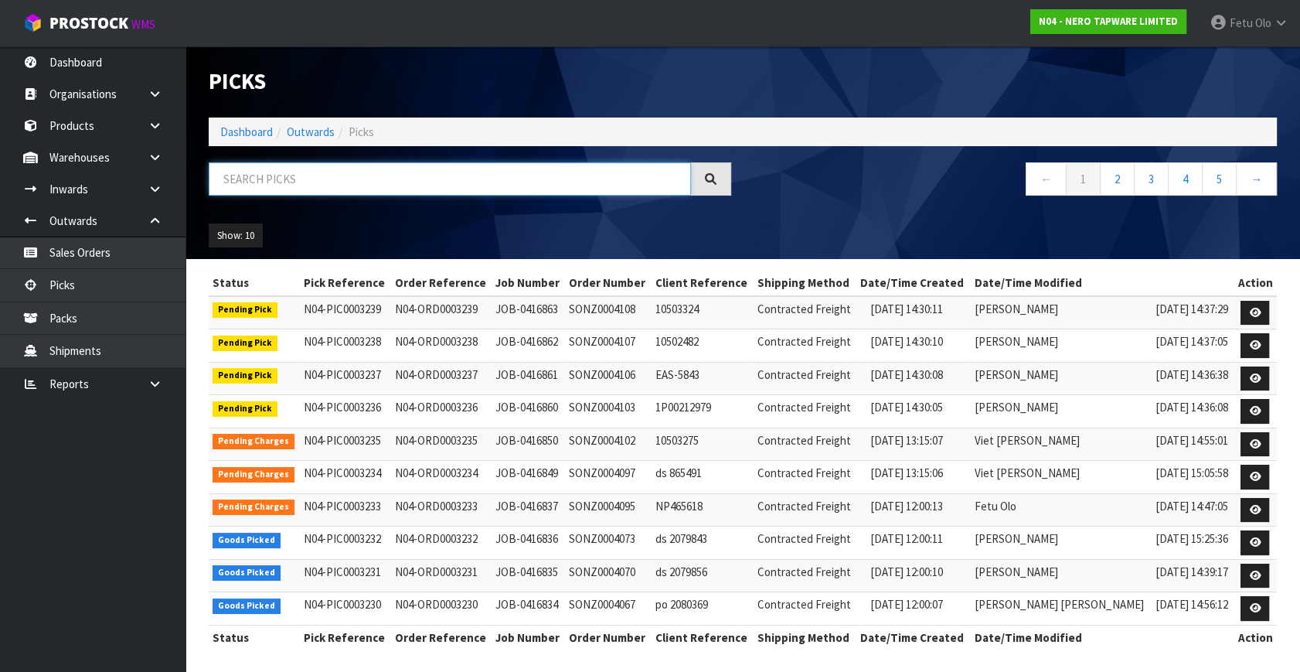
click at [512, 164] on input "text" at bounding box center [450, 178] width 482 height 33
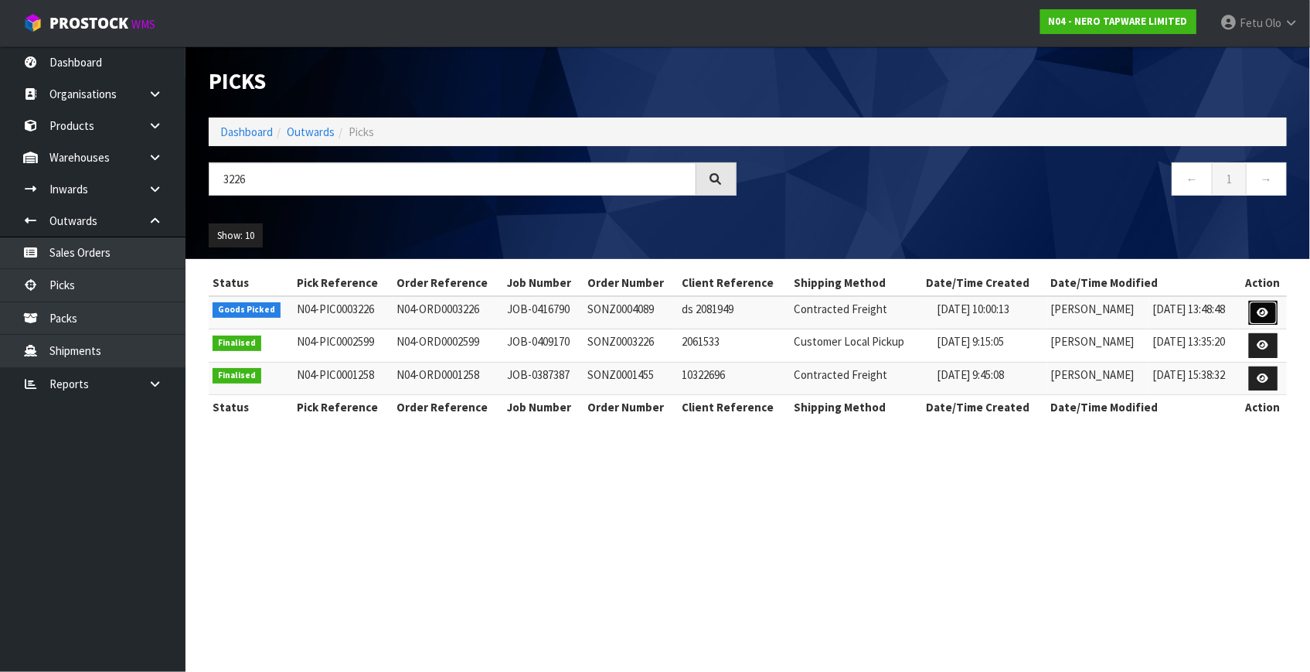
click at [1272, 305] on link at bounding box center [1263, 313] width 29 height 25
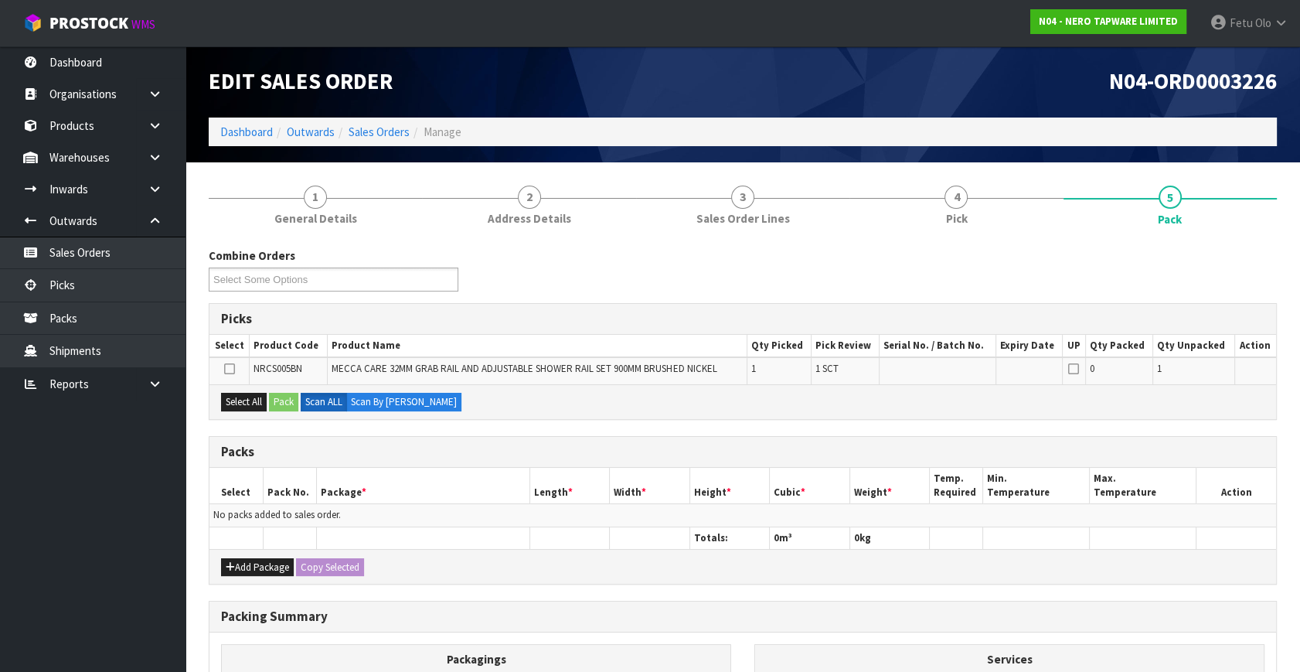
click at [96, 552] on ul "Dashboard Organisations Clients Consignees Carriers Products Categories Serial …" at bounding box center [92, 358] width 185 height 625
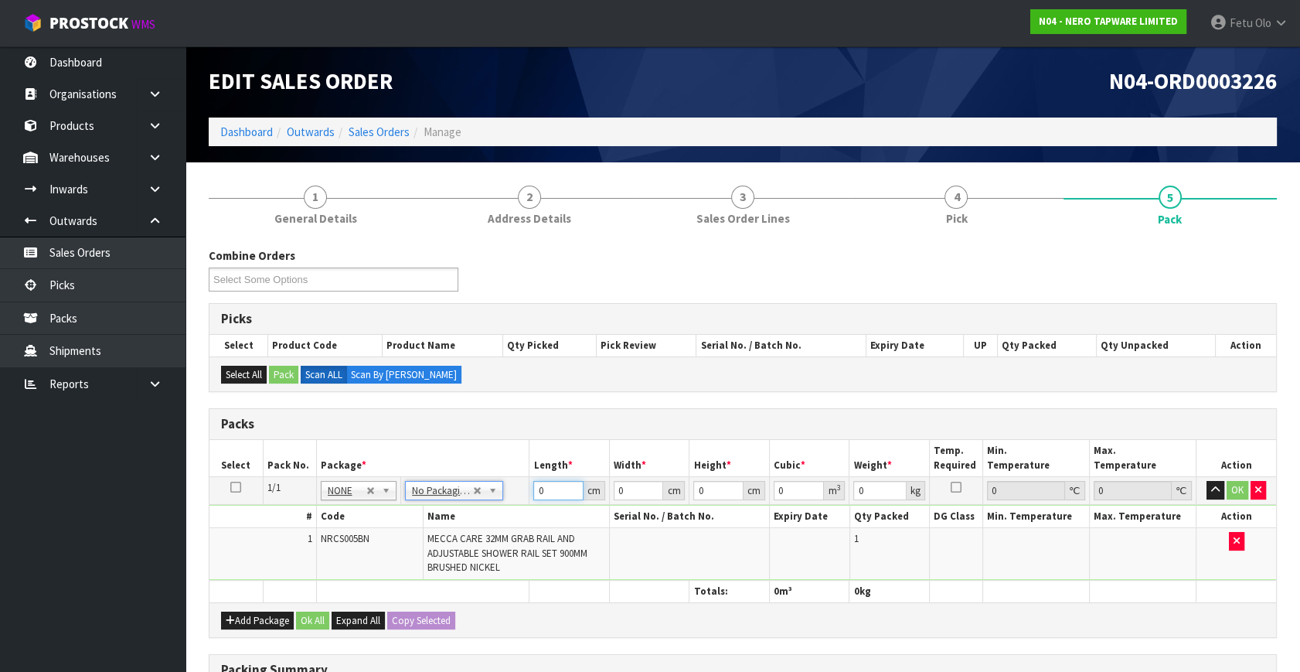
drag, startPoint x: 495, startPoint y: 519, endPoint x: 447, endPoint y: 541, distance: 52.6
click at [458, 539] on tbody "1/1 NONE 007-001 007-002 007-004 007-009 007-013 007-014 007-015 007-017 007-01…" at bounding box center [742, 529] width 1067 height 104
click button "OK" at bounding box center [1238, 490] width 22 height 19
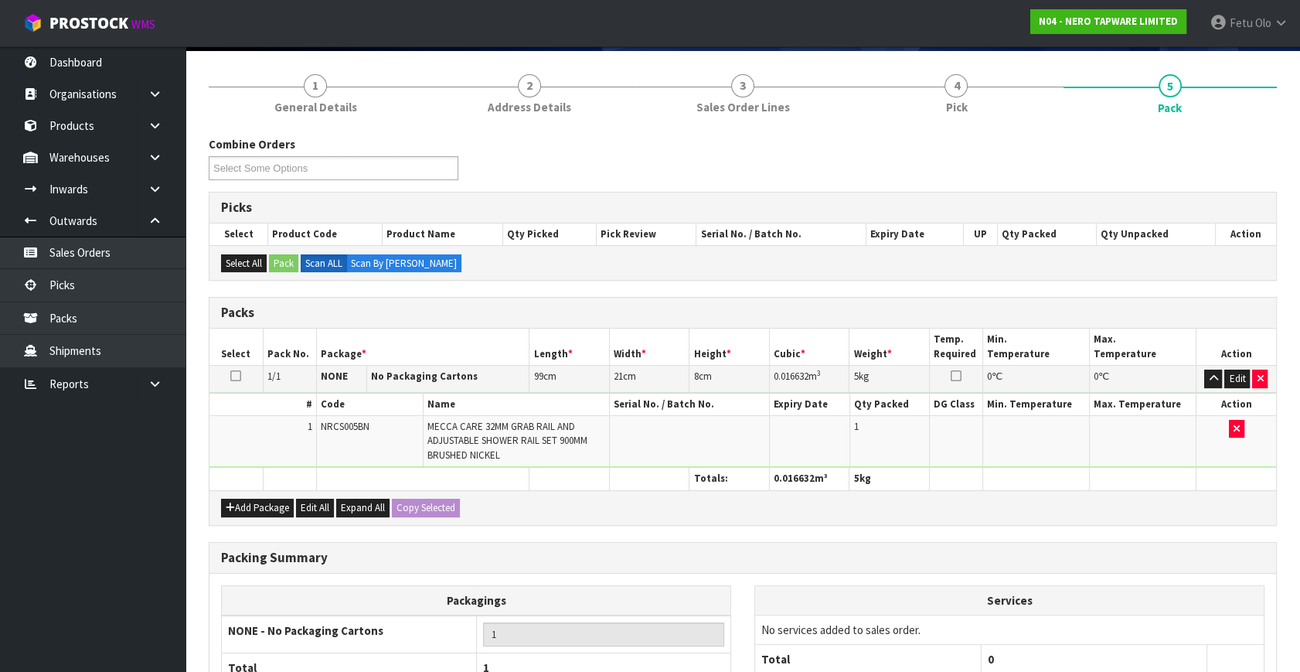
scroll to position [255, 0]
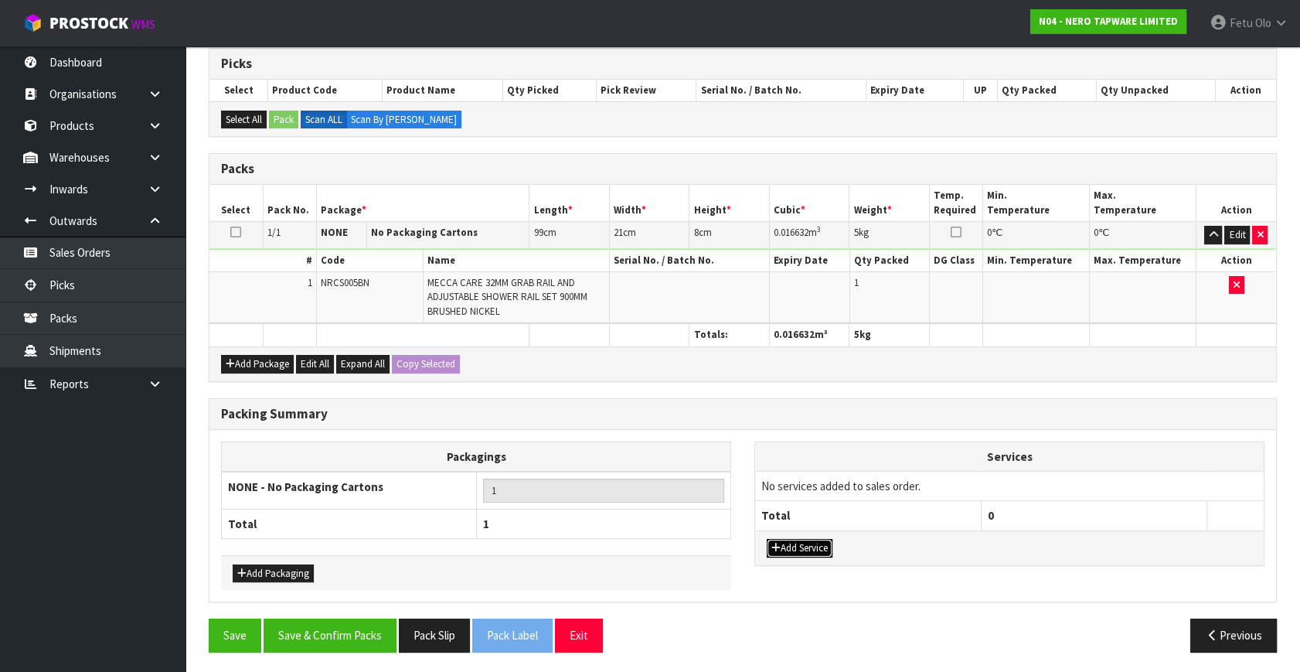
click at [783, 541] on button "Add Service" at bounding box center [800, 548] width 66 height 19
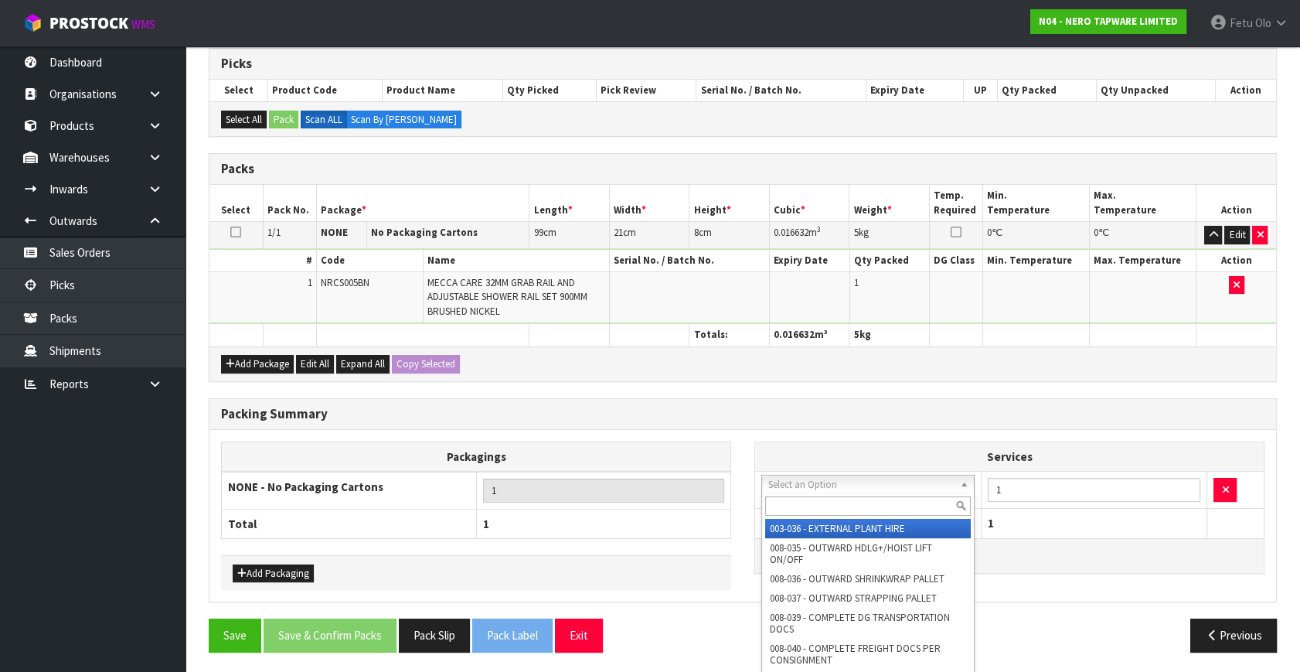
click at [802, 509] on input "text" at bounding box center [868, 505] width 206 height 19
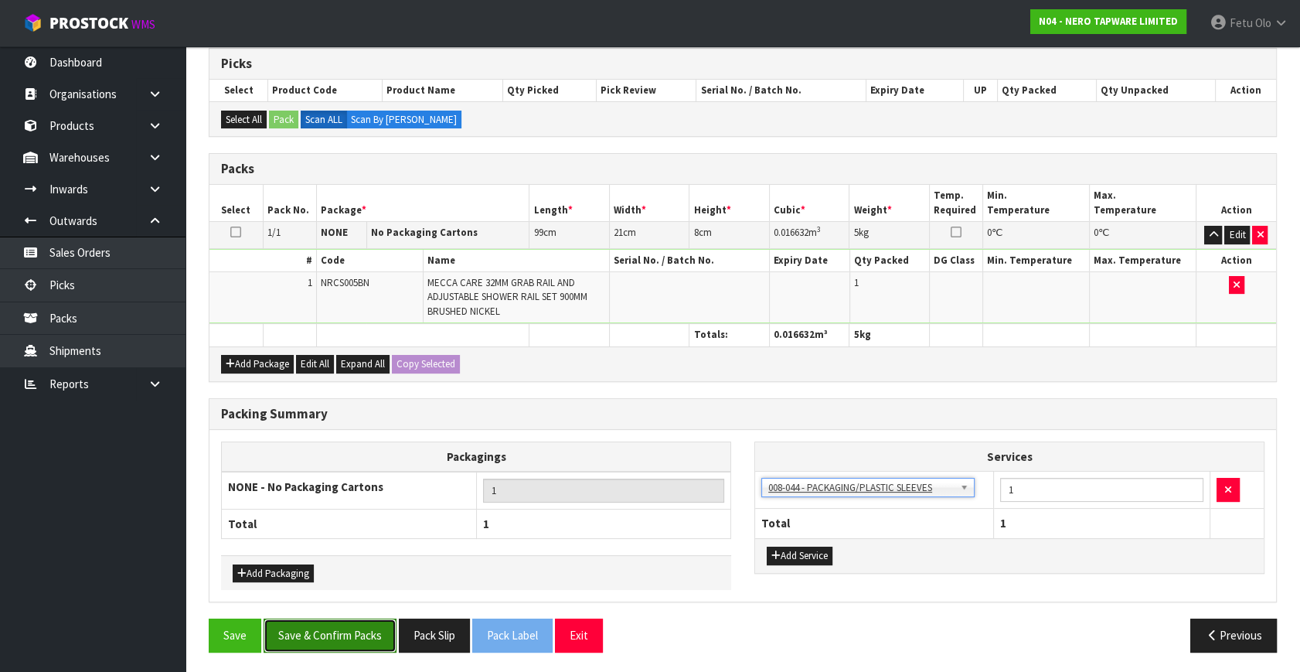
click at [334, 618] on button "Save & Confirm Packs" at bounding box center [330, 634] width 133 height 33
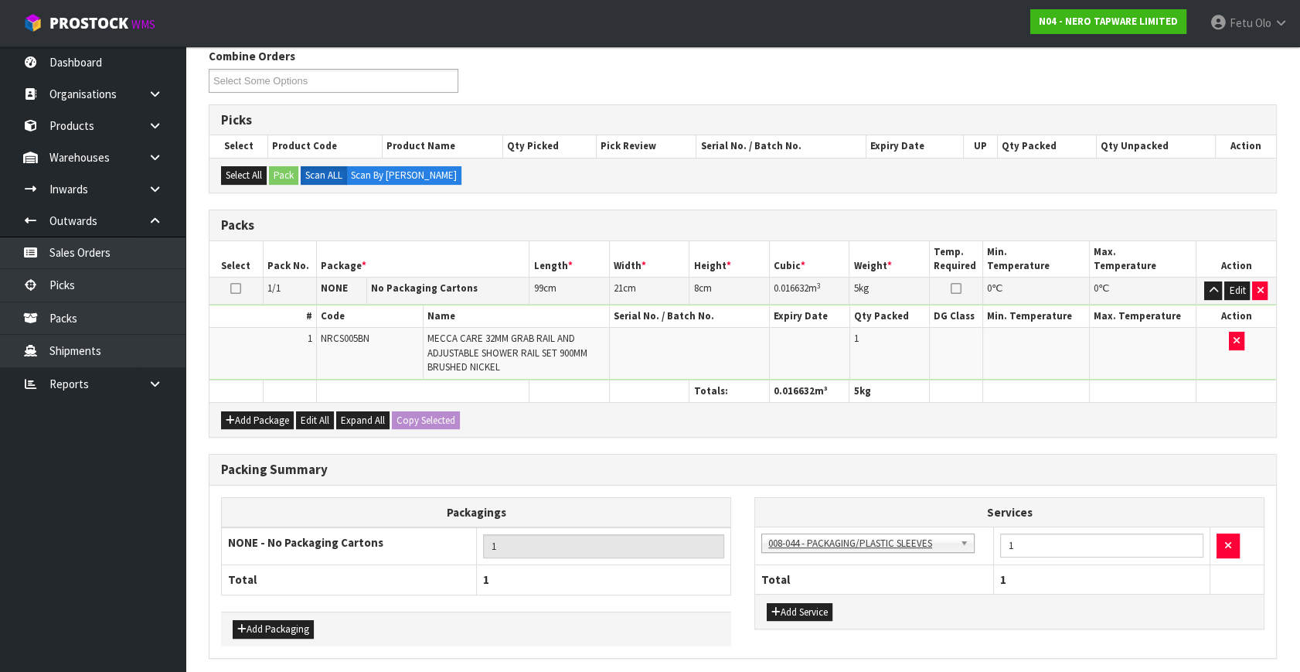
scroll to position [0, 0]
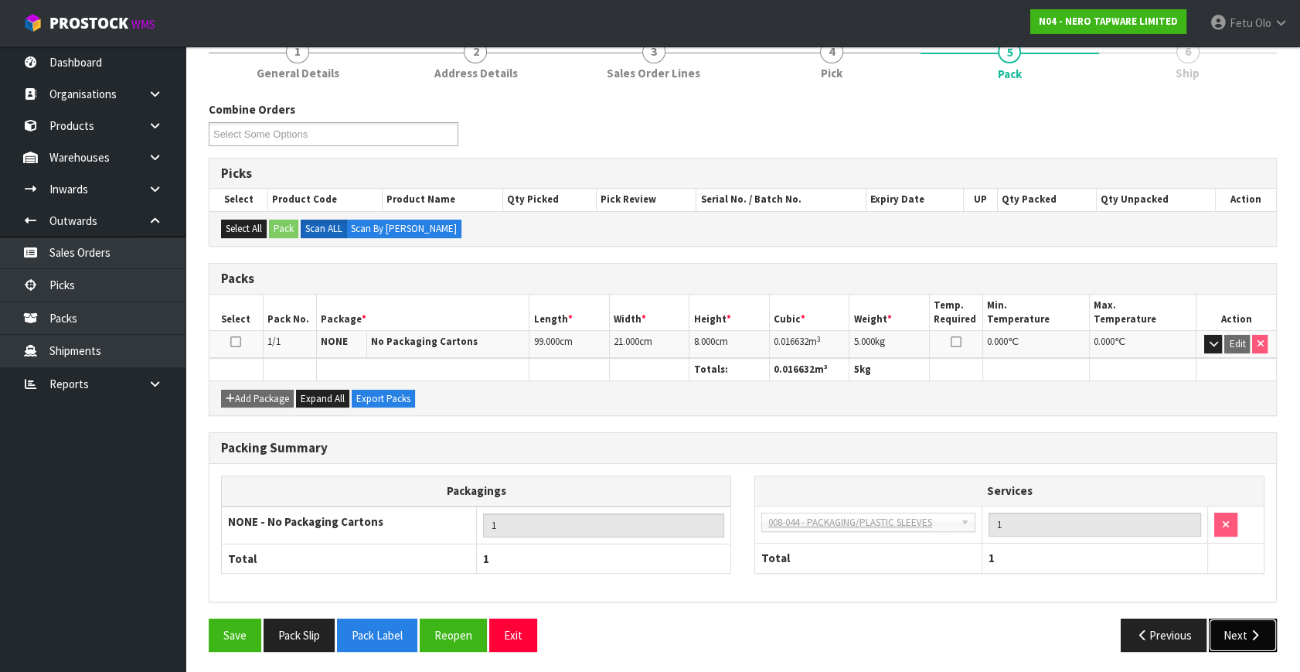
click at [1268, 635] on button "Next" at bounding box center [1243, 634] width 68 height 33
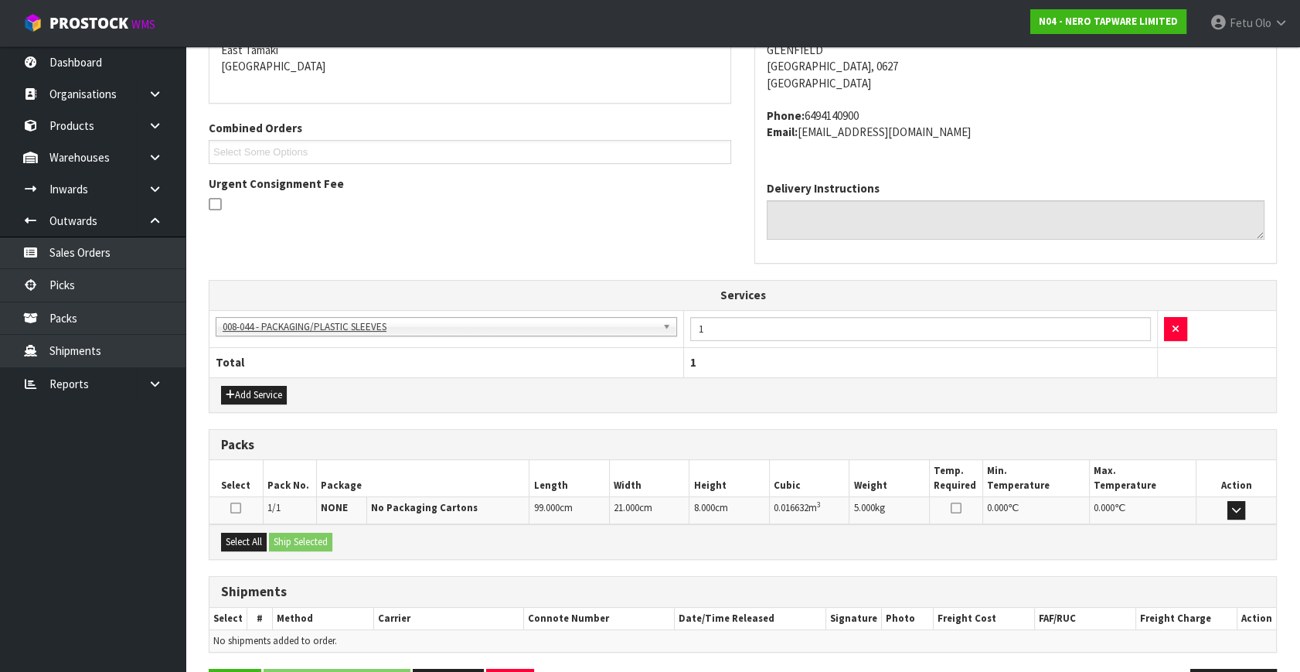
scroll to position [388, 0]
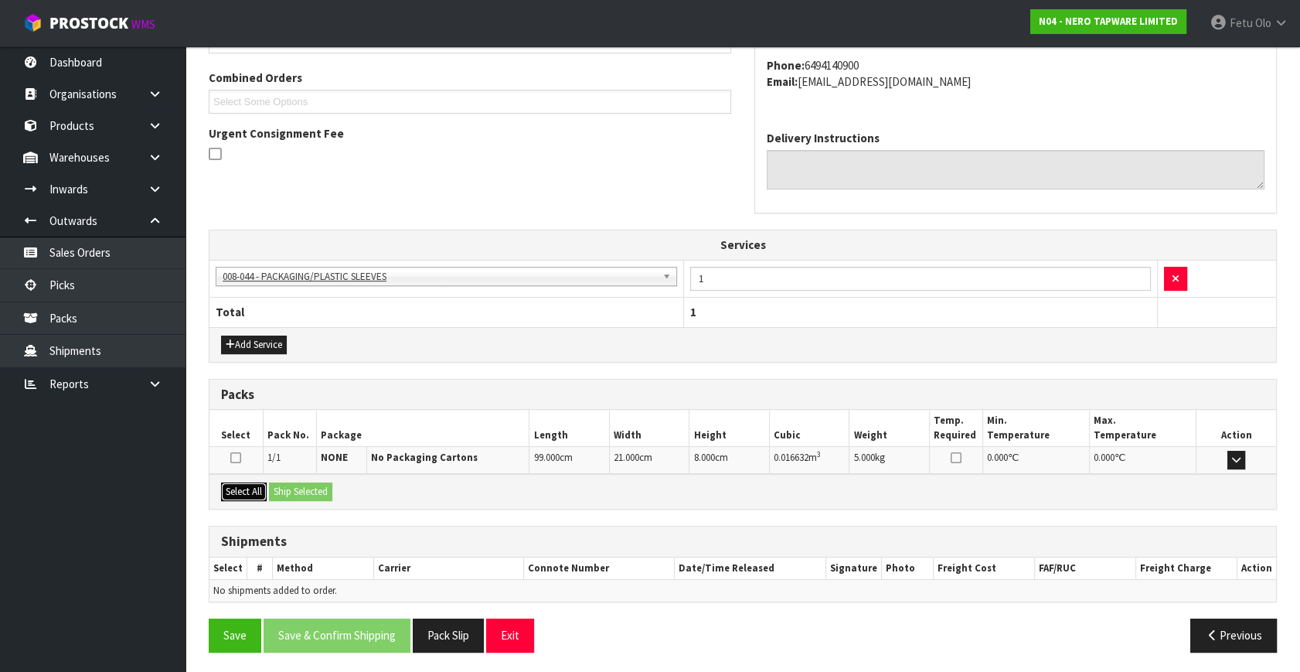
click at [266, 490] on button "Select All" at bounding box center [244, 491] width 46 height 19
click at [302, 491] on button "Ship Selected" at bounding box center [300, 491] width 63 height 19
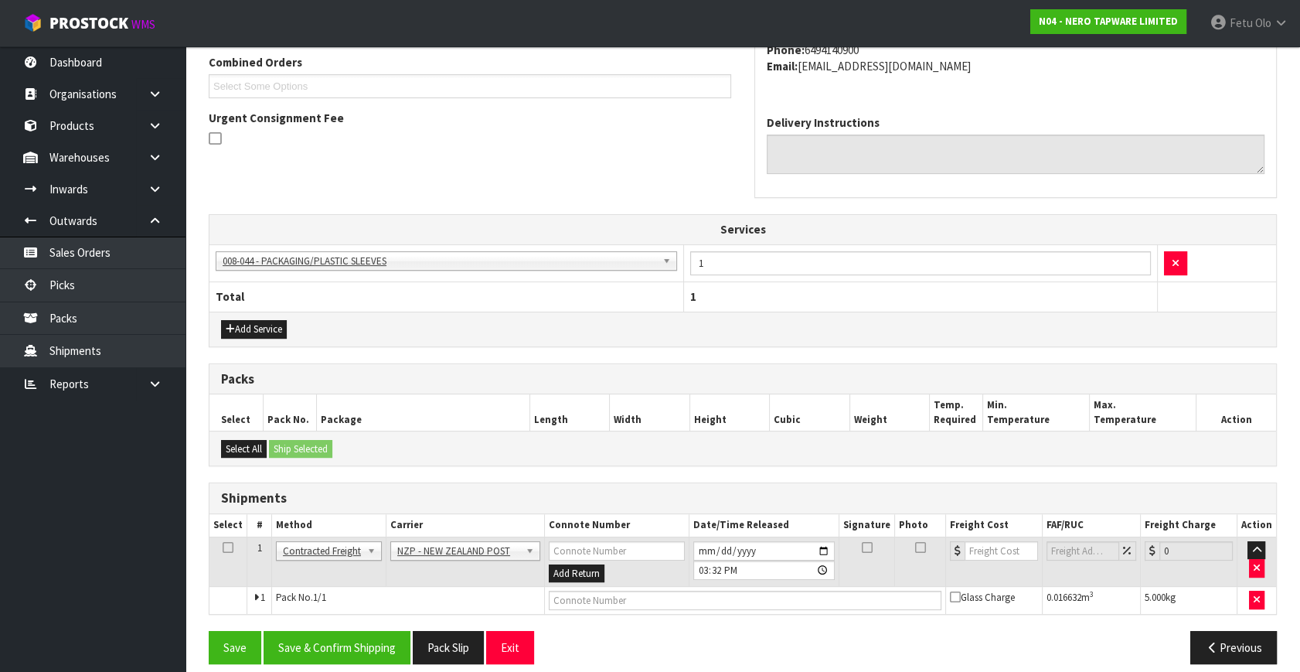
scroll to position [416, 0]
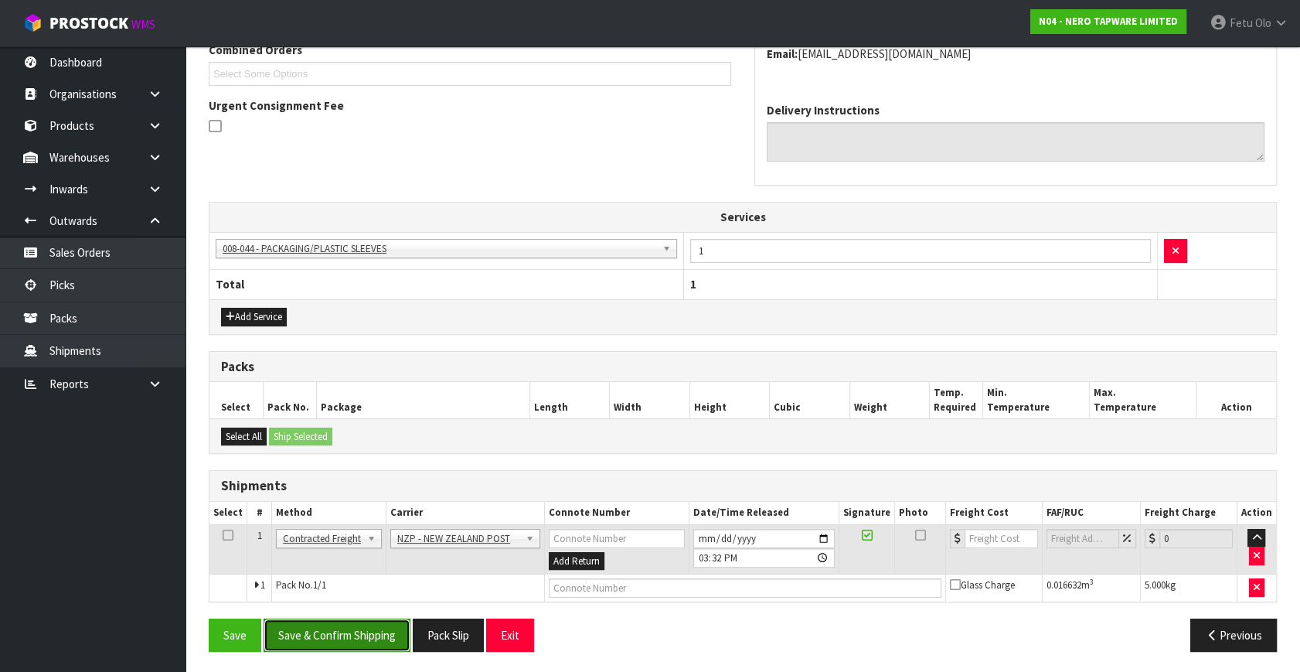
click at [366, 624] on button "Save & Confirm Shipping" at bounding box center [337, 634] width 147 height 33
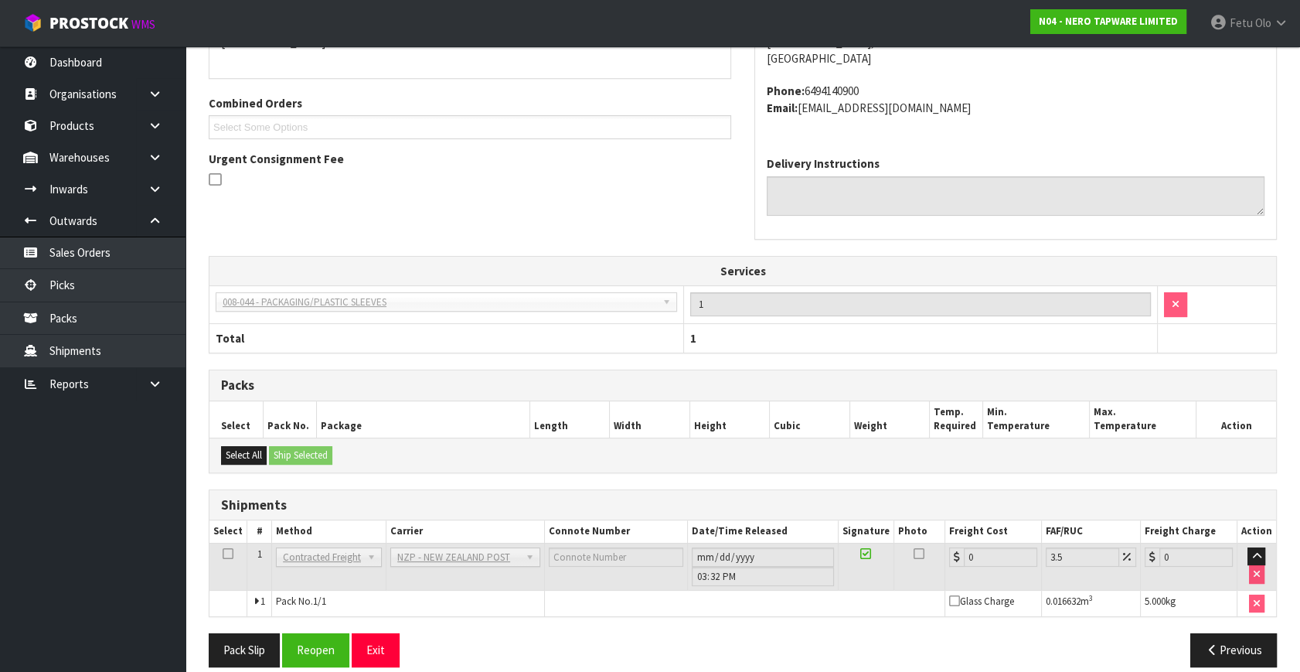
scroll to position [394, 0]
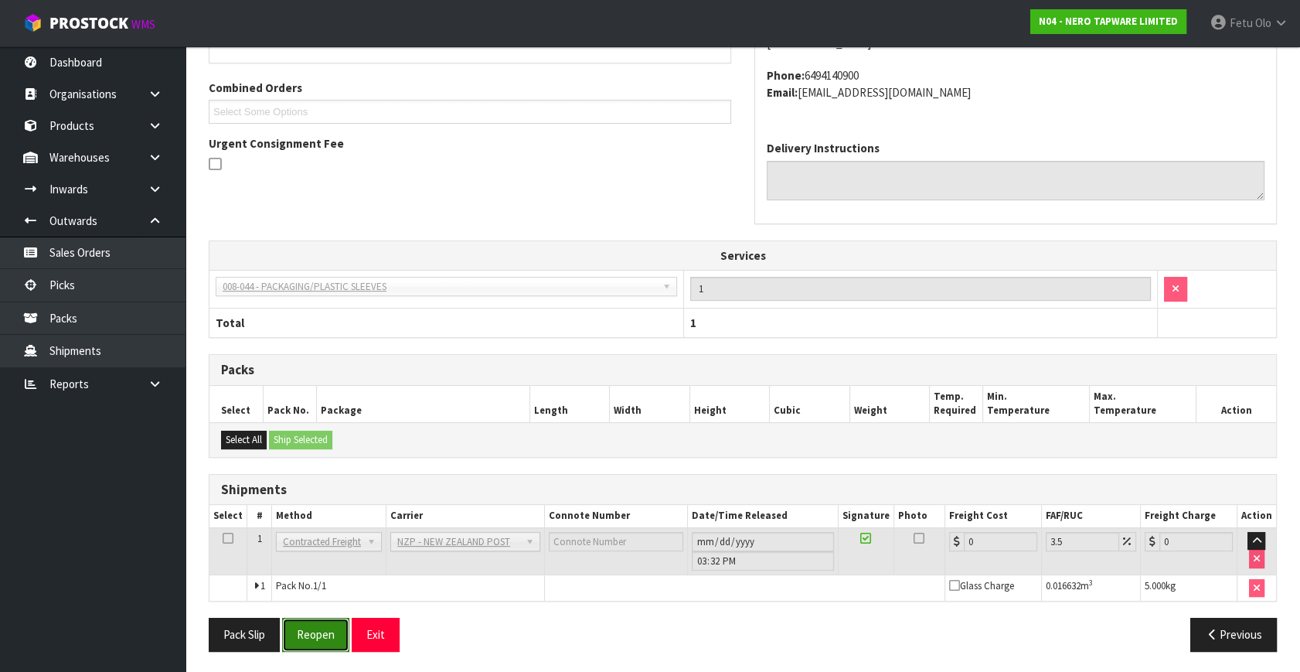
click at [314, 638] on button "Reopen" at bounding box center [315, 634] width 67 height 33
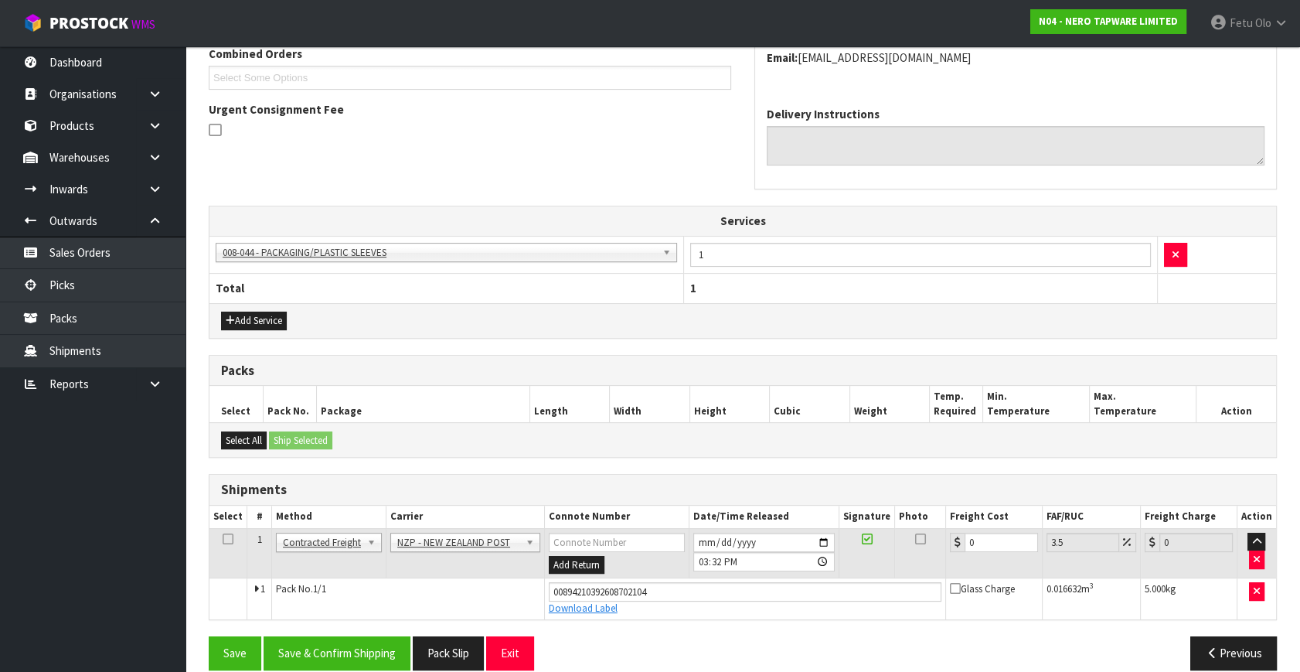
scroll to position [430, 0]
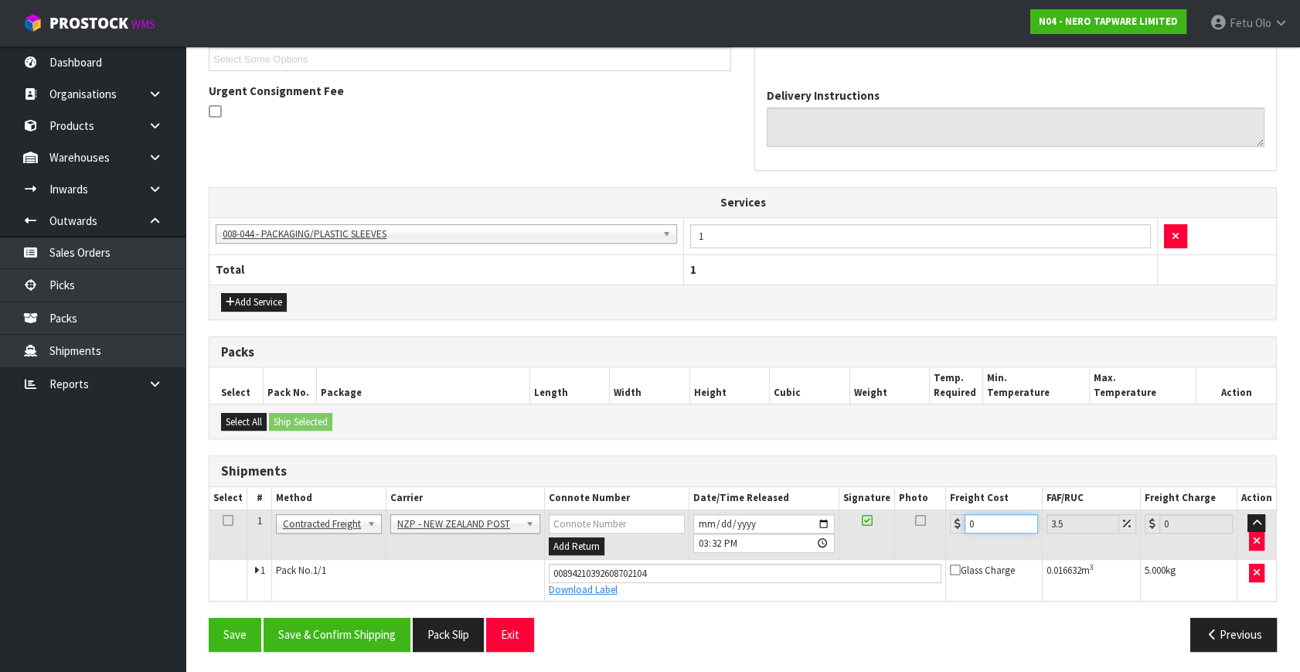
drag, startPoint x: 995, startPoint y: 519, endPoint x: 708, endPoint y: 604, distance: 299.1
click at [708, 604] on div "From Address CONTRACT WAREHOUSING & LOGISTICS 17 Allens Road East Tamaki Auckla…" at bounding box center [743, 267] width 1068 height 791
click at [366, 646] on button "Save & Confirm Shipping" at bounding box center [337, 634] width 147 height 33
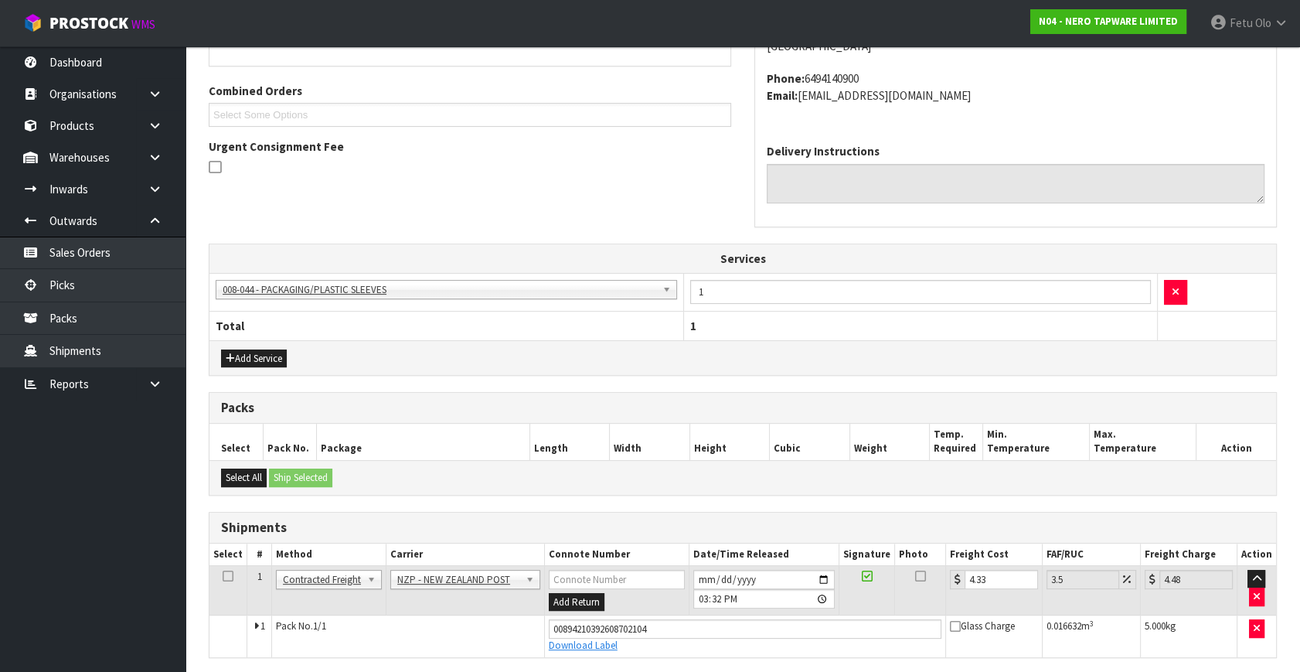
scroll to position [0, 0]
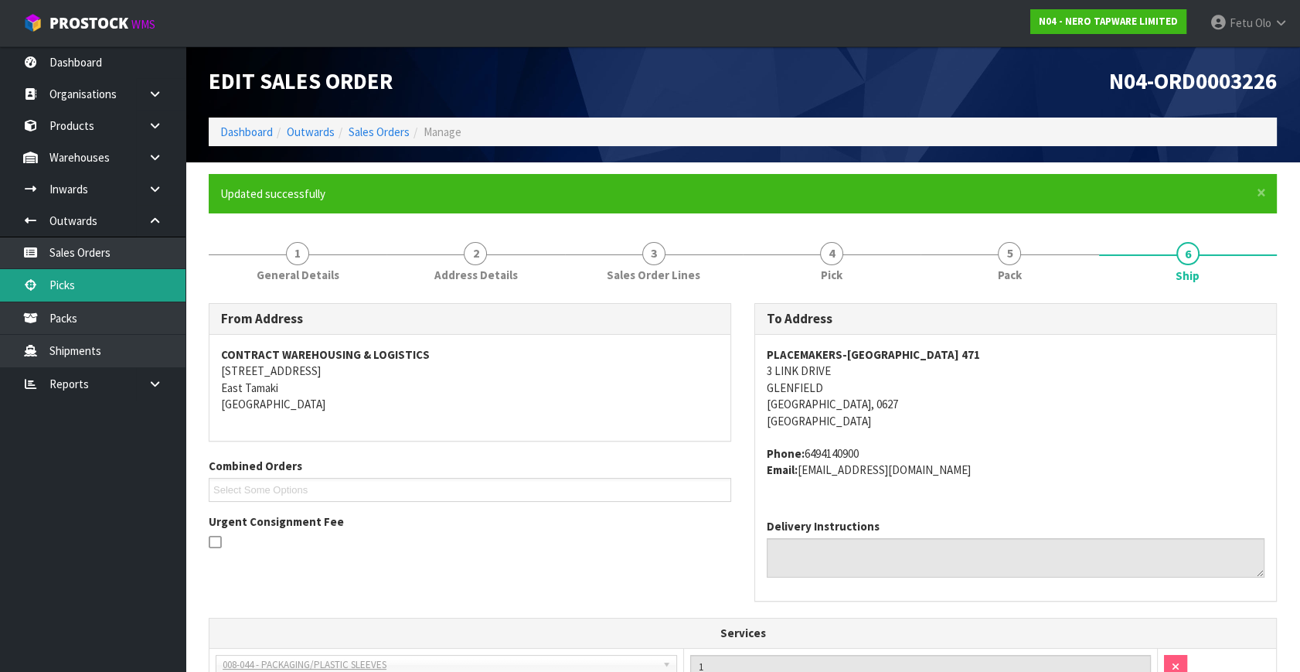
click at [104, 278] on link "Picks" at bounding box center [92, 285] width 185 height 32
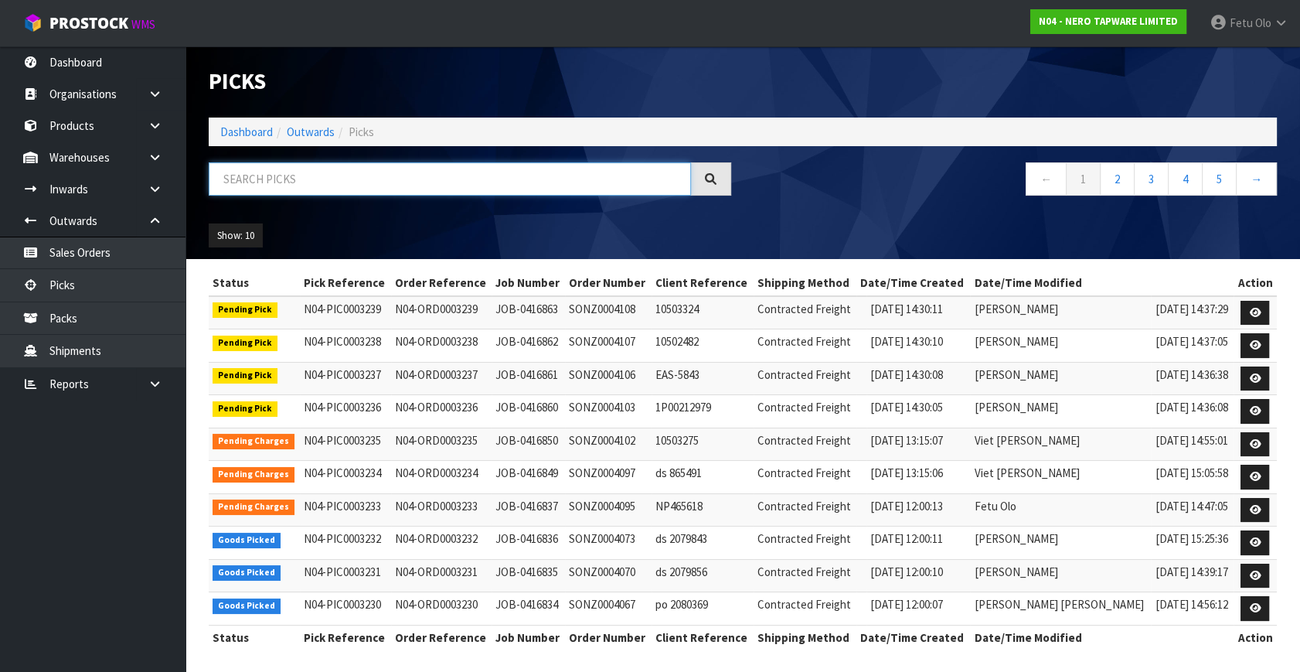
click at [358, 169] on input "text" at bounding box center [450, 178] width 482 height 33
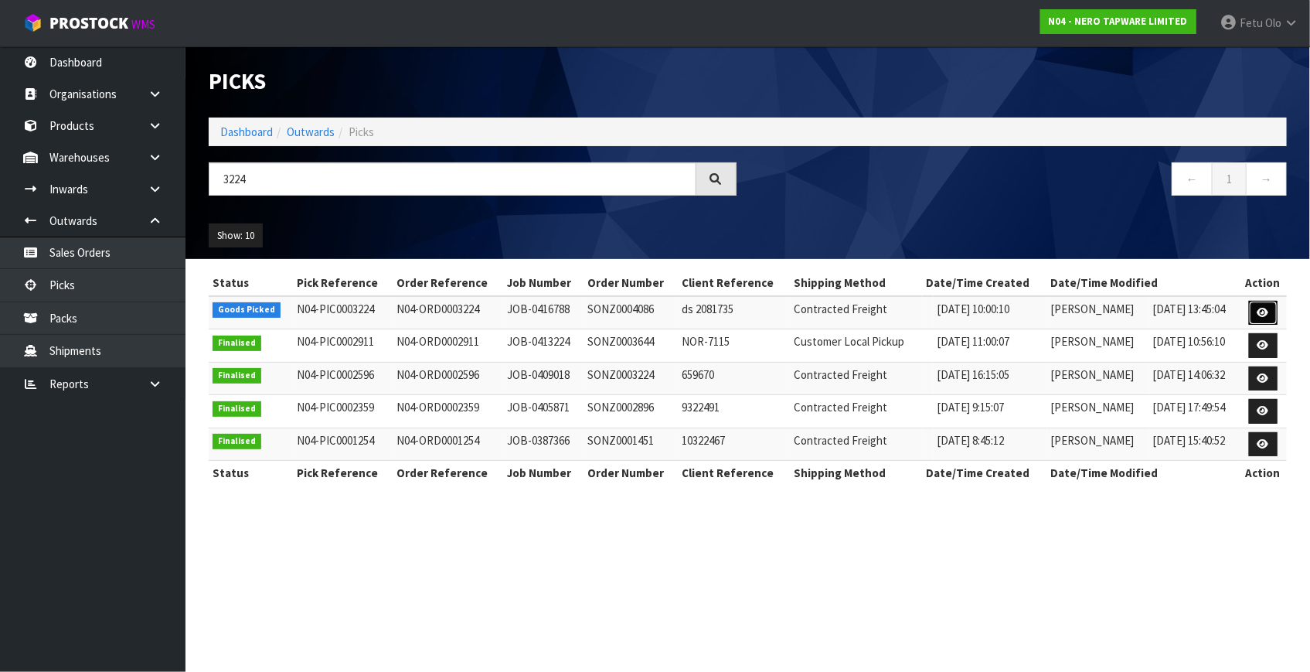
click at [1269, 315] on icon at bounding box center [1263, 313] width 12 height 10
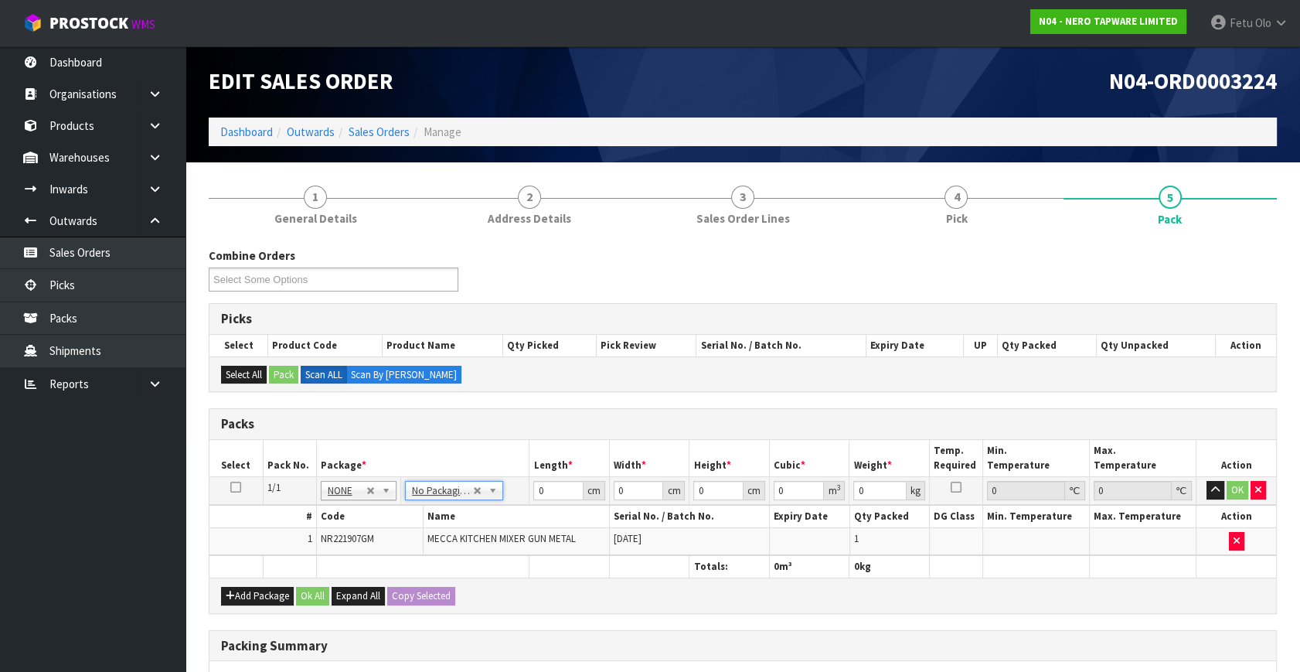
scroll to position [231, 0]
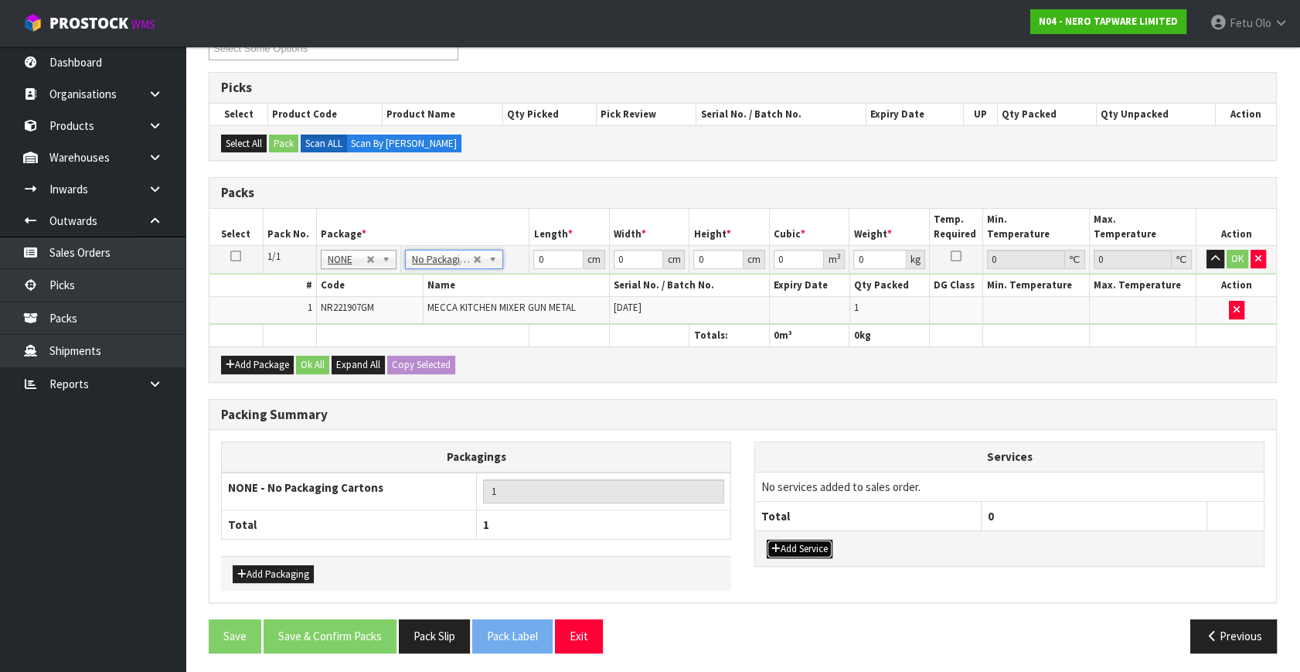
click at [799, 539] on button "Add Service" at bounding box center [800, 548] width 66 height 19
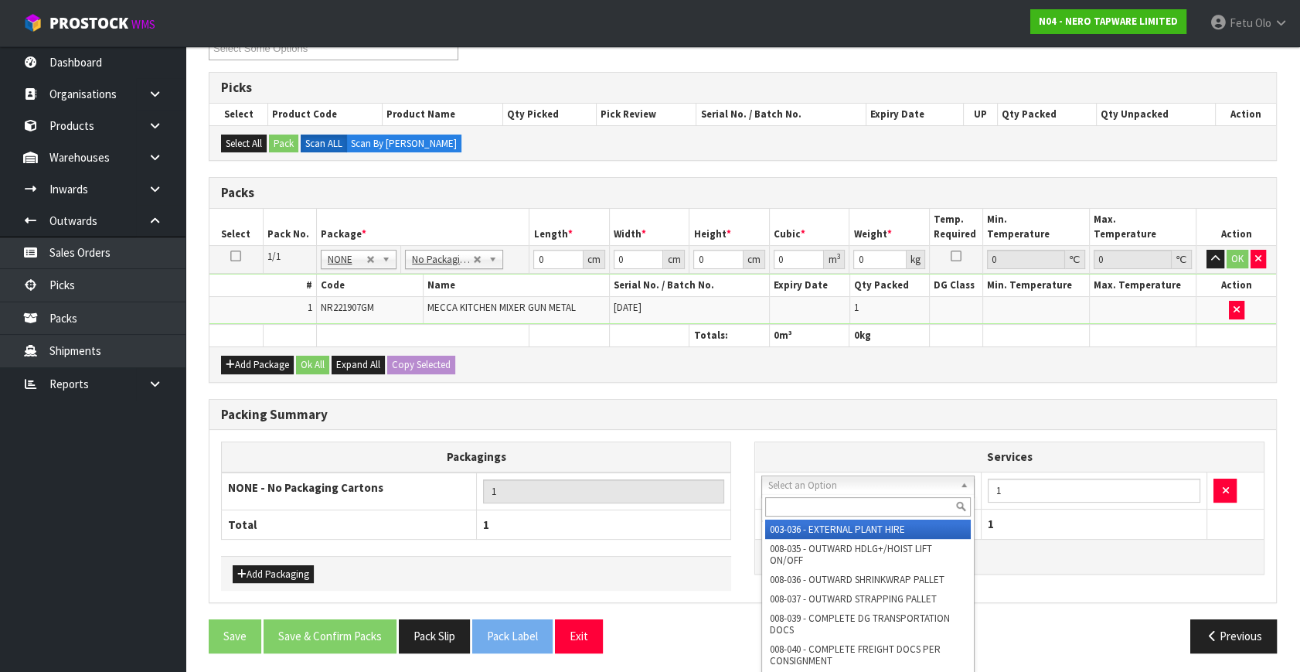
click at [812, 502] on input "text" at bounding box center [868, 506] width 206 height 19
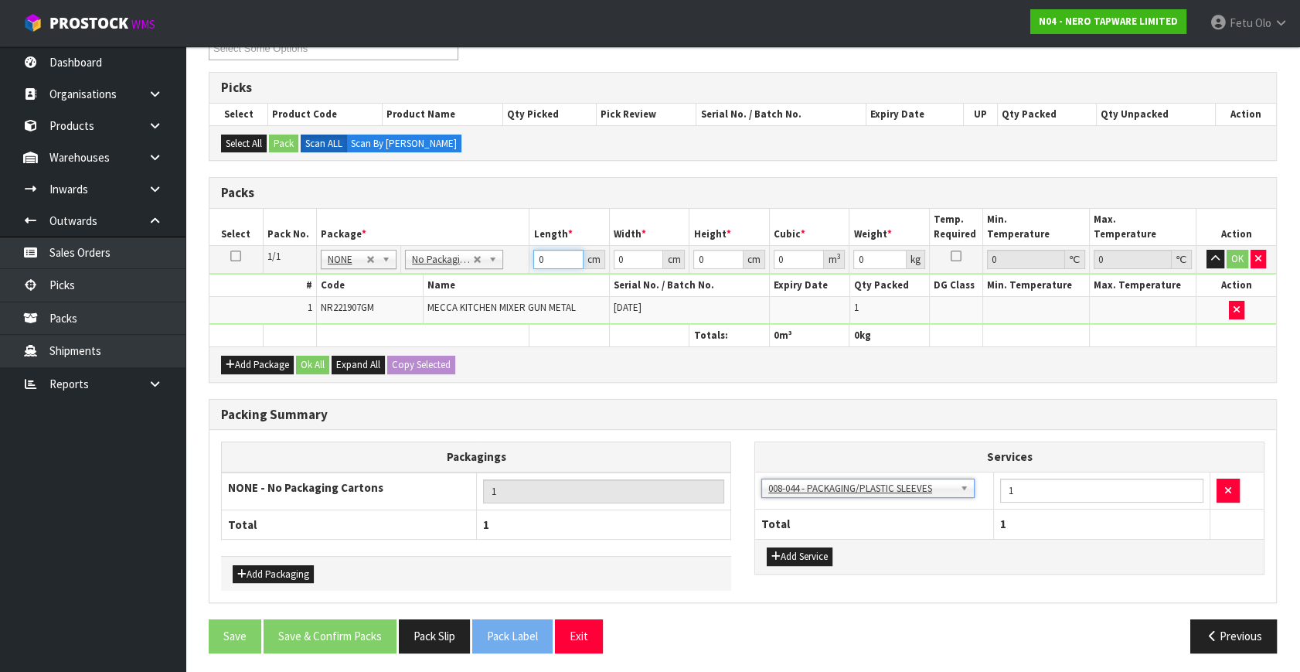
drag, startPoint x: 553, startPoint y: 262, endPoint x: 441, endPoint y: 310, distance: 121.9
click at [441, 310] on tbody "1/1 NONE 007-001 007-002 007-004 007-009 007-013 007-014 007-015 007-017 007-01…" at bounding box center [742, 285] width 1067 height 79
click button "OK" at bounding box center [1238, 259] width 22 height 19
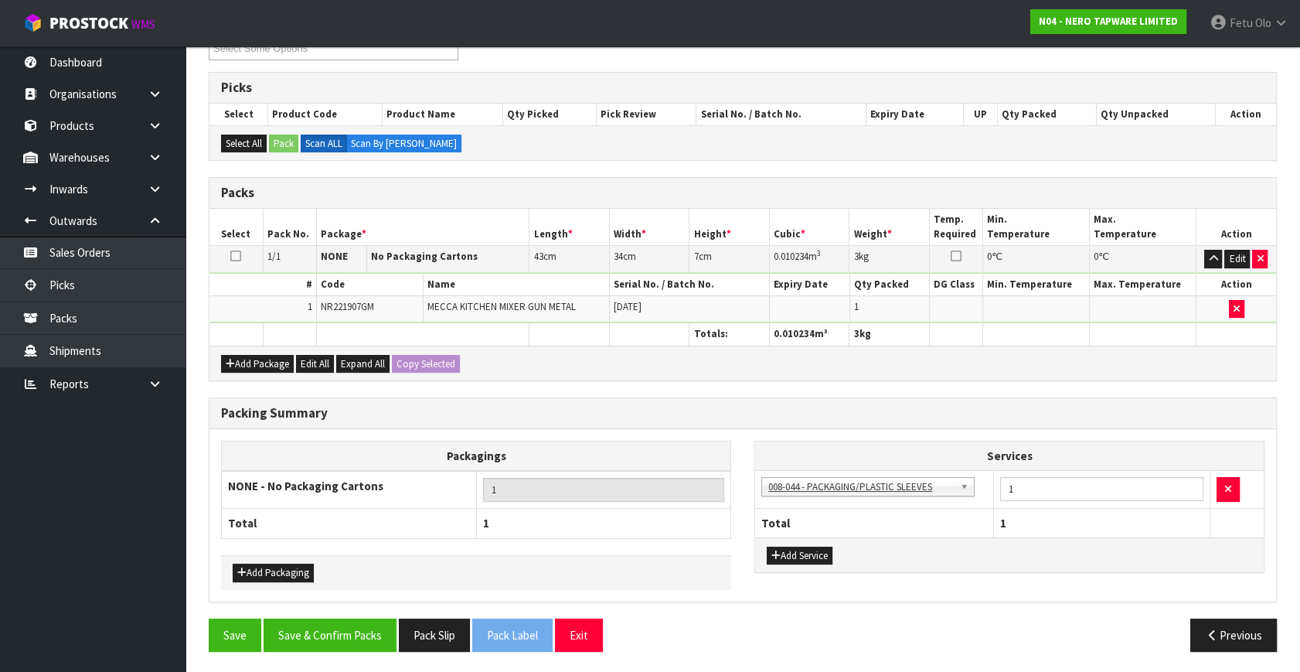
scroll to position [230, 0]
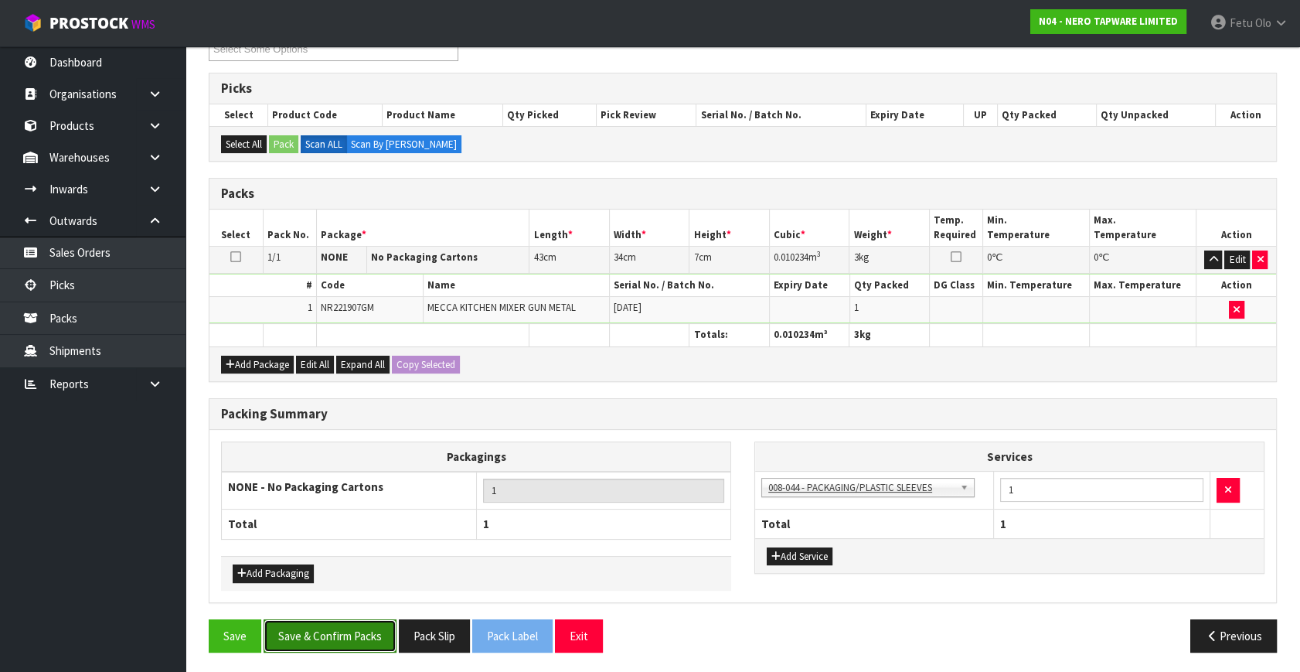
click at [335, 619] on button "Save & Confirm Packs" at bounding box center [330, 635] width 133 height 33
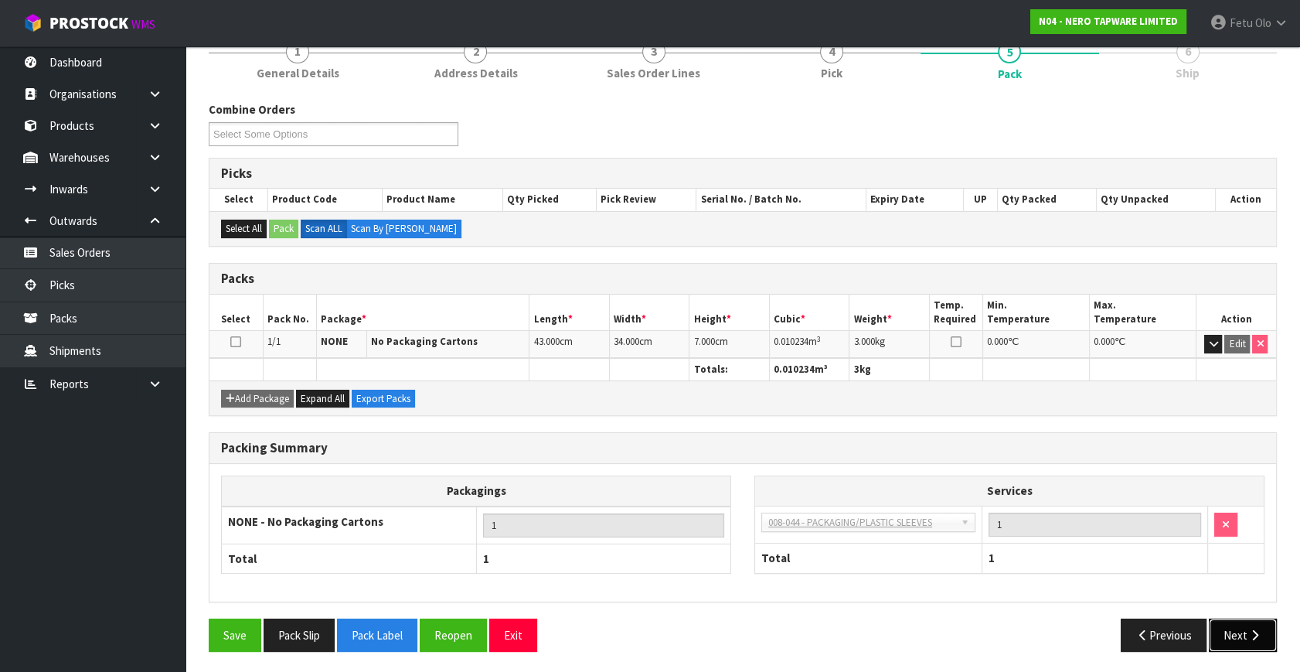
click at [1255, 629] on icon "button" at bounding box center [1254, 635] width 15 height 12
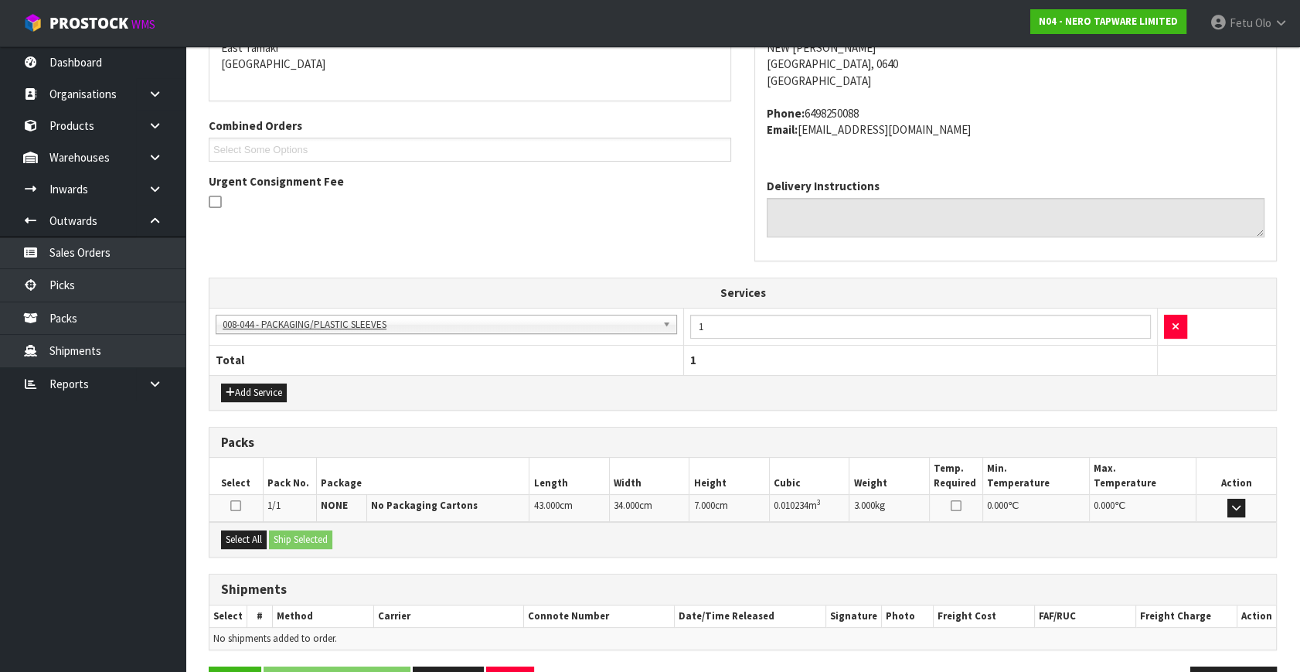
scroll to position [388, 0]
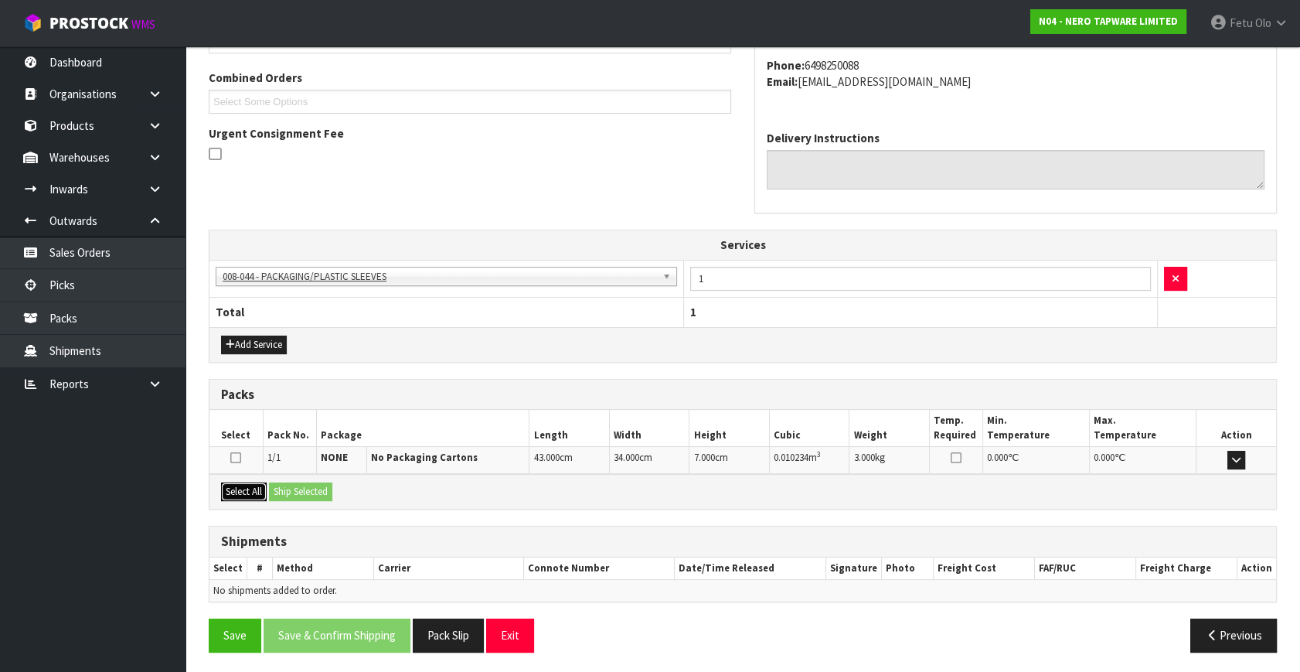
click at [257, 490] on button "Select All" at bounding box center [244, 491] width 46 height 19
click at [314, 492] on button "Ship Selected" at bounding box center [300, 491] width 63 height 19
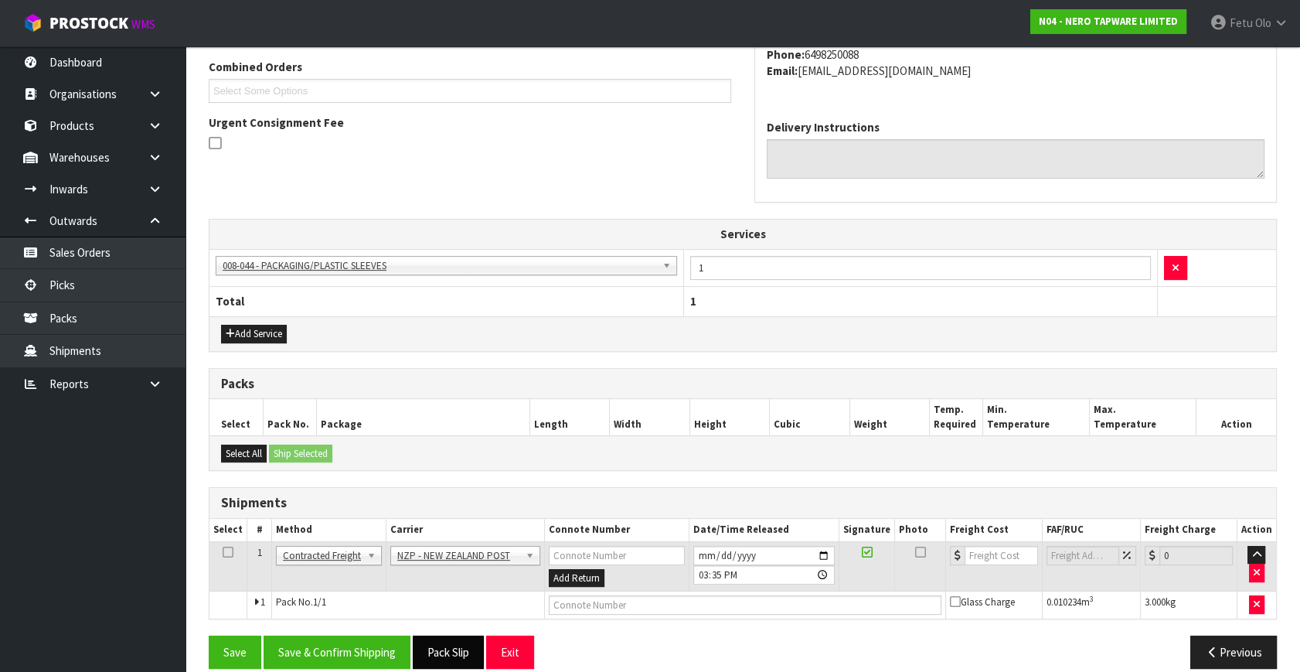
scroll to position [416, 0]
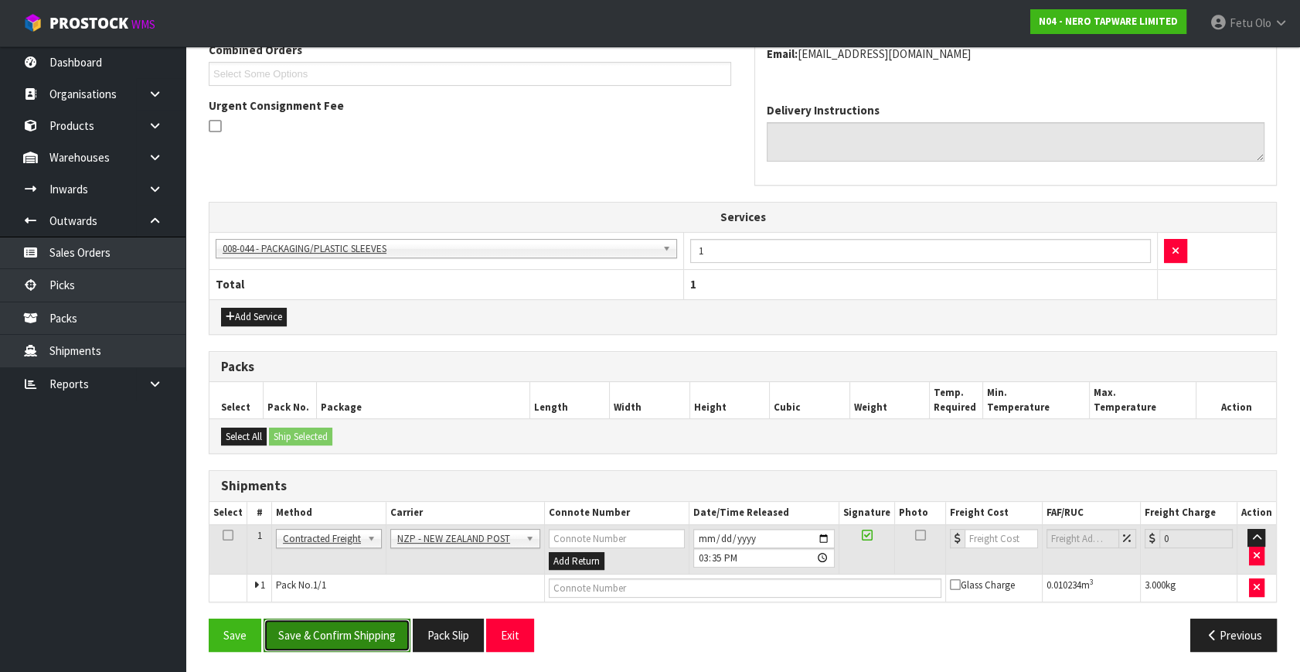
click at [365, 637] on button "Save & Confirm Shipping" at bounding box center [337, 634] width 147 height 33
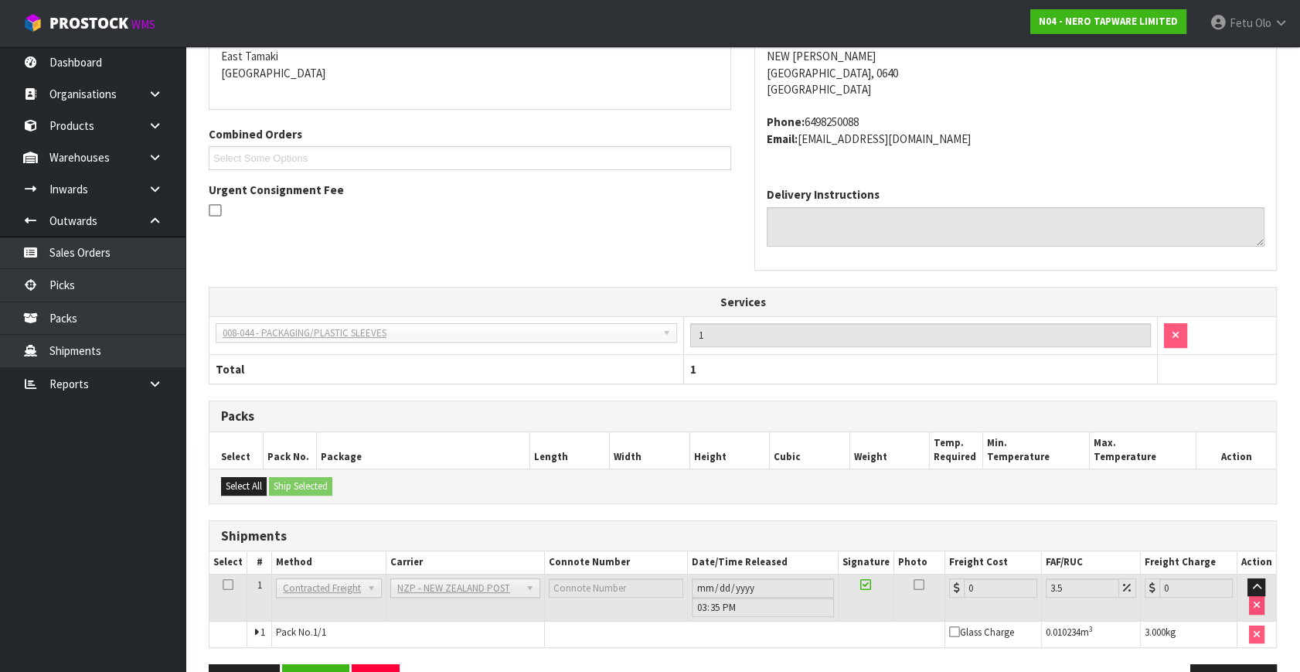
scroll to position [394, 0]
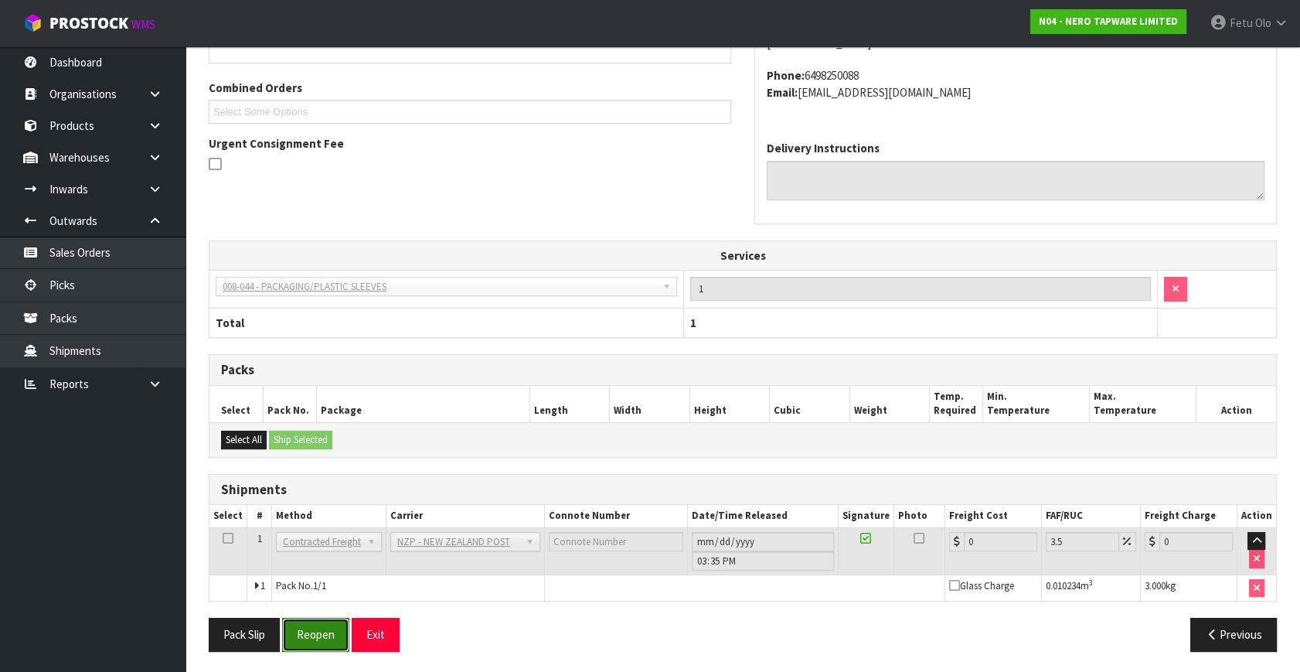
click at [314, 641] on button "Reopen" at bounding box center [315, 634] width 67 height 33
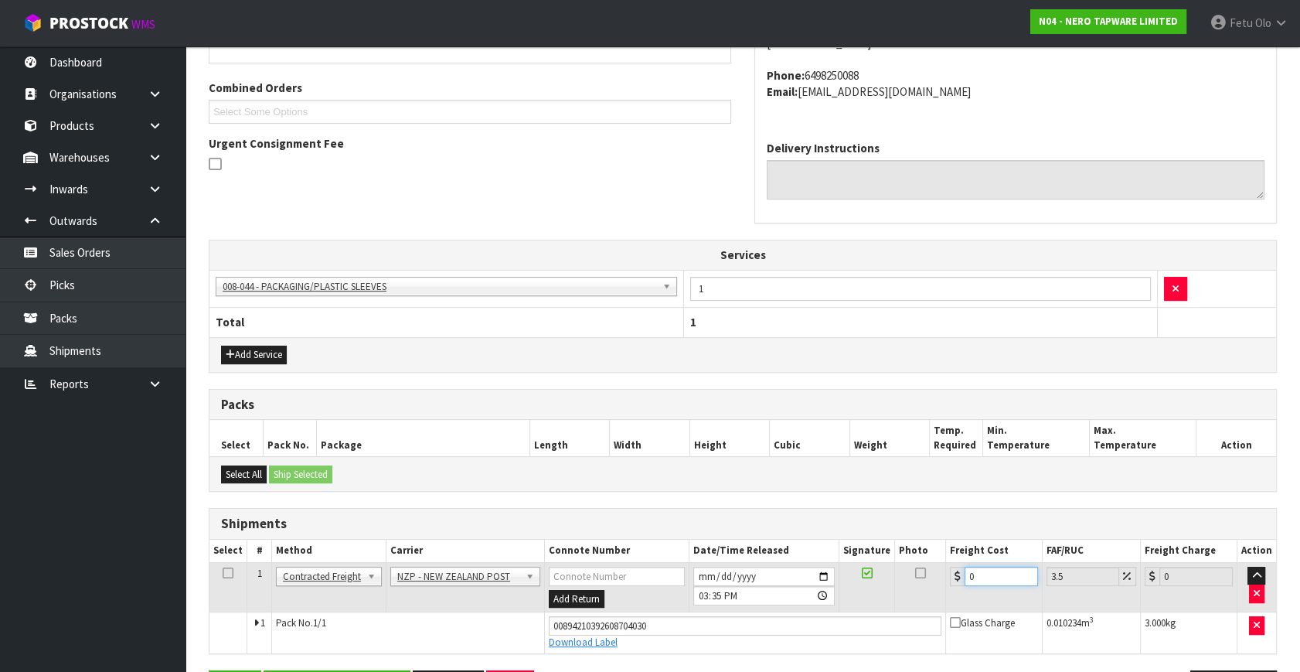
drag, startPoint x: 989, startPoint y: 580, endPoint x: 572, endPoint y: 688, distance: 431.1
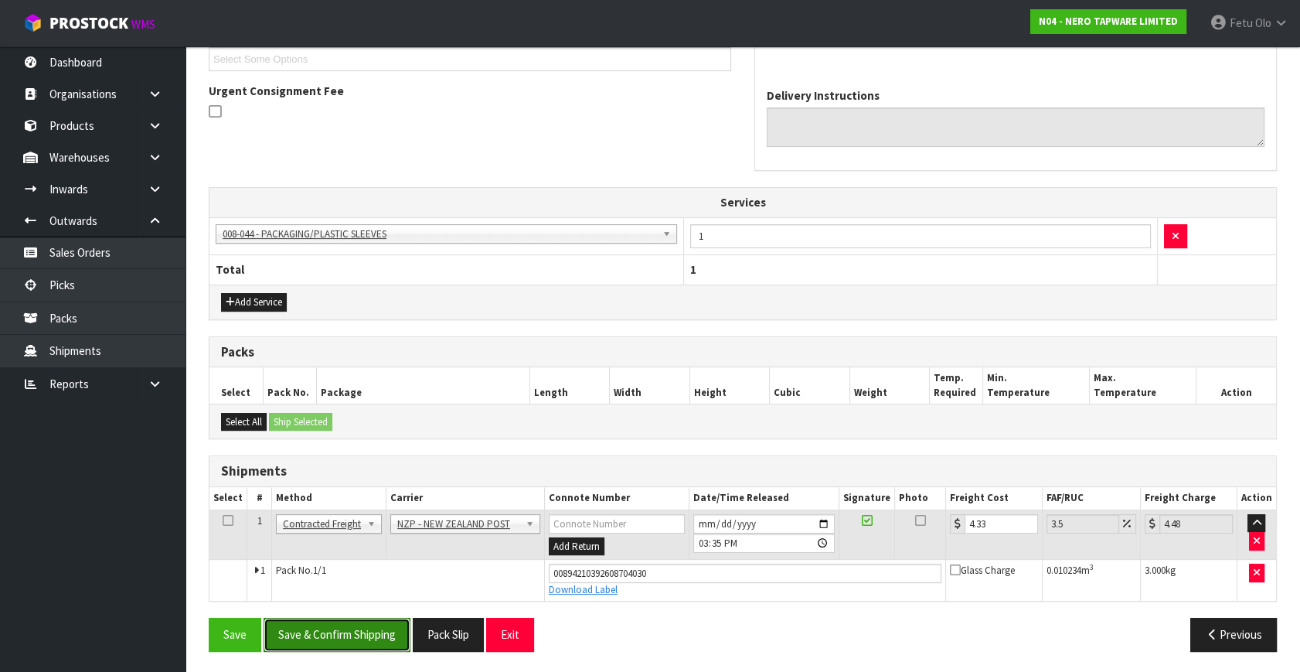
click at [364, 636] on button "Save & Confirm Shipping" at bounding box center [337, 634] width 147 height 33
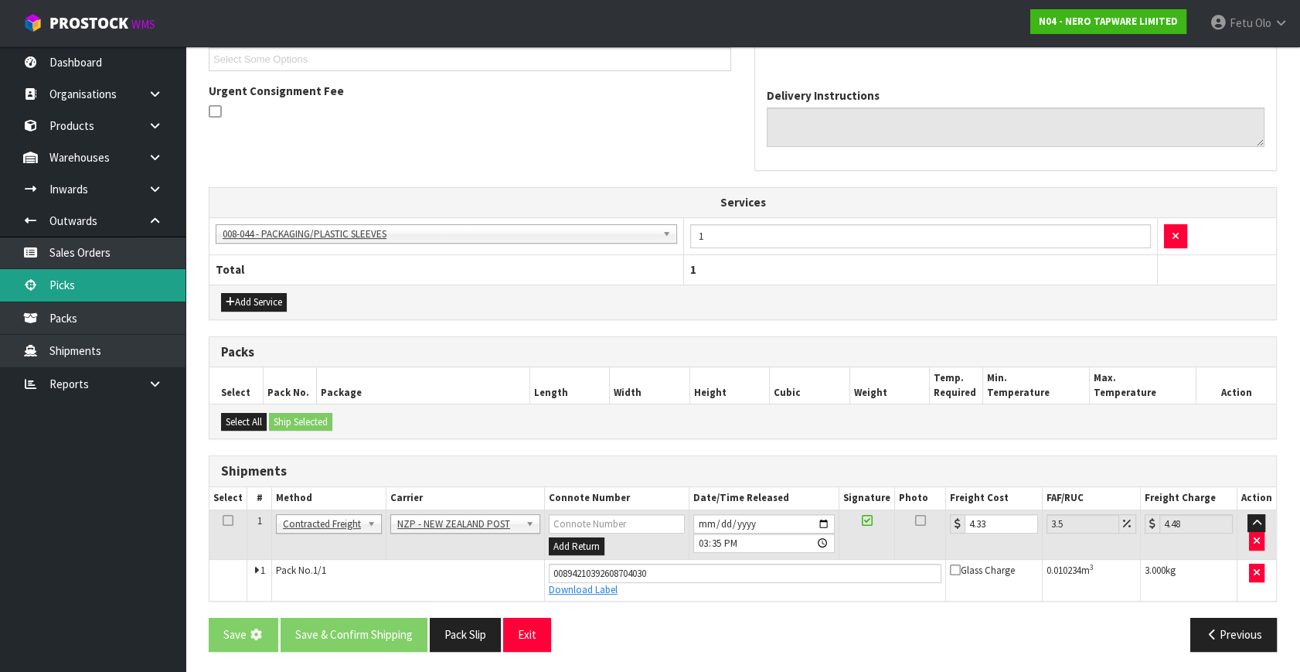
click at [63, 290] on link "Picks" at bounding box center [92, 285] width 185 height 32
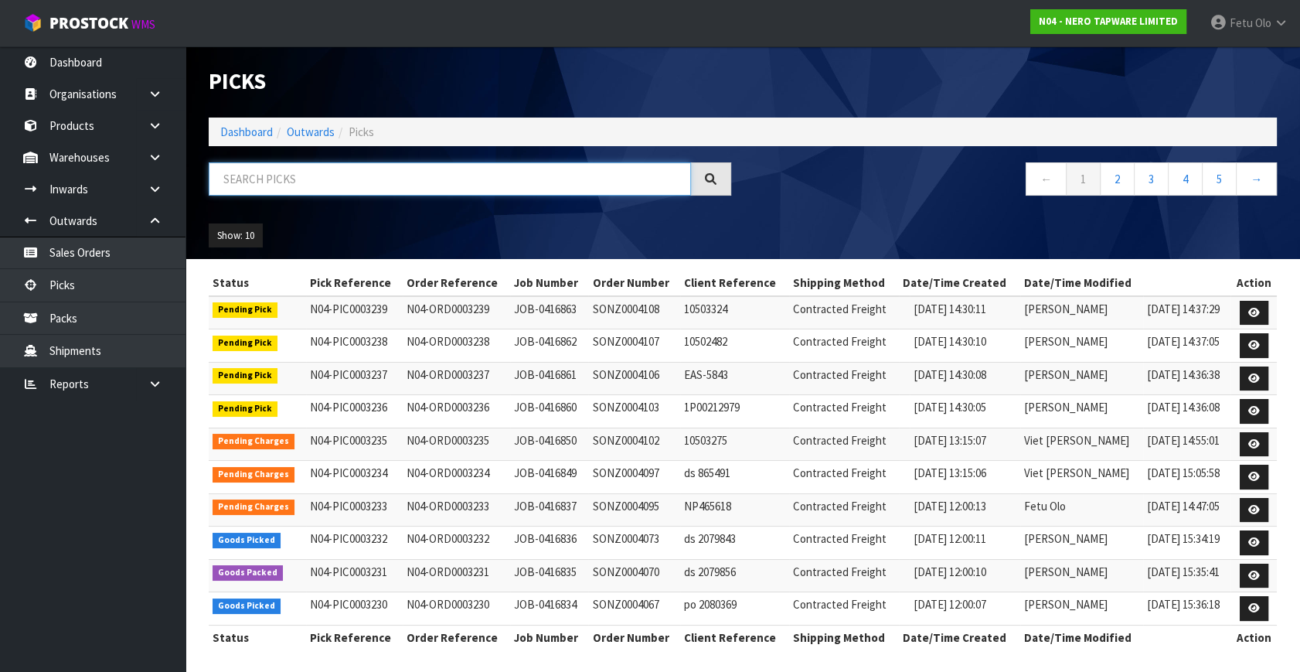
click at [413, 181] on input "text" at bounding box center [450, 178] width 482 height 33
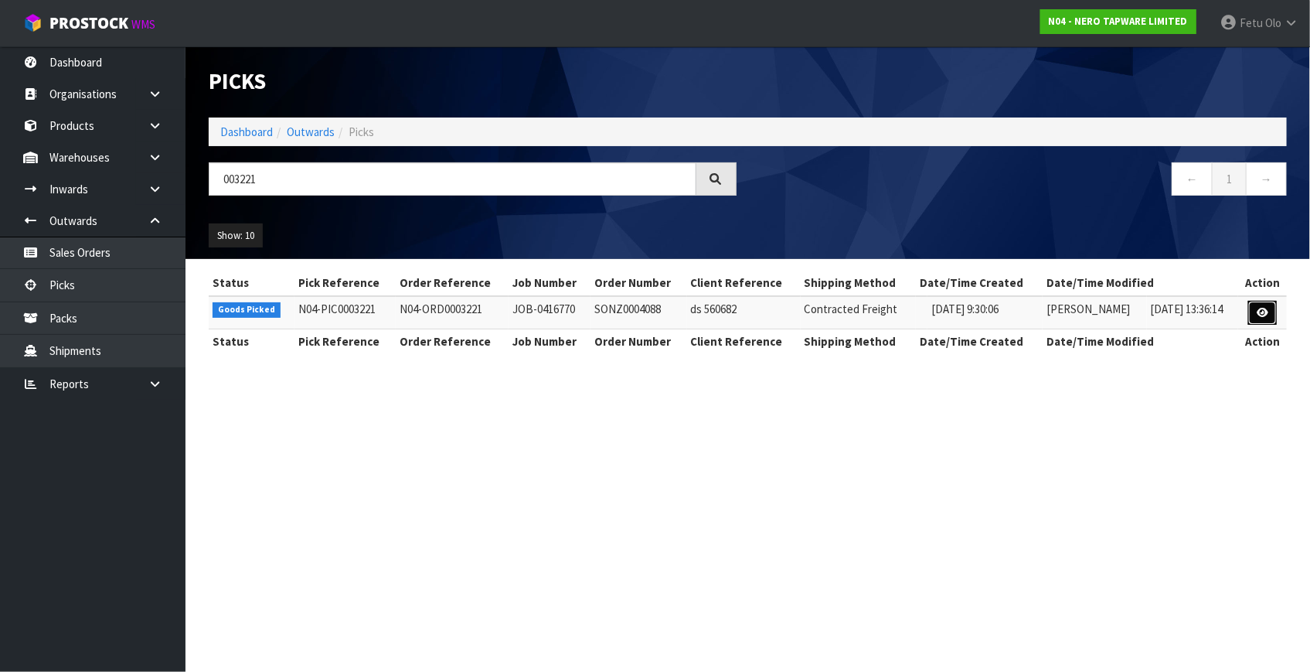
click at [1258, 309] on icon at bounding box center [1263, 313] width 12 height 10
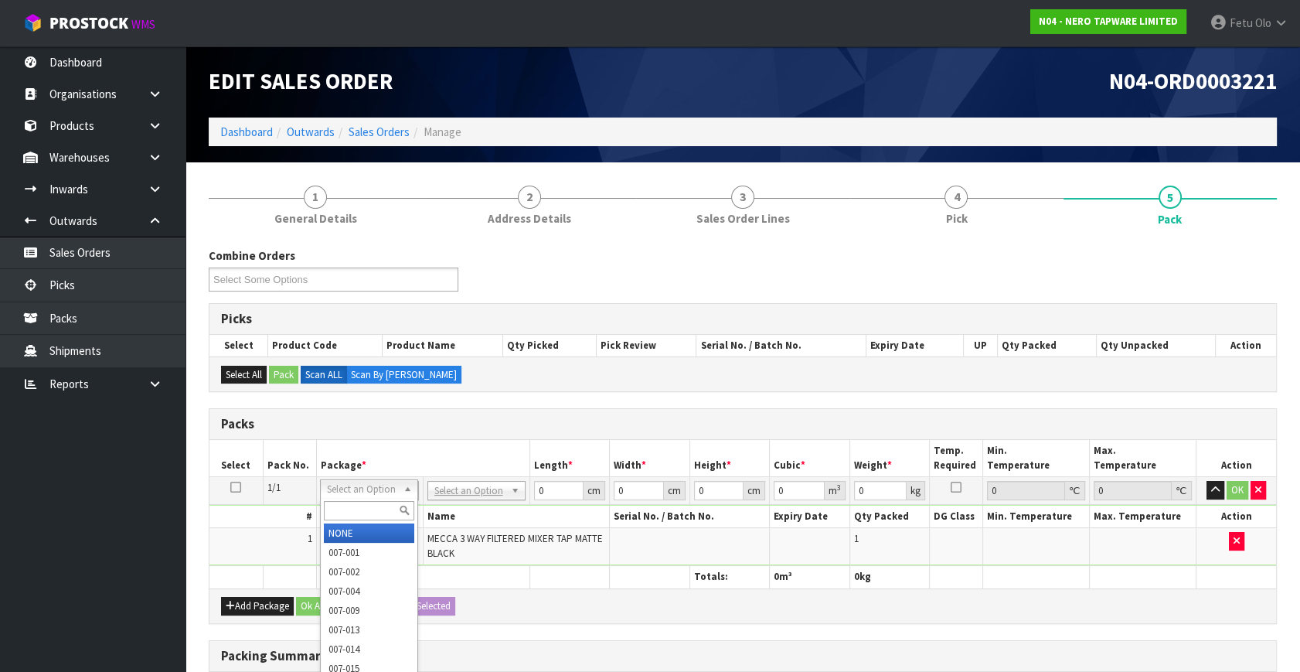
click at [361, 509] on input "text" at bounding box center [369, 510] width 90 height 19
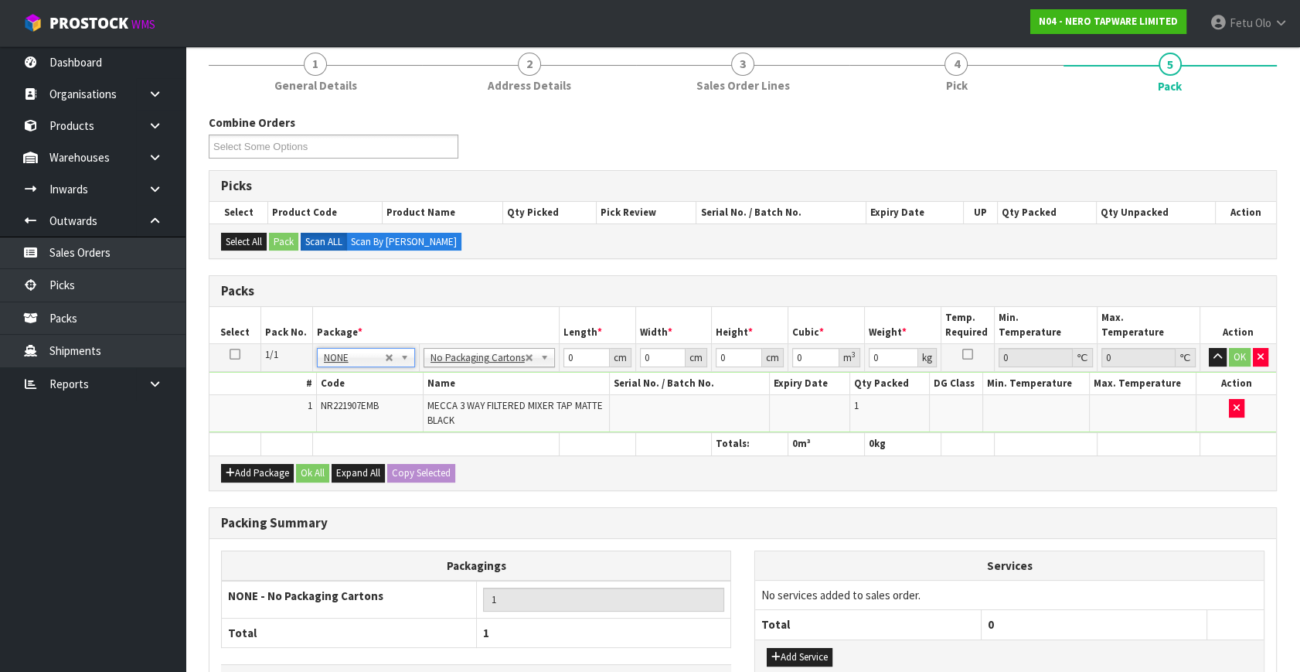
scroll to position [241, 0]
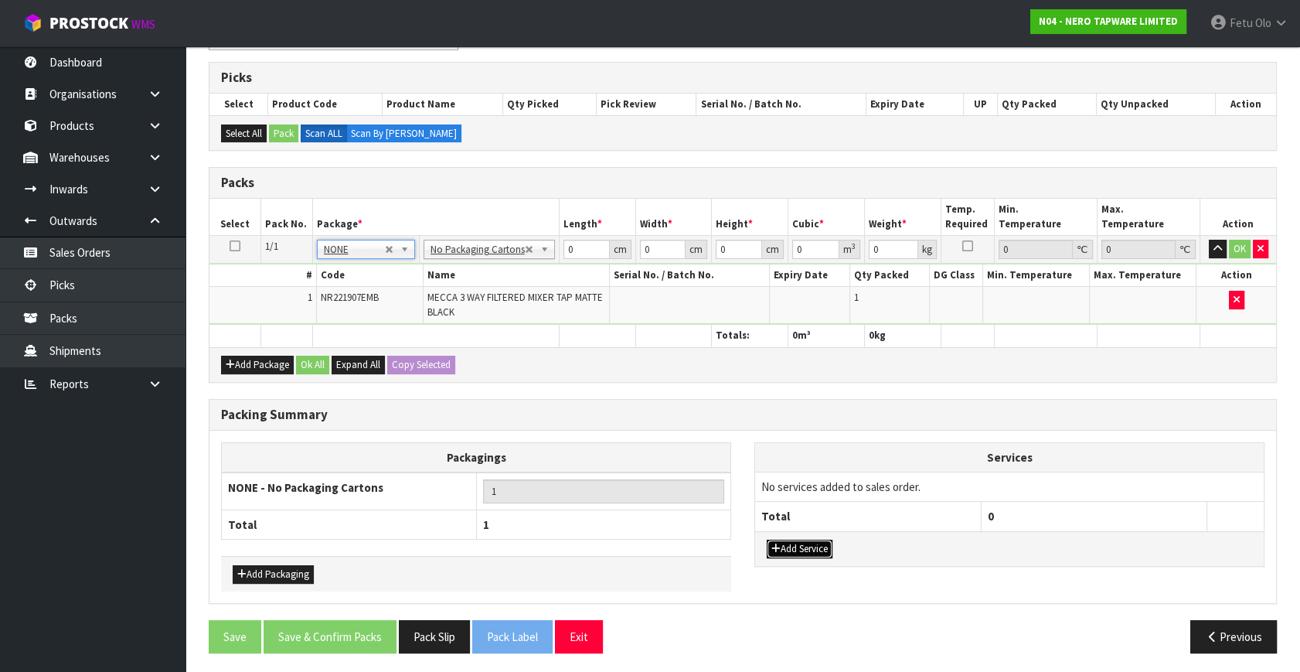
click at [794, 539] on button "Add Service" at bounding box center [800, 548] width 66 height 19
drag, startPoint x: 816, startPoint y: 495, endPoint x: 807, endPoint y: 505, distance: 13.7
click at [813, 498] on td "003-036 - EXTERNAL PLANT HIRE 008-035 - OUTWARD HDLG+/HOIST LIFT ON/OFF 008-036…" at bounding box center [868, 490] width 226 height 38
drag, startPoint x: 810, startPoint y: 492, endPoint x: 801, endPoint y: 497, distance: 10.4
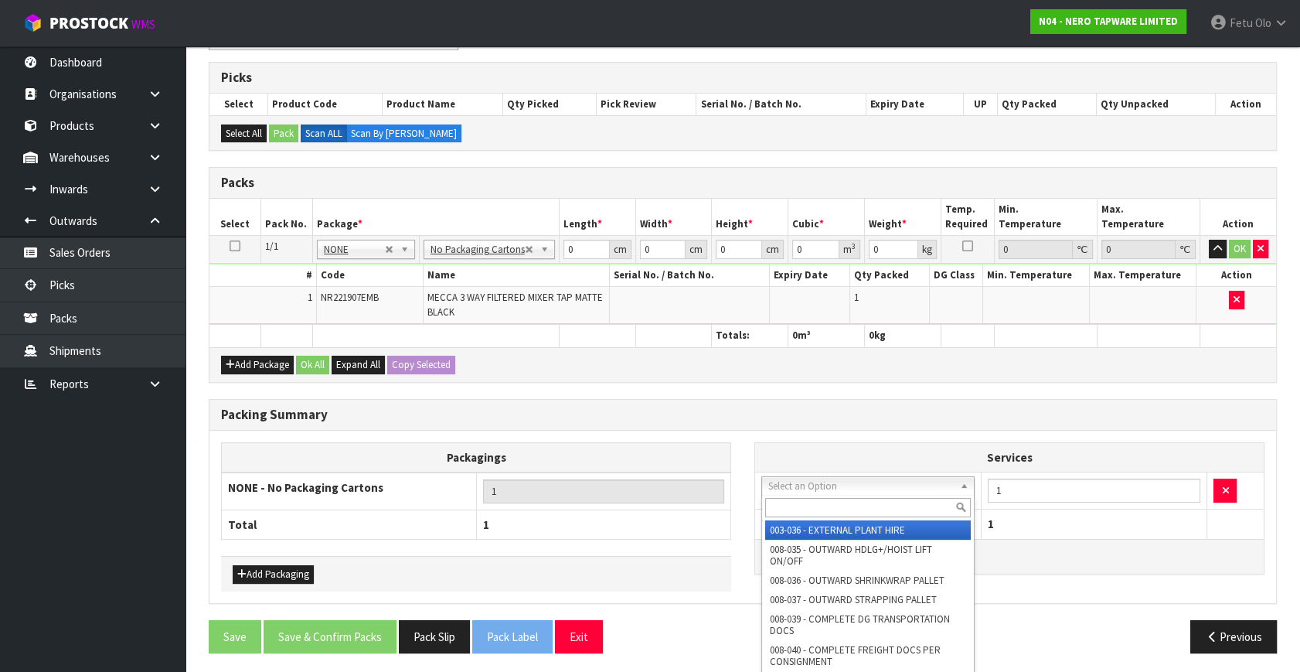
click at [801, 498] on input "text" at bounding box center [868, 507] width 206 height 19
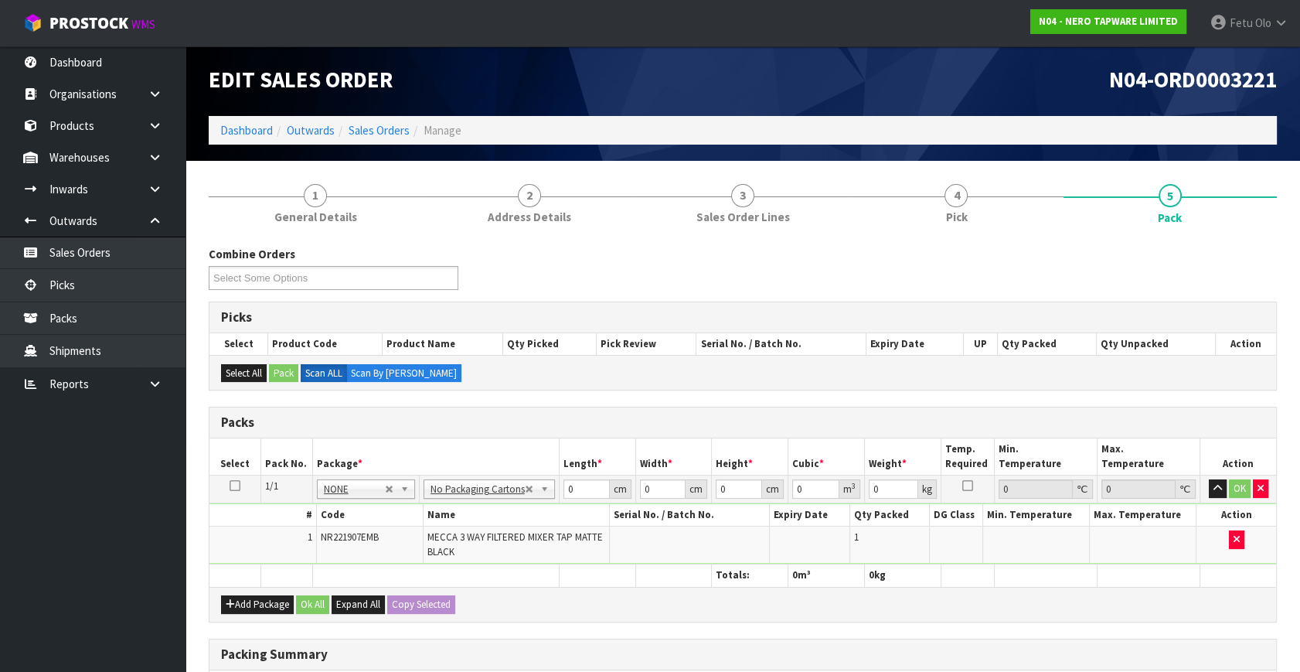
scroll to position [0, 0]
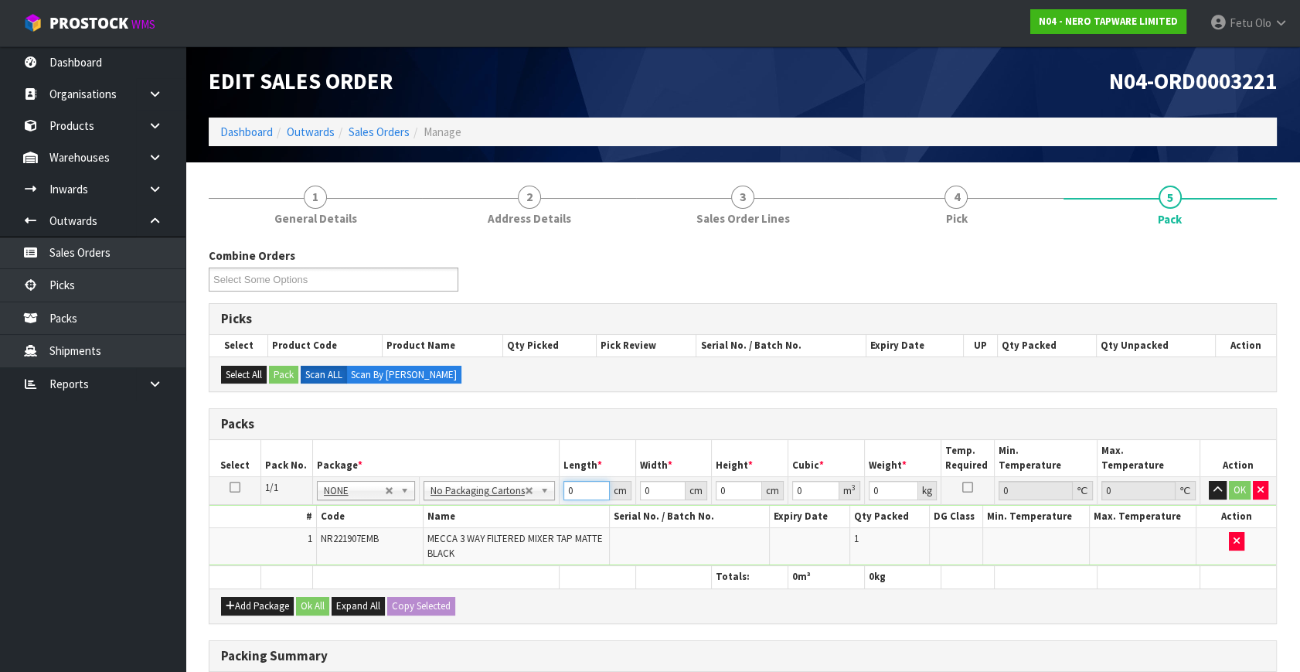
drag, startPoint x: 575, startPoint y: 488, endPoint x: 474, endPoint y: 531, distance: 110.1
click at [474, 531] on tbody "1/1 NONE 007-001 007-002 007-004 007-009 007-013 007-014 007-015 007-017 007-01…" at bounding box center [742, 521] width 1067 height 89
click button "OK" at bounding box center [1240, 490] width 22 height 19
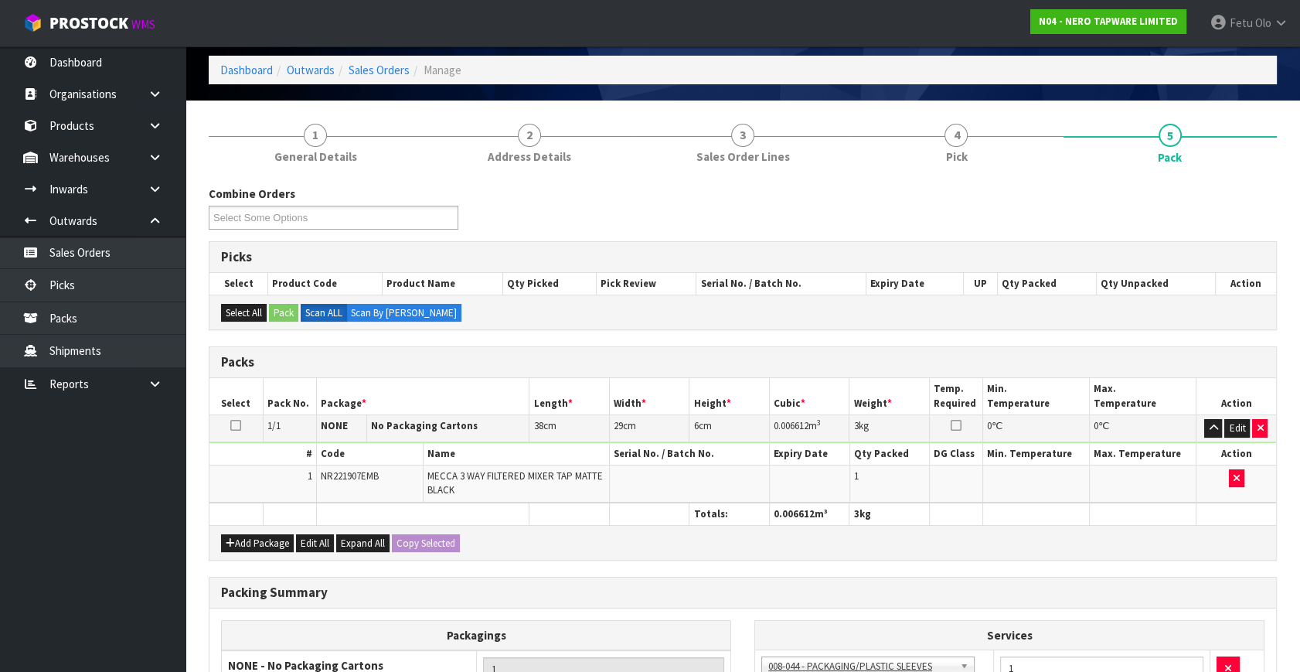
scroll to position [240, 0]
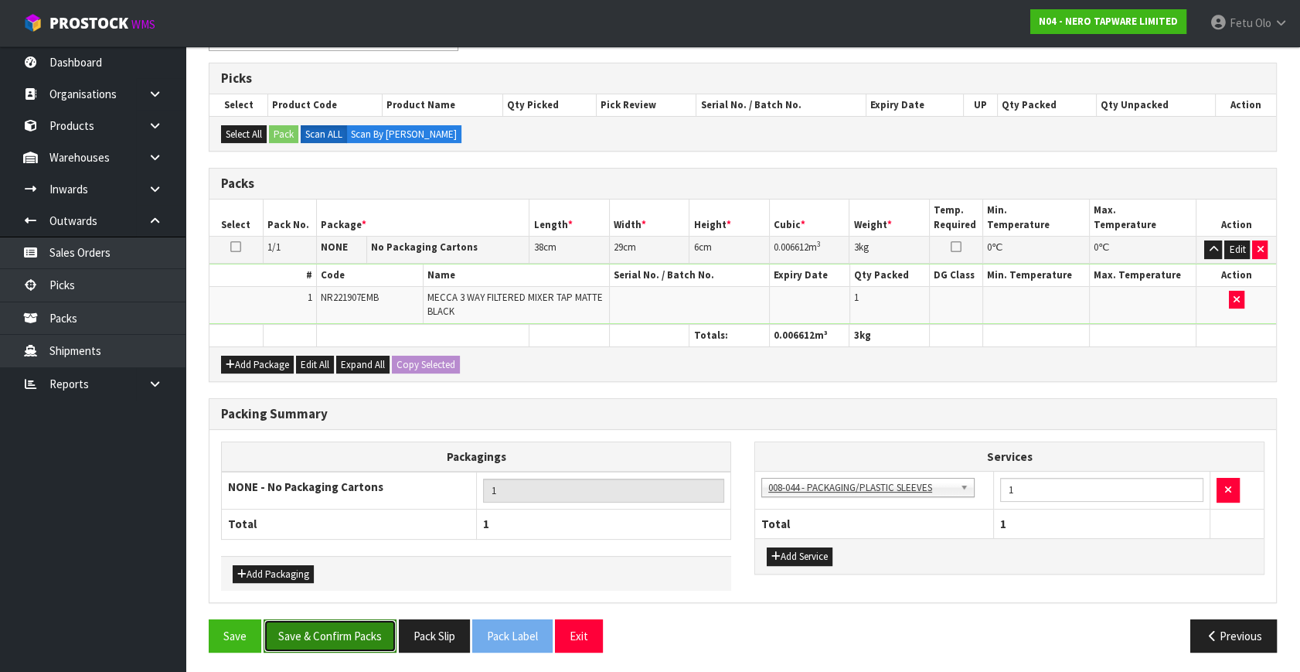
drag, startPoint x: 336, startPoint y: 638, endPoint x: 327, endPoint y: 627, distance: 14.3
click at [337, 634] on button "Save & Confirm Packs" at bounding box center [330, 635] width 133 height 33
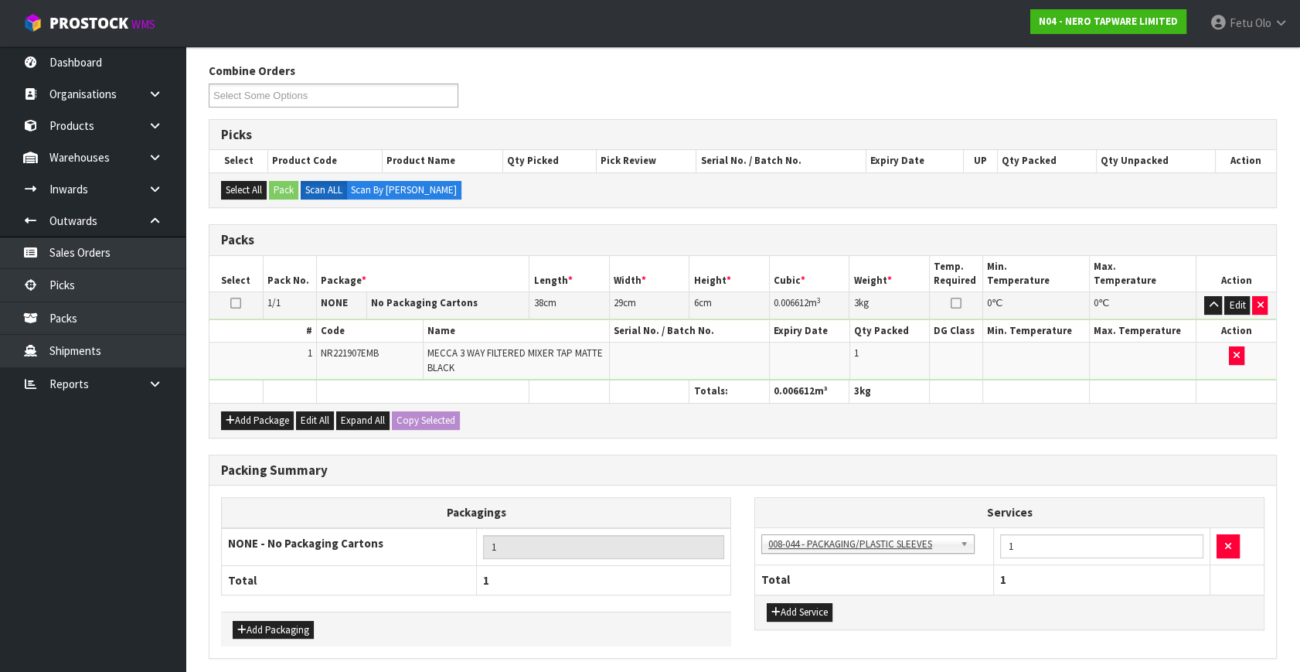
scroll to position [0, 0]
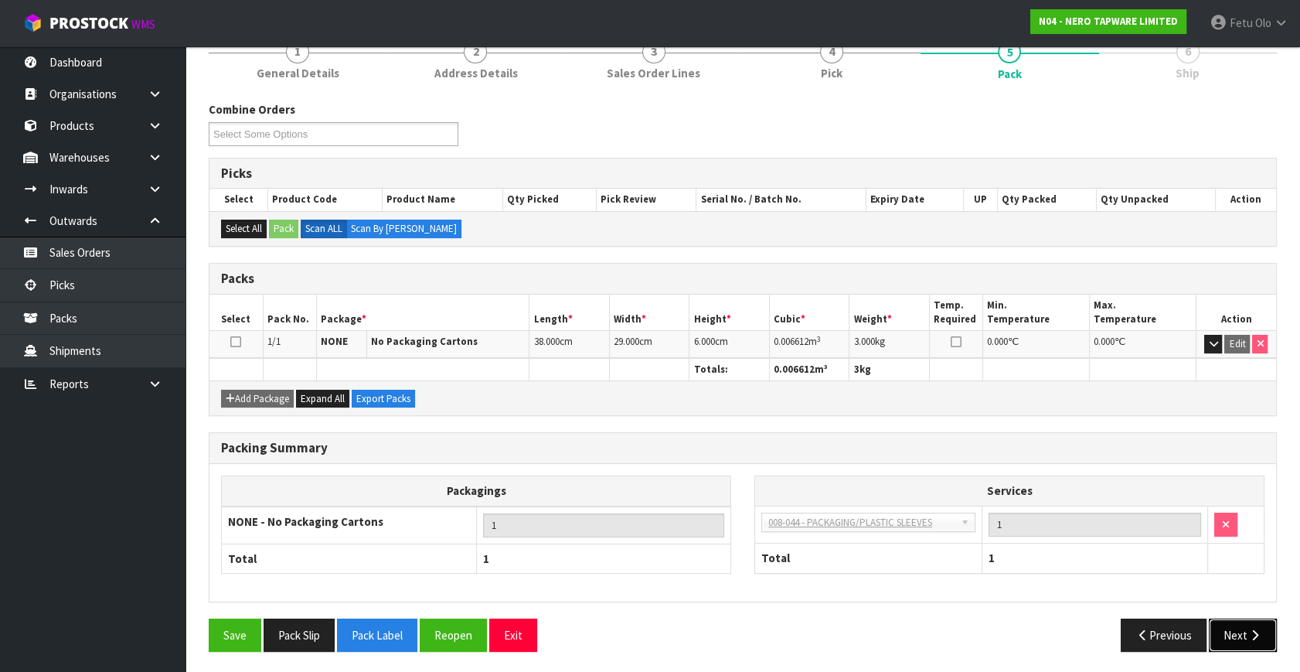
click at [1244, 632] on button "Next" at bounding box center [1243, 634] width 68 height 33
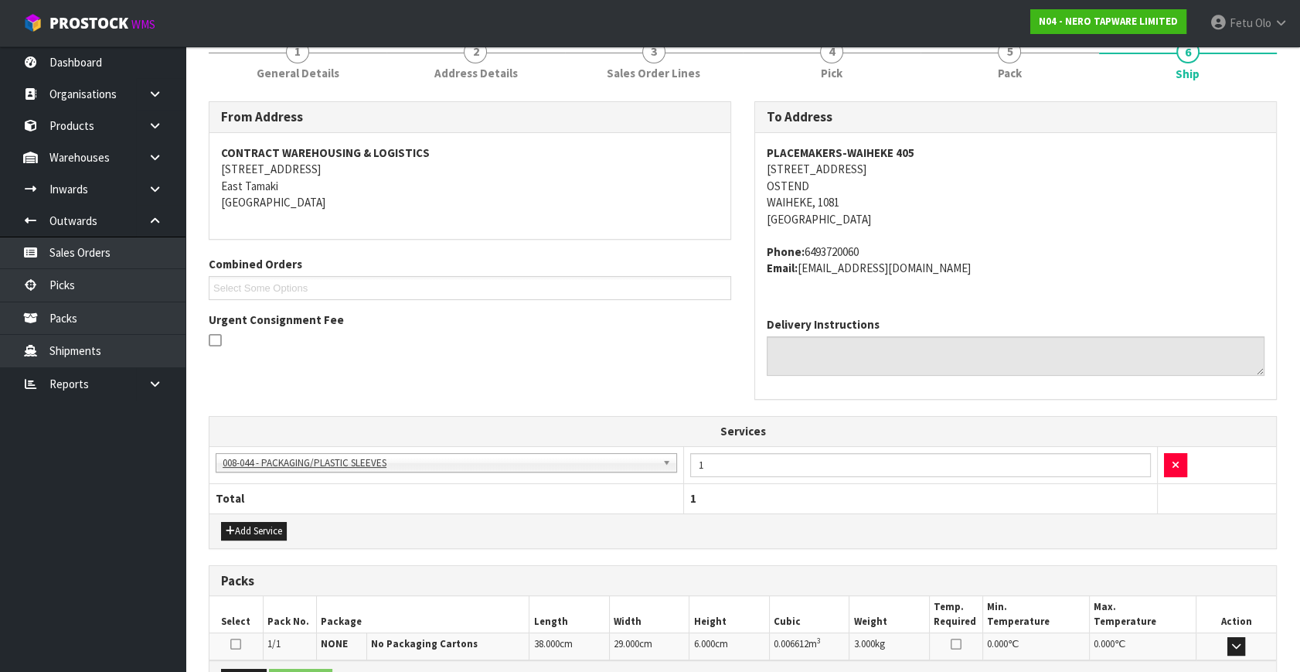
scroll to position [388, 0]
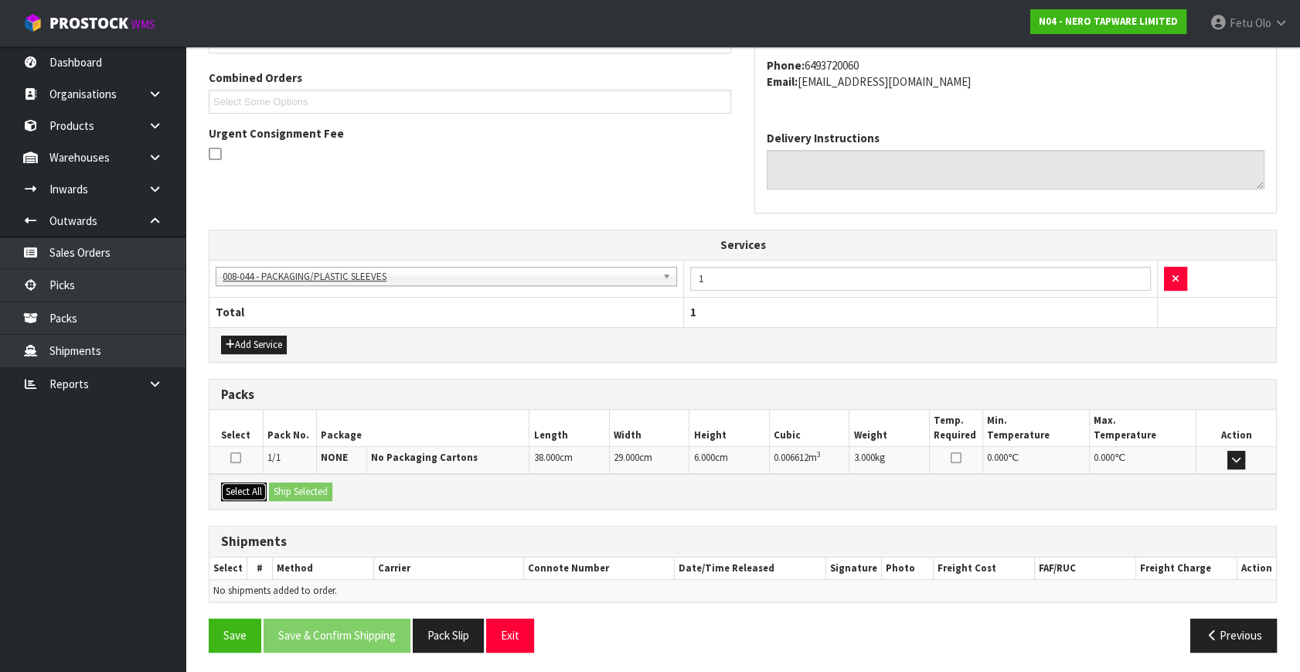
drag, startPoint x: 249, startPoint y: 492, endPoint x: 260, endPoint y: 491, distance: 11.6
click at [249, 491] on button "Select All" at bounding box center [244, 491] width 46 height 19
click at [326, 492] on button "Ship Selected" at bounding box center [300, 491] width 63 height 19
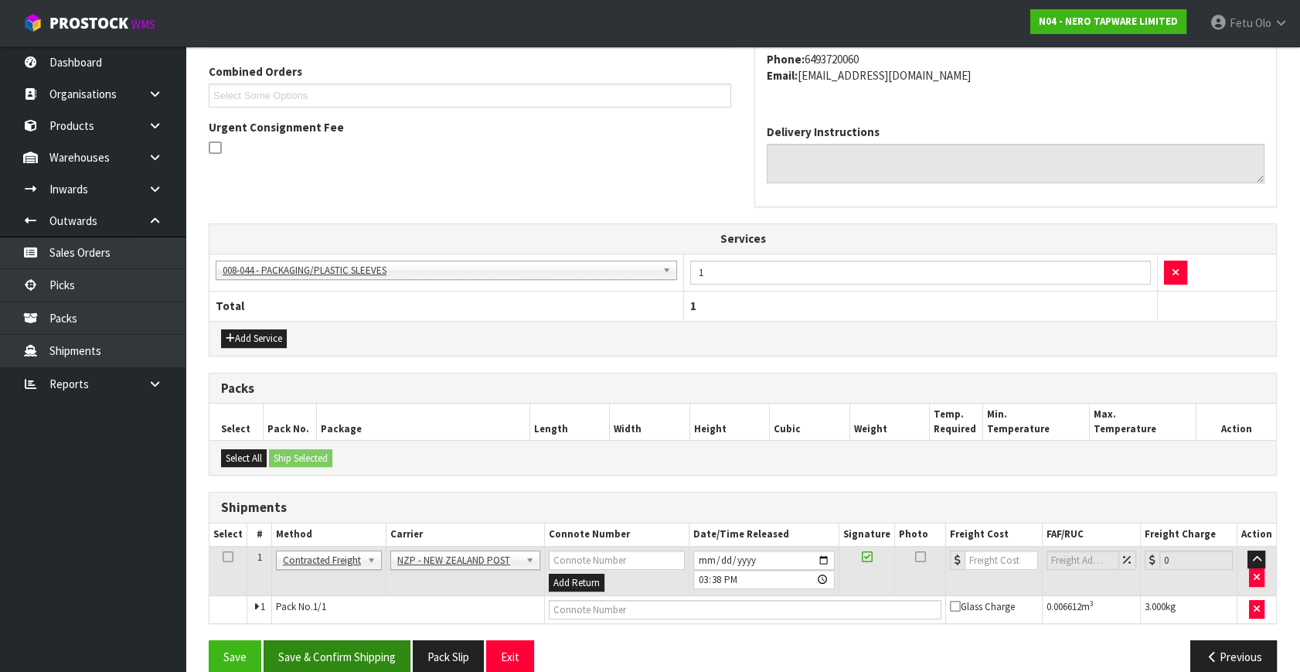
scroll to position [416, 0]
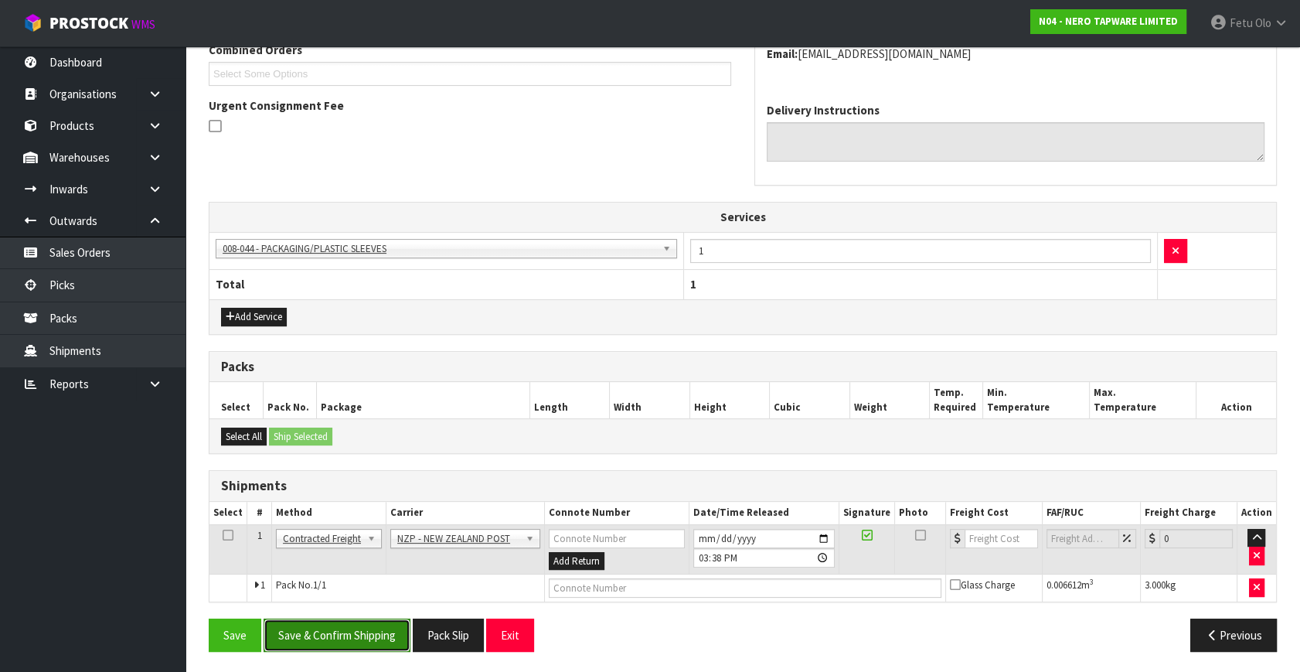
click at [347, 636] on button "Save & Confirm Shipping" at bounding box center [337, 634] width 147 height 33
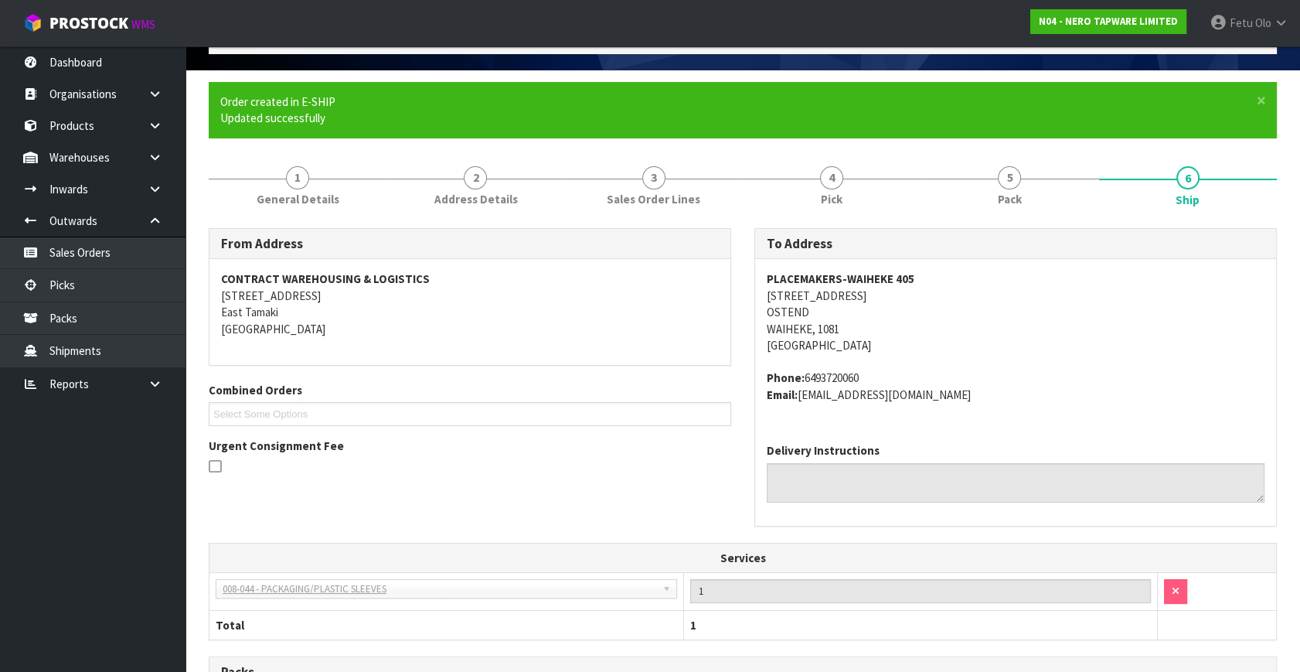
scroll to position [394, 0]
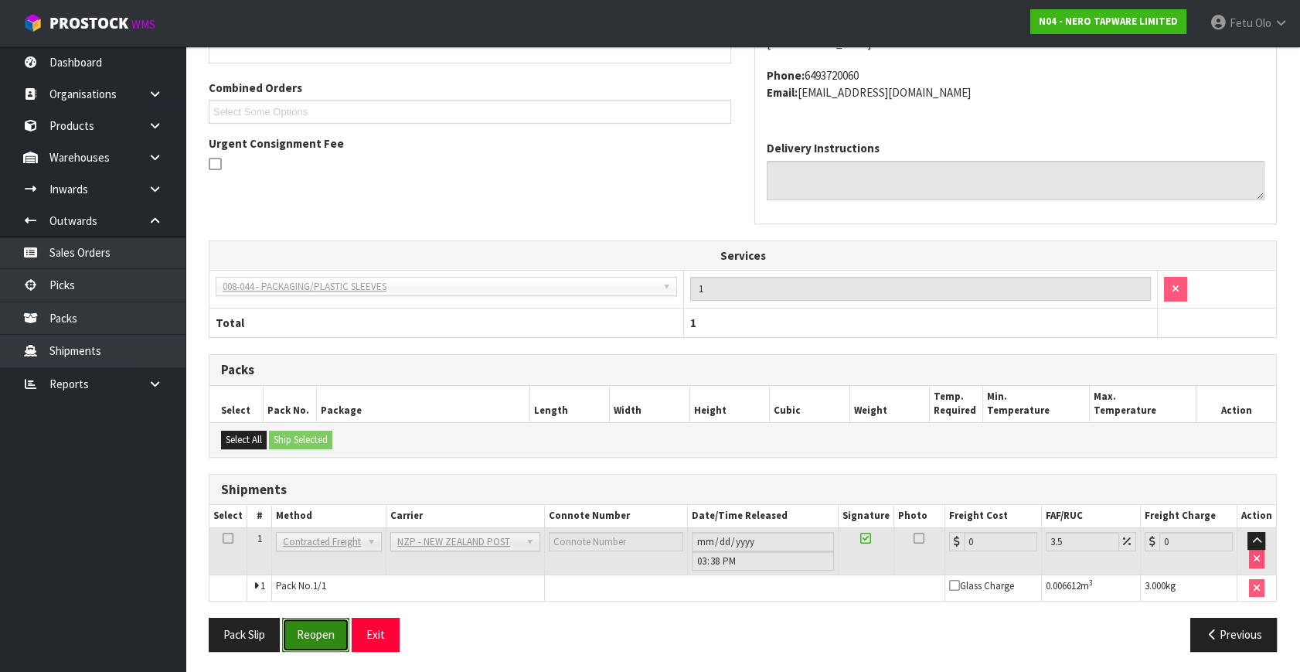
click at [327, 640] on button "Reopen" at bounding box center [315, 634] width 67 height 33
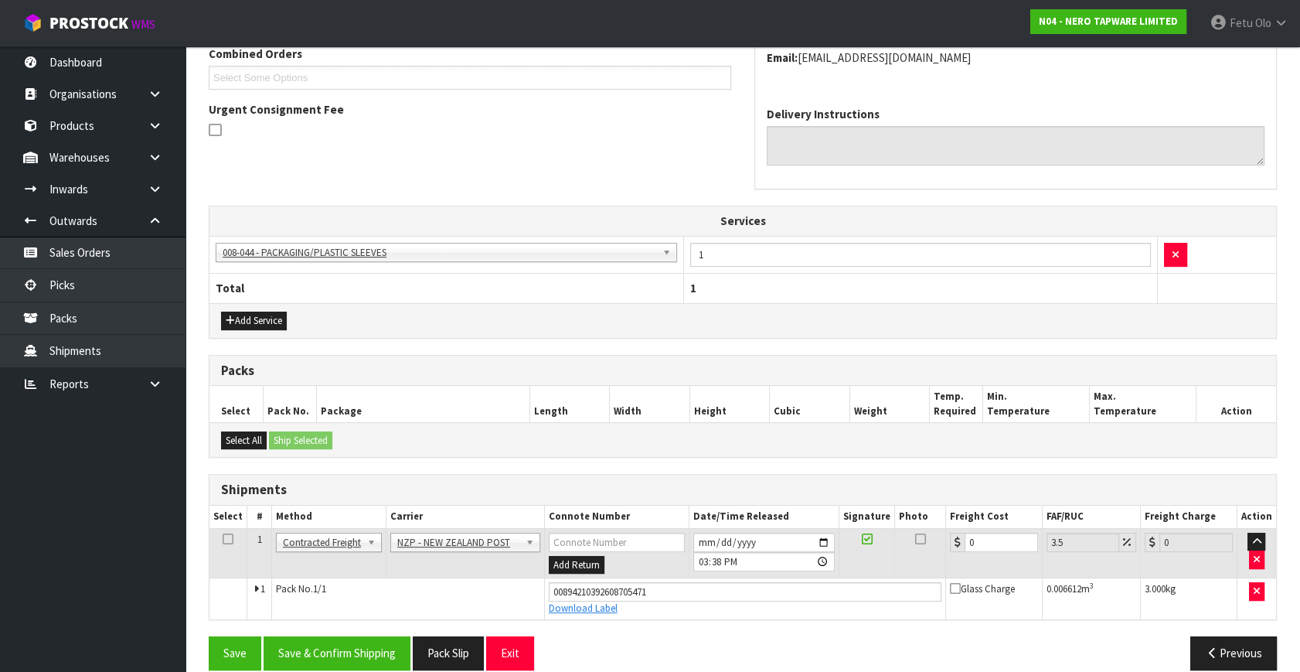
scroll to position [430, 0]
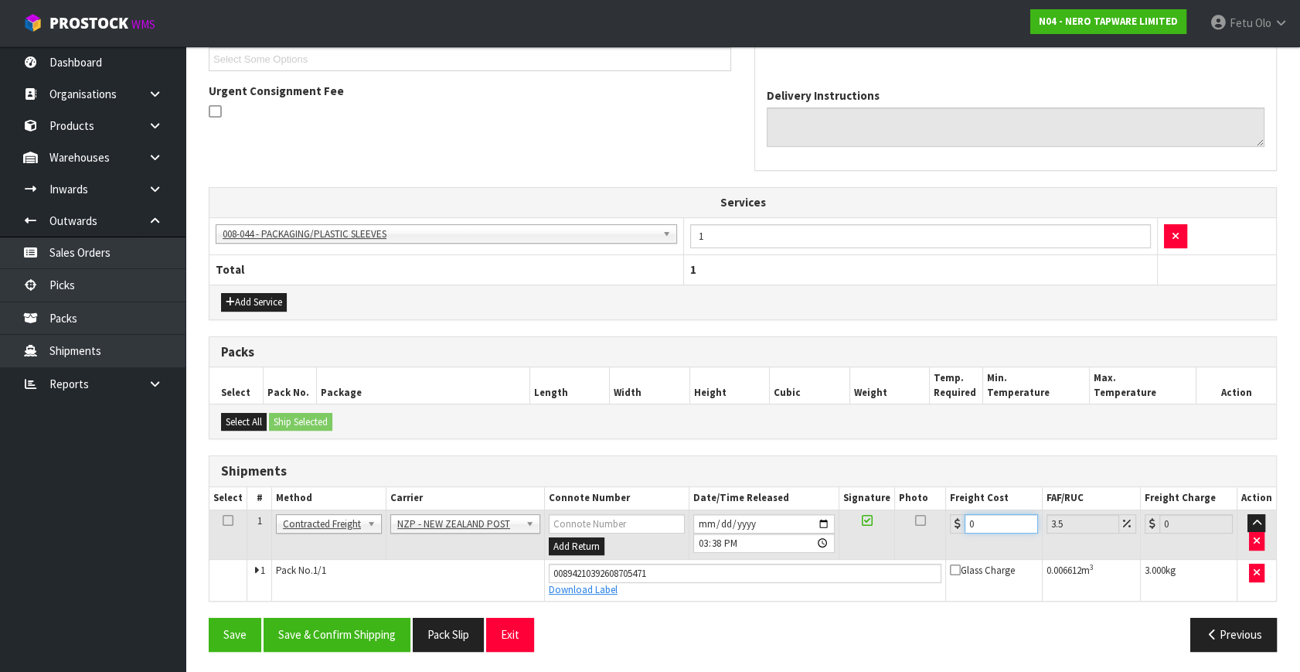
drag, startPoint x: 903, startPoint y: 556, endPoint x: 645, endPoint y: 607, distance: 263.9
click at [645, 607] on div "From Address CONTRACT WAREHOUSING & LOGISTICS 17 Allens Road East Tamaki Auckla…" at bounding box center [743, 267] width 1068 height 791
click at [358, 639] on button "Save & Confirm Shipping" at bounding box center [337, 634] width 147 height 33
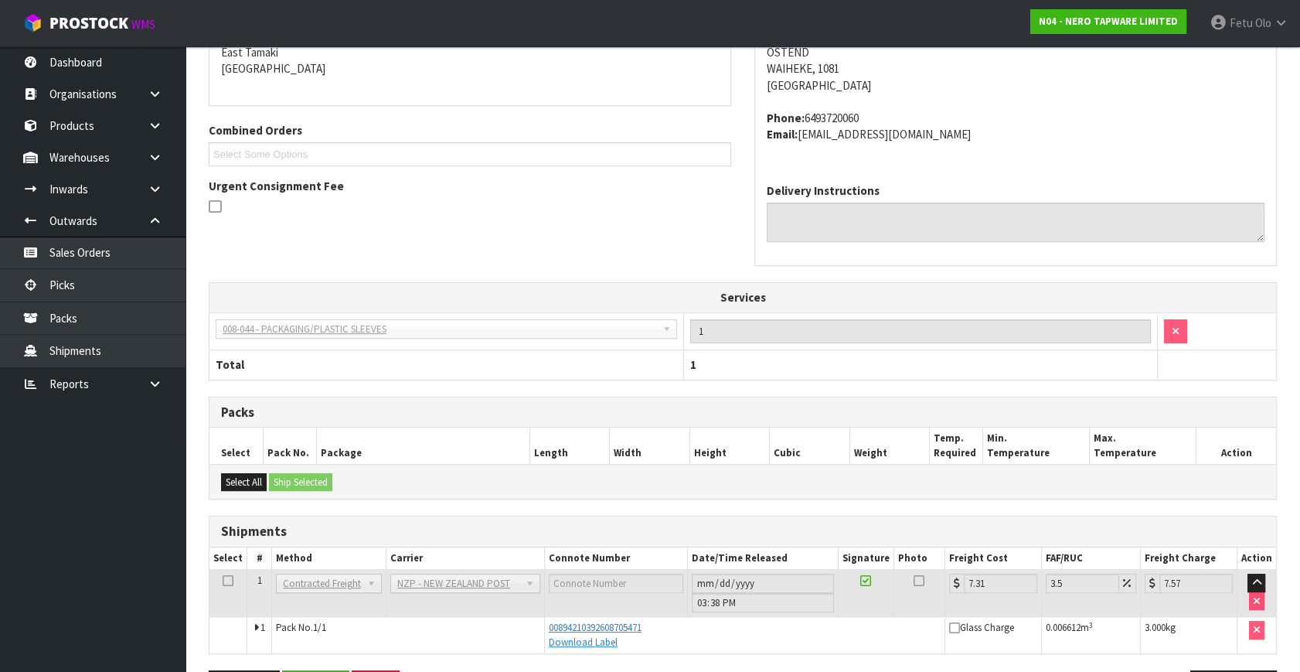
scroll to position [388, 0]
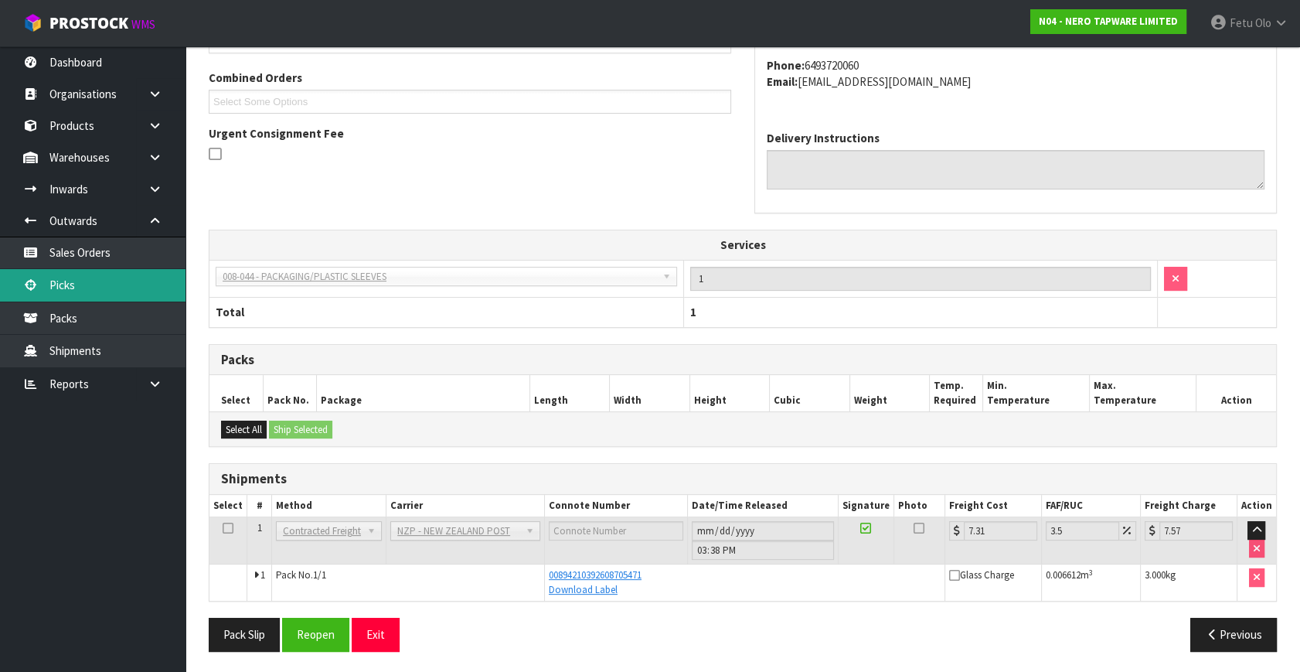
click at [29, 277] on link "Picks" at bounding box center [92, 285] width 185 height 32
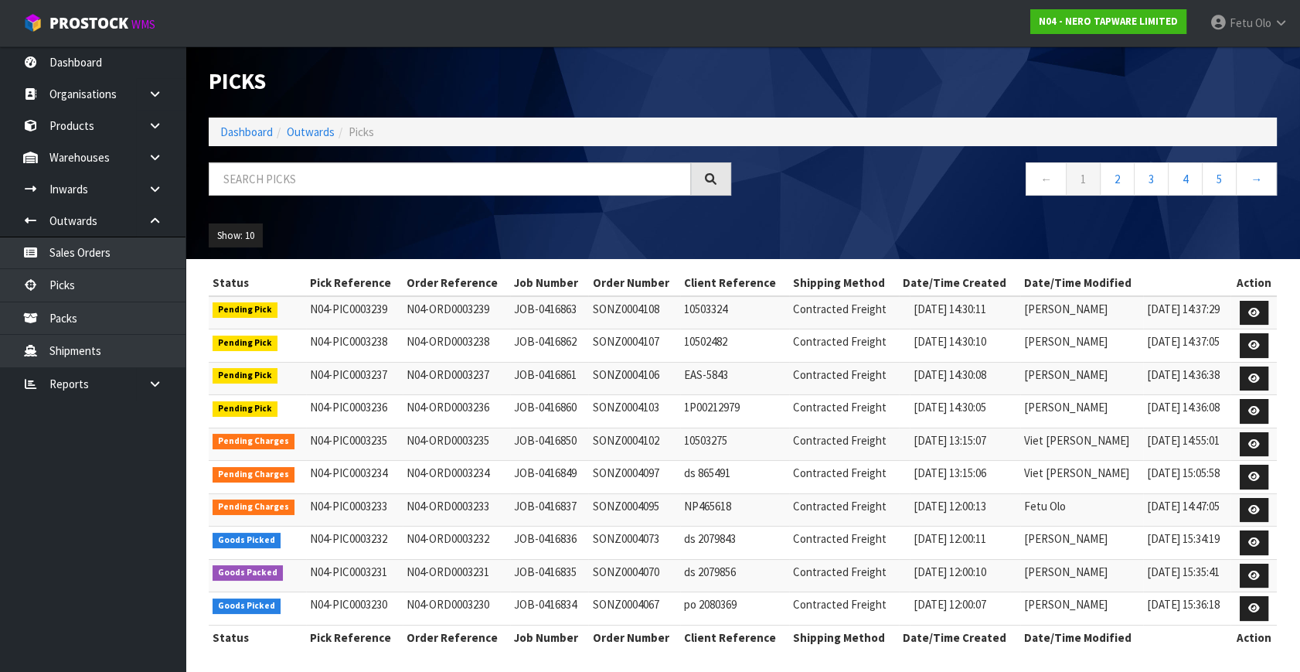
click at [392, 206] on div at bounding box center [470, 184] width 546 height 45
click at [393, 207] on div "← 1 2 3 4 5 →" at bounding box center [742, 186] width 1091 height 49
click at [392, 158] on div "Picks Dashboard Outwards Picks ← 1 2 3 4 5 → Show: 10 5 10 25 50" at bounding box center [742, 152] width 1091 height 213
click at [379, 183] on input "text" at bounding box center [450, 178] width 482 height 33
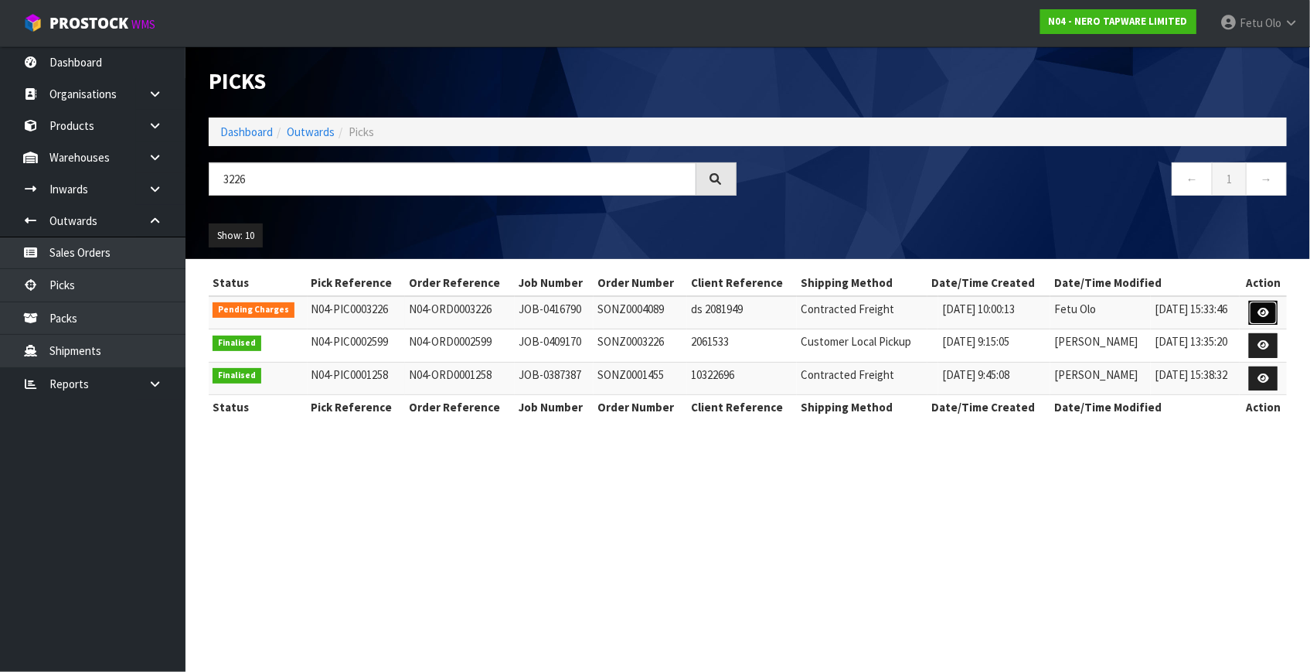
click at [1261, 309] on icon at bounding box center [1263, 313] width 12 height 10
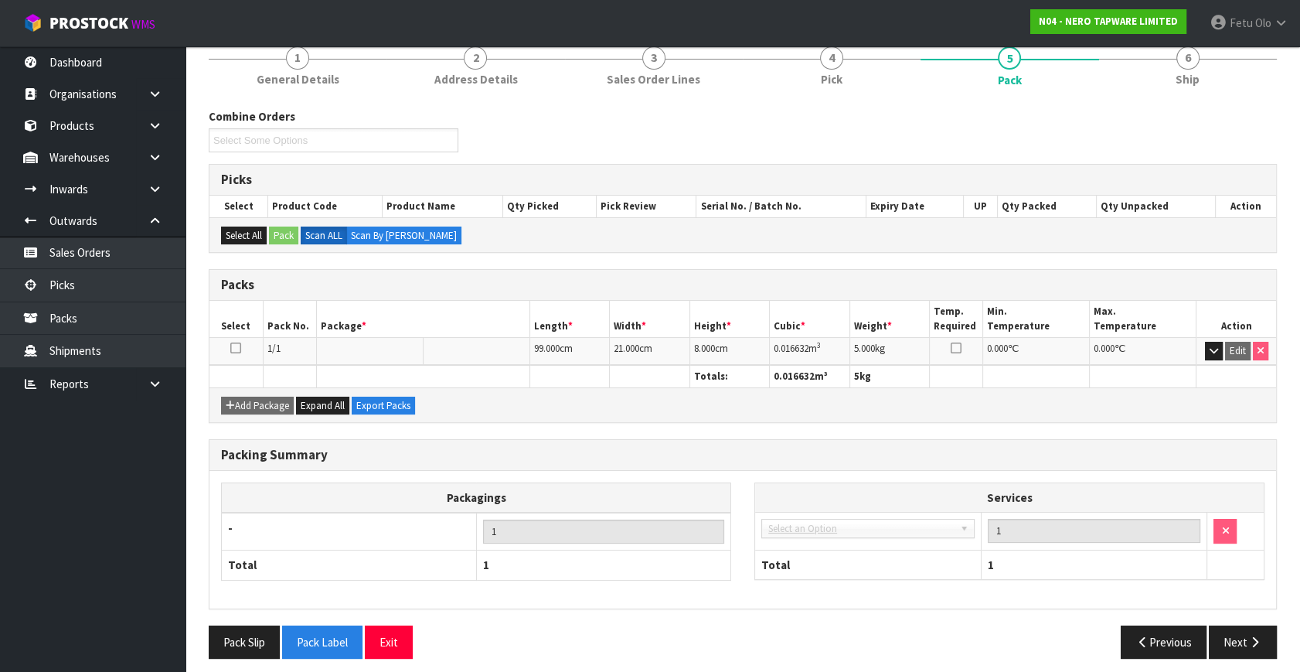
scroll to position [146, 0]
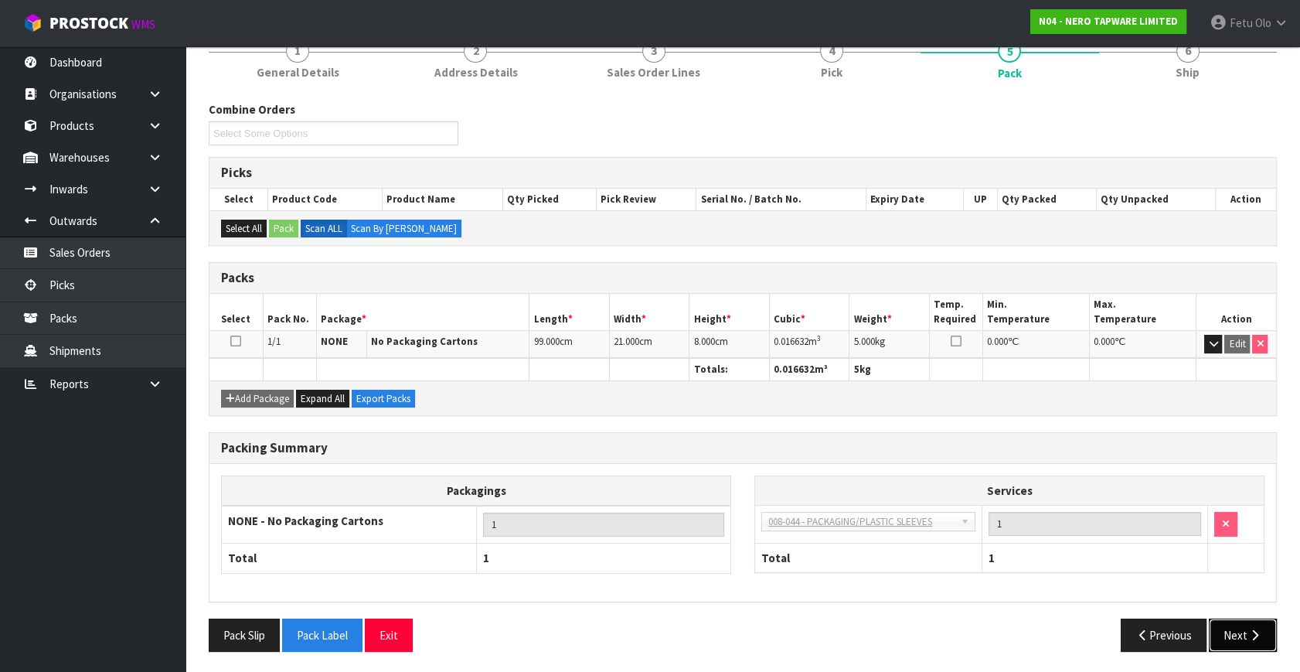
click at [1240, 636] on button "Next" at bounding box center [1243, 634] width 68 height 33
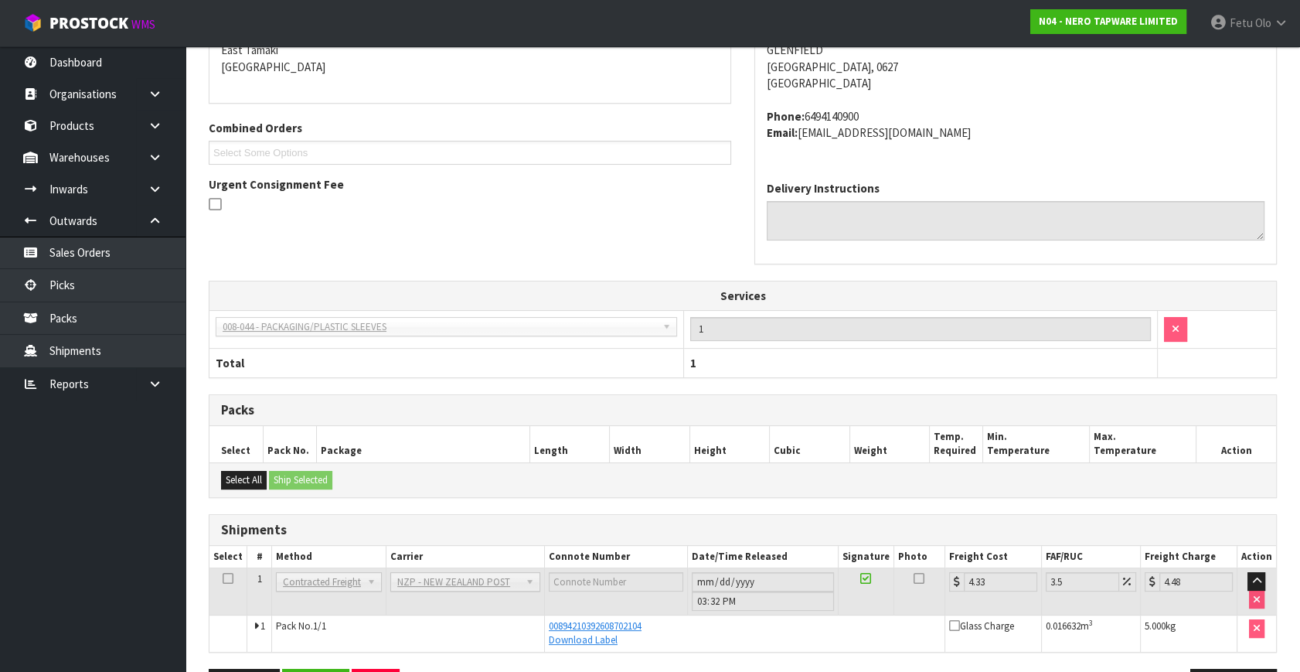
scroll to position [332, 0]
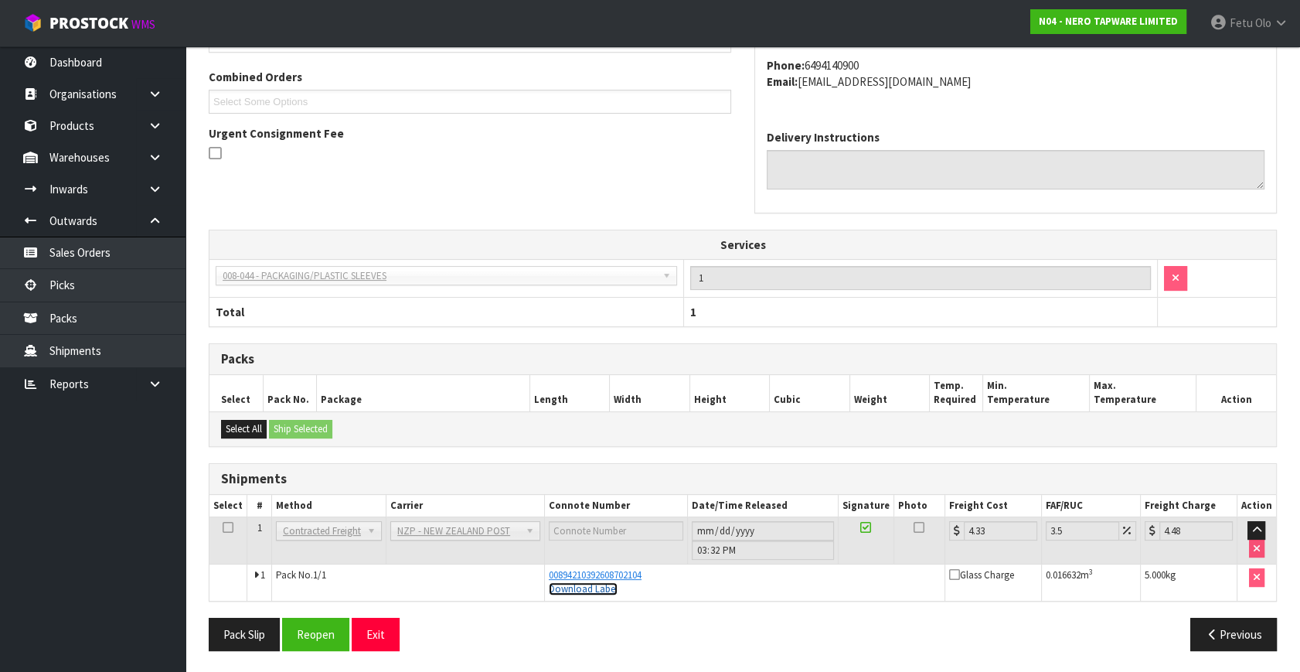
click at [581, 586] on link "Download Label" at bounding box center [583, 588] width 69 height 13
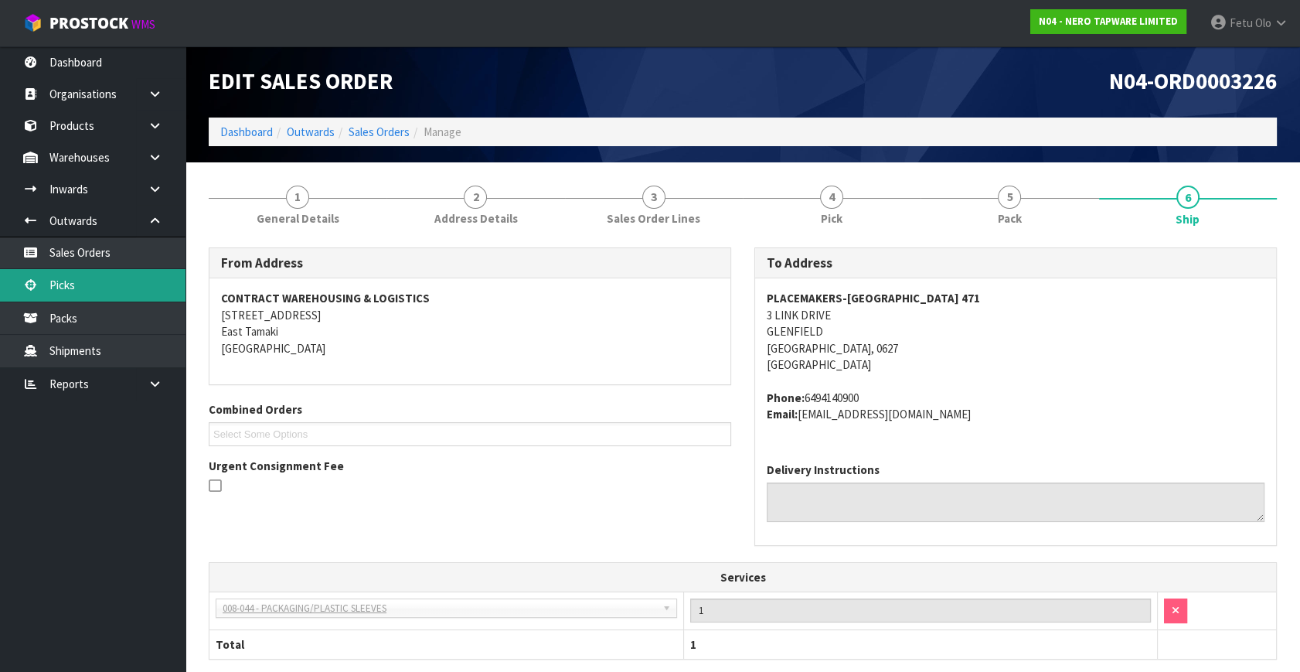
click at [101, 279] on link "Picks" at bounding box center [92, 285] width 185 height 32
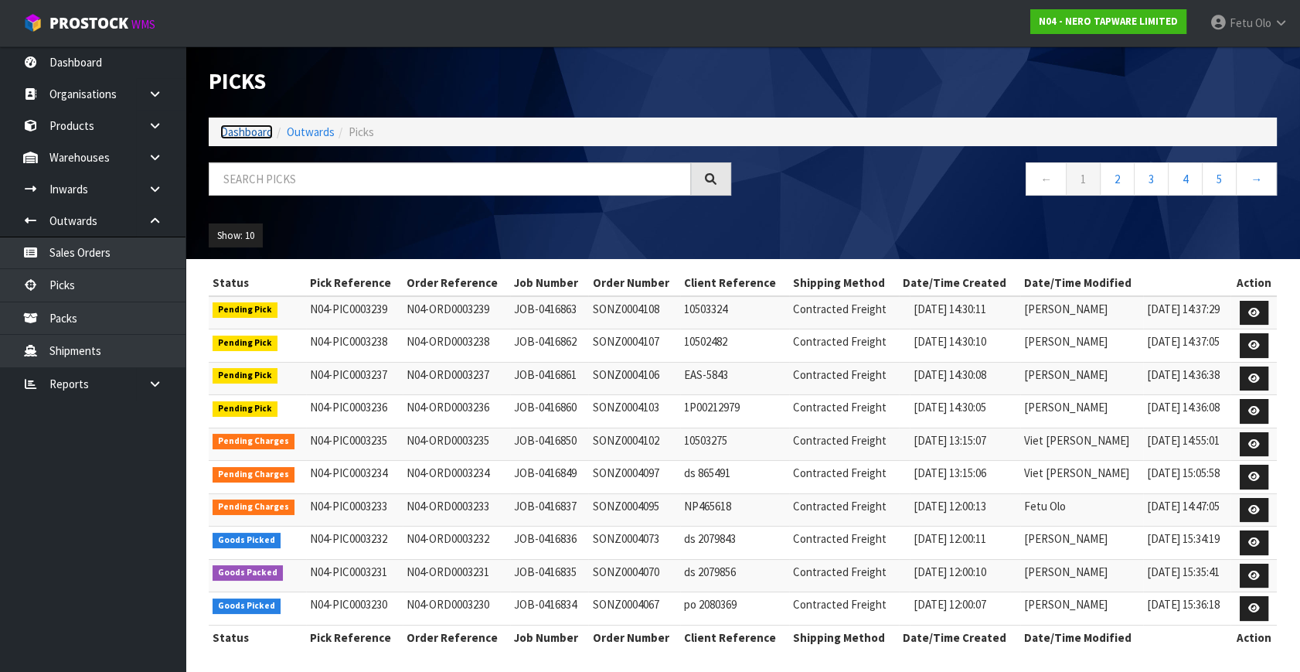
click at [257, 137] on link "Dashboard" at bounding box center [246, 131] width 53 height 15
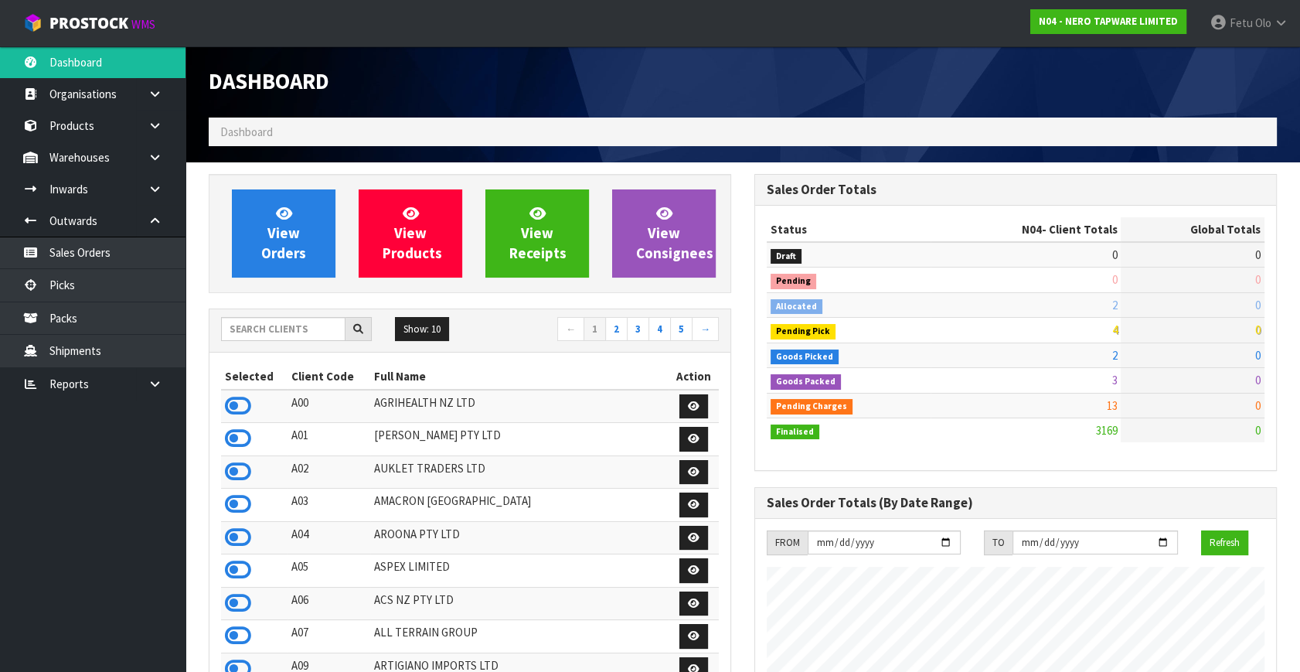
scroll to position [1234, 545]
click at [264, 325] on input "text" at bounding box center [283, 329] width 124 height 24
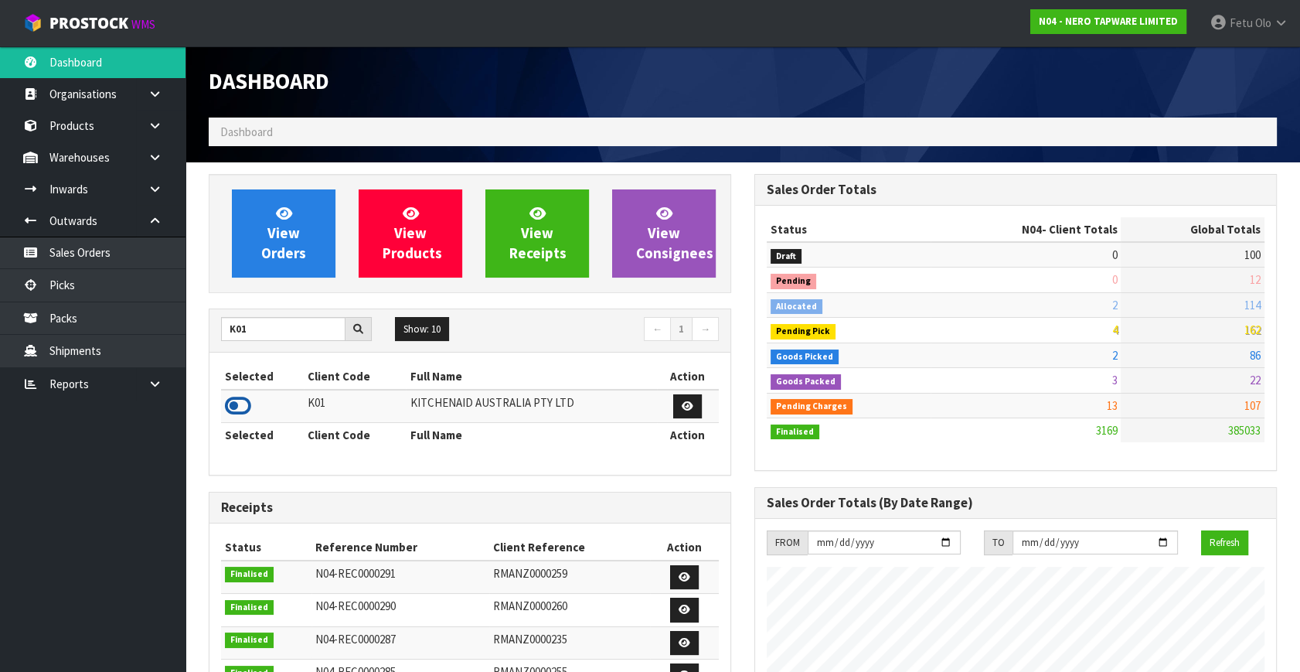
click at [240, 402] on icon at bounding box center [238, 405] width 26 height 23
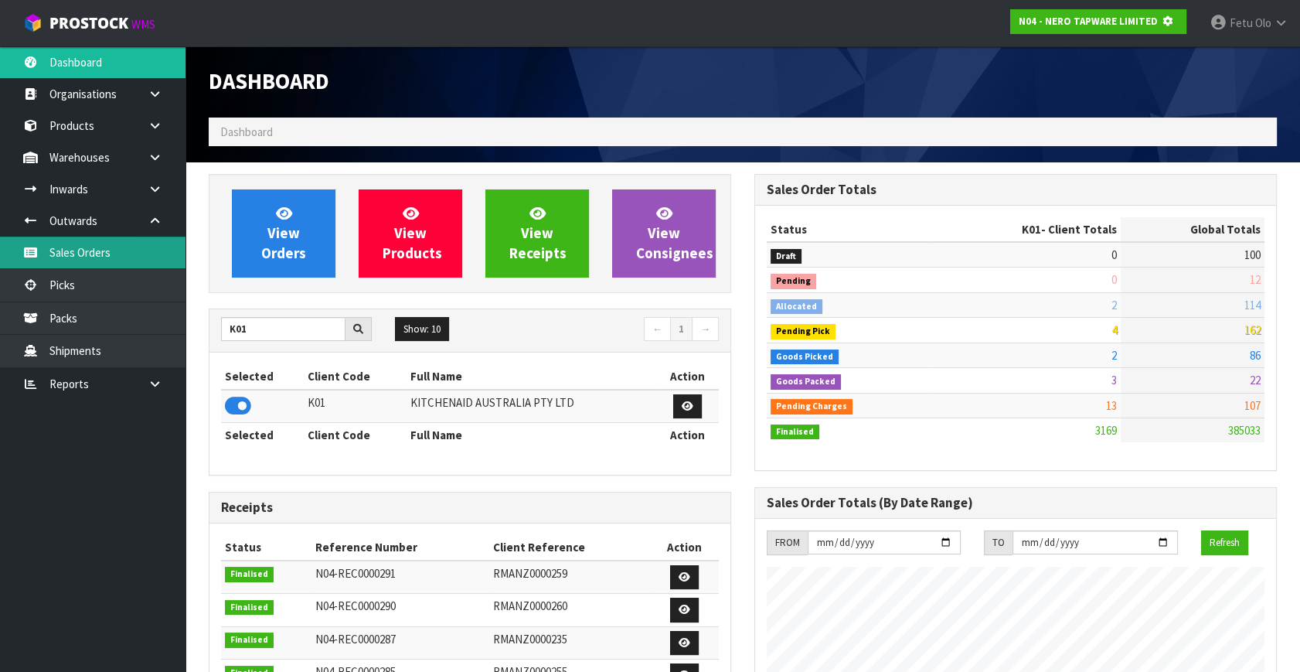
scroll to position [771896, 772311]
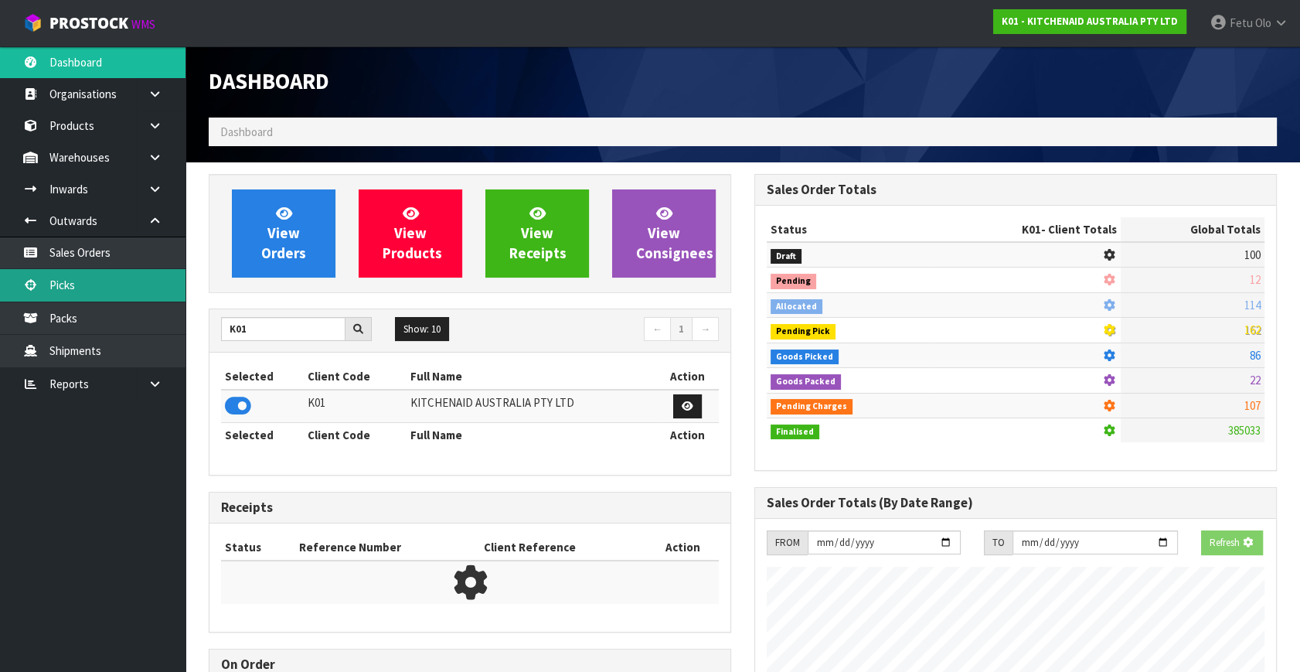
click at [73, 288] on link "Picks" at bounding box center [92, 285] width 185 height 32
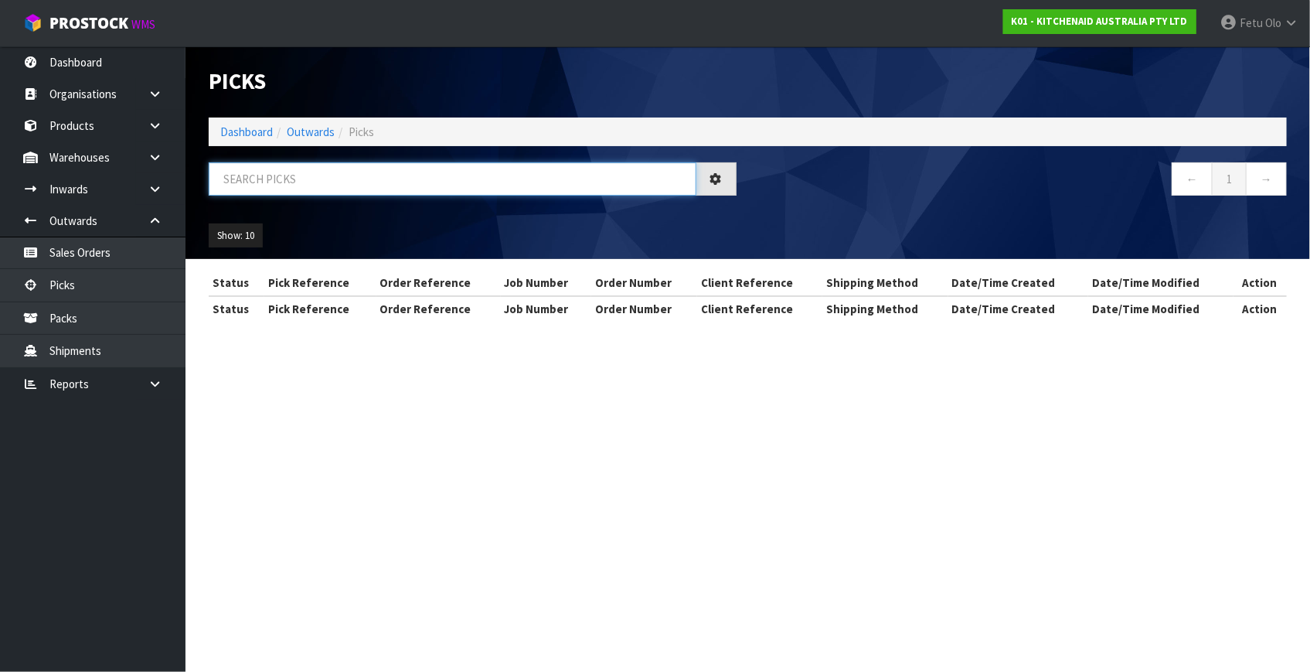
click at [274, 177] on input "text" at bounding box center [453, 178] width 488 height 33
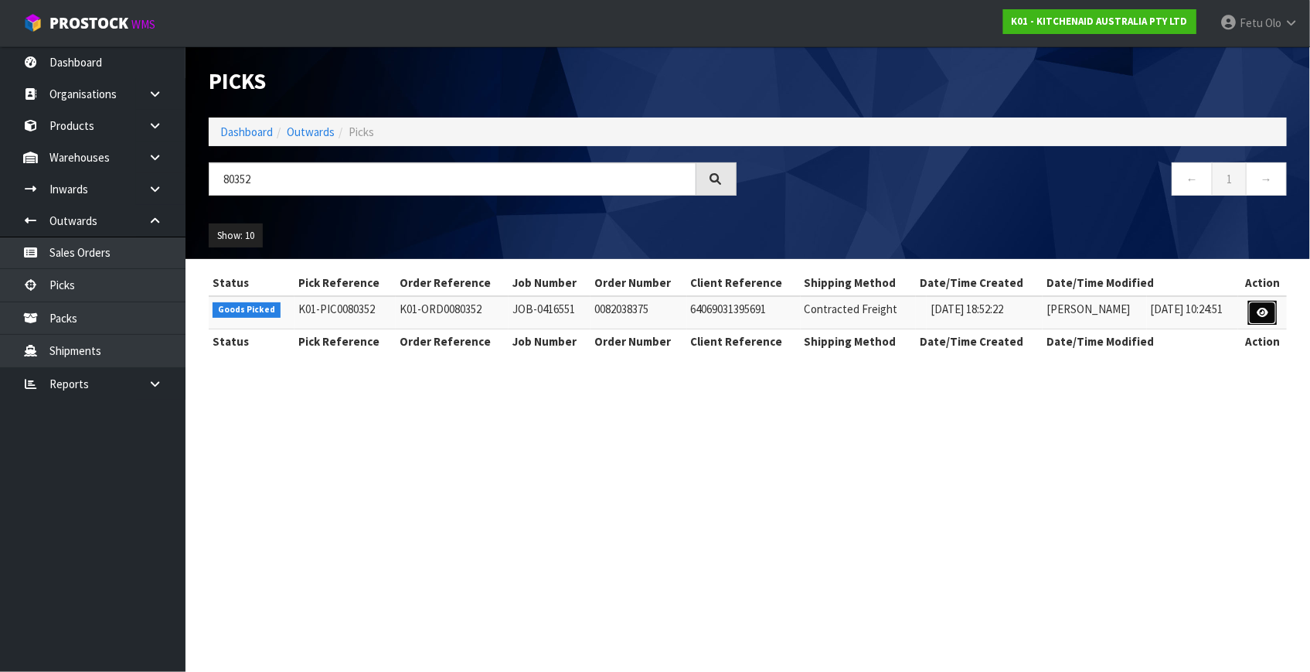
click at [1262, 312] on icon at bounding box center [1263, 313] width 12 height 10
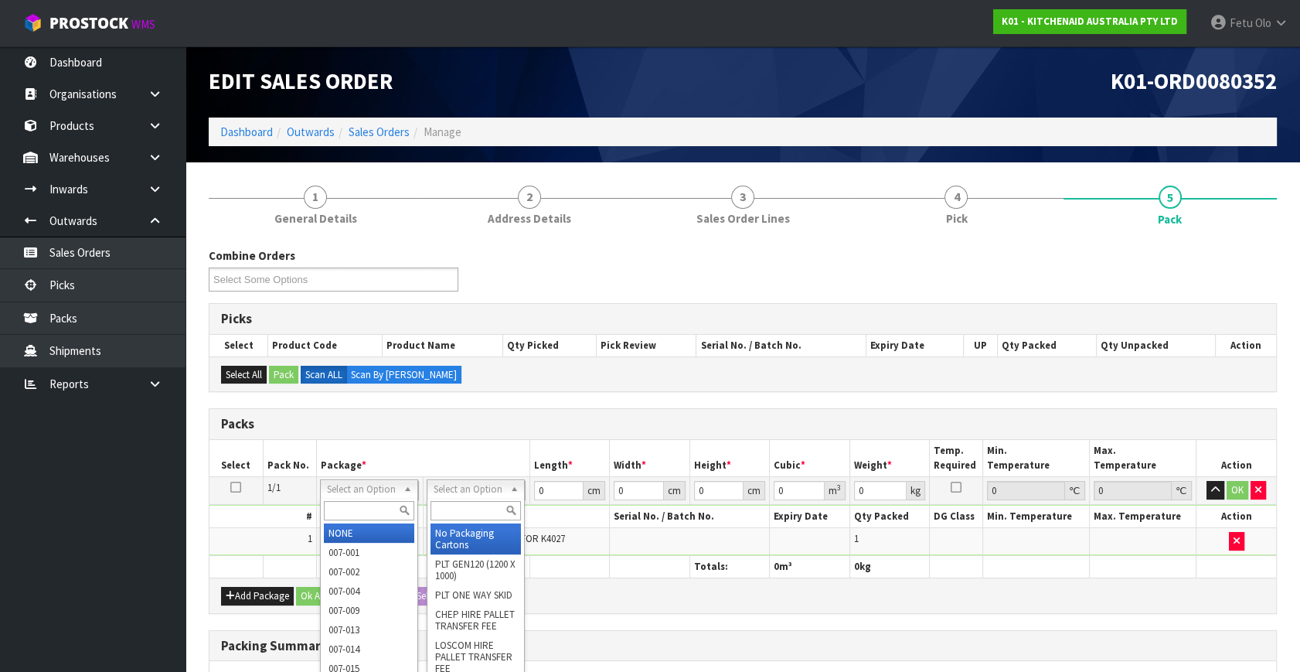
click at [357, 502] on input "text" at bounding box center [369, 510] width 90 height 19
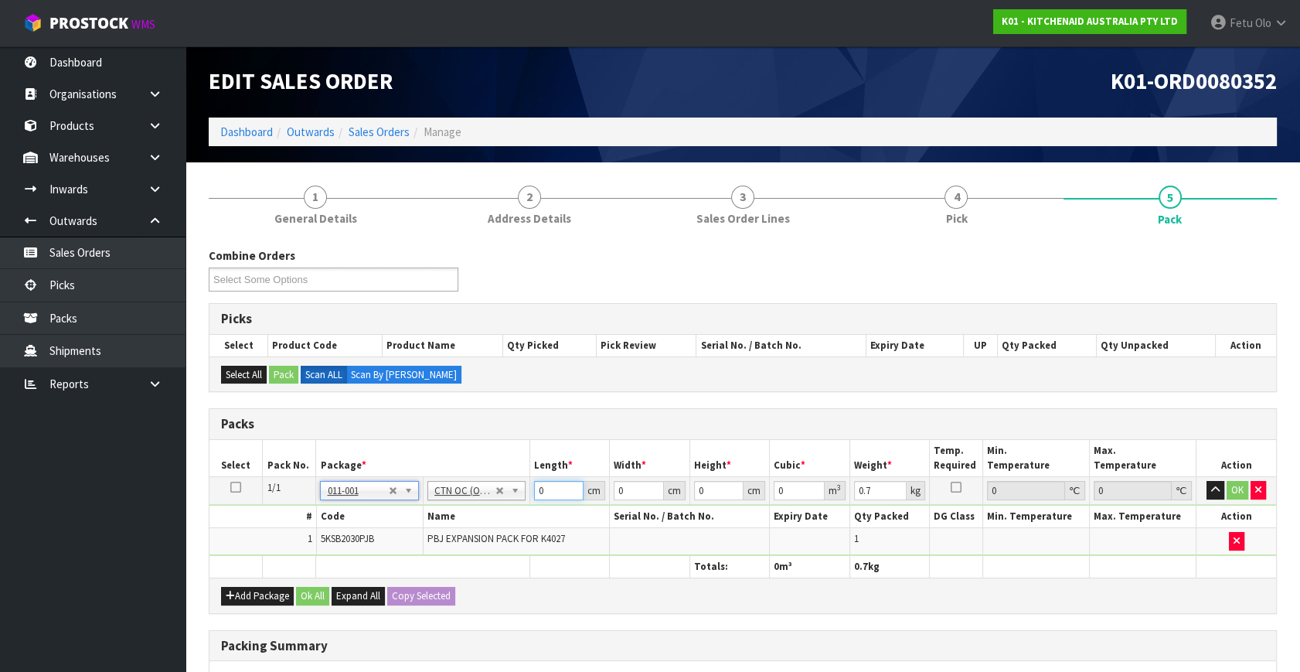
drag, startPoint x: 531, startPoint y: 498, endPoint x: 293, endPoint y: 522, distance: 239.3
click at [294, 522] on tbody "1/1 NONE 007-001 007-002 007-004 007-009 007-013 007-014 007-015 007-017 007-01…" at bounding box center [742, 516] width 1067 height 79
click button "OK" at bounding box center [1238, 490] width 22 height 19
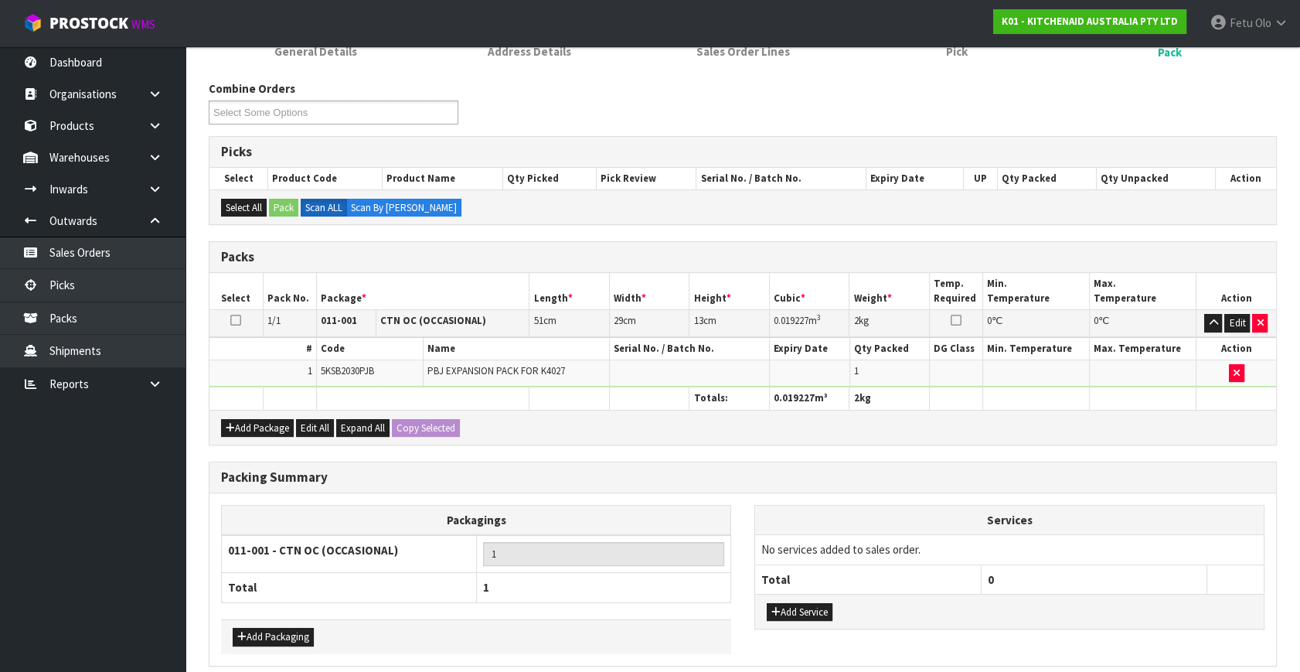
scroll to position [230, 0]
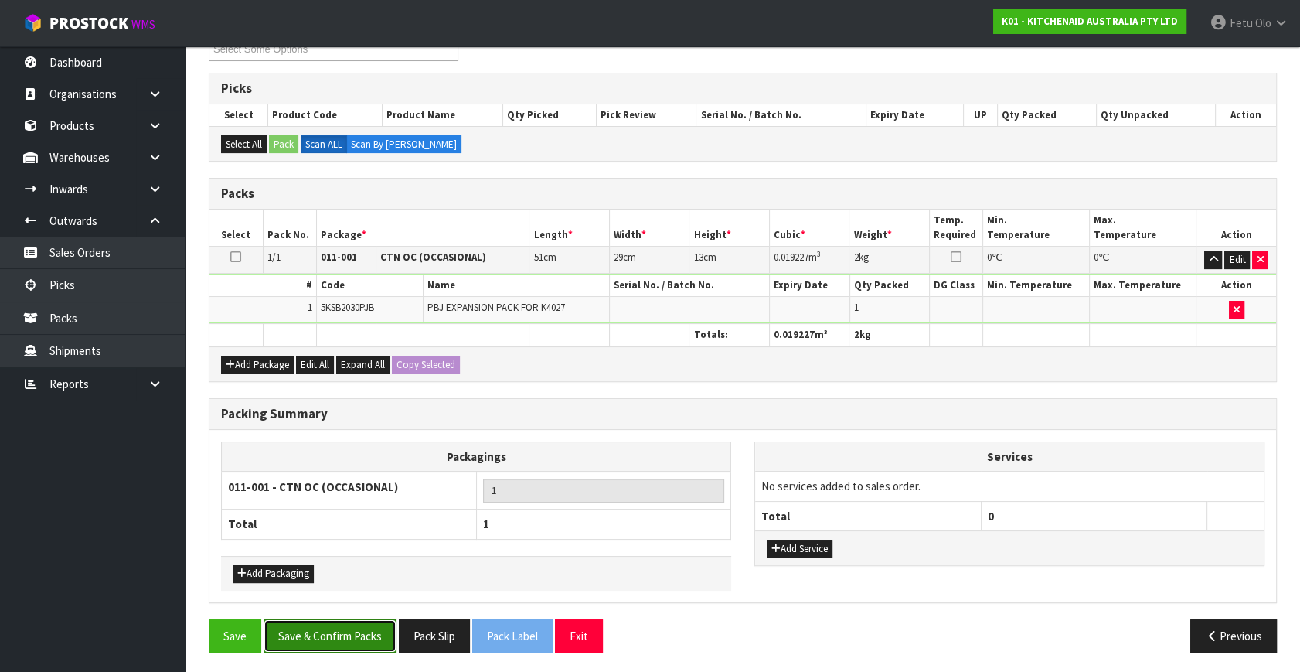
drag, startPoint x: 325, startPoint y: 625, endPoint x: 351, endPoint y: 618, distance: 26.6
click at [327, 624] on button "Save & Confirm Packs" at bounding box center [330, 635] width 133 height 33
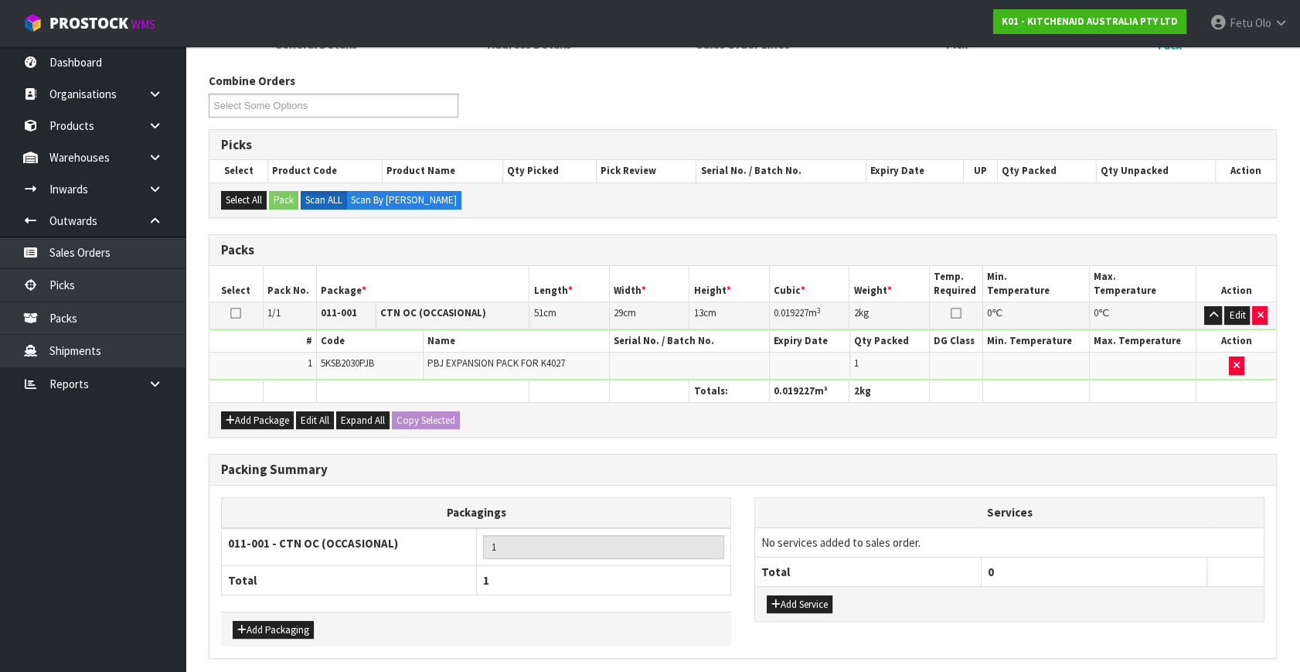
scroll to position [0, 0]
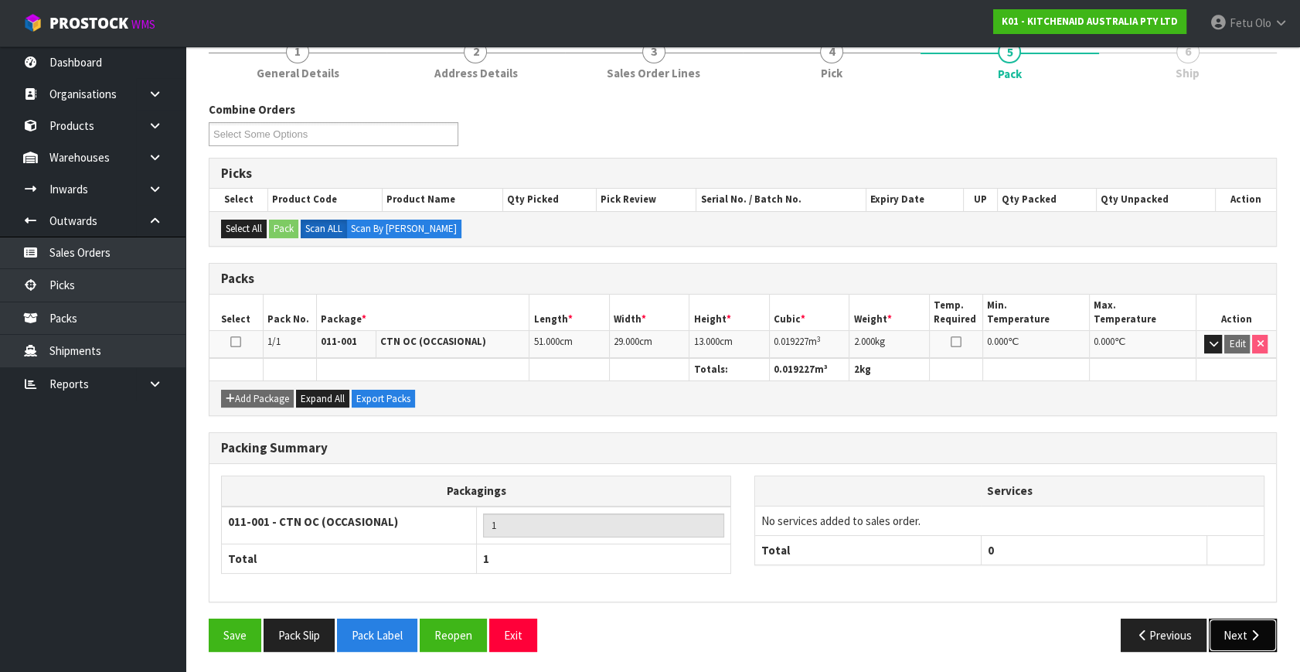
click at [1240, 625] on button "Next" at bounding box center [1243, 634] width 68 height 33
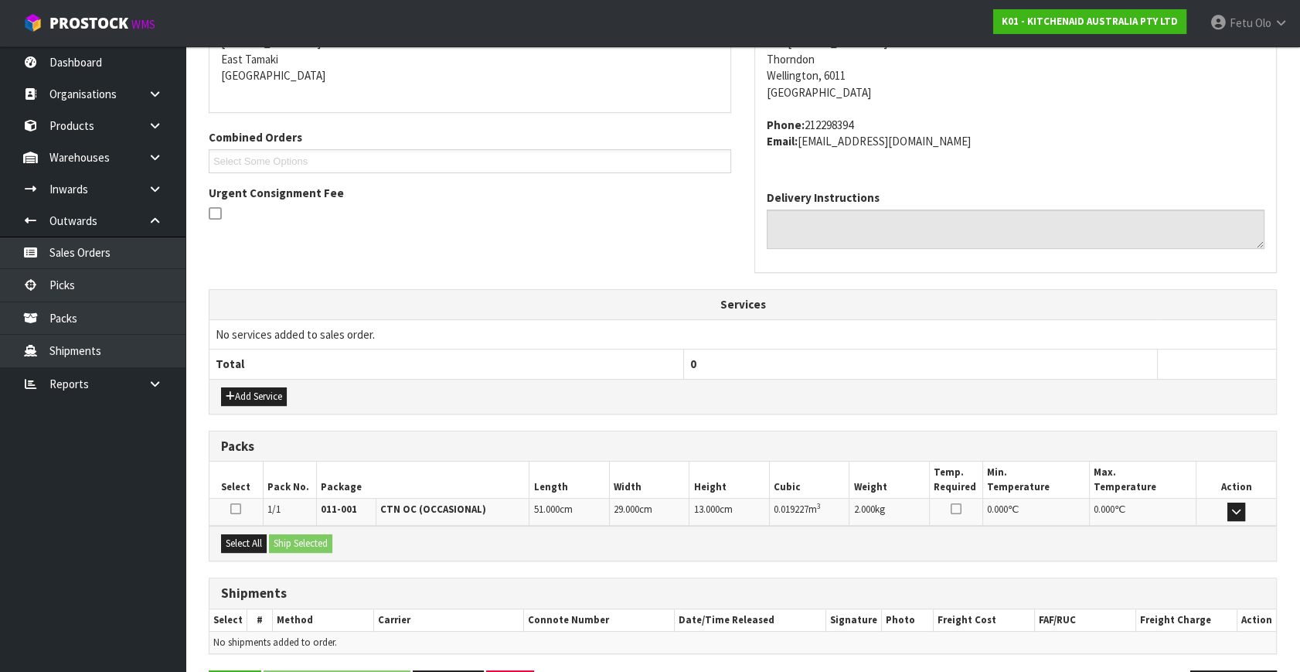
scroll to position [380, 0]
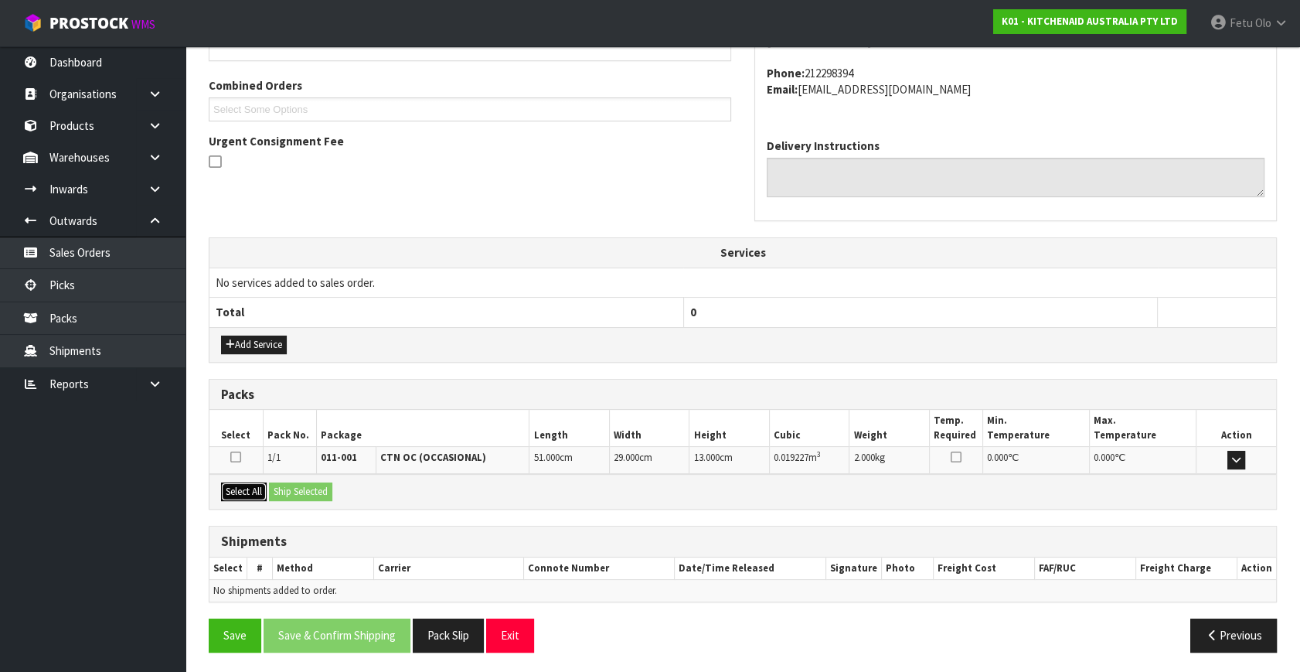
drag, startPoint x: 233, startPoint y: 492, endPoint x: 312, endPoint y: 486, distance: 79.0
click at [242, 489] on button "Select All" at bounding box center [244, 491] width 46 height 19
click at [312, 485] on button "Ship Selected" at bounding box center [300, 491] width 63 height 19
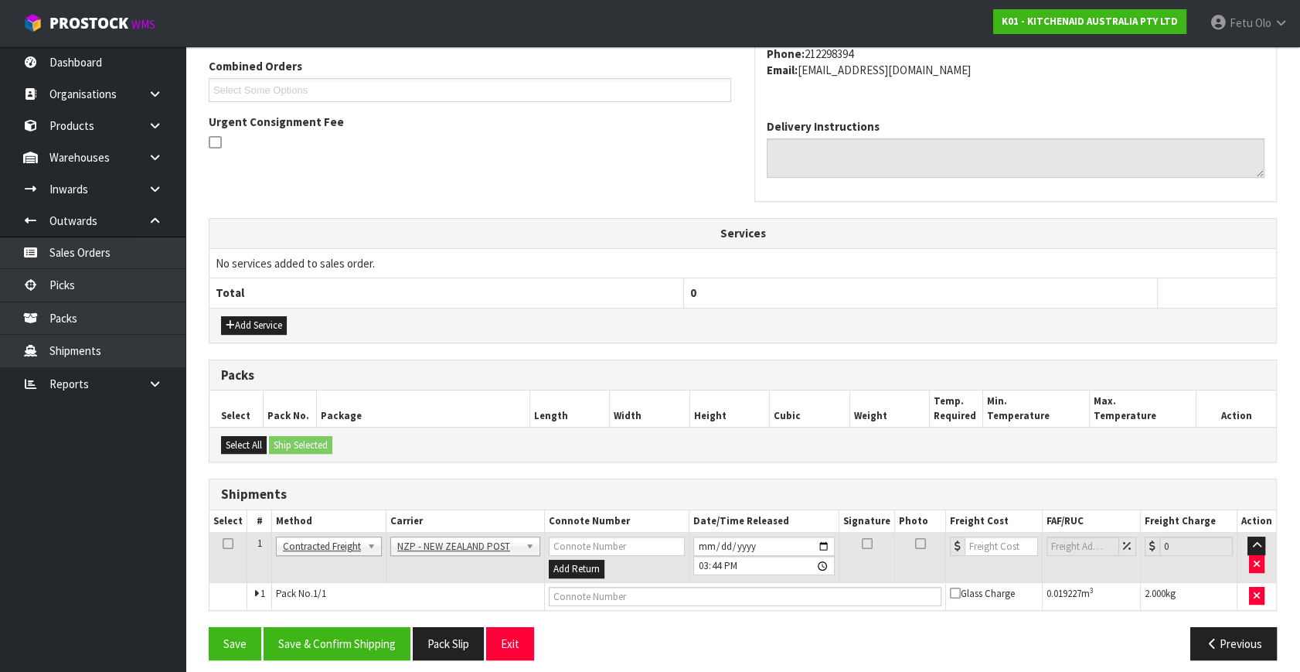
scroll to position [408, 0]
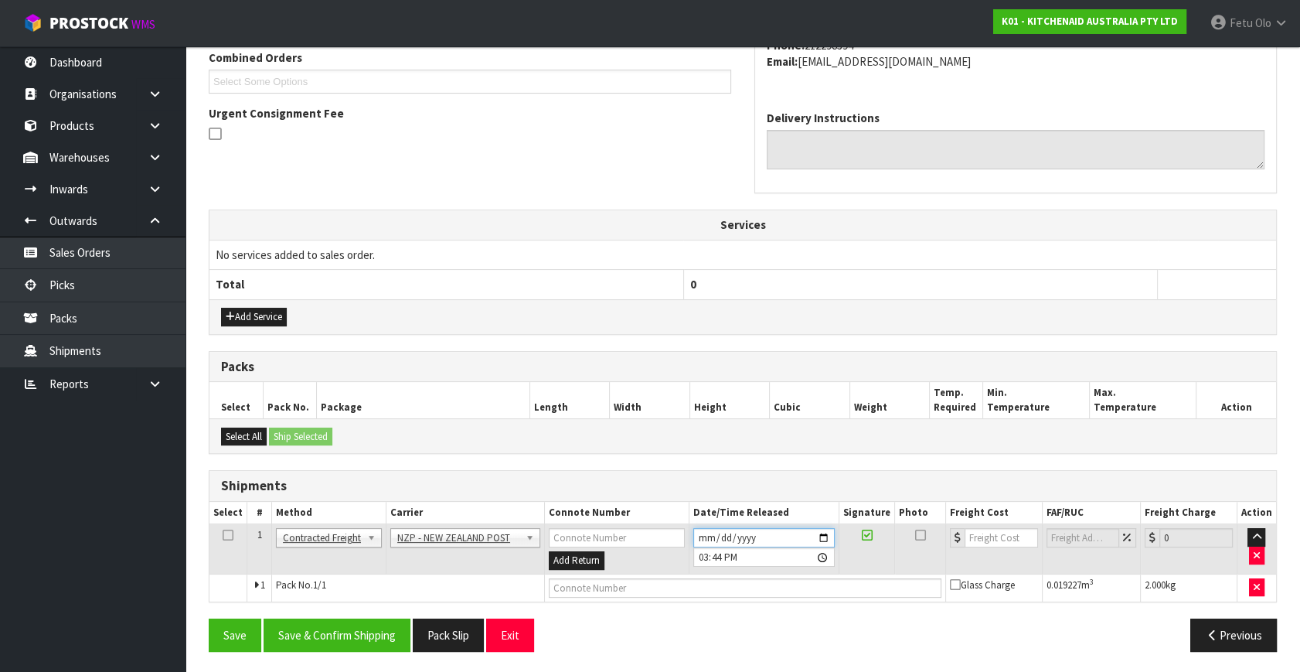
click at [827, 535] on input "2025-10-09" at bounding box center [763, 537] width 141 height 19
click at [339, 623] on button "Save & Confirm Shipping" at bounding box center [337, 634] width 147 height 33
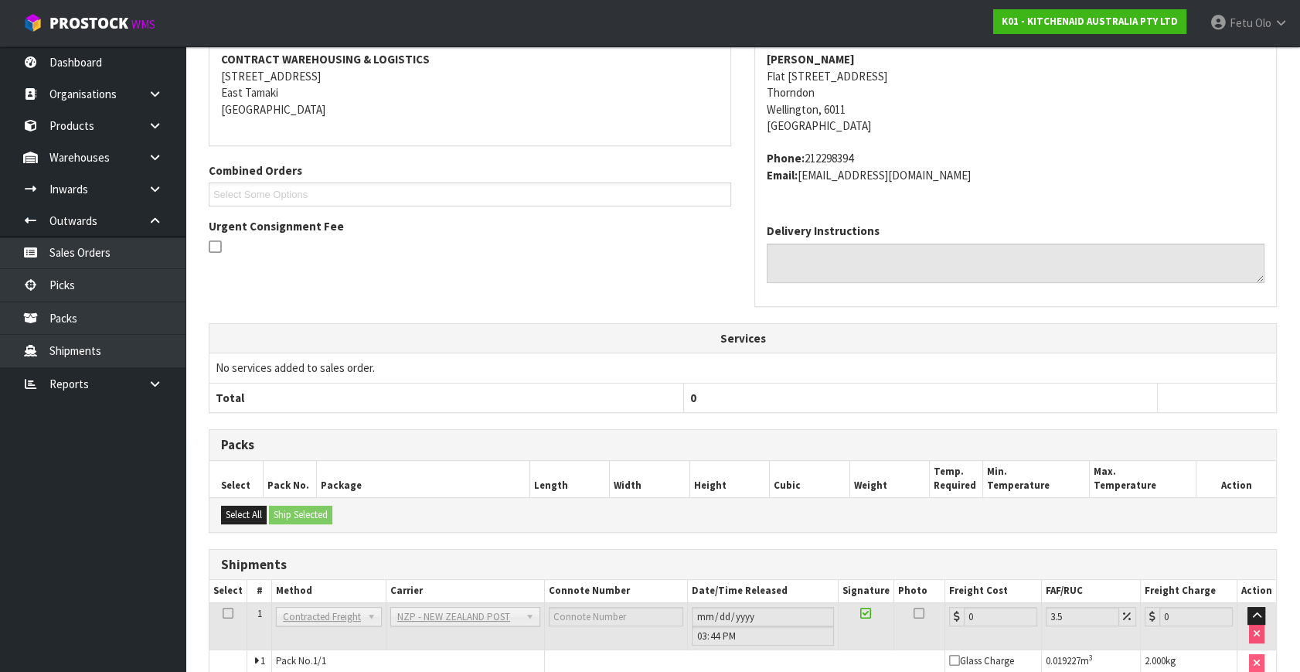
scroll to position [386, 0]
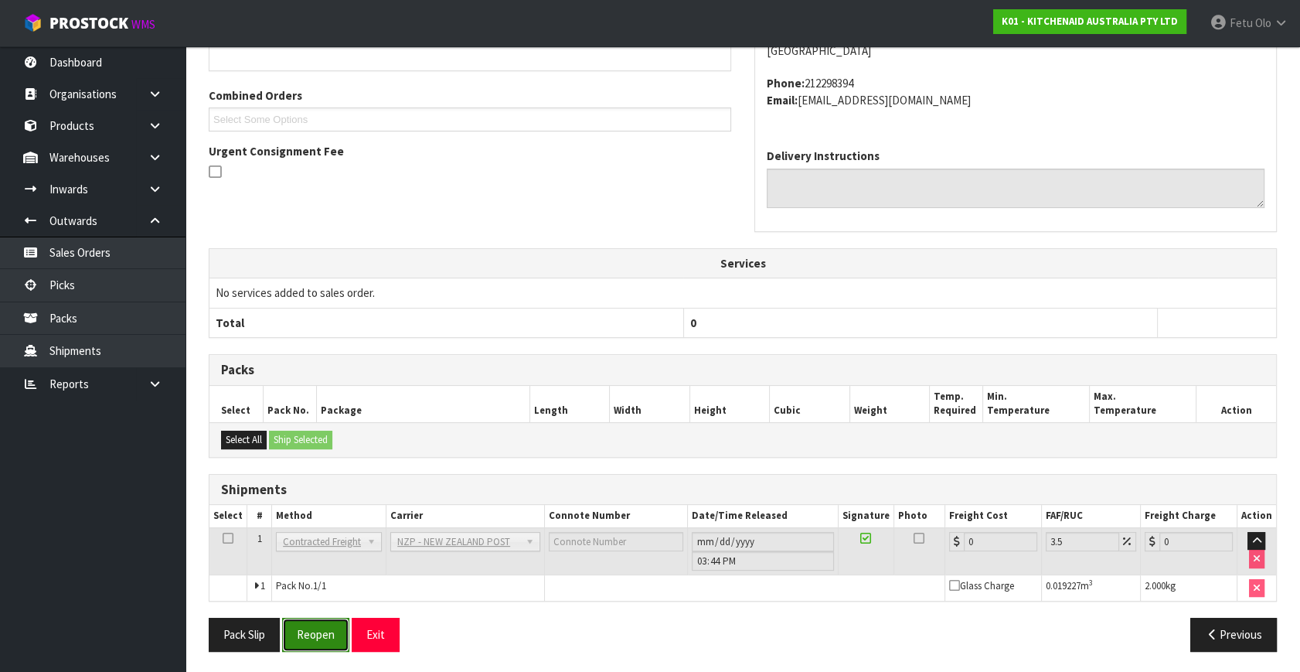
drag, startPoint x: 308, startPoint y: 633, endPoint x: 322, endPoint y: 632, distance: 13.2
click at [309, 633] on button "Reopen" at bounding box center [315, 634] width 67 height 33
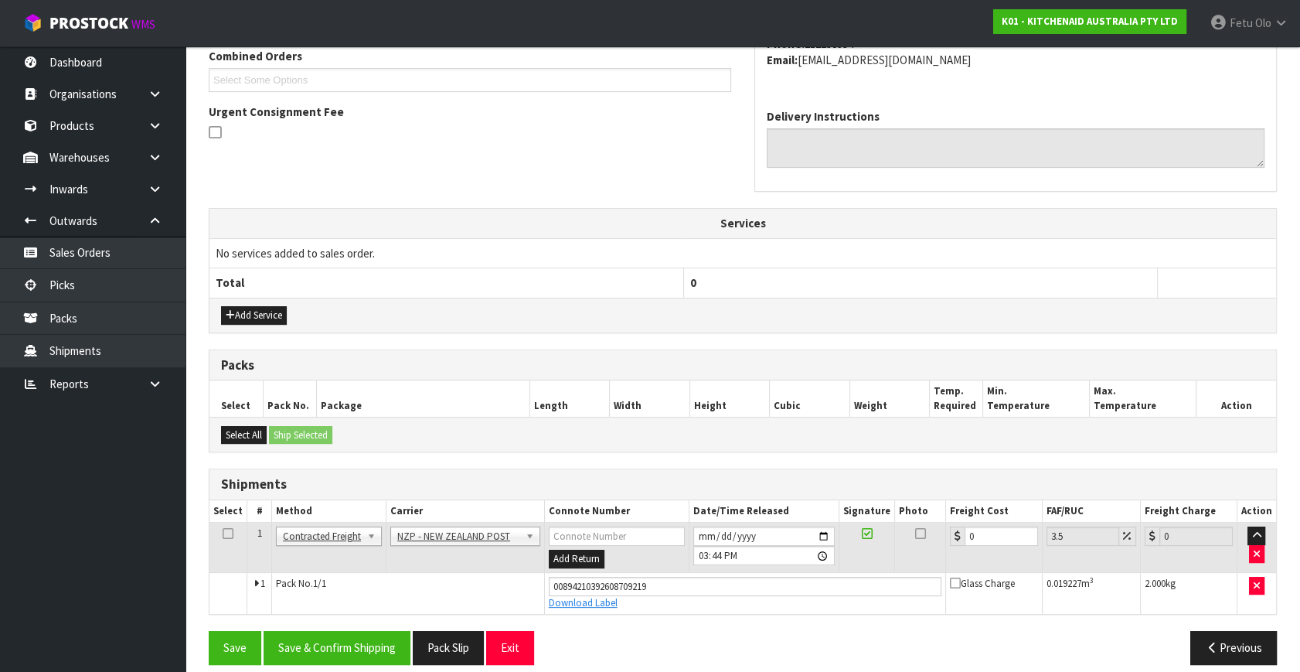
scroll to position [423, 0]
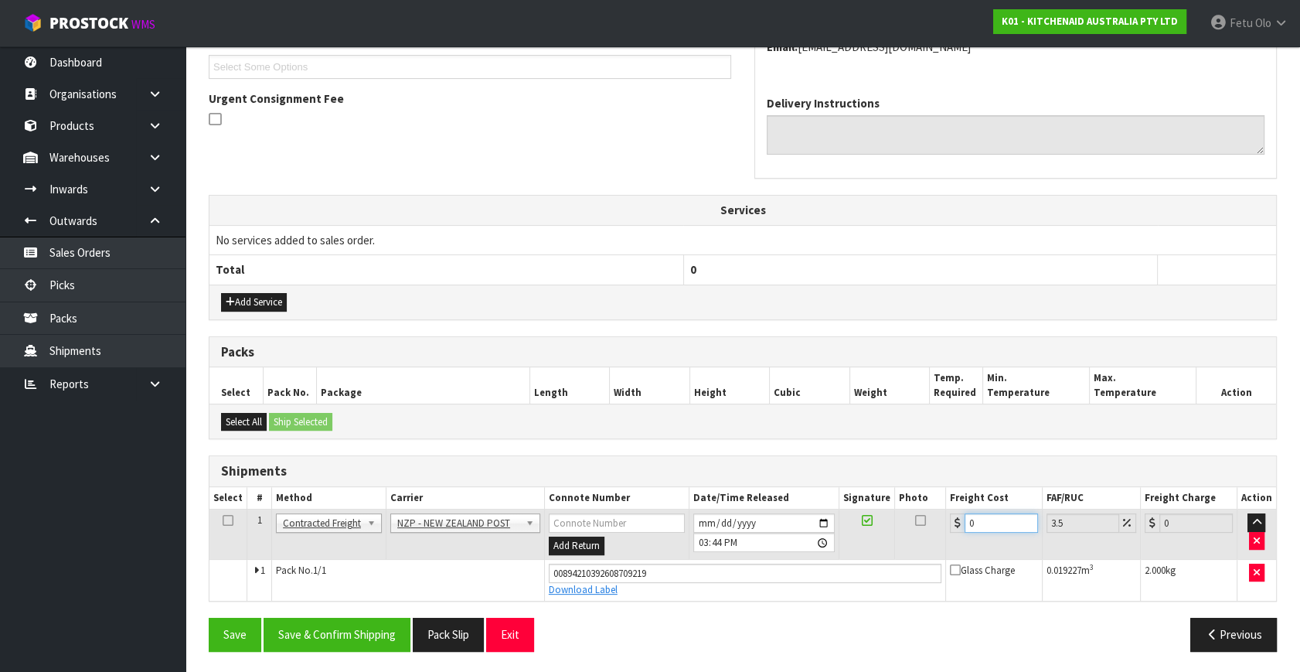
drag, startPoint x: 991, startPoint y: 522, endPoint x: 801, endPoint y: 584, distance: 199.2
click at [801, 584] on tbody "1 Client Local Pickup Customer Local Pickup Company Freight Contracted Freight …" at bounding box center [742, 554] width 1067 height 91
click at [336, 643] on button "Save & Confirm Shipping" at bounding box center [337, 634] width 147 height 33
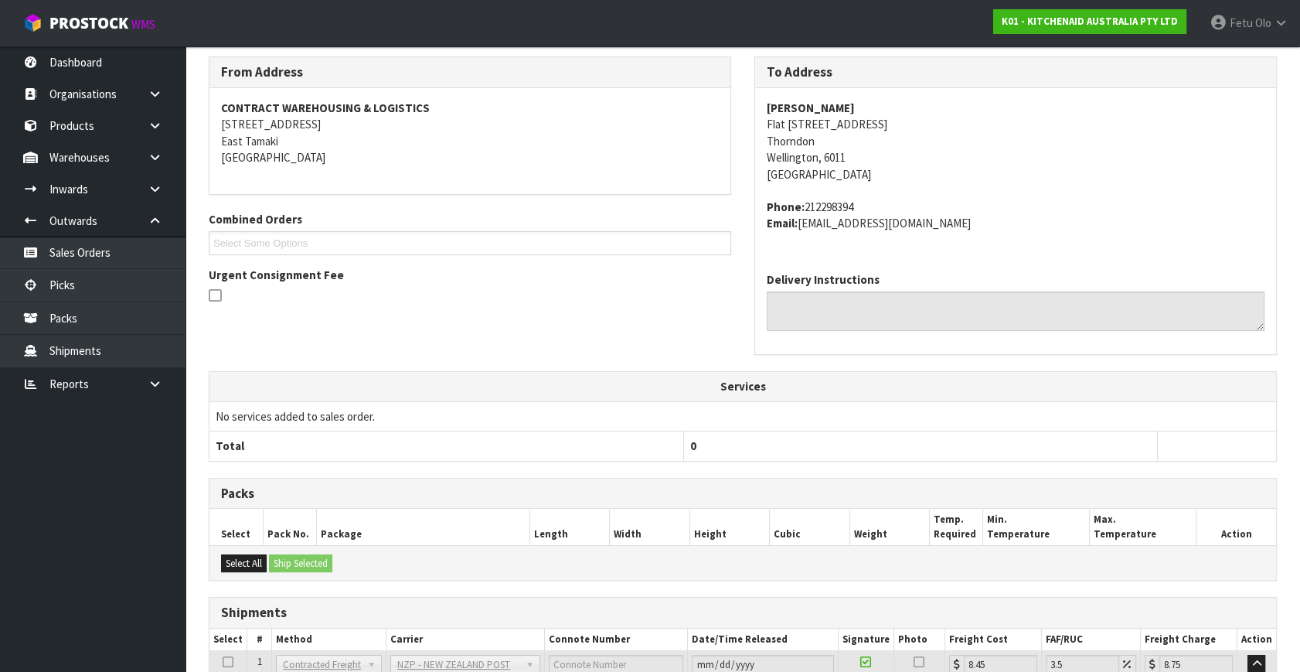
scroll to position [380, 0]
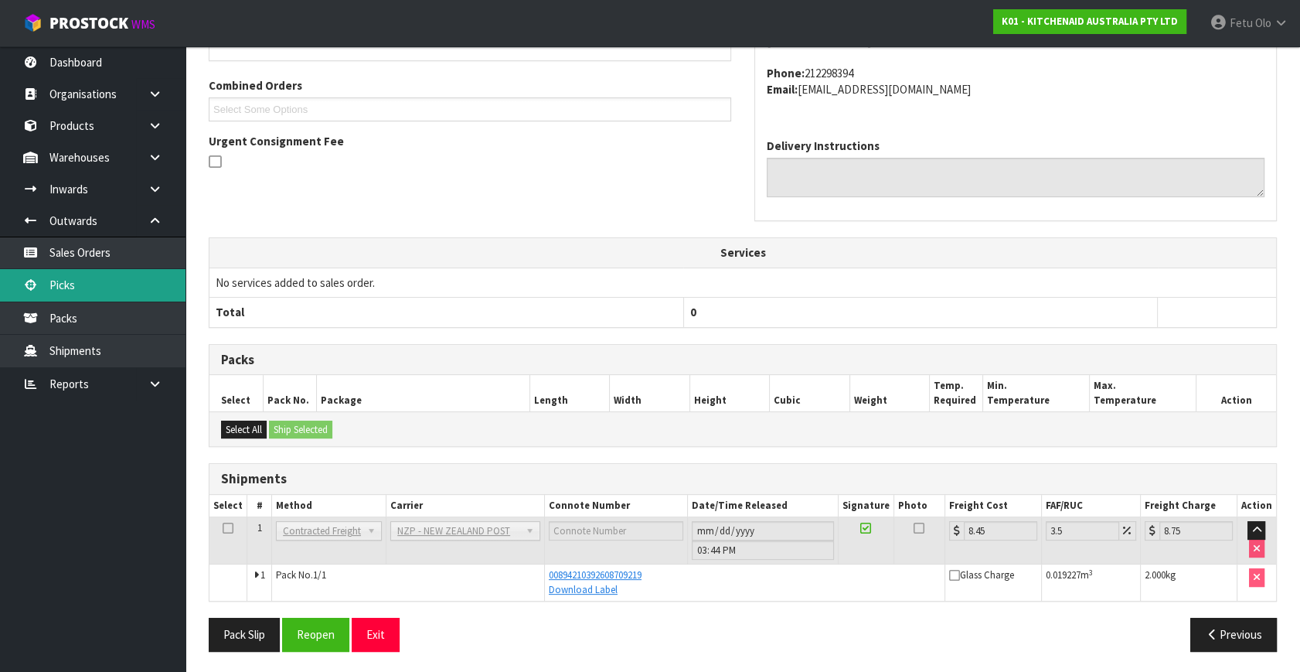
click at [80, 294] on link "Picks" at bounding box center [92, 285] width 185 height 32
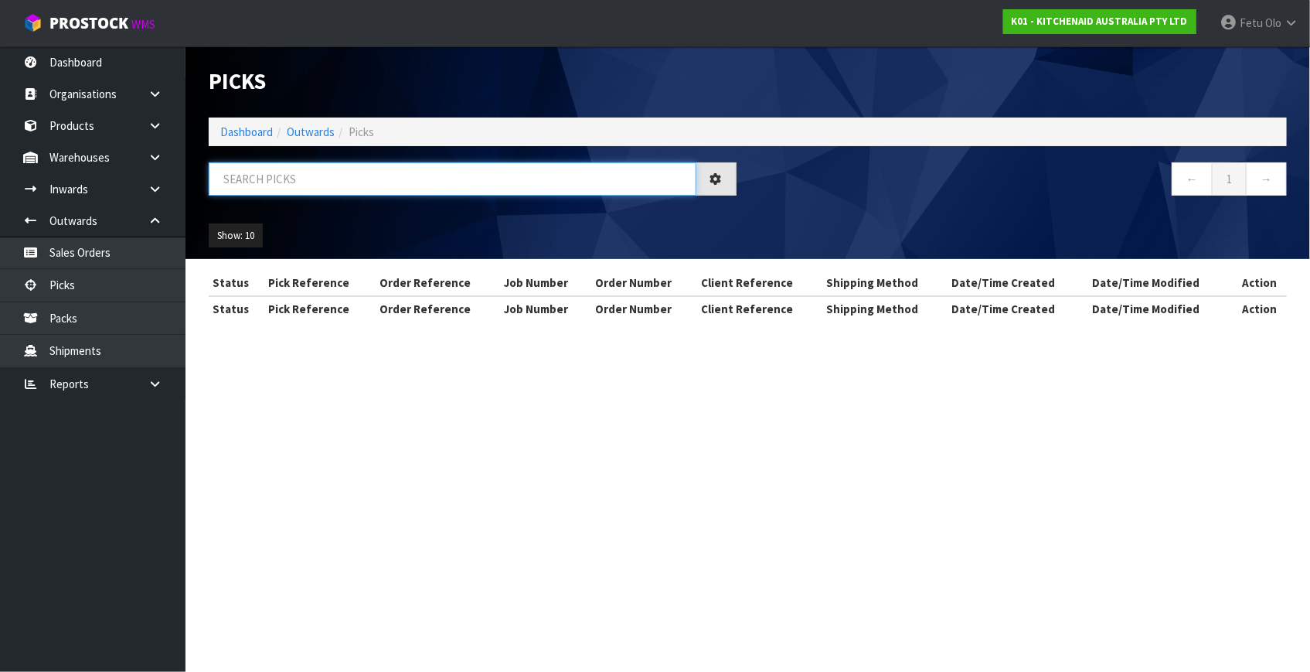
click at [359, 190] on input "text" at bounding box center [453, 178] width 488 height 33
click at [360, 190] on input "text" at bounding box center [453, 178] width 488 height 33
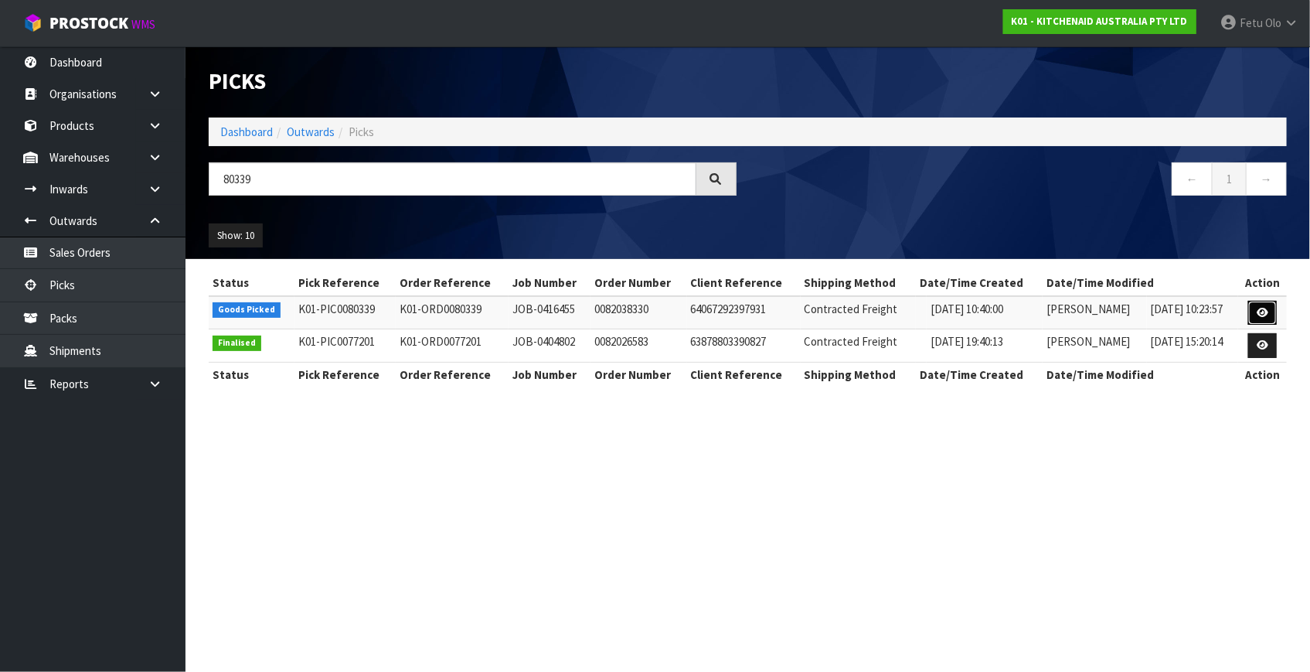
click at [1264, 305] on link at bounding box center [1262, 313] width 29 height 25
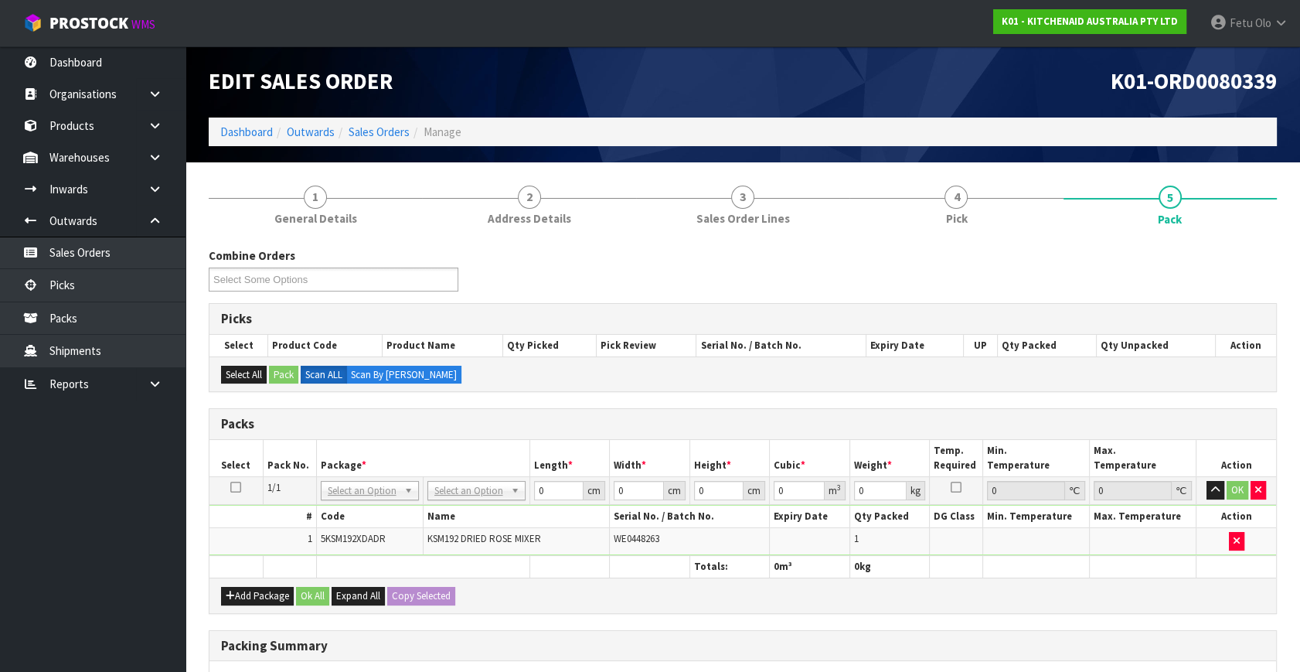
click at [476, 477] on td "No Packaging Cartons PLT GEN120 (1200 X 1000) PLT ONE WAY SKID CHEP HIRE PALLET…" at bounding box center [476, 491] width 107 height 28
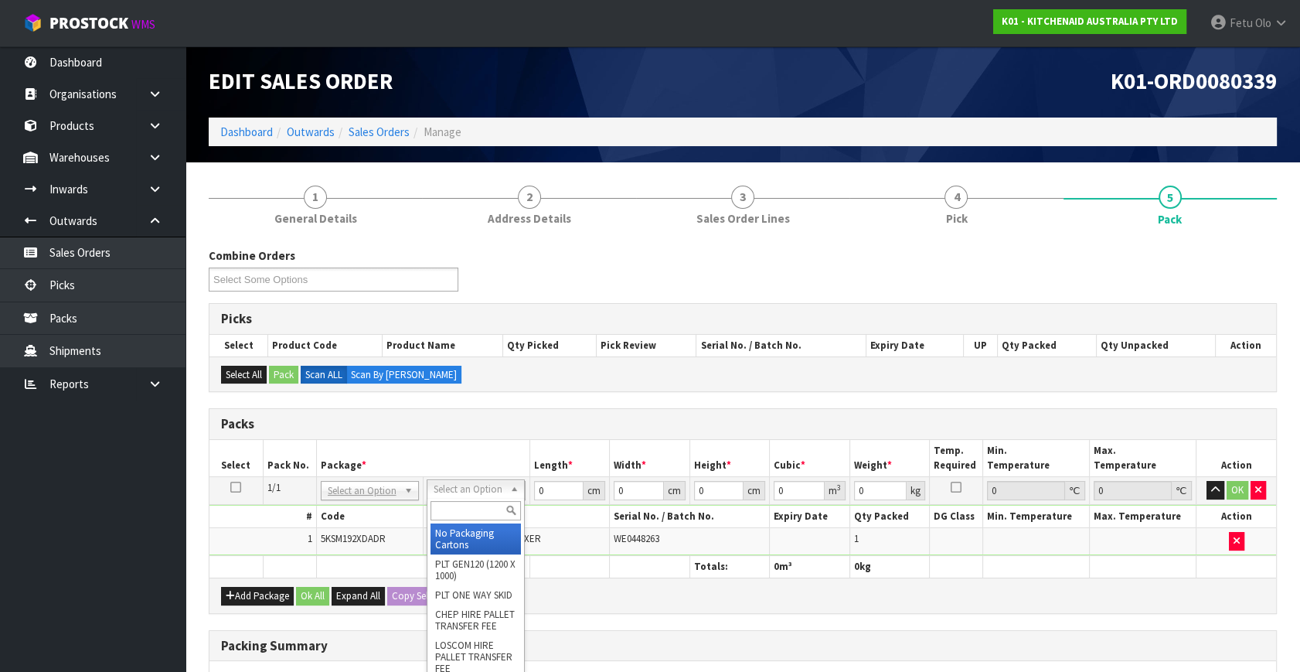
drag, startPoint x: 476, startPoint y: 479, endPoint x: 471, endPoint y: 513, distance: 34.4
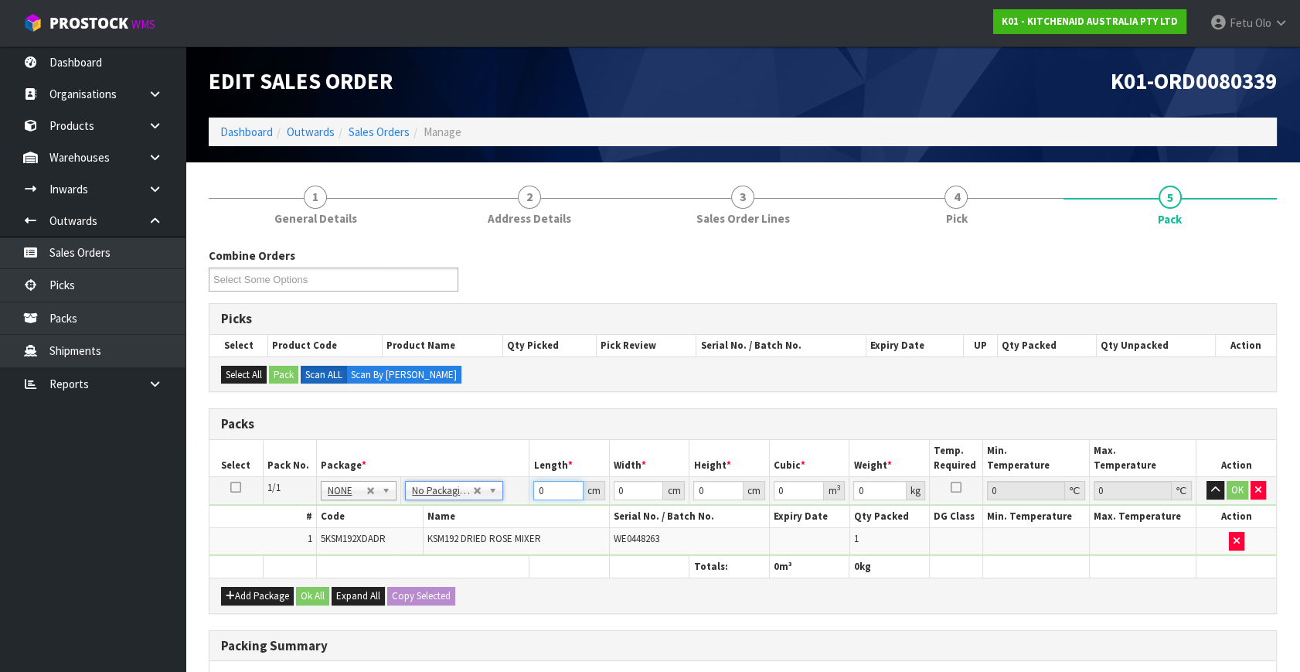
drag, startPoint x: 526, startPoint y: 495, endPoint x: 453, endPoint y: 512, distance: 75.4
click at [454, 512] on tbody "1/1 NONE 007-001 007-002 007-004 007-009 007-013 007-014 007-015 007-017 007-01…" at bounding box center [742, 516] width 1067 height 79
click button "OK" at bounding box center [1238, 490] width 22 height 19
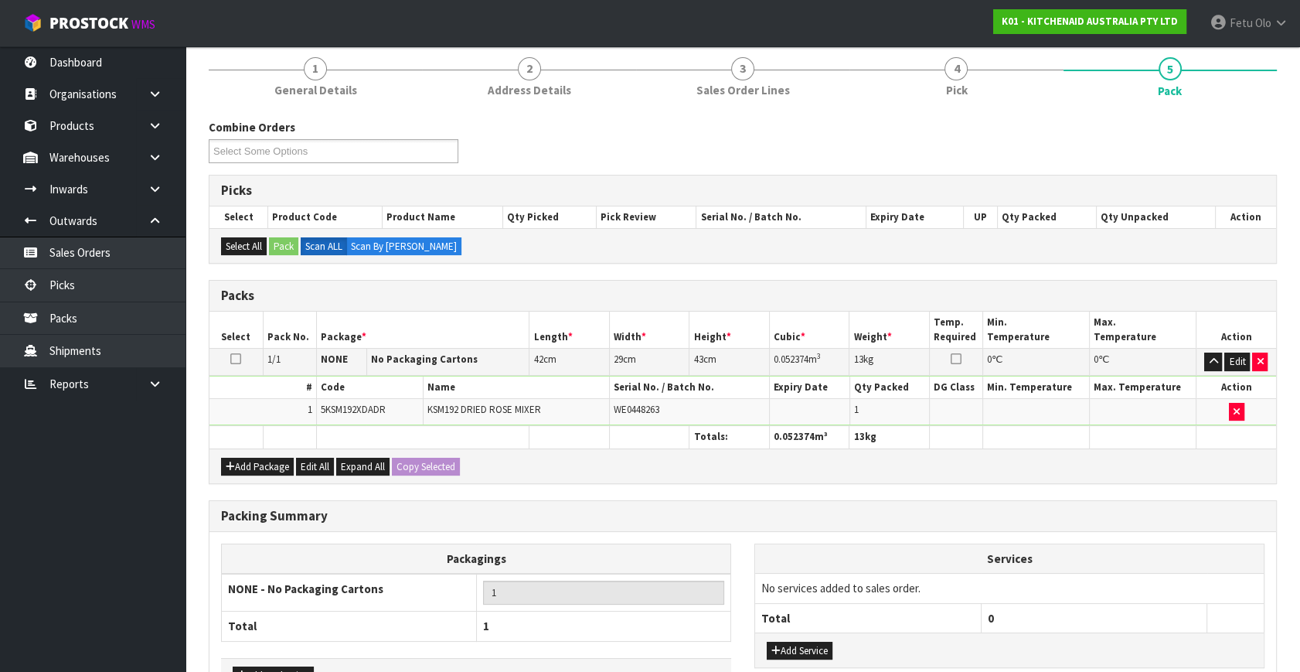
scroll to position [230, 0]
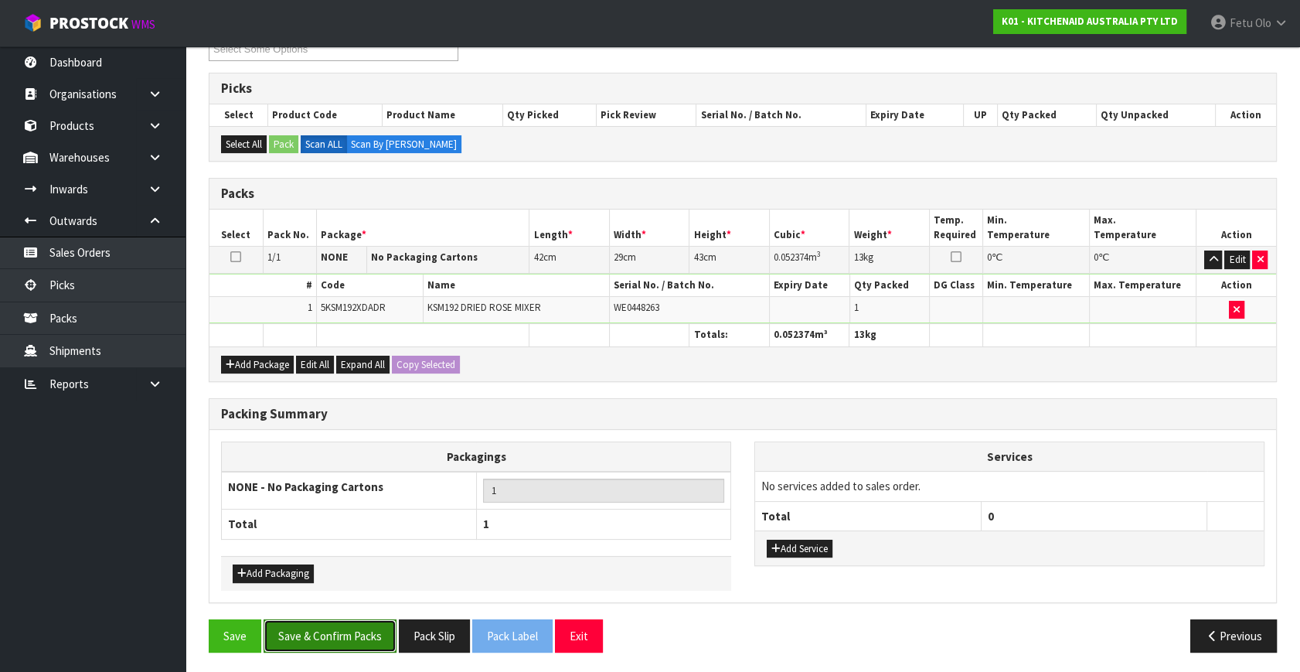
click at [338, 619] on button "Save & Confirm Packs" at bounding box center [330, 635] width 133 height 33
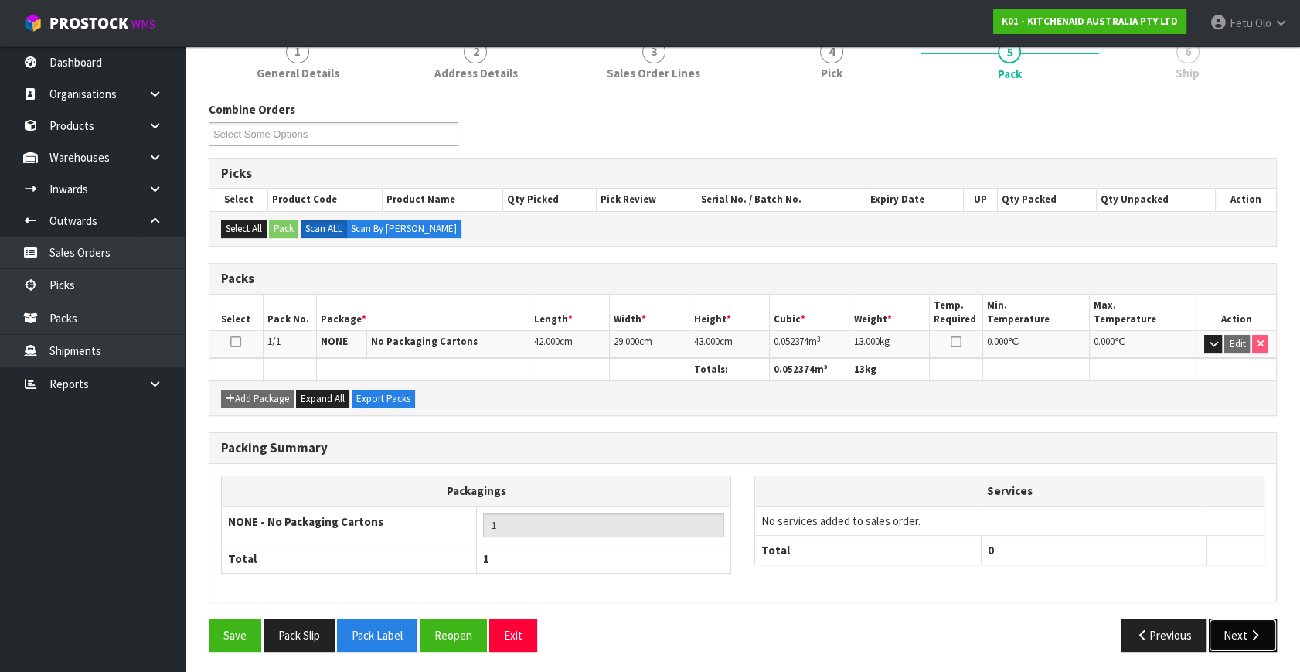
click at [1237, 633] on button "Next" at bounding box center [1243, 634] width 68 height 33
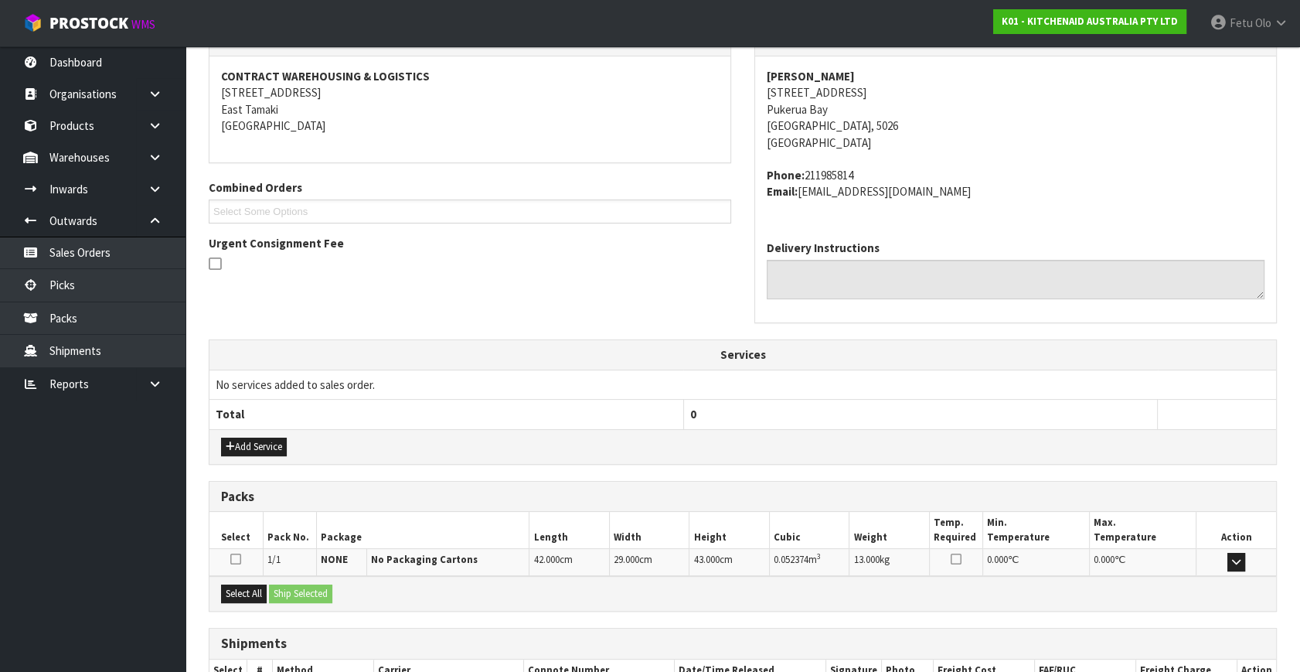
scroll to position [380, 0]
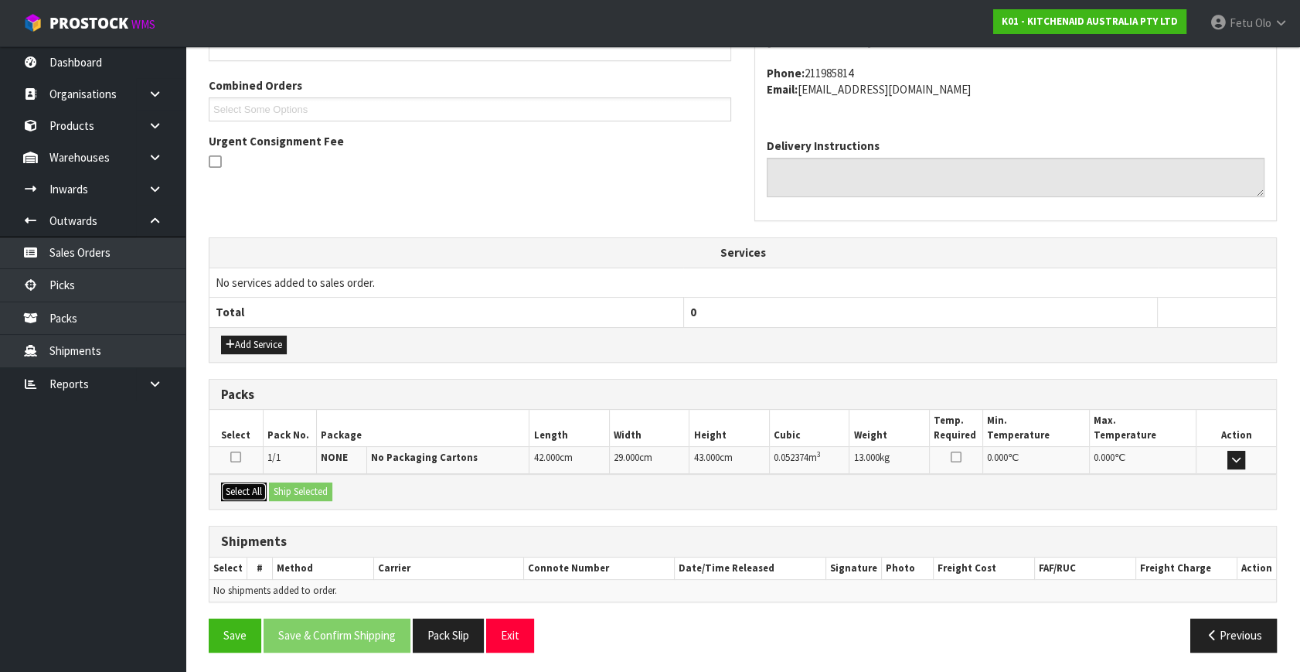
click at [245, 483] on button "Select All" at bounding box center [244, 491] width 46 height 19
click at [274, 493] on button "Ship Selected" at bounding box center [300, 491] width 63 height 19
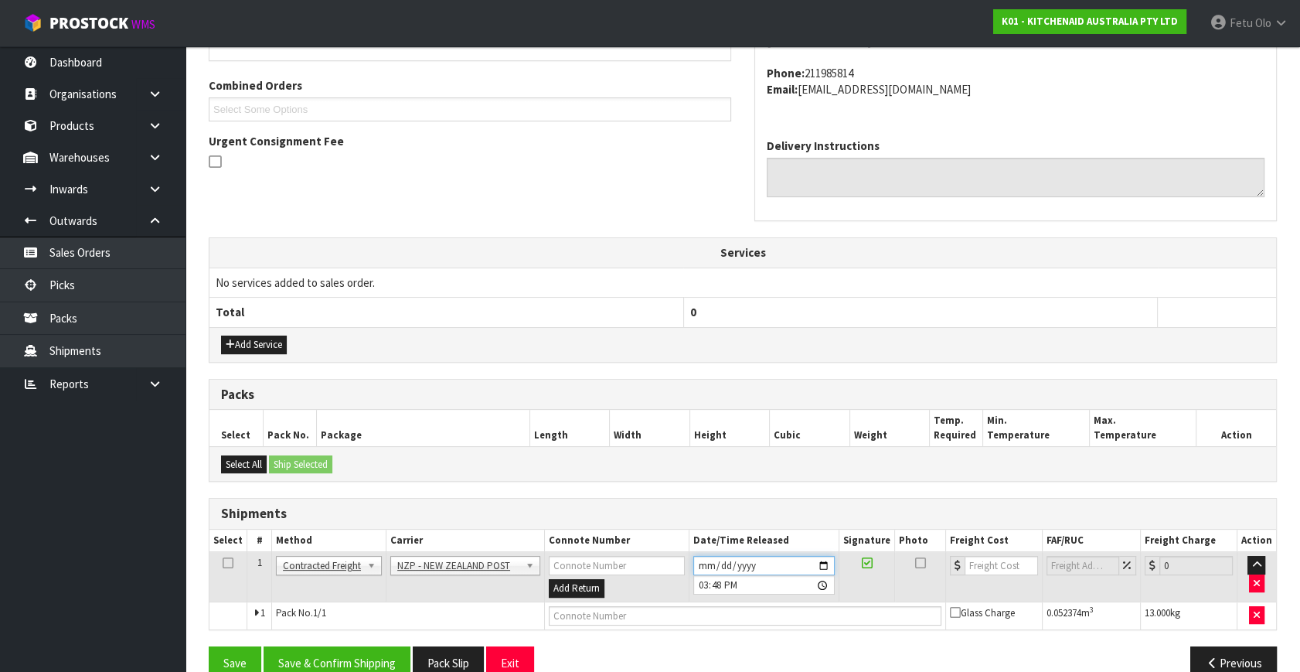
click at [827, 563] on input "2025-10-09" at bounding box center [763, 565] width 141 height 19
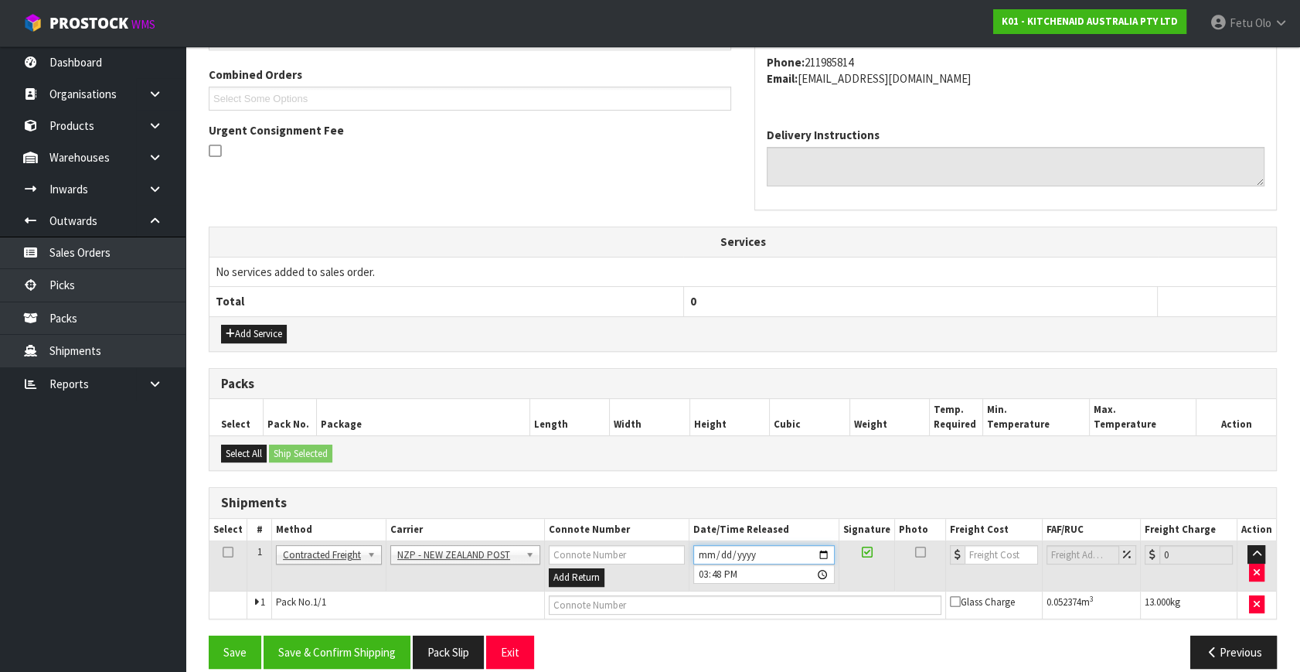
scroll to position [408, 0]
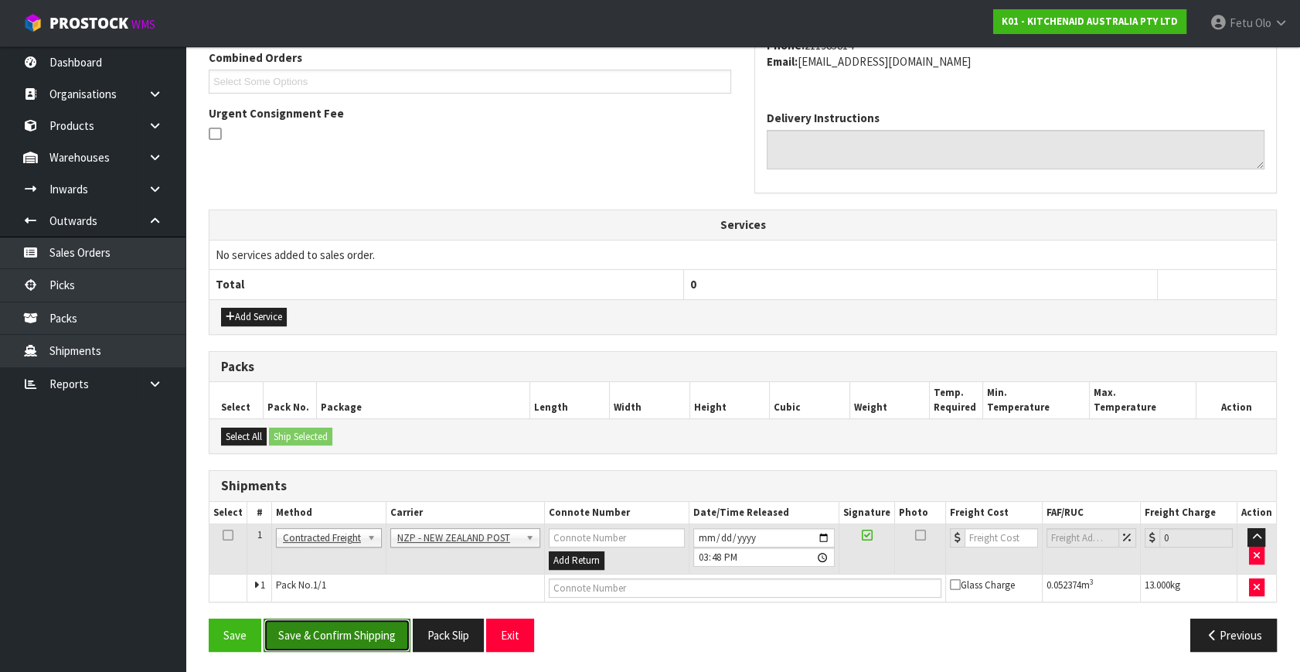
click at [378, 621] on button "Save & Confirm Shipping" at bounding box center [337, 634] width 147 height 33
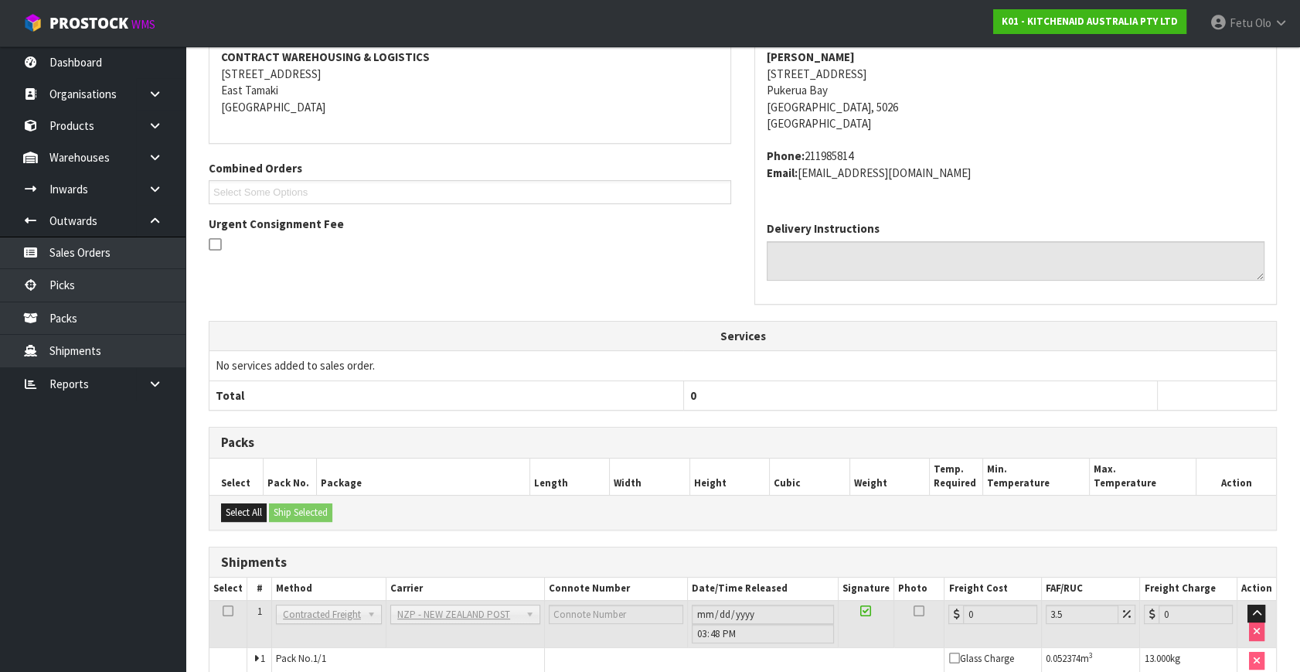
scroll to position [386, 0]
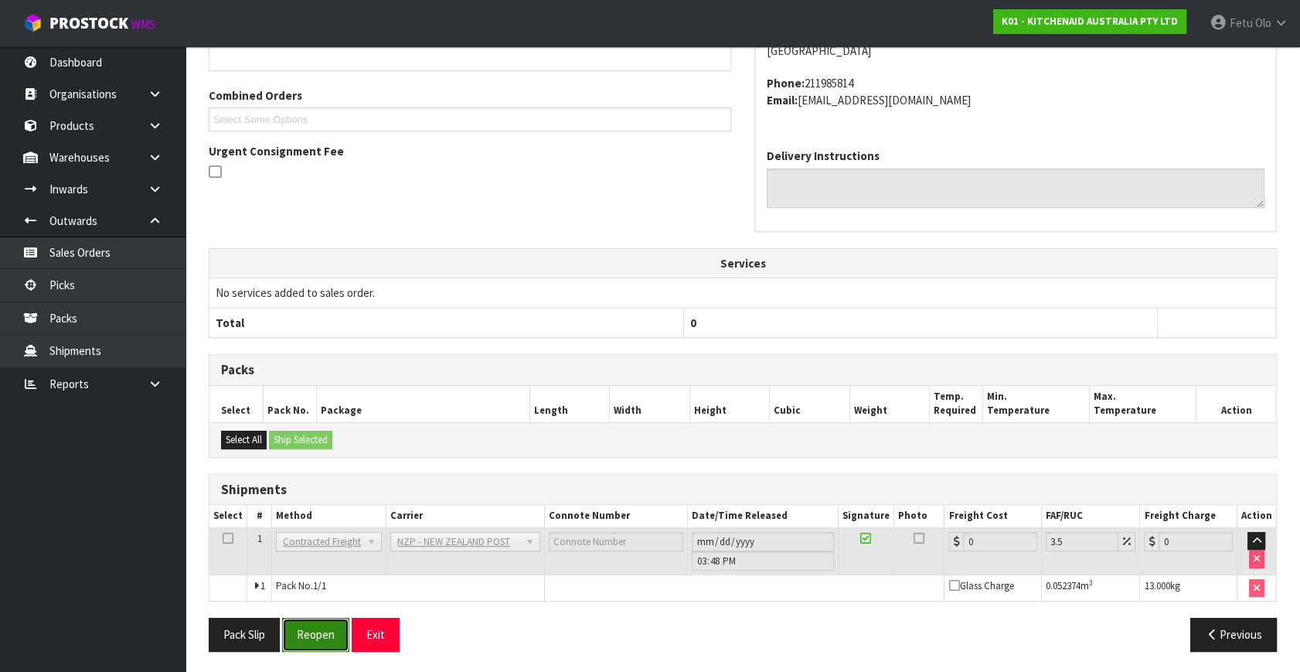
click at [319, 630] on button "Reopen" at bounding box center [315, 634] width 67 height 33
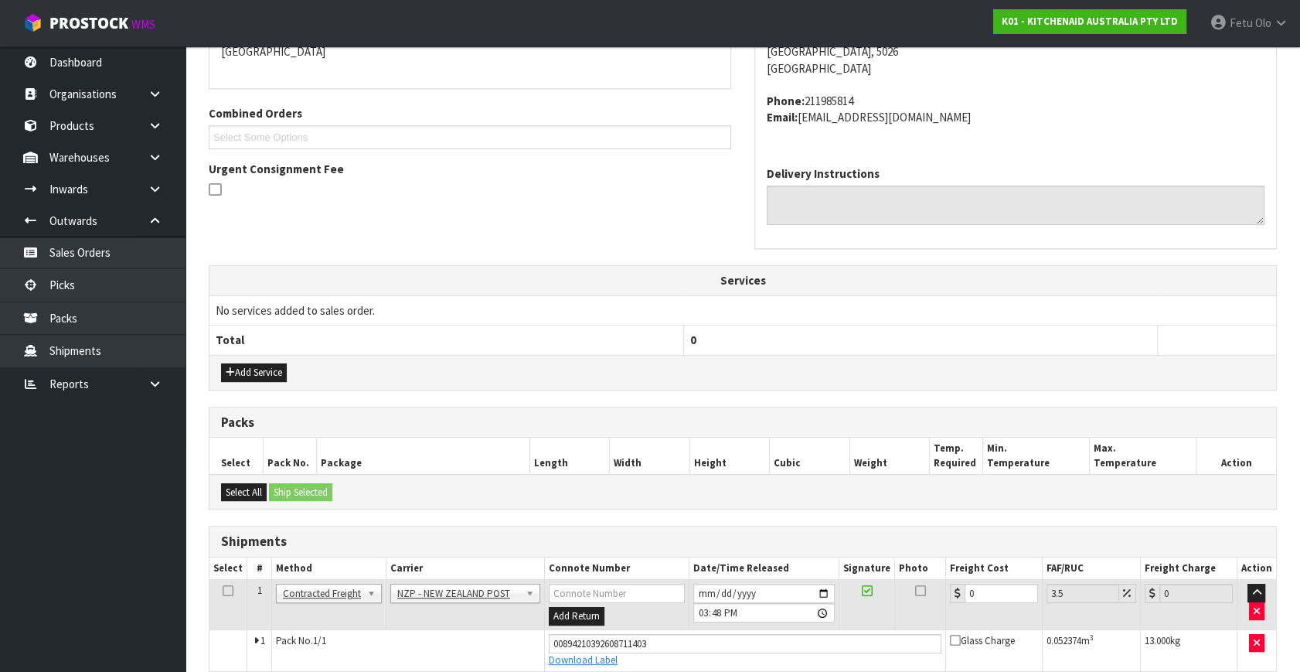
scroll to position [370, 0]
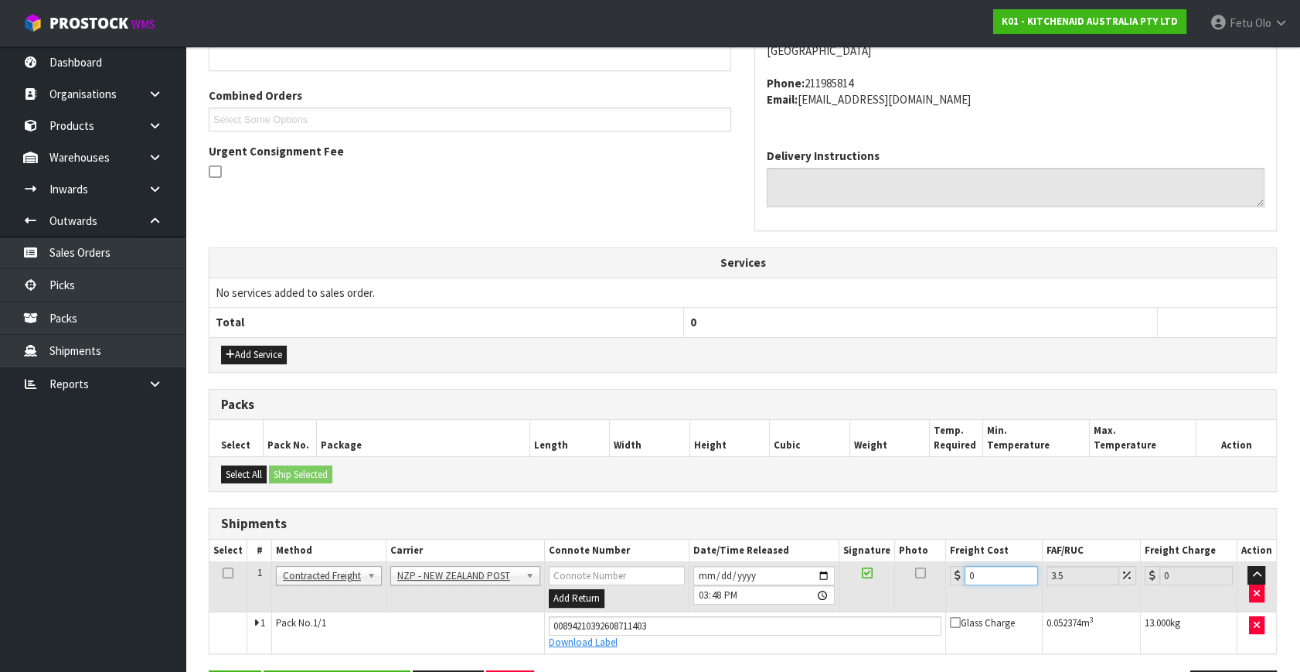
drag, startPoint x: 989, startPoint y: 570, endPoint x: 805, endPoint y: 653, distance: 201.7
click at [805, 653] on div "From Address CONTRACT WAREHOUSING & LOGISTICS 17 Allens Road East Tamaki Auckla…" at bounding box center [743, 324] width 1068 height 783
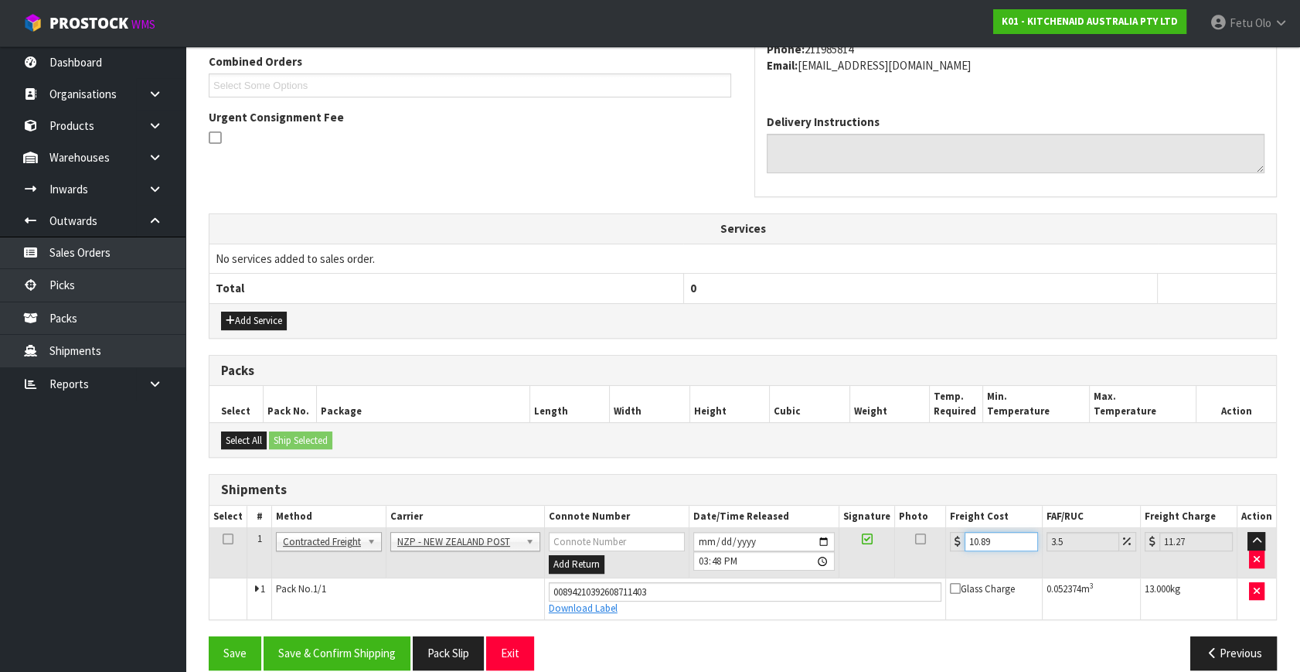
scroll to position [423, 0]
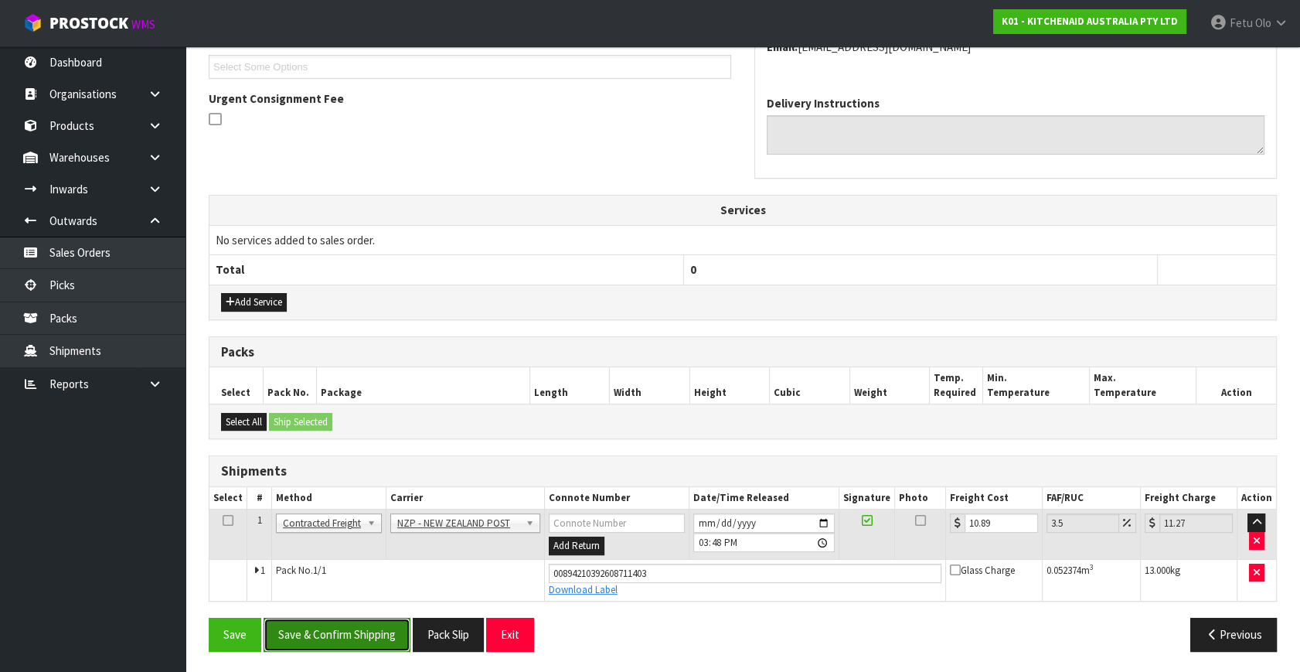
click at [355, 629] on button "Save & Confirm Shipping" at bounding box center [337, 634] width 147 height 33
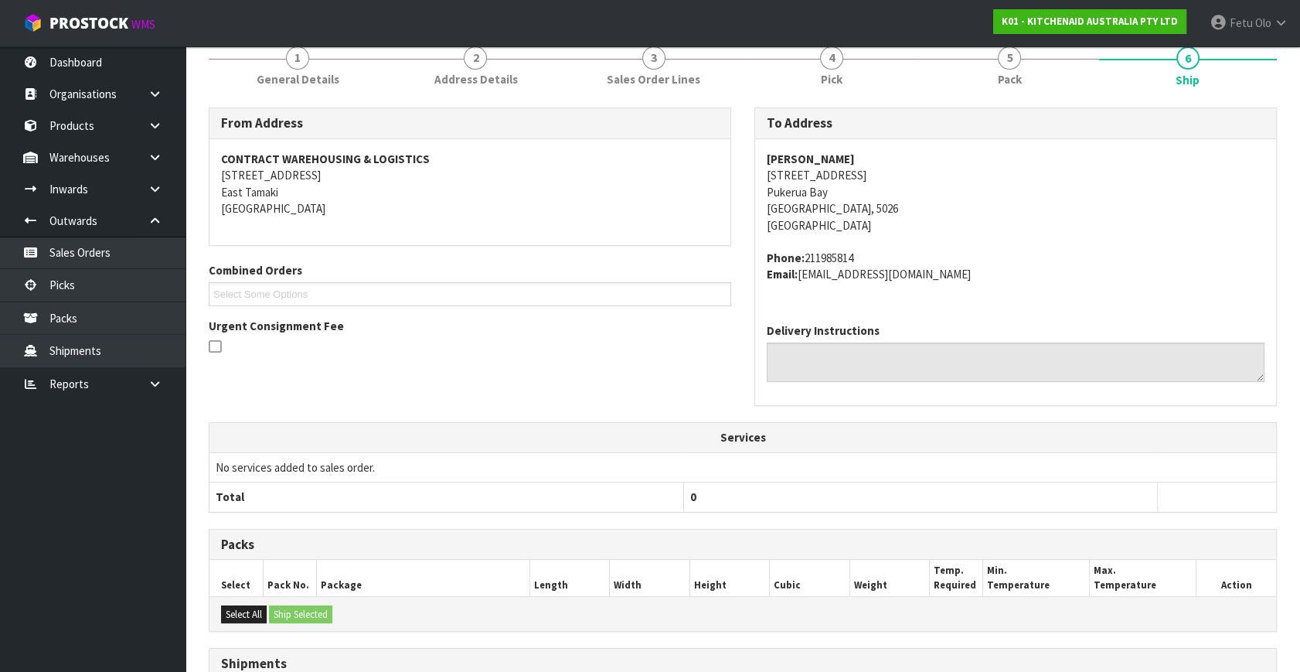
scroll to position [210, 0]
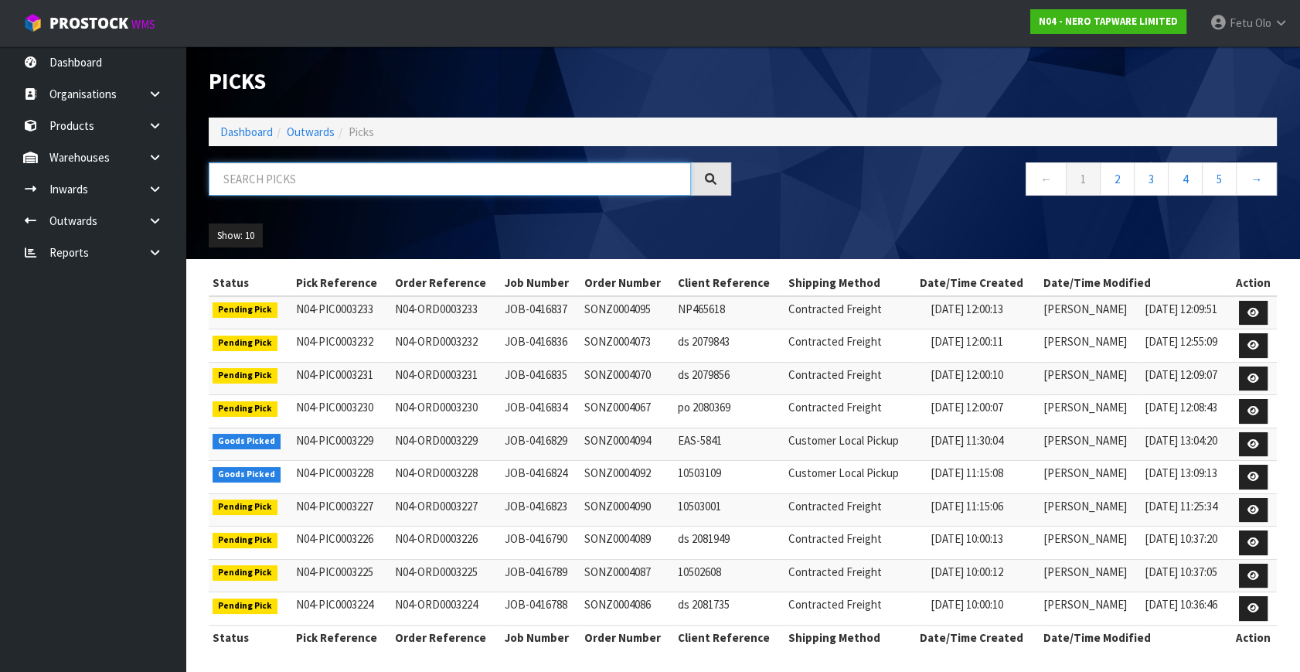
click at [293, 179] on input "text" at bounding box center [450, 178] width 482 height 33
type input "3216"
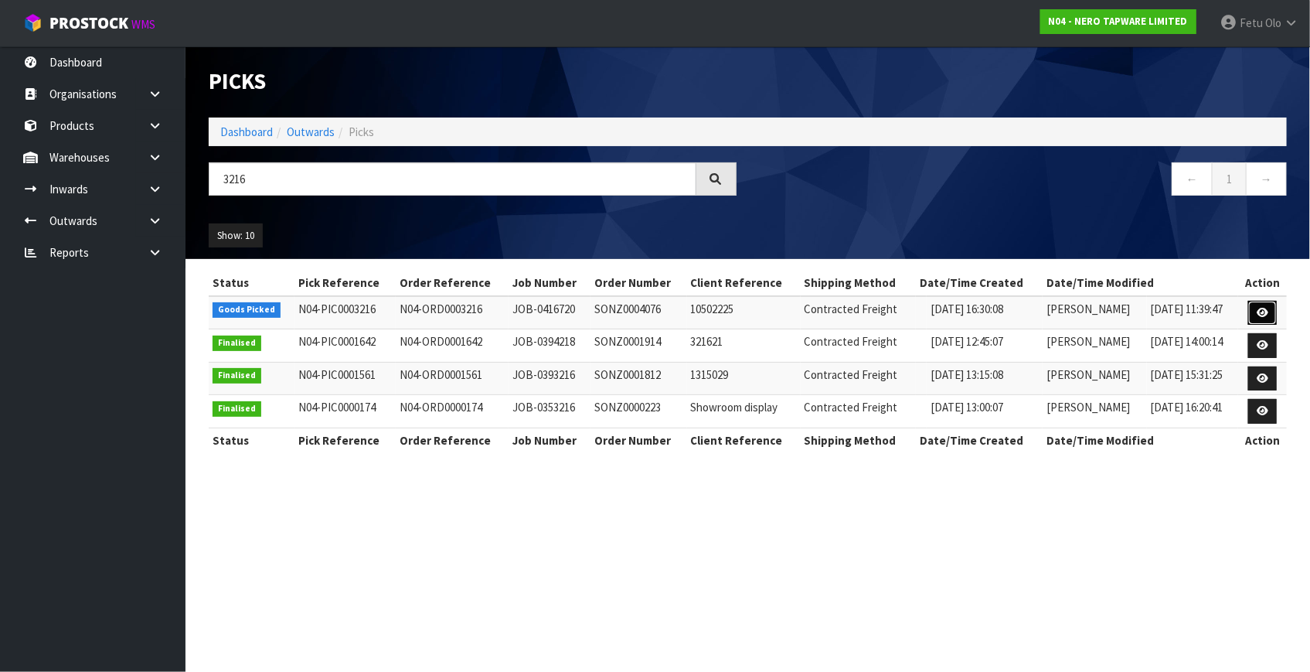
click at [1264, 311] on icon at bounding box center [1263, 313] width 12 height 10
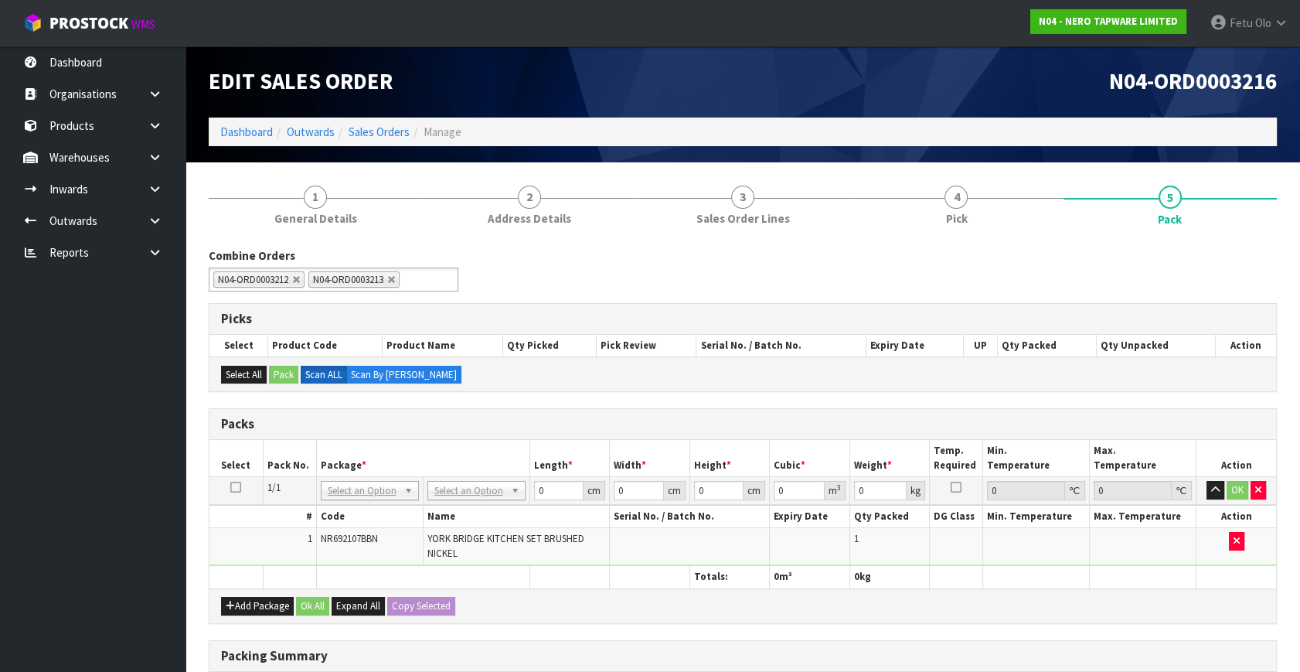
drag, startPoint x: 376, startPoint y: 476, endPoint x: 380, endPoint y: 512, distance: 35.8
click at [377, 488] on td "NONE 007-001 007-002 007-004 007-009 007-013 007-014 007-015 007-017 007-018 00…" at bounding box center [369, 491] width 107 height 28
drag, startPoint x: 364, startPoint y: 534, endPoint x: 391, endPoint y: 534, distance: 27.1
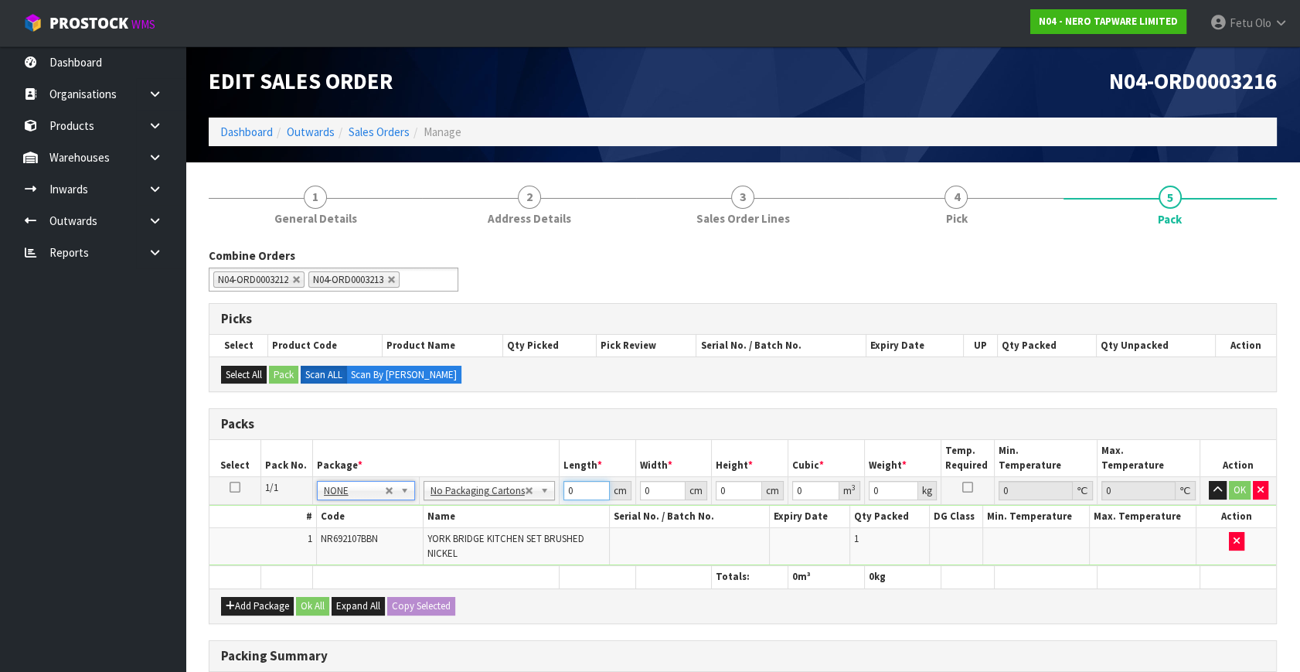
drag, startPoint x: 578, startPoint y: 490, endPoint x: 454, endPoint y: 536, distance: 132.8
click at [454, 536] on tbody "1/1 NONE 007-001 007-002 007-004 007-009 007-013 007-014 007-015 007-017 007-01…" at bounding box center [742, 521] width 1067 height 89
type input "10"
type input "1"
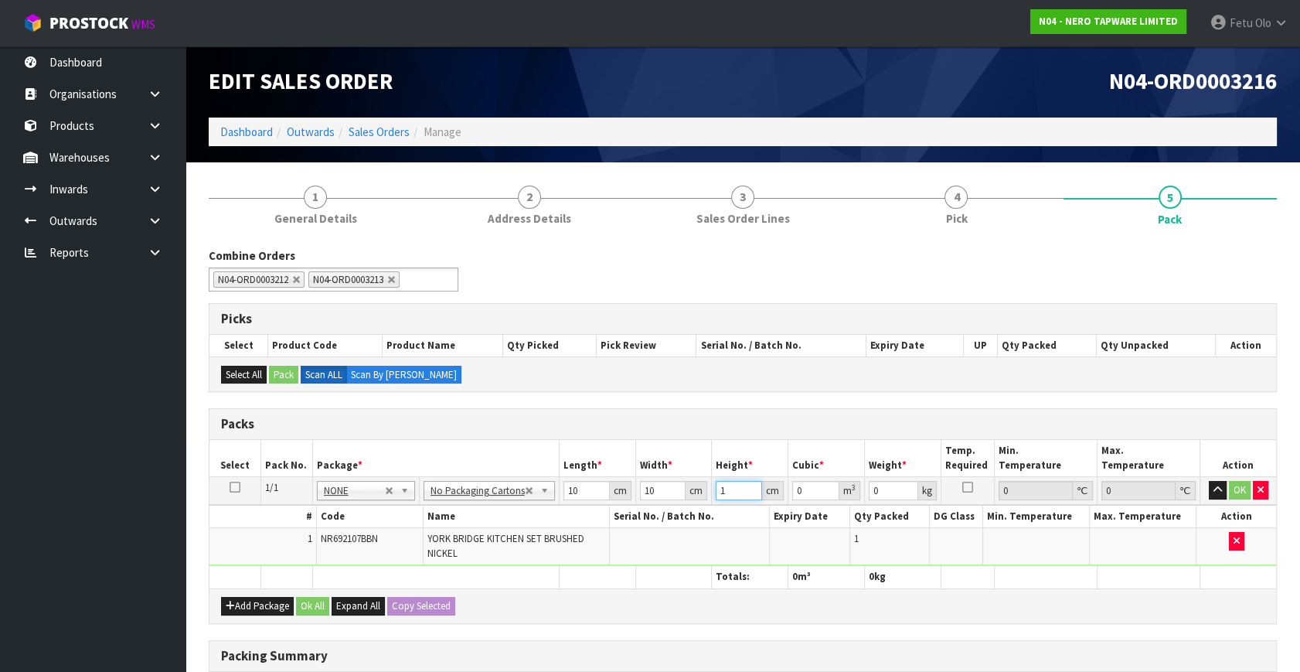
type input "0.0001"
type input "10"
type input "0.001"
type input "10"
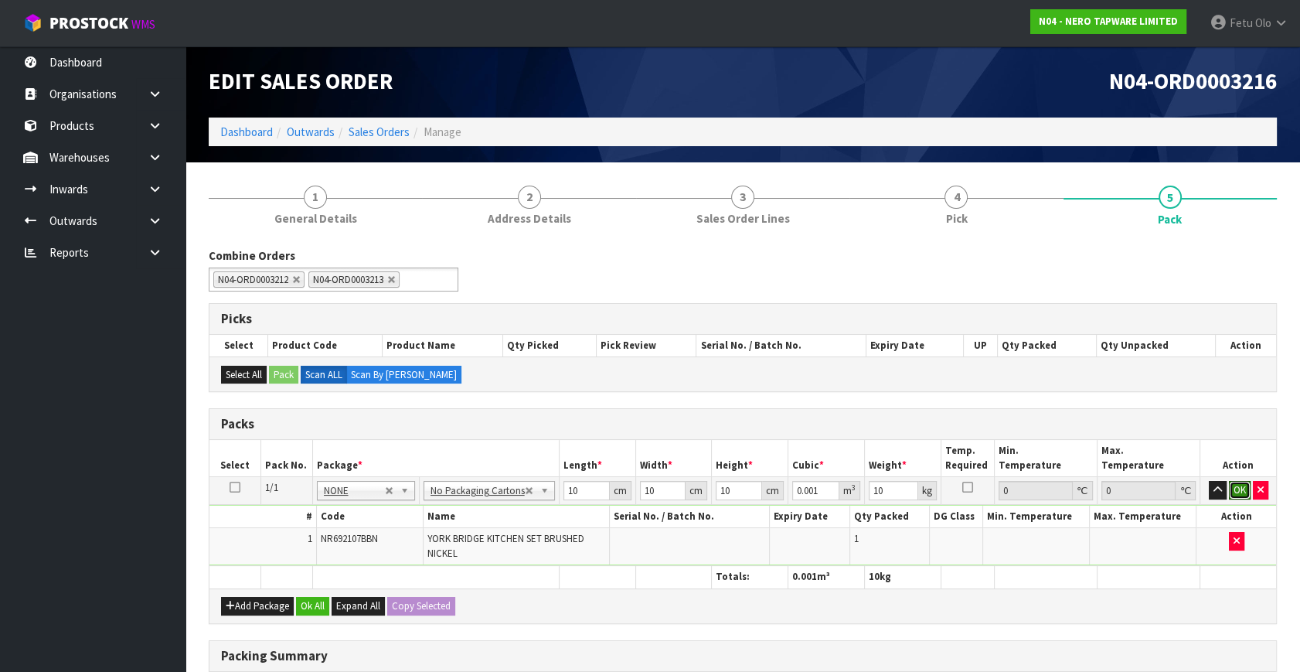
click button "OK" at bounding box center [1240, 490] width 22 height 19
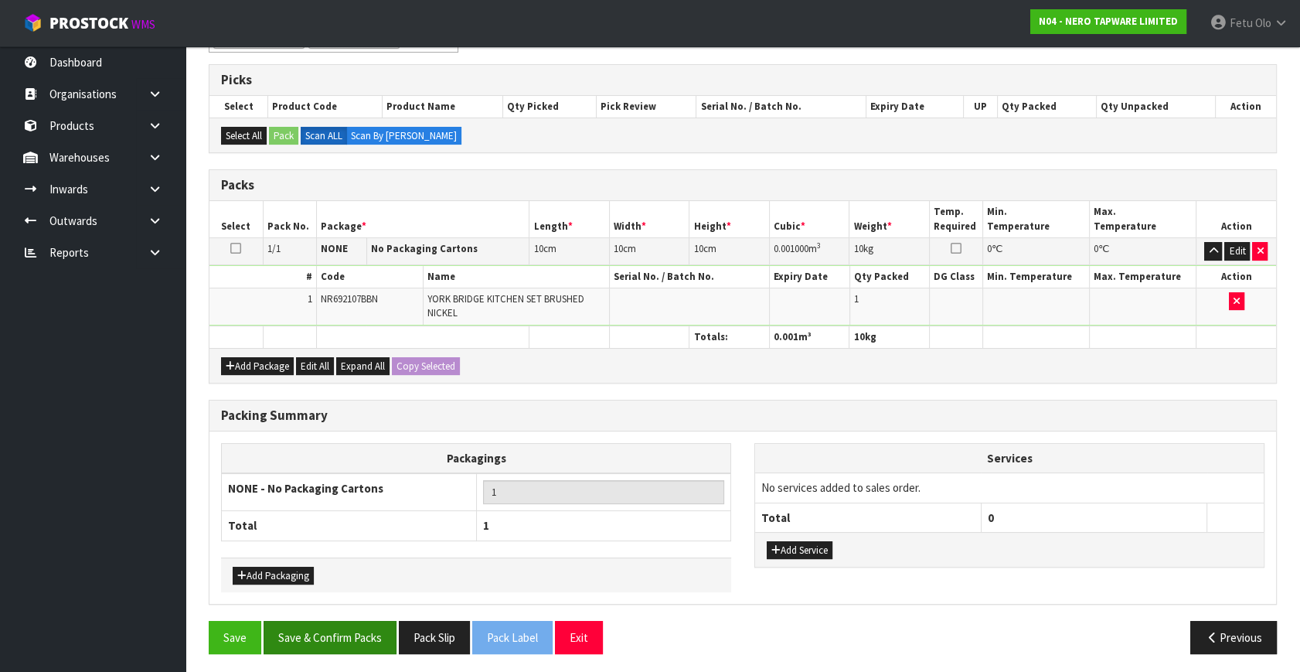
scroll to position [240, 0]
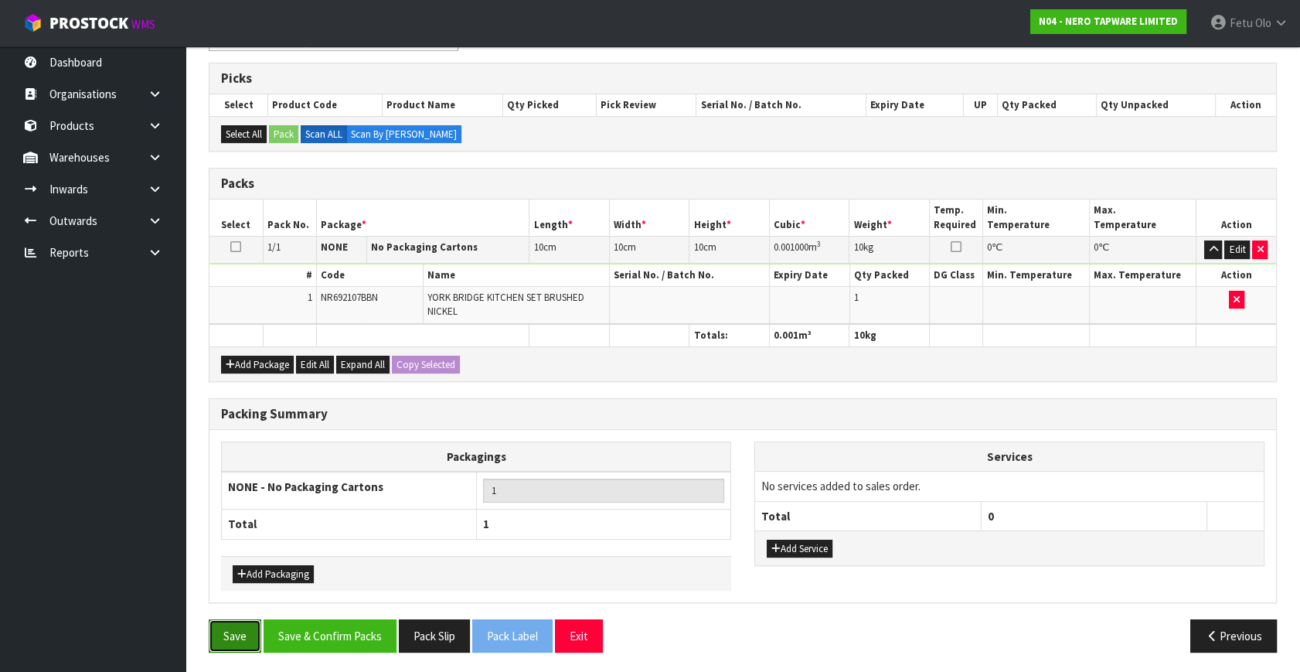
click at [232, 629] on button "Save" at bounding box center [235, 635] width 53 height 33
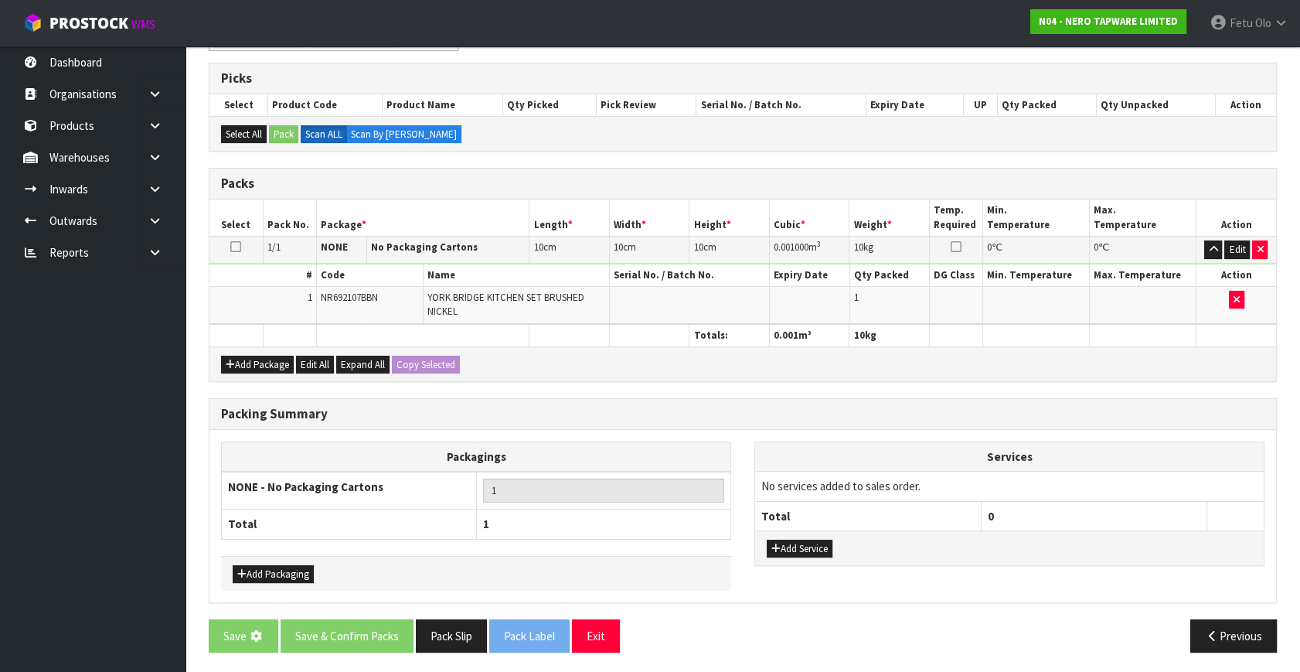
scroll to position [0, 0]
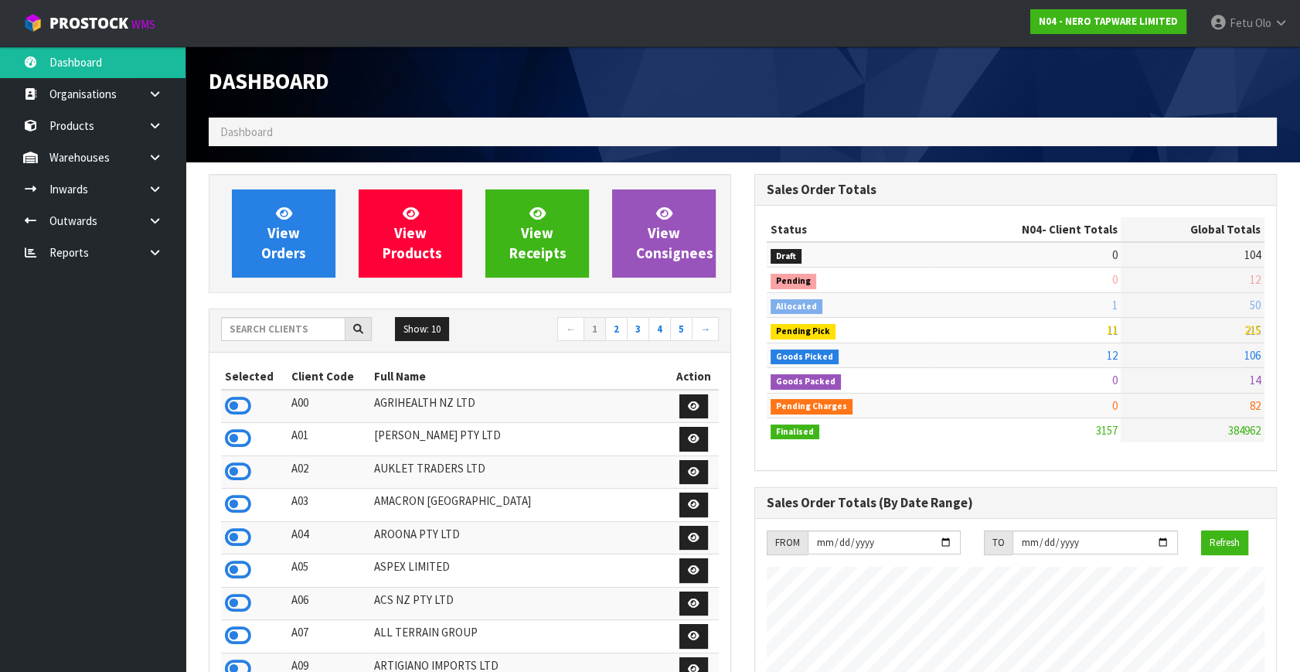
scroll to position [1234, 545]
click at [152, 221] on icon at bounding box center [155, 221] width 15 height 12
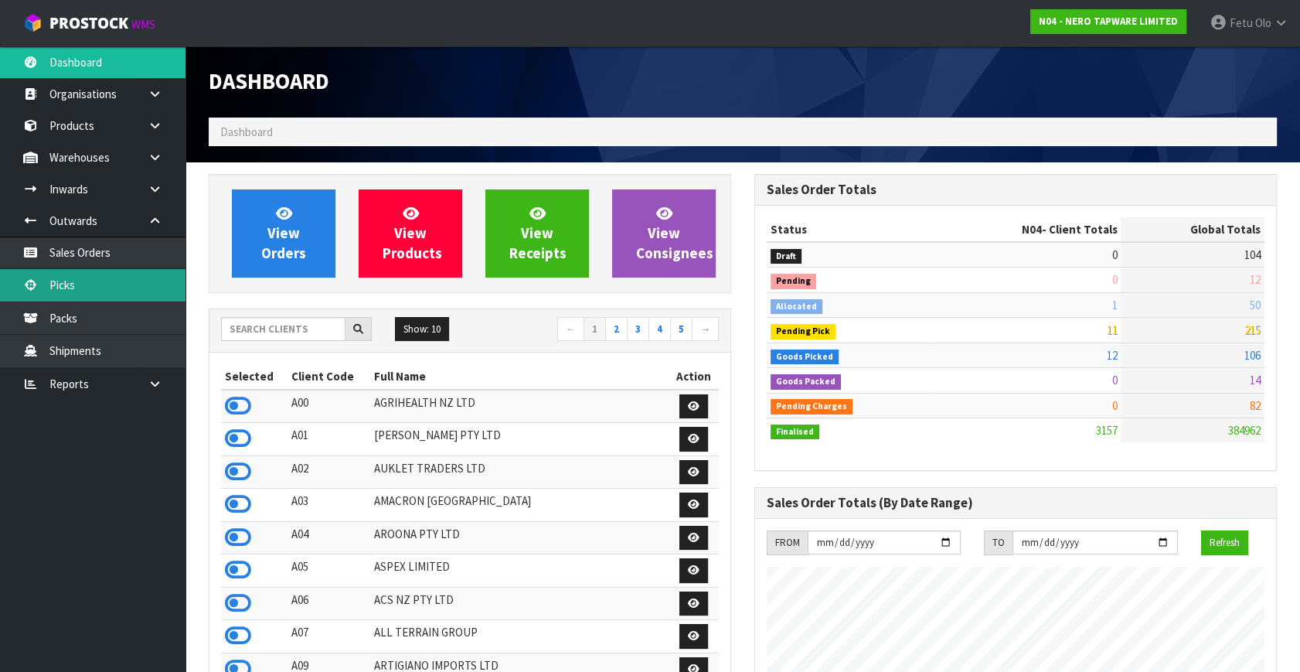
click at [83, 287] on link "Picks" at bounding box center [92, 285] width 185 height 32
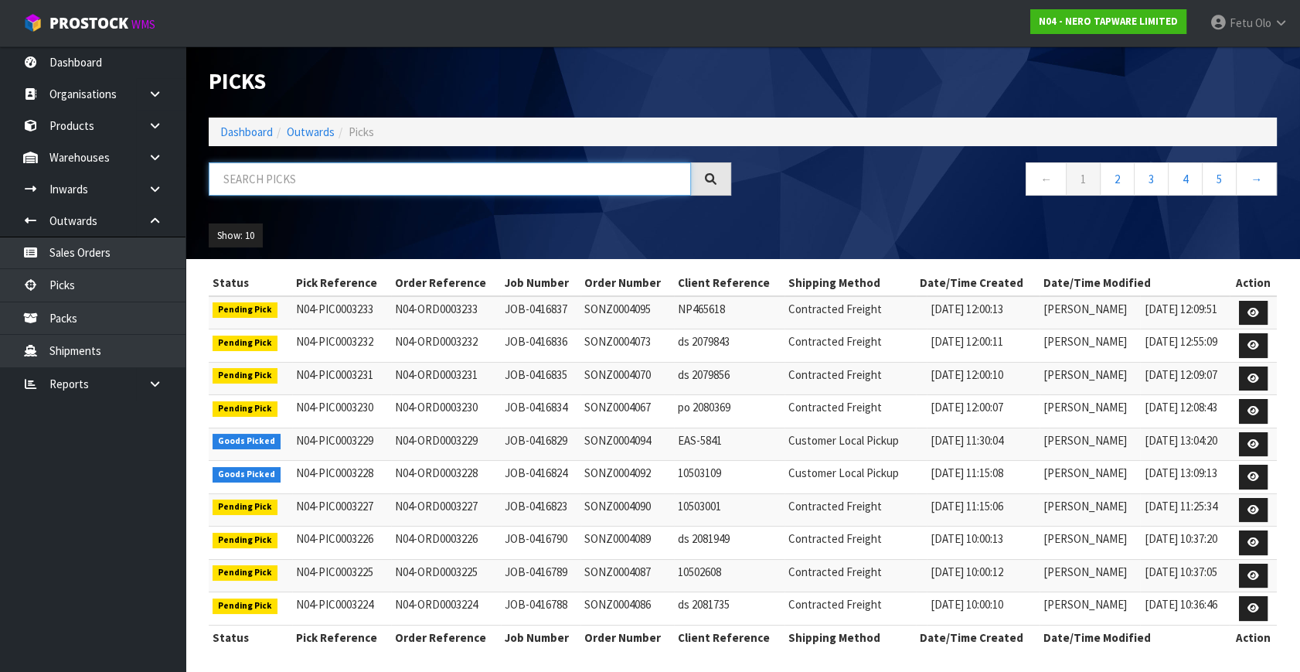
click at [327, 182] on input "text" at bounding box center [450, 178] width 482 height 33
type input "3213"
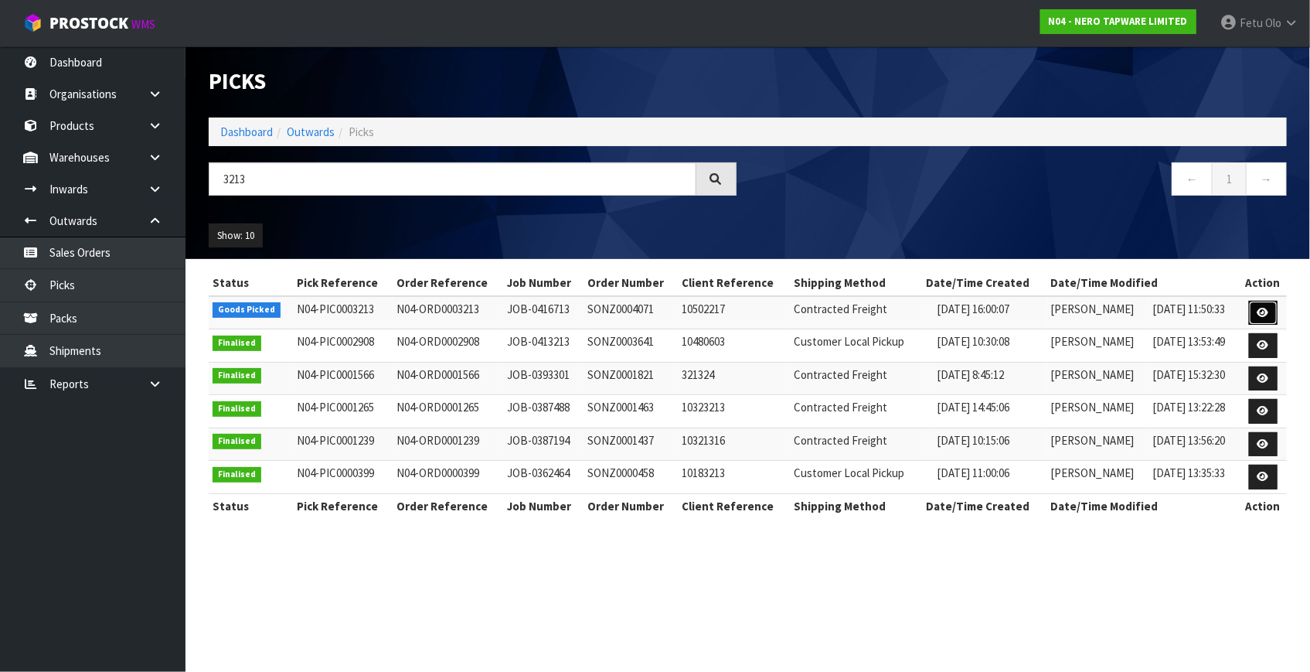
click at [1254, 306] on link at bounding box center [1263, 313] width 29 height 25
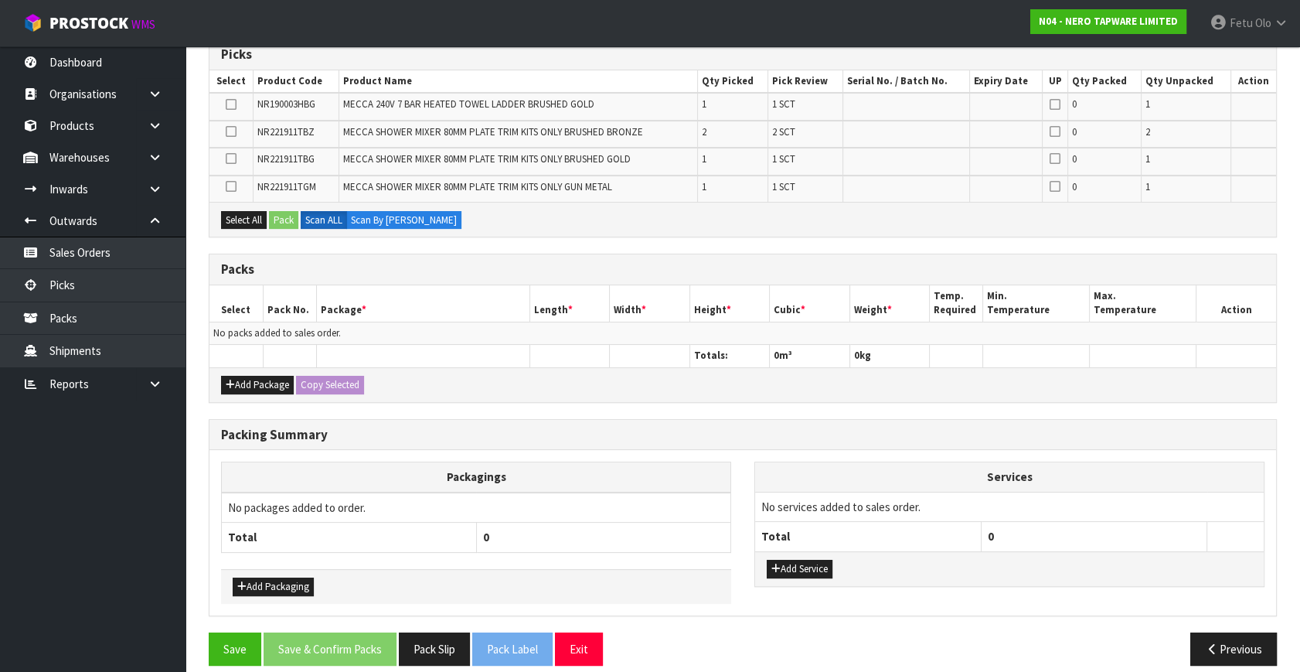
scroll to position [277, 0]
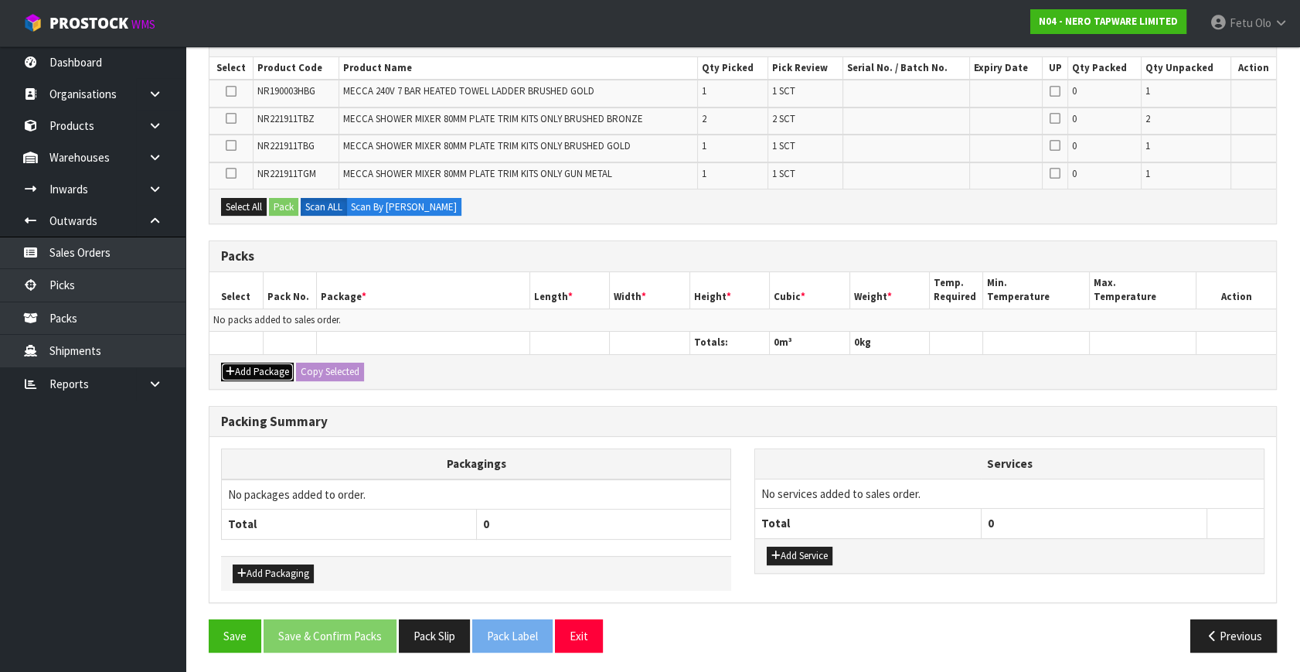
click at [247, 368] on button "Add Package" at bounding box center [257, 371] width 73 height 19
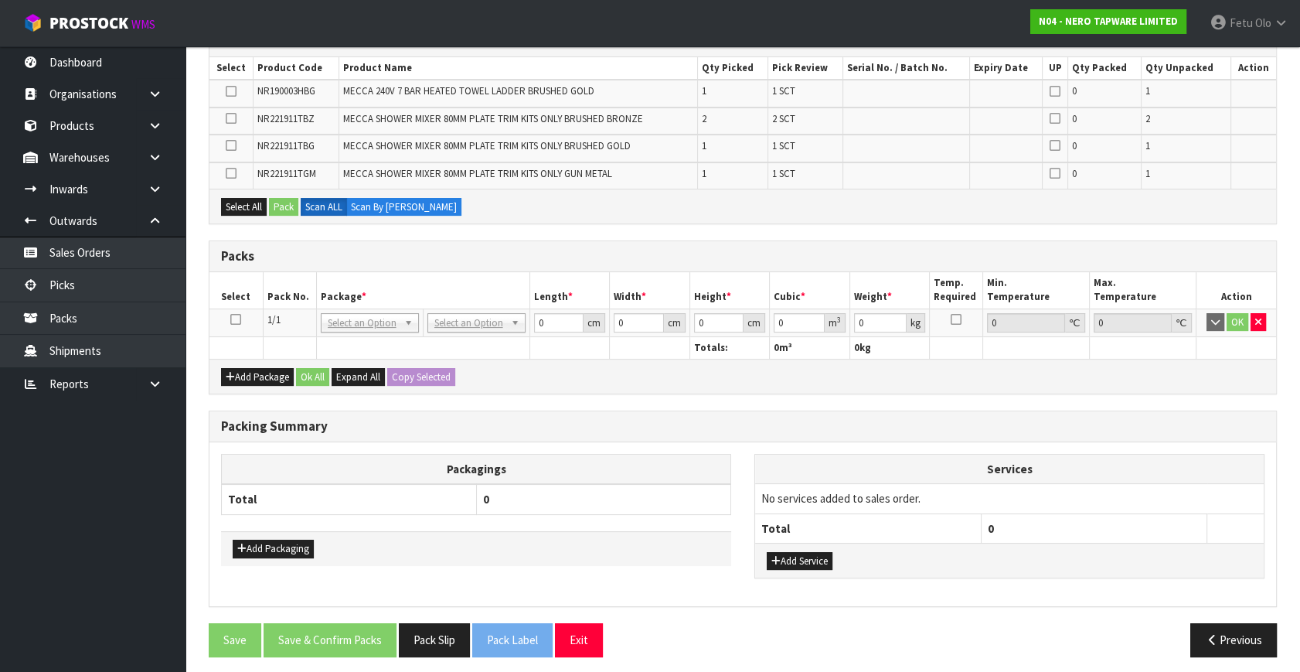
click at [240, 319] on icon at bounding box center [235, 319] width 11 height 1
click at [443, 291] on th "Package *" at bounding box center [422, 290] width 213 height 36
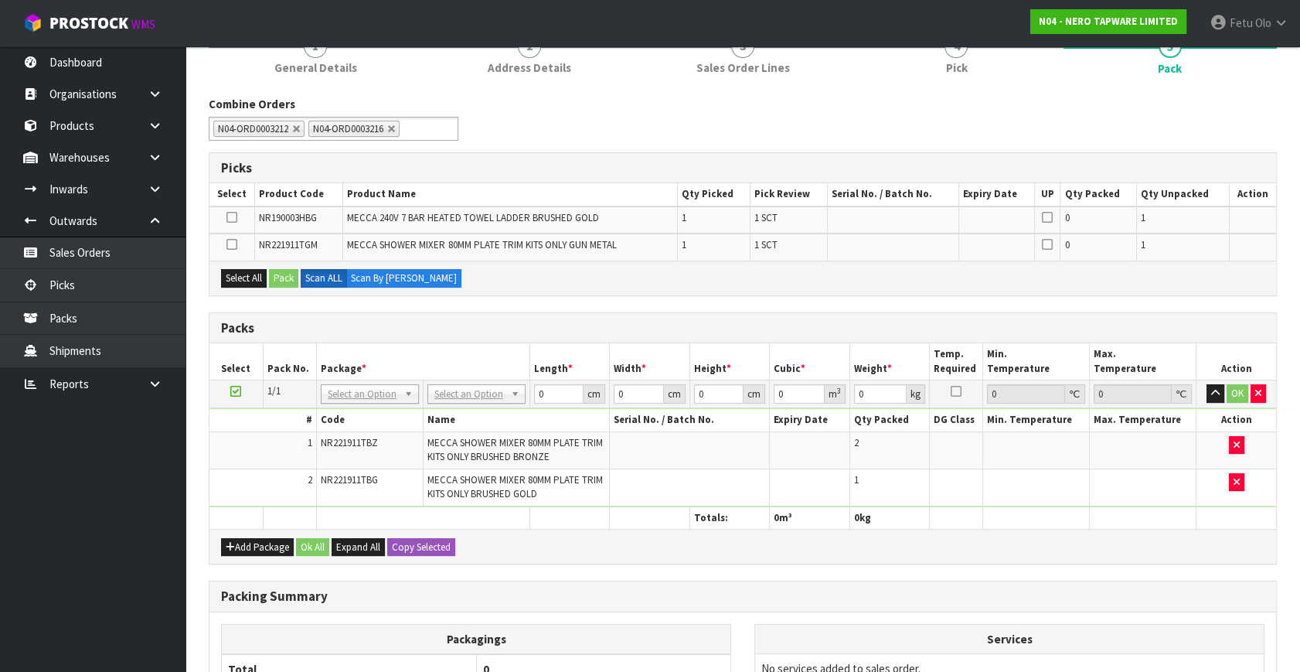
scroll to position [0, 0]
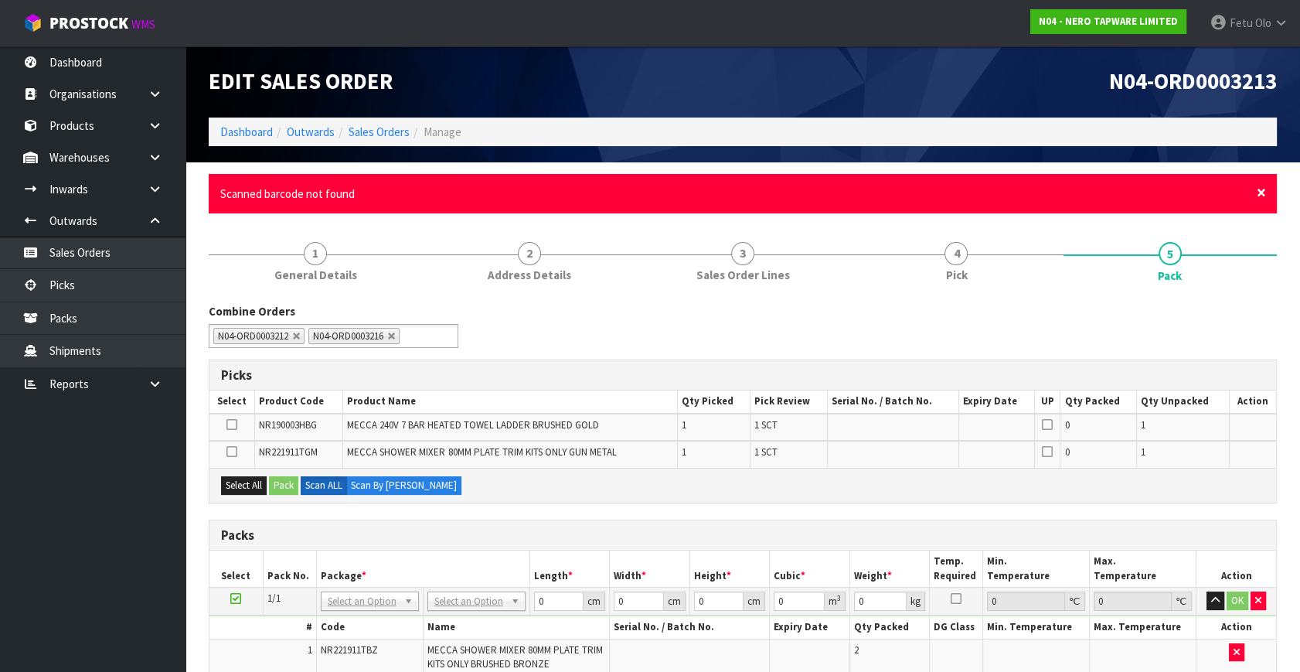
click at [1264, 192] on span "×" at bounding box center [1261, 193] width 9 height 22
click at [1259, 191] on span "×" at bounding box center [1261, 193] width 9 height 22
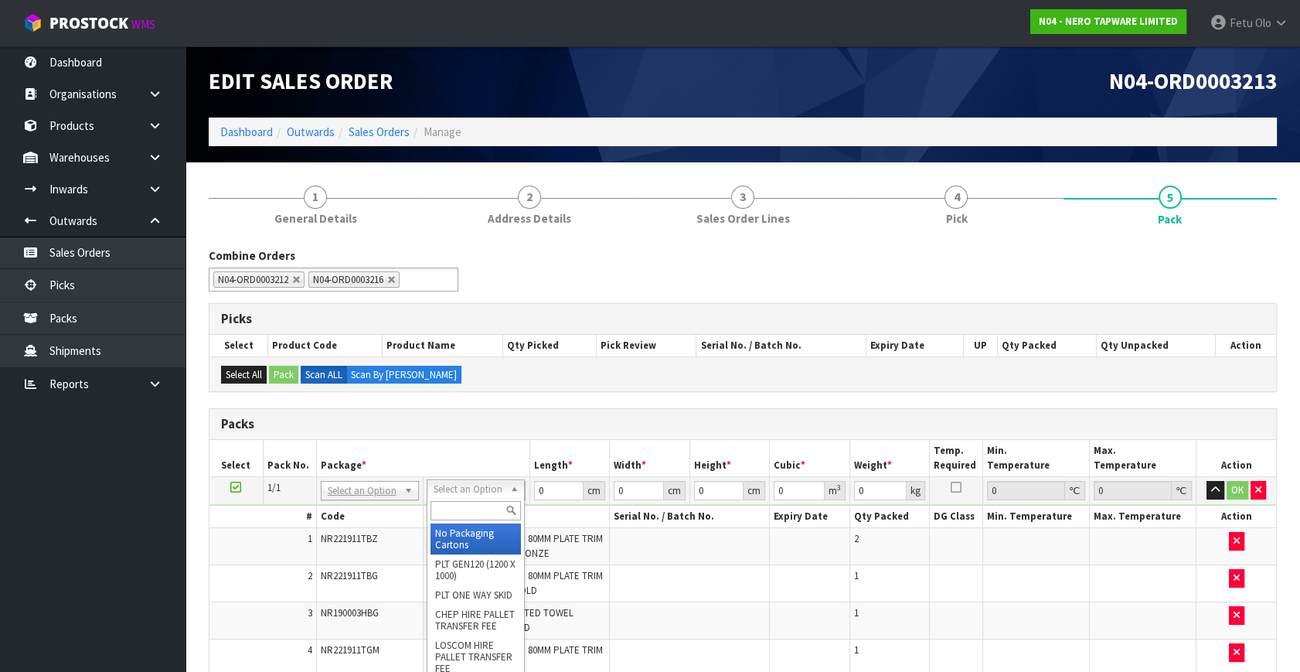
drag, startPoint x: 470, startPoint y: 529, endPoint x: 529, endPoint y: 502, distance: 65.7
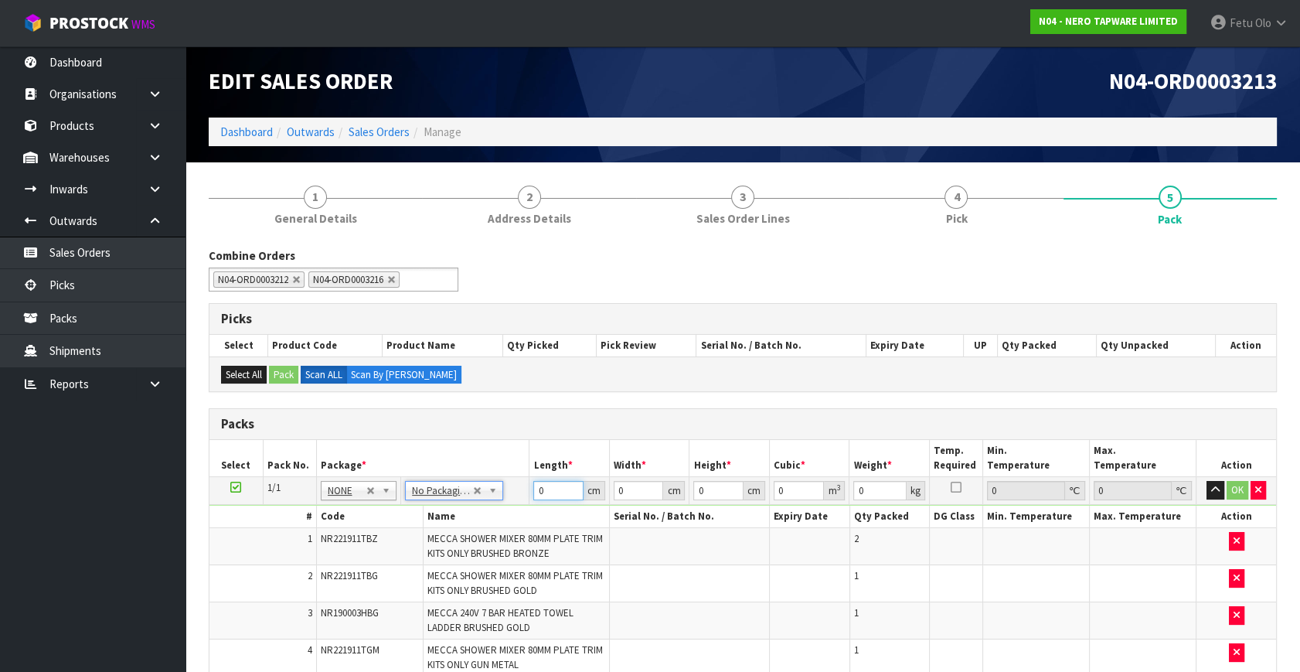
drag, startPoint x: 540, startPoint y: 487, endPoint x: 474, endPoint y: 542, distance: 86.2
click at [475, 541] on tbody "1/1 NONE 007-001 007-002 007-004 007-009 007-013 007-014 007-015 007-017 007-01…" at bounding box center [742, 577] width 1067 height 200
type input "10"
type input "1"
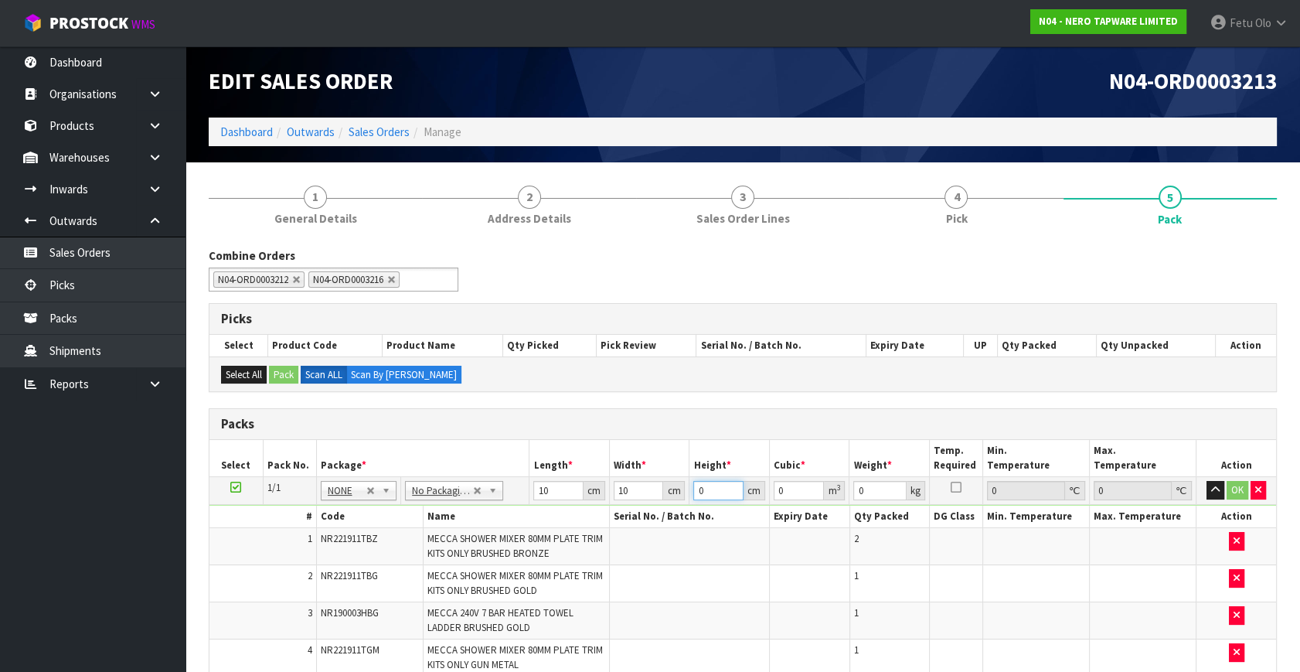
type input "0.0001"
type input "10"
type input "0.001"
type input "10"
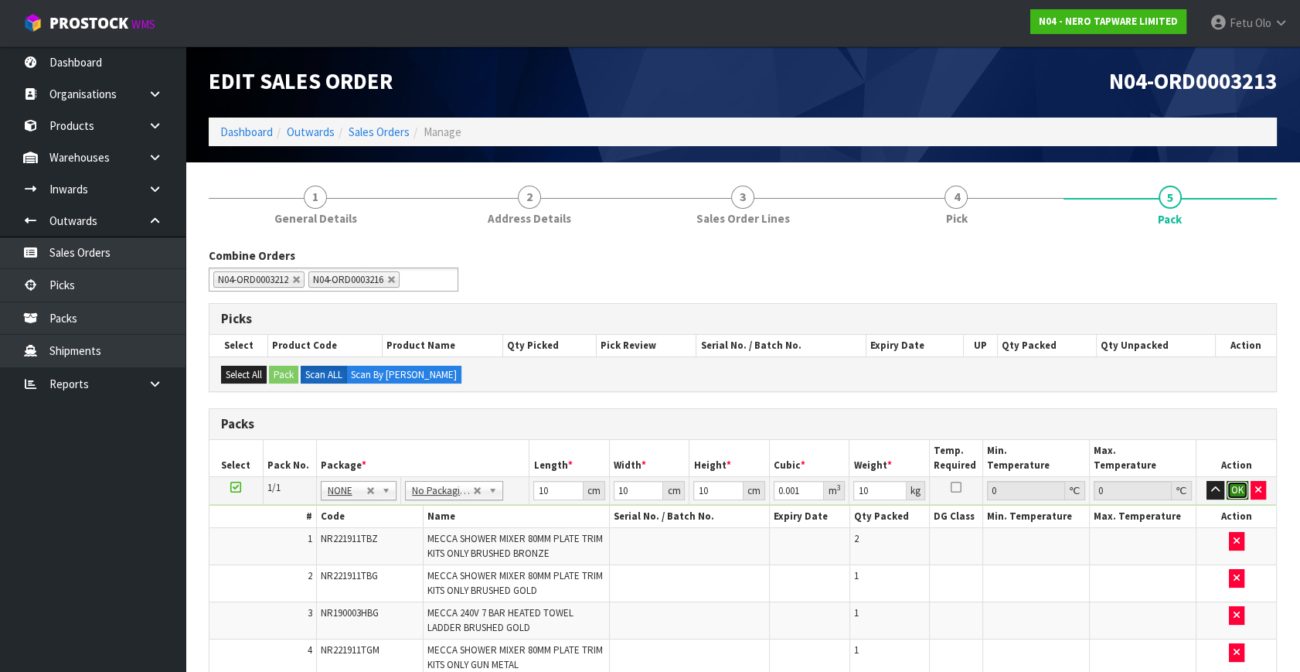
click button "OK" at bounding box center [1238, 490] width 22 height 19
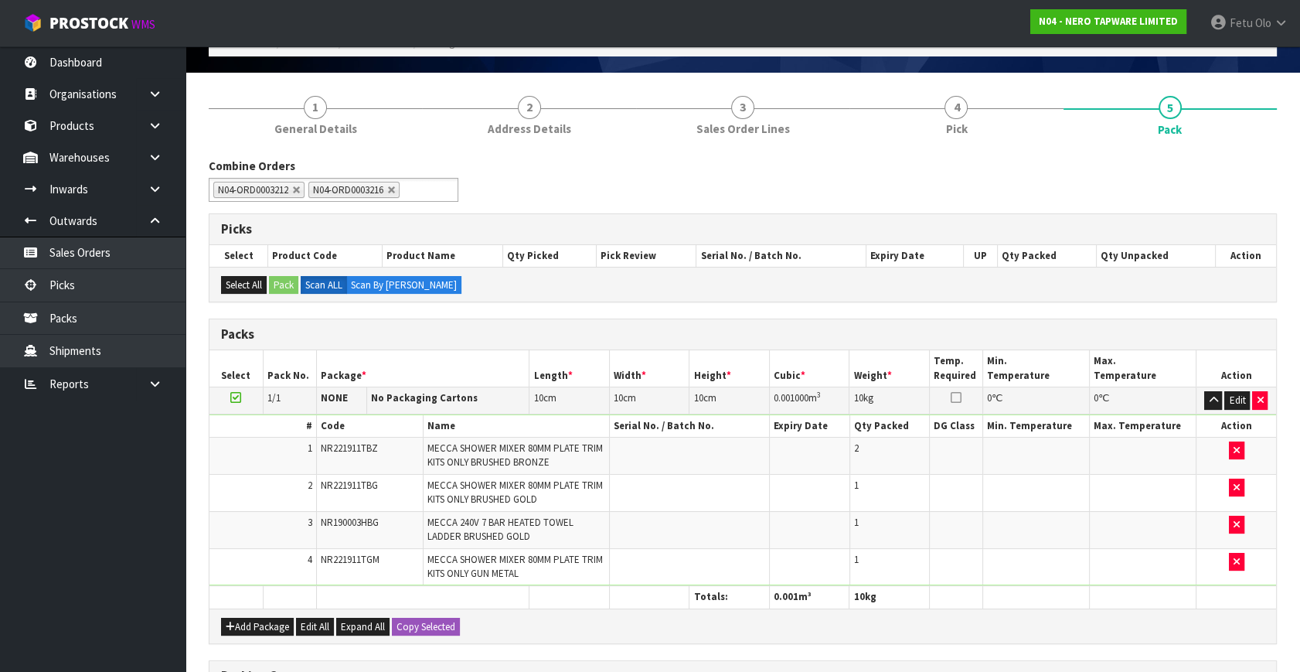
scroll to position [351, 0]
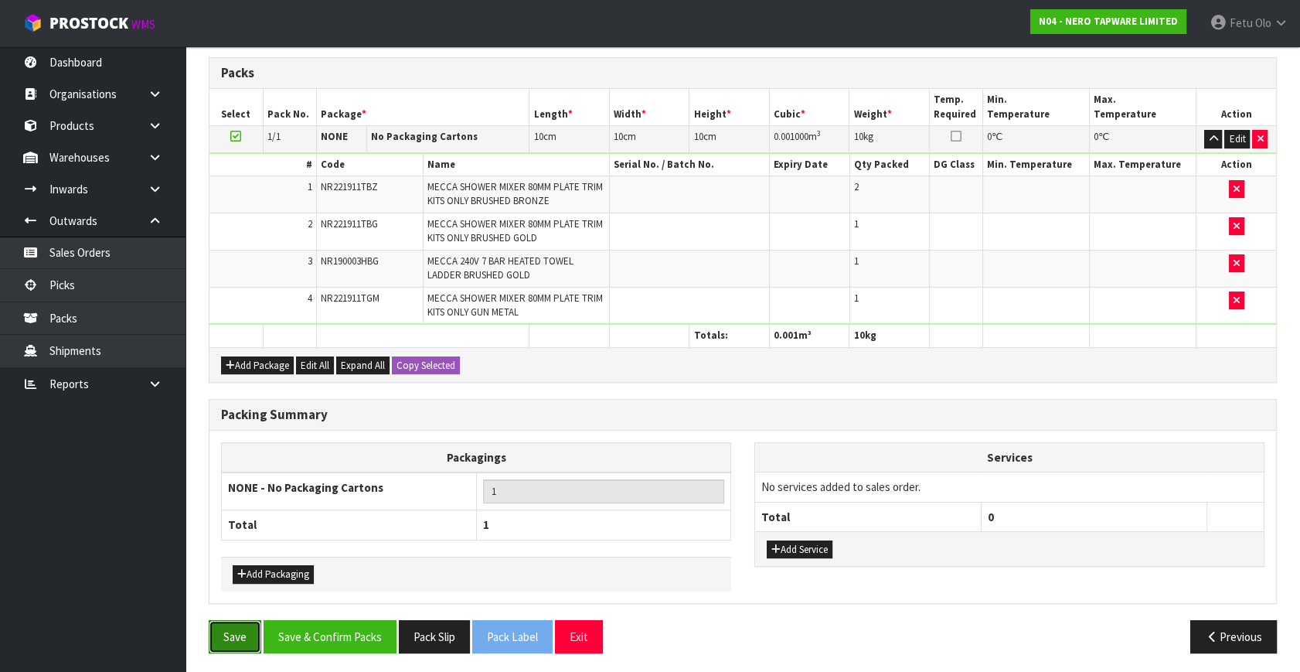
click at [243, 628] on button "Save" at bounding box center [235, 636] width 53 height 33
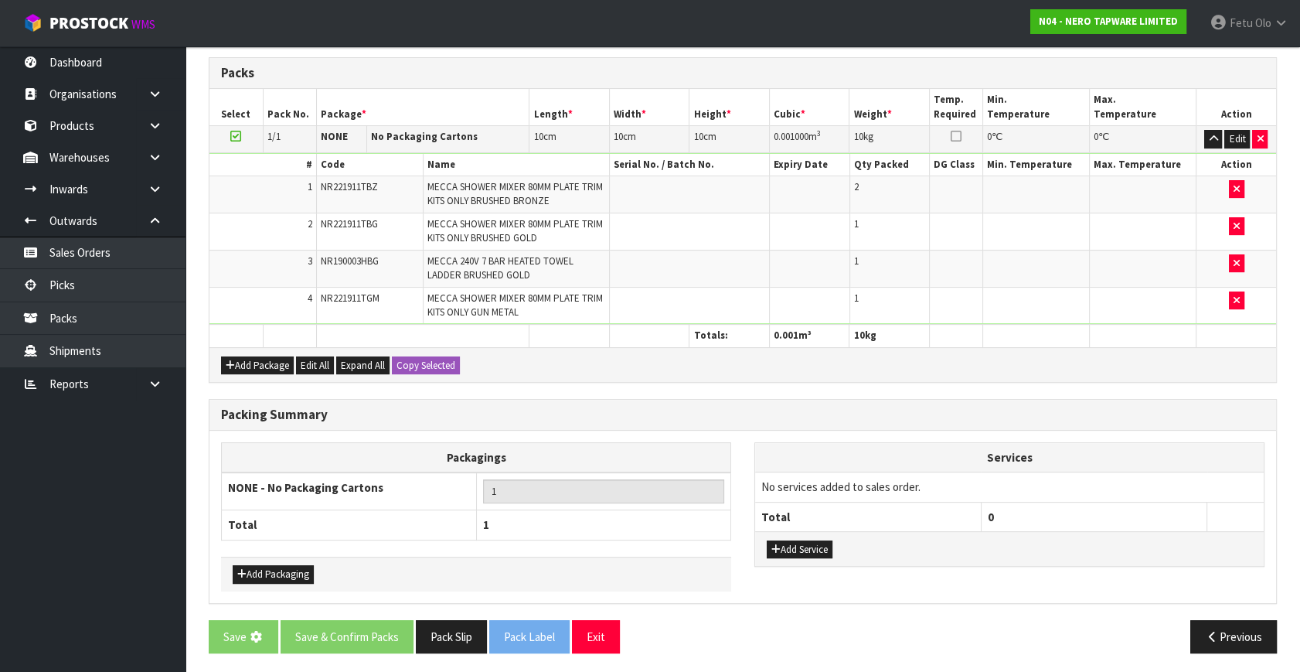
scroll to position [0, 0]
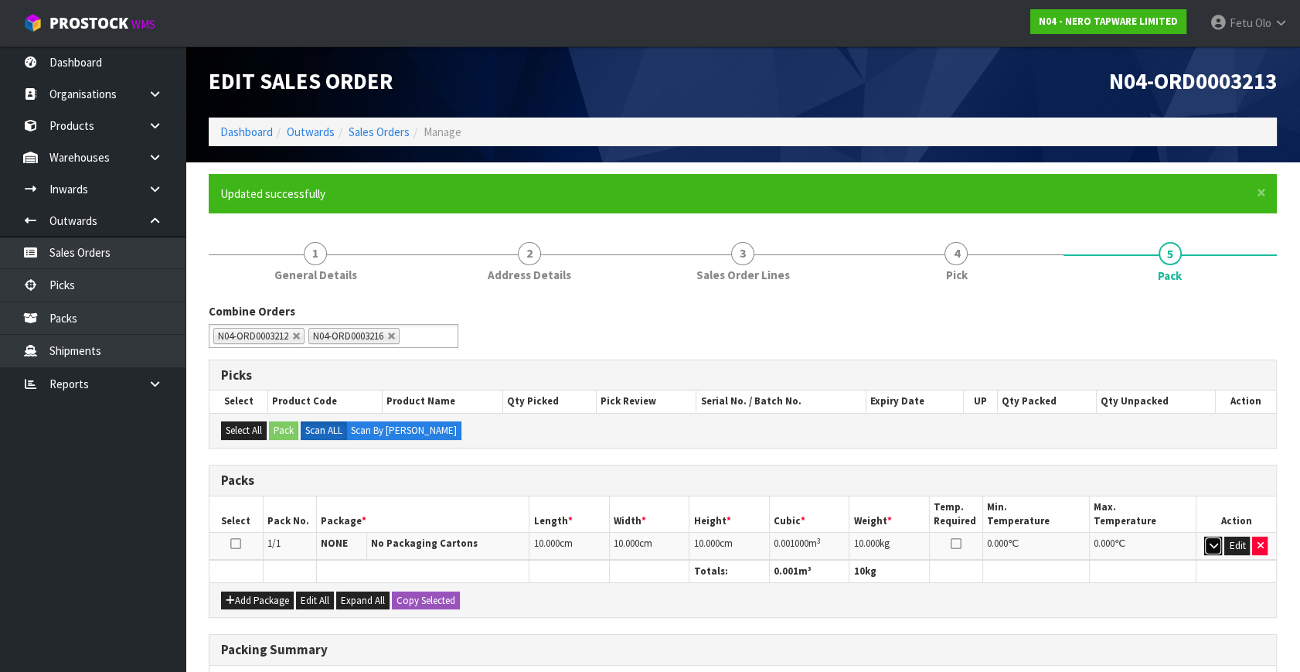
click at [1213, 542] on icon "button" at bounding box center [1213, 545] width 9 height 10
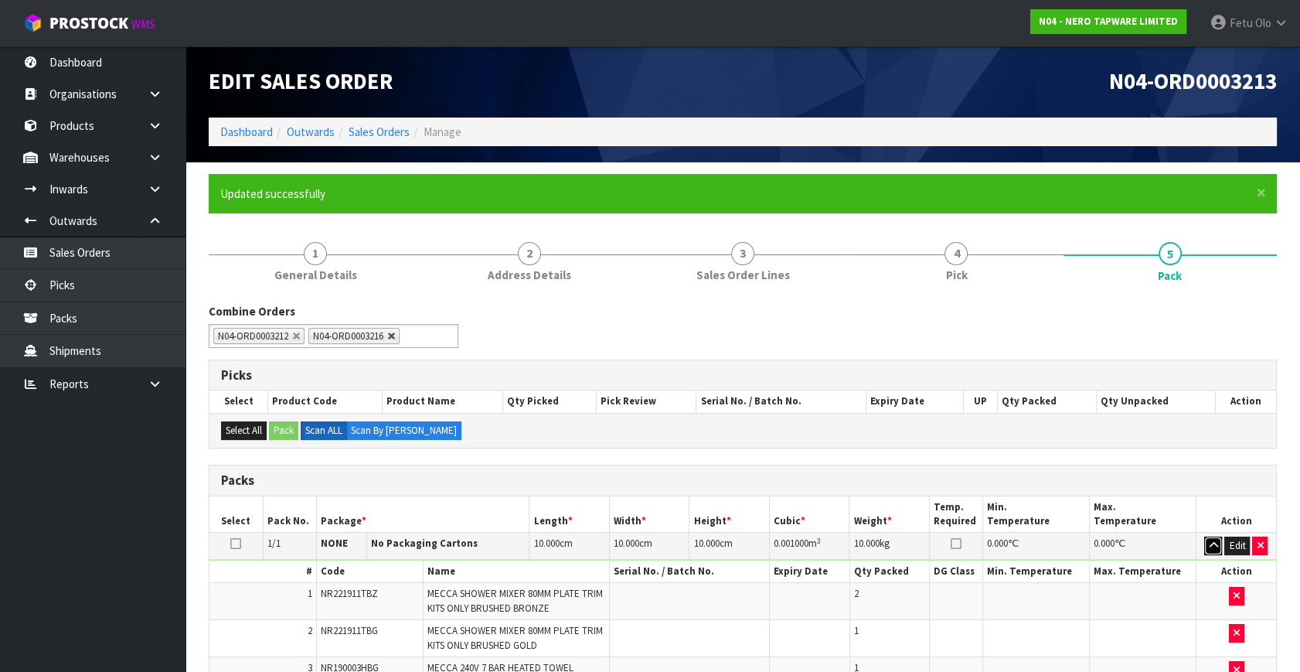
click at [396, 332] on link at bounding box center [391, 336] width 9 height 9
drag, startPoint x: 298, startPoint y: 335, endPoint x: 362, endPoint y: 363, distance: 69.2
click at [300, 339] on link at bounding box center [296, 336] width 9 height 9
type input "Select Some Options"
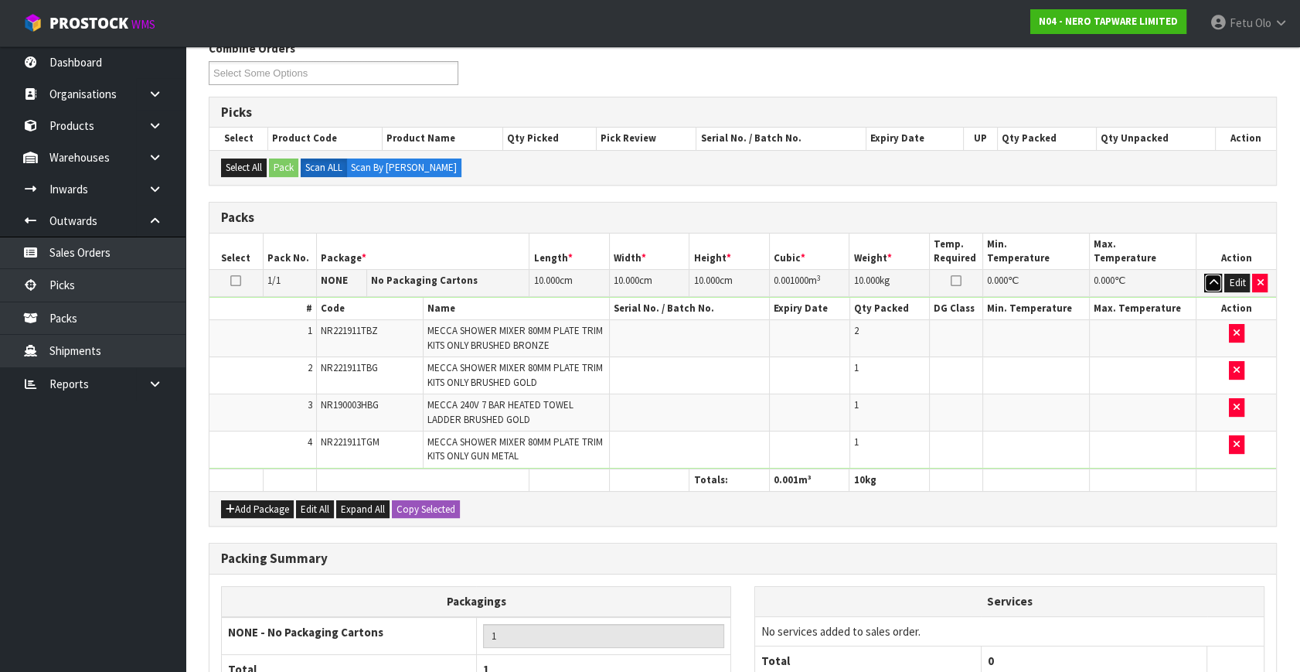
scroll to position [407, 0]
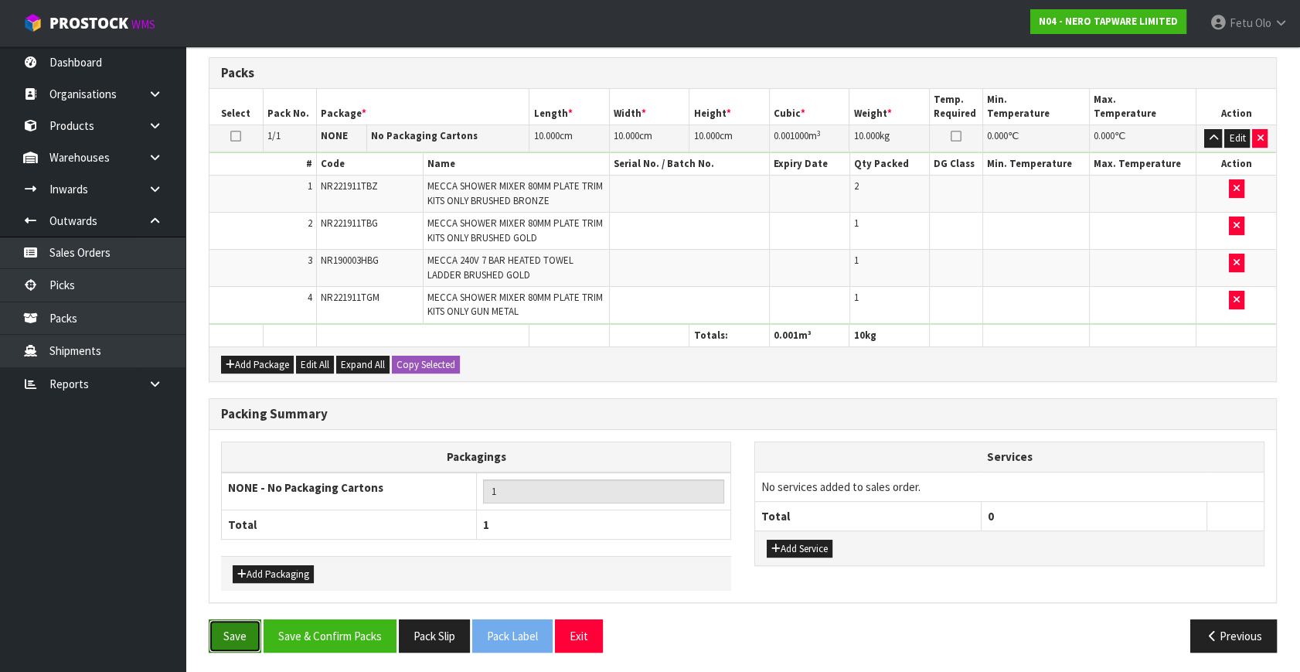
click at [236, 626] on button "Save" at bounding box center [235, 635] width 53 height 33
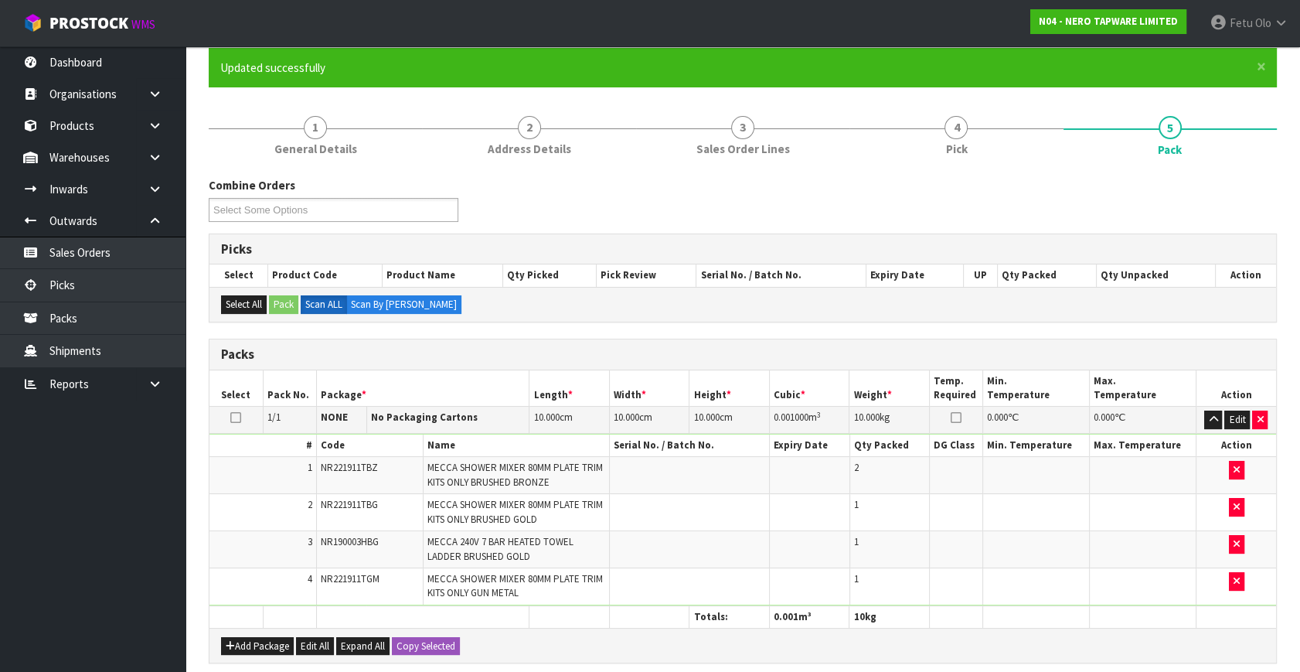
scroll to position [0, 0]
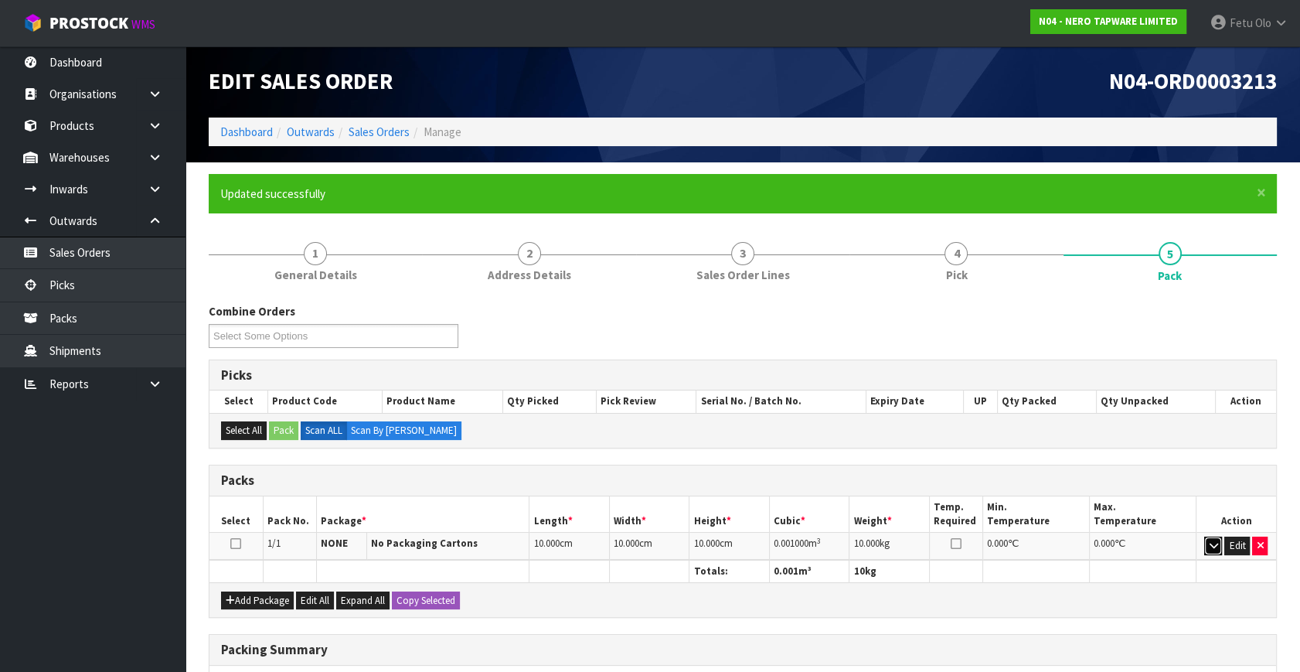
drag, startPoint x: 1216, startPoint y: 543, endPoint x: 1121, endPoint y: 499, distance: 104.8
click at [1216, 543] on icon "button" at bounding box center [1213, 545] width 9 height 10
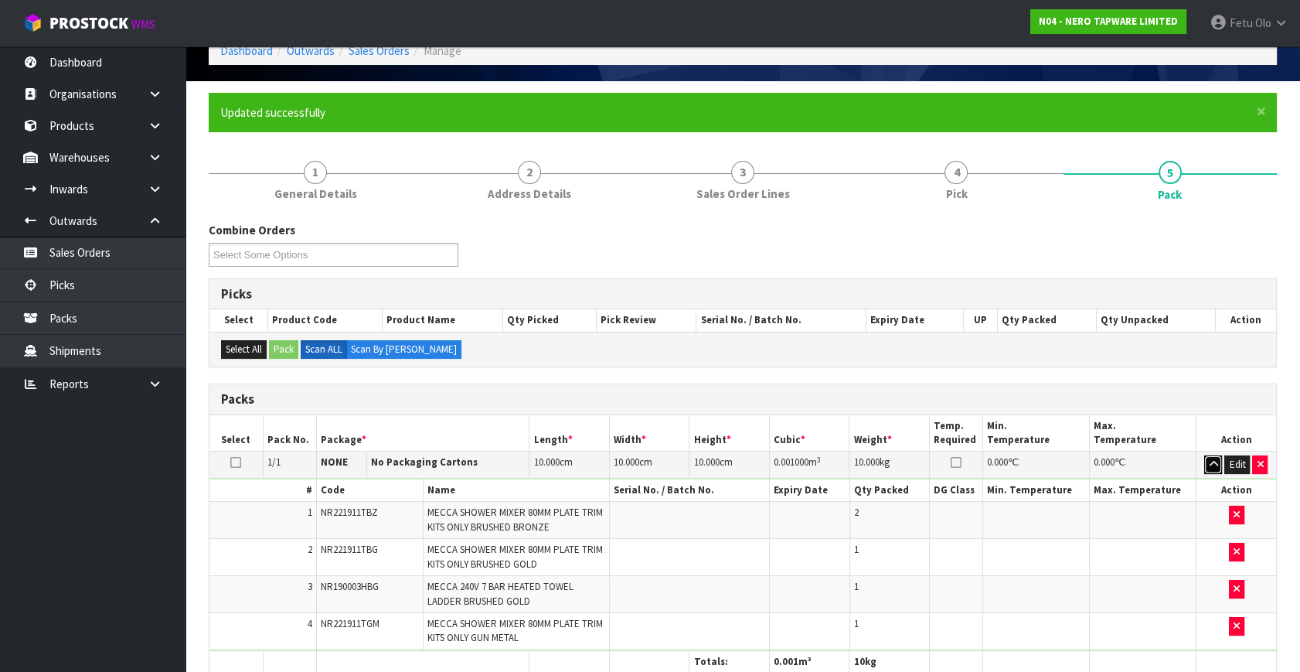
scroll to position [210, 0]
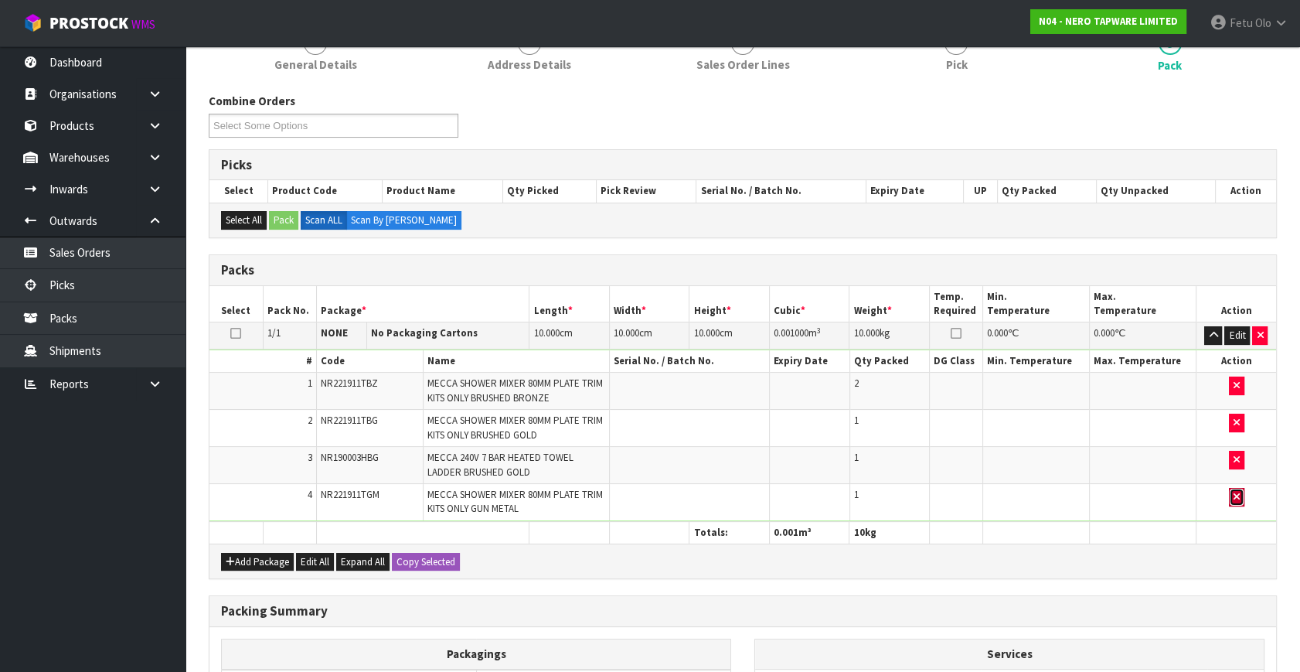
click at [1238, 498] on icon "button" at bounding box center [1236, 497] width 6 height 10
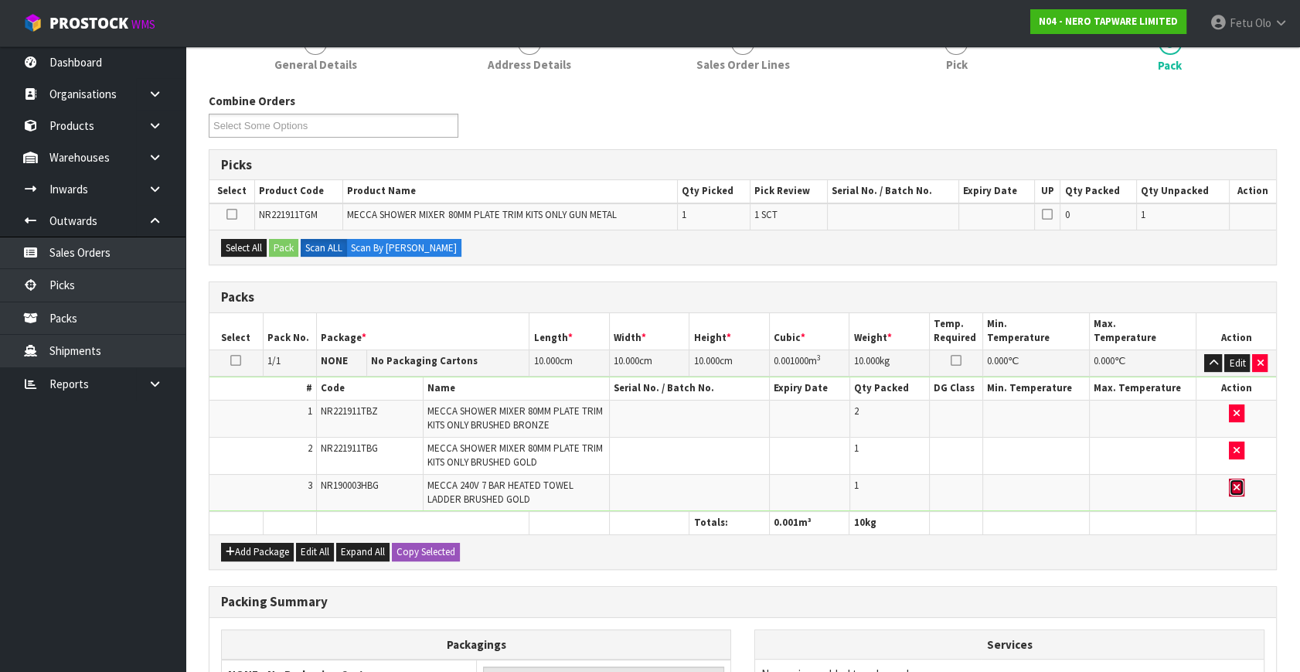
click at [1238, 483] on icon "button" at bounding box center [1236, 487] width 6 height 10
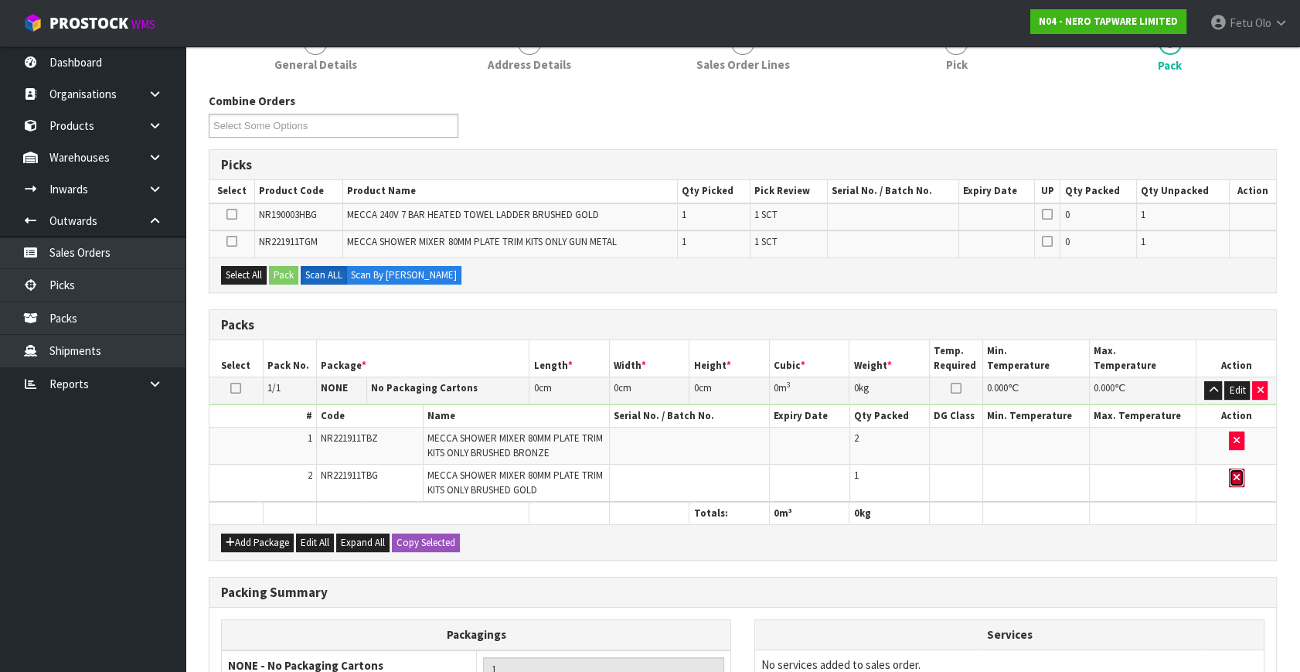
click at [1236, 482] on button "button" at bounding box center [1236, 477] width 15 height 19
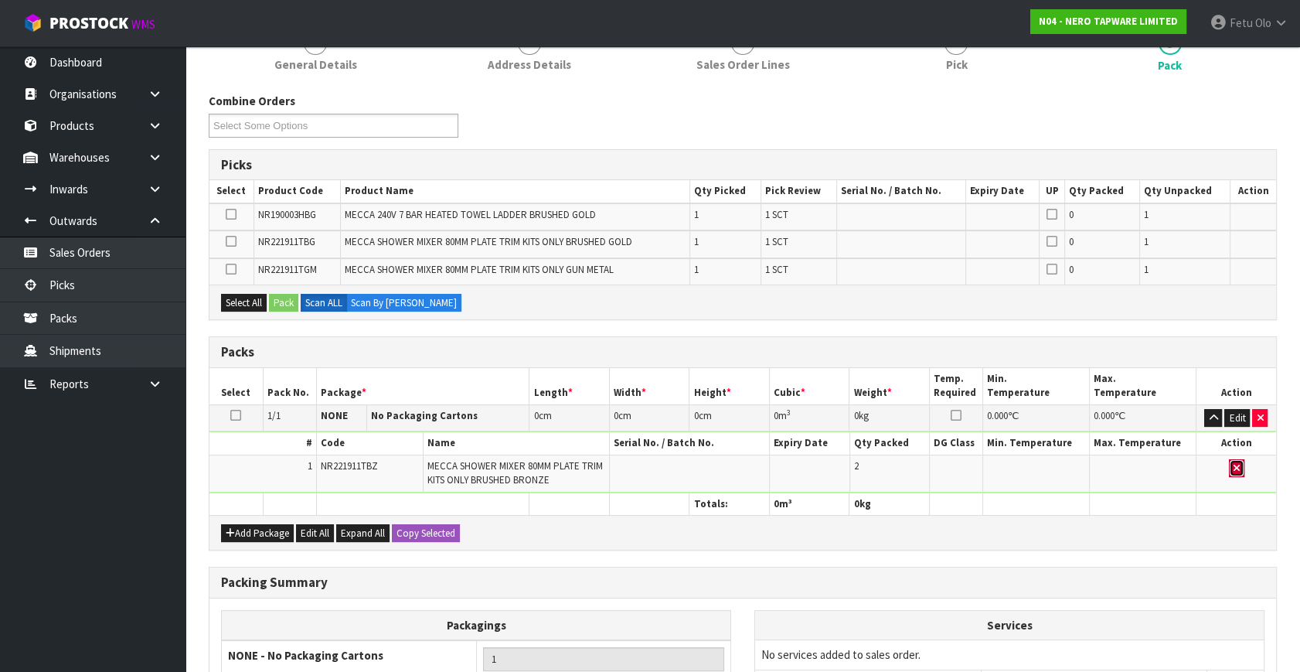
click at [1238, 464] on icon "button" at bounding box center [1236, 468] width 6 height 10
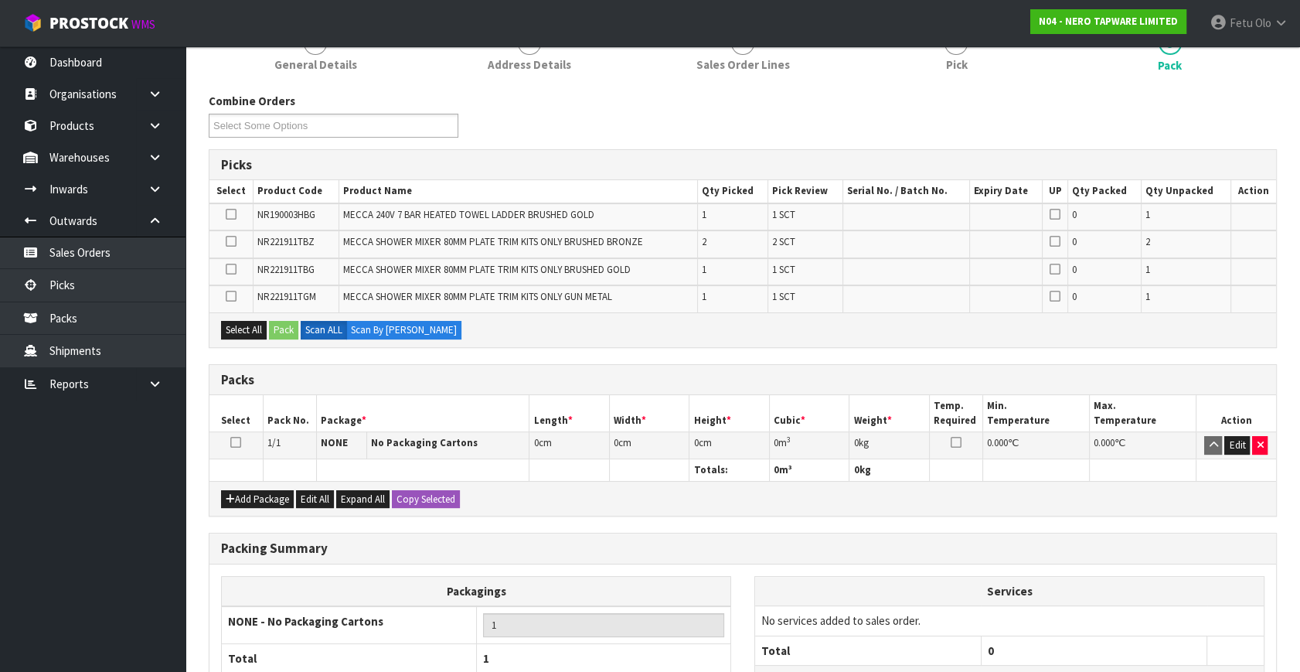
click at [124, 549] on ul "Dashboard Organisations Clients Consignees Carriers Products Categories Serial …" at bounding box center [92, 358] width 185 height 625
drag, startPoint x: 235, startPoint y: 440, endPoint x: 194, endPoint y: 527, distance: 96.5
click at [235, 442] on icon at bounding box center [235, 442] width 11 height 1
click at [96, 572] on ul "Dashboard Organisations Clients Consignees Carriers Products Categories Serial …" at bounding box center [92, 358] width 185 height 625
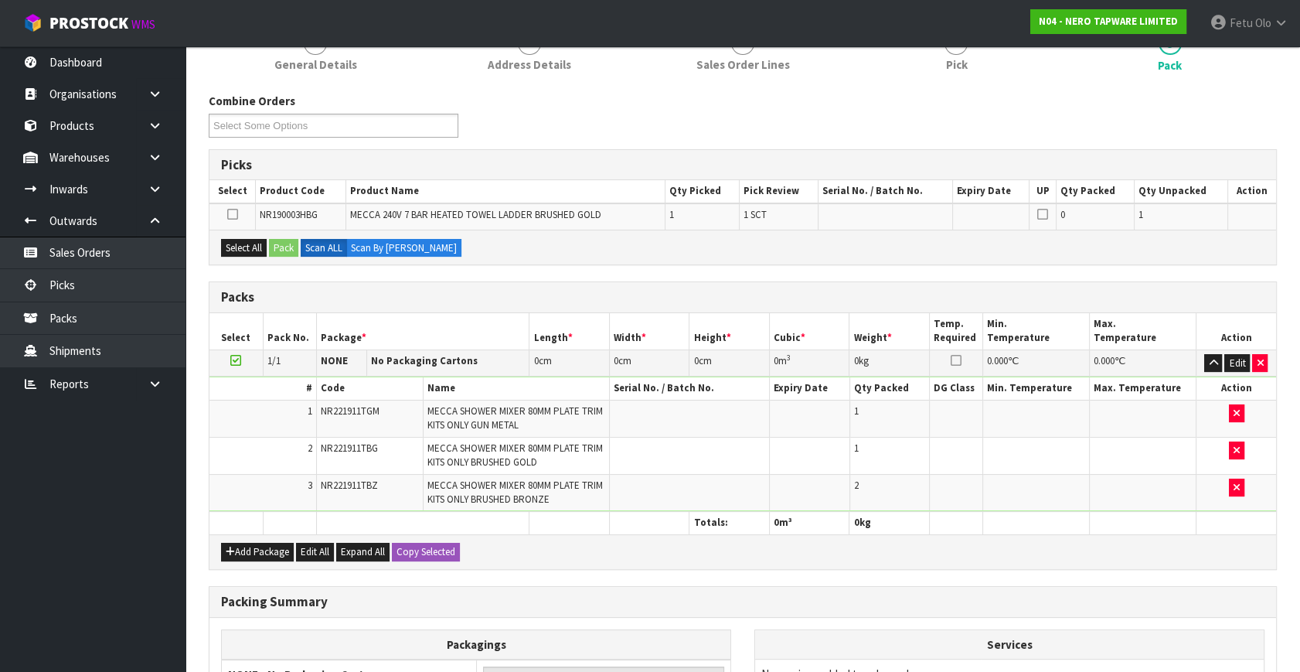
click at [240, 356] on td at bounding box center [235, 362] width 53 height 27
drag, startPoint x: 236, startPoint y: 356, endPoint x: 567, endPoint y: 312, distance: 332.8
click at [251, 350] on td at bounding box center [235, 362] width 53 height 27
click at [577, 292] on h3 "Packs" at bounding box center [742, 297] width 1043 height 15
click at [233, 360] on icon at bounding box center [235, 360] width 11 height 1
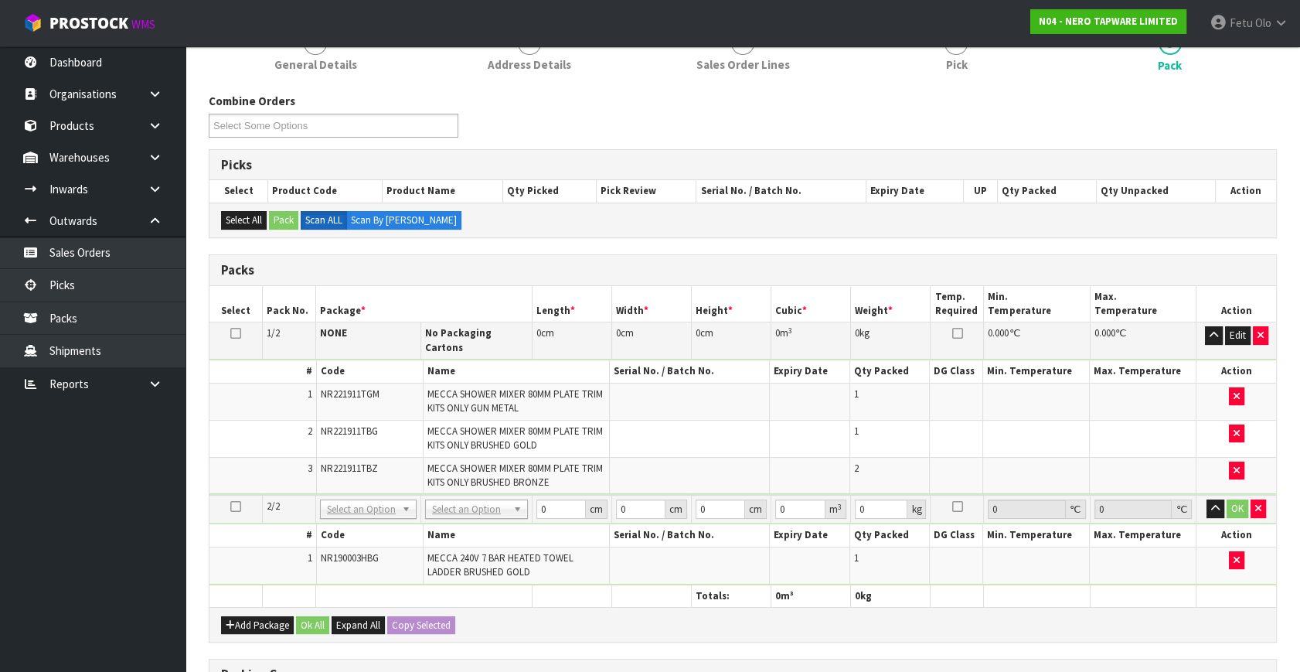
click at [448, 495] on td "No Packaging Cartons PLT GEN120 (1200 X 1000) PLT ONE WAY SKID CHEP HIRE PALLET…" at bounding box center [476, 509] width 111 height 29
drag, startPoint x: 450, startPoint y: 492, endPoint x: 454, endPoint y: 505, distance: 14.7
drag, startPoint x: 457, startPoint y: 542, endPoint x: 461, endPoint y: 549, distance: 8.4
type input "2"
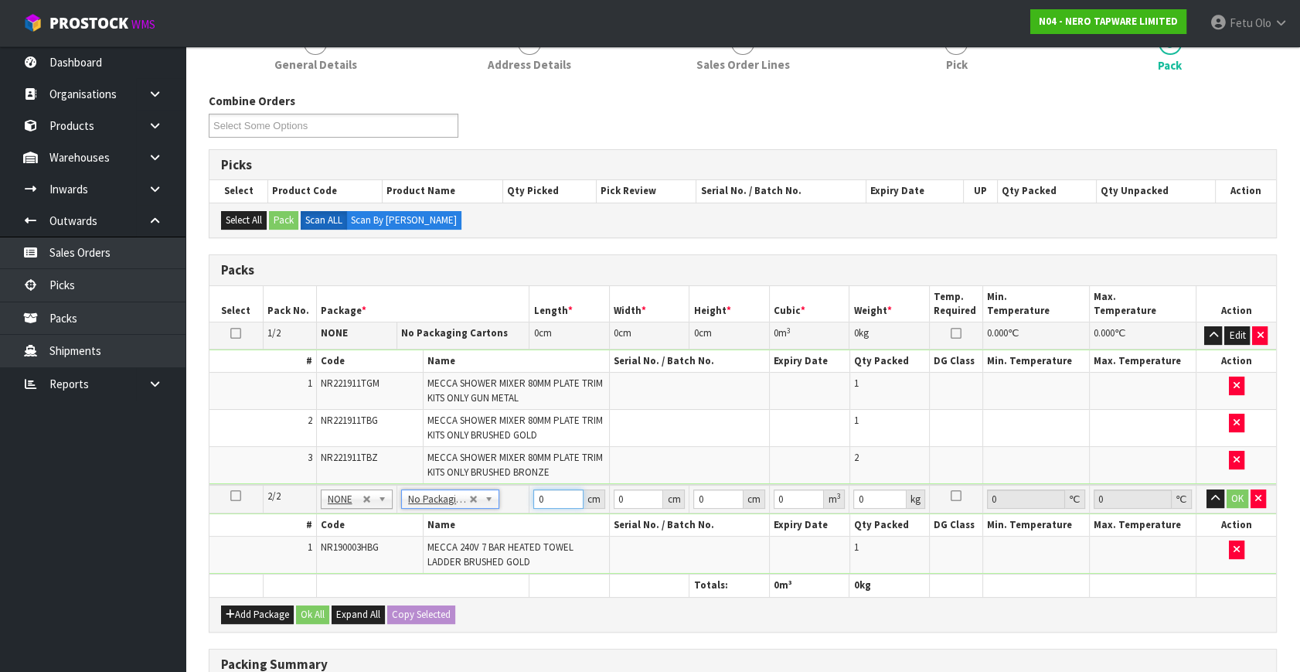
drag, startPoint x: 543, startPoint y: 495, endPoint x: 473, endPoint y: 555, distance: 92.6
click at [473, 555] on tbody "2/2 NONE 007-001 007-002 007-004 007-009 007-013 007-014 007-015 007-017 007-01…" at bounding box center [742, 530] width 1067 height 90
type input "87"
type input "68"
type input "1"
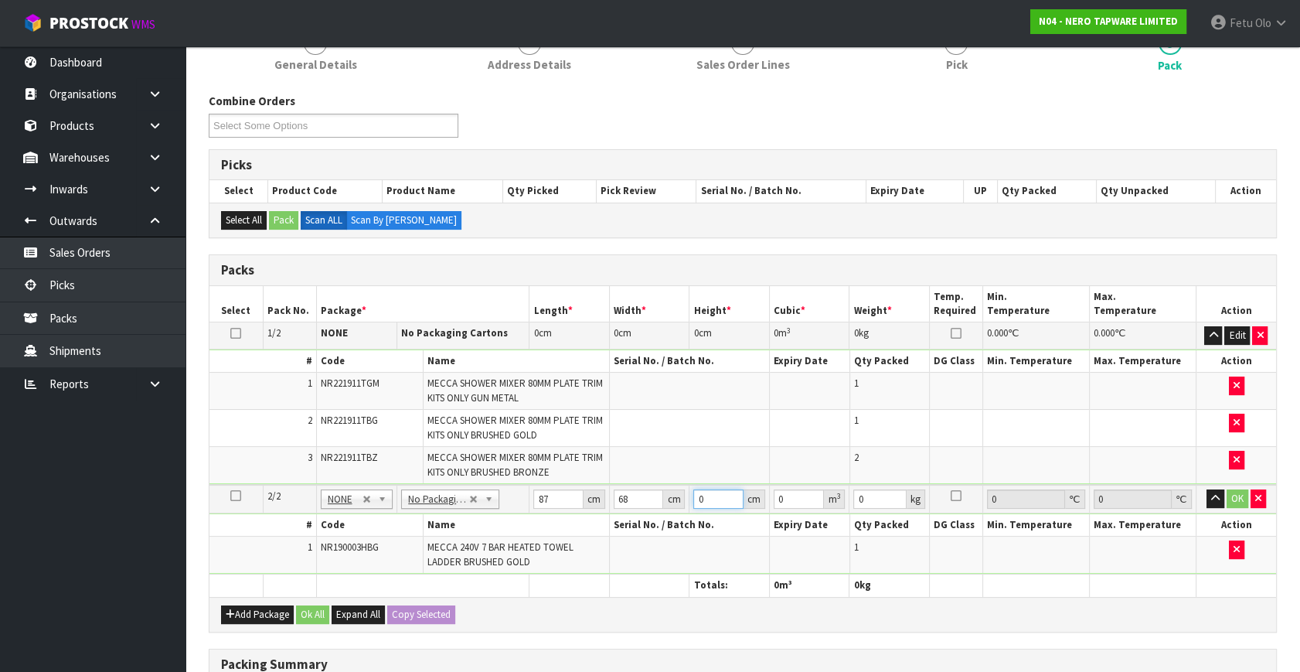
type input "0.005916"
type input "13"
type input "0.076908"
type input "13"
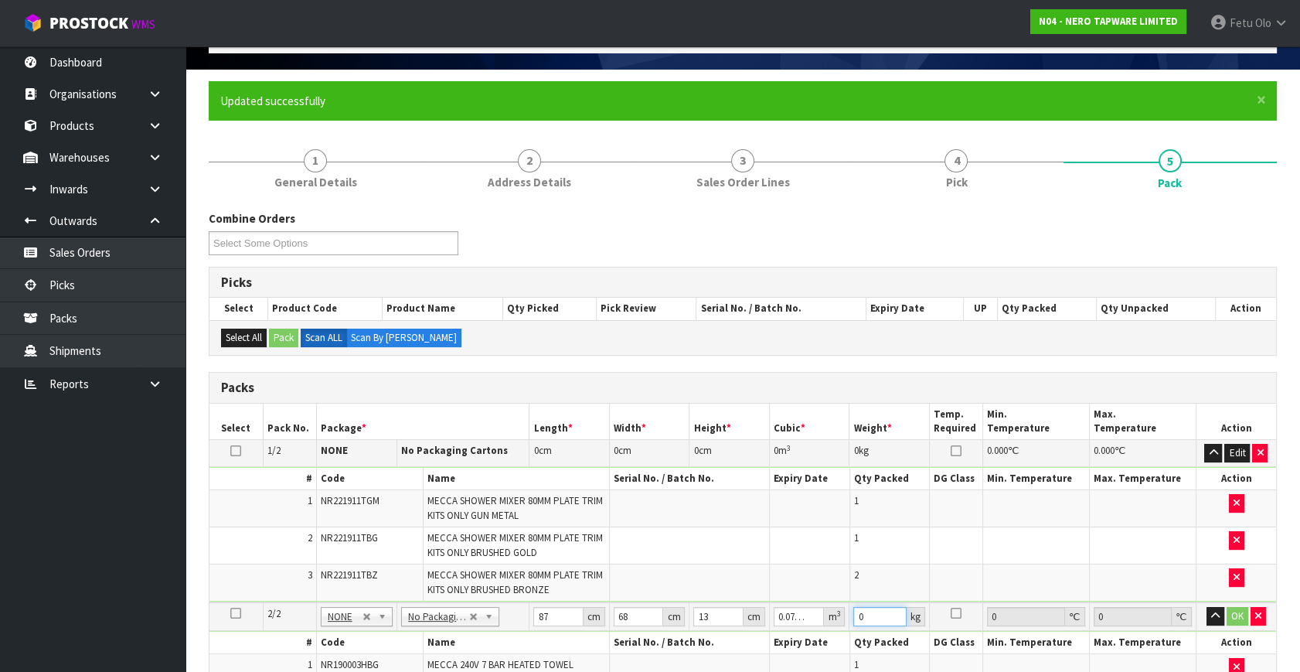
scroll to position [0, 0]
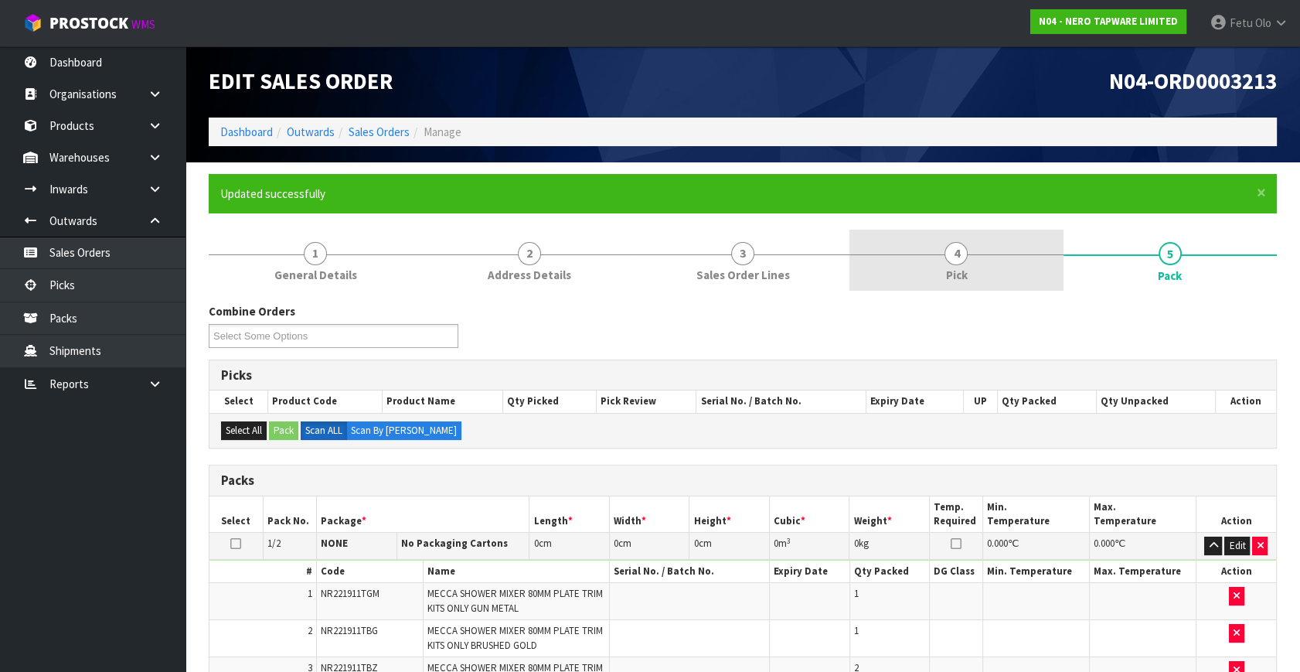
click at [969, 272] on link "4 Pick" at bounding box center [955, 260] width 213 height 61
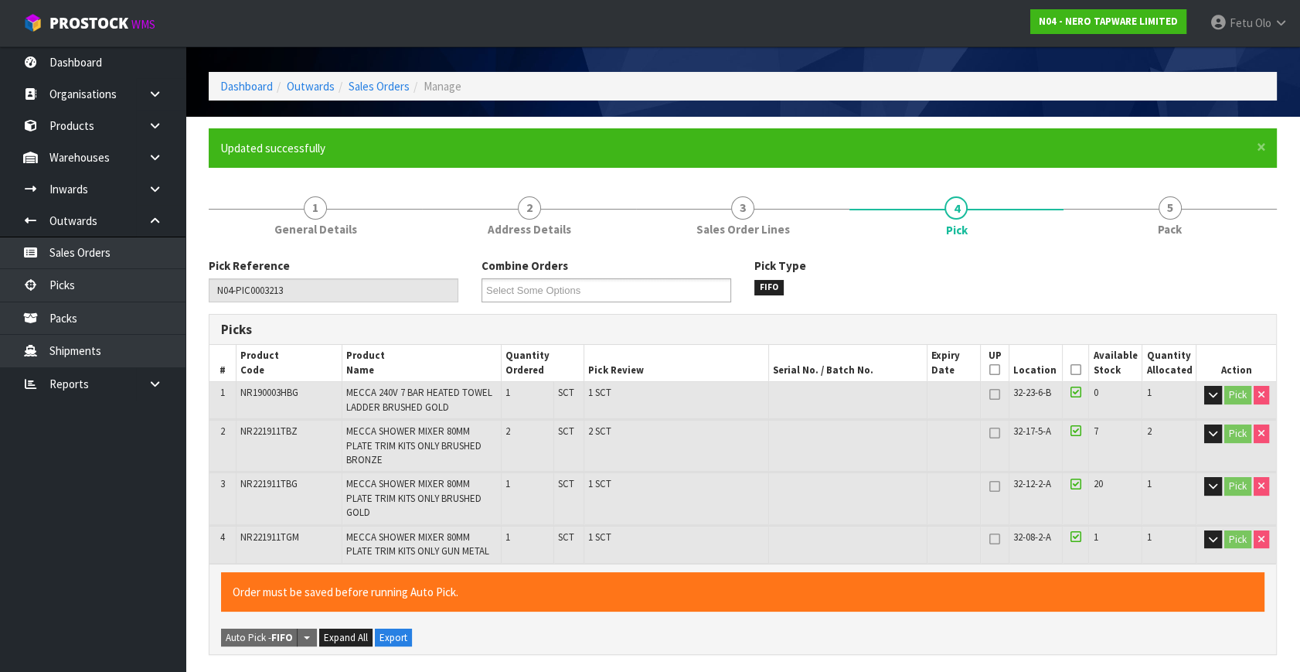
scroll to position [70, 0]
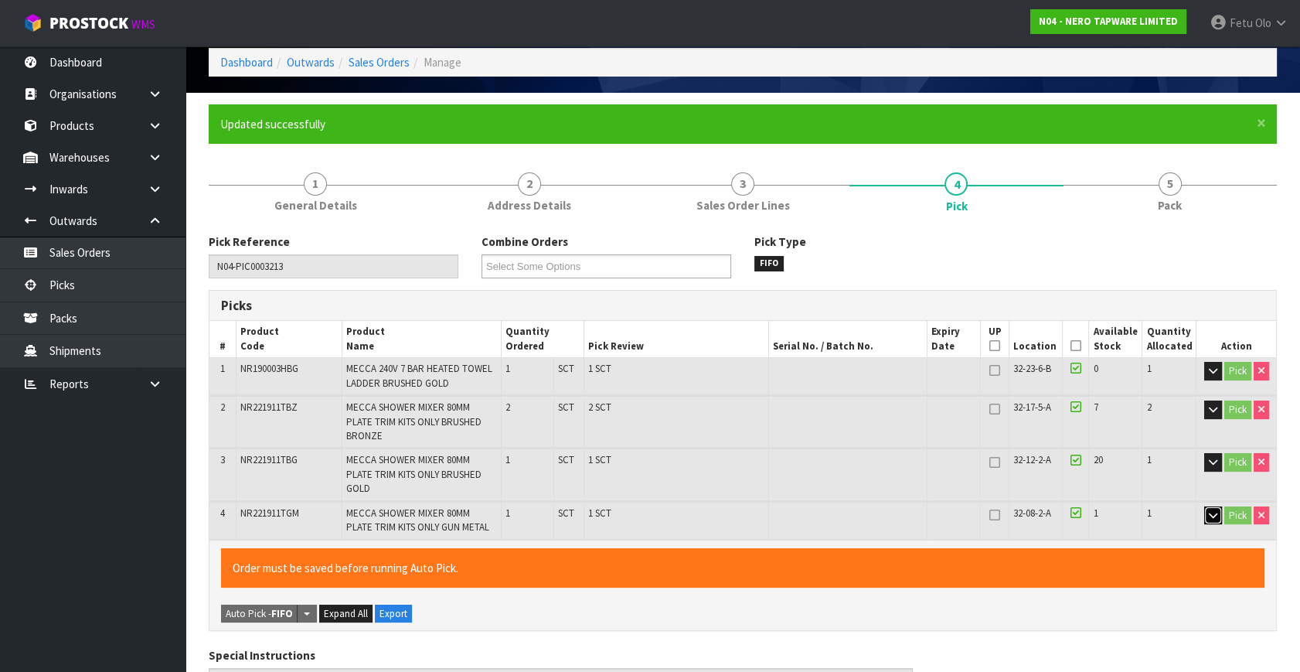
click at [1205, 506] on button "button" at bounding box center [1213, 515] width 18 height 19
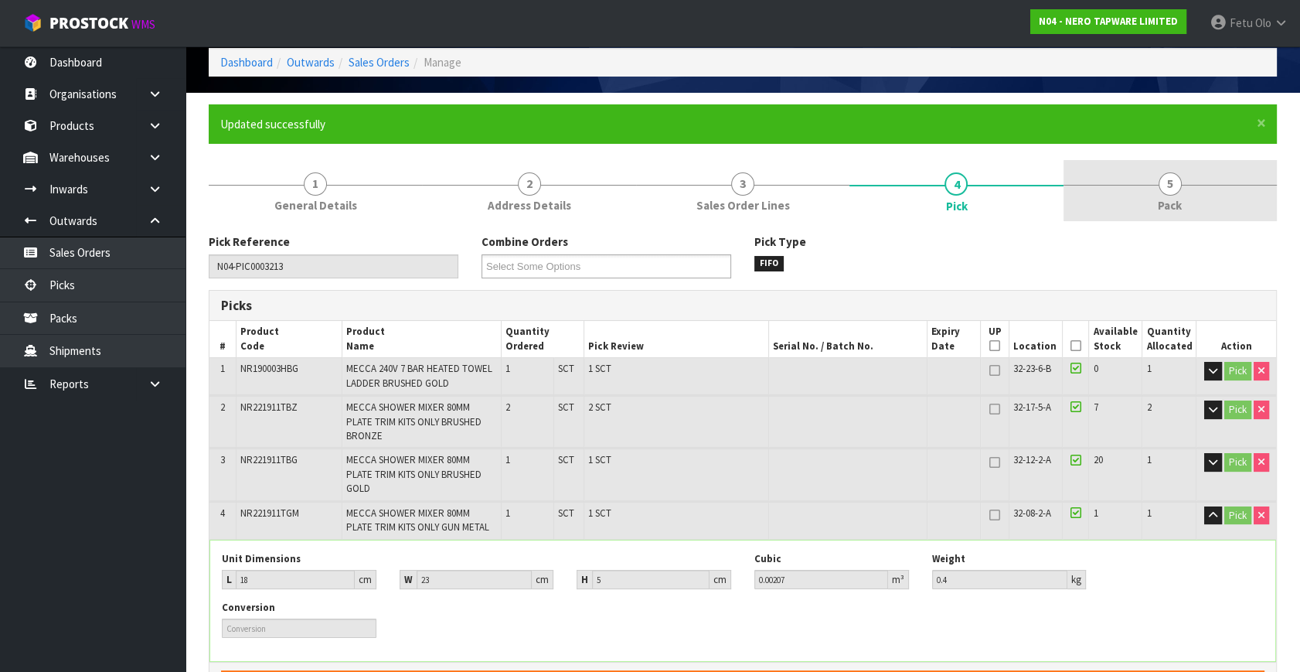
click at [1254, 184] on link "5 Pack" at bounding box center [1169, 190] width 213 height 61
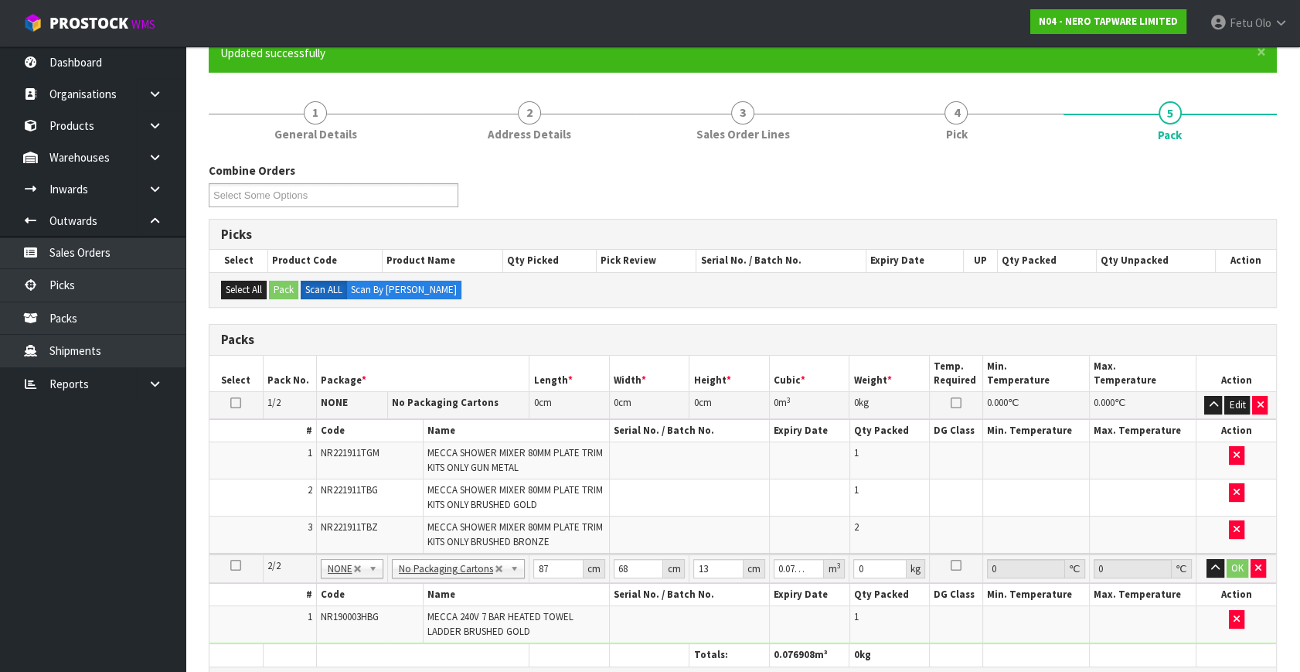
scroll to position [0, 0]
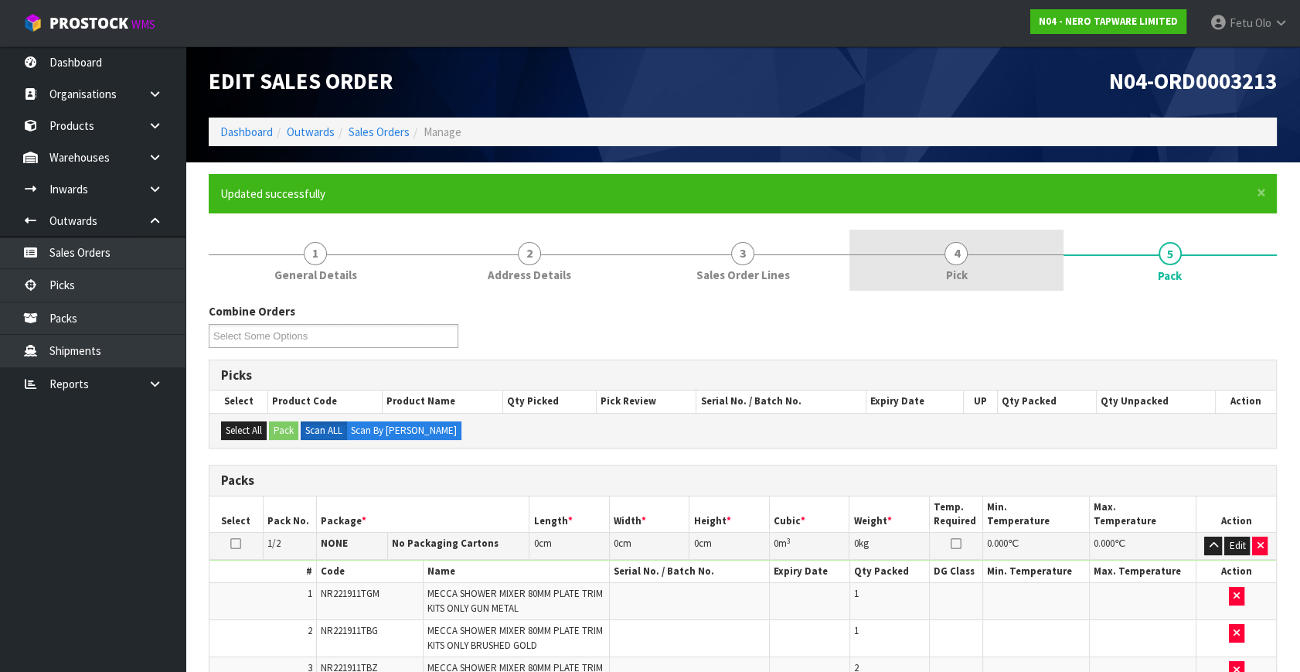
click at [999, 268] on link "4 Pick" at bounding box center [955, 260] width 213 height 61
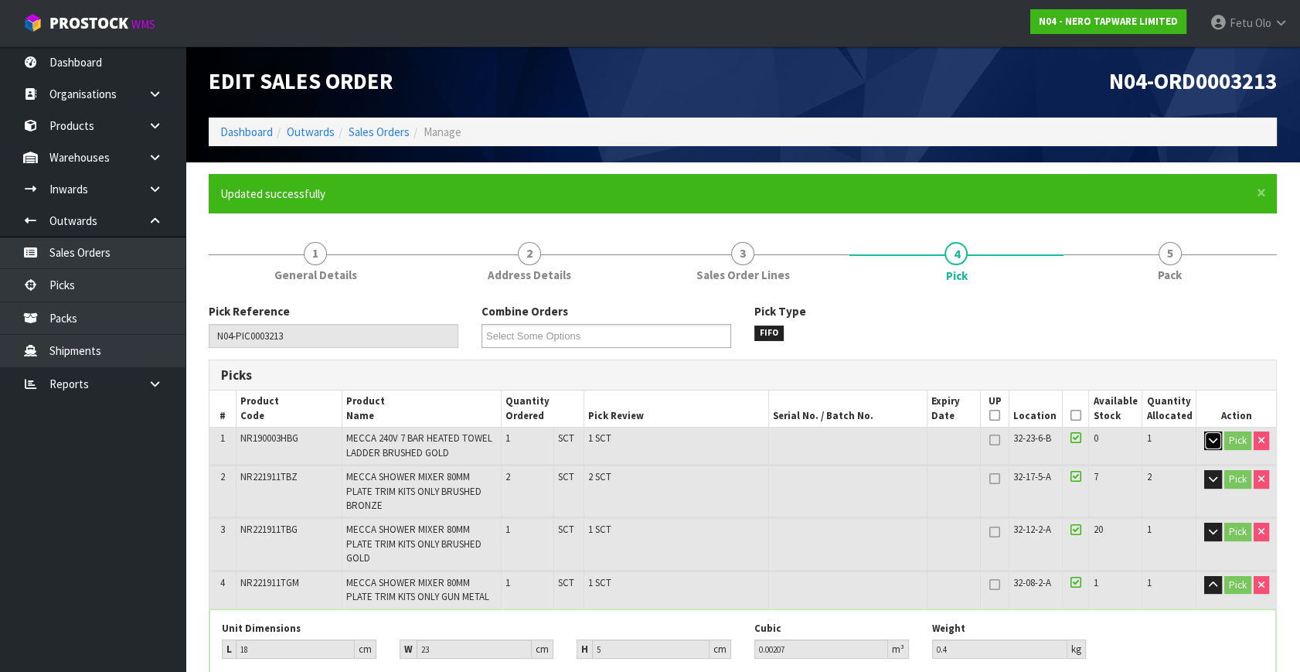
click at [1215, 439] on icon "button" at bounding box center [1213, 440] width 9 height 10
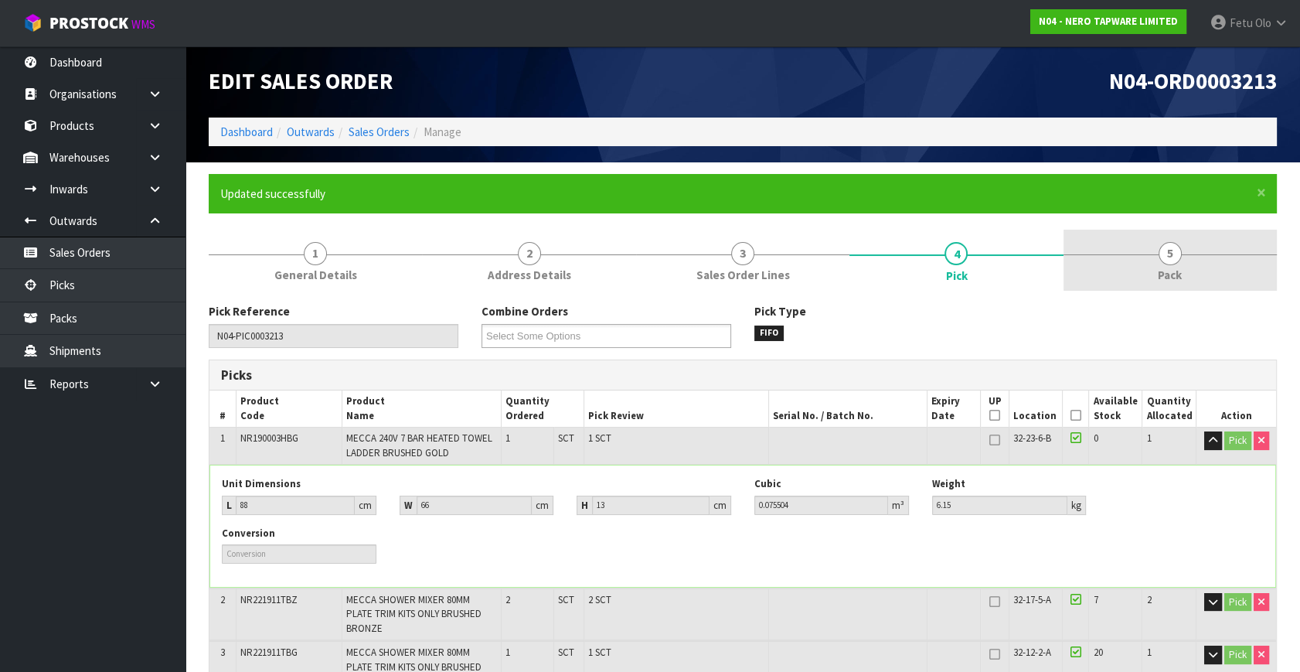
click at [1184, 254] on div at bounding box center [1169, 254] width 213 height 1
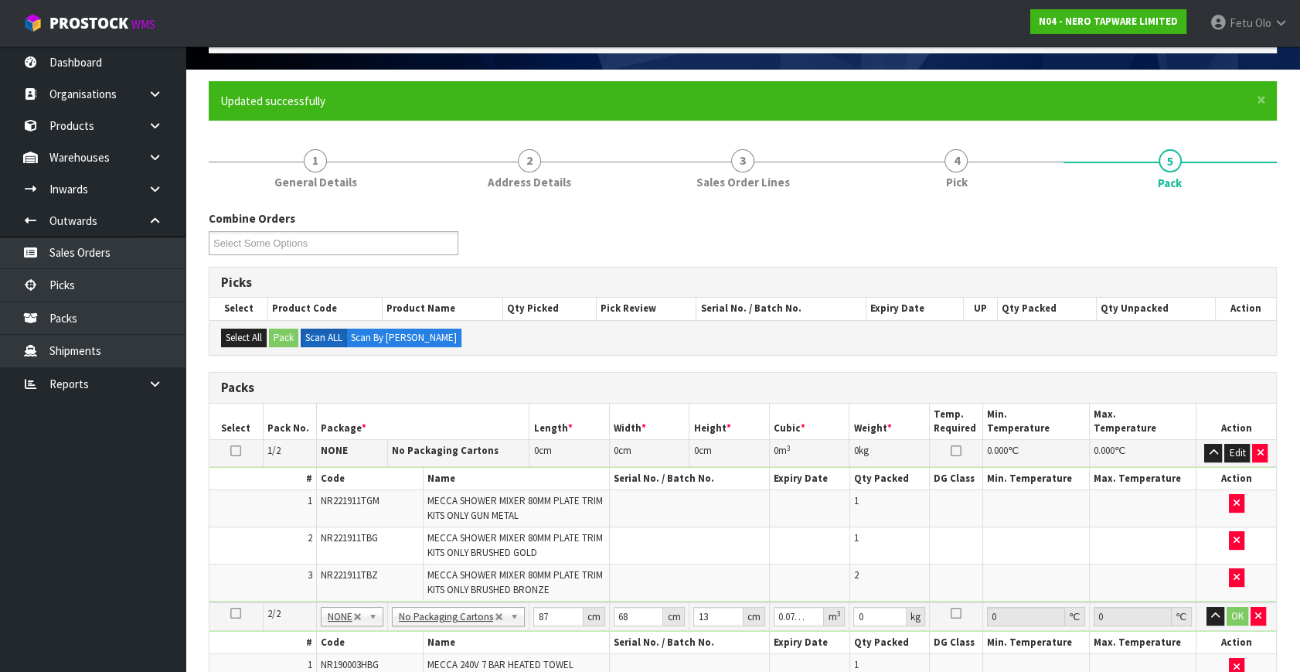
scroll to position [281, 0]
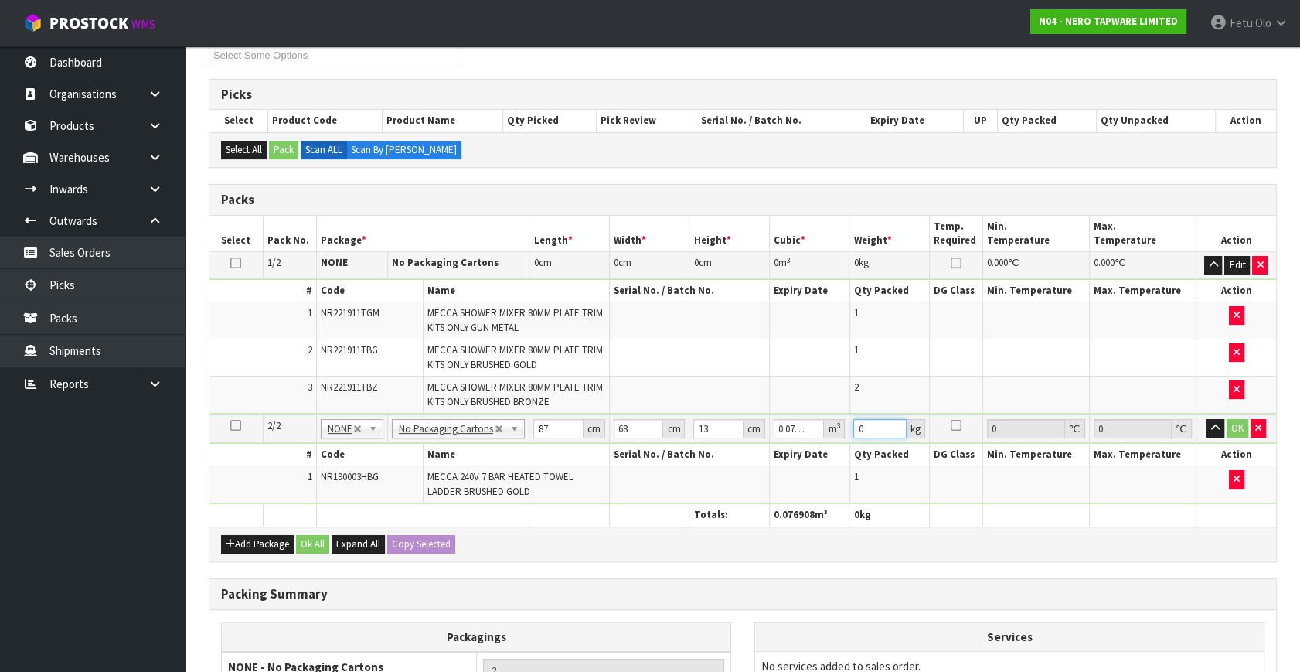
drag, startPoint x: 871, startPoint y: 434, endPoint x: 811, endPoint y: 437, distance: 60.3
click at [801, 436] on tr "2/2 NONE 007-001 007-002 007-004 007-009 007-013 007-014 007-015 007-017 007-01…" at bounding box center [742, 428] width 1067 height 29
type input "7"
click button "OK" at bounding box center [1238, 428] width 22 height 19
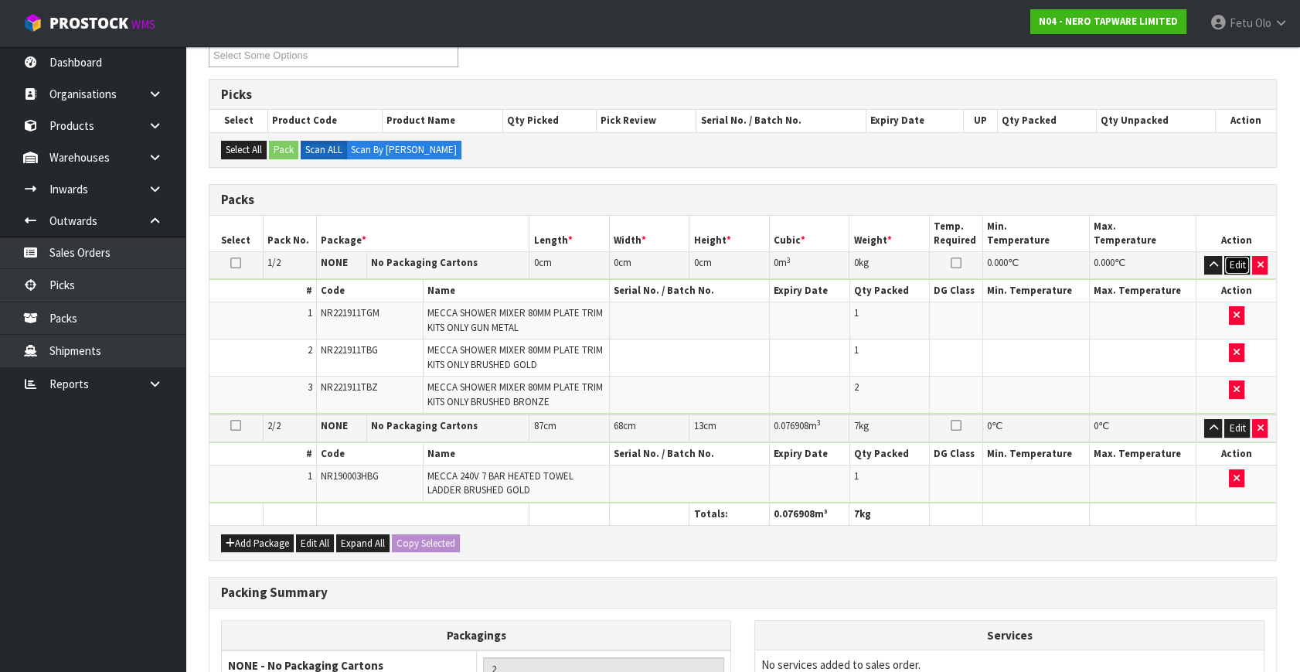
click at [1229, 263] on button "Edit" at bounding box center [1237, 265] width 26 height 19
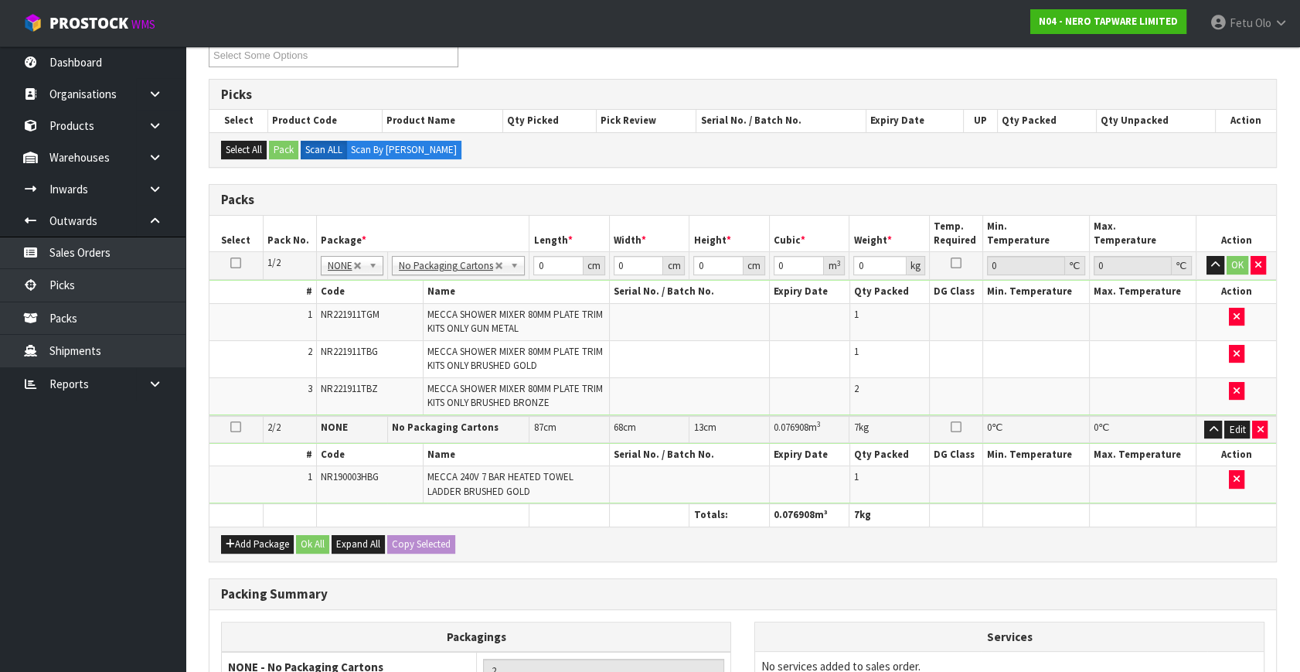
click at [464, 274] on td "No Packaging Cartons PLT GEN120 (1200 X 1000) PLT ONE WAY SKID CHEP HIRE PALLET…" at bounding box center [458, 266] width 142 height 28
click at [454, 274] on td "No Packaging Cartons PLT GEN120 (1200 X 1000) PLT ONE WAY SKID CHEP HIRE PALLET…" at bounding box center [458, 266] width 142 height 28
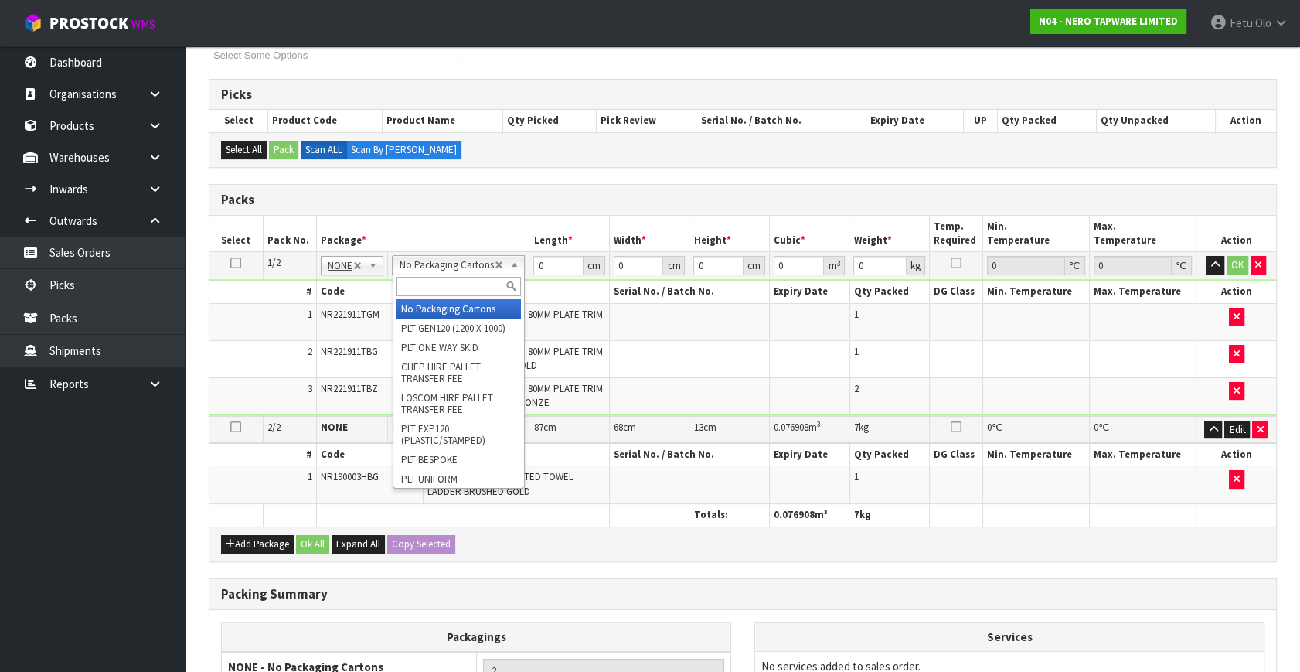
click at [465, 283] on input "text" at bounding box center [458, 286] width 124 height 19
type input "a4"
type input "1"
type input "31"
type input "22.5"
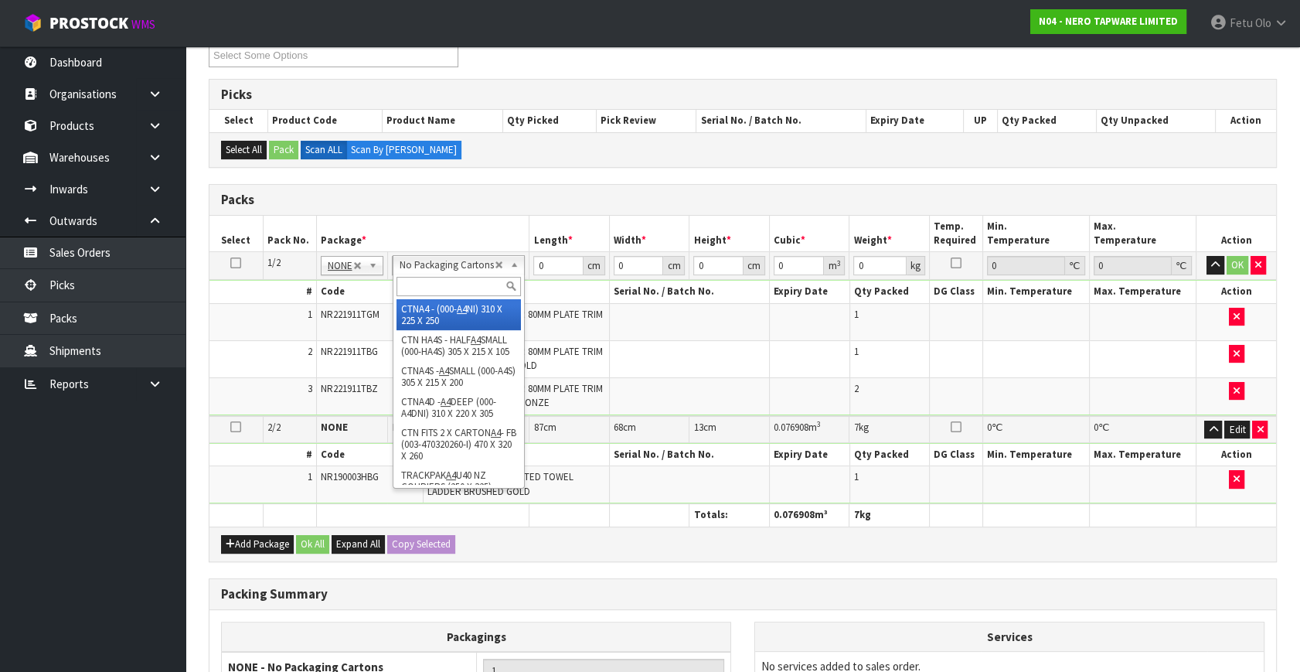
type input "25"
type input "0.017438"
type input "1.5"
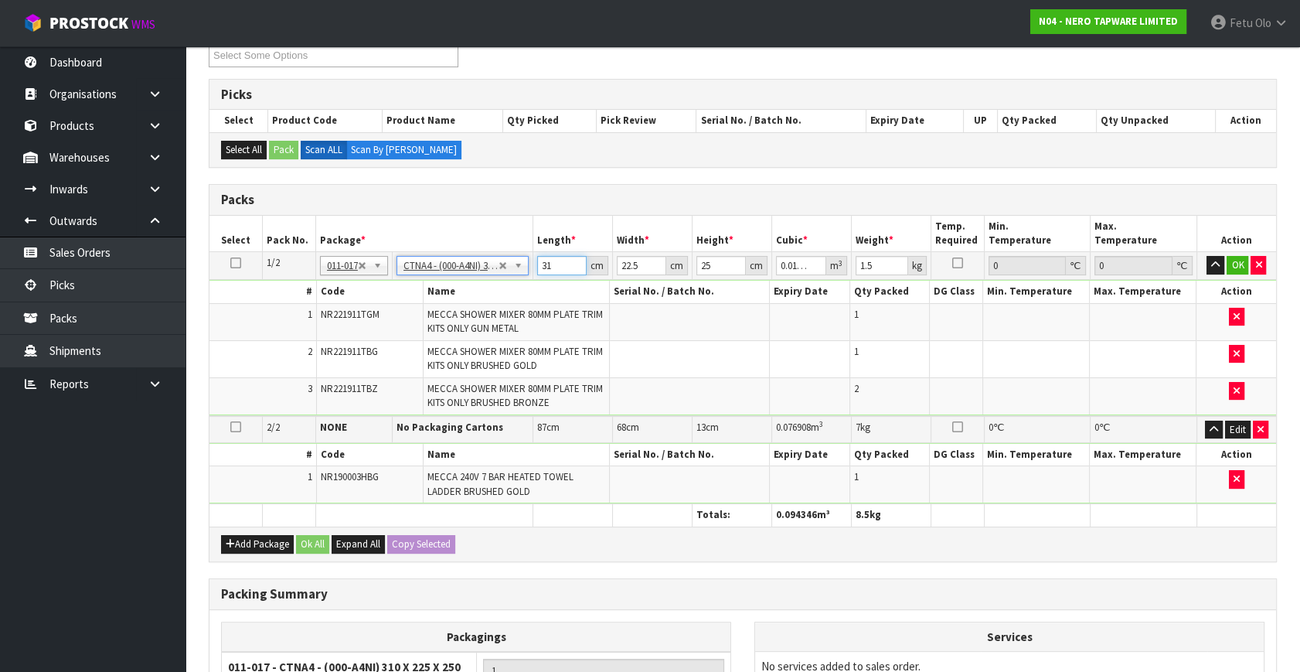
drag, startPoint x: 556, startPoint y: 264, endPoint x: 264, endPoint y: 328, distance: 299.9
click at [264, 328] on tbody "1/2 NONE 007-001 007-002 007-004 007-009 007-013 007-014 007-015 007-017 007-01…" at bounding box center [742, 334] width 1067 height 164
type input "3"
type input "0.001687"
type input "32"
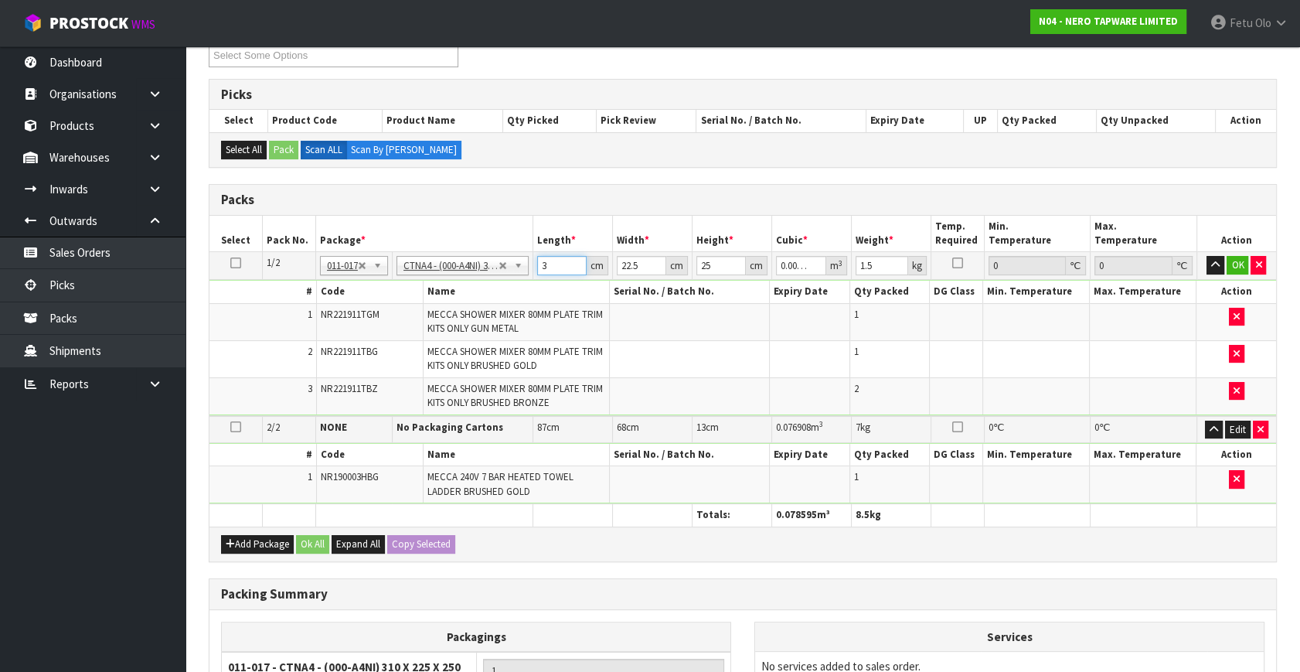
type input "0.018"
type input "32"
type input "2"
type input "0.0016"
type input "24"
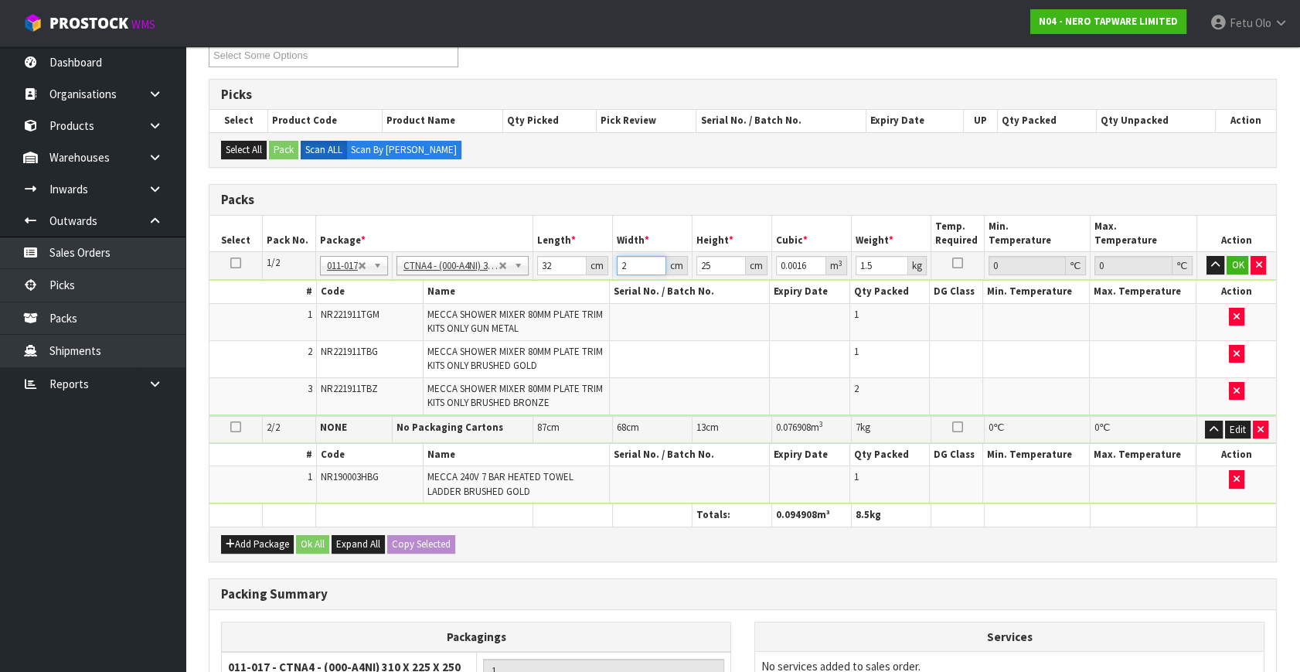
type input "0.0192"
type input "24"
type input "2"
type input "0.001536"
type input "20"
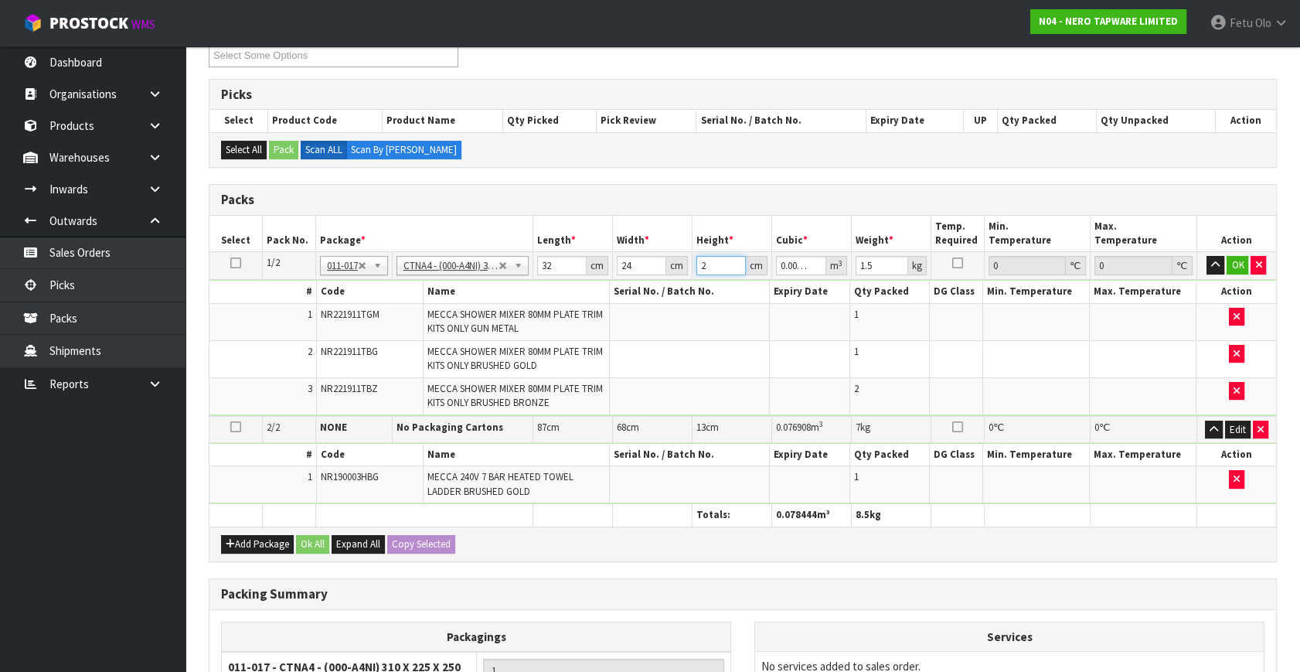
type input "0.01536"
type input "20"
type input "3"
click button "OK" at bounding box center [1238, 265] width 22 height 19
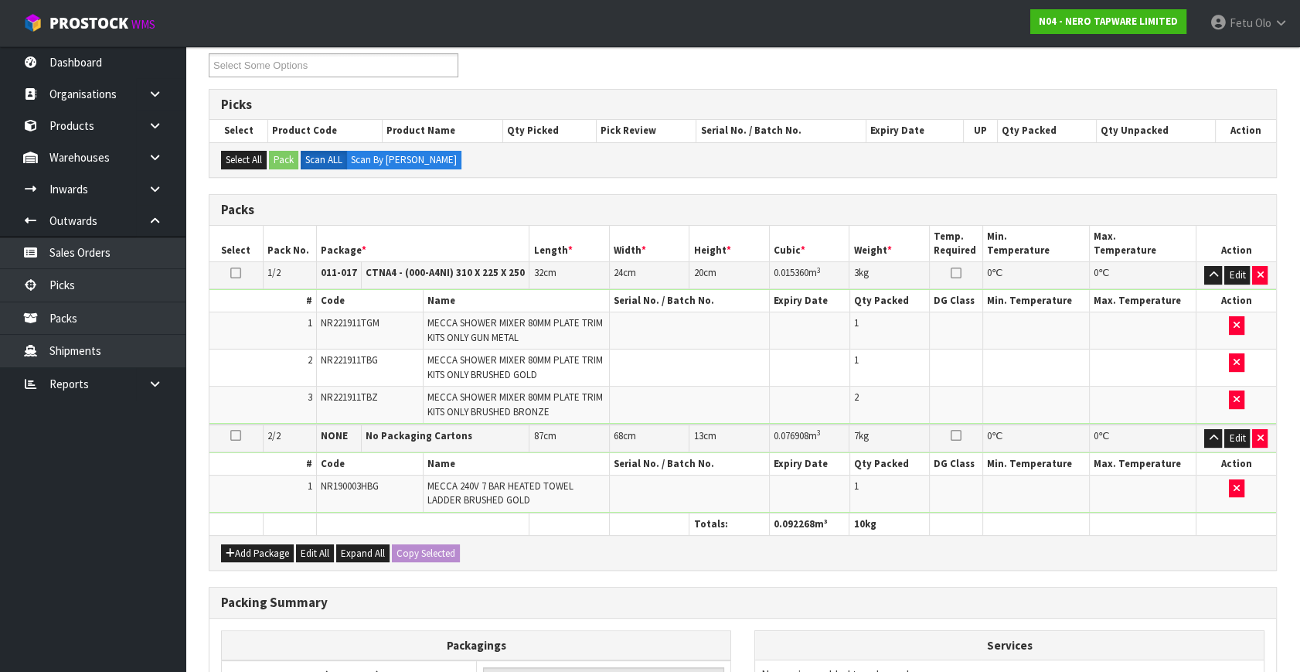
scroll to position [495, 0]
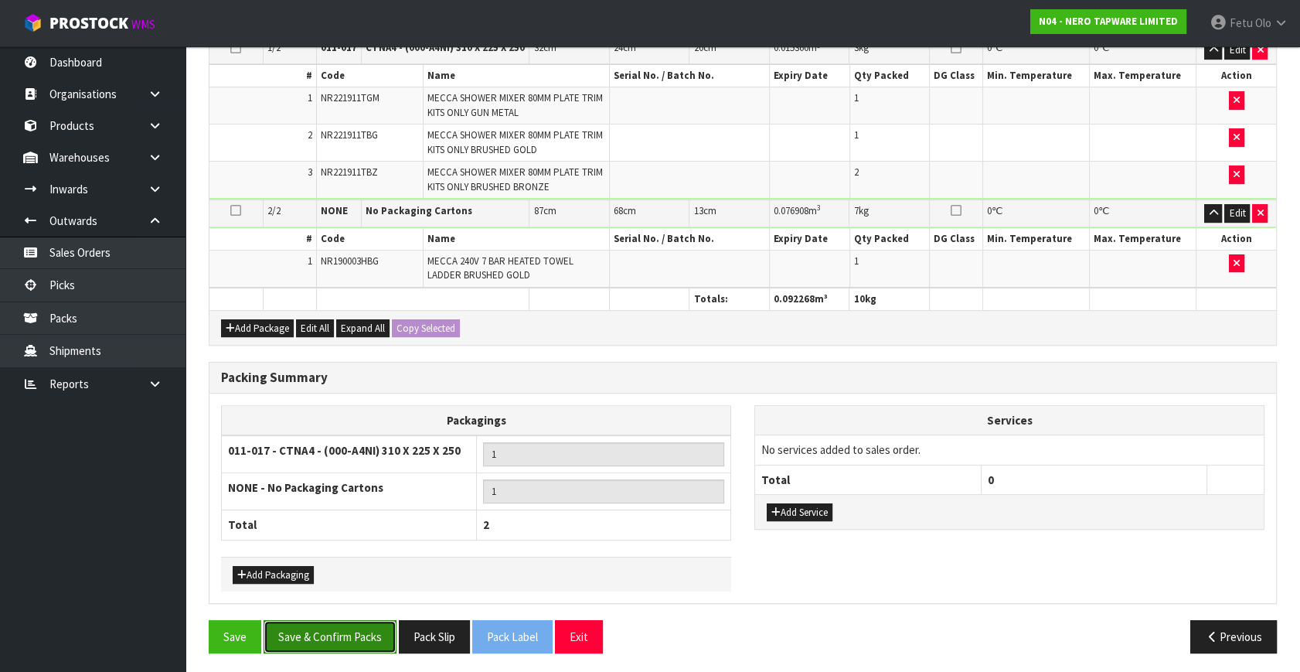
click at [356, 631] on button "Save & Confirm Packs" at bounding box center [330, 636] width 133 height 33
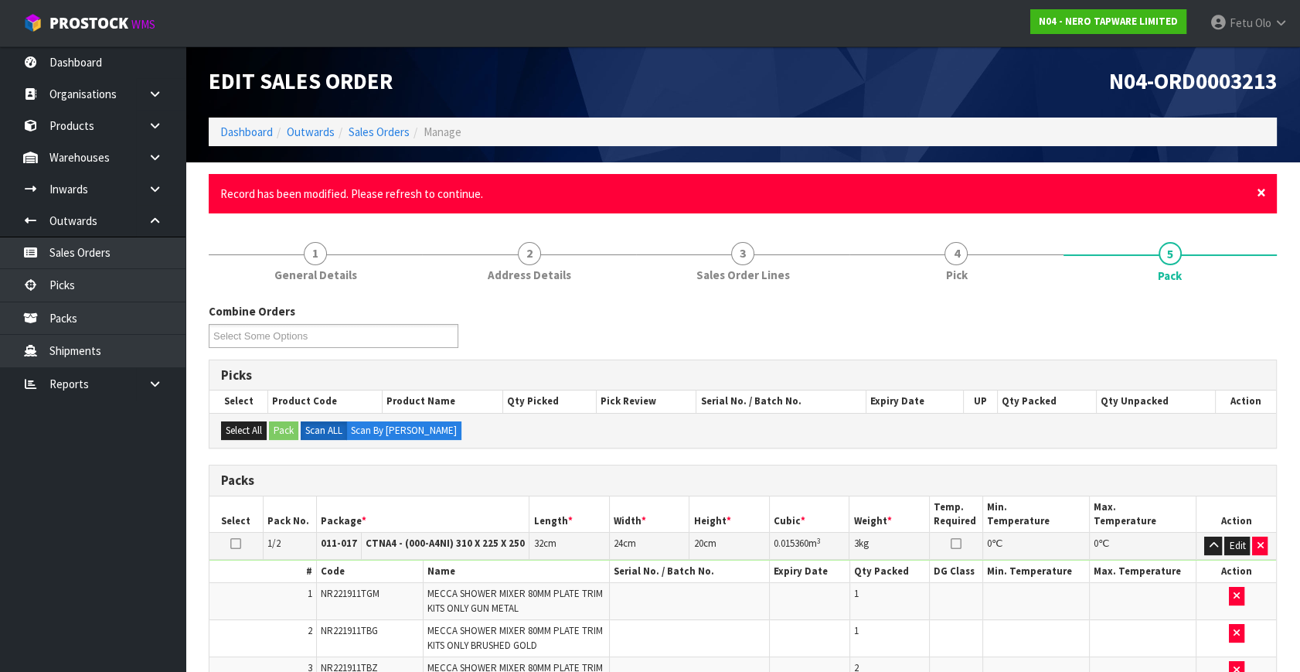
click at [1264, 193] on span "×" at bounding box center [1261, 193] width 9 height 22
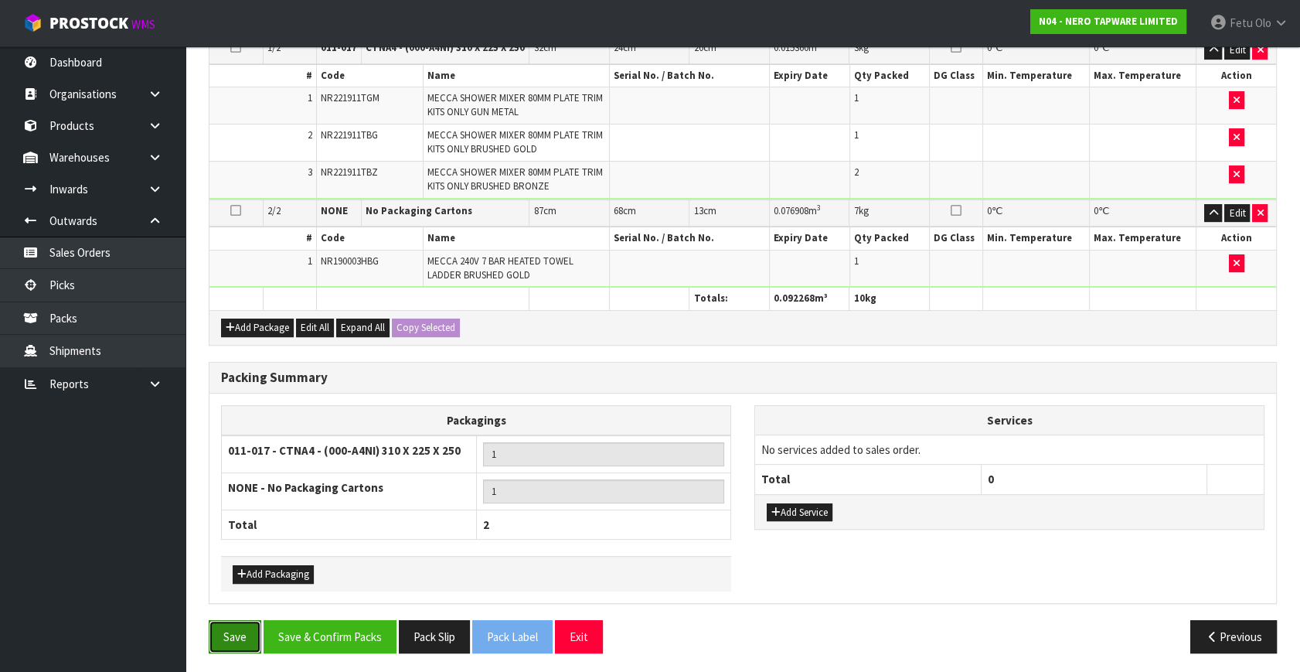
click at [246, 628] on button "Save" at bounding box center [235, 636] width 53 height 33
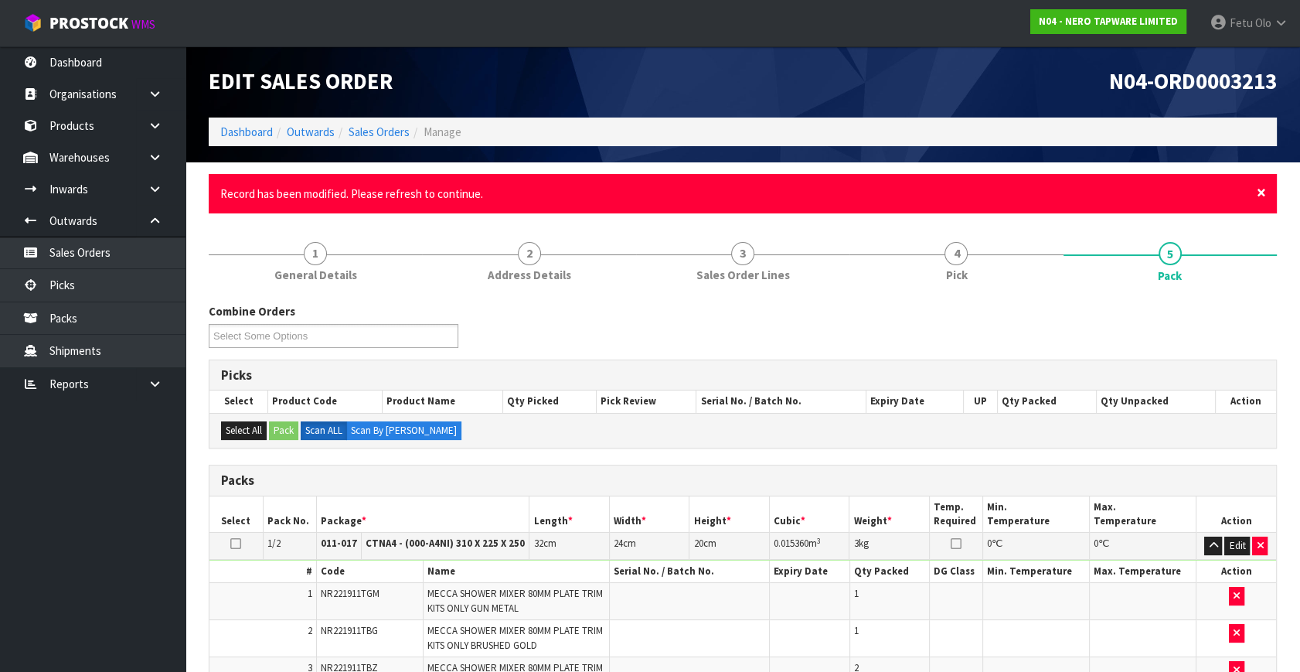
click at [1261, 191] on span "×" at bounding box center [1261, 193] width 9 height 22
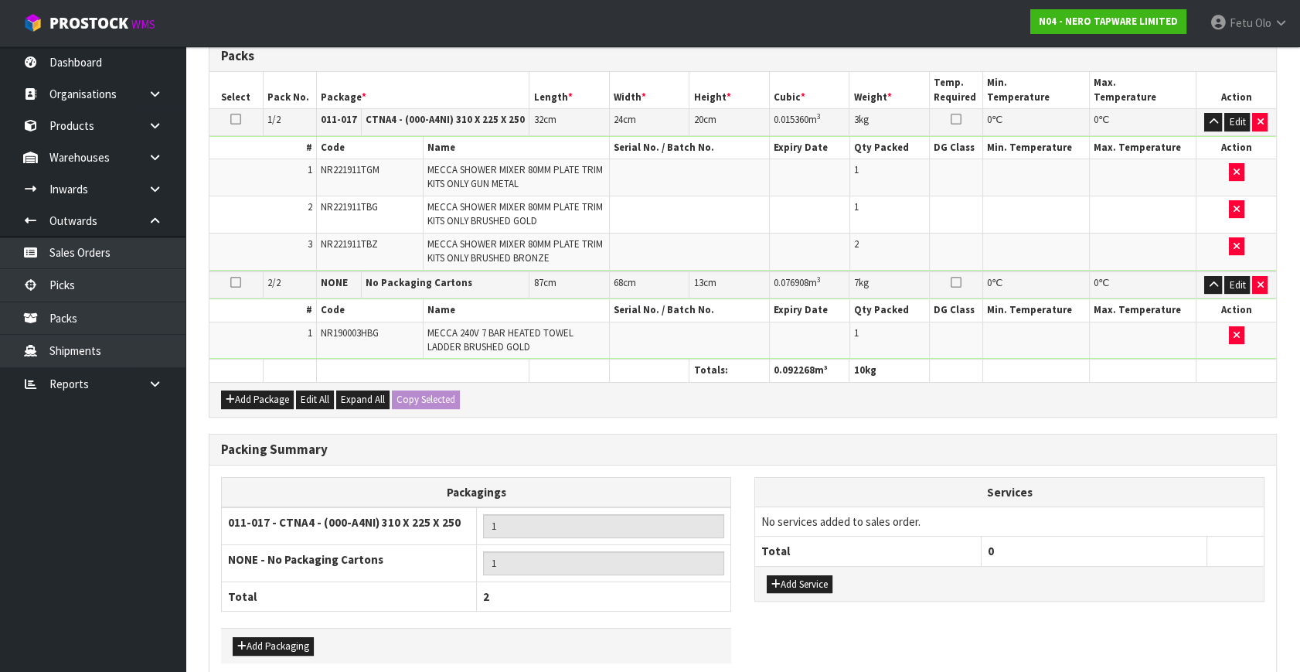
scroll to position [440, 0]
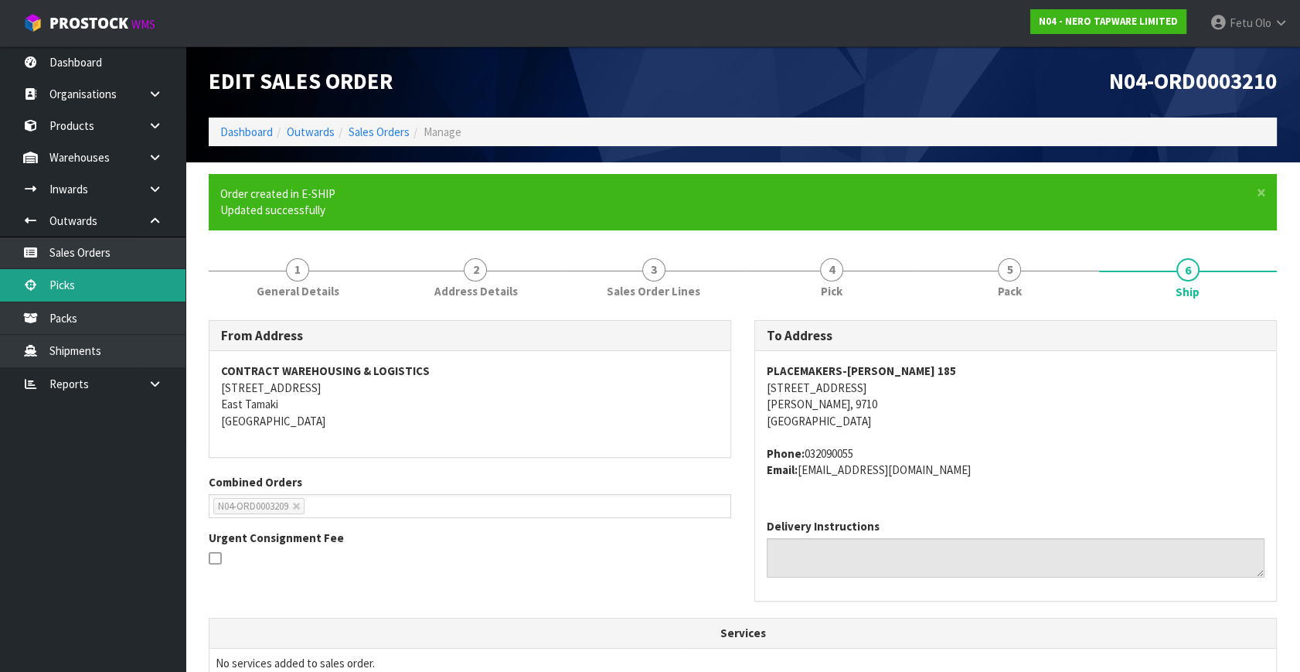
click at [102, 287] on link "Picks" at bounding box center [92, 285] width 185 height 32
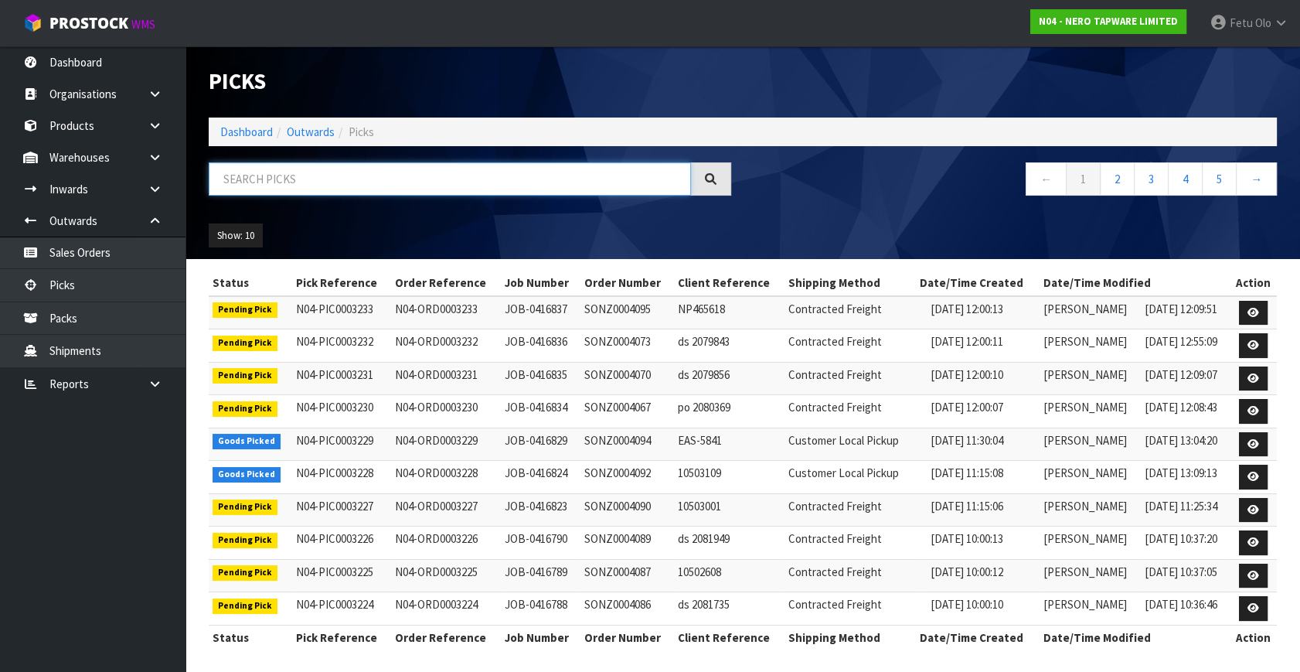
click at [327, 182] on input "text" at bounding box center [450, 178] width 482 height 33
type input "3212"
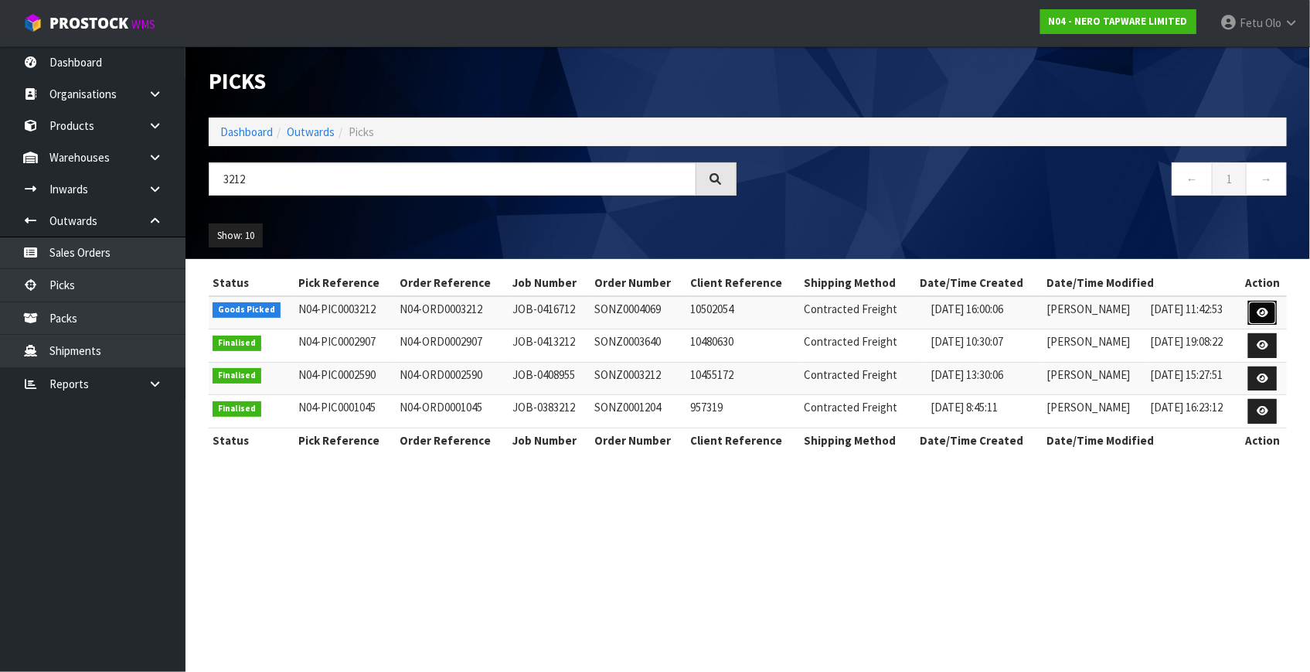
click at [1271, 318] on link at bounding box center [1262, 313] width 29 height 25
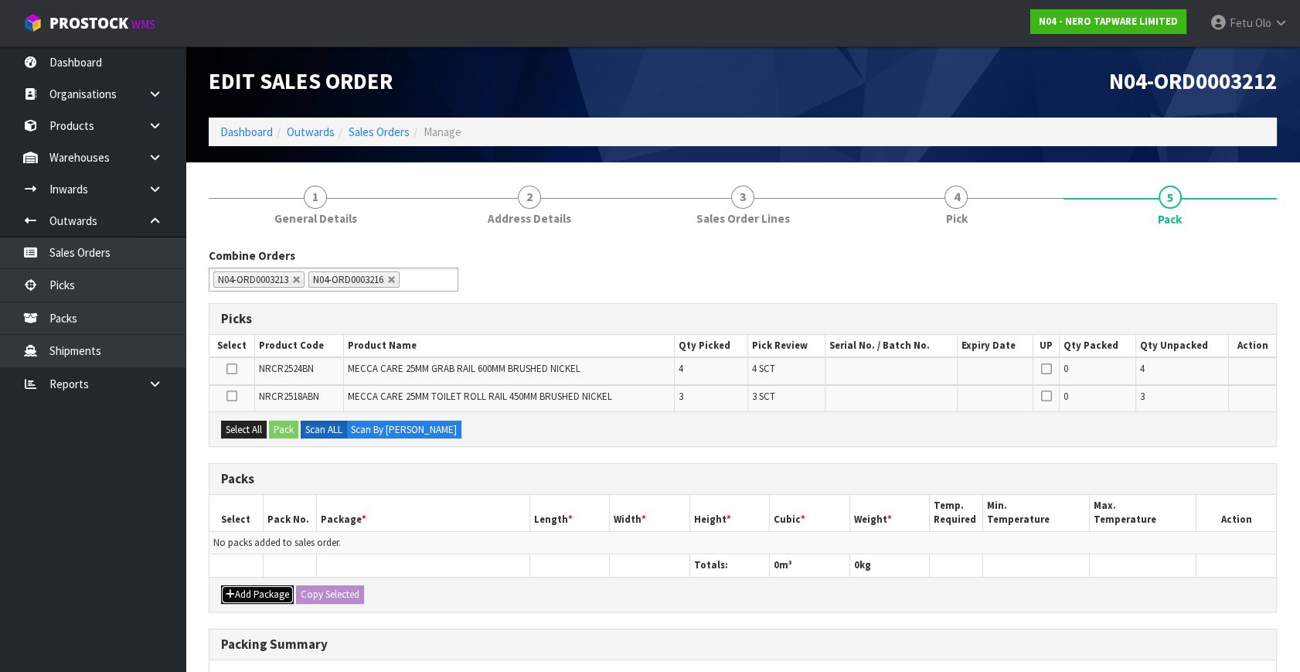
drag, startPoint x: 250, startPoint y: 586, endPoint x: 241, endPoint y: 565, distance: 22.5
click at [250, 587] on button "Add Package" at bounding box center [257, 594] width 73 height 19
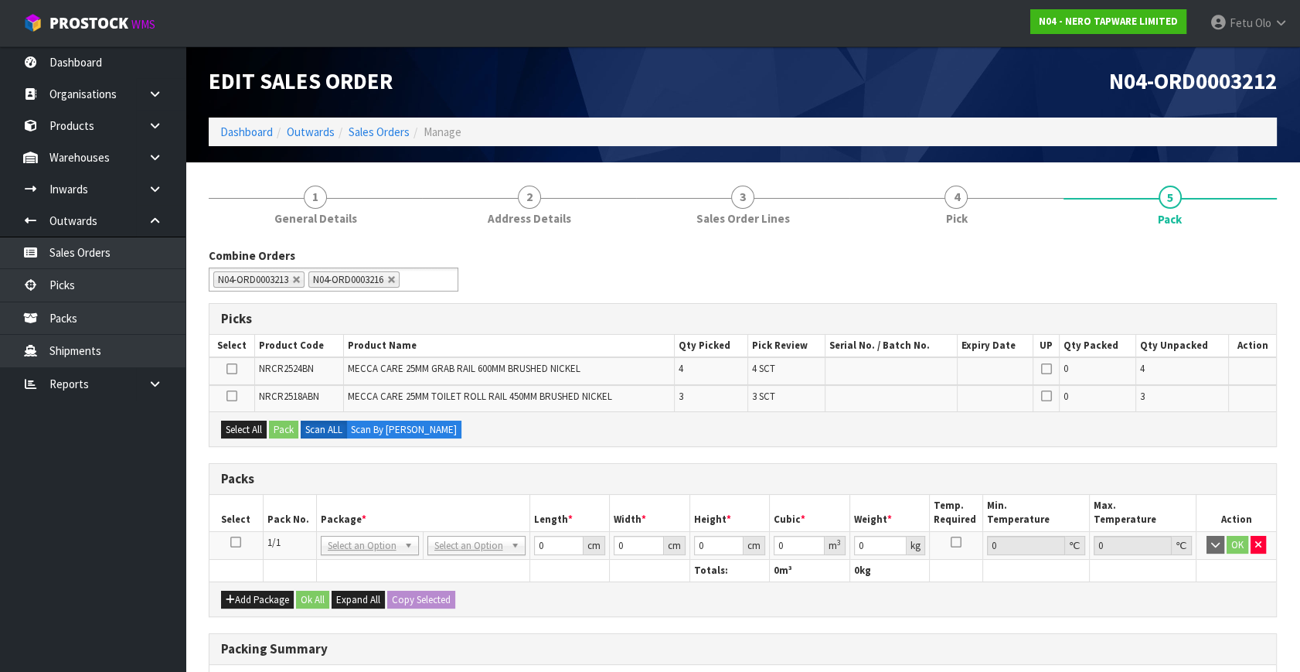
click at [239, 543] on icon at bounding box center [235, 542] width 11 height 1
click at [332, 515] on th "Package *" at bounding box center [422, 513] width 213 height 36
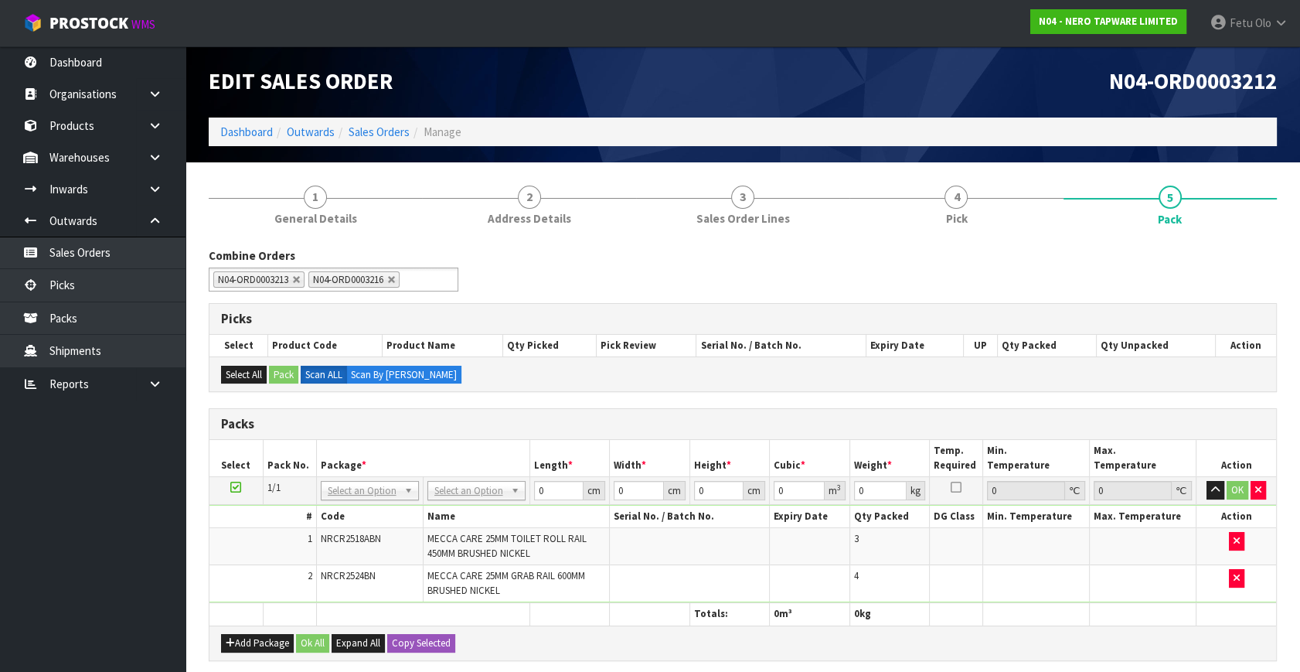
drag, startPoint x: 456, startPoint y: 488, endPoint x: 451, endPoint y: 513, distance: 26.1
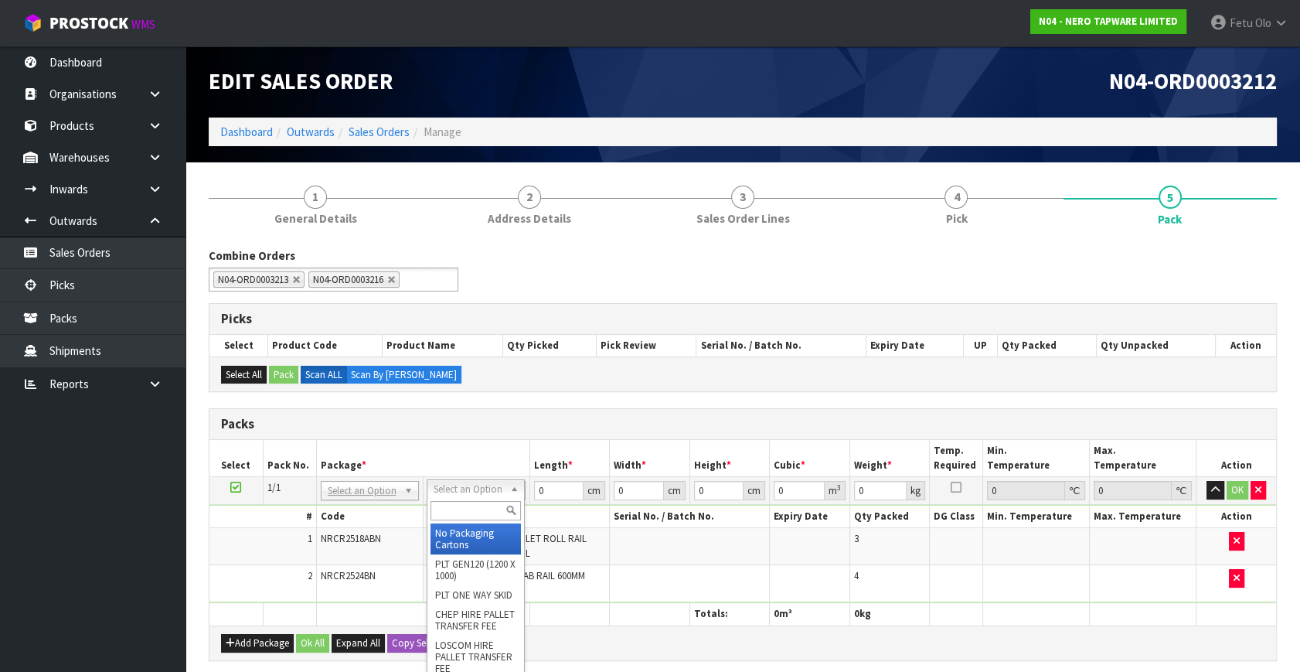
drag, startPoint x: 451, startPoint y: 542, endPoint x: 512, endPoint y: 517, distance: 65.2
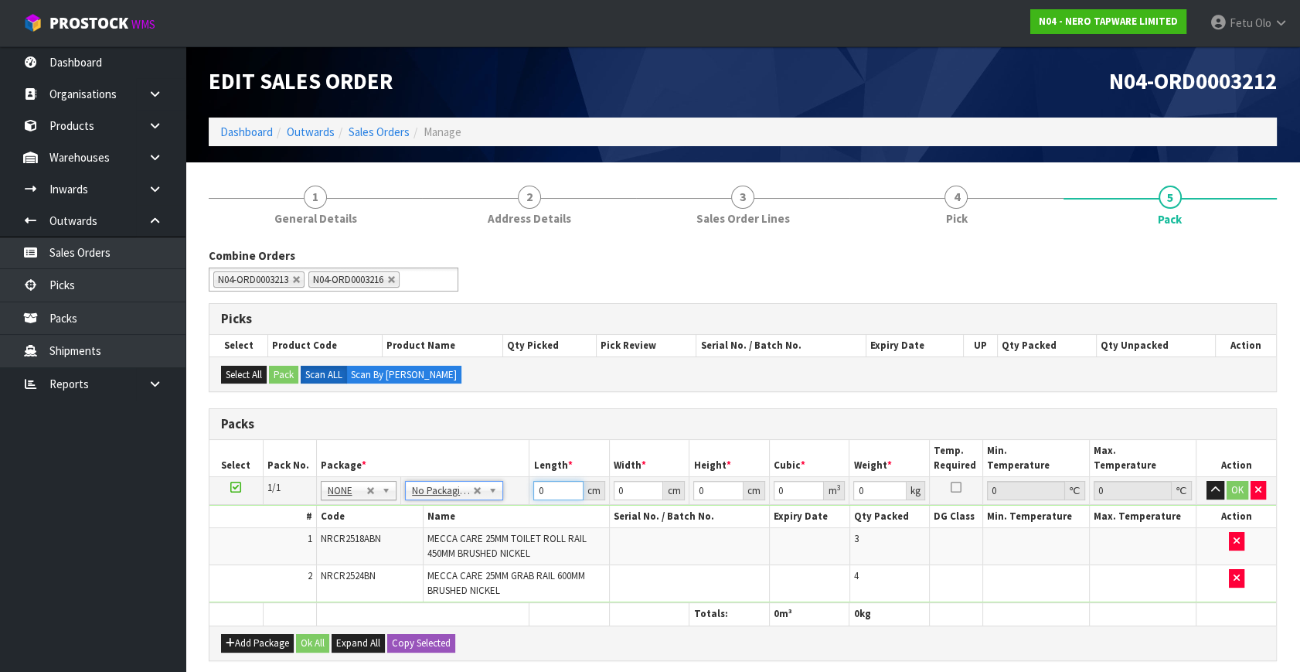
drag, startPoint x: 469, startPoint y: 527, endPoint x: 415, endPoint y: 546, distance: 57.4
click at [415, 546] on tbody "1/1 NONE 007-001 007-002 007-004 007-009 007-013 007-014 007-015 007-017 007-01…" at bounding box center [742, 540] width 1067 height 126
type input "10"
type input "1"
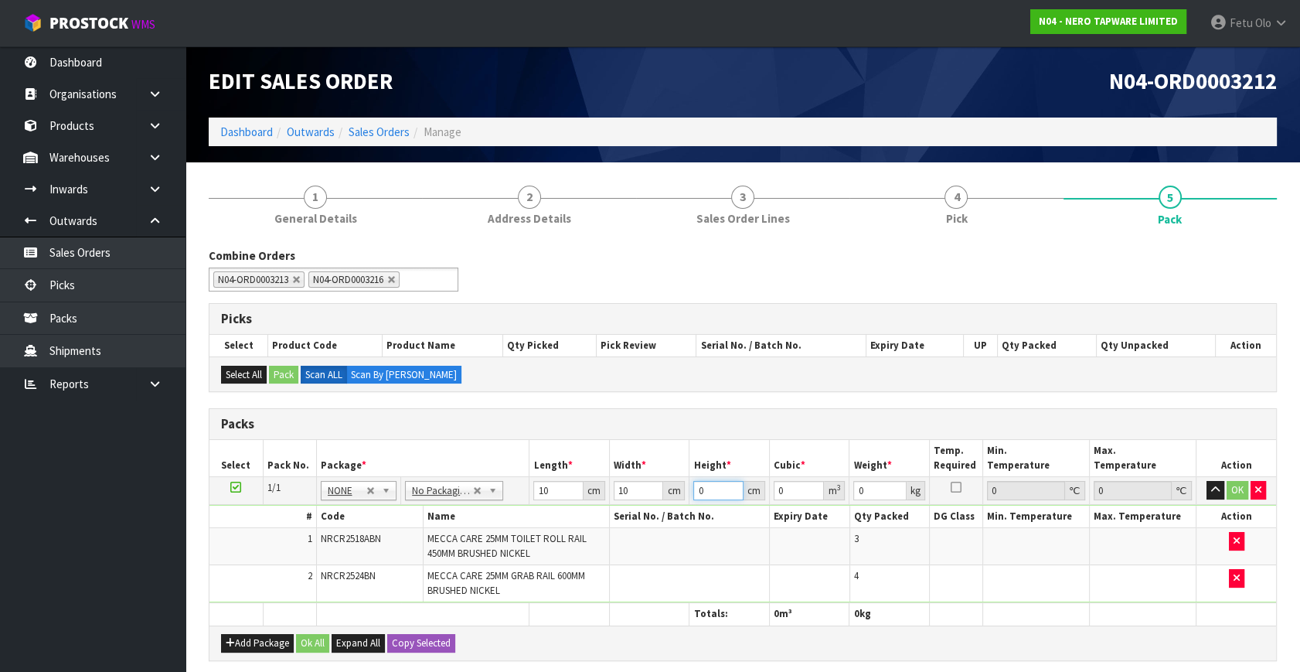
type input "0.0001"
type input "10"
type input "0.001"
type input "10"
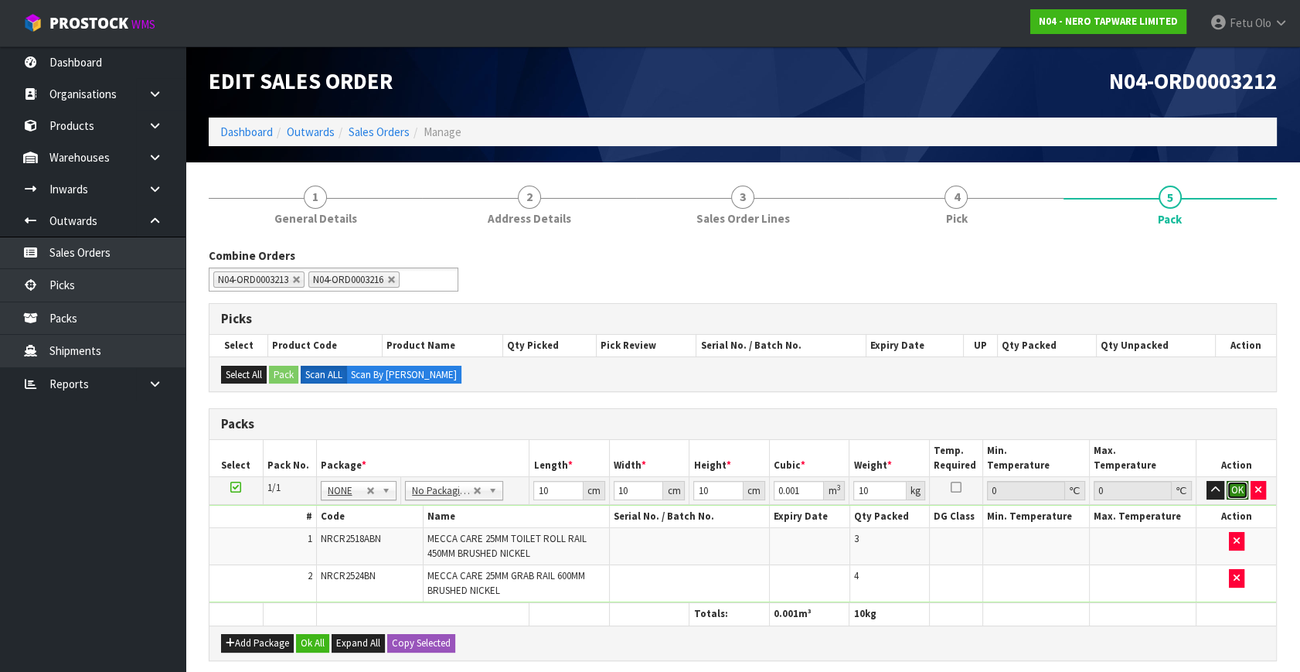
click button "OK" at bounding box center [1238, 490] width 22 height 19
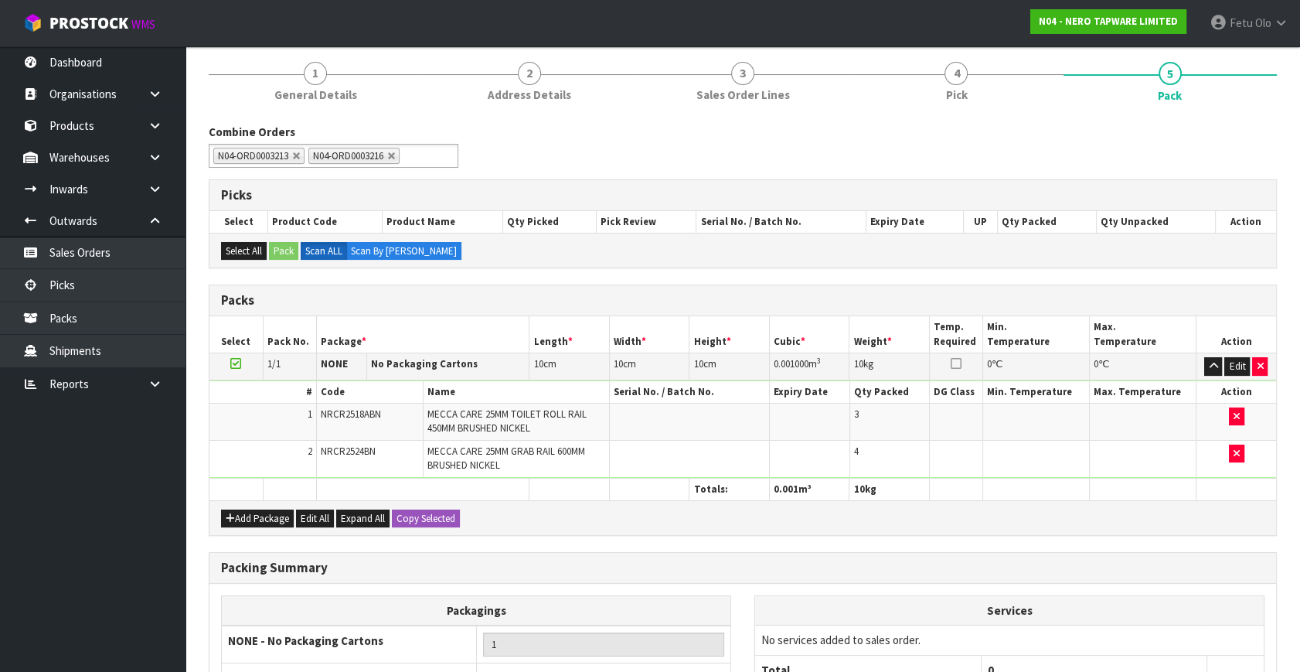
scroll to position [277, 0]
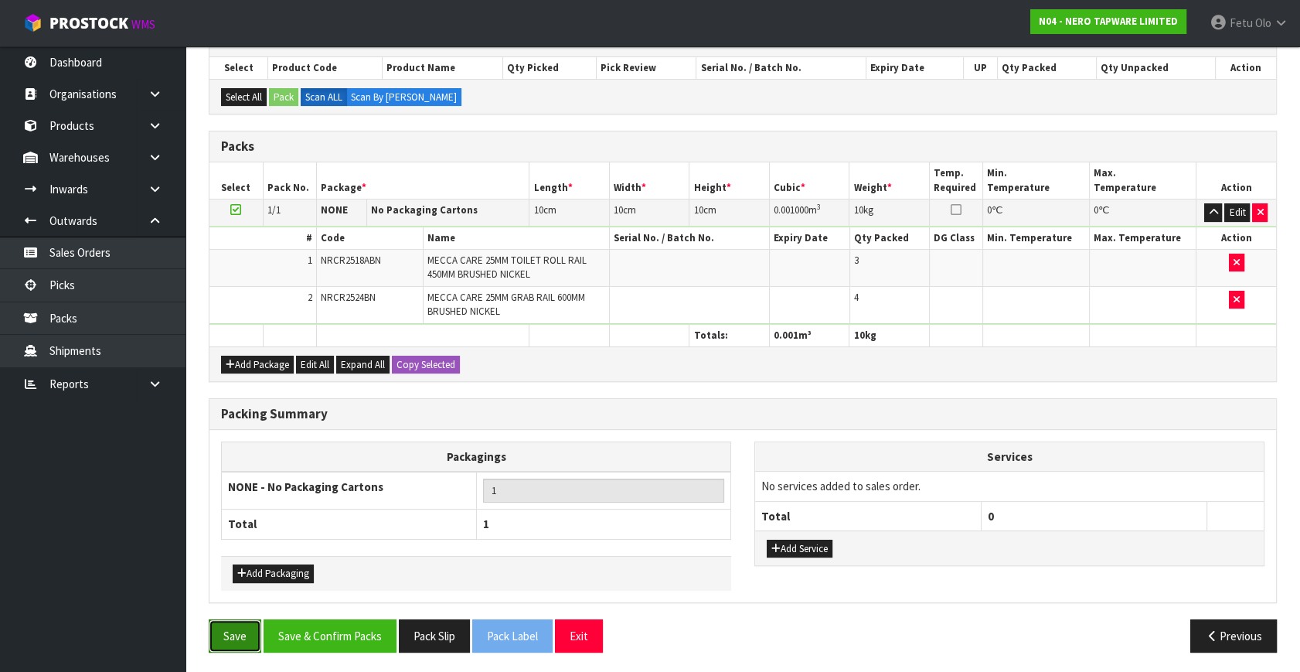
click at [231, 621] on button "Save" at bounding box center [235, 635] width 53 height 33
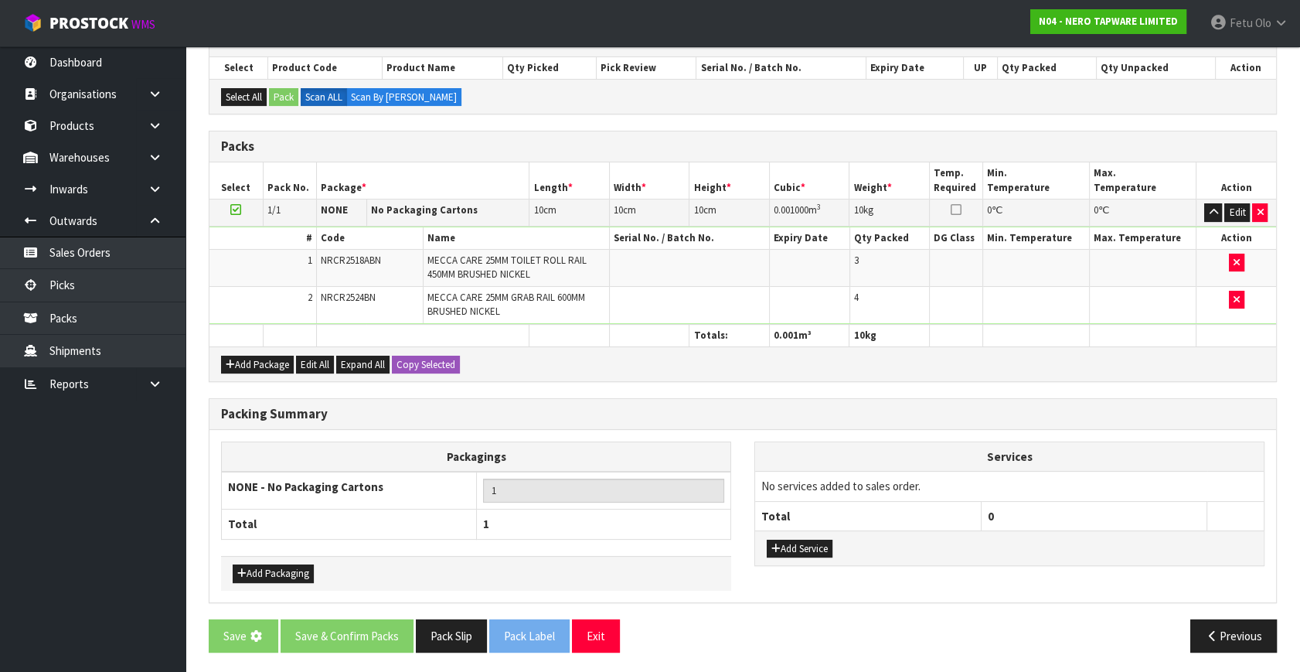
scroll to position [0, 0]
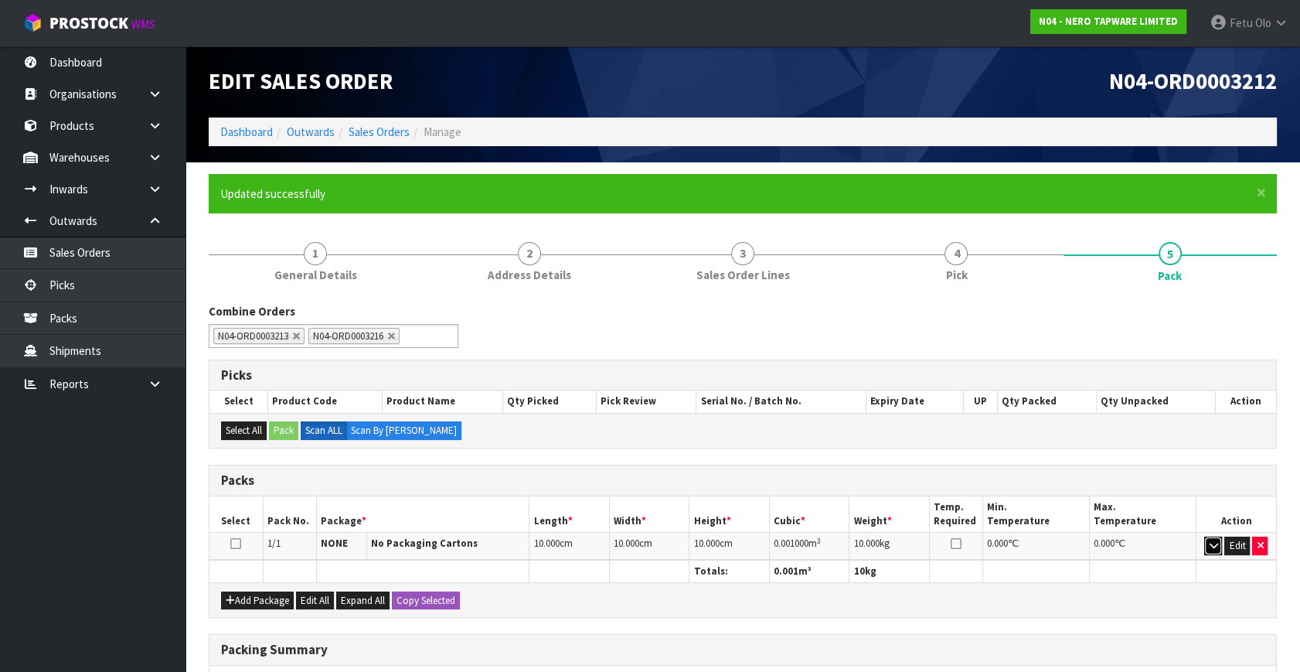
click at [1213, 542] on icon "button" at bounding box center [1213, 545] width 9 height 10
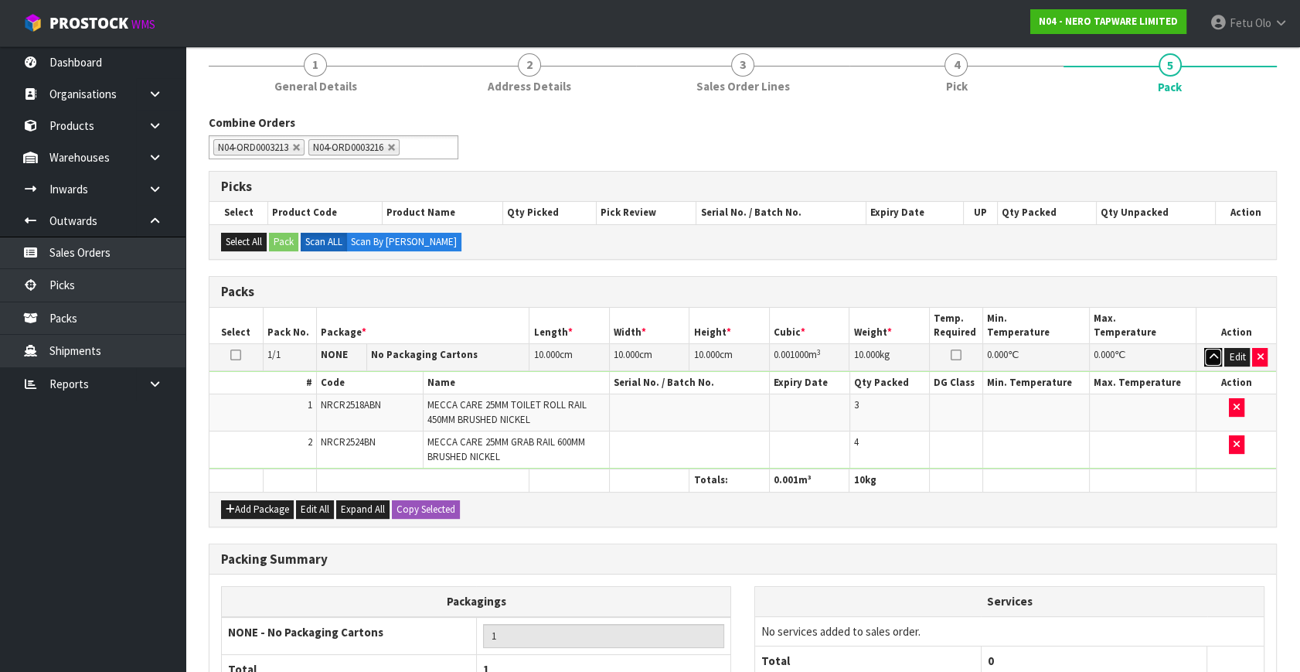
scroll to position [70, 0]
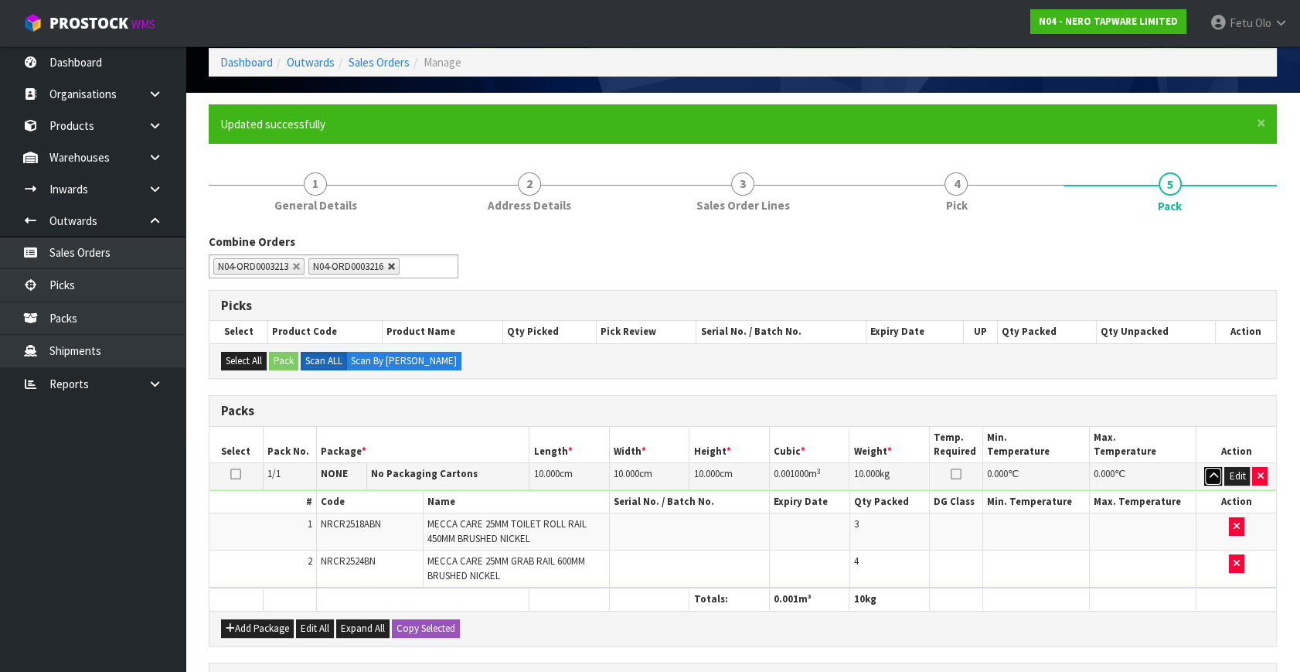
click at [297, 264] on link at bounding box center [296, 266] width 9 height 9
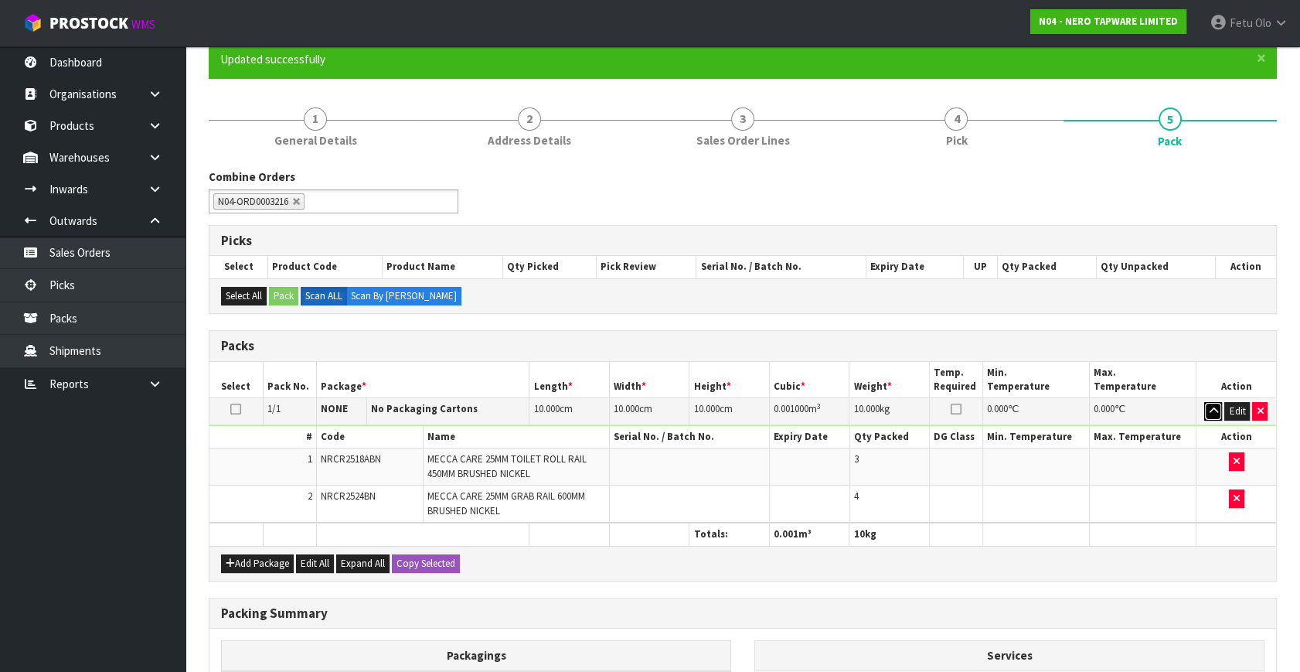
scroll to position [333, 0]
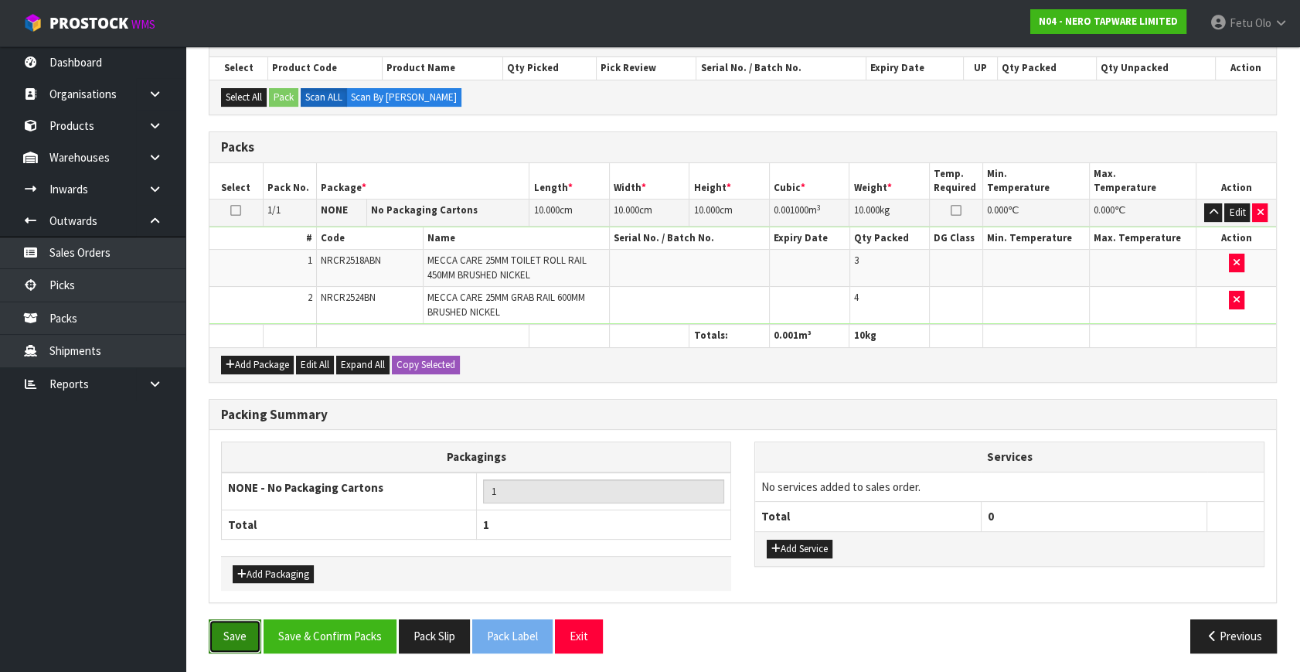
click at [219, 630] on button "Save" at bounding box center [235, 635] width 53 height 33
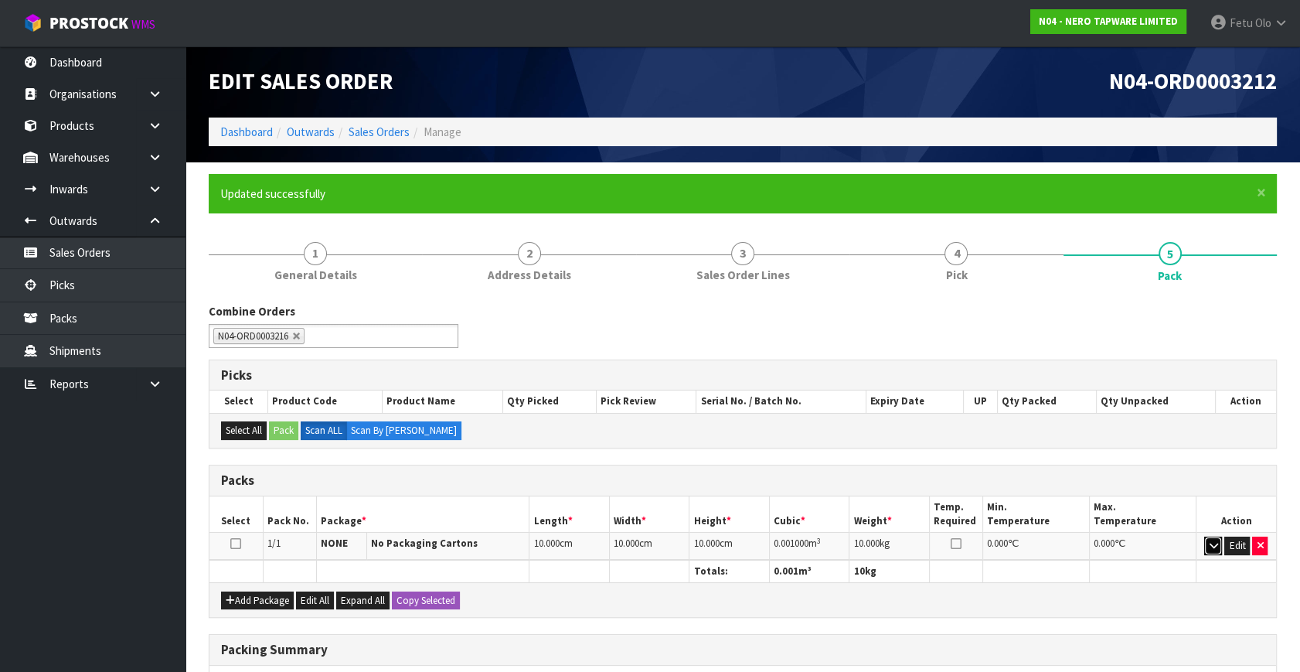
drag, startPoint x: 1206, startPoint y: 541, endPoint x: 1125, endPoint y: 566, distance: 84.8
click at [1206, 541] on button "button" at bounding box center [1213, 545] width 18 height 19
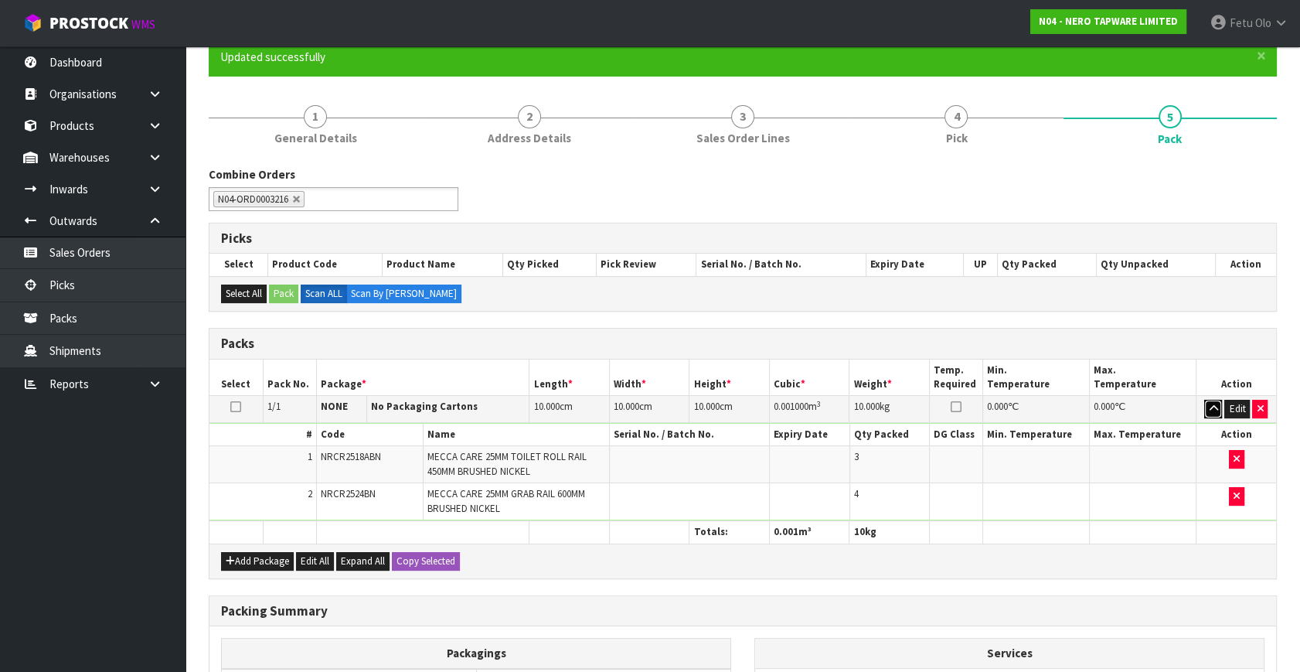
scroll to position [140, 0]
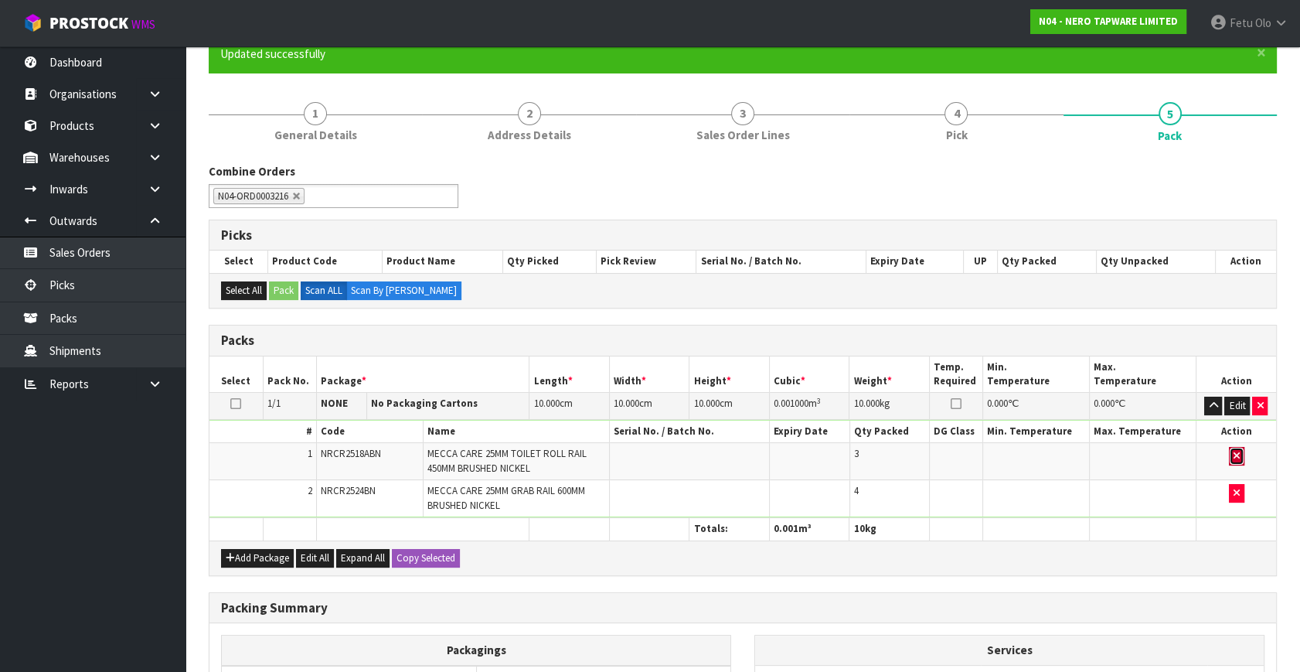
click at [1234, 451] on icon "button" at bounding box center [1236, 456] width 6 height 10
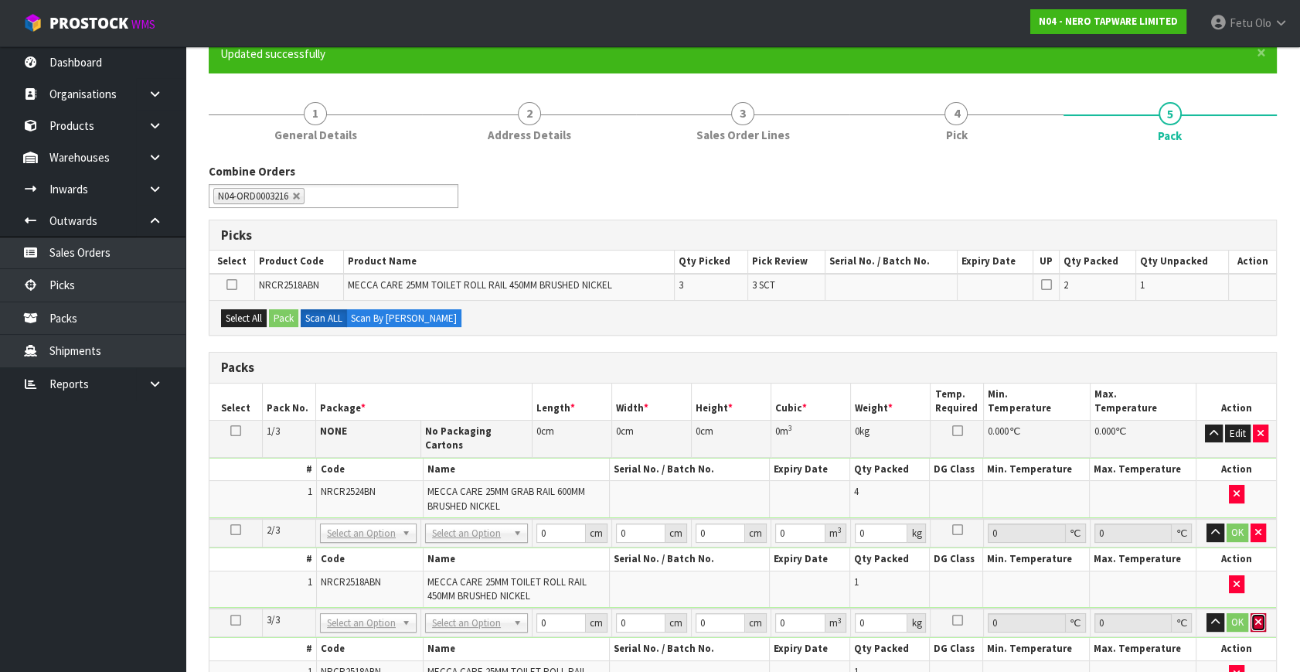
click at [1260, 617] on icon "button" at bounding box center [1258, 622] width 6 height 10
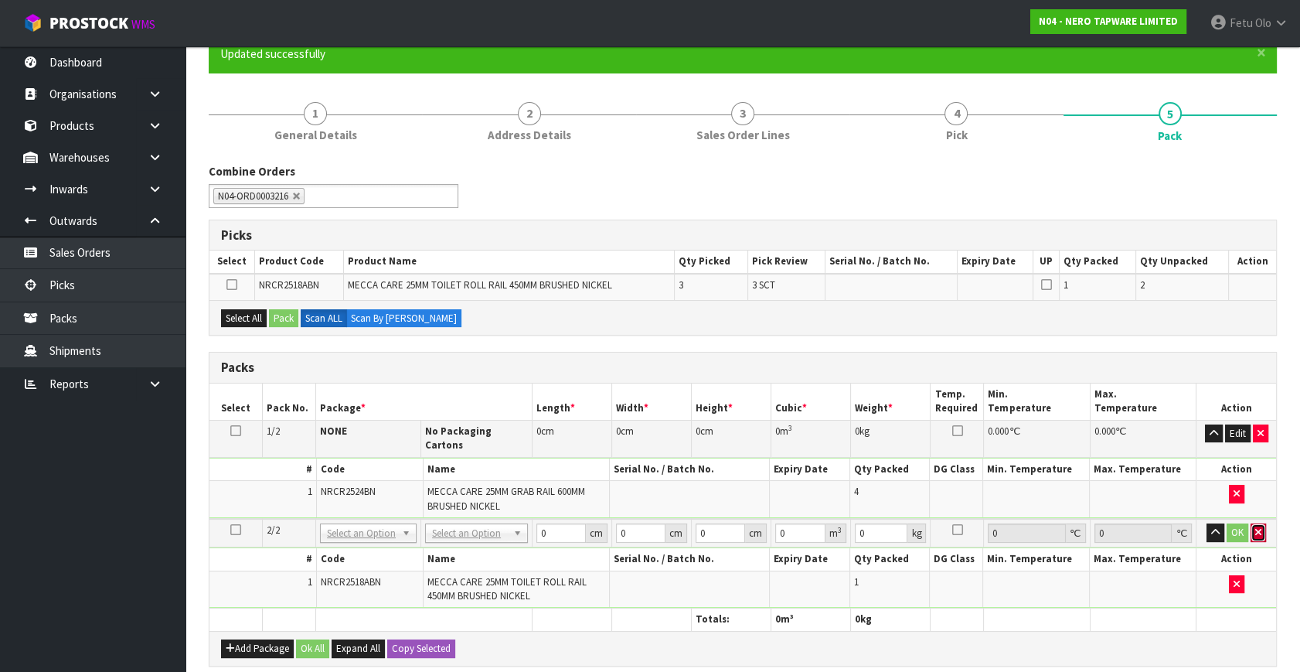
click at [1253, 523] on button "button" at bounding box center [1257, 532] width 15 height 19
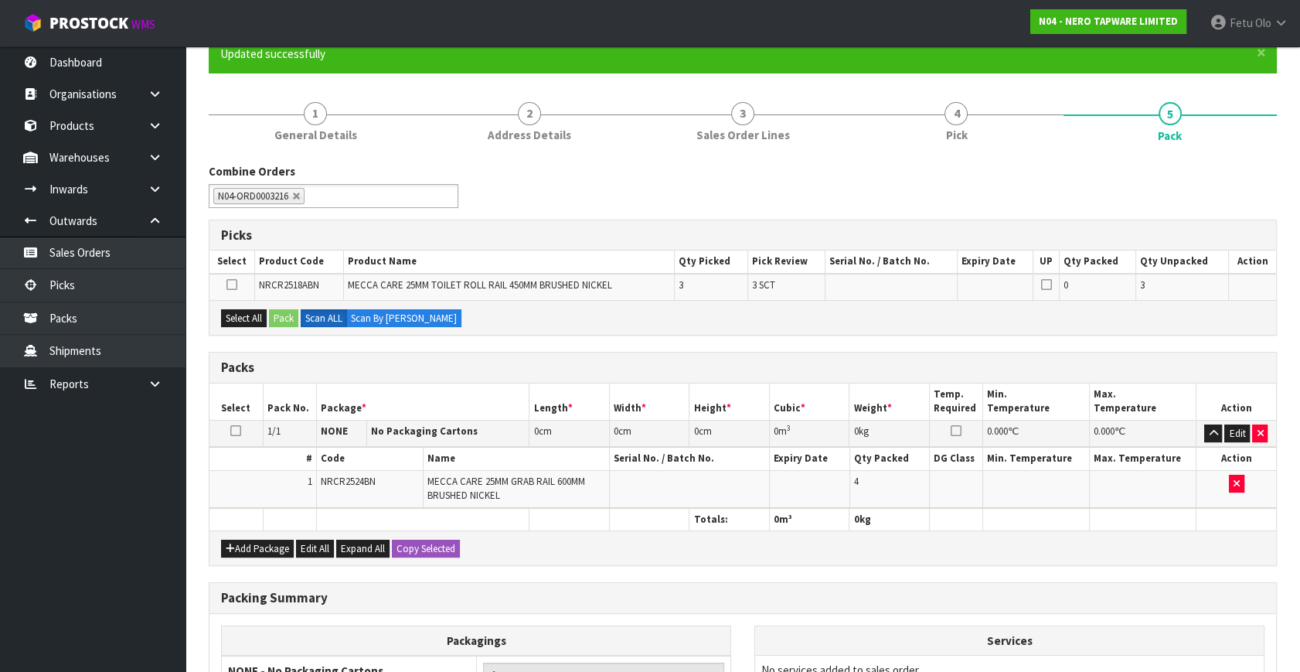
click at [234, 430] on icon at bounding box center [235, 430] width 11 height 1
click at [114, 570] on ul "Dashboard Organisations Clients Consignees Carriers Products Categories Serial …" at bounding box center [92, 358] width 185 height 625
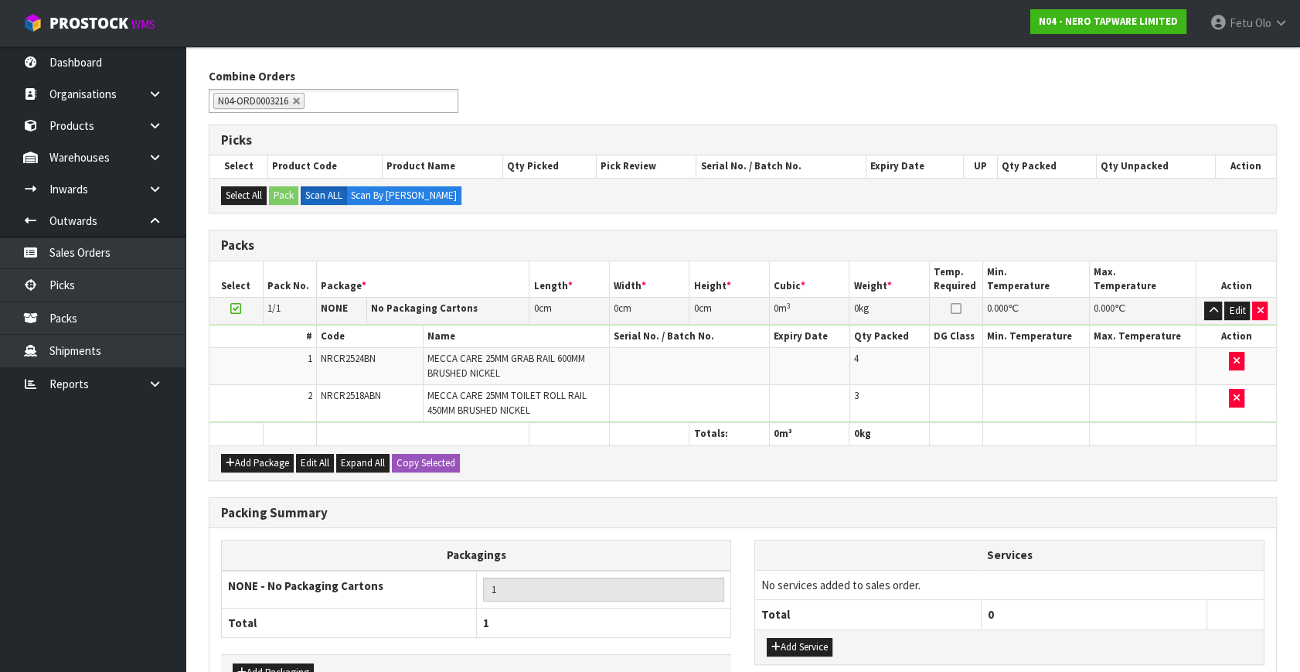
scroll to position [53, 0]
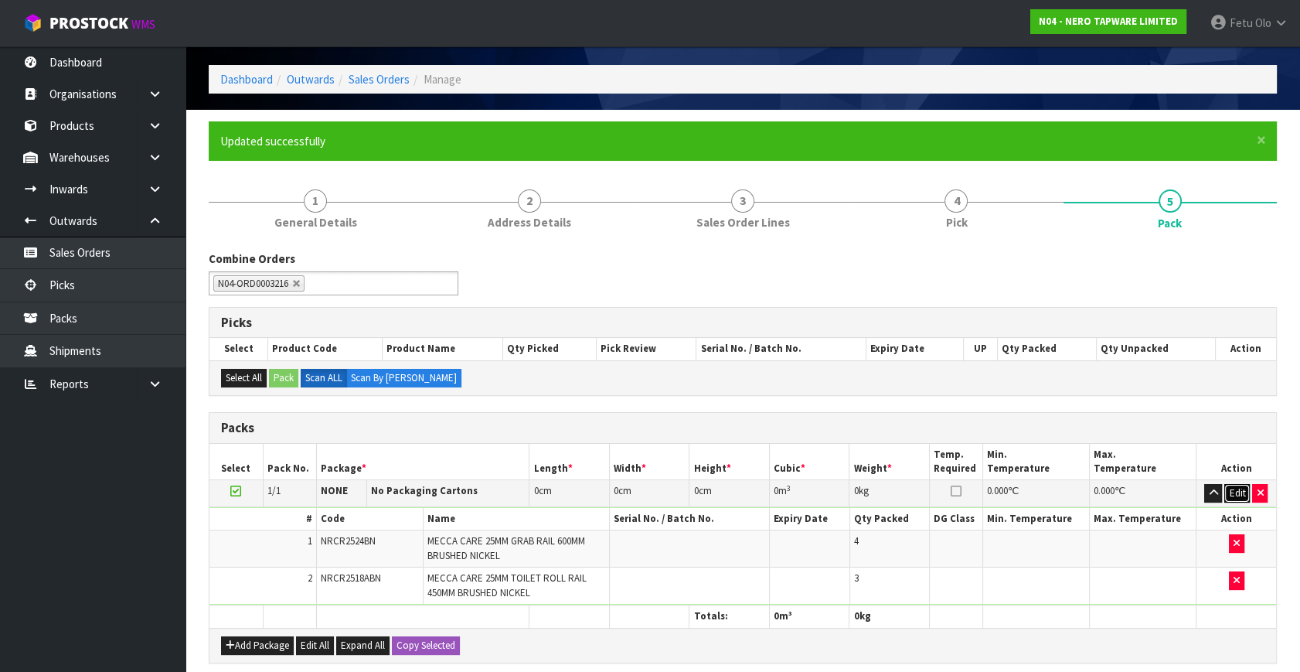
click at [1233, 486] on button "Edit" at bounding box center [1237, 493] width 26 height 19
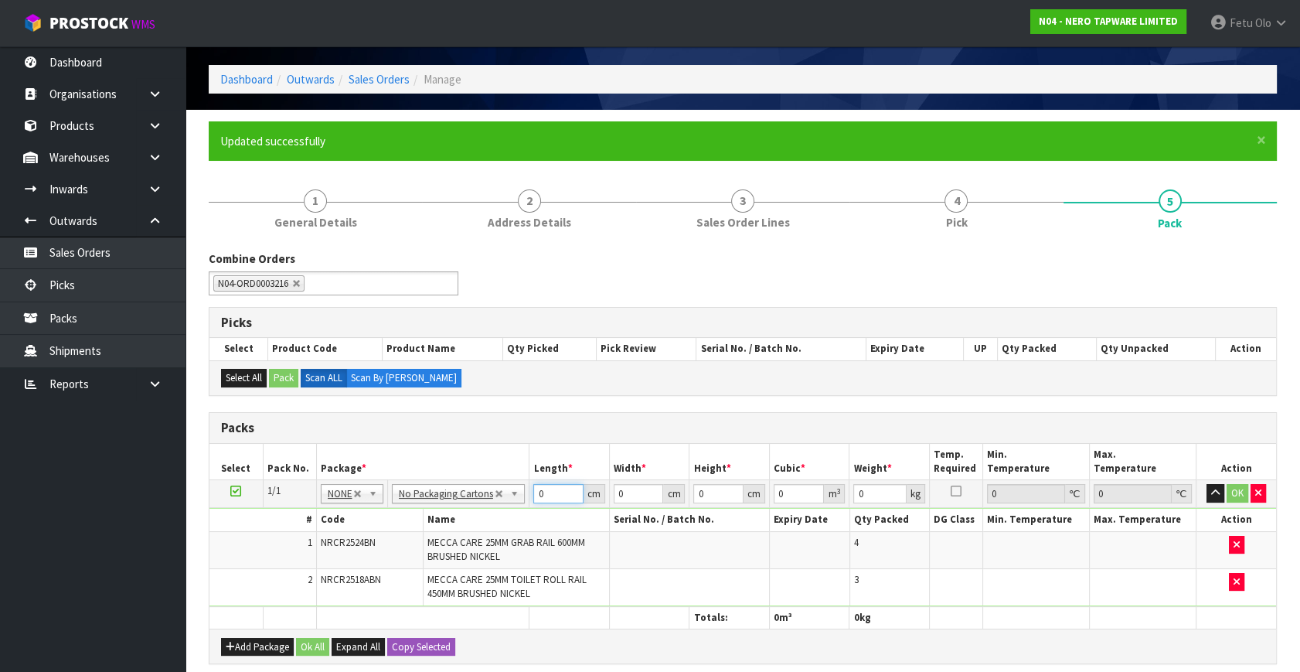
drag, startPoint x: 547, startPoint y: 492, endPoint x: 281, endPoint y: 602, distance: 288.6
click at [282, 601] on tbody "1/1 NONE 007-001 007-002 007-004 007-009 007-013 007-014 007-015 007-017 007-01…" at bounding box center [742, 543] width 1067 height 126
type input "70"
type input "26"
type input "3"
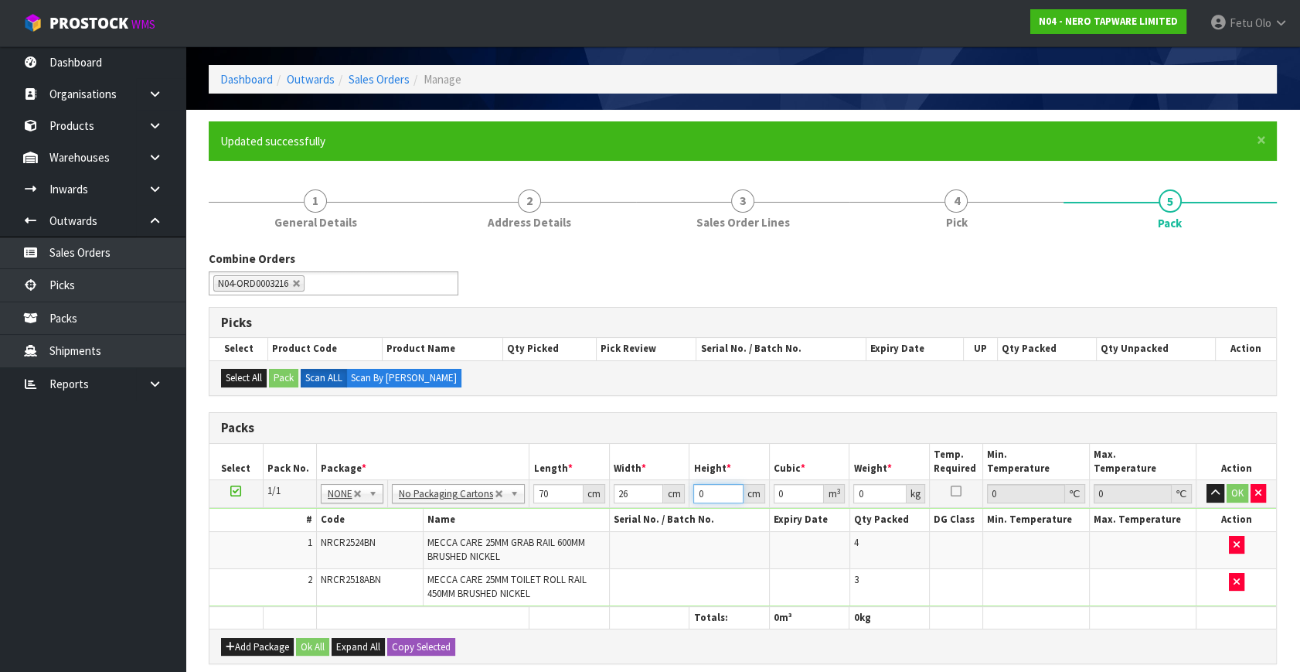
type input "0.00546"
type input "31"
type input "0.05642"
type input "31"
type input "14"
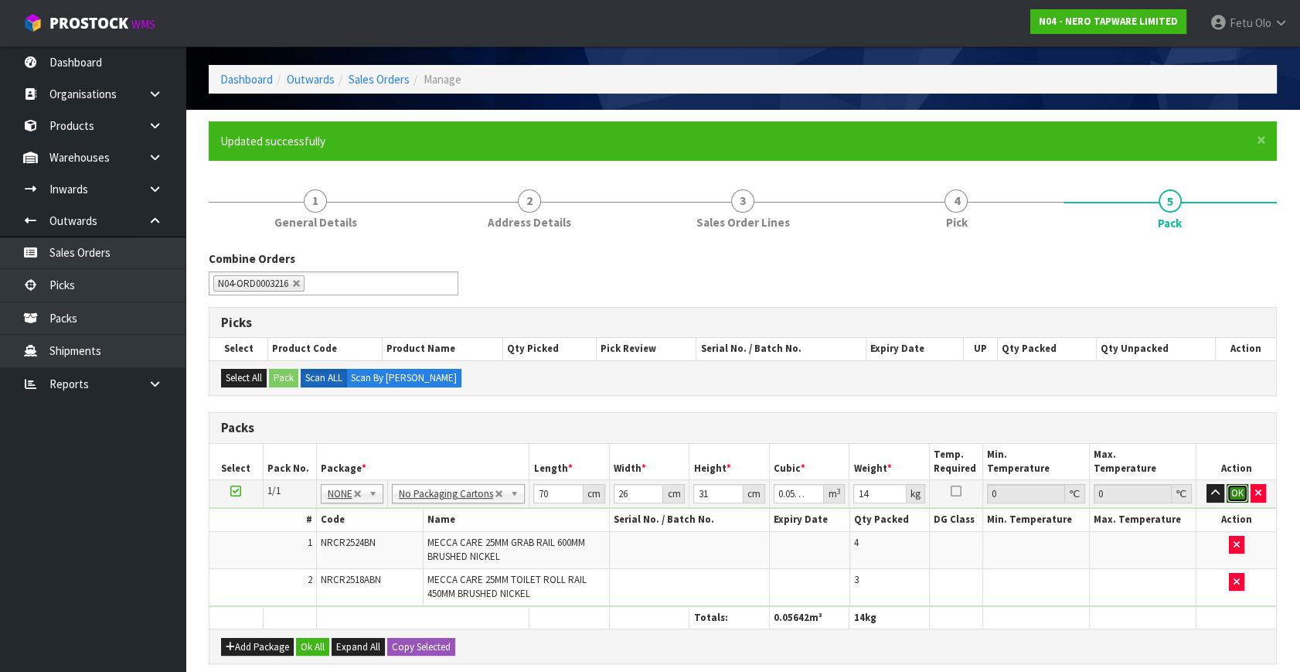
click button "OK" at bounding box center [1238, 493] width 22 height 19
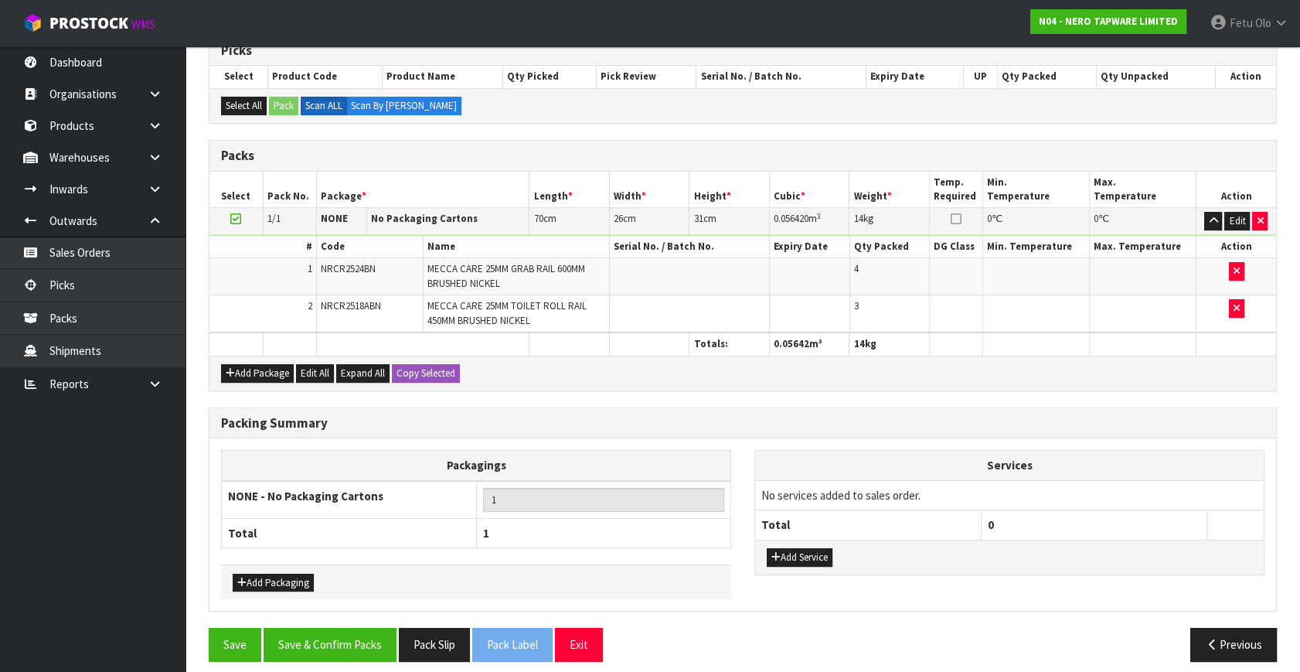
scroll to position [333, 0]
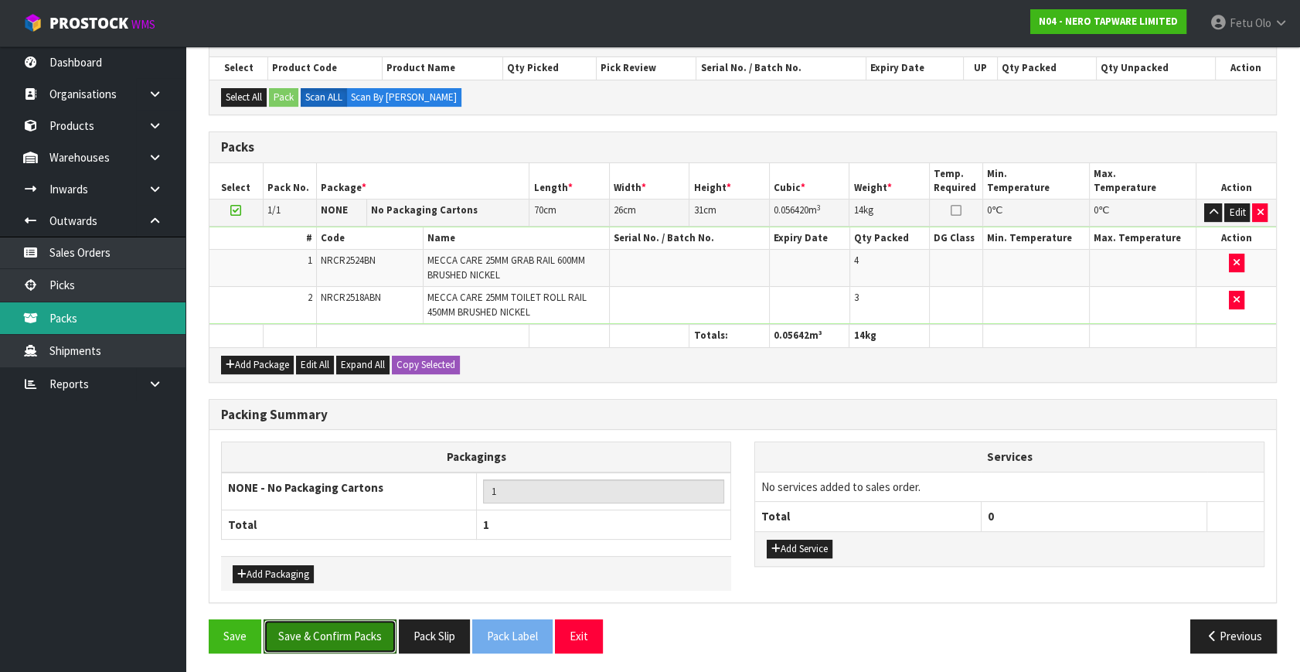
drag, startPoint x: 317, startPoint y: 633, endPoint x: 121, endPoint y: 309, distance: 378.3
click at [316, 635] on button "Save & Confirm Packs" at bounding box center [330, 635] width 133 height 33
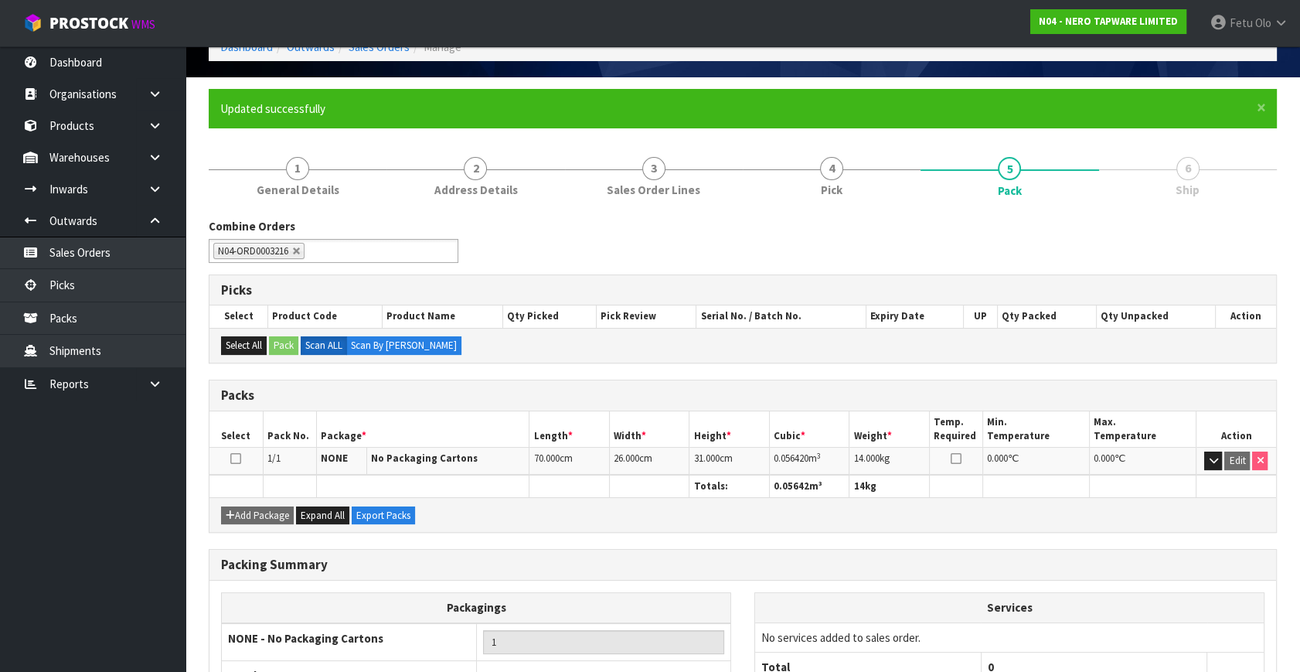
scroll to position [202, 0]
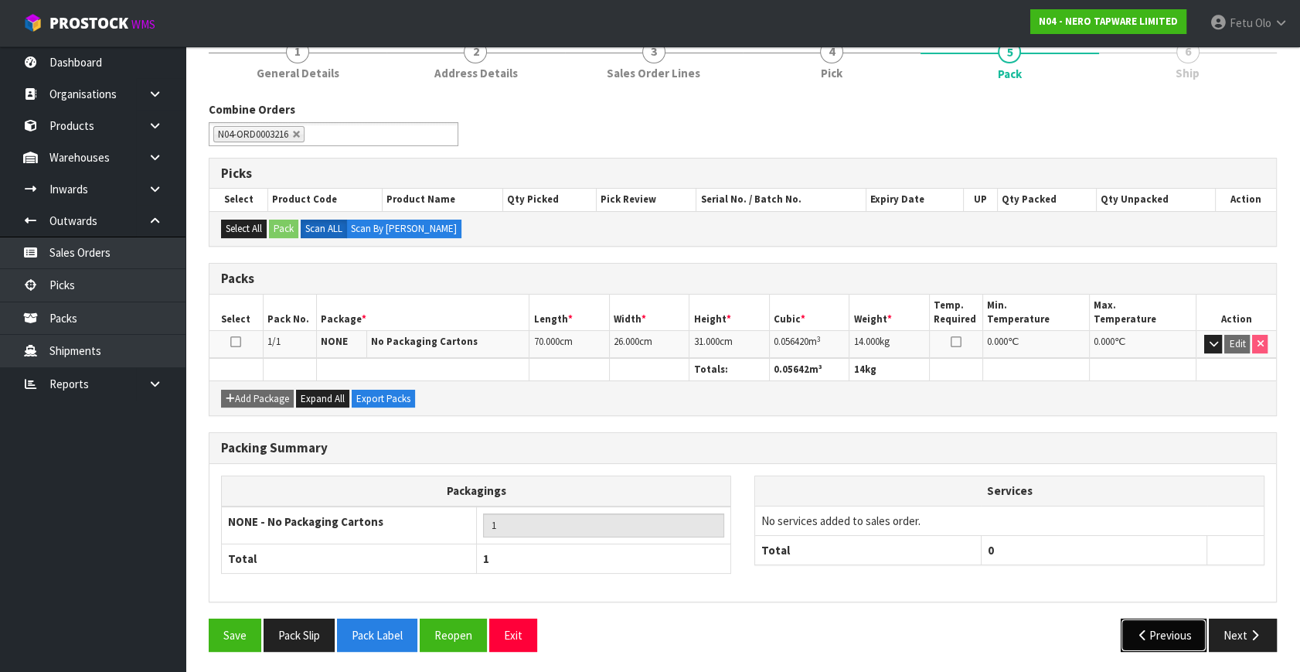
click at [1204, 632] on button "Previous" at bounding box center [1164, 634] width 87 height 33
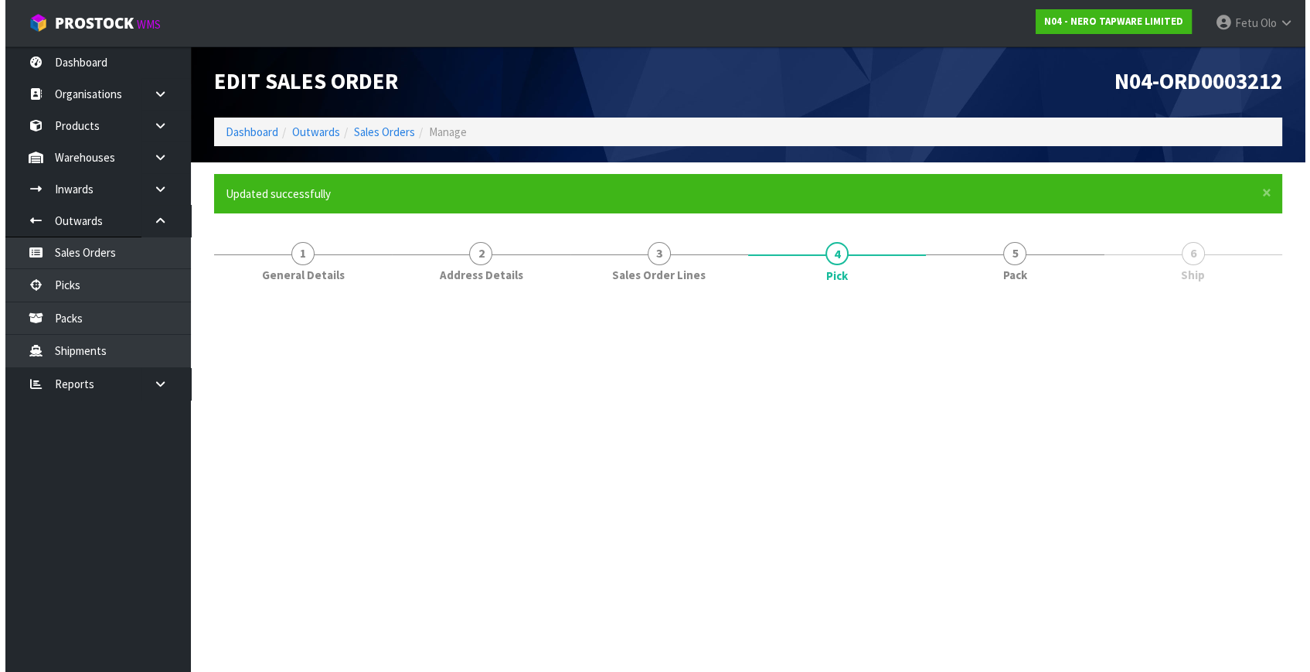
scroll to position [0, 0]
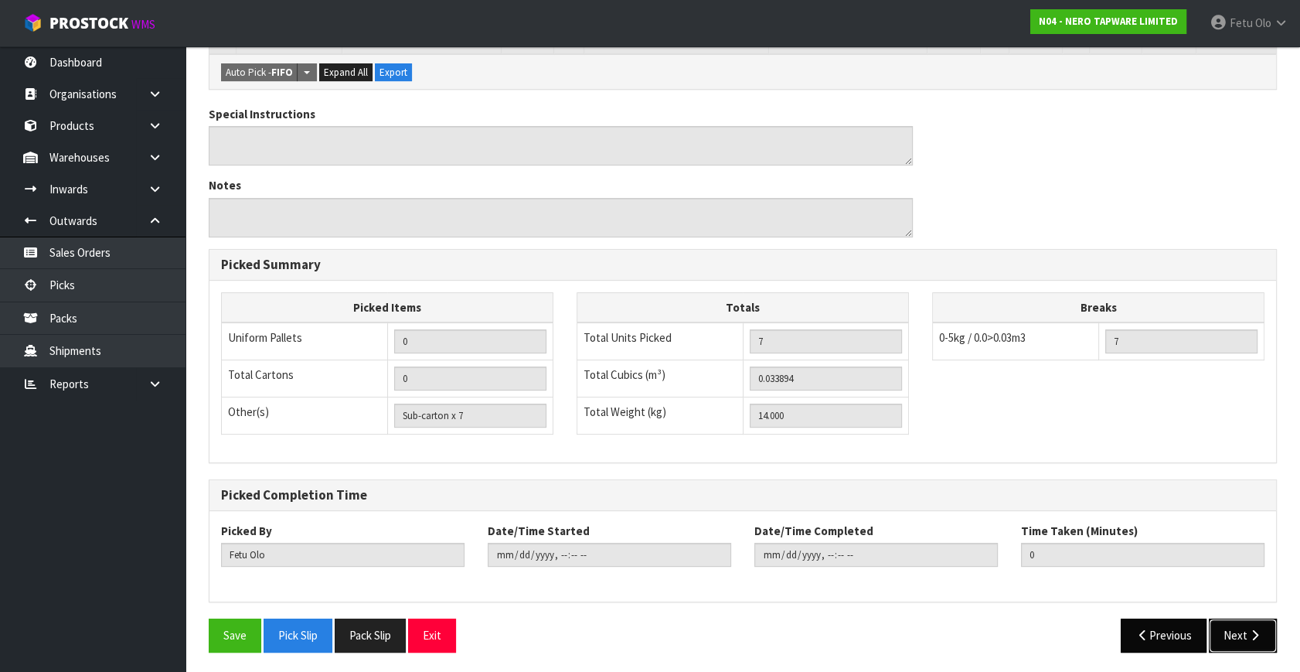
click at [1229, 637] on button "Next" at bounding box center [1243, 634] width 68 height 33
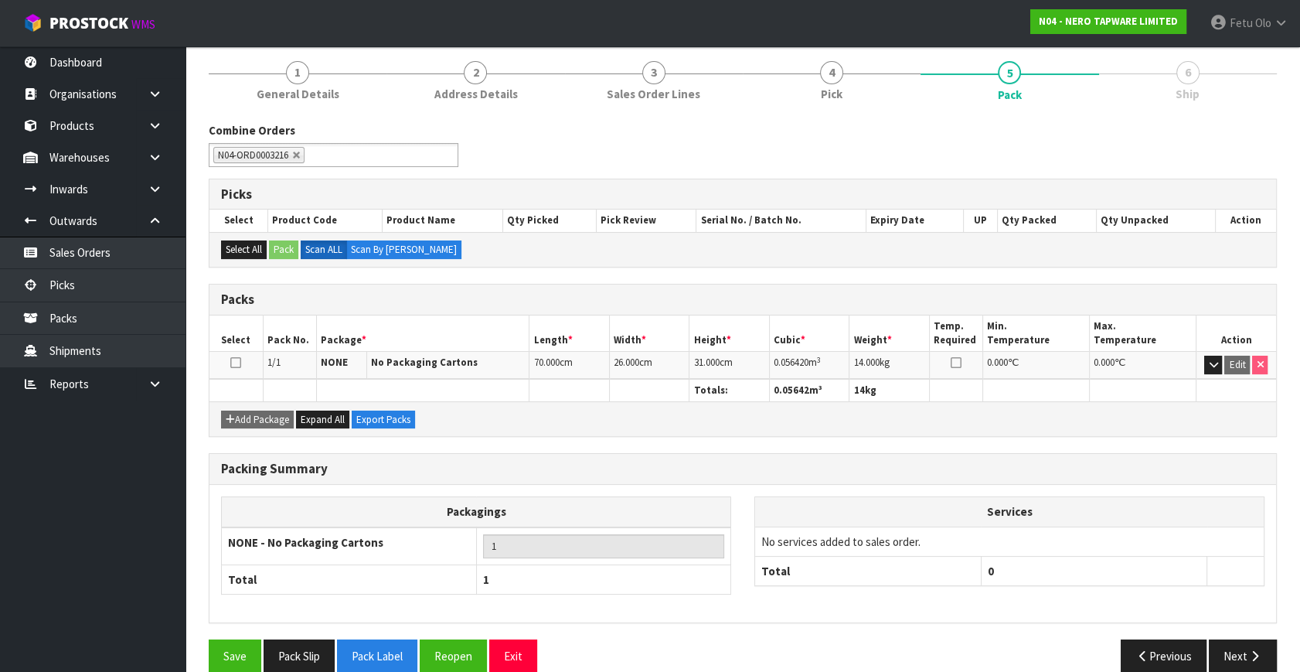
scroll to position [202, 0]
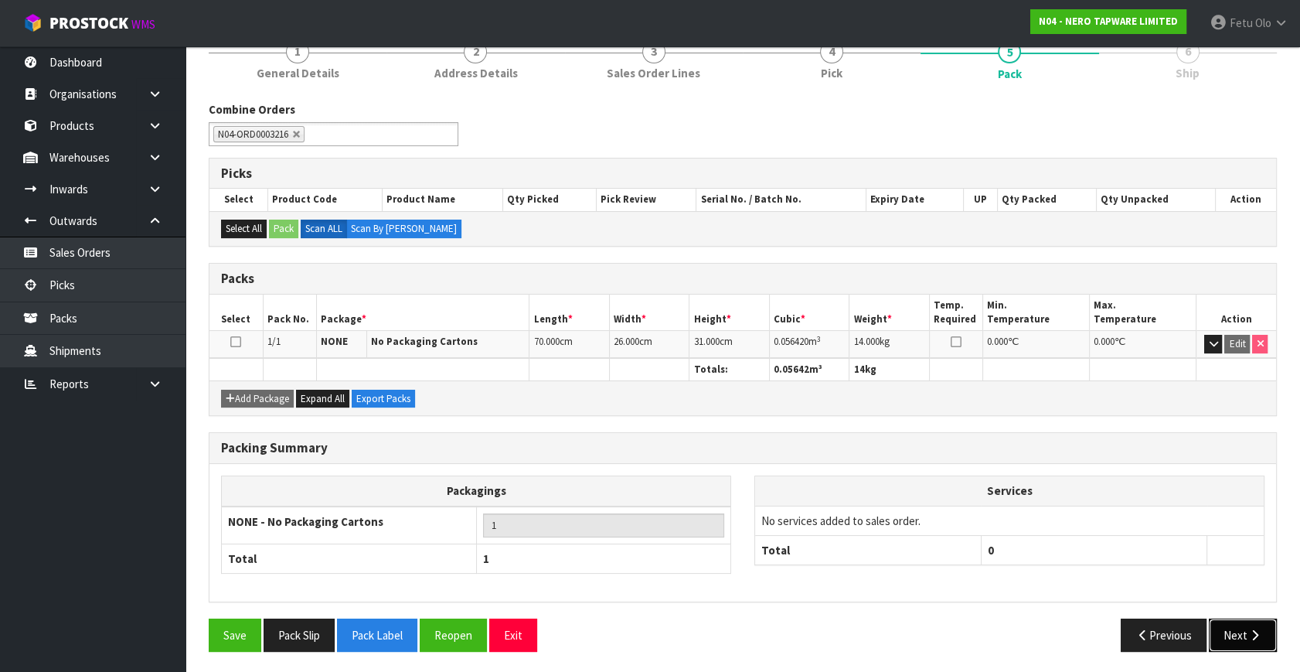
drag, startPoint x: 1247, startPoint y: 631, endPoint x: 1222, endPoint y: 618, distance: 28.3
click at [1222, 618] on button "Next" at bounding box center [1243, 634] width 68 height 33
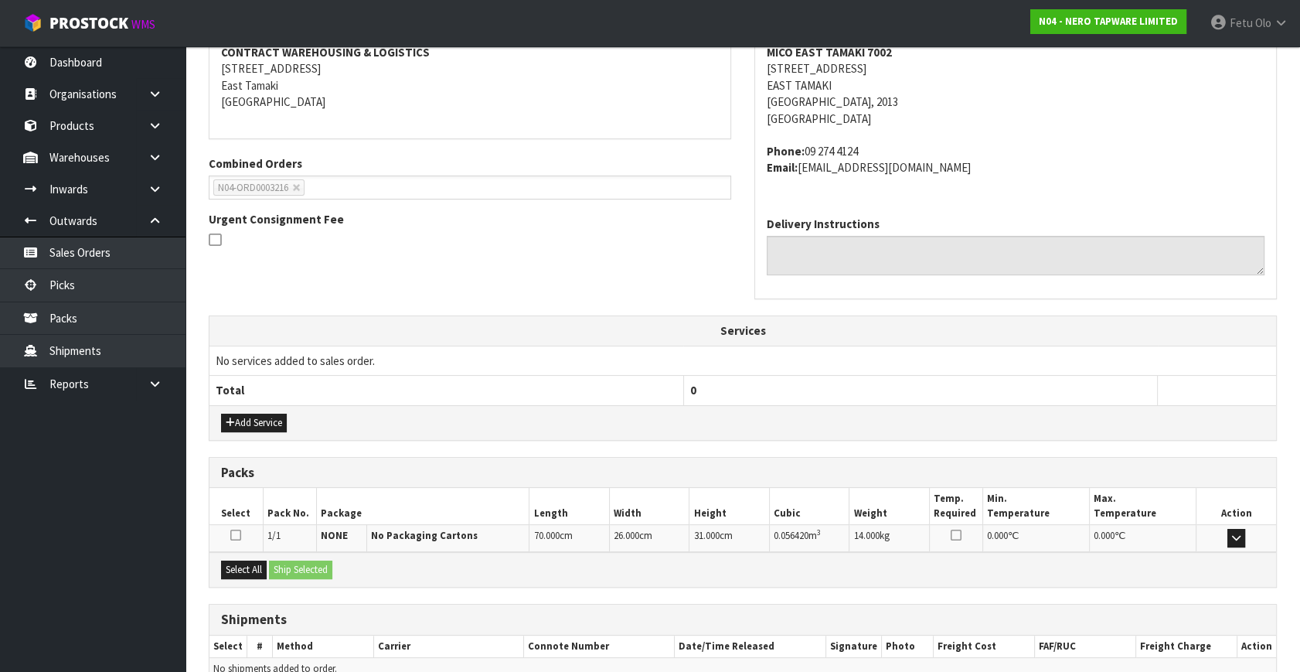
scroll to position [380, 0]
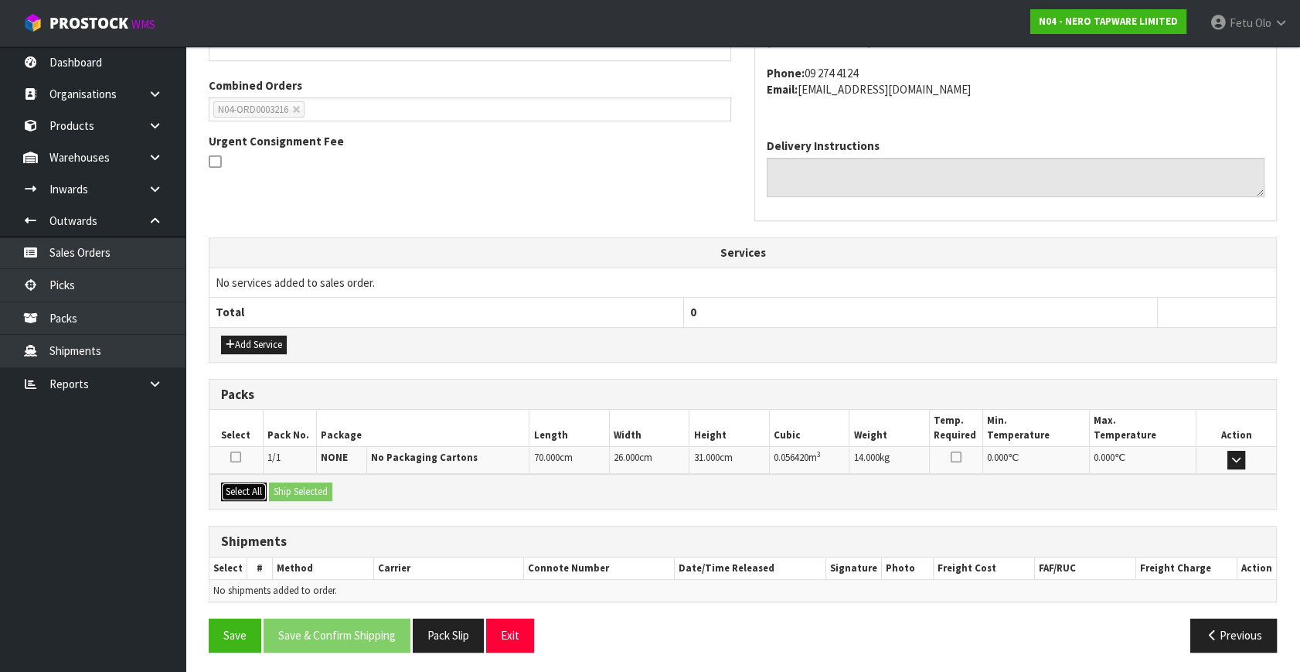
click at [245, 482] on button "Select All" at bounding box center [244, 491] width 46 height 19
click at [277, 482] on button "Ship Selected" at bounding box center [300, 491] width 63 height 19
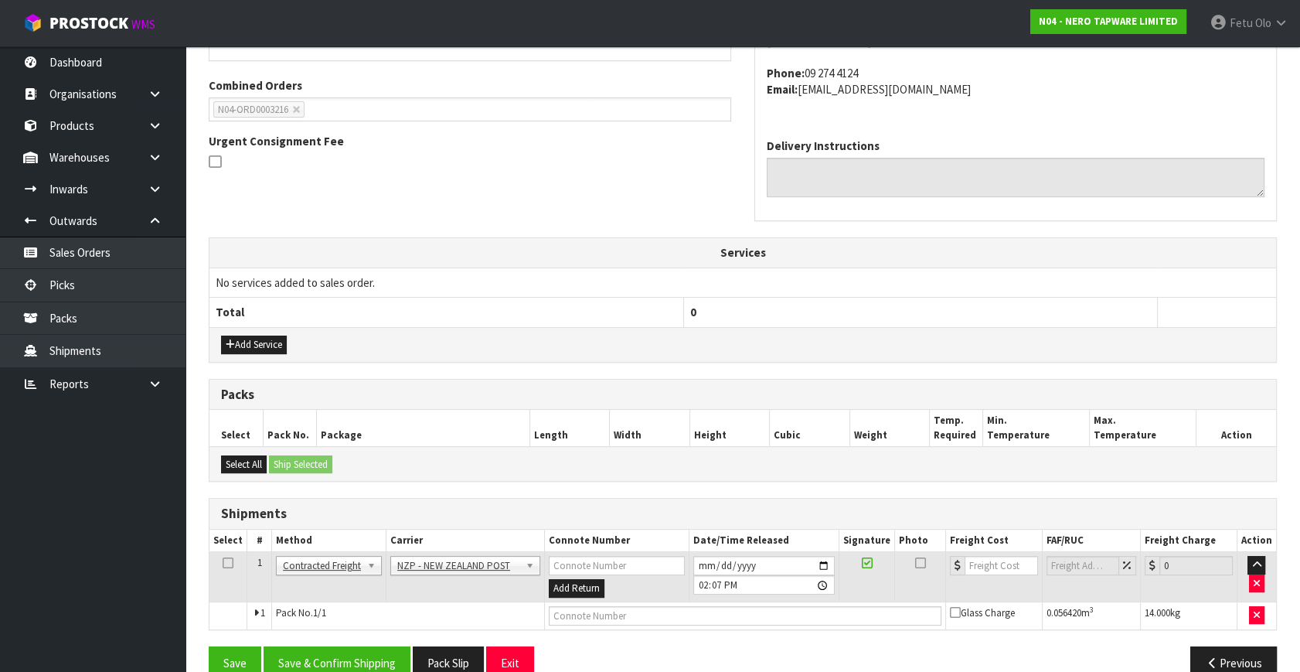
click at [577, 601] on td at bounding box center [744, 615] width 401 height 28
click at [580, 610] on input "text" at bounding box center [745, 615] width 393 height 19
paste input "00894210392608634948"
type input "00894210392608634948"
click at [347, 659] on button "Save & Confirm Shipping" at bounding box center [337, 662] width 147 height 33
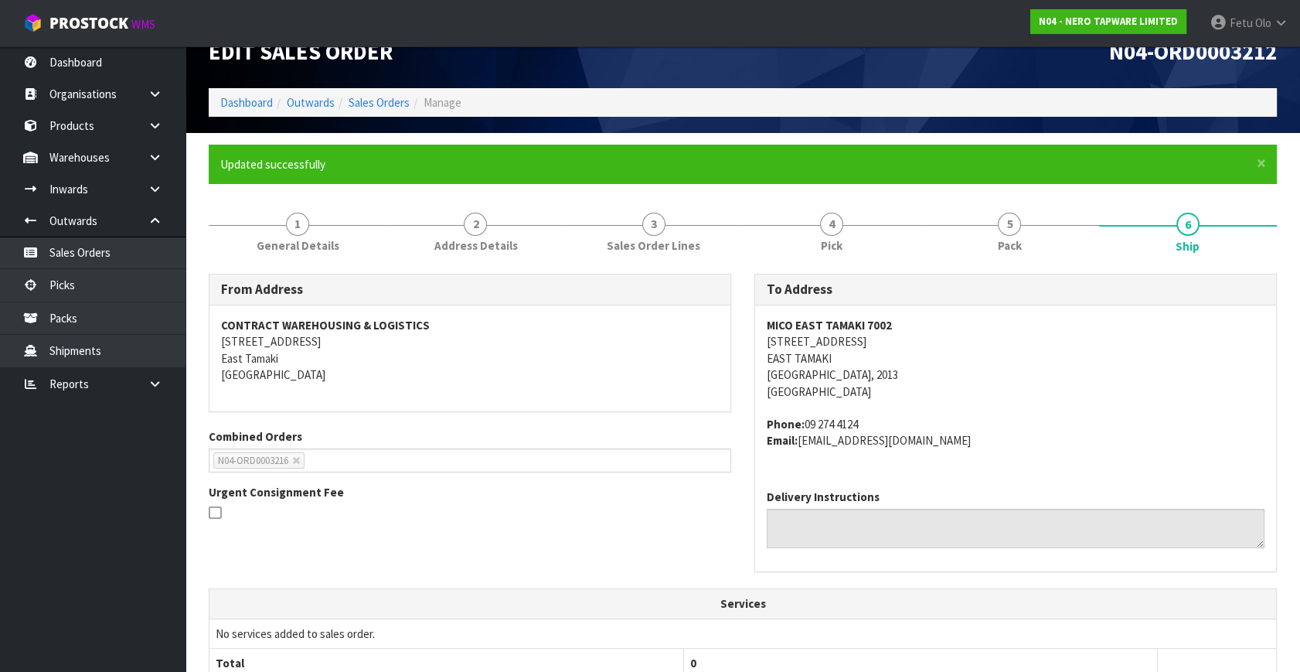
scroll to position [0, 0]
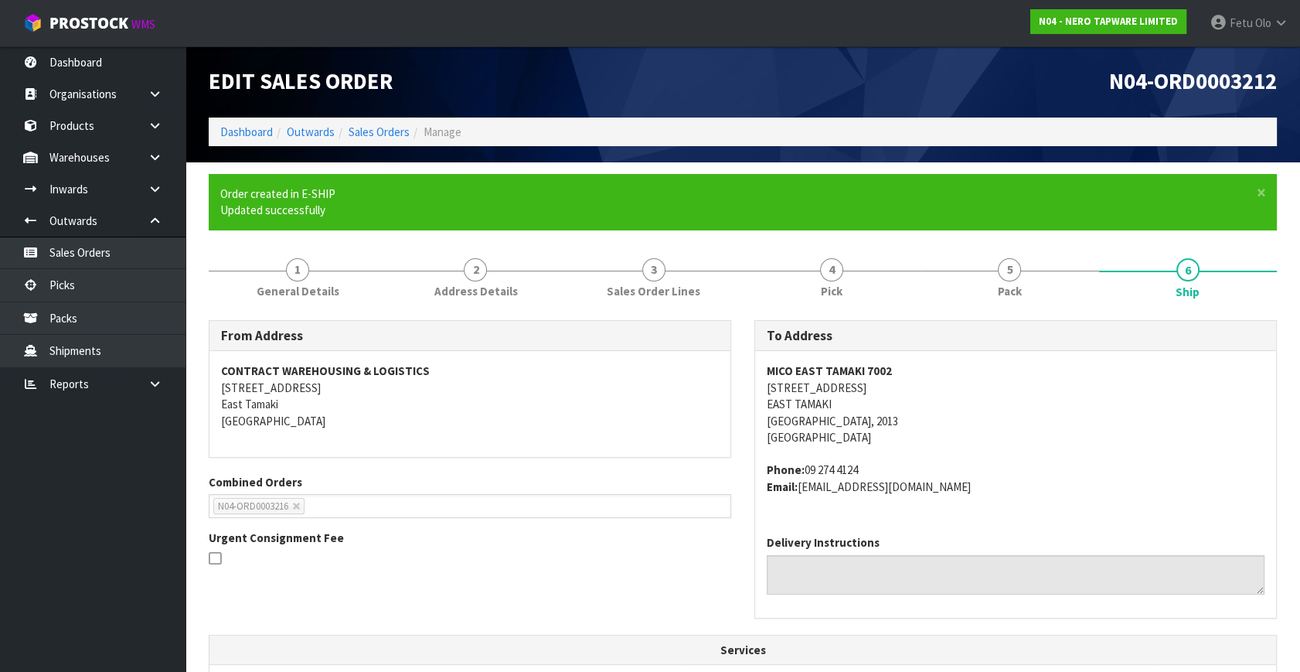
click at [768, 498] on div "MICO EAST TAMAKI 7002 85 SPRINGS ROAD EAST TAMAKI AUCKLAND, 2013 New Zealand Ph…" at bounding box center [1015, 437] width 521 height 172
click at [1012, 280] on span "5" at bounding box center [1009, 269] width 23 height 23
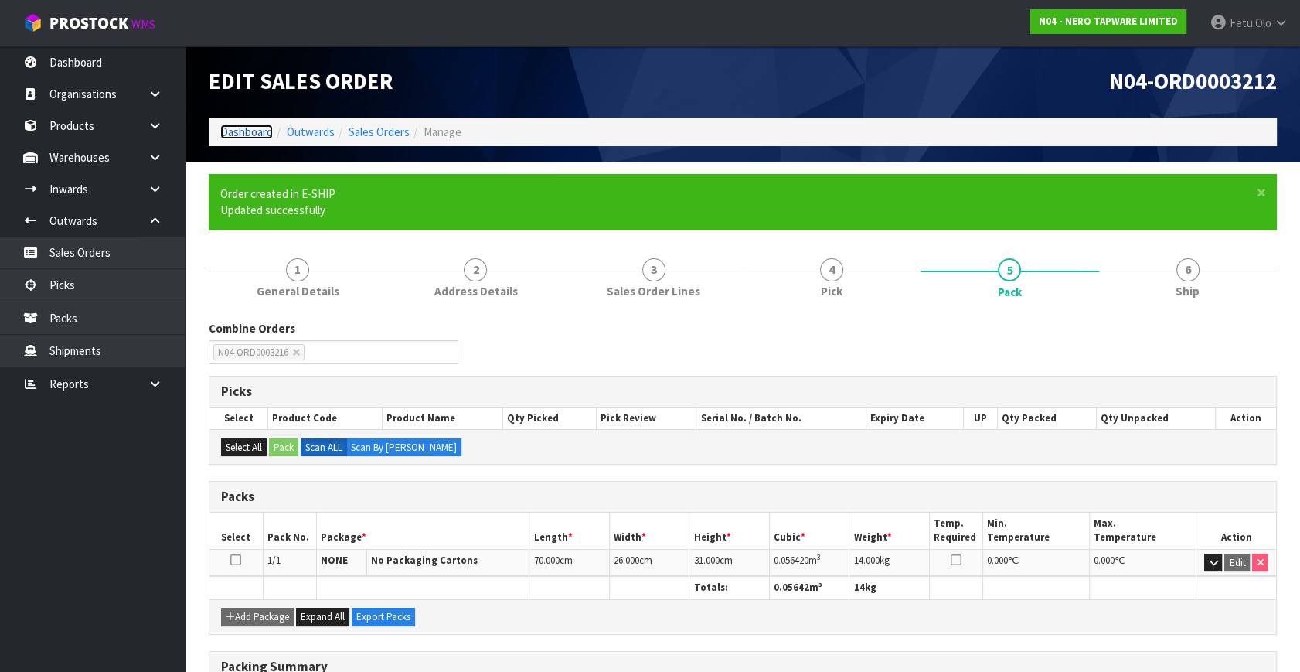
drag, startPoint x: 230, startPoint y: 136, endPoint x: 243, endPoint y: 178, distance: 43.5
click at [230, 136] on link "Dashboard" at bounding box center [246, 131] width 53 height 15
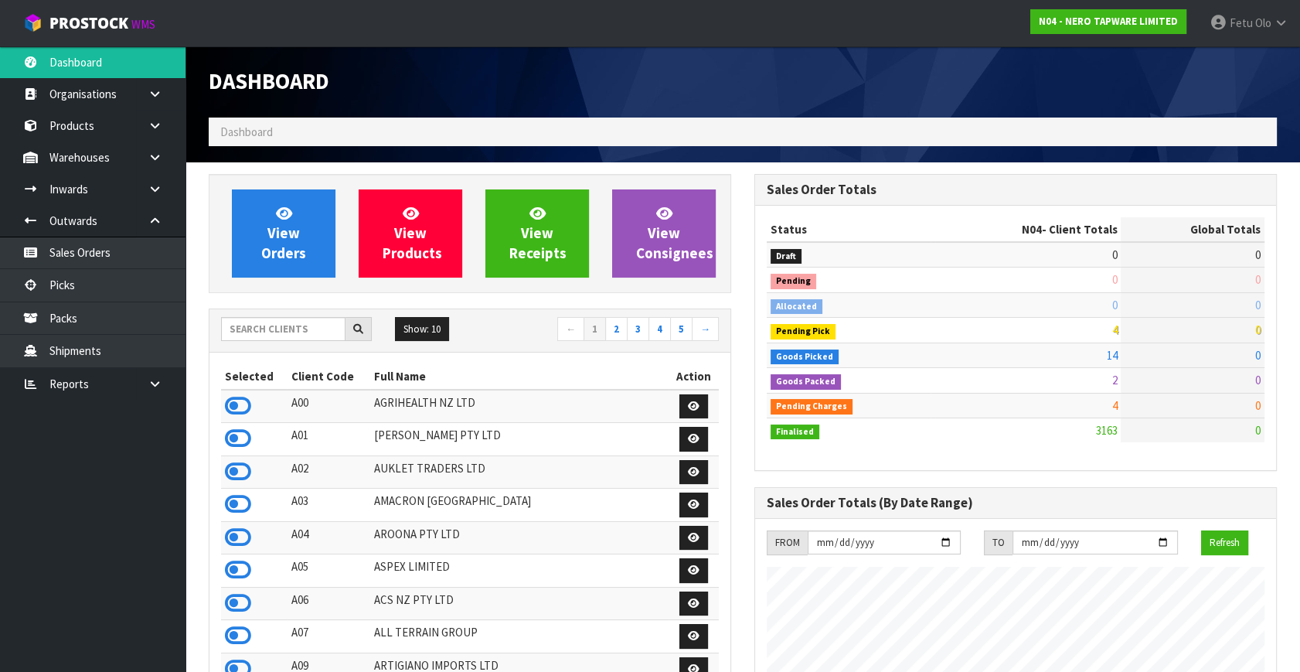
scroll to position [1234, 545]
click at [288, 327] on input "text" at bounding box center [283, 329] width 124 height 24
type input "K01"
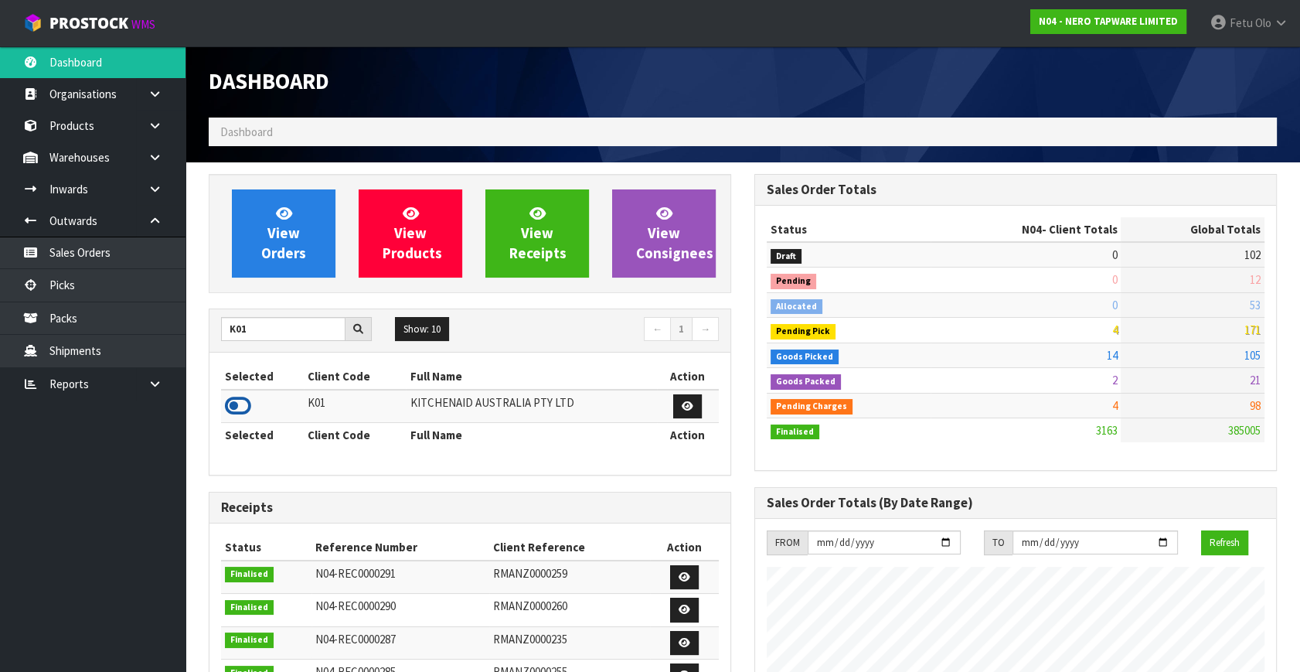
click at [236, 403] on icon at bounding box center [238, 405] width 26 height 23
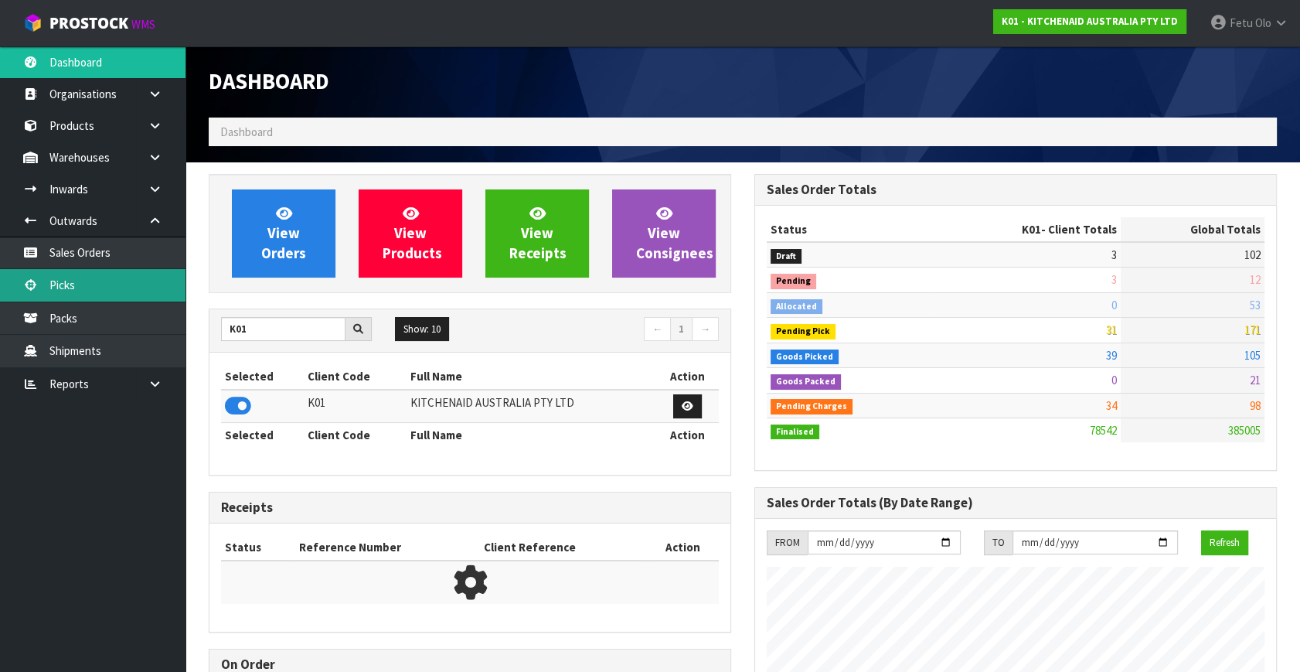
scroll to position [1169, 545]
click at [97, 283] on link "Picks" at bounding box center [92, 285] width 185 height 32
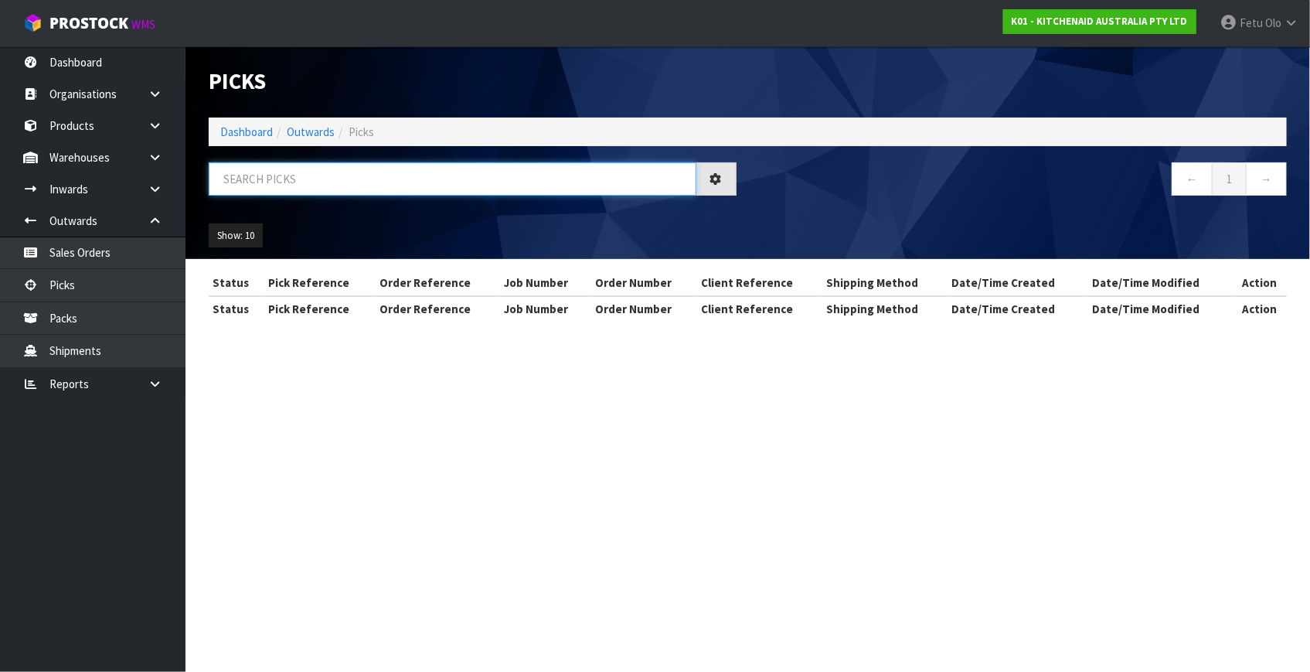
click at [323, 174] on input "text" at bounding box center [453, 178] width 488 height 33
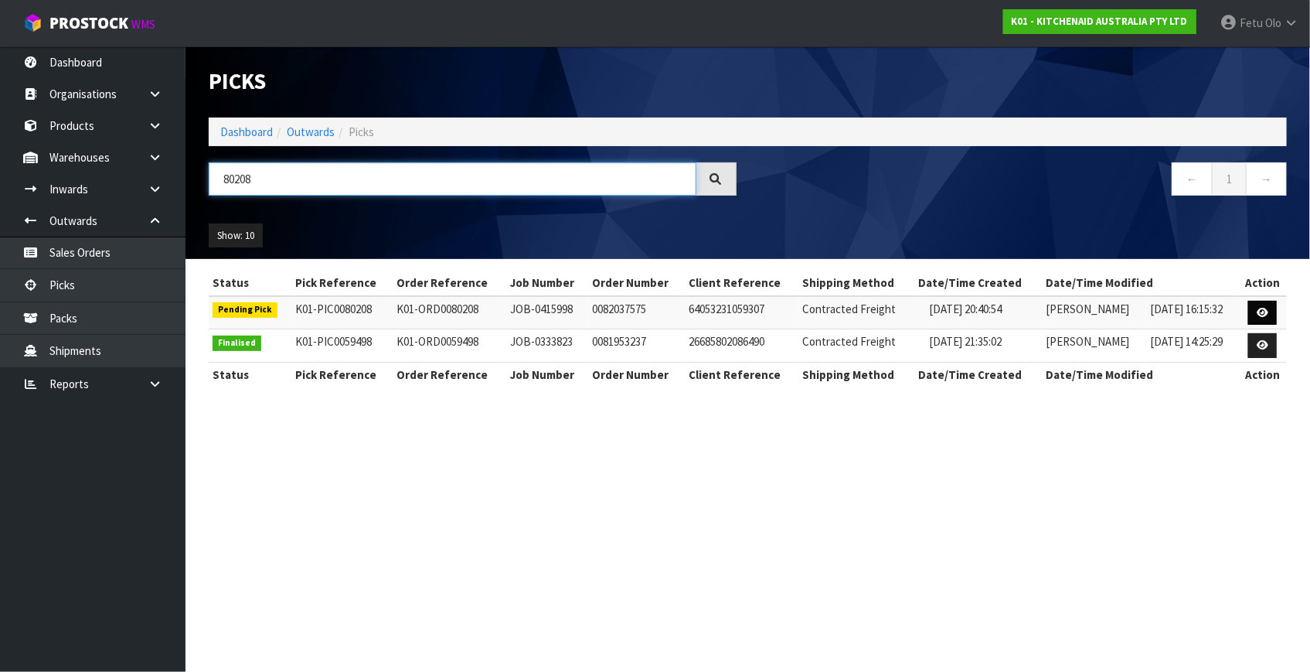
type input "80208"
click at [1260, 314] on icon at bounding box center [1263, 313] width 12 height 10
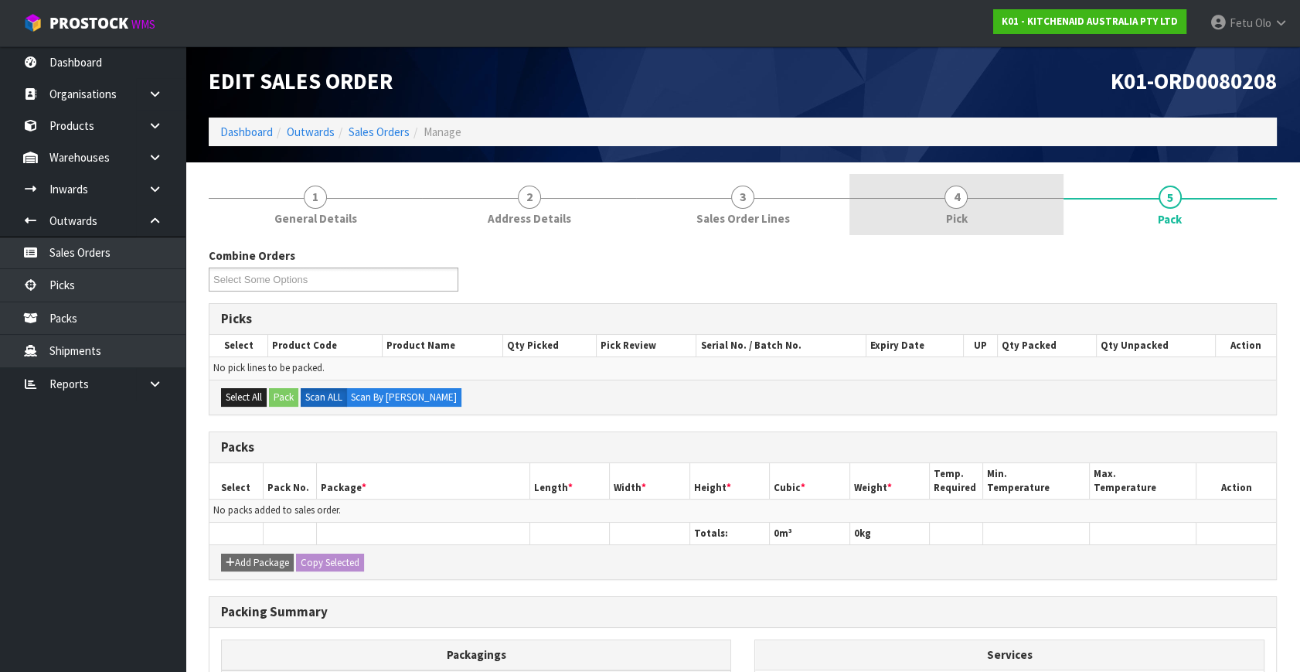
click at [934, 197] on link "4 Pick" at bounding box center [955, 204] width 213 height 61
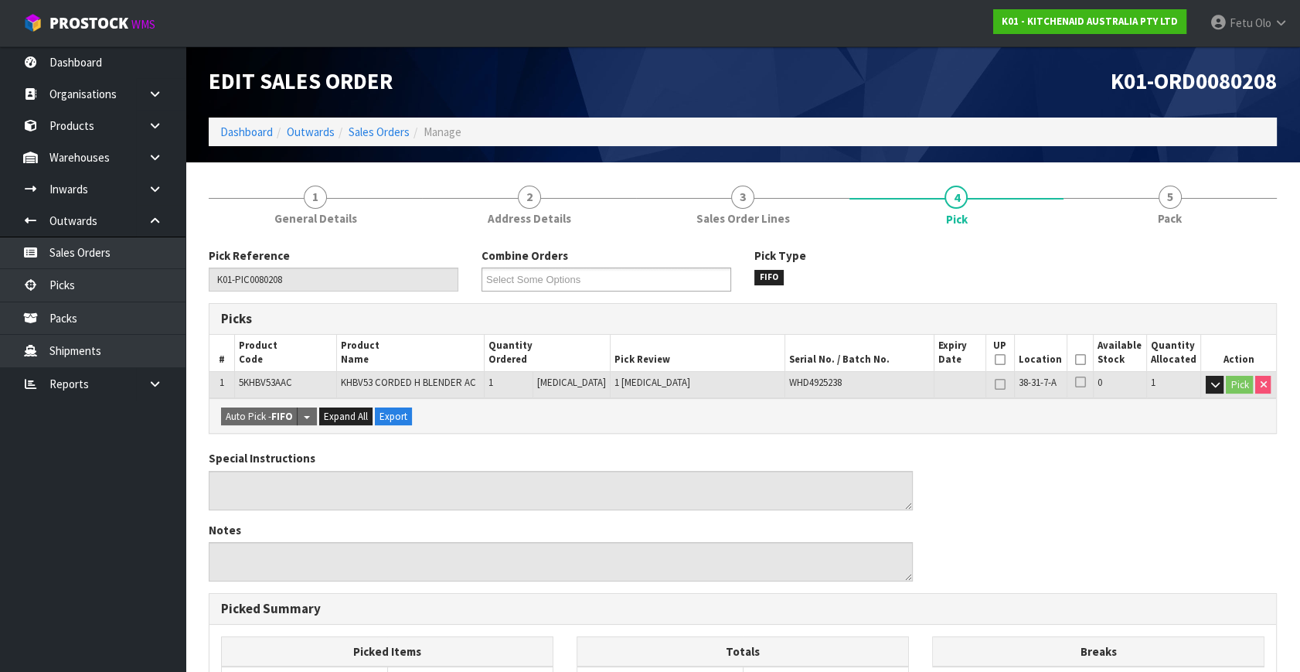
click at [1075, 350] on th "Picked" at bounding box center [1080, 353] width 26 height 36
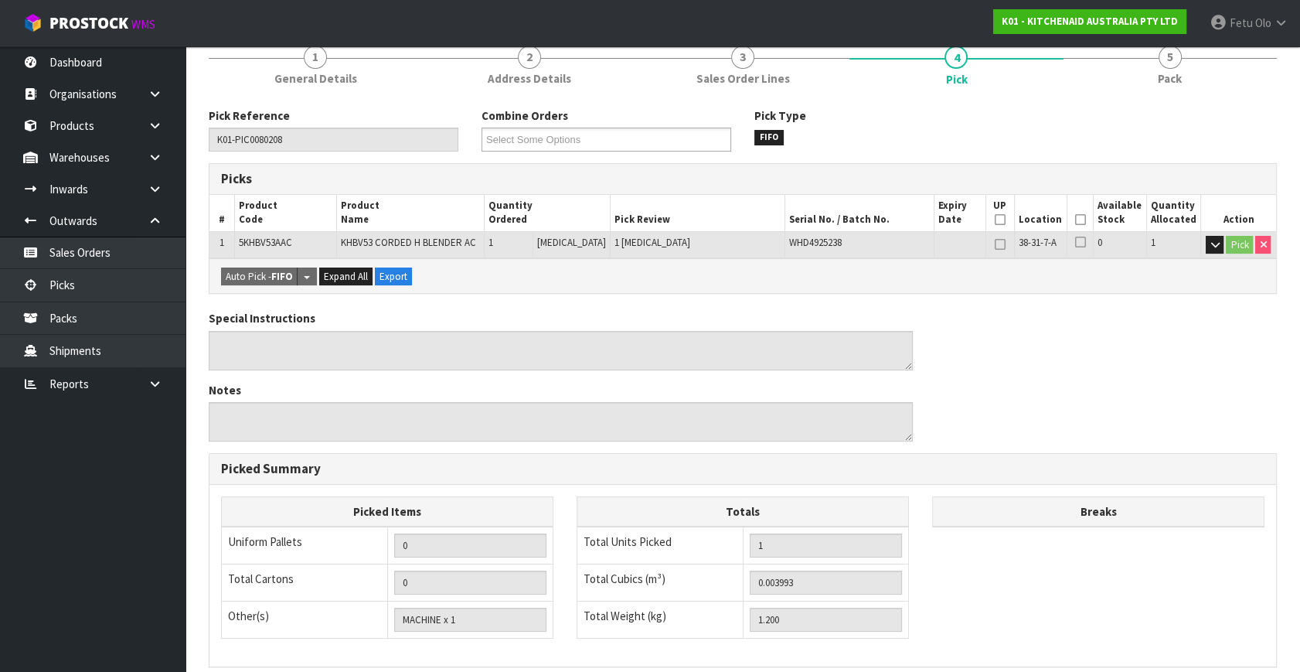
click at [1078, 220] on icon at bounding box center [1080, 219] width 11 height 1
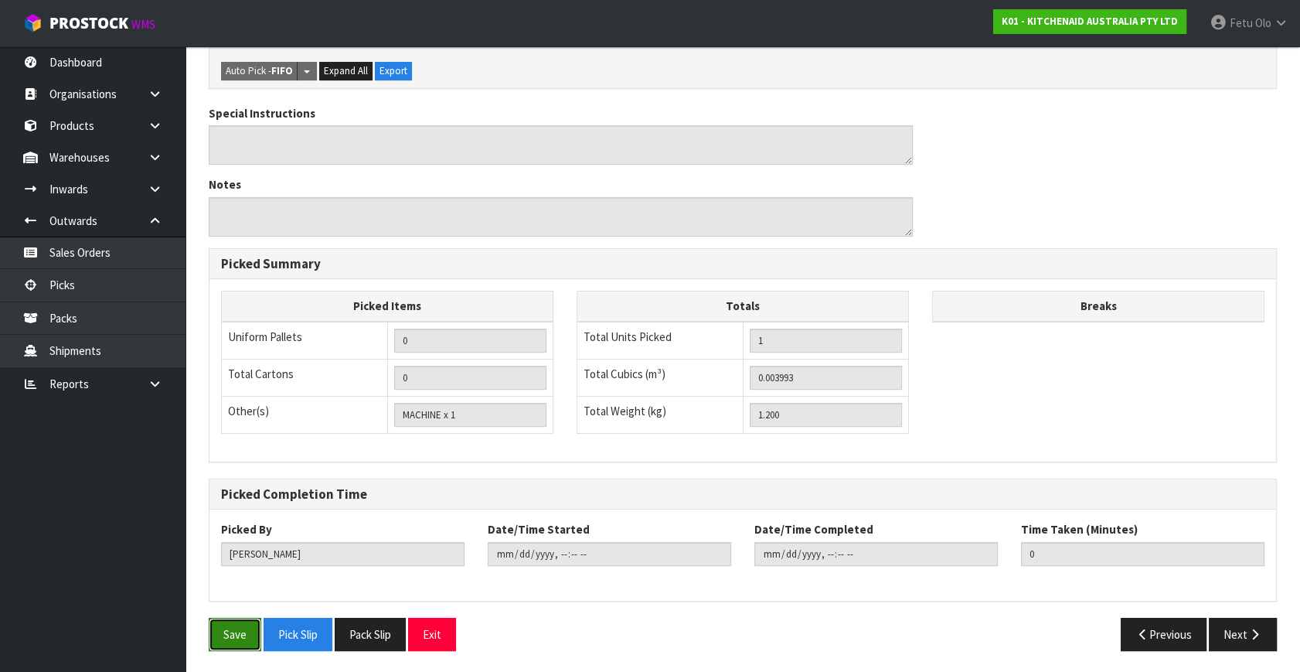
click at [239, 632] on button "Save" at bounding box center [235, 634] width 53 height 33
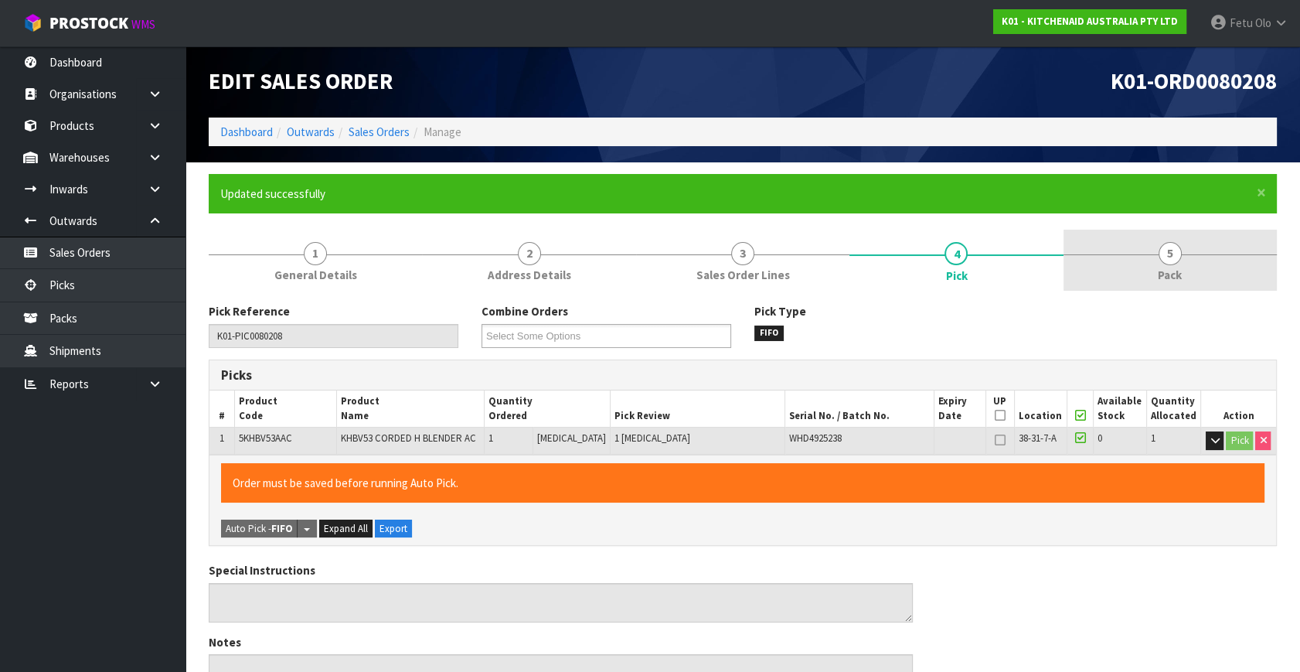
type input "Fetu Olo"
type input "2025-10-09T14:22:06"
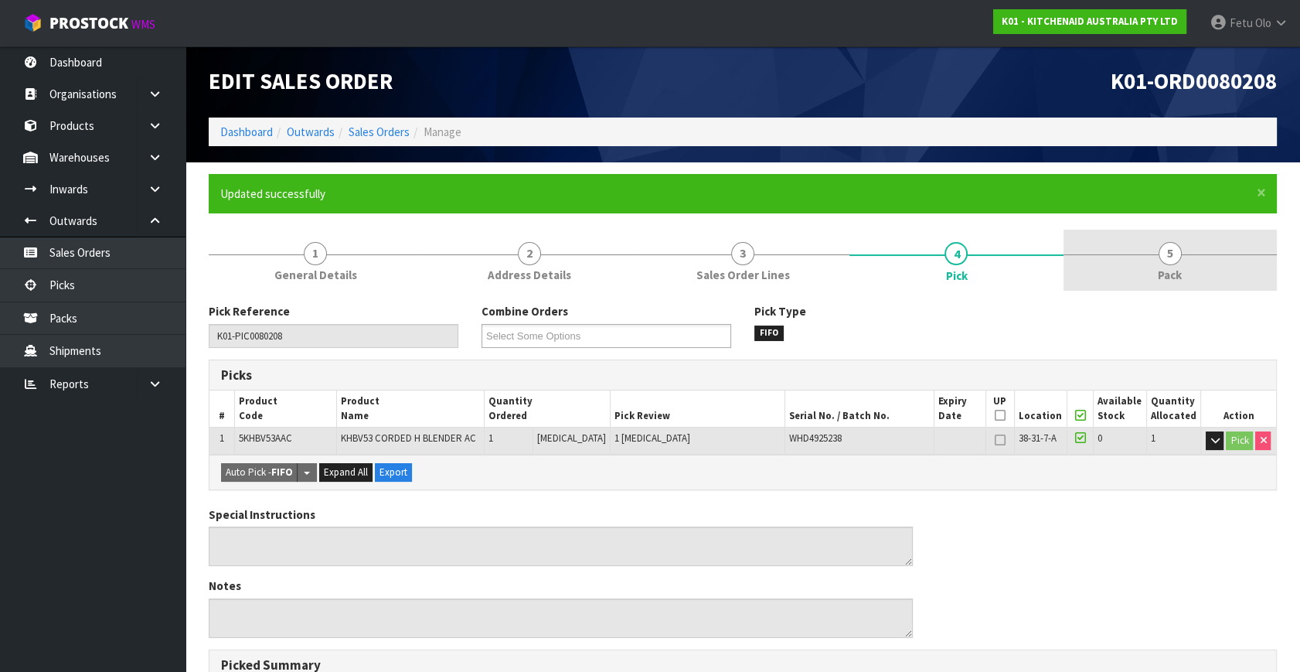
click at [1198, 249] on link "5 Pack" at bounding box center [1169, 260] width 213 height 61
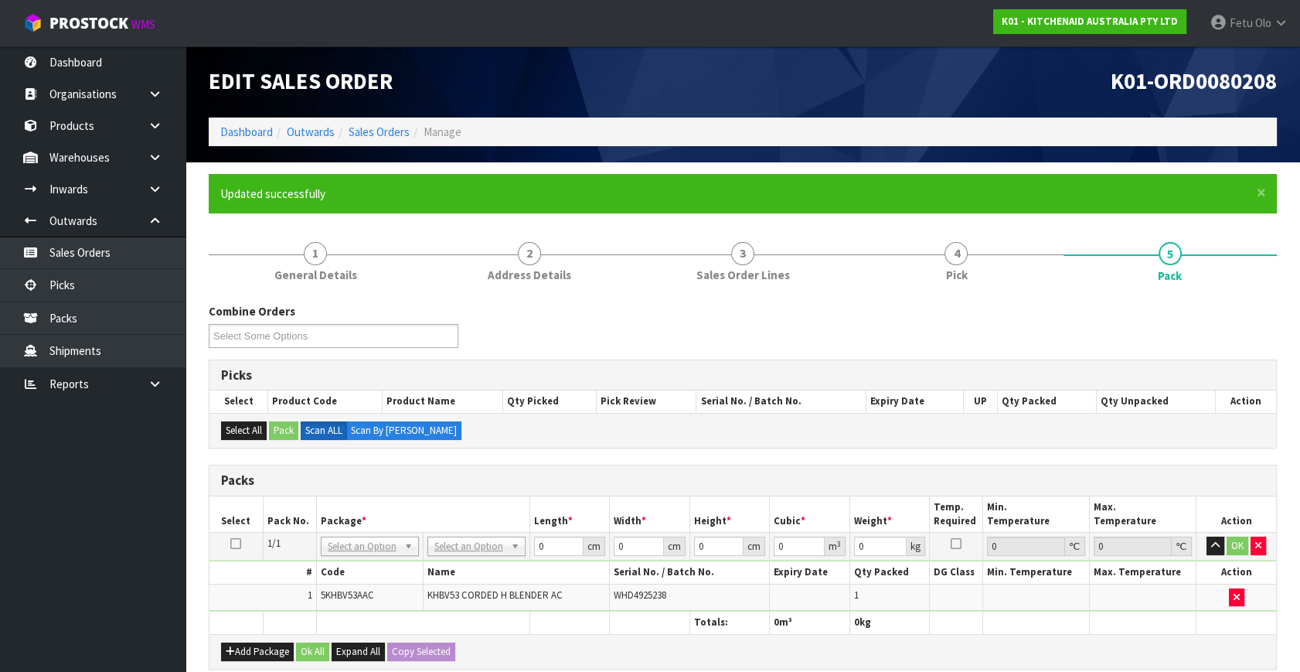
click at [446, 514] on th "Package *" at bounding box center [422, 514] width 213 height 36
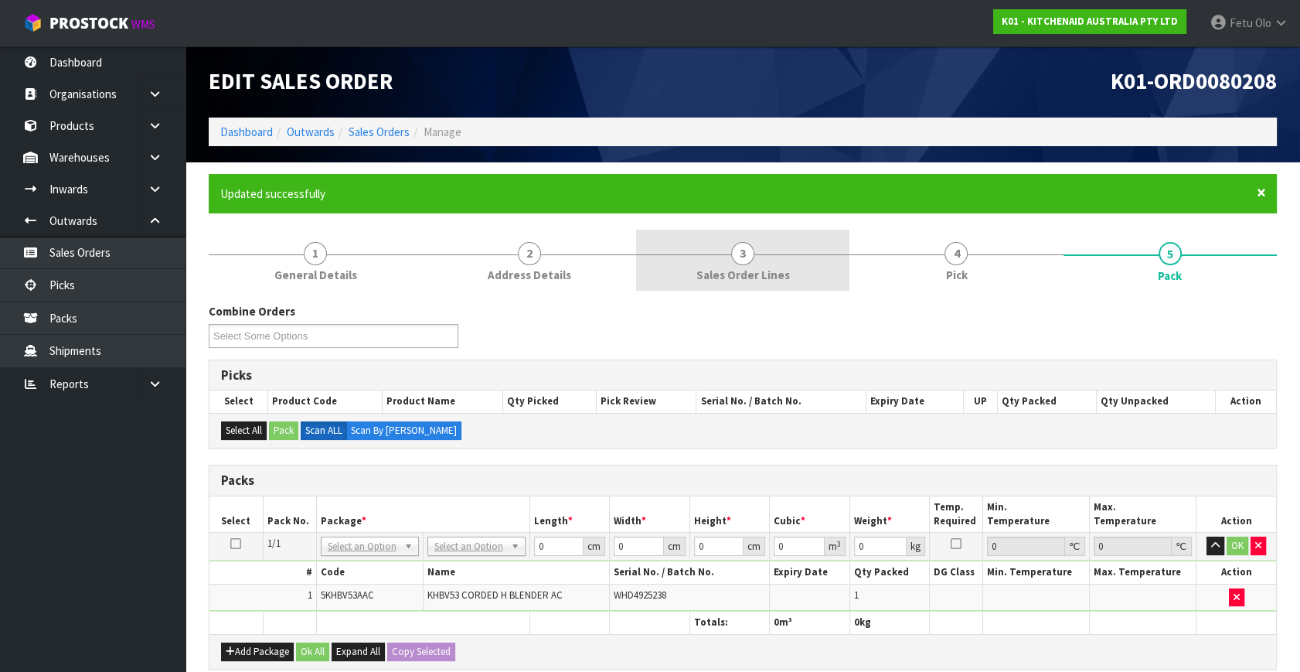
drag, startPoint x: 1264, startPoint y: 193, endPoint x: 767, endPoint y: 180, distance: 497.1
click at [1264, 193] on span "×" at bounding box center [1261, 193] width 9 height 22
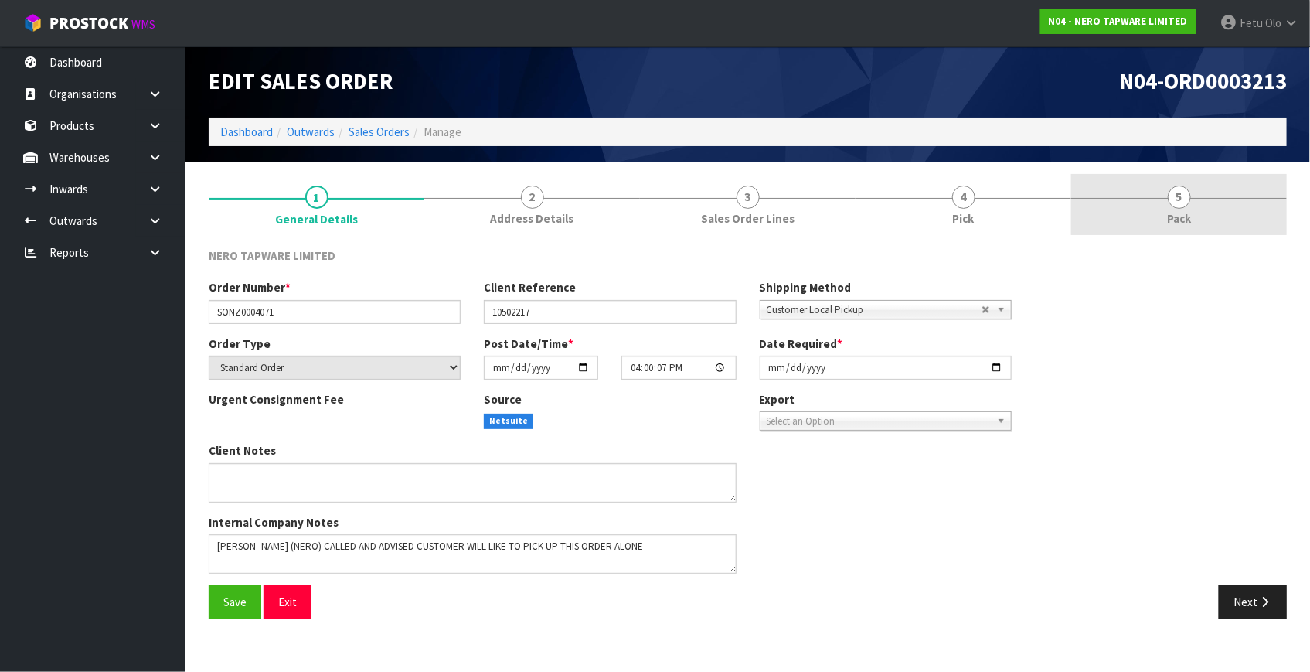
click at [1188, 200] on span "5" at bounding box center [1179, 196] width 23 height 23
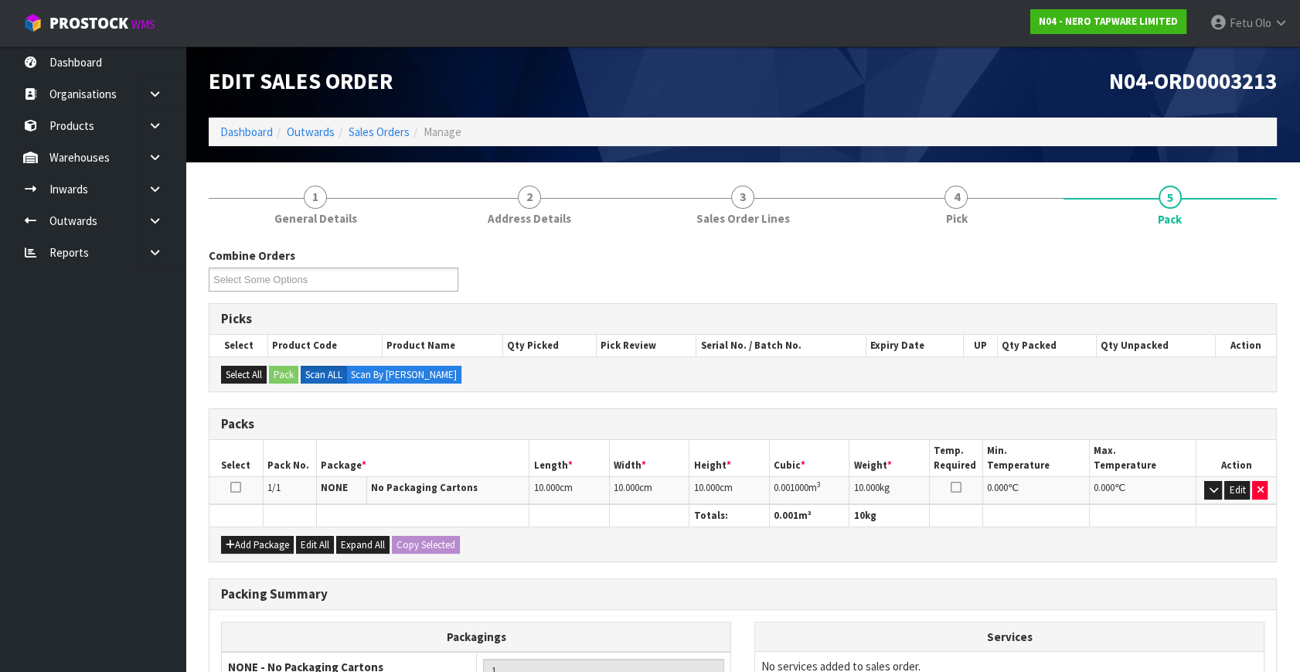
scroll to position [140, 0]
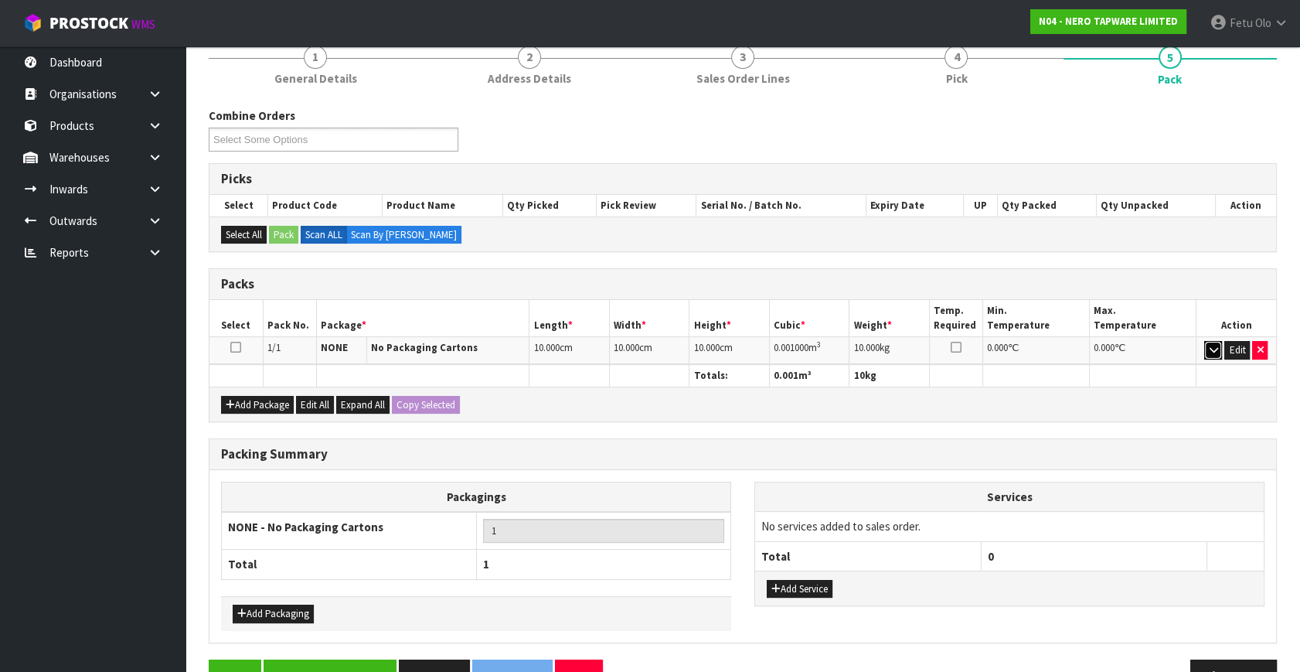
click at [1214, 345] on icon "button" at bounding box center [1213, 350] width 9 height 10
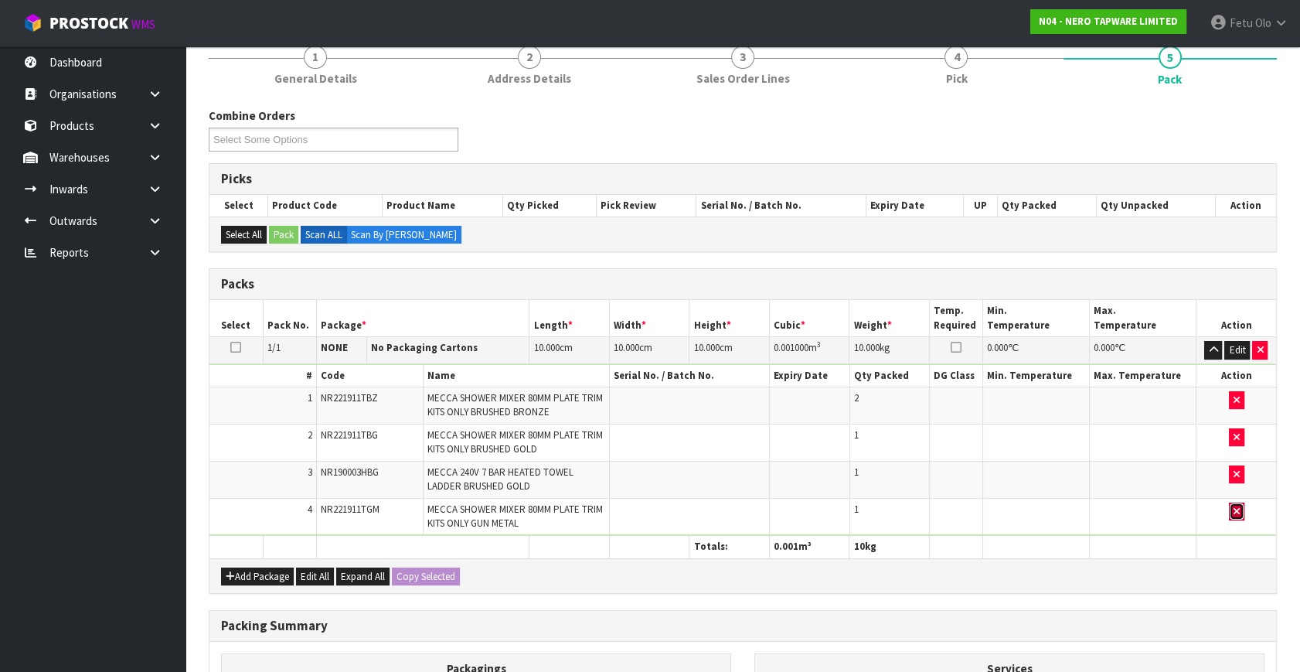
click at [1242, 511] on button "button" at bounding box center [1236, 511] width 15 height 19
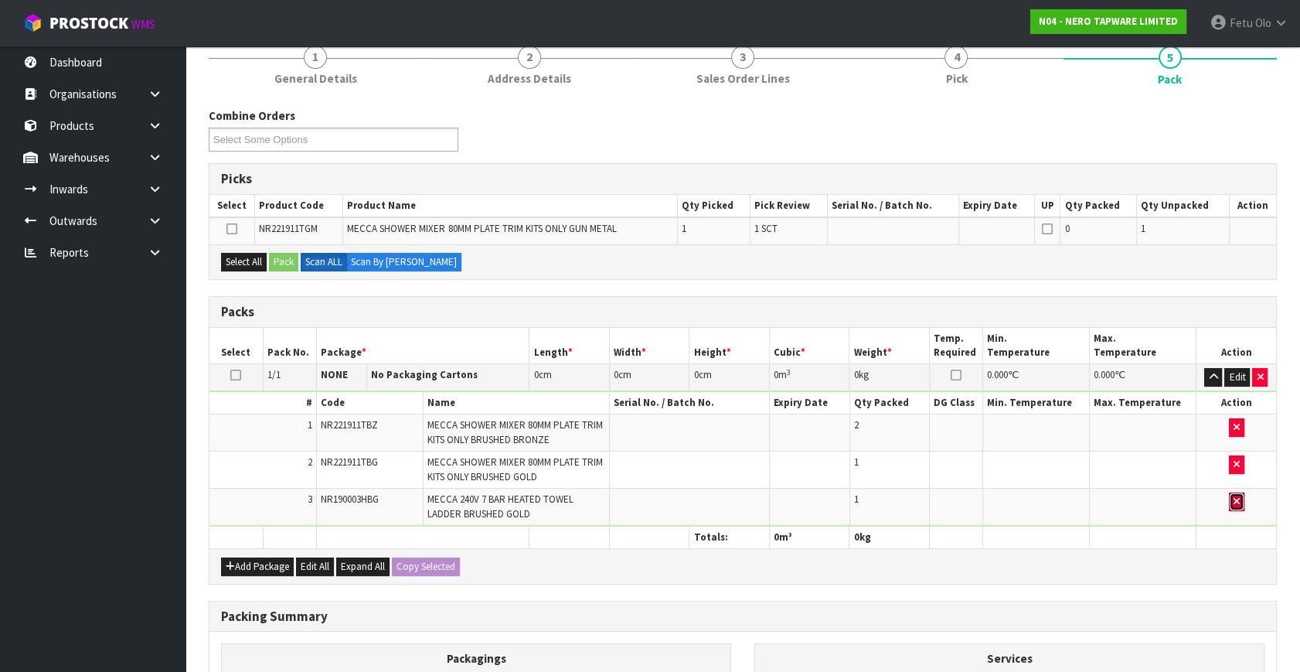
click at [1237, 492] on button "button" at bounding box center [1236, 501] width 15 height 19
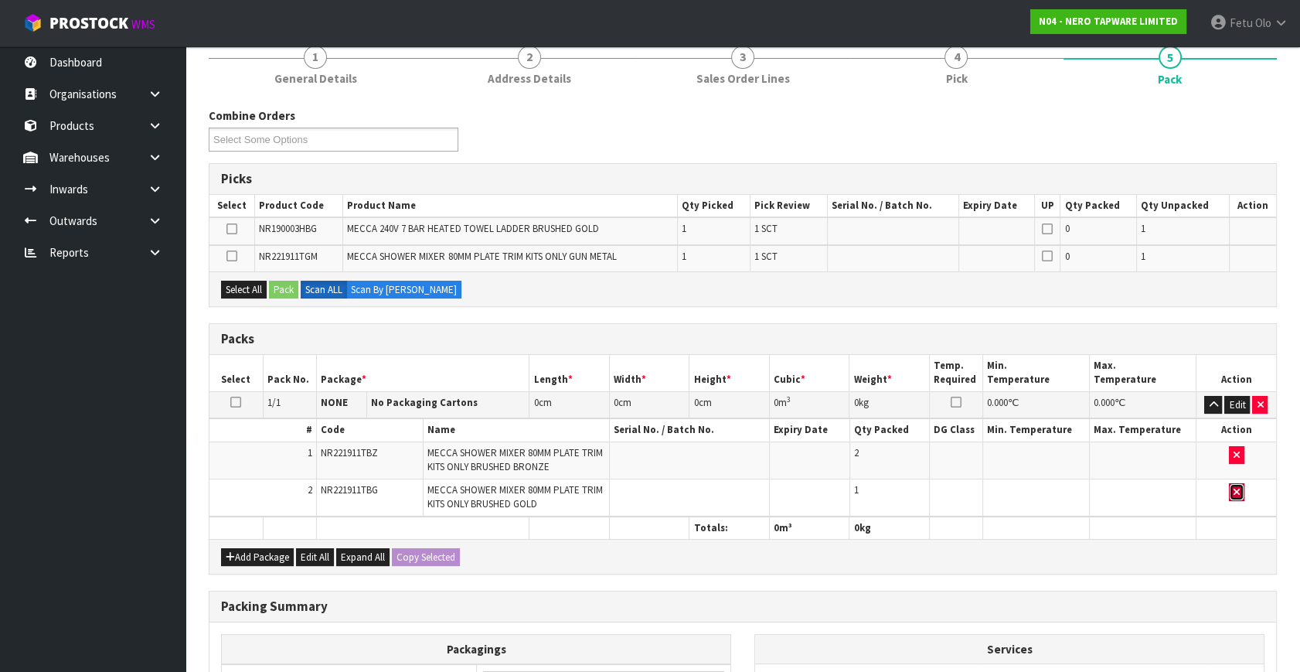
click at [1237, 488] on icon "button" at bounding box center [1236, 492] width 6 height 10
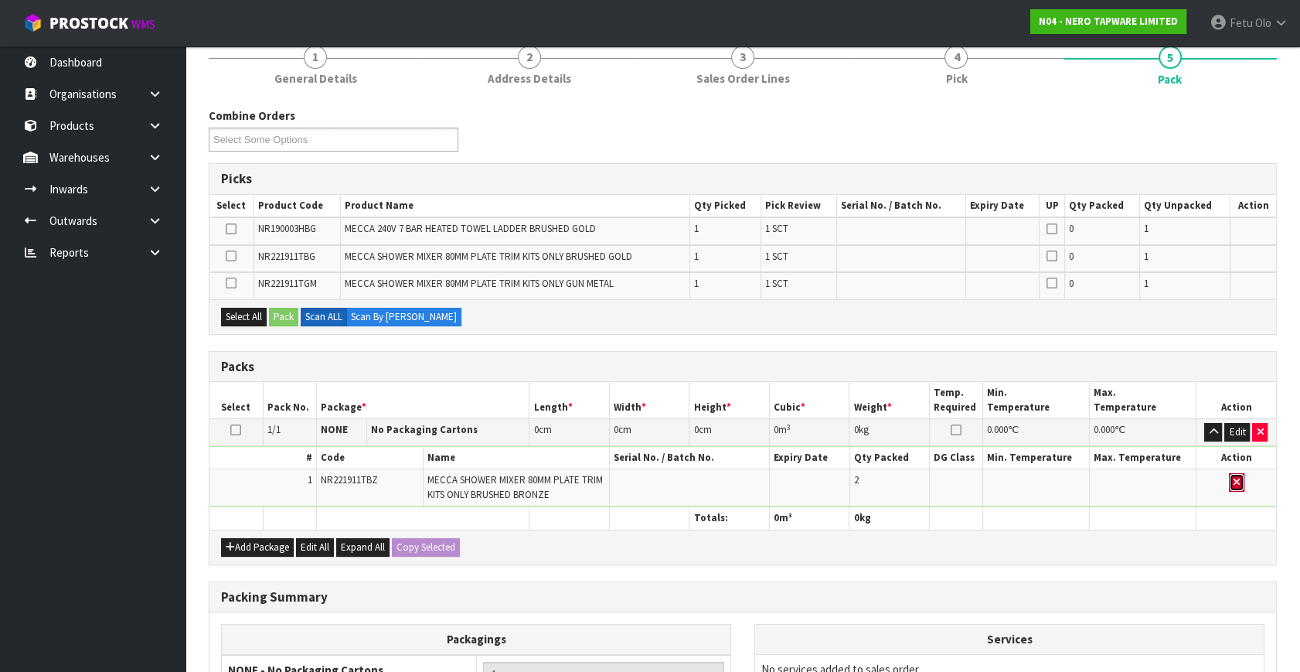
click at [1237, 478] on icon "button" at bounding box center [1236, 482] width 6 height 10
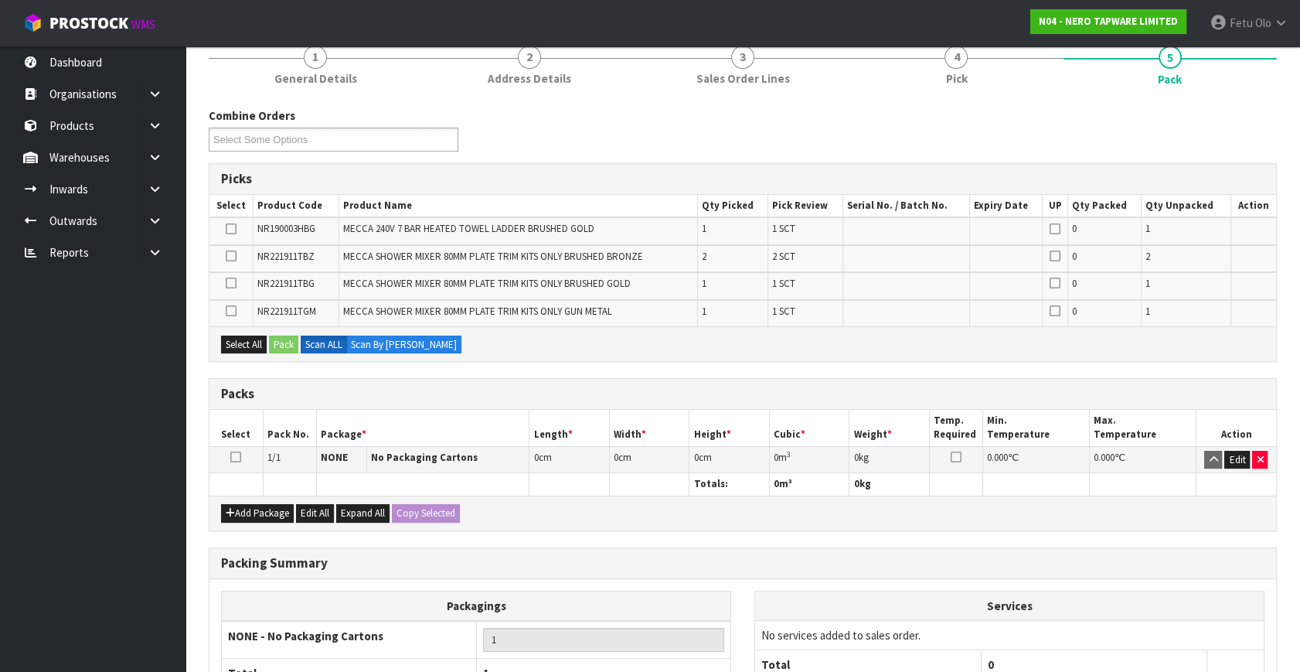
click at [238, 457] on icon at bounding box center [235, 457] width 11 height 1
click at [232, 256] on icon at bounding box center [231, 256] width 11 height 1
click at [0, 0] on input "checkbox" at bounding box center [0, 0] width 0 height 0
click at [232, 311] on icon at bounding box center [231, 311] width 11 height 1
click at [0, 0] on input "checkbox" at bounding box center [0, 0] width 0 height 0
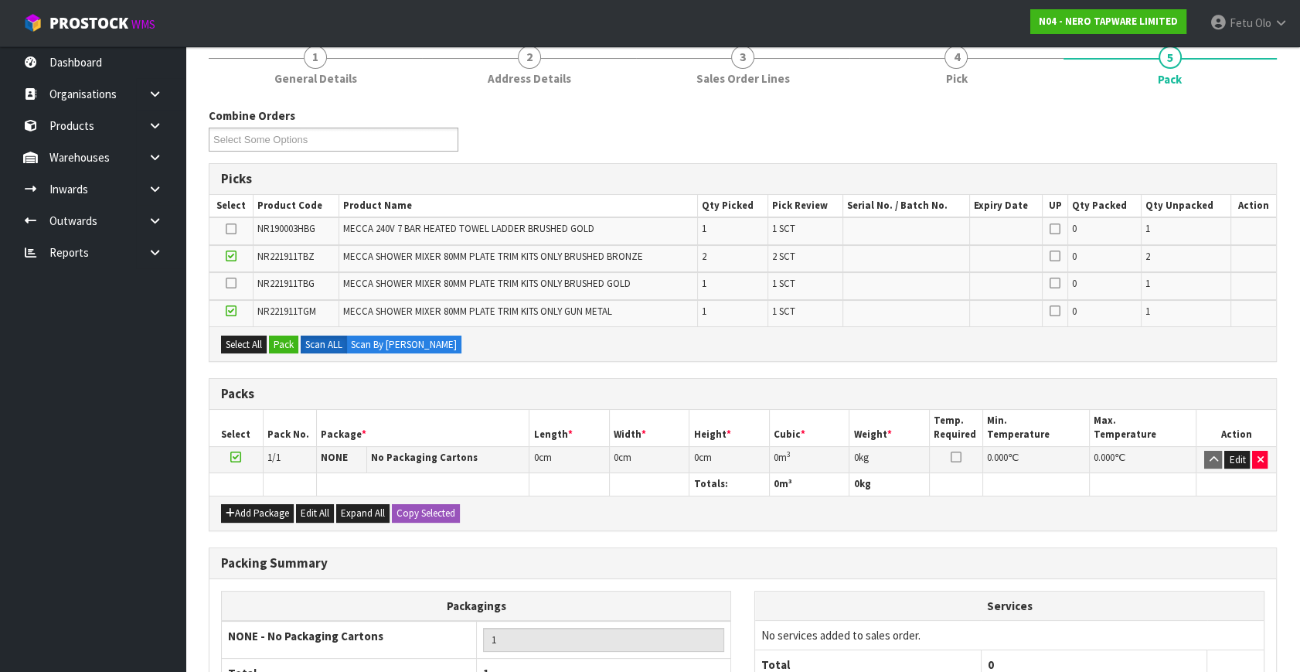
drag, startPoint x: 228, startPoint y: 284, endPoint x: 236, endPoint y: 291, distance: 10.9
click at [228, 284] on icon at bounding box center [231, 283] width 11 height 1
click at [0, 0] on input "checkbox" at bounding box center [0, 0] width 0 height 0
click at [274, 335] on button "Pack" at bounding box center [283, 344] width 29 height 19
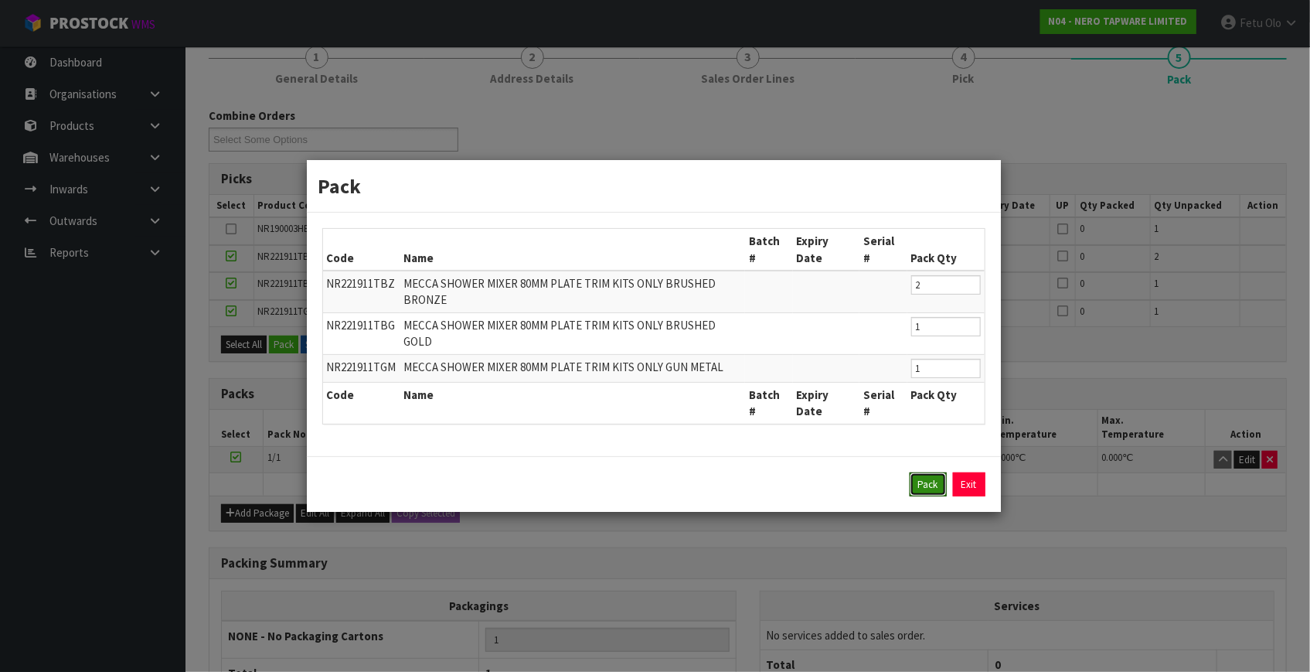
drag, startPoint x: 931, startPoint y: 475, endPoint x: 924, endPoint y: 474, distance: 7.8
click at [931, 474] on button "Pack" at bounding box center [928, 484] width 37 height 25
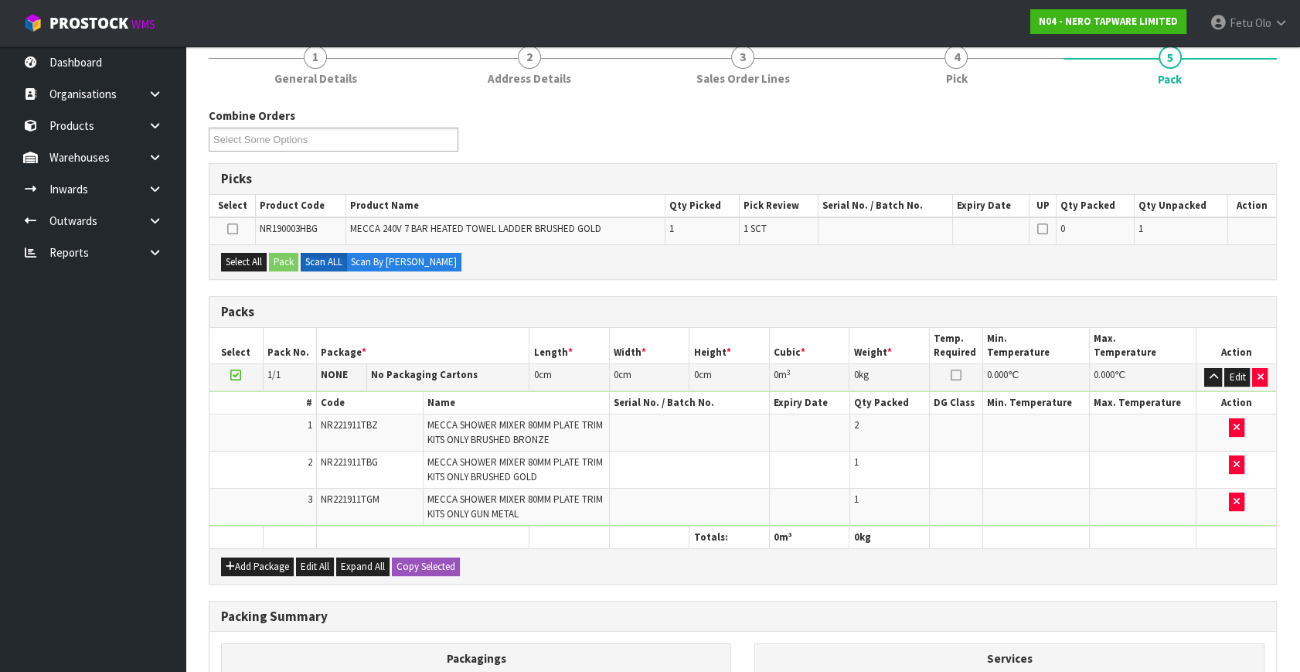
click at [239, 375] on icon at bounding box center [235, 375] width 11 height 1
click at [243, 259] on button "Select All" at bounding box center [244, 262] width 46 height 19
click at [272, 253] on button "Pack" at bounding box center [283, 262] width 29 height 19
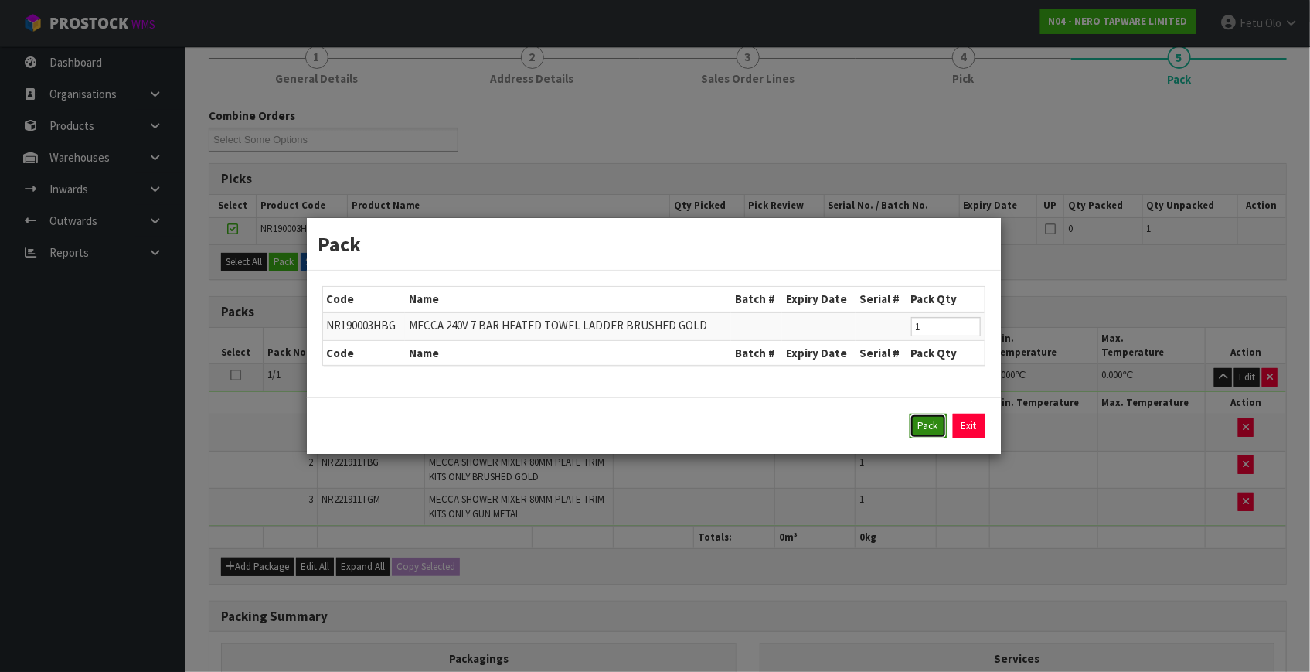
click at [936, 413] on button "Pack" at bounding box center [928, 425] width 37 height 25
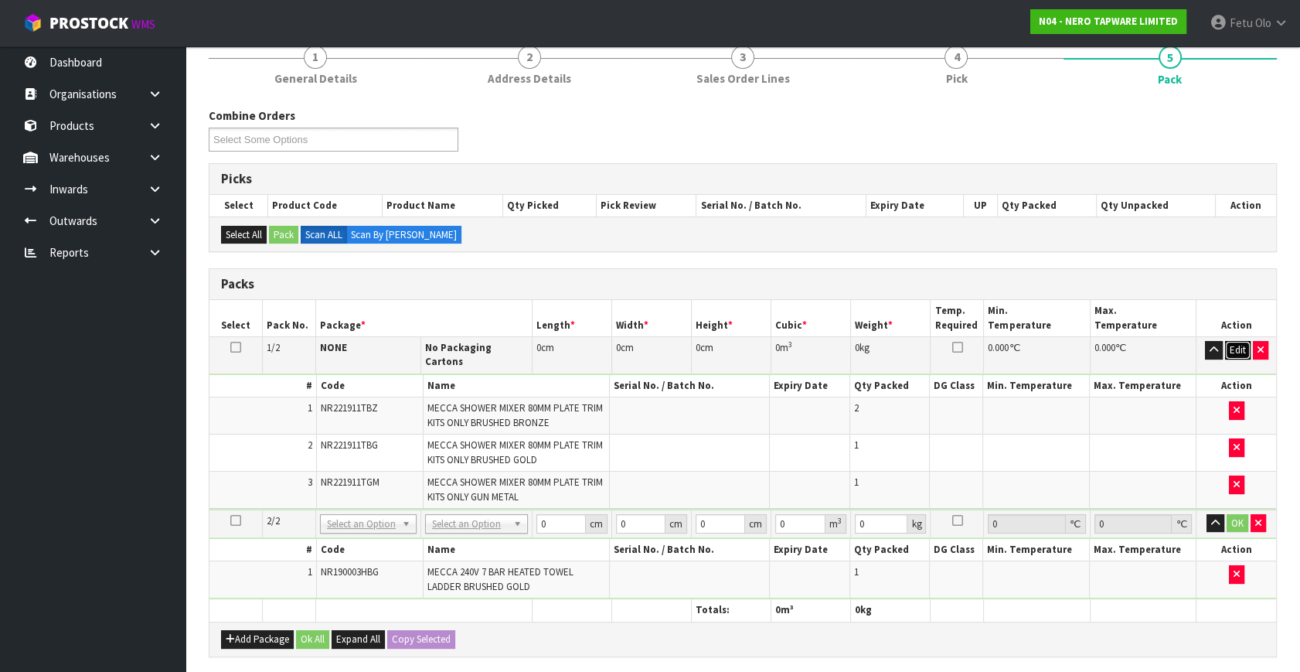
click at [1230, 347] on button "Edit" at bounding box center [1238, 350] width 26 height 19
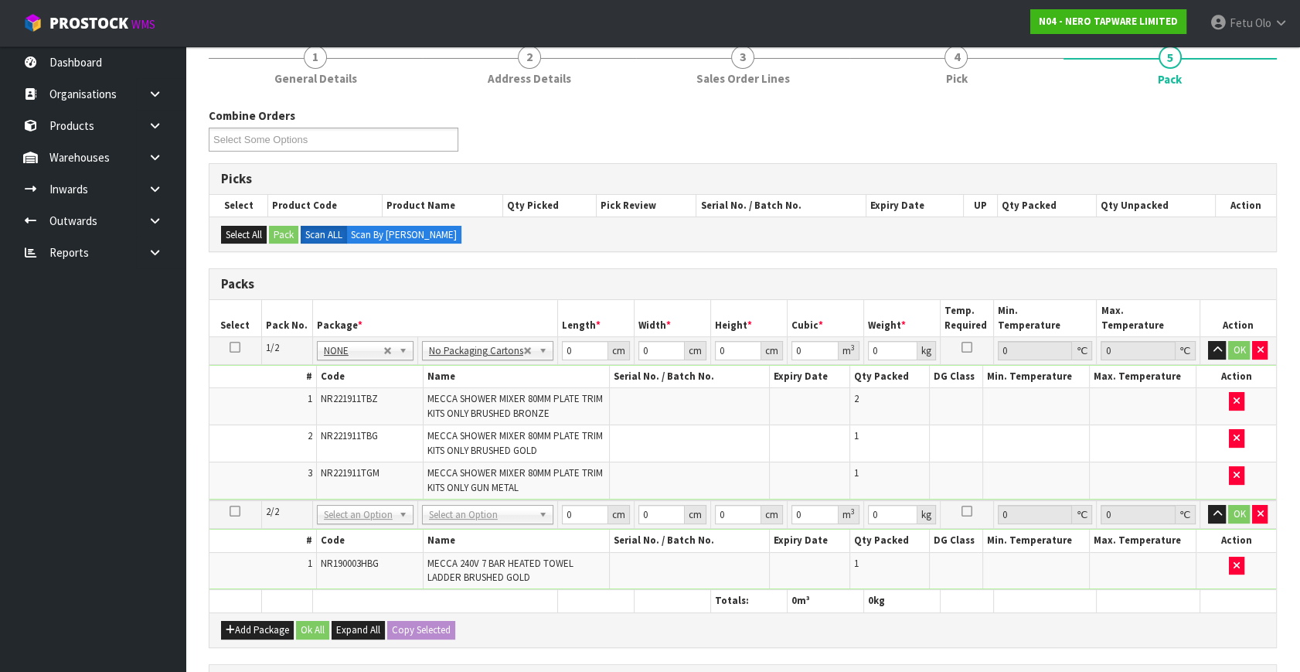
drag, startPoint x: 433, startPoint y: 360, endPoint x: 441, endPoint y: 369, distance: 11.5
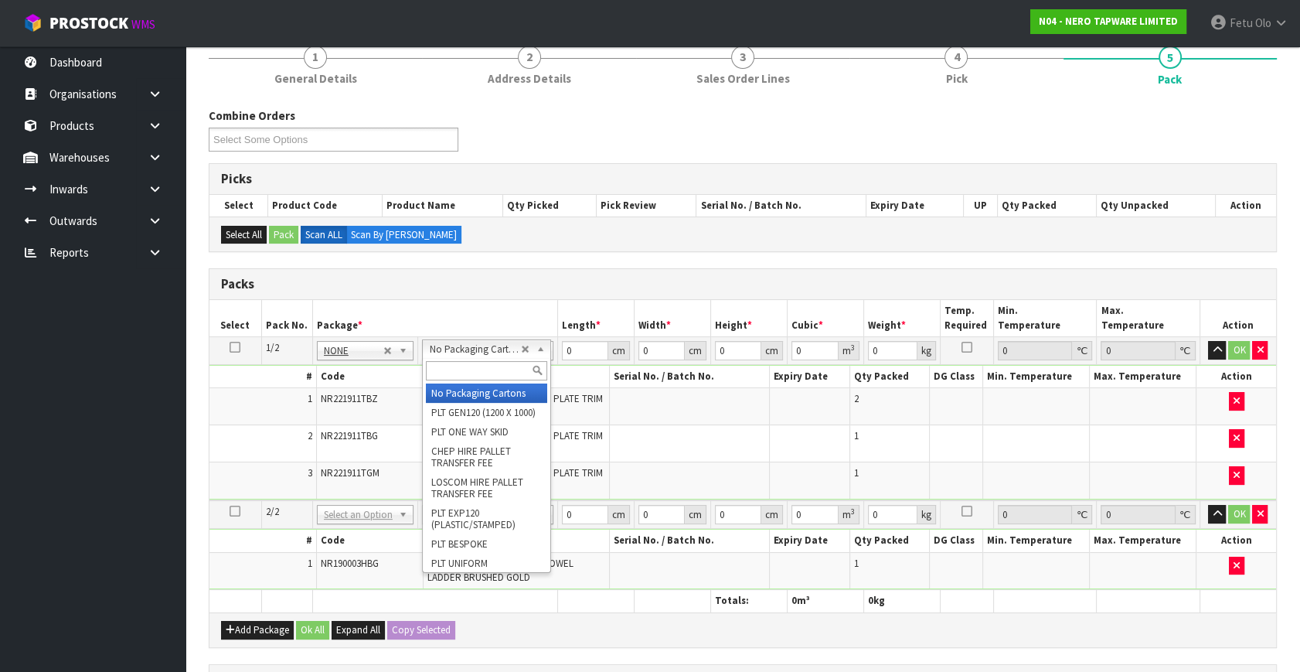
click at [443, 373] on input "text" at bounding box center [486, 370] width 121 height 19
type input "a4"
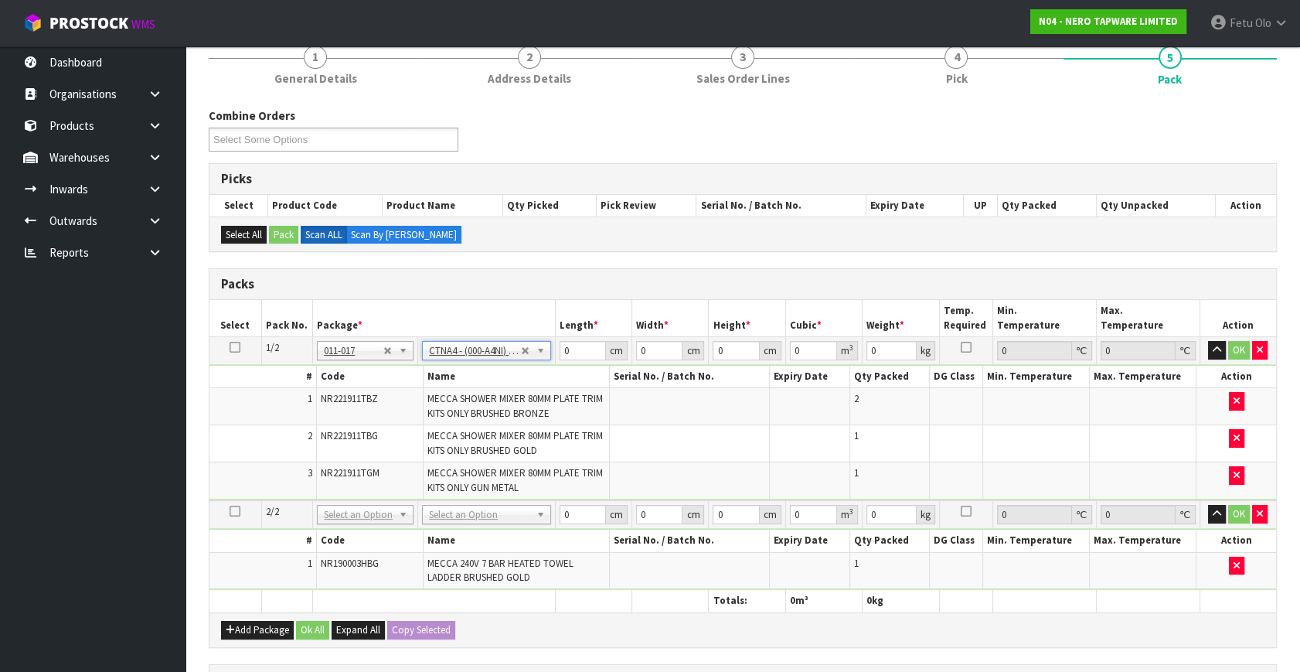
type input "31"
type input "22.5"
type input "25"
type input "0.017438"
type input "1.5"
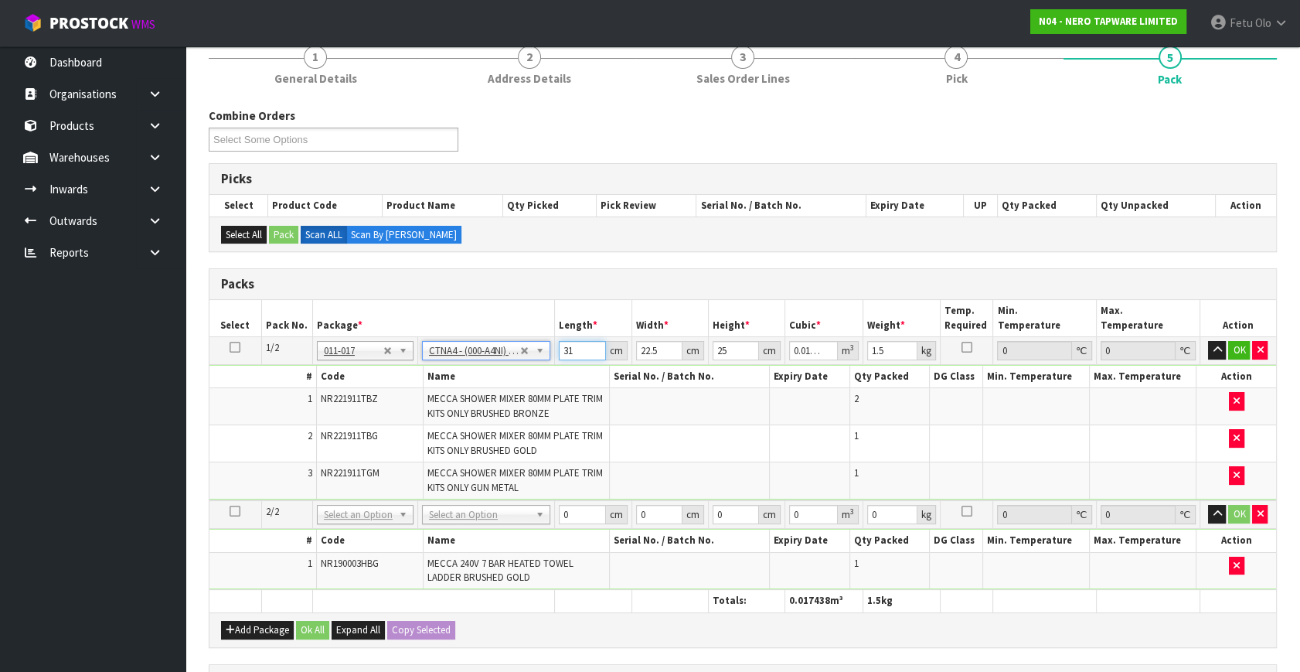
drag, startPoint x: 580, startPoint y: 348, endPoint x: 417, endPoint y: 400, distance: 171.3
click at [410, 402] on tbody "1/2 NONE 007-001 007-002 007-004 007-009 007-013 007-014 007-015 007-017 007-01…" at bounding box center [742, 419] width 1067 height 164
type input "3"
type input "0.001687"
type input "32"
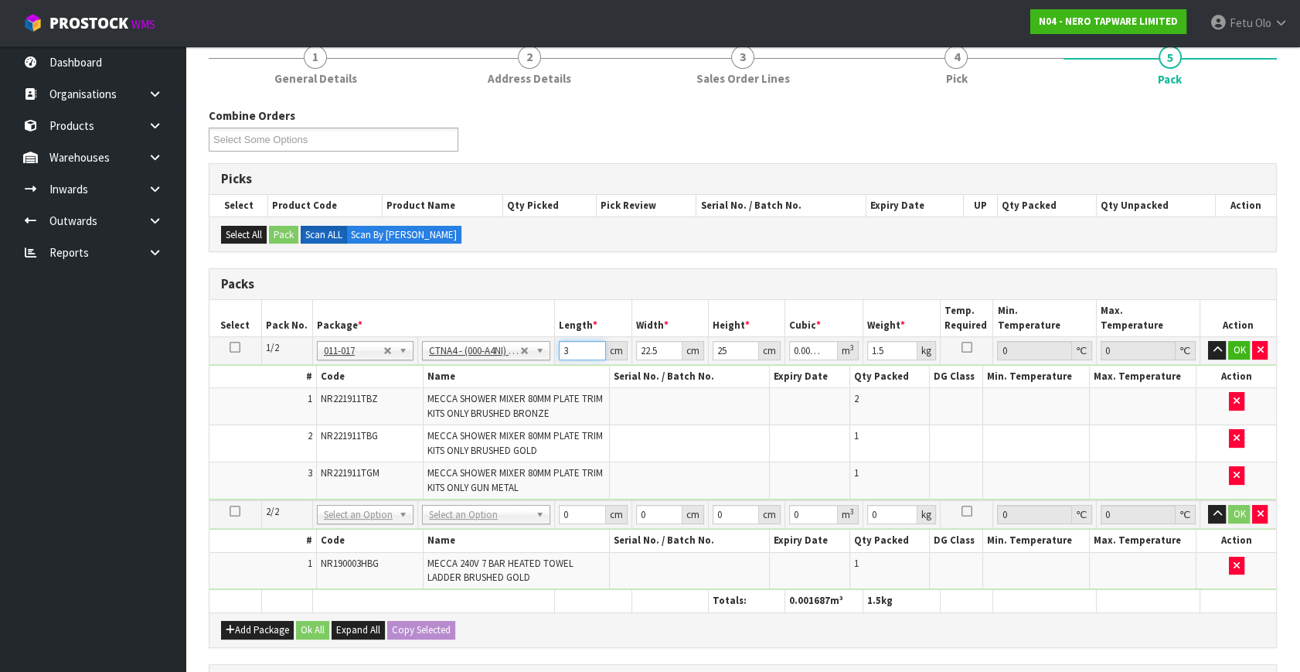
type input "0.018"
type input "32"
type input "2"
type input "0.0016"
type input "24"
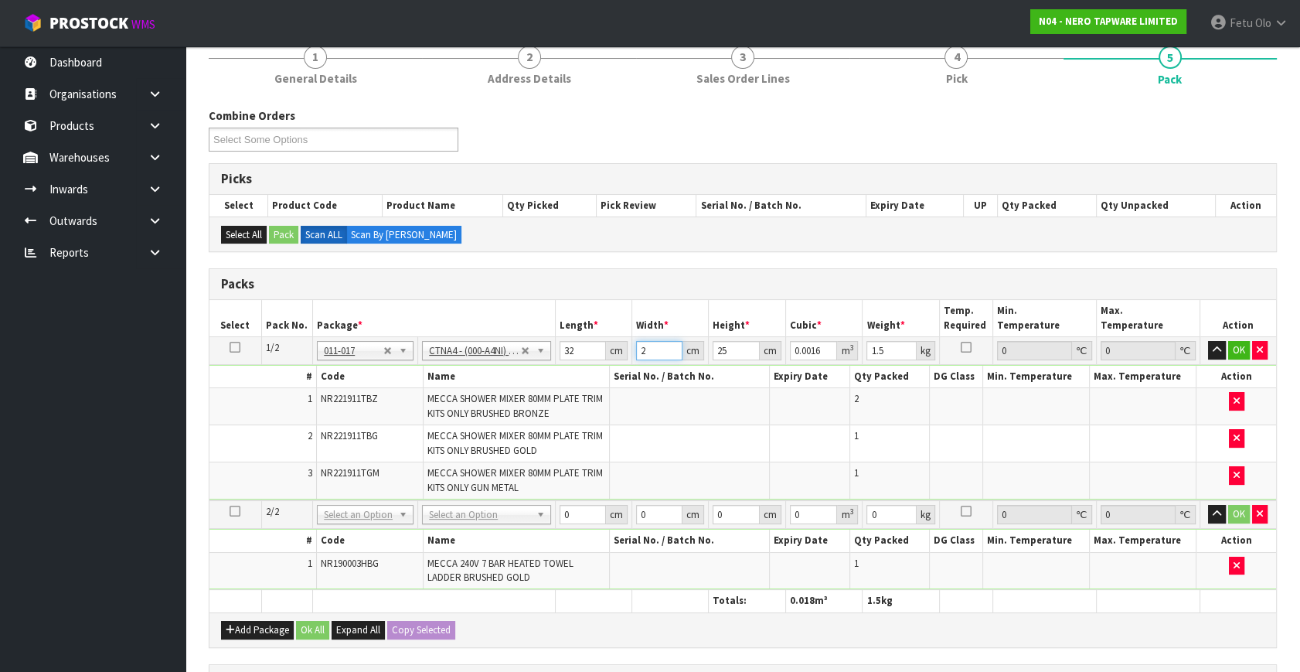
type input "0.0192"
type input "24"
type input "52"
type input "0.039936"
type input "520"
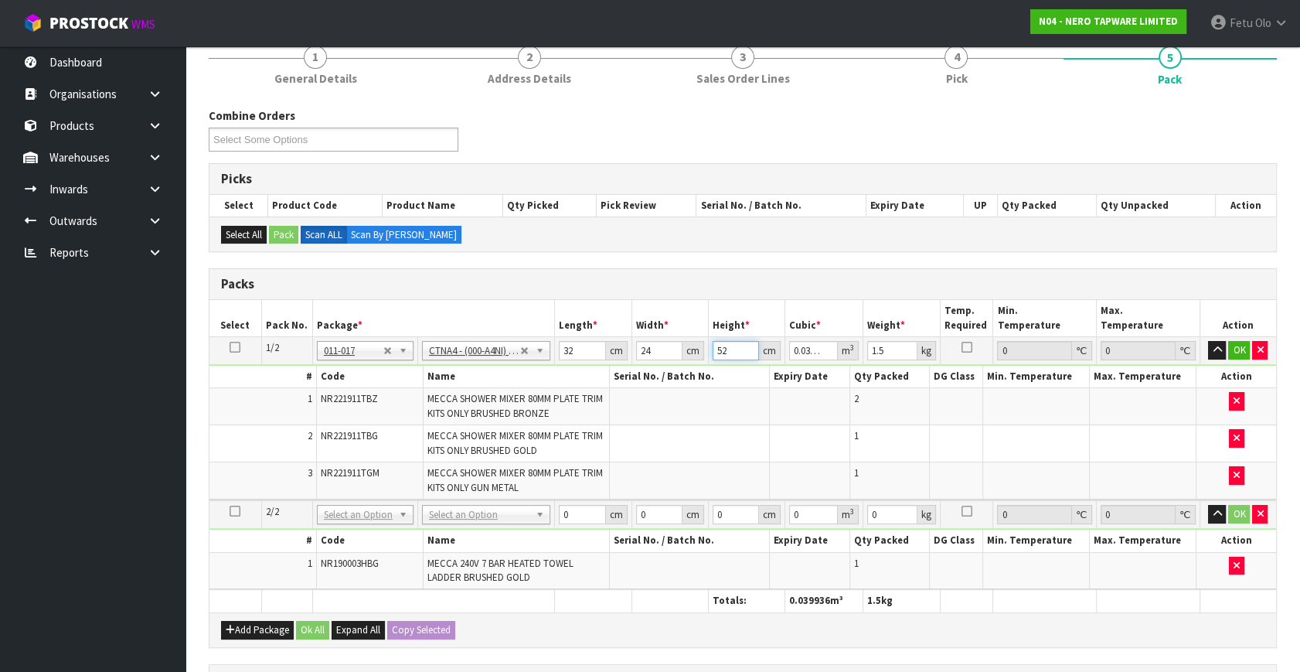
type input "0.39936"
type input "52"
type input "0.039936"
type input "5"
type input "0.00384"
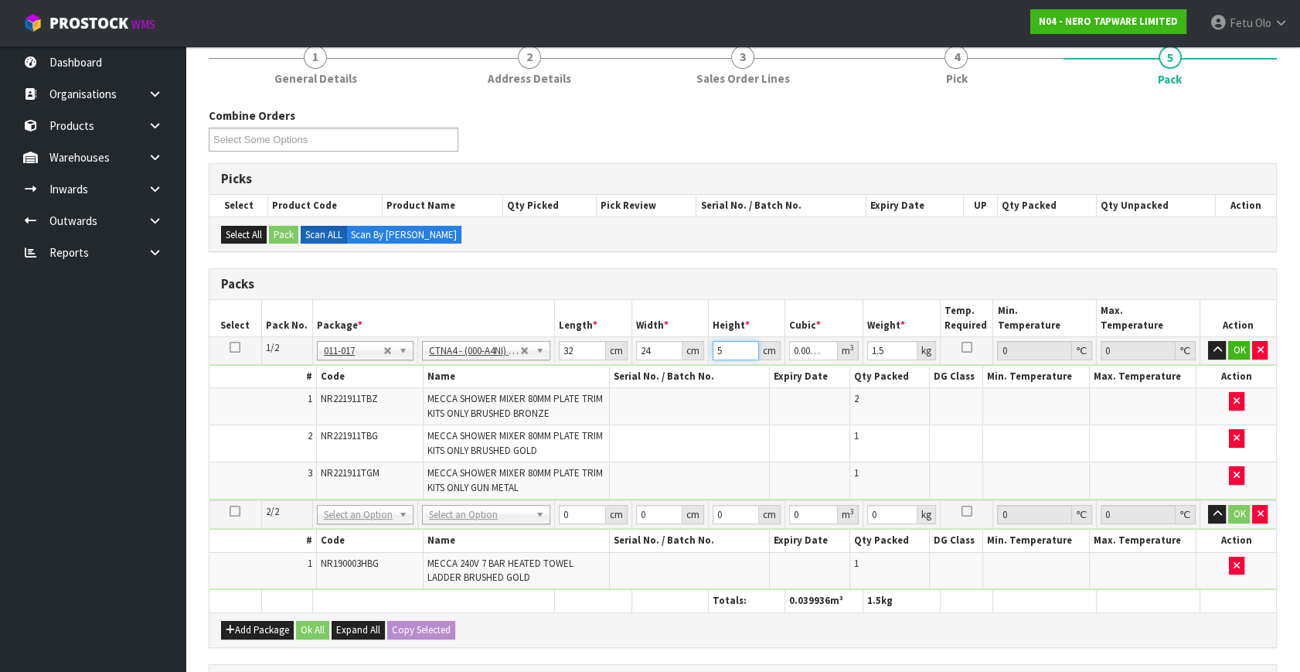
type input "0"
type input "2"
type input "0.001536"
type input "20"
type input "0.01536"
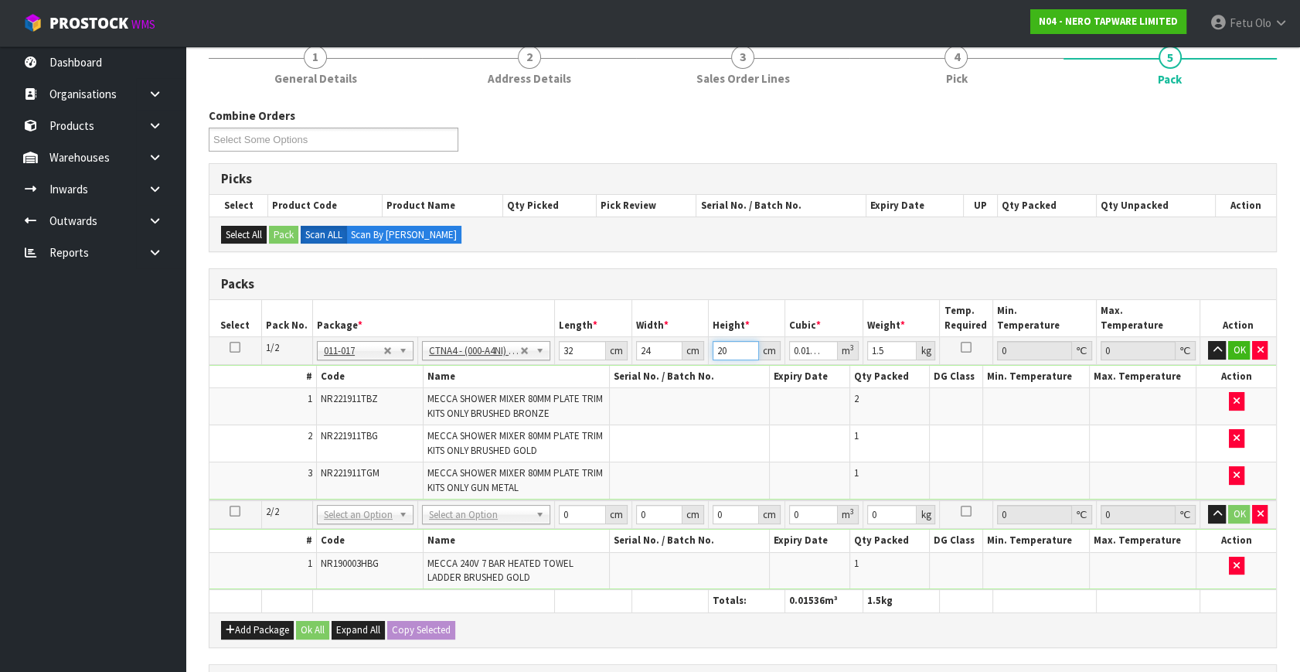
type input "20"
type input "3"
click button "OK" at bounding box center [1239, 350] width 22 height 19
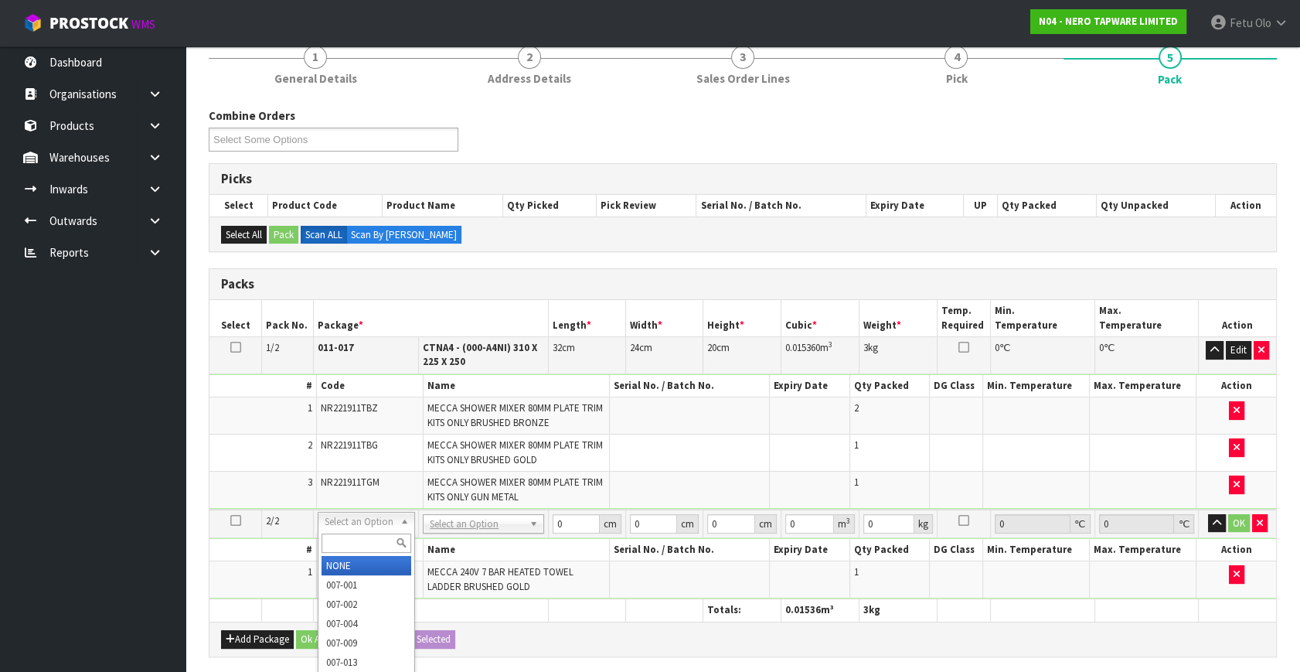
drag, startPoint x: 362, startPoint y: 559, endPoint x: 378, endPoint y: 567, distance: 18.0
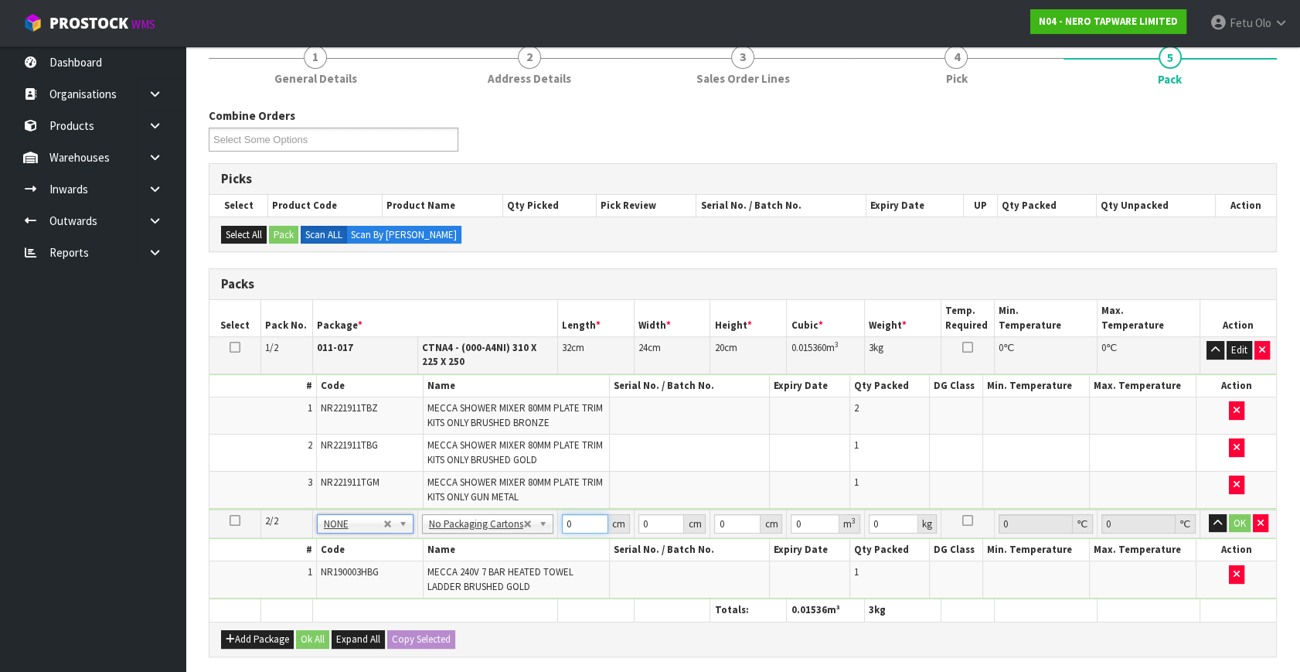
drag, startPoint x: 580, startPoint y: 518, endPoint x: 502, endPoint y: 550, distance: 84.5
click at [495, 545] on tbody "2/2 NONE 007-001 007-002 007-004 007-009 007-013 007-014 007-015 007-017 007-01…" at bounding box center [742, 554] width 1067 height 90
type input "87"
type input "68"
type input "1"
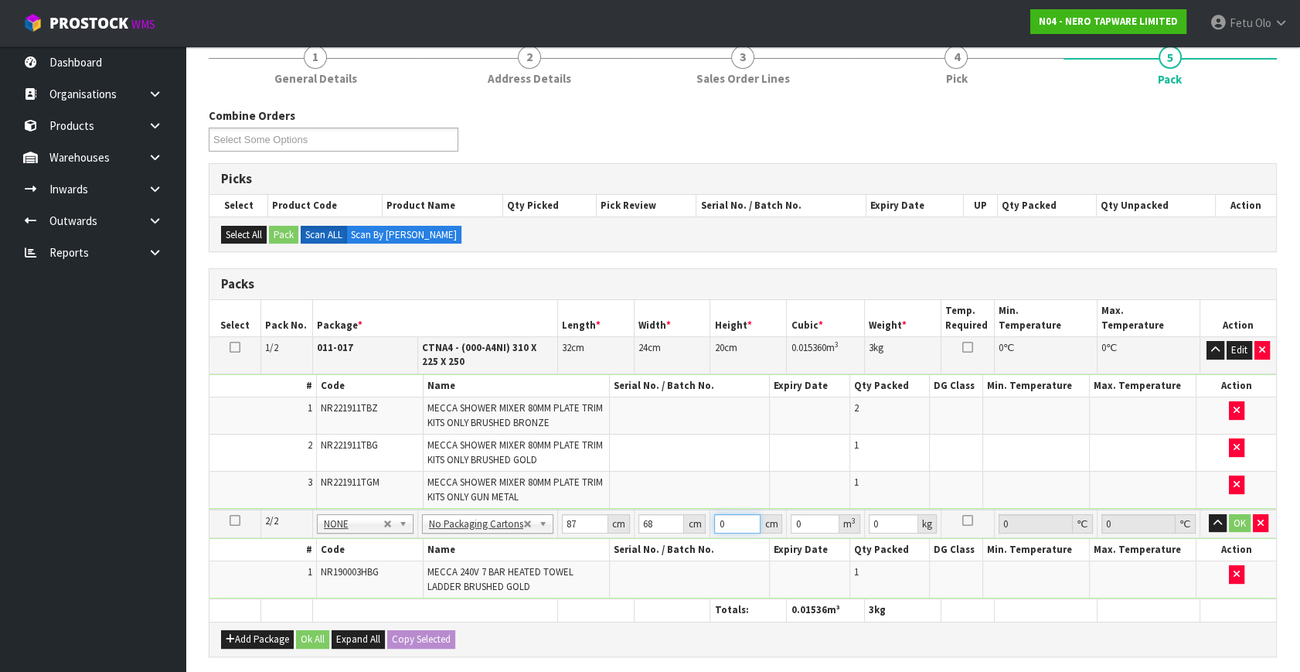
type input "0.005916"
type input "13"
type input "0.076908"
type input "13"
type input "7"
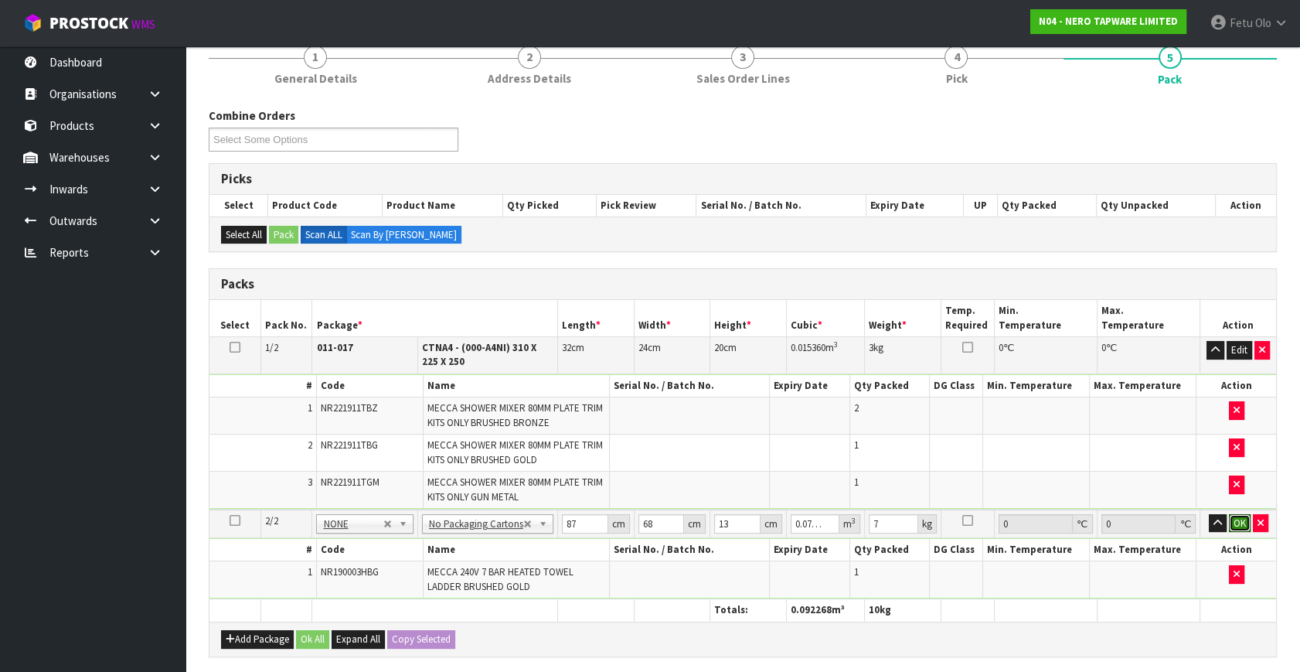
click button "OK" at bounding box center [1240, 523] width 22 height 19
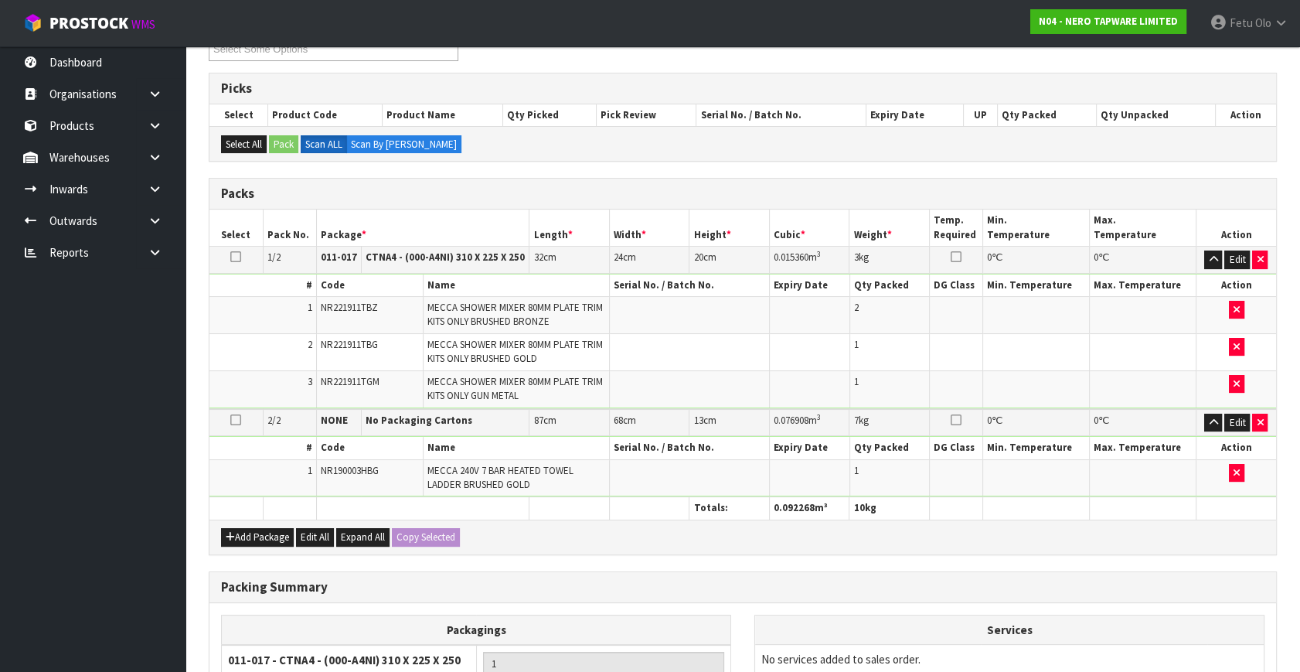
scroll to position [440, 0]
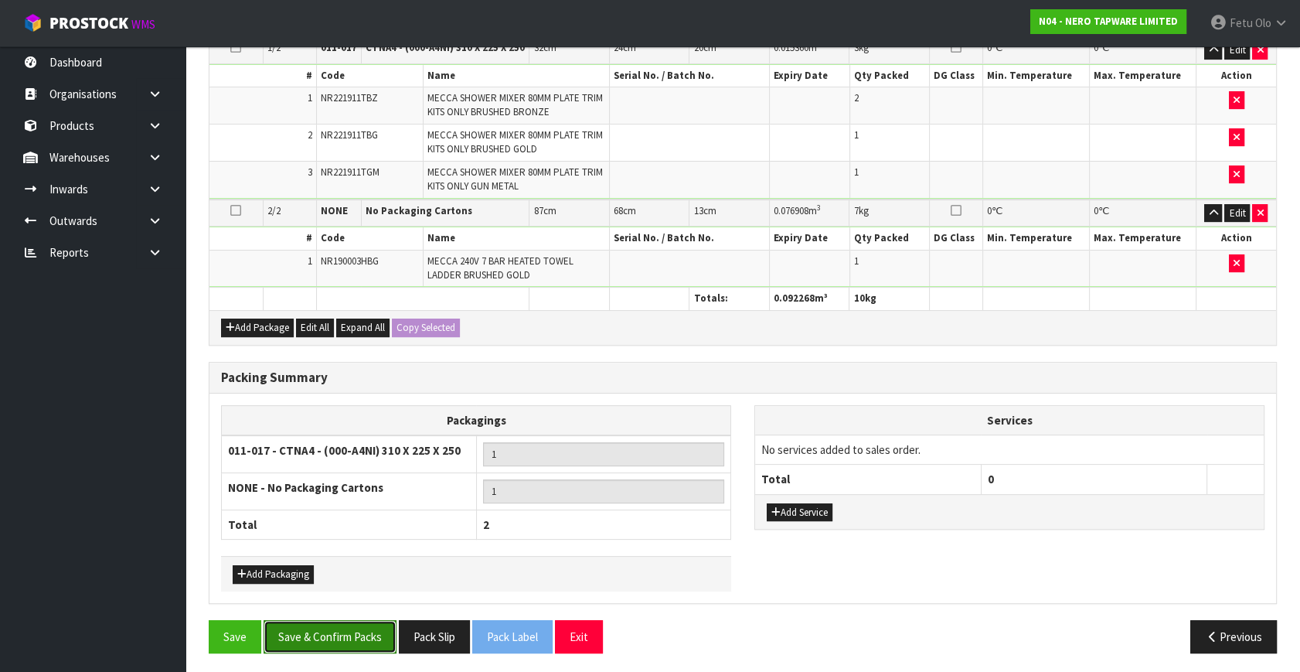
click at [339, 624] on button "Save & Confirm Packs" at bounding box center [330, 636] width 133 height 33
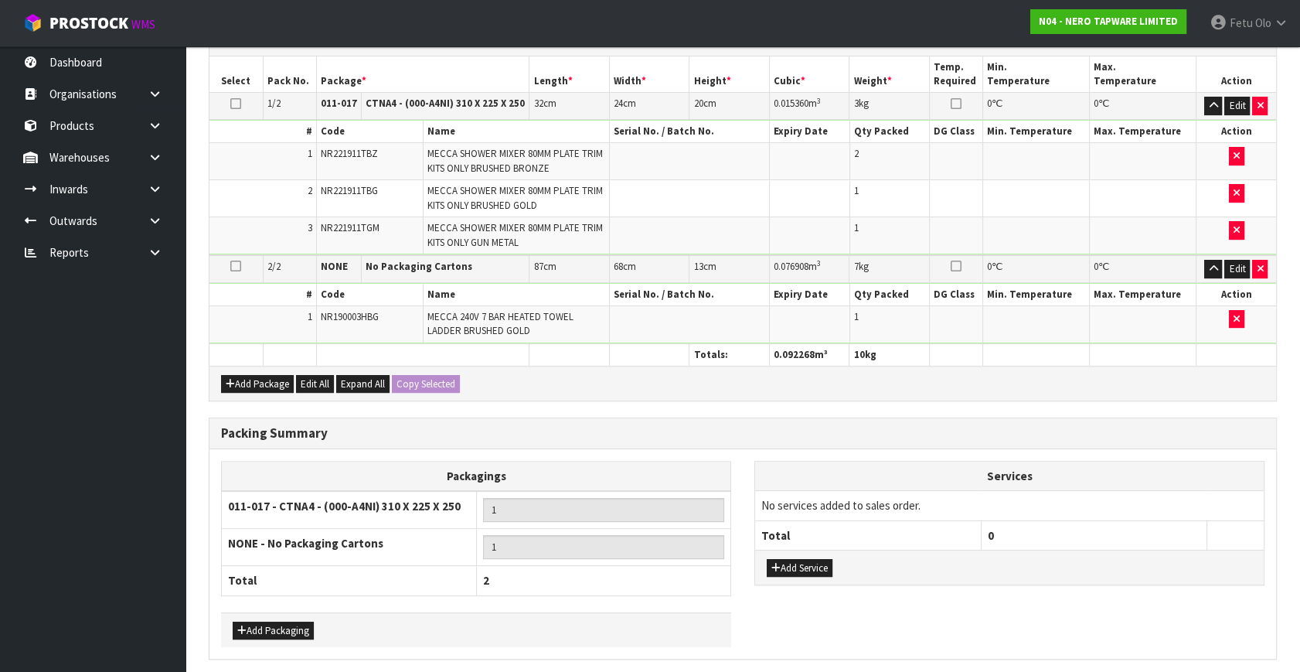
scroll to position [0, 0]
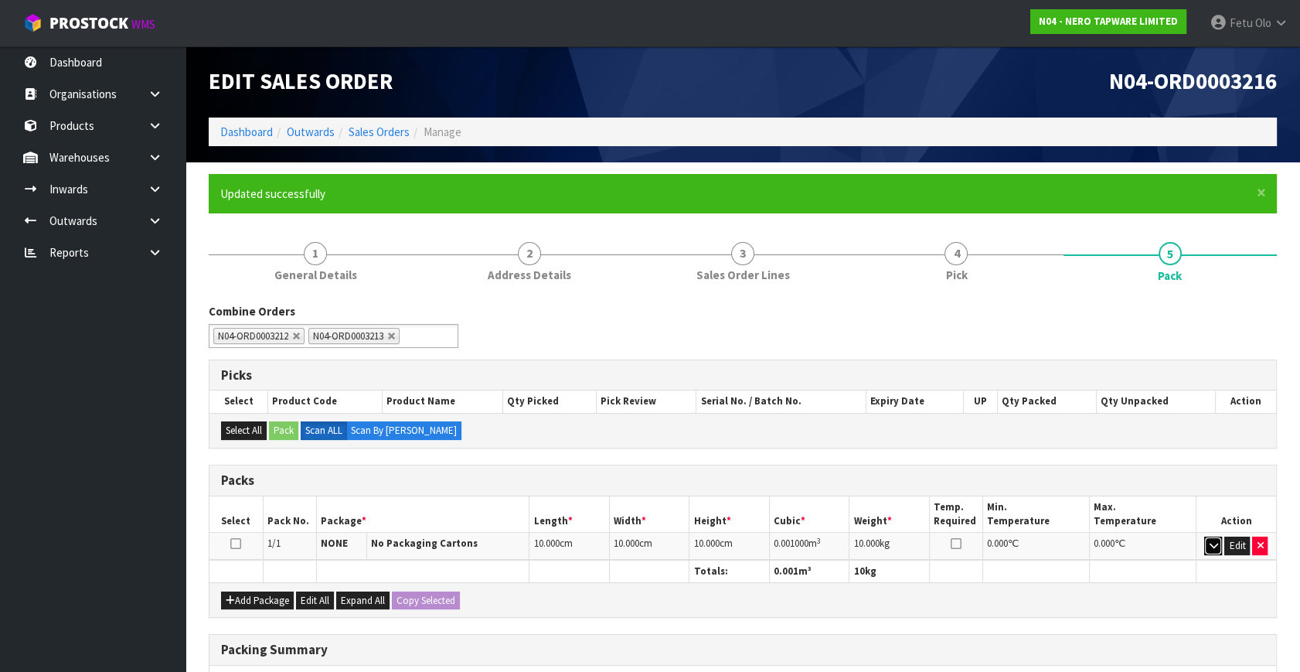
click at [1215, 545] on icon "button" at bounding box center [1213, 545] width 9 height 10
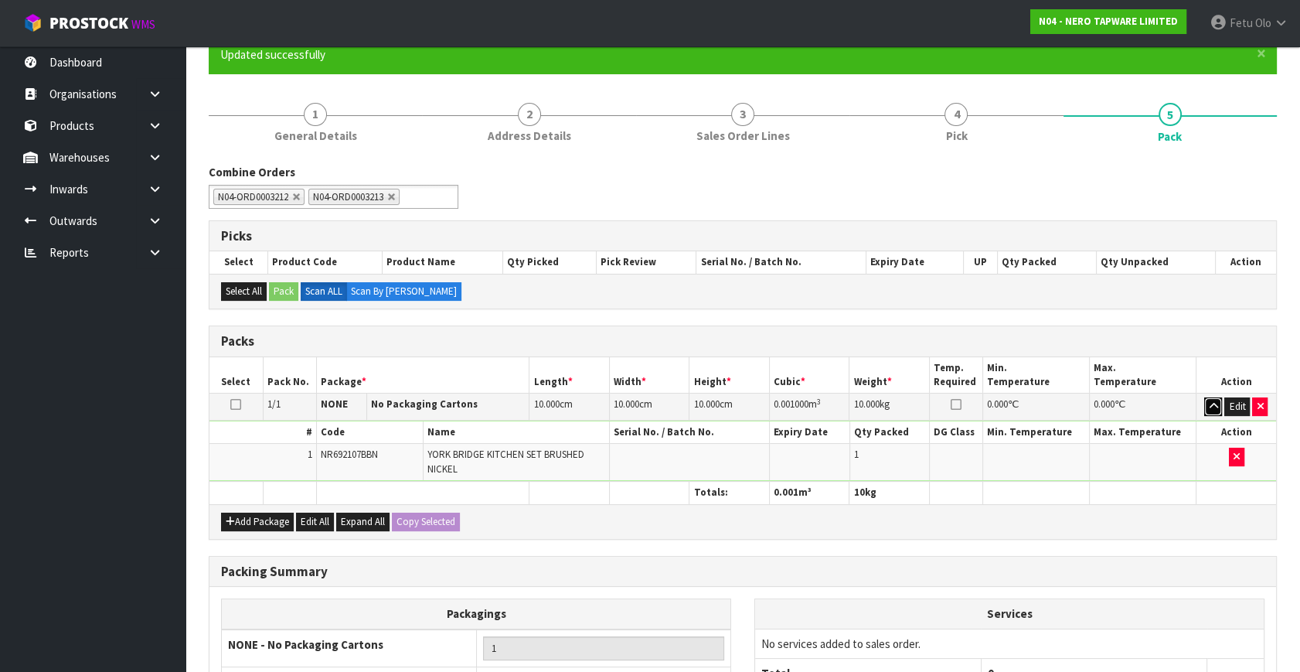
scroll to position [140, 0]
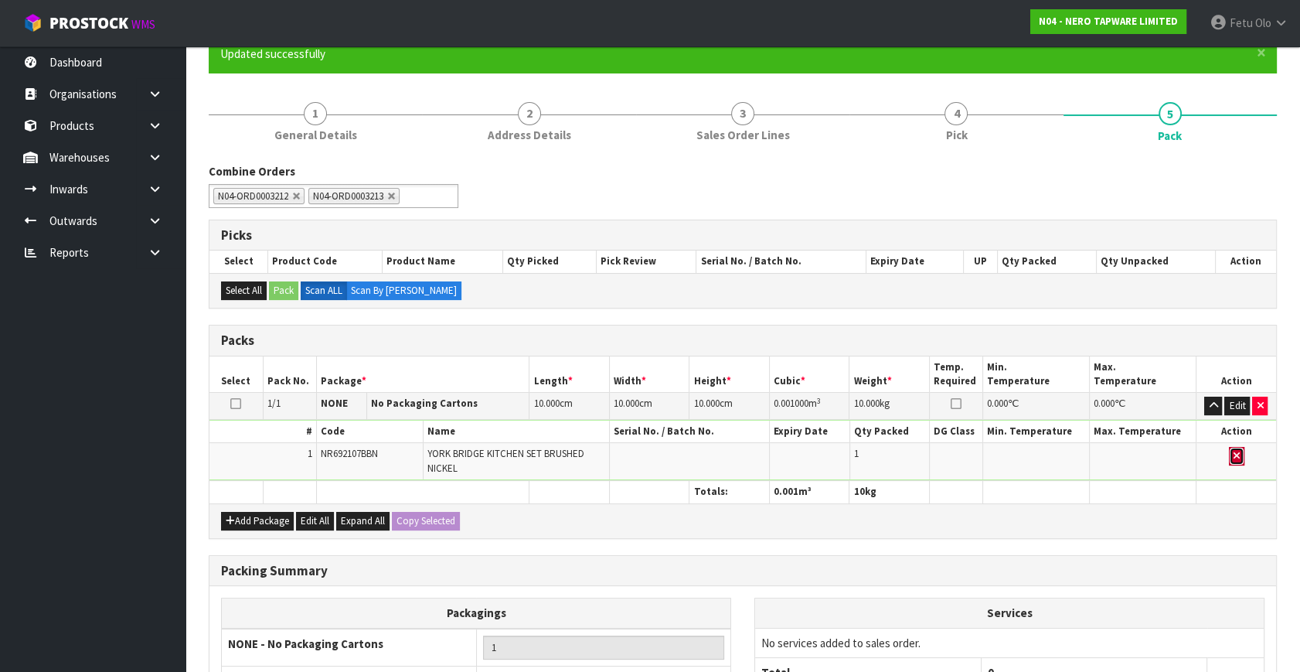
click at [1234, 456] on icon "button" at bounding box center [1236, 456] width 6 height 10
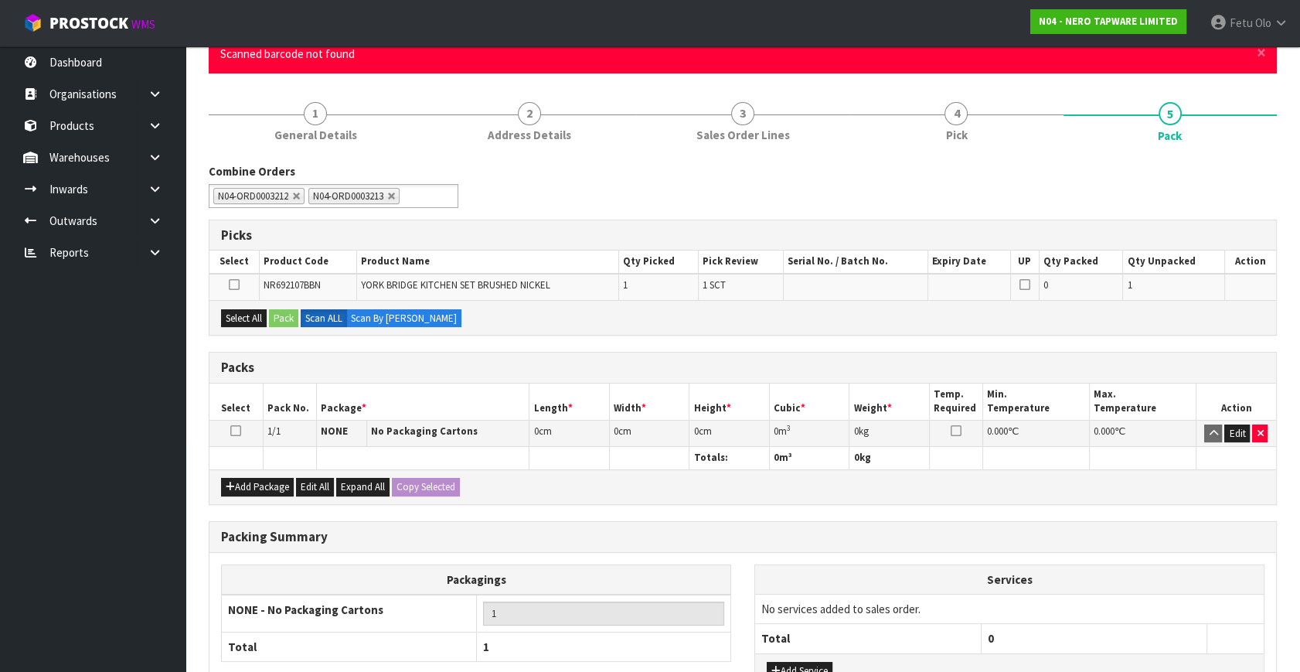
scroll to position [0, 0]
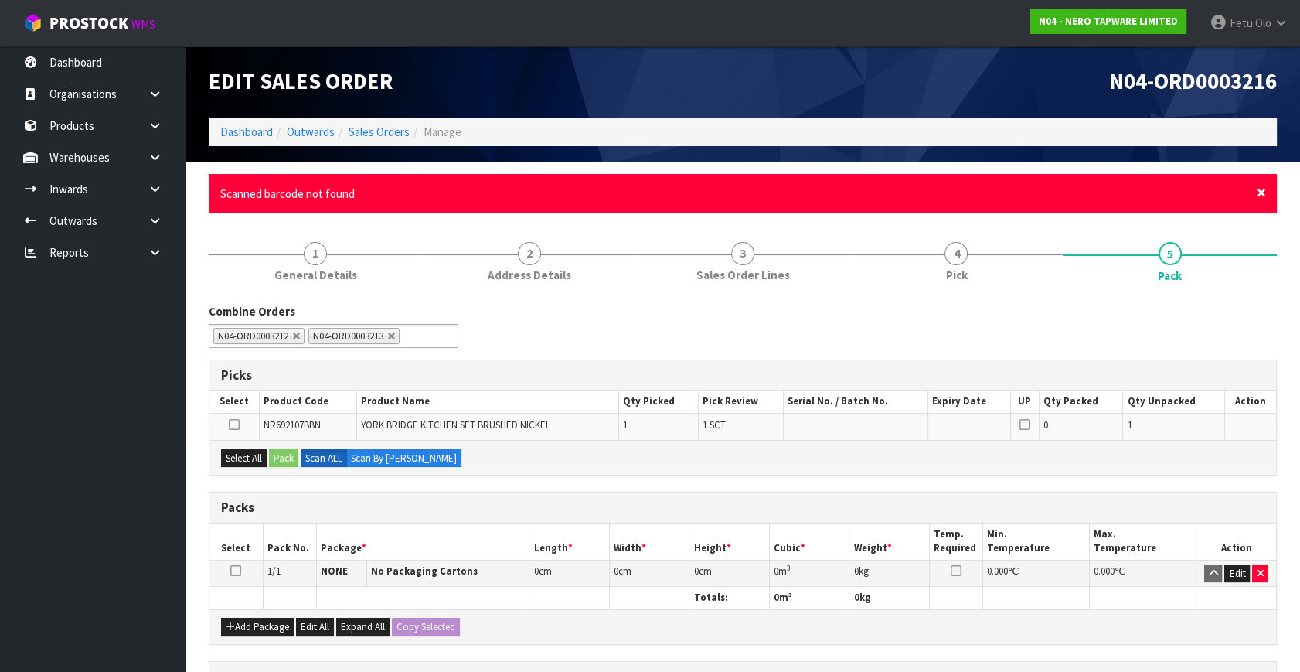
click at [1262, 191] on span "×" at bounding box center [1261, 193] width 9 height 22
click at [1264, 192] on span "×" at bounding box center [1261, 193] width 9 height 22
click at [1260, 192] on span "×" at bounding box center [1261, 193] width 9 height 22
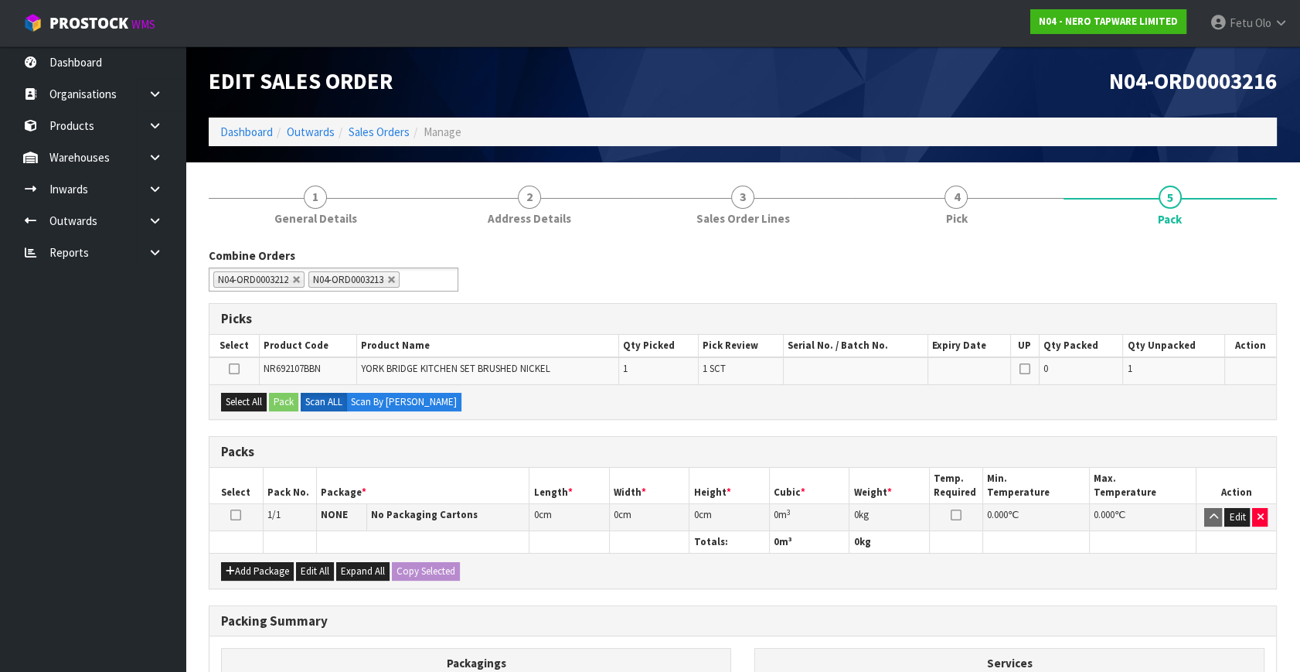
click at [660, 464] on div "Packs" at bounding box center [742, 452] width 1067 height 31
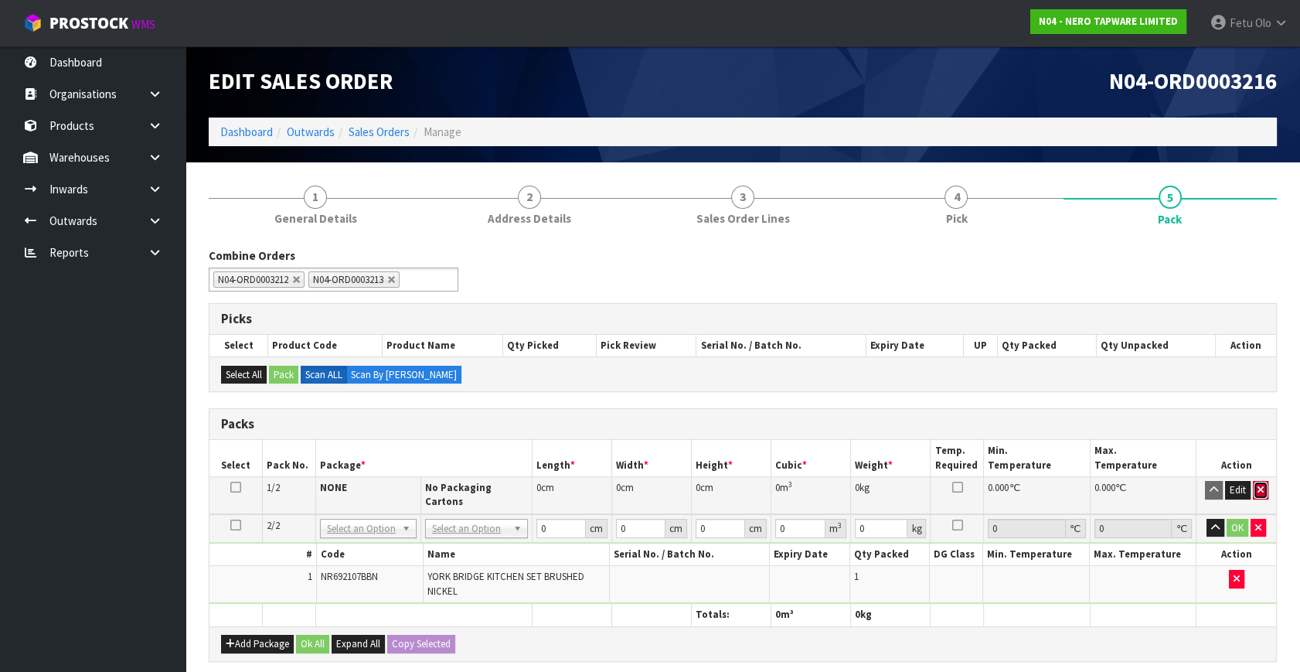
click at [1261, 488] on icon "button" at bounding box center [1260, 490] width 6 height 10
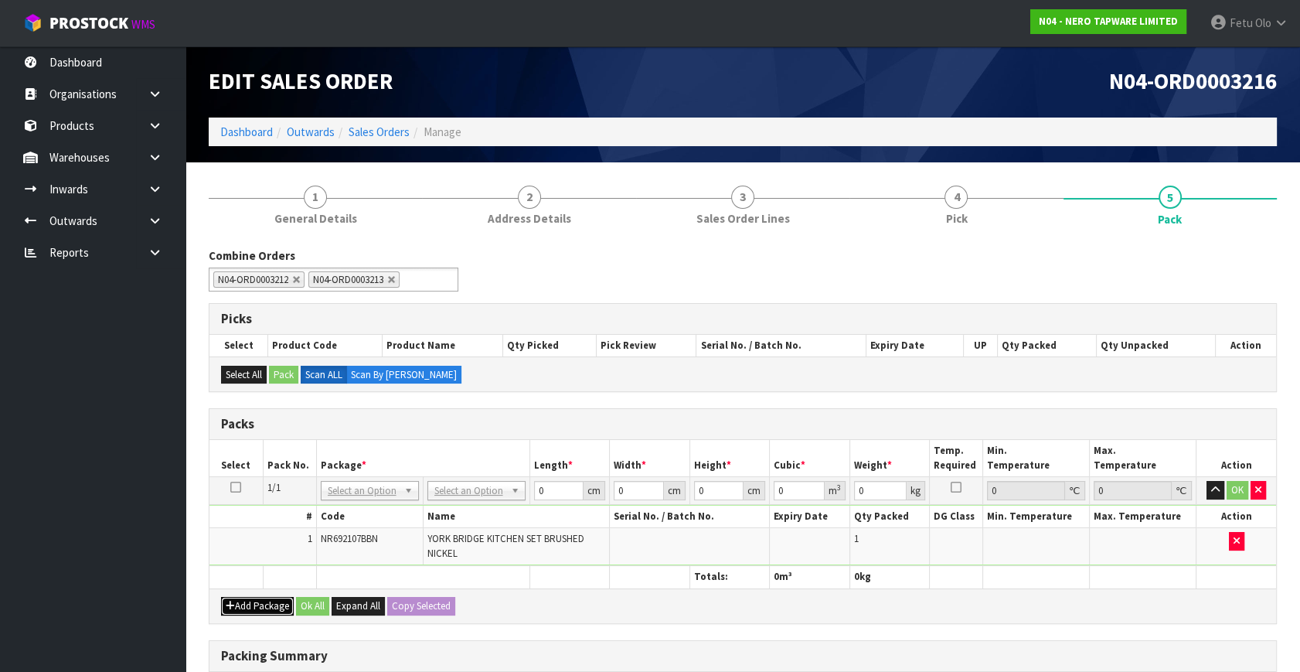
click at [238, 597] on button "Add Package" at bounding box center [257, 606] width 73 height 19
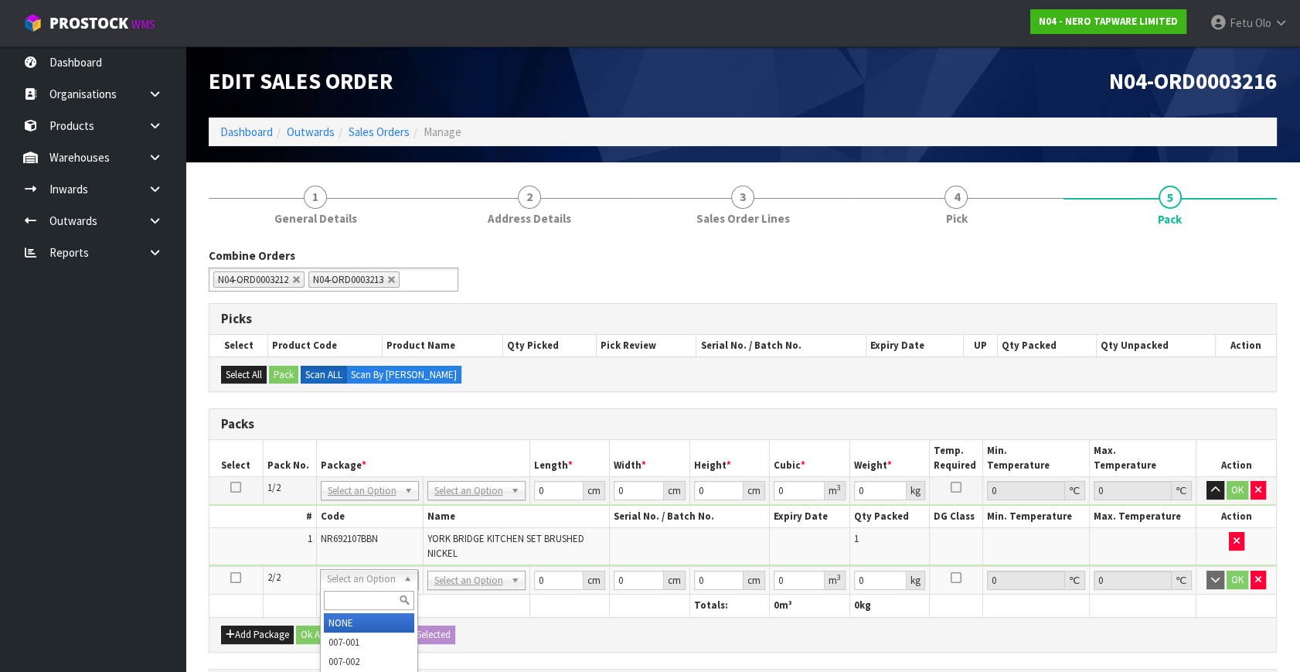
click at [356, 595] on input "text" at bounding box center [369, 599] width 90 height 19
type input "011"
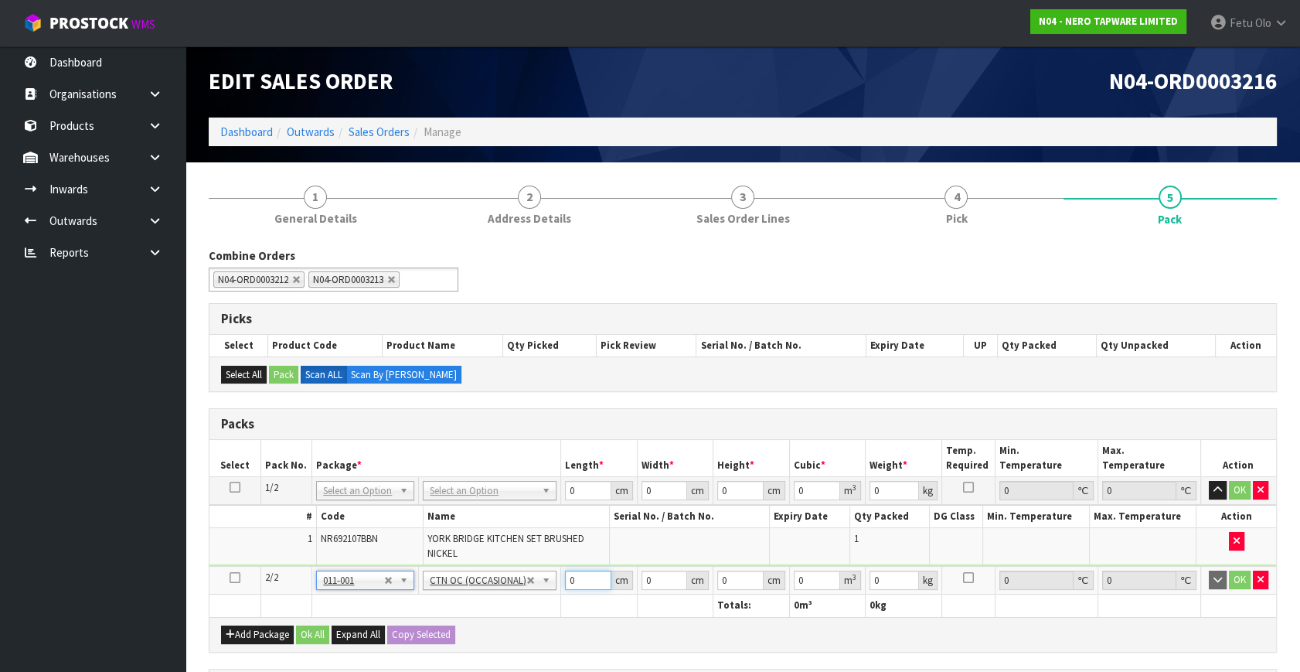
drag, startPoint x: 512, startPoint y: 611, endPoint x: 433, endPoint y: 642, distance: 85.4
click at [438, 641] on div "Packs Select Pack No. Package * Length * Width * Height * Cubic * Weight * Temp…" at bounding box center [743, 529] width 1068 height 243
type input "70"
type input "26"
type input "3"
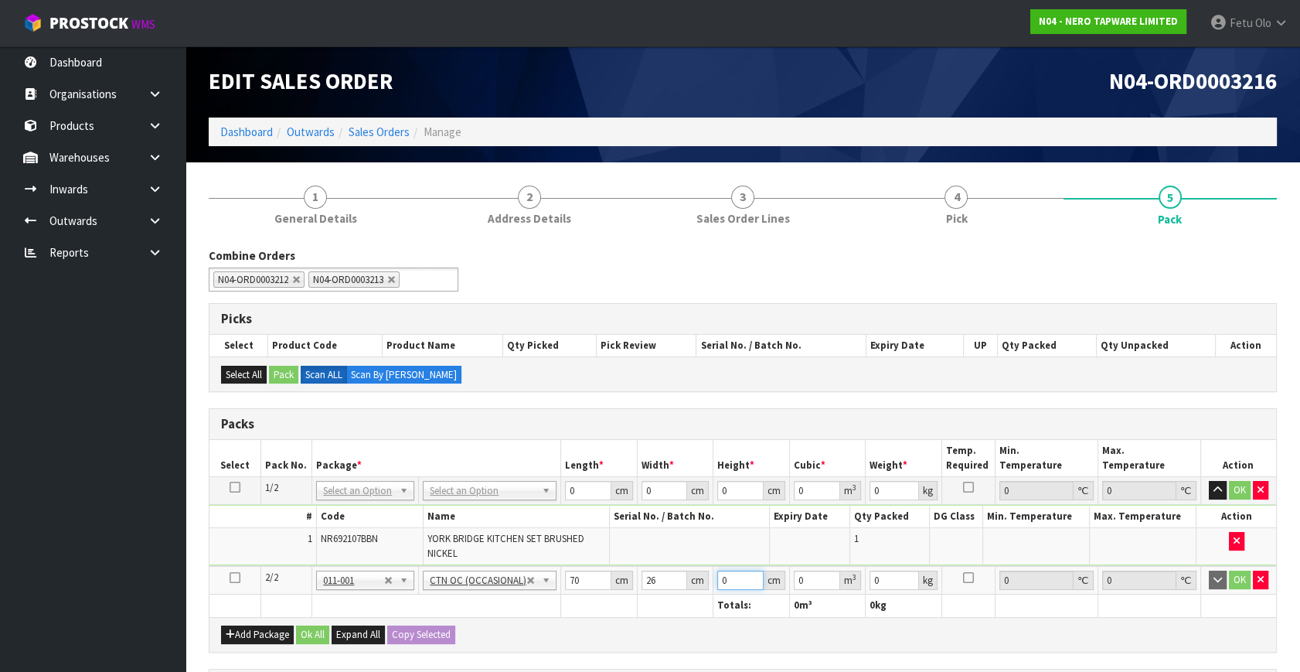
type input "0.00546"
type input "32"
type input "0.05824"
type input "32"
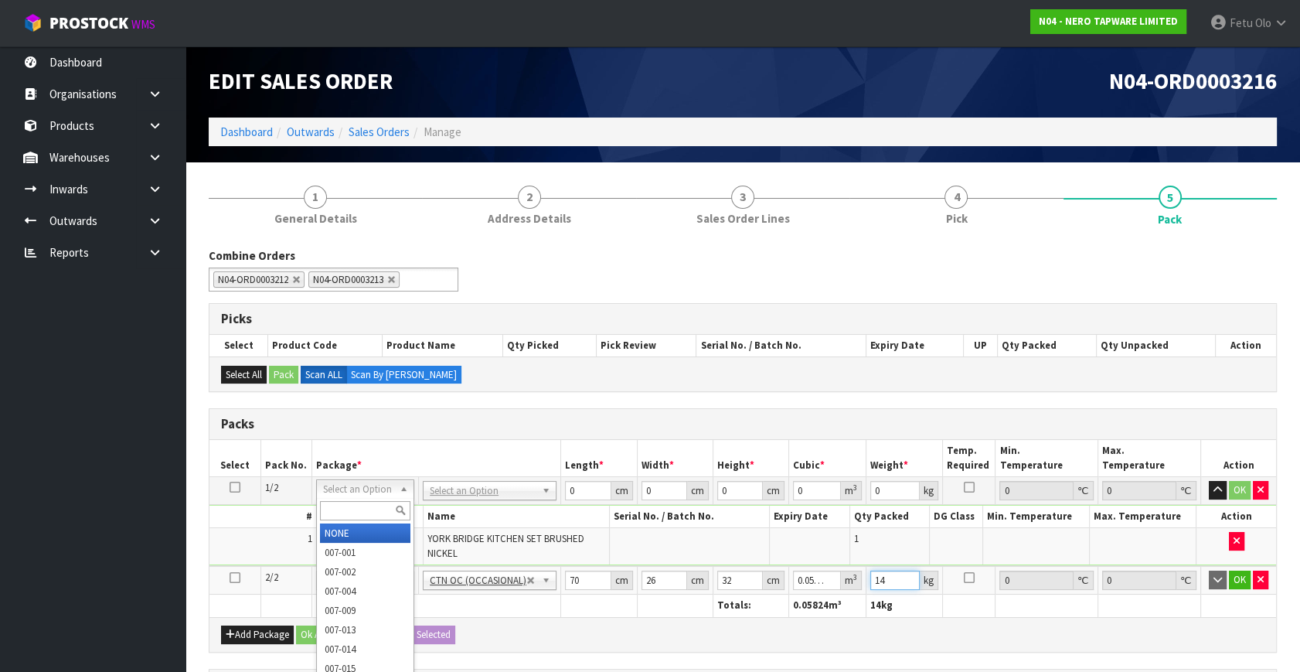
type input "14"
click at [350, 504] on input "text" at bounding box center [365, 510] width 90 height 19
click at [352, 509] on input "text" at bounding box center [365, 510] width 90 height 19
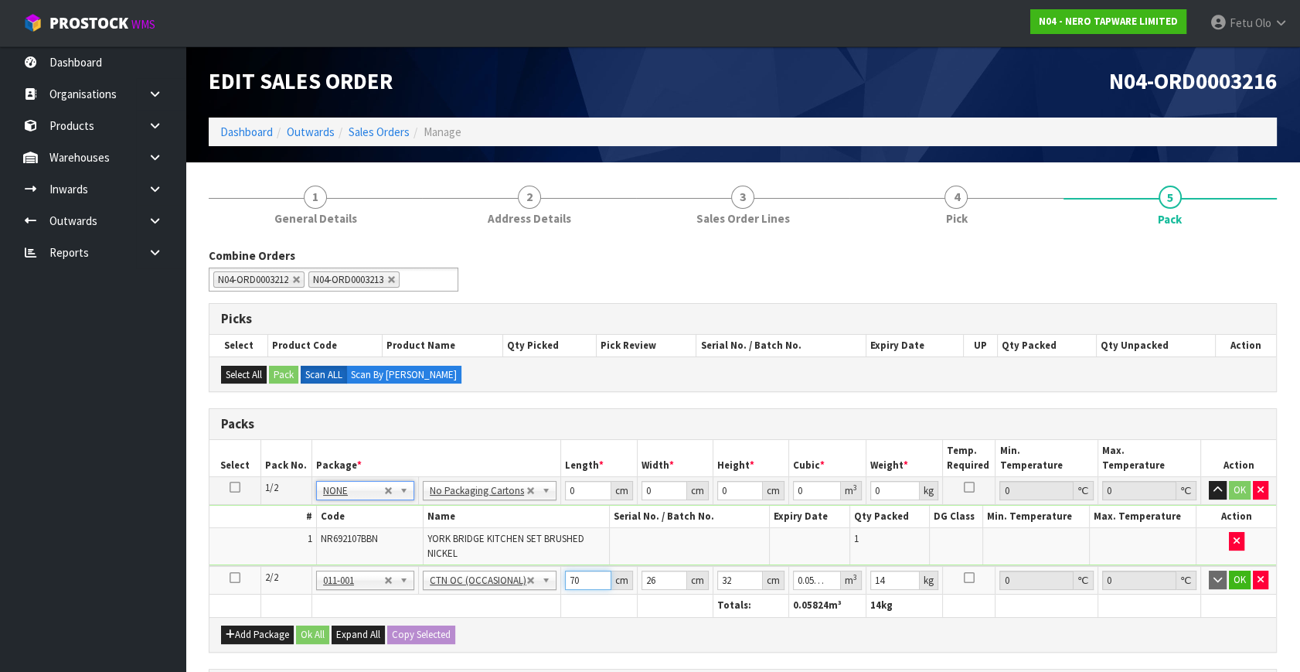
drag, startPoint x: 582, startPoint y: 584, endPoint x: 510, endPoint y: 603, distance: 74.2
click at [512, 604] on table "Select Pack No. Package * Length * Width * Height * Cubic * Weight * Temp. Requ…" at bounding box center [742, 528] width 1067 height 177
type input "4"
type input "0.003328"
type input "47"
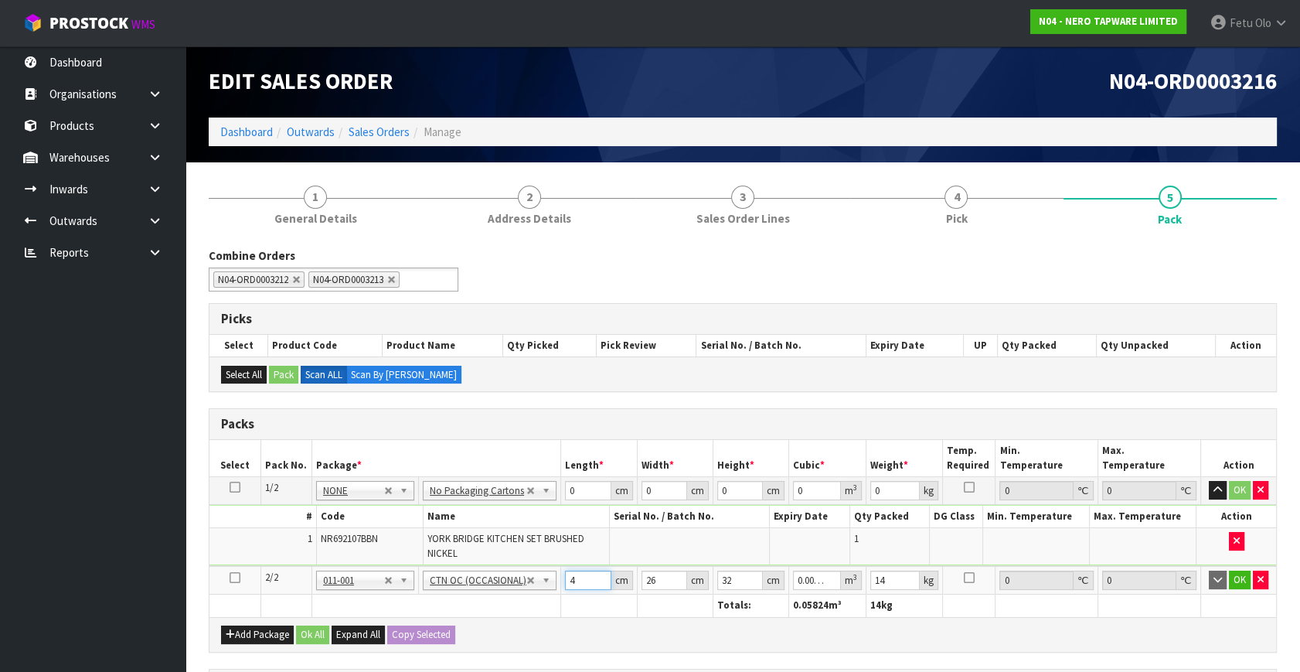
type input "0.039104"
type input "47"
type input "4"
type input "0.006016"
type input "41"
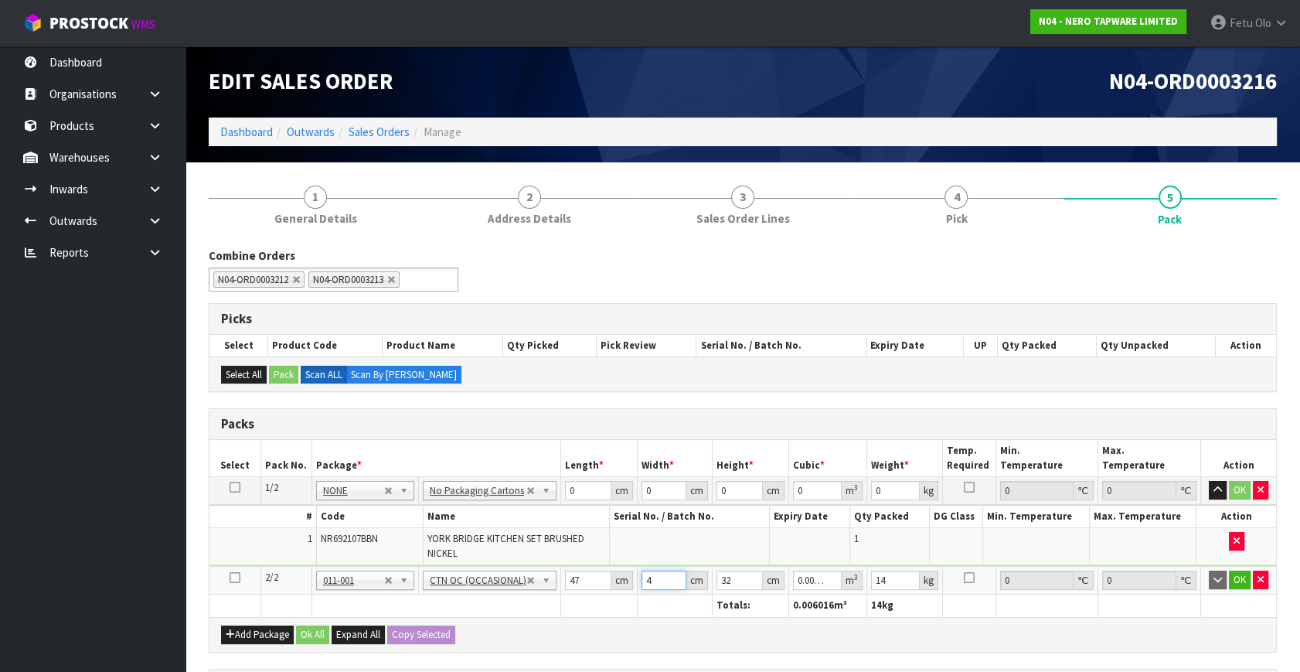
type input "0.061664"
type input "41"
type input "6"
type input "0.011562"
type input "6"
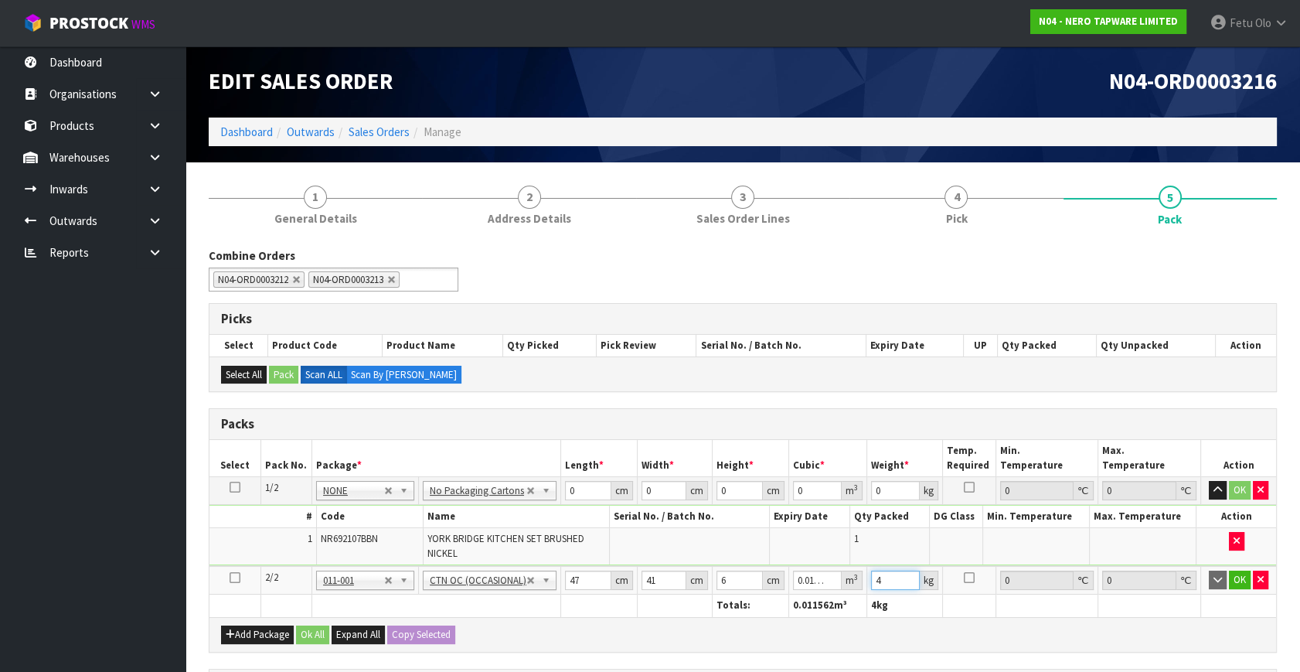
type input "4"
click button "button" at bounding box center [1260, 579] width 15 height 19
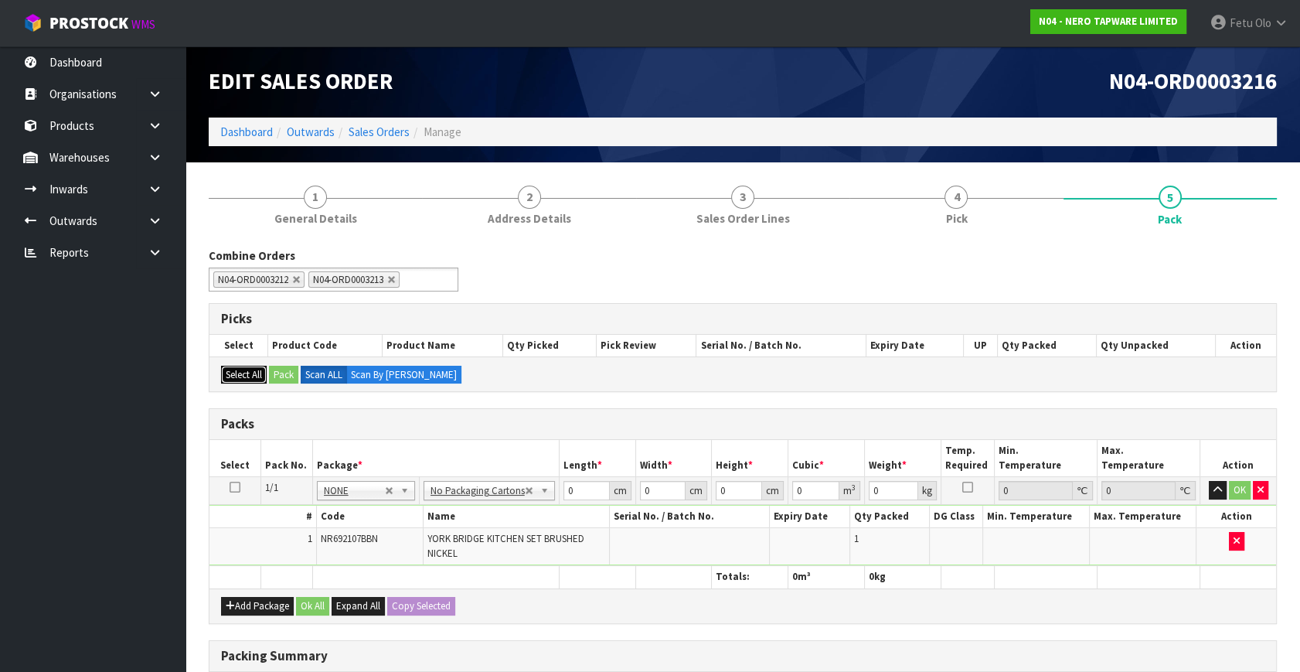
drag, startPoint x: 253, startPoint y: 371, endPoint x: 271, endPoint y: 371, distance: 17.8
click at [259, 371] on button "Select All" at bounding box center [244, 375] width 46 height 19
click at [266, 588] on div "Add Package Ok All Expand All Copy Selected" at bounding box center [742, 605] width 1067 height 35
click at [243, 603] on button "Add Package" at bounding box center [257, 606] width 73 height 19
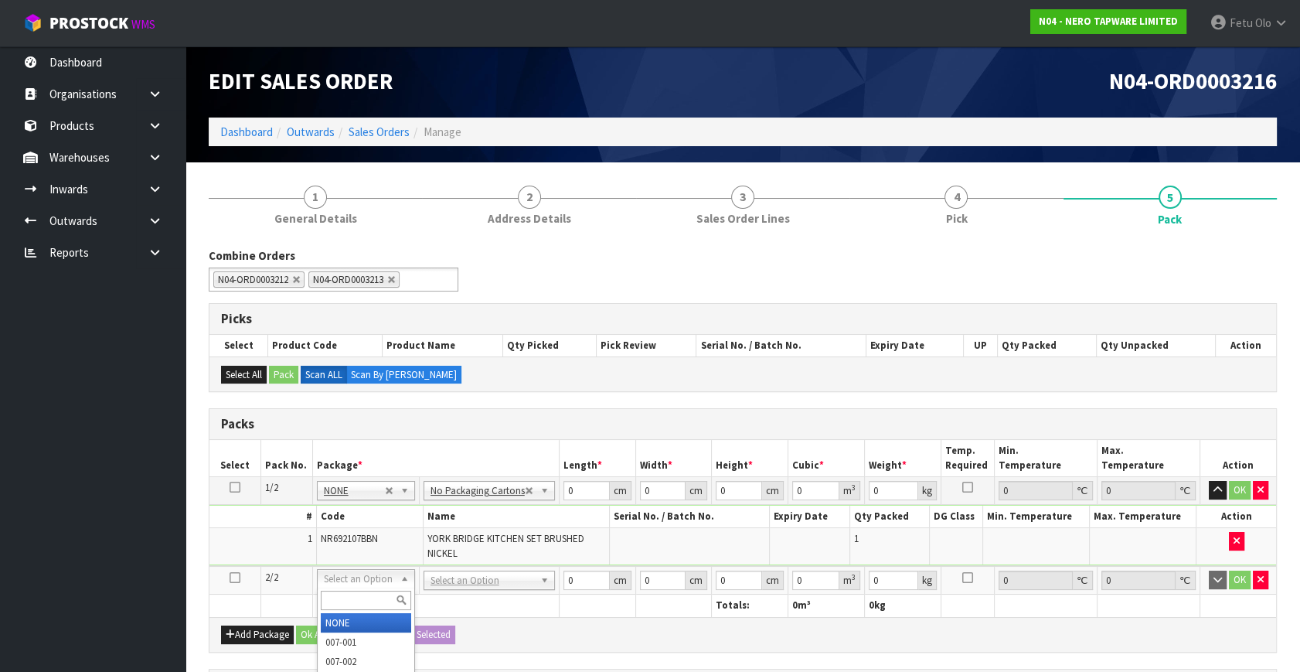
drag, startPoint x: 341, startPoint y: 616, endPoint x: 366, endPoint y: 617, distance: 25.5
type input "2"
drag, startPoint x: 426, startPoint y: 626, endPoint x: 335, endPoint y: 641, distance: 92.5
click at [336, 641] on div "Packs Select Pack No. Package * Length * Width * Height * Cubic * Weight * Temp…" at bounding box center [743, 529] width 1068 height 243
type input "47"
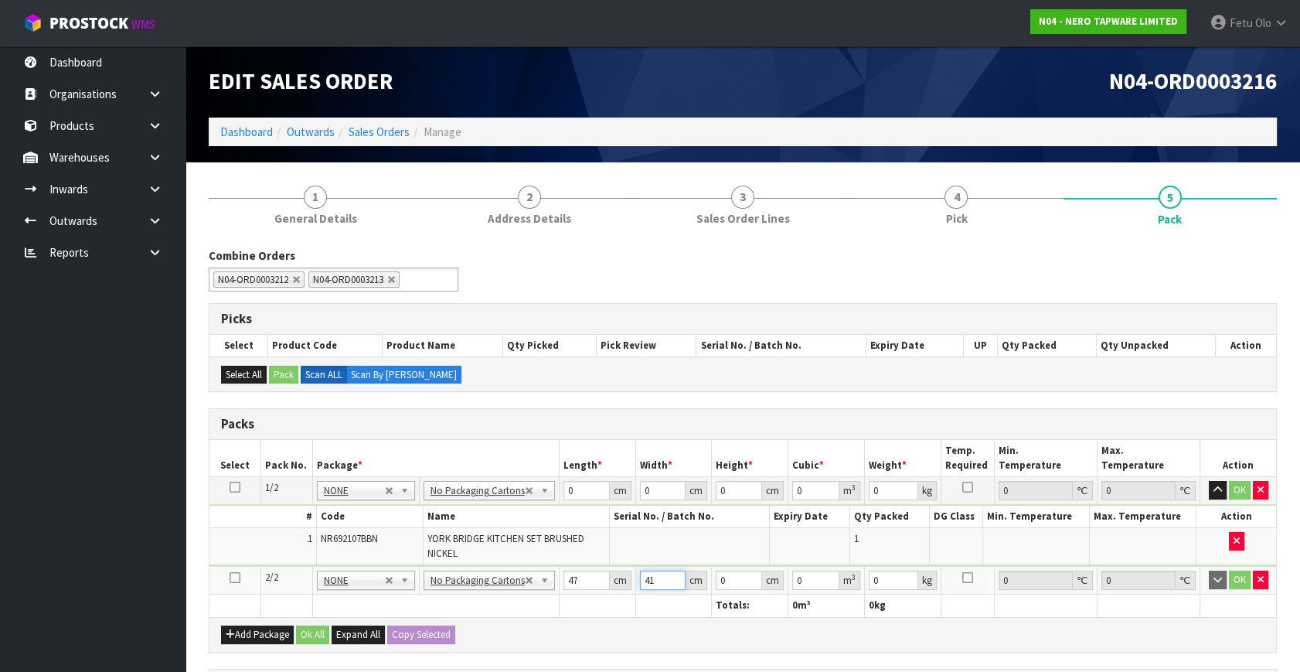
type input "41"
type input "6"
type input "0.011562"
type input "6"
type input "4"
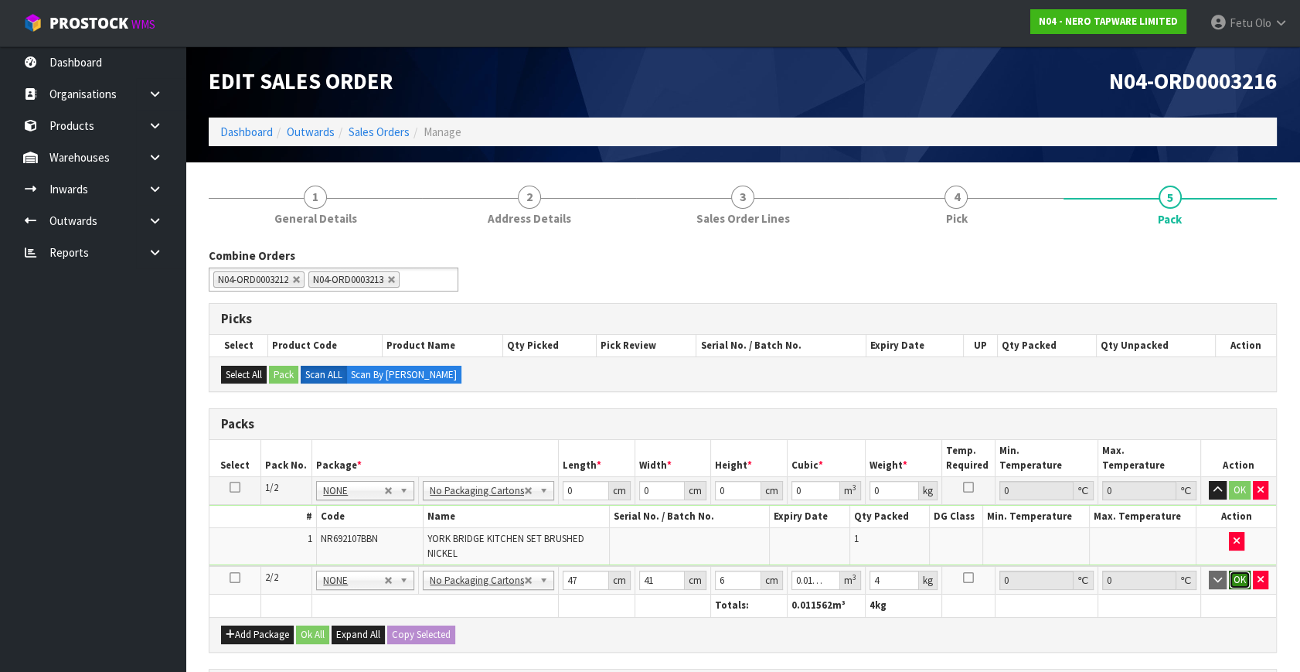
click button "OK" at bounding box center [1240, 579] width 22 height 19
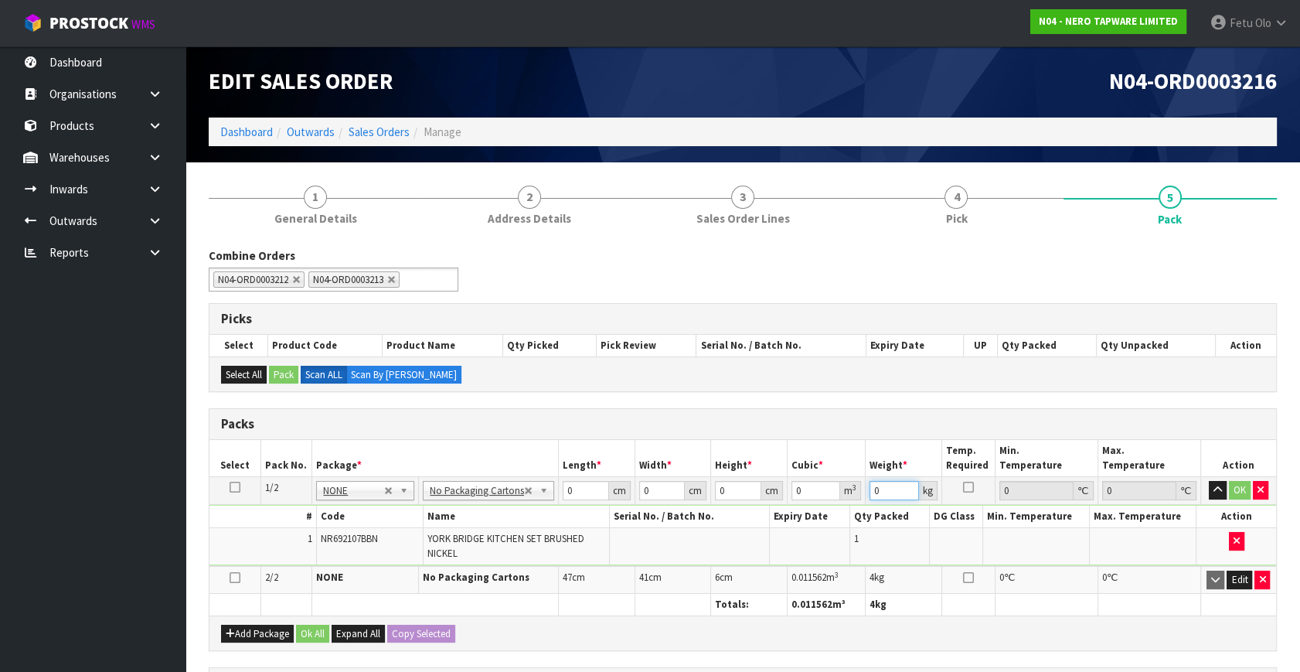
drag, startPoint x: 888, startPoint y: 485, endPoint x: 726, endPoint y: 547, distance: 173.7
click at [726, 547] on tbody "1/2 NONE 007-001 007-002 007-004 007-009 007-013 007-014 007-015 007-017 007-01…" at bounding box center [742, 522] width 1067 height 90
type input "14"
drag, startPoint x: 355, startPoint y: 592, endPoint x: 335, endPoint y: 601, distance: 21.4
click at [335, 601] on table "Select Pack No. Package * Length * Width * Height * Cubic * Weight * Temp. Requ…" at bounding box center [742, 527] width 1067 height 175
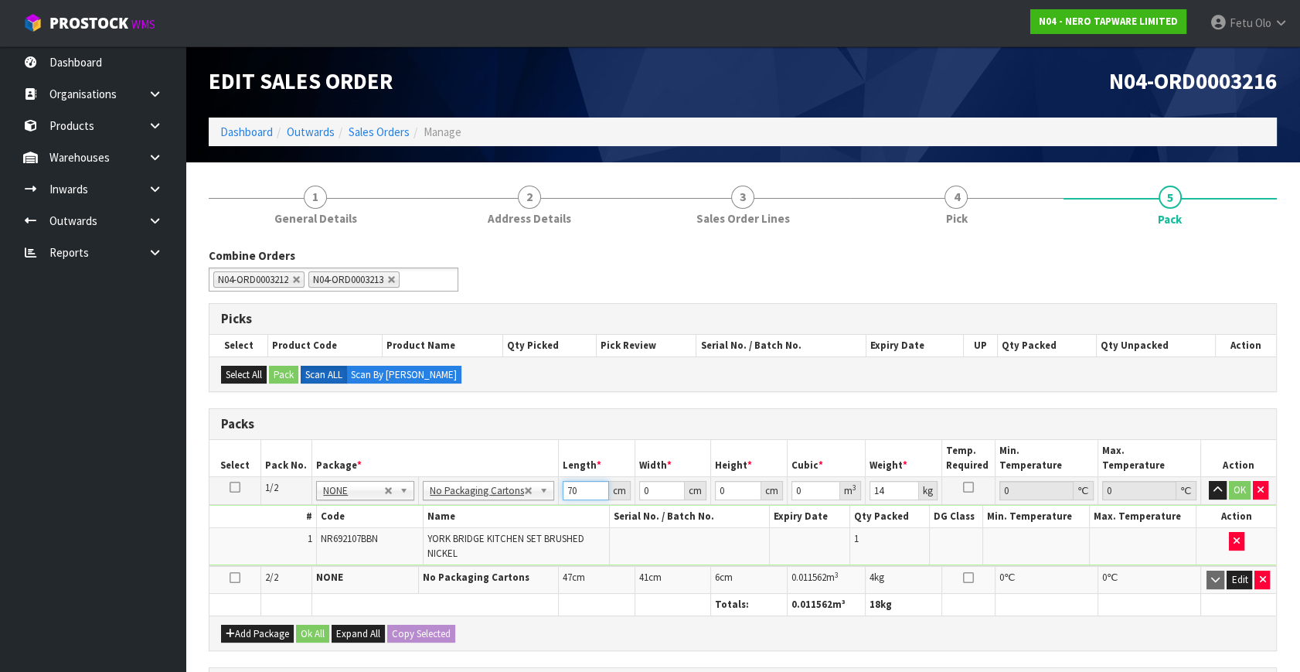
type input "70"
type input "26"
type input "3"
type input "0.00546"
type input "30"
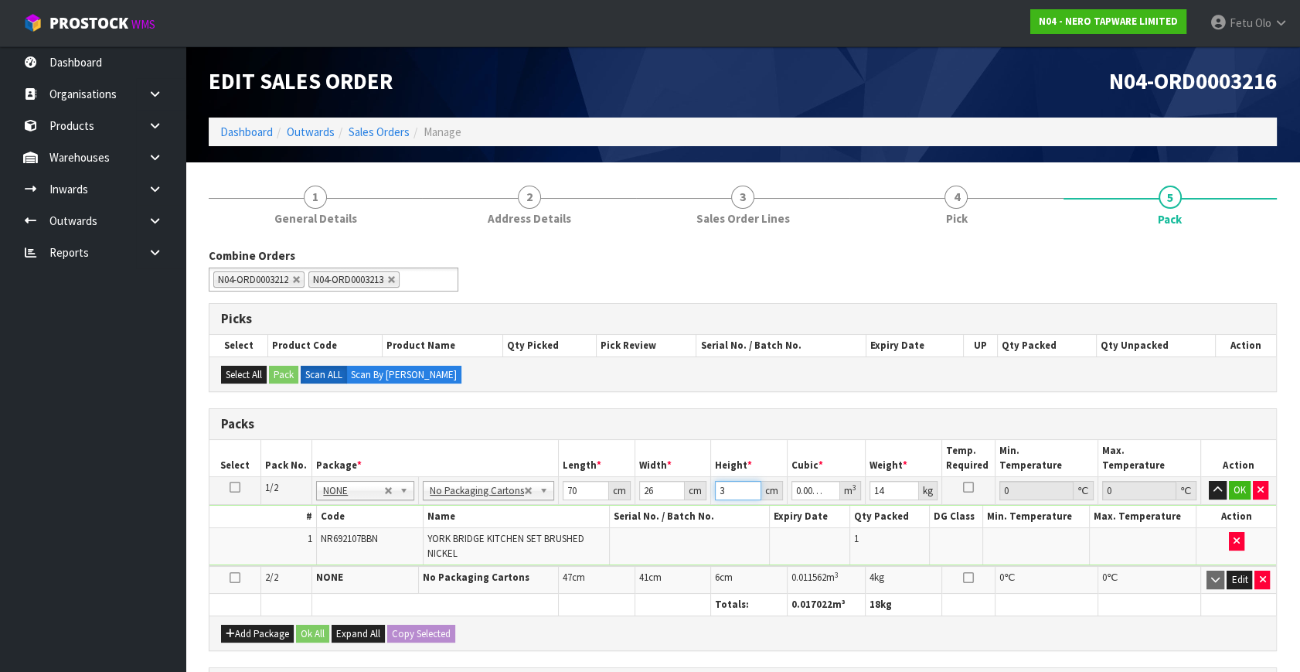
type input "0.0546"
type input "30"
click button "OK" at bounding box center [1240, 490] width 22 height 19
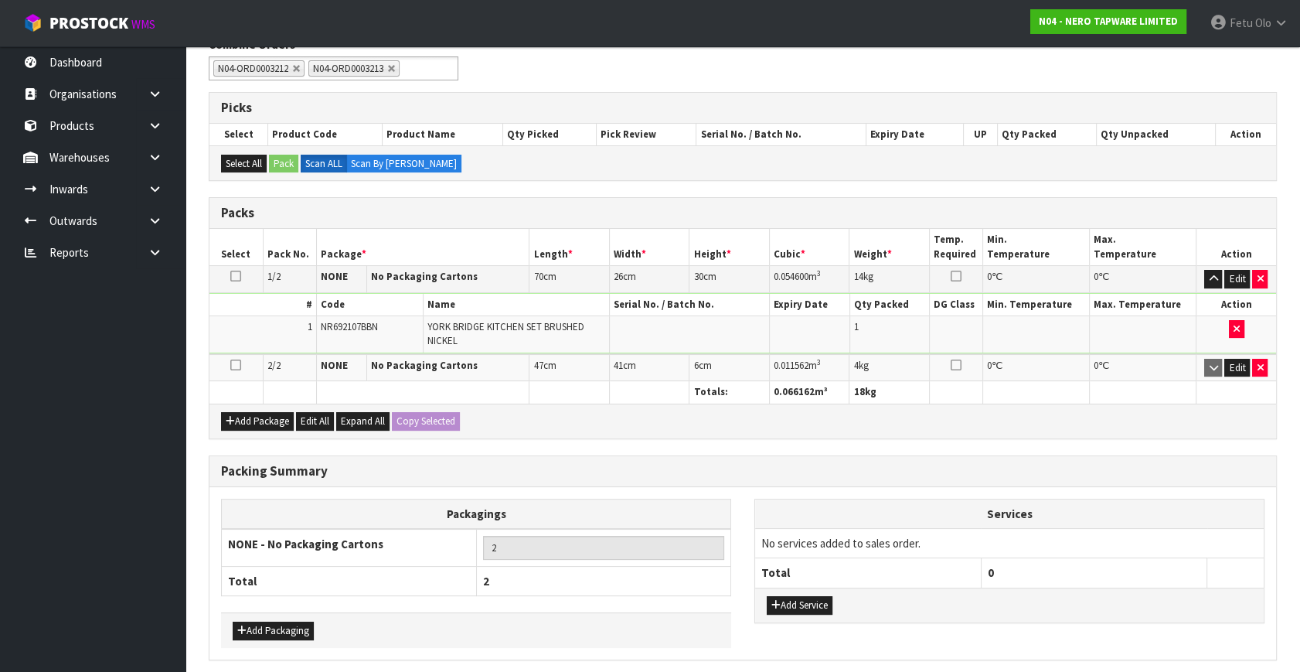
scroll to position [267, 0]
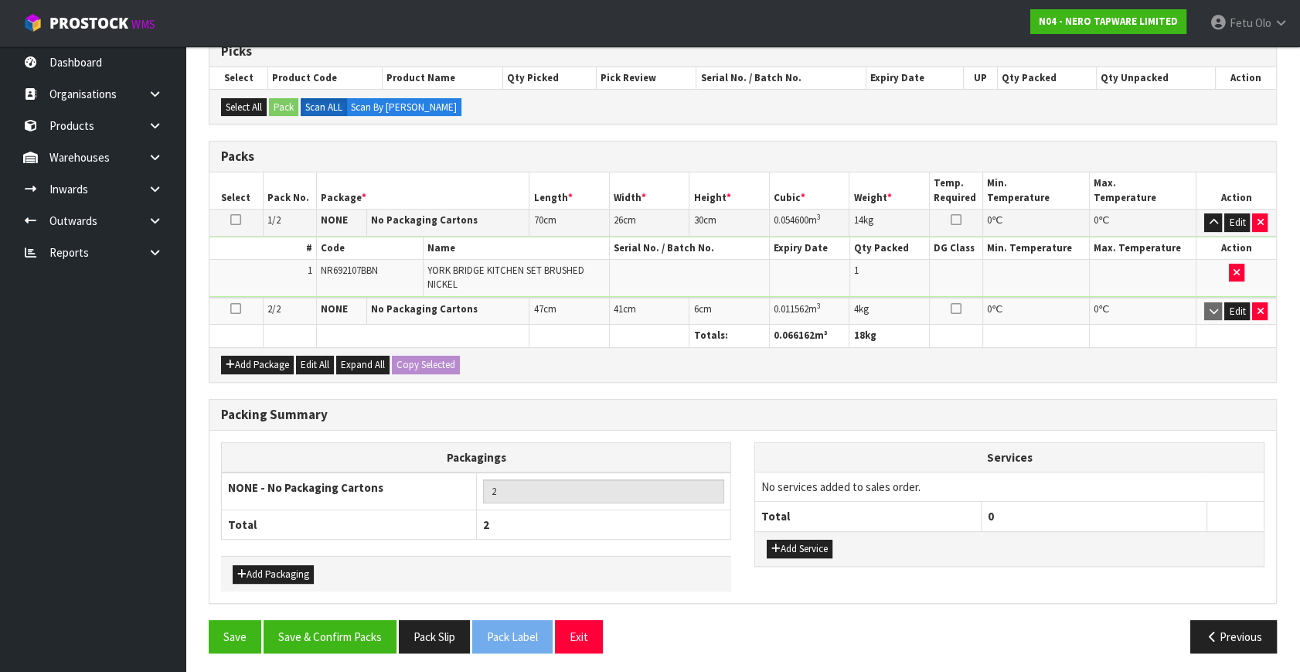
click at [794, 554] on div "Add Service" at bounding box center [1009, 548] width 509 height 35
click at [812, 546] on button "Add Service" at bounding box center [800, 548] width 66 height 19
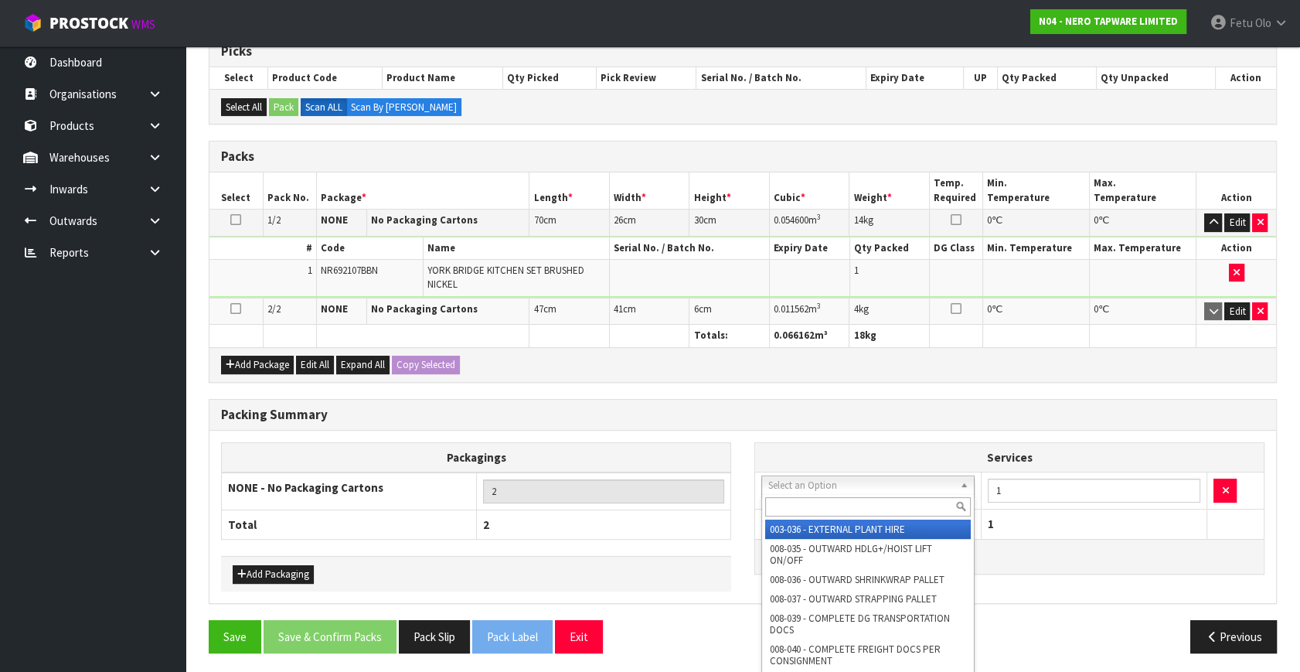
drag, startPoint x: 828, startPoint y: 485, endPoint x: 804, endPoint y: 515, distance: 39.1
click at [804, 512] on input "text" at bounding box center [868, 506] width 206 height 19
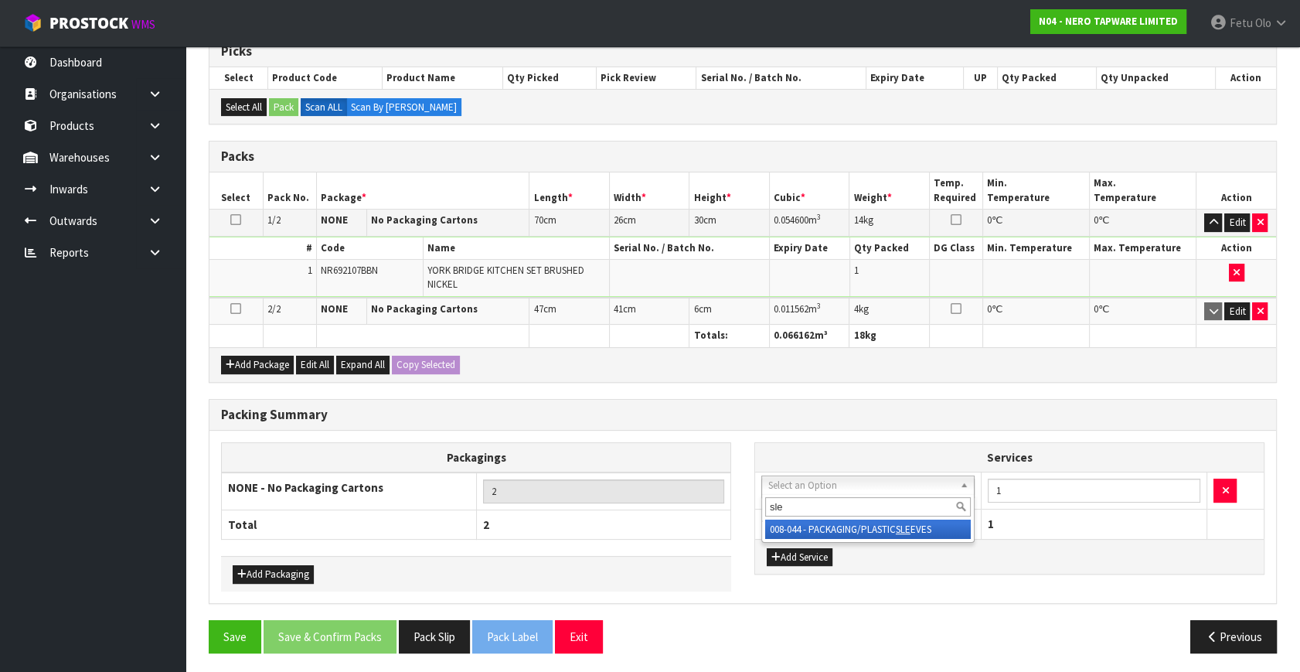
type input "sle"
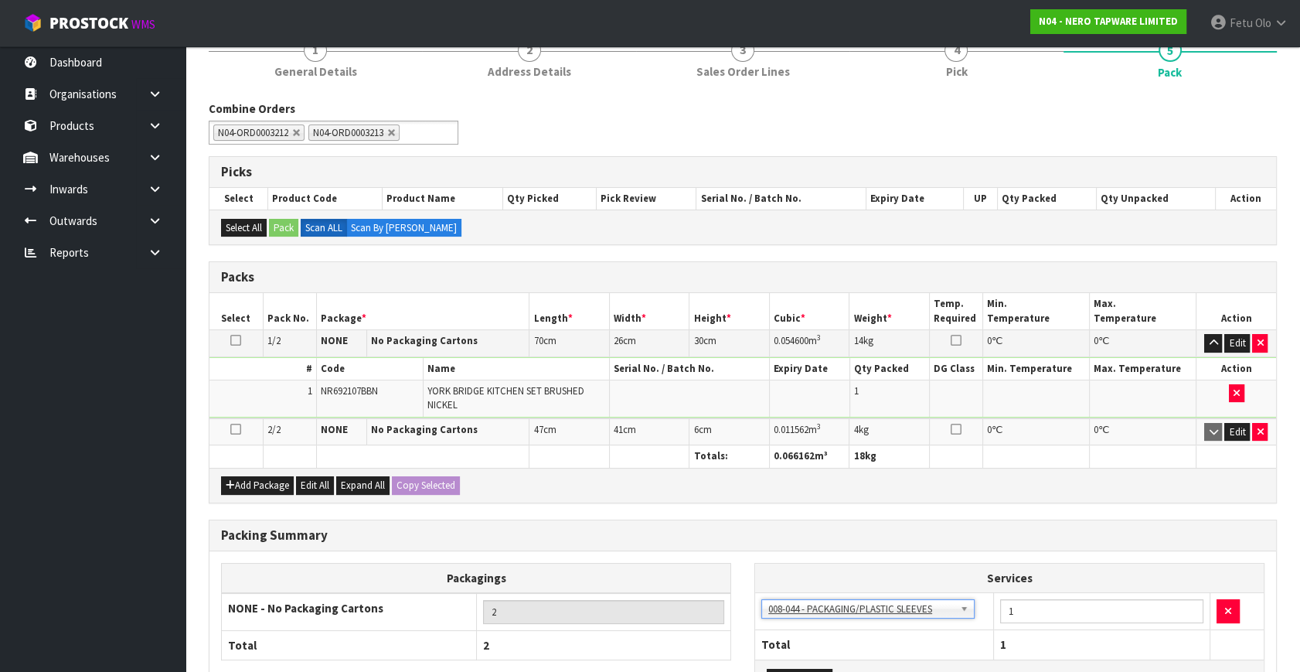
scroll to position [0, 0]
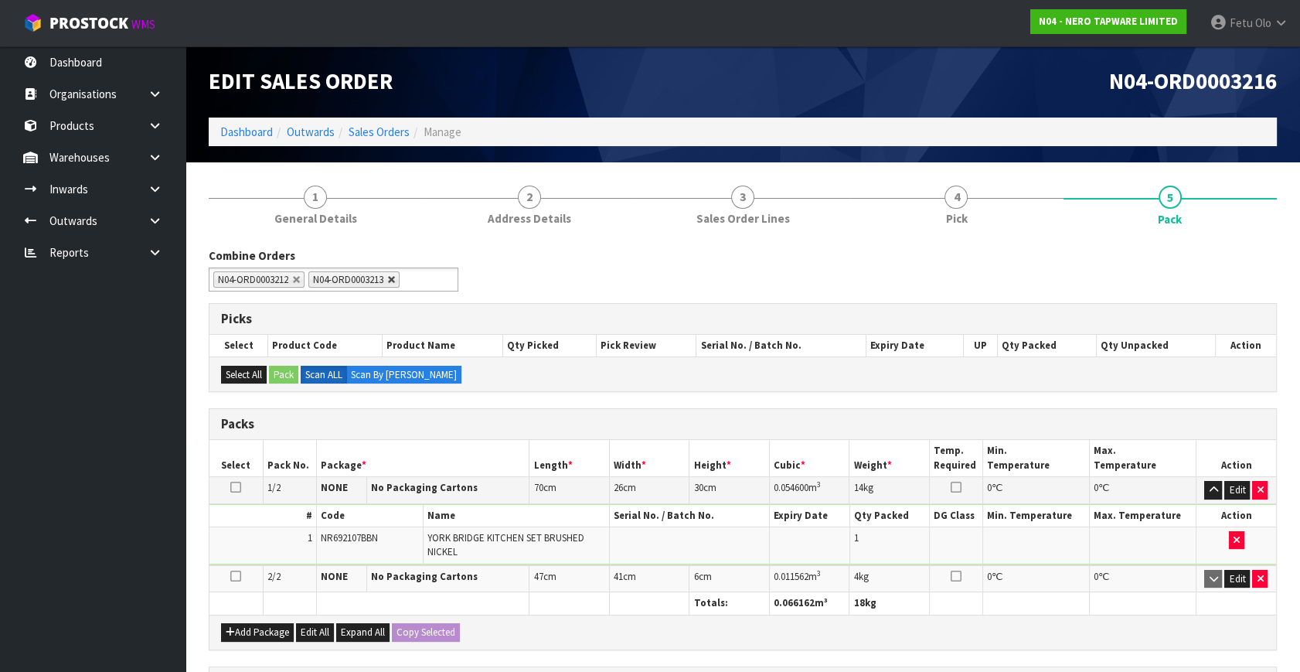
click at [396, 279] on link at bounding box center [391, 279] width 9 height 9
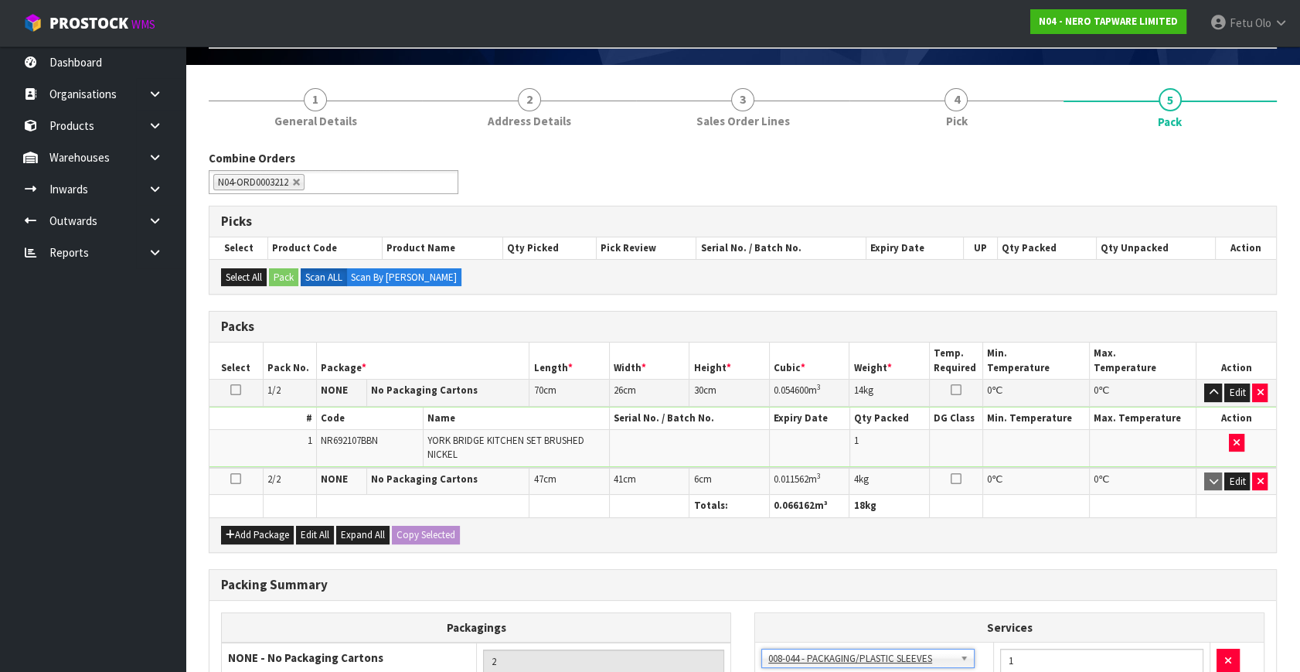
scroll to position [267, 0]
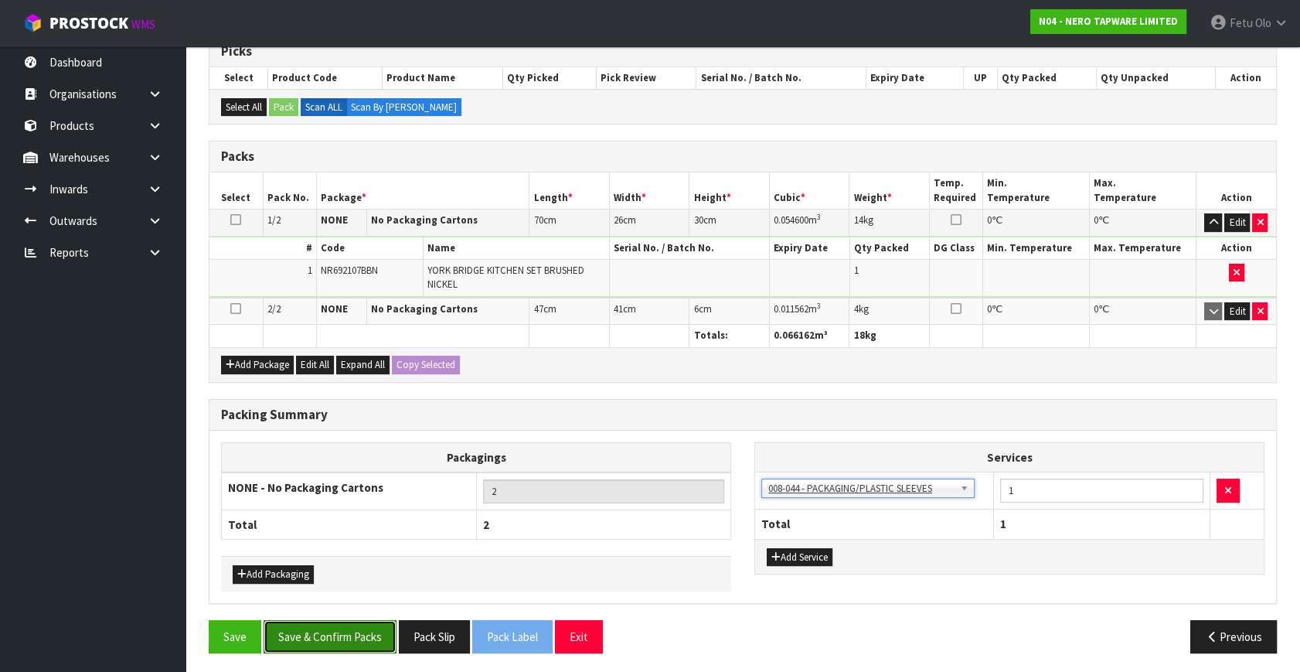
click at [317, 634] on button "Save & Confirm Packs" at bounding box center [330, 636] width 133 height 33
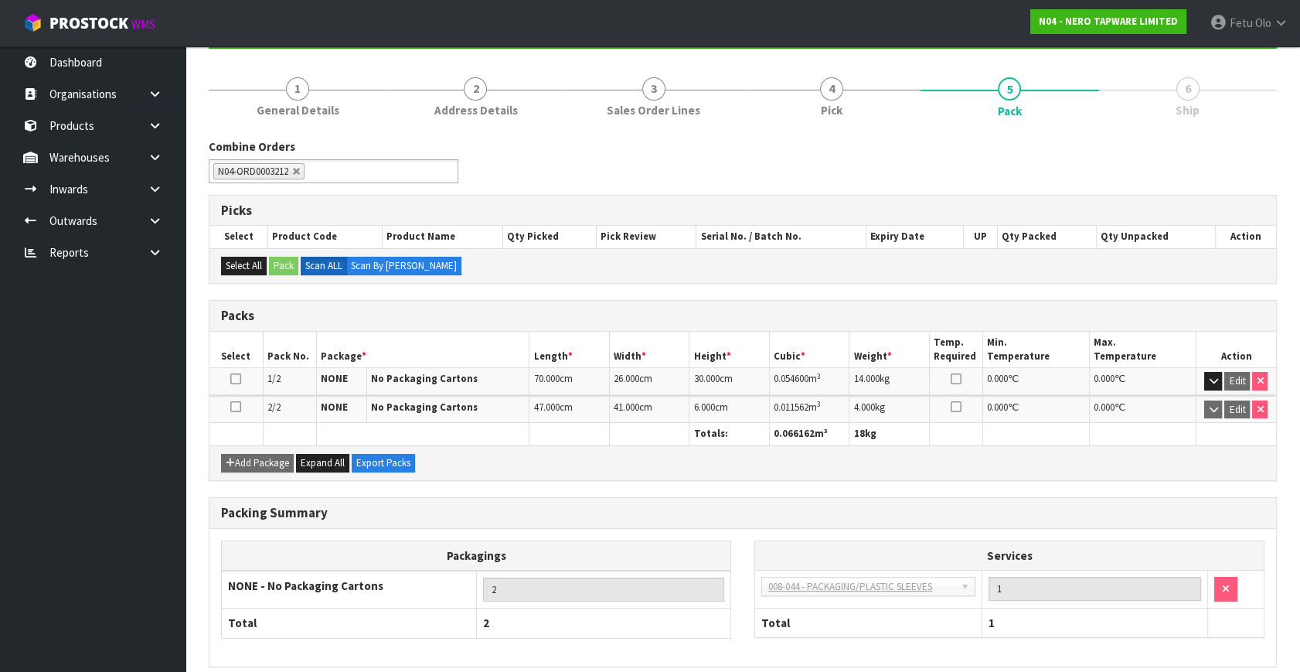
scroll to position [229, 0]
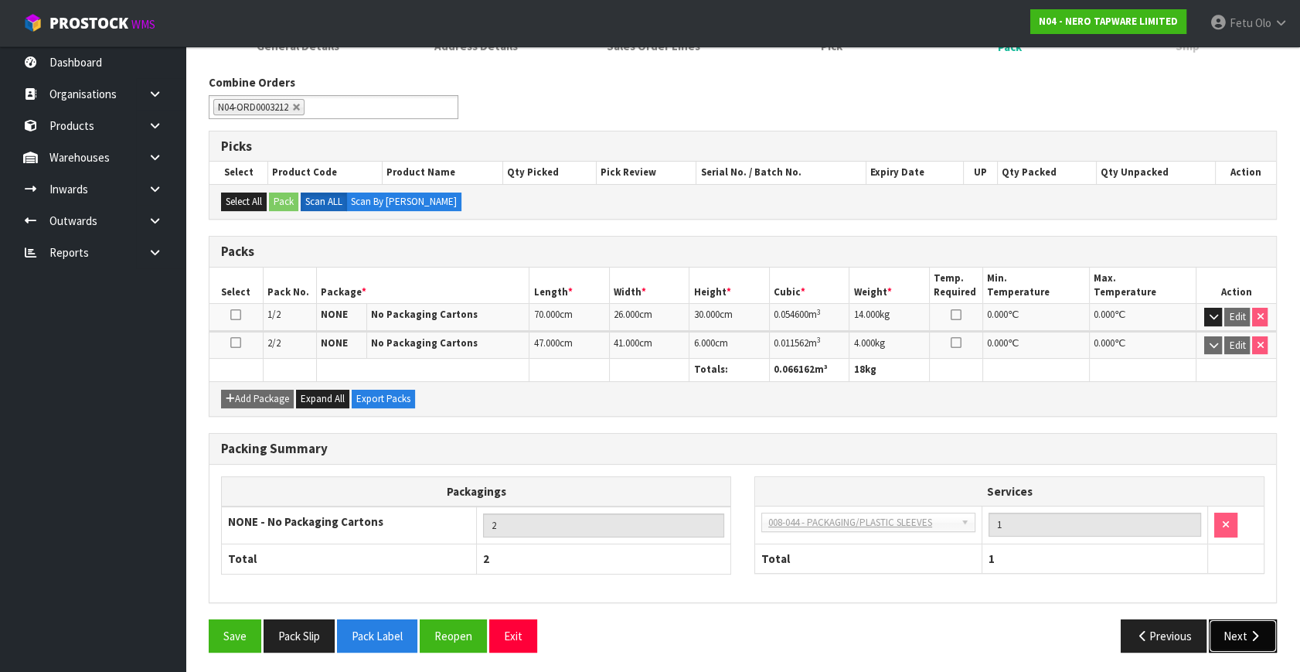
drag, startPoint x: 1242, startPoint y: 625, endPoint x: 1086, endPoint y: 597, distance: 158.6
click at [1241, 625] on button "Next" at bounding box center [1243, 635] width 68 height 33
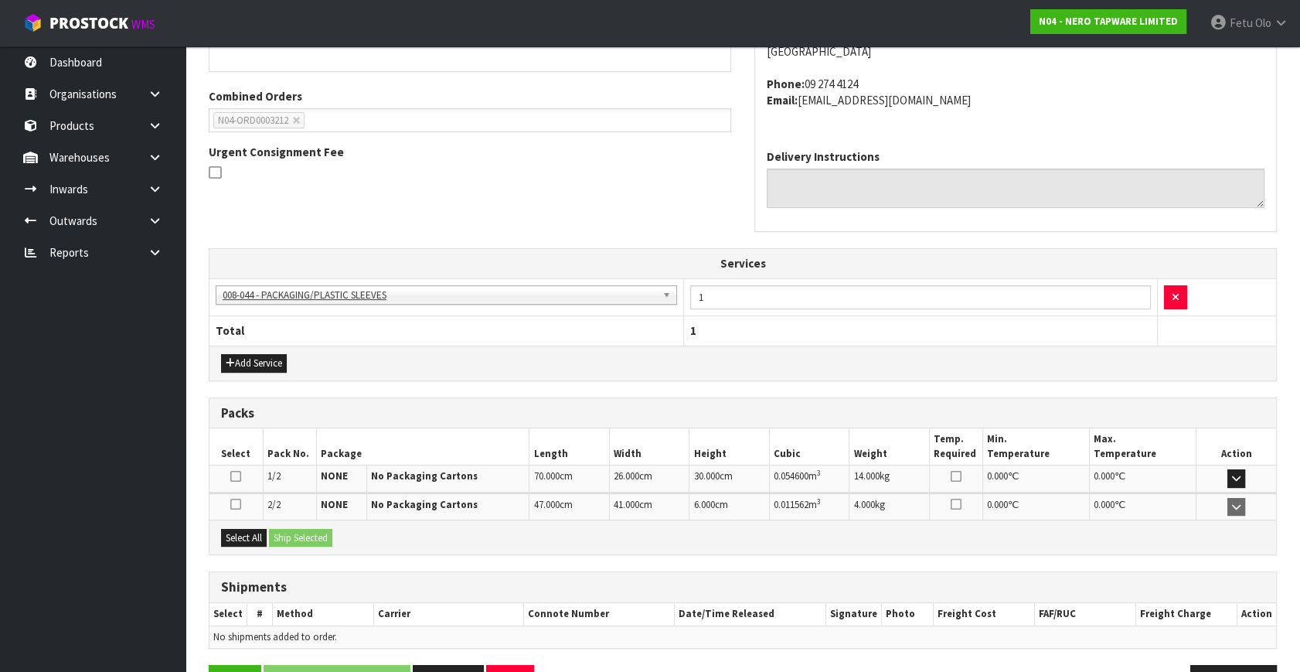
scroll to position [416, 0]
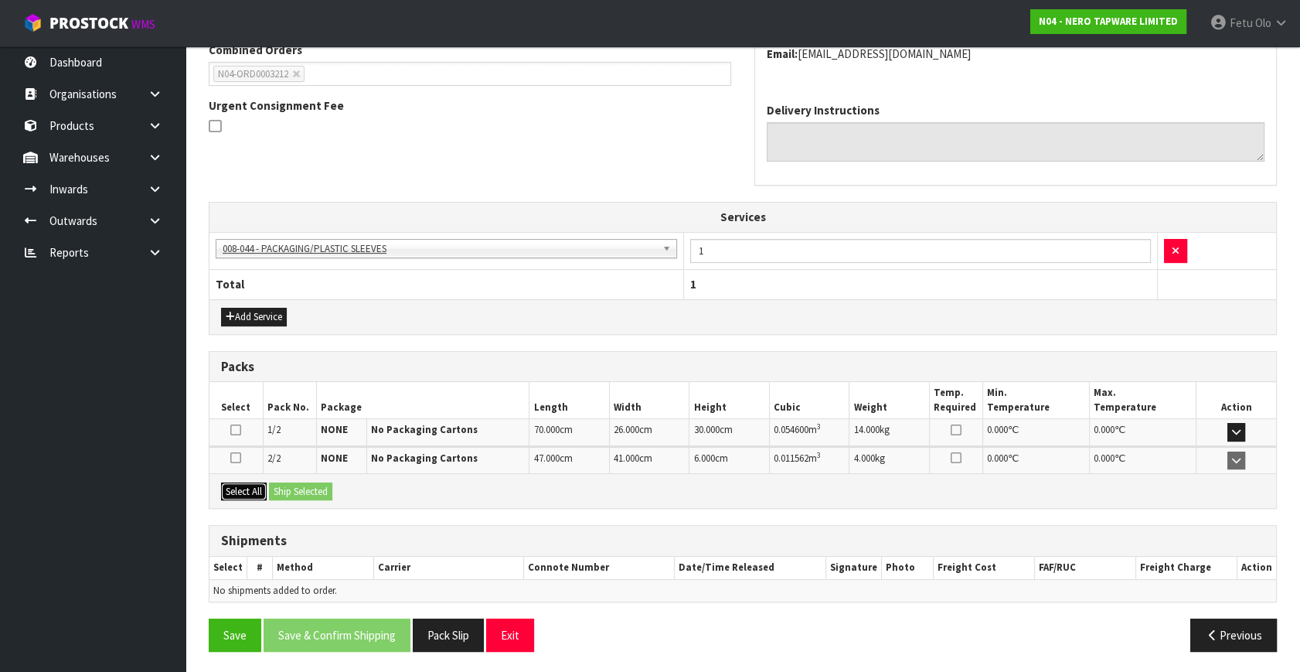
drag, startPoint x: 253, startPoint y: 479, endPoint x: 304, endPoint y: 490, distance: 52.1
click at [257, 482] on button "Select All" at bounding box center [244, 491] width 46 height 19
click at [304, 490] on button "Ship Selected" at bounding box center [300, 491] width 63 height 19
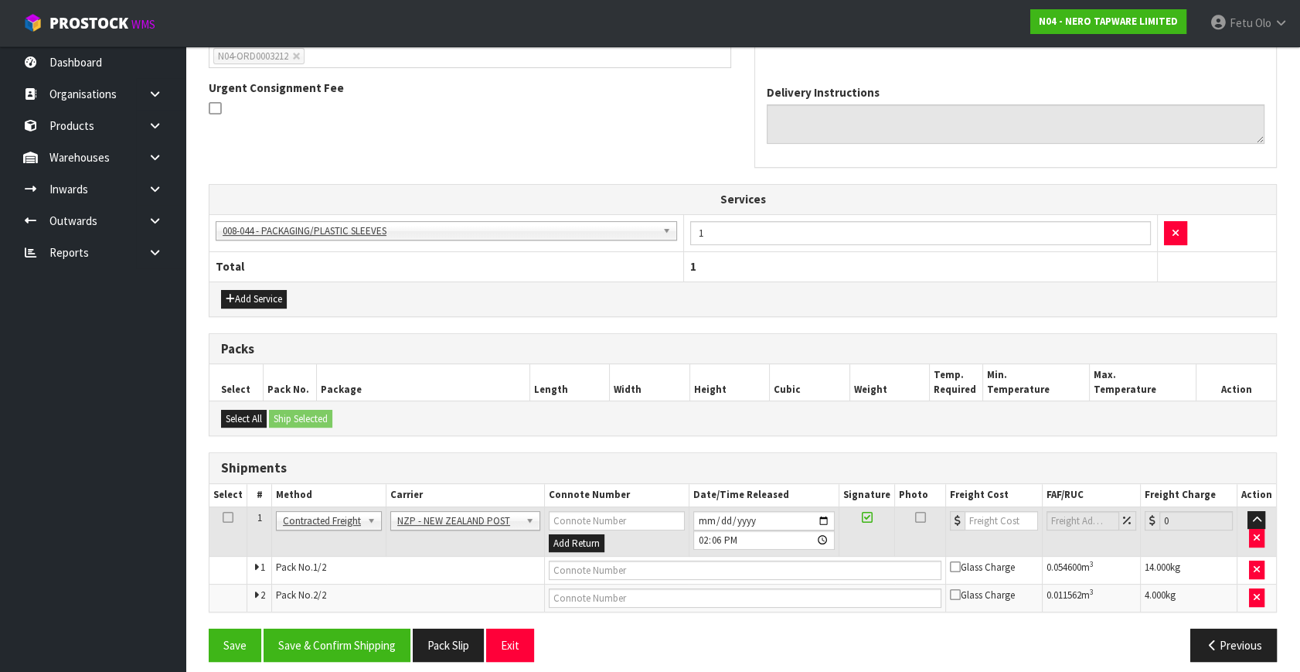
scroll to position [444, 0]
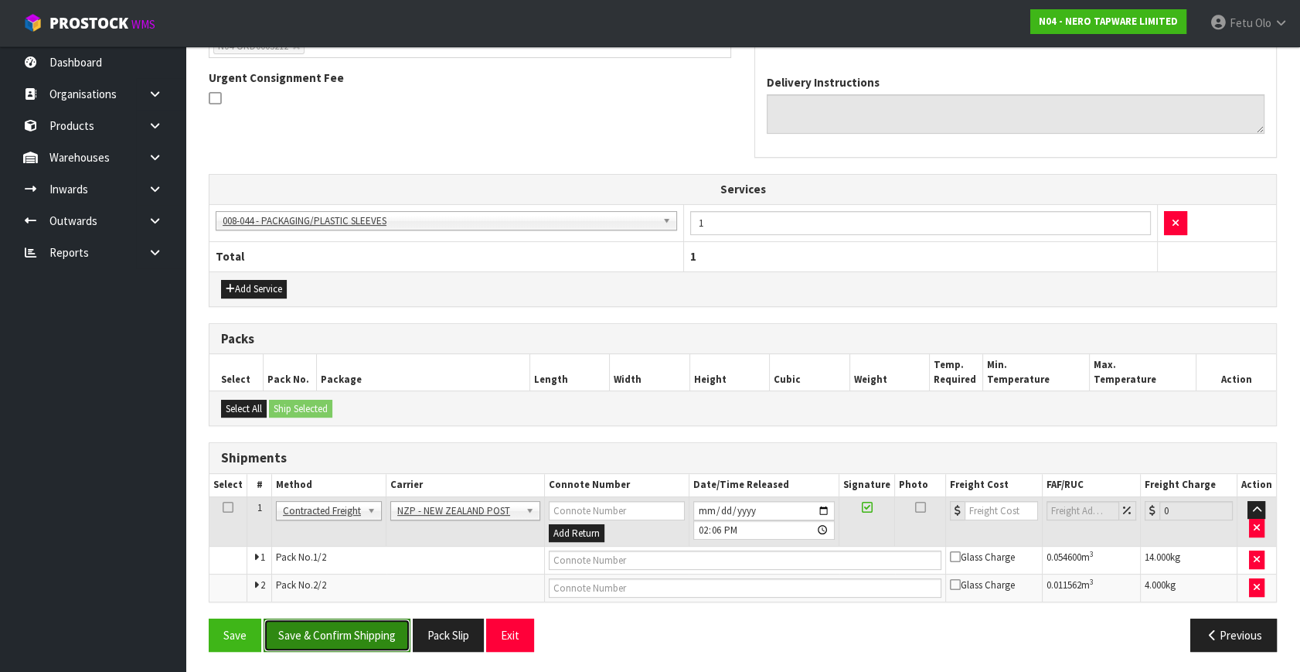
click at [332, 618] on button "Save & Confirm Shipping" at bounding box center [337, 634] width 147 height 33
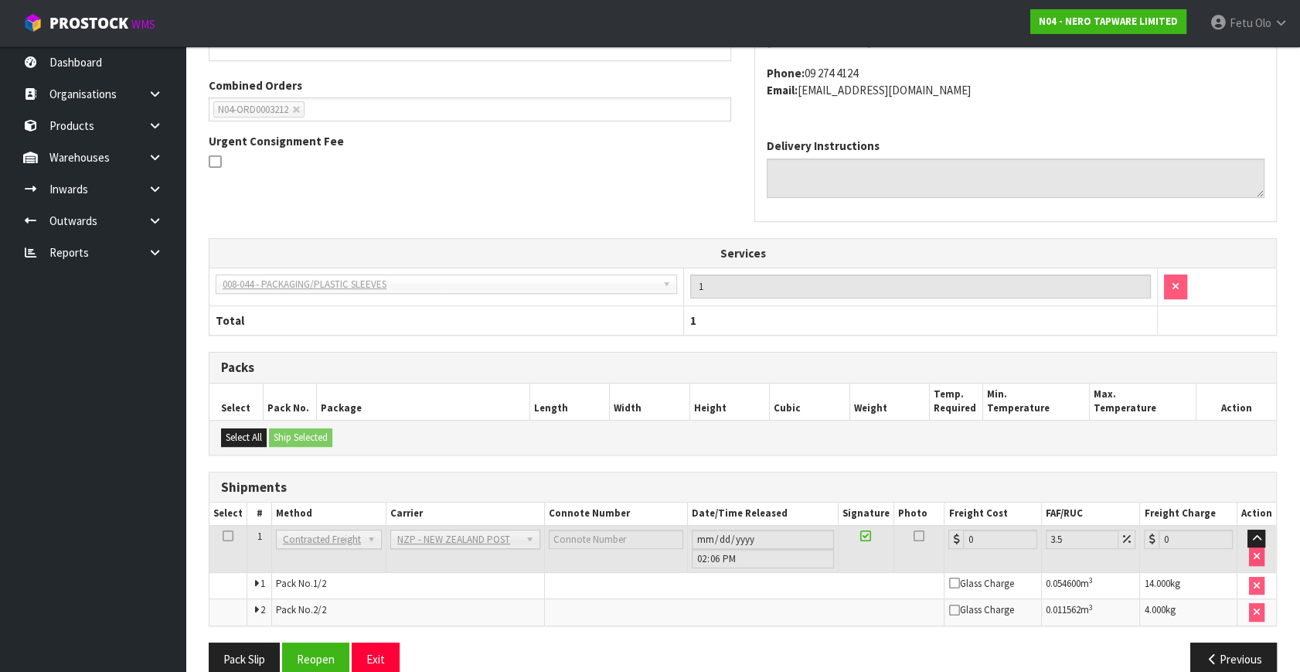
scroll to position [420, 0]
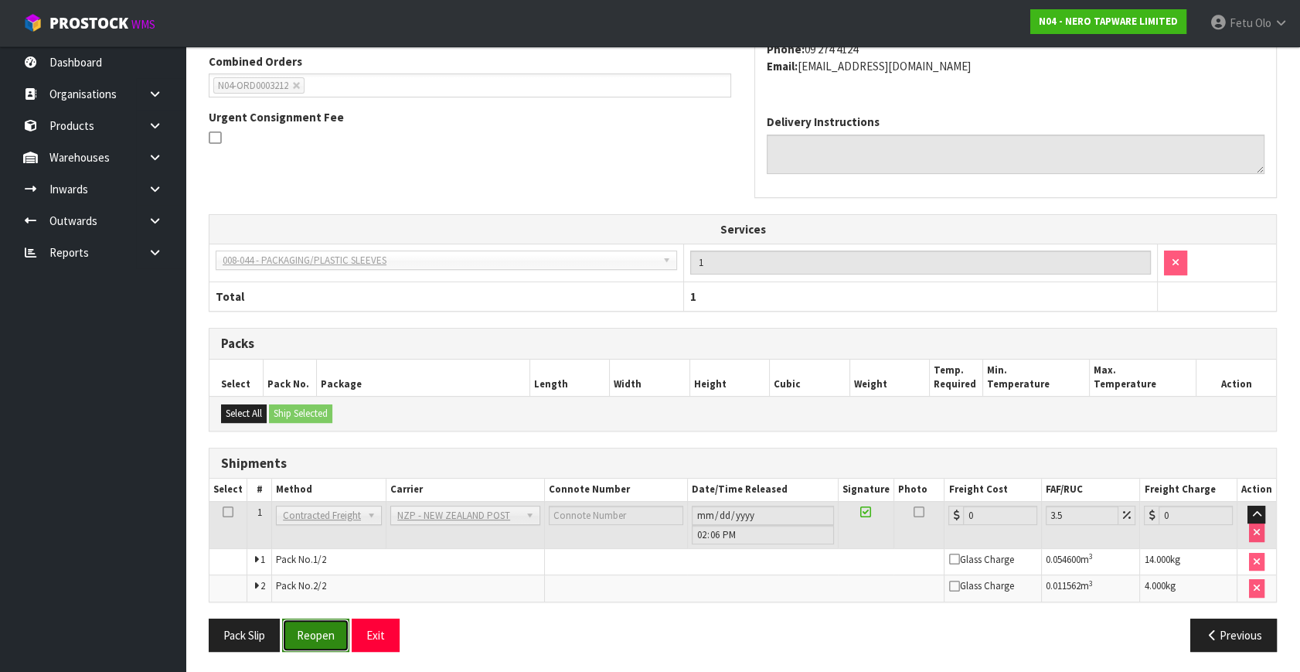
drag, startPoint x: 287, startPoint y: 615, endPoint x: 296, endPoint y: 618, distance: 9.6
click at [288, 618] on button "Reopen" at bounding box center [315, 634] width 67 height 33
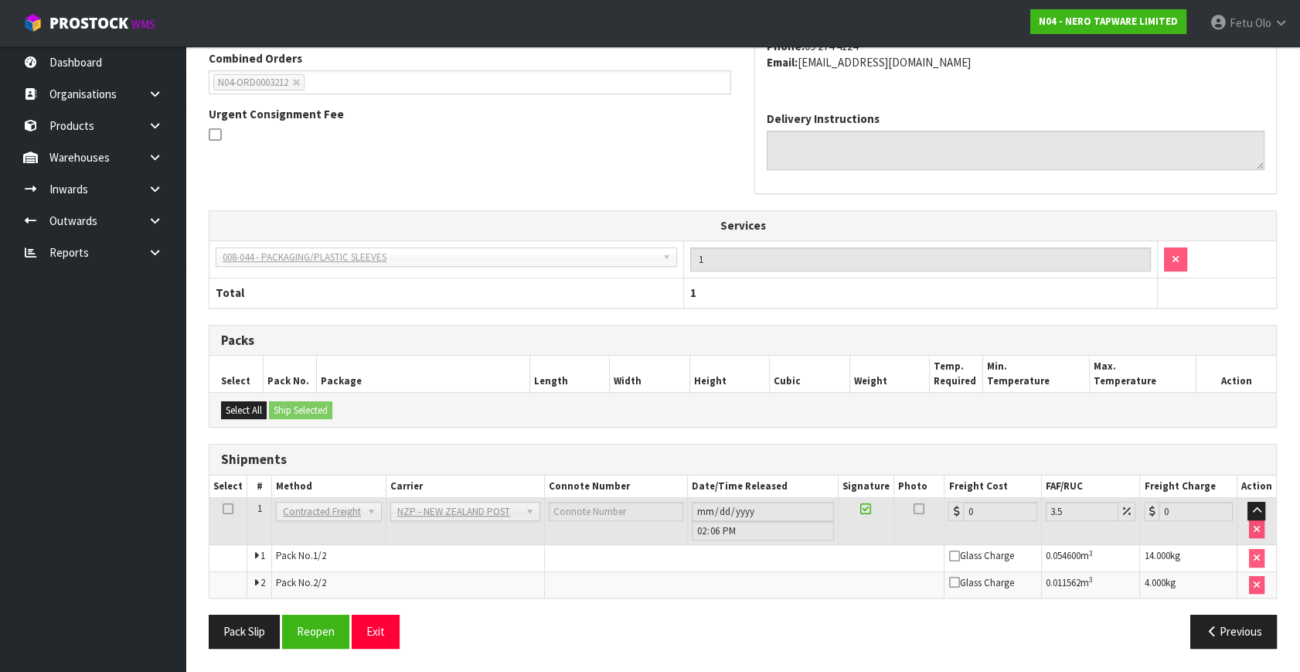
scroll to position [0, 0]
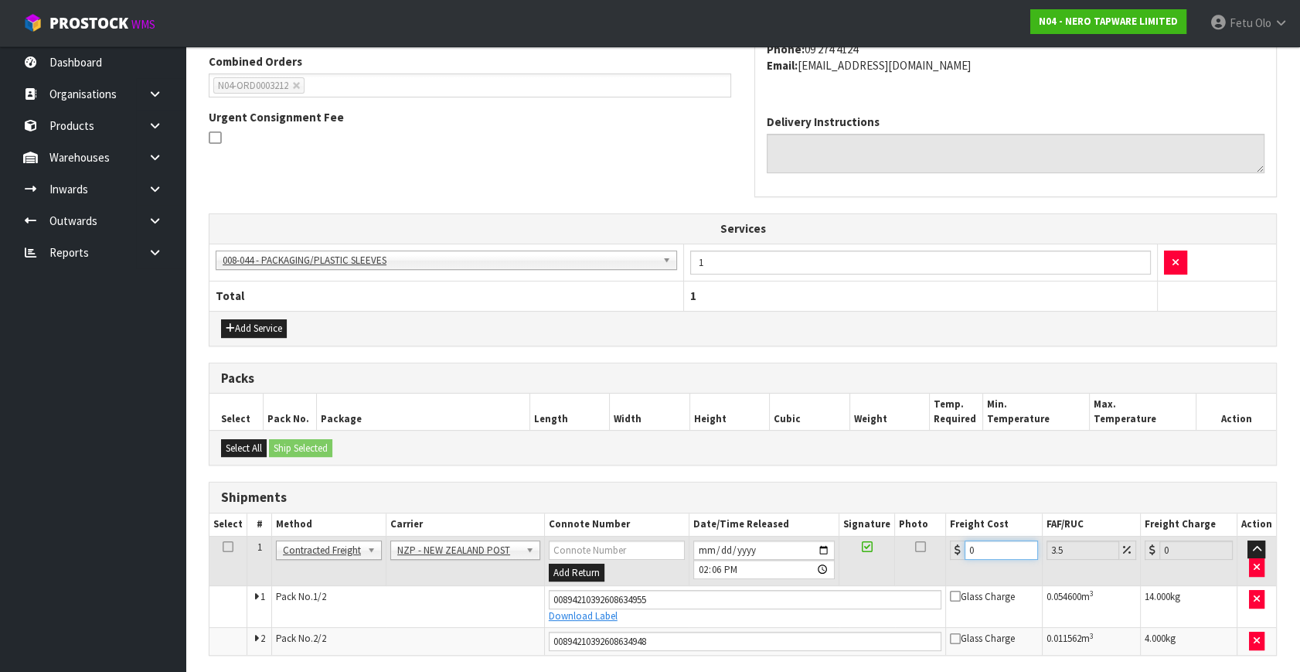
click at [638, 659] on div "From Address CONTRACT WAREHOUSING & LOGISTICS 17 Allens Road East Tamaki Auckla…" at bounding box center [743, 308] width 1068 height 818
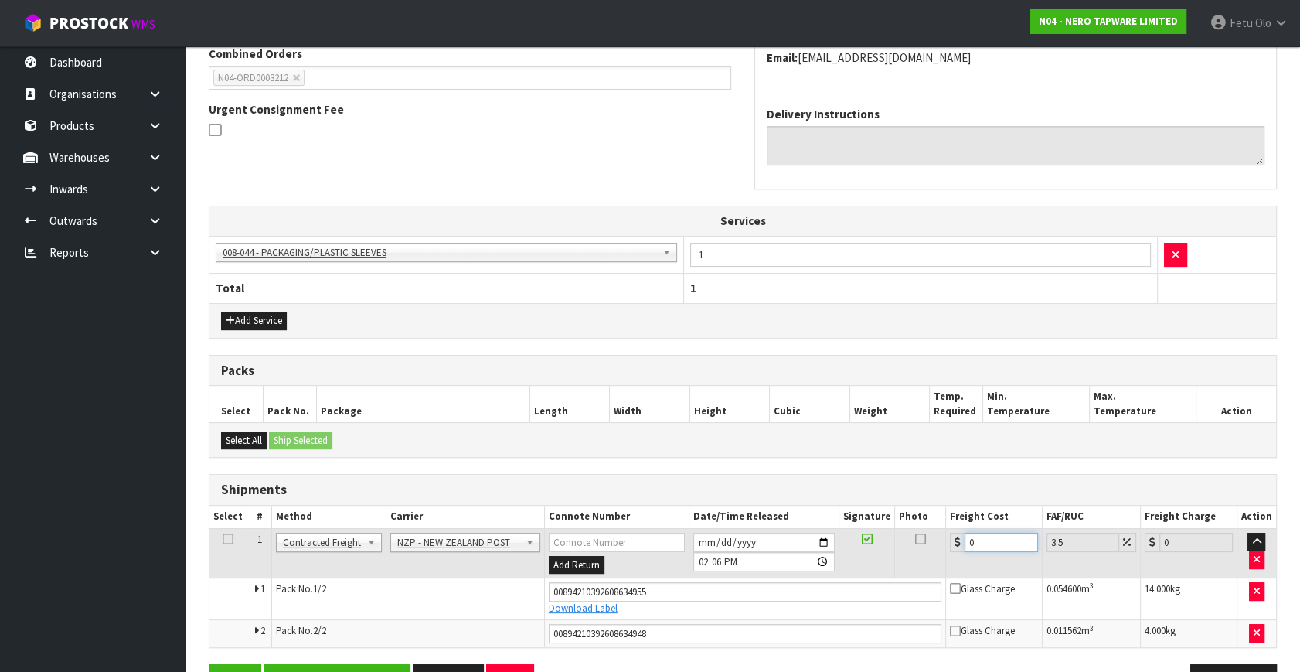
type input "8"
type input "8.28"
type input "8.6"
type input "8.9"
type input "8.66"
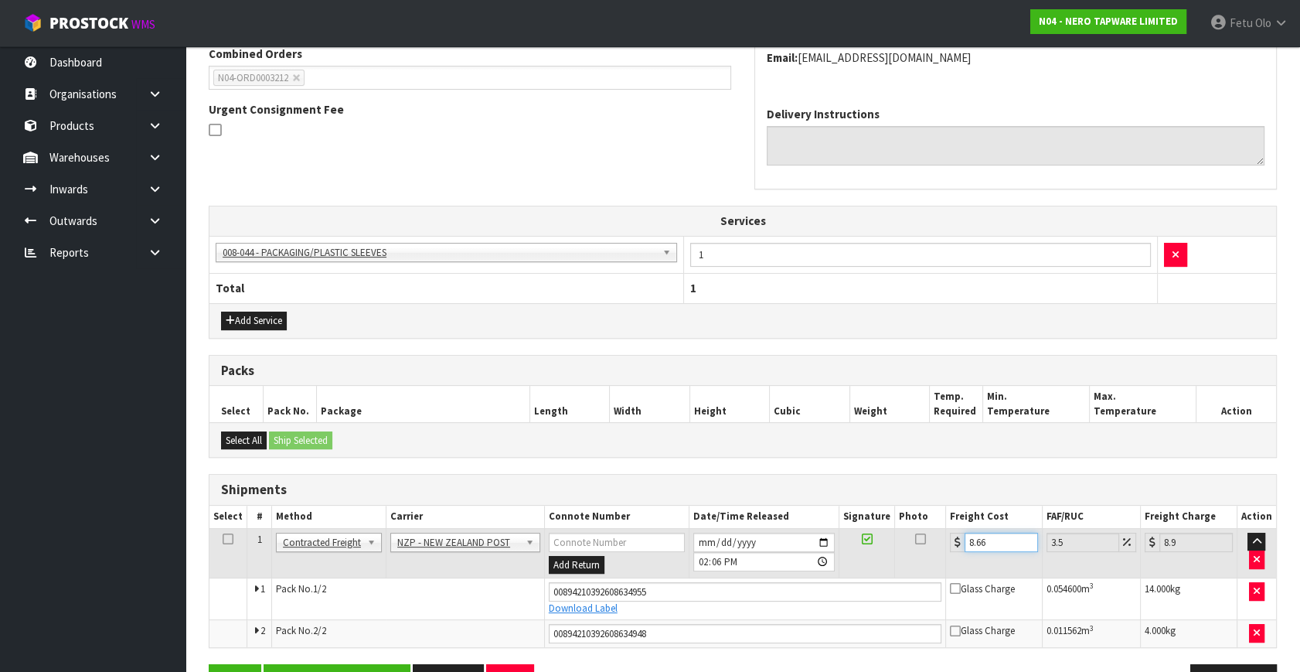
type input "8.96"
type input "8.66"
drag, startPoint x: 672, startPoint y: 590, endPoint x: 339, endPoint y: 620, distance: 334.4
click at [339, 620] on tbody "1 Client Local Pickup Customer Local Pickup Company Freight Contracted Freight …" at bounding box center [742, 587] width 1067 height 119
drag, startPoint x: 611, startPoint y: 638, endPoint x: 430, endPoint y: 660, distance: 181.4
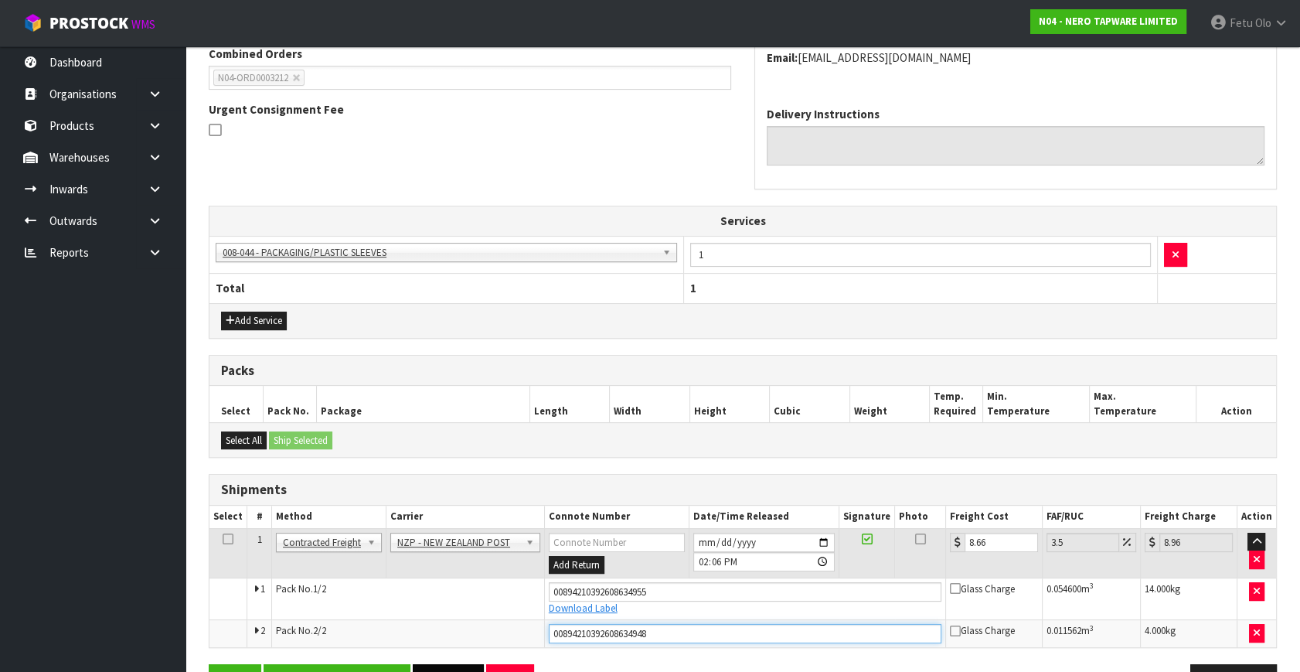
click at [430, 660] on div "From Address CONTRACT WAREHOUSING & LOGISTICS 17 Allens Road East Tamaki Auckla…" at bounding box center [743, 300] width 1068 height 818
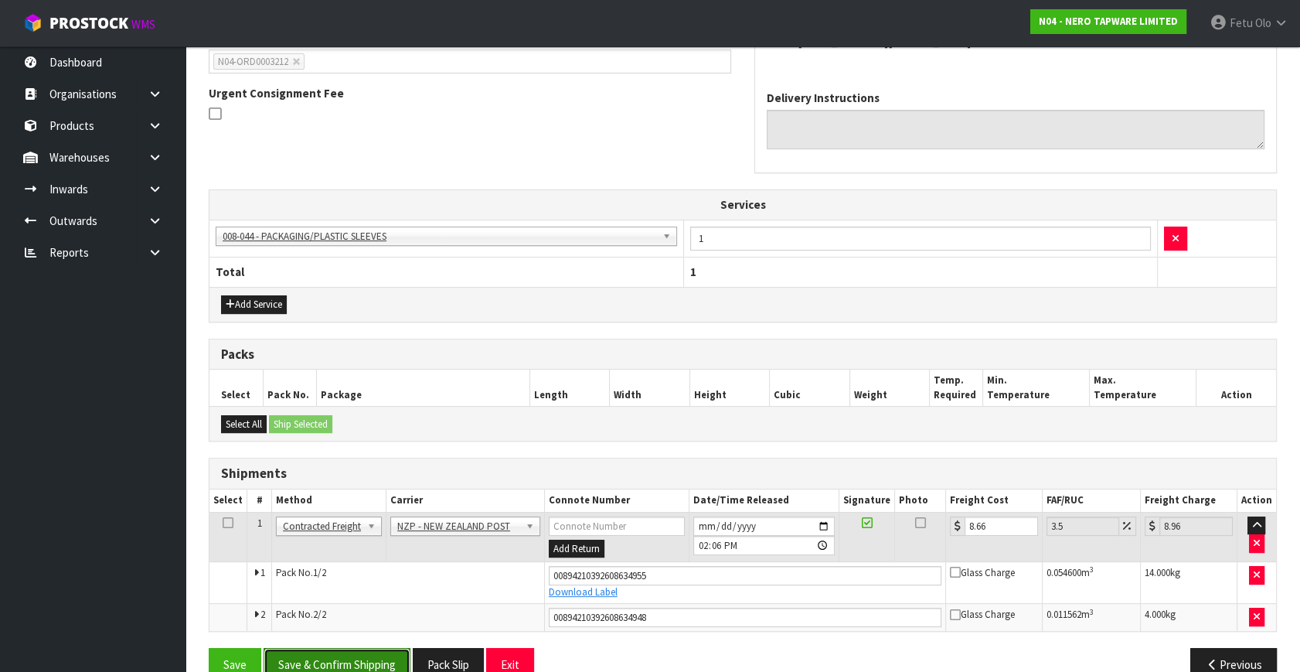
click at [326, 656] on button "Save & Confirm Shipping" at bounding box center [337, 664] width 147 height 33
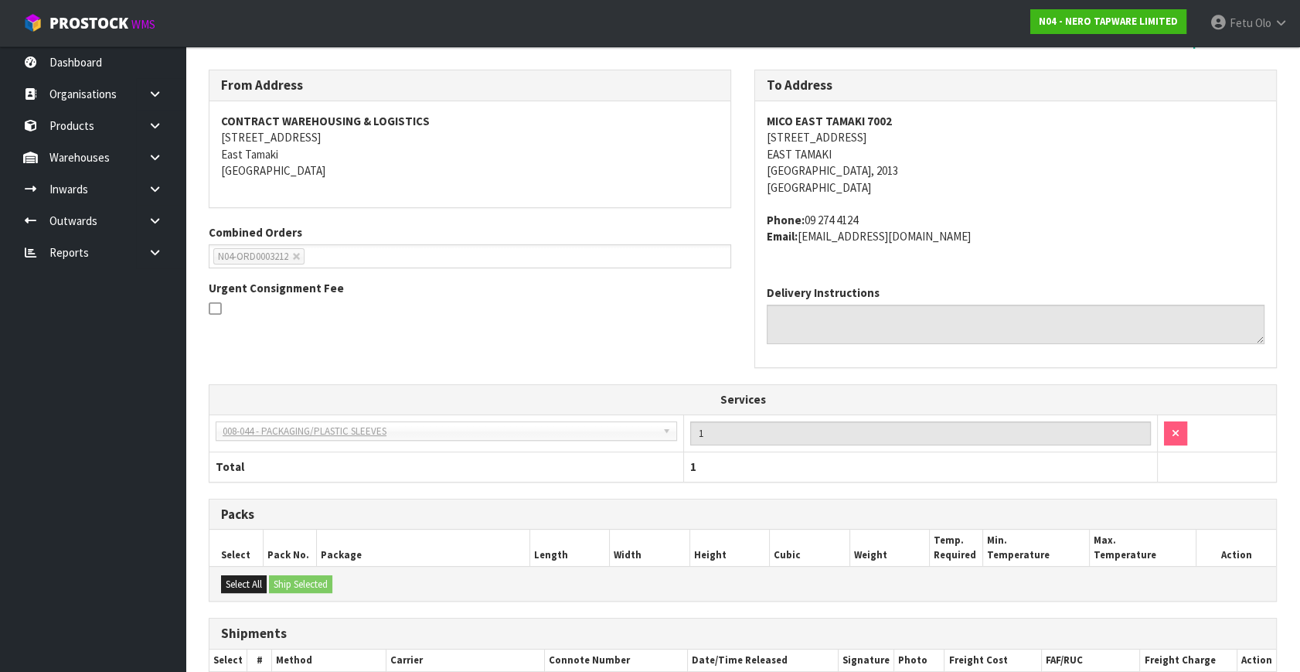
scroll to position [0, 0]
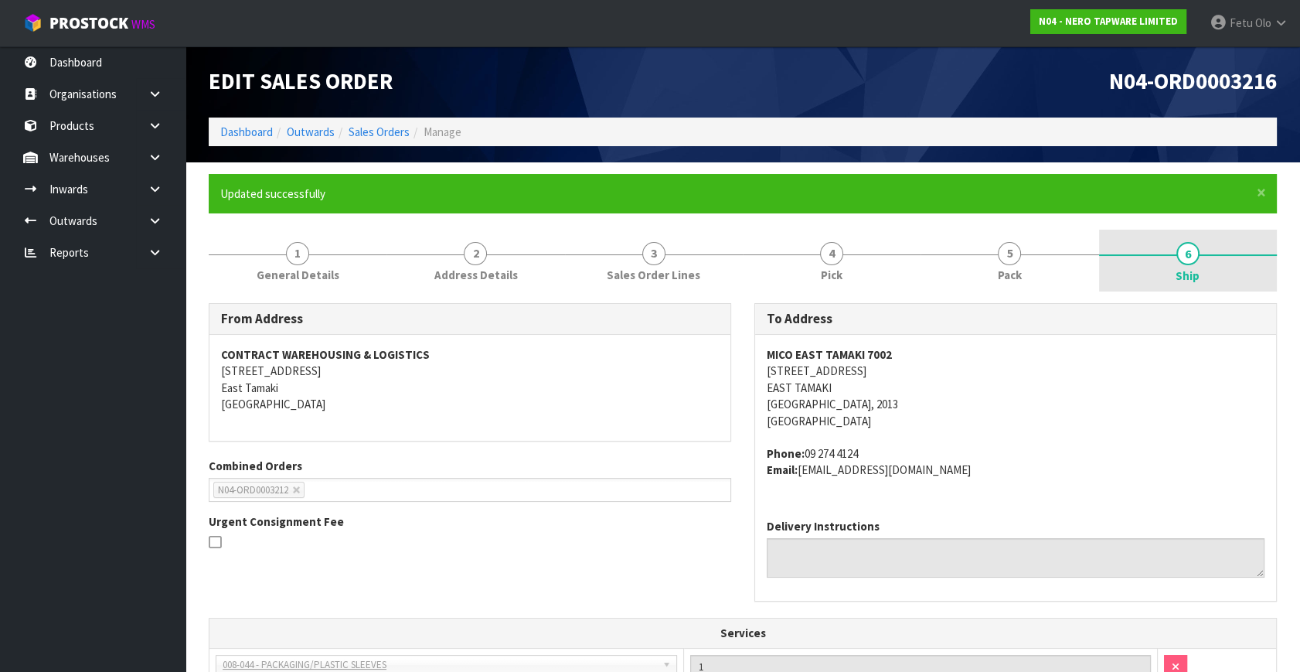
click at [1206, 246] on link "6 Ship" at bounding box center [1188, 261] width 178 height 62
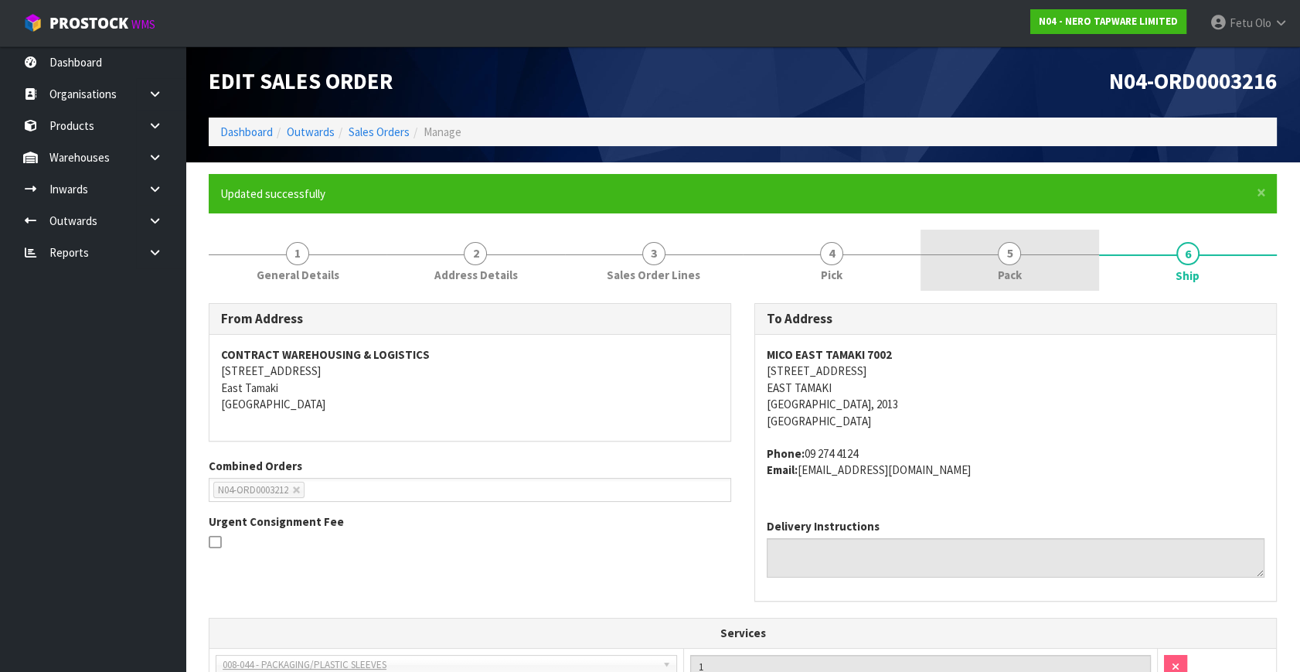
click at [1004, 267] on span "Pack" at bounding box center [1010, 275] width 24 height 16
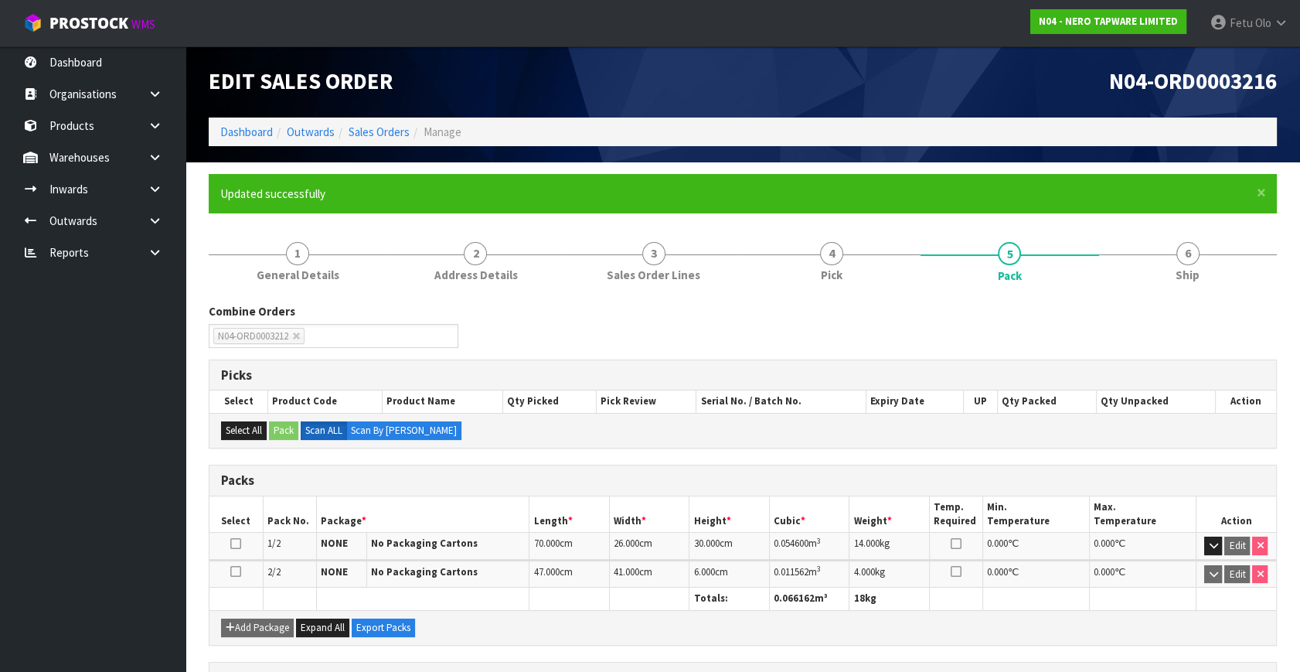
click at [1103, 614] on div "Add Package Expand All Export Packs" at bounding box center [742, 627] width 1067 height 35
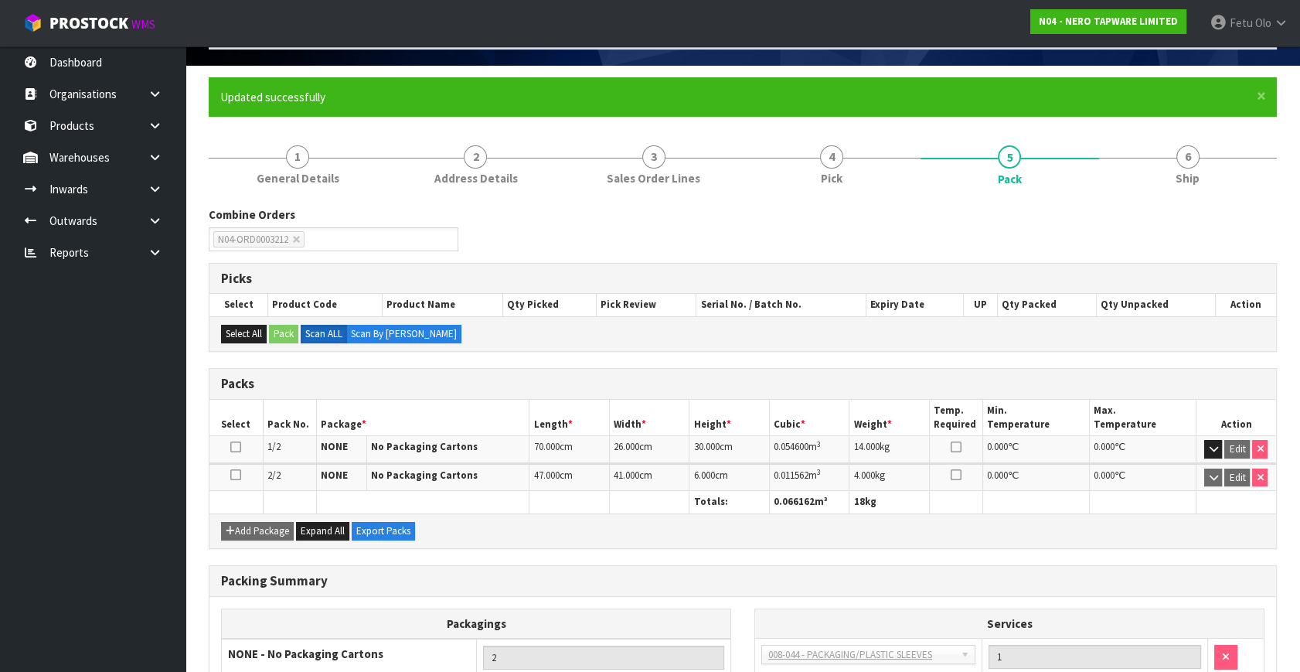
scroll to position [229, 0]
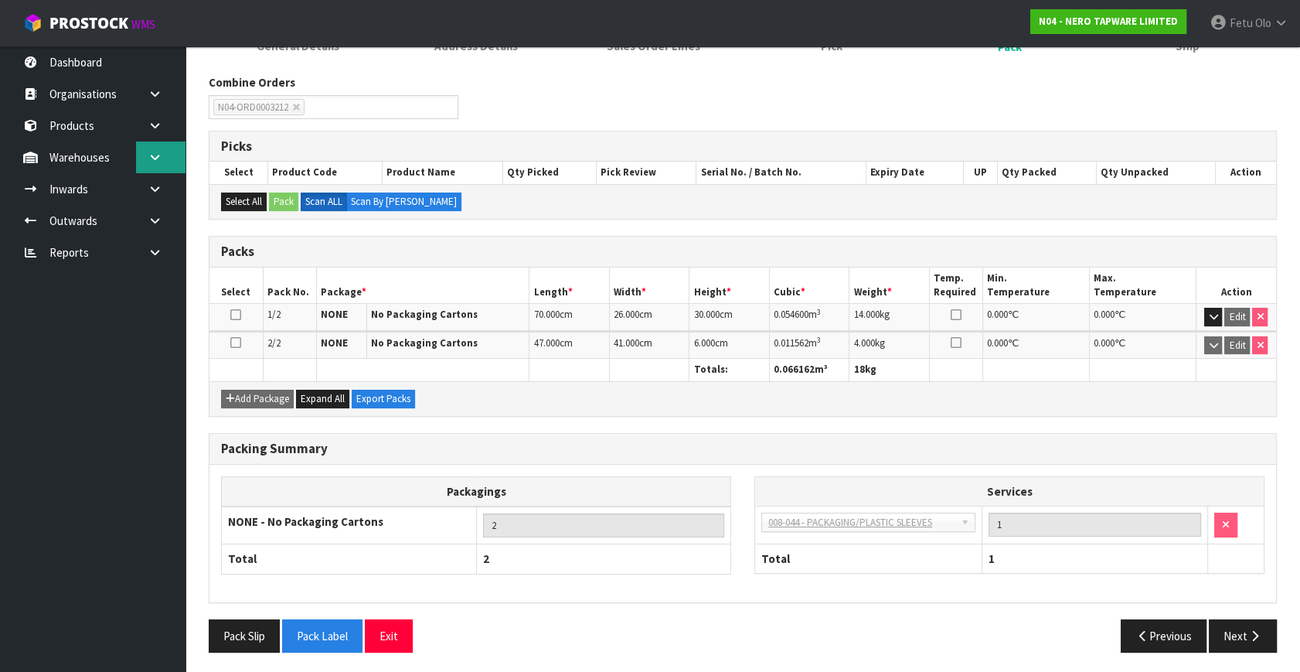
click at [151, 155] on icon at bounding box center [155, 157] width 15 height 12
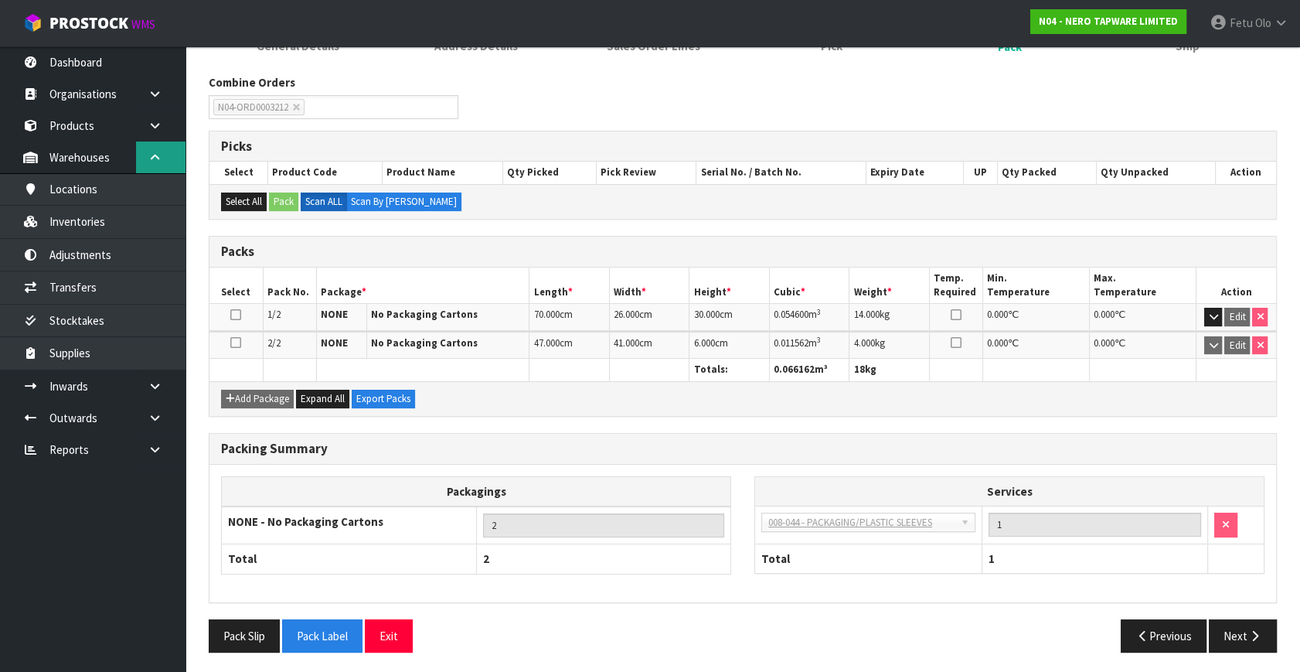
click at [153, 161] on icon at bounding box center [155, 157] width 15 height 12
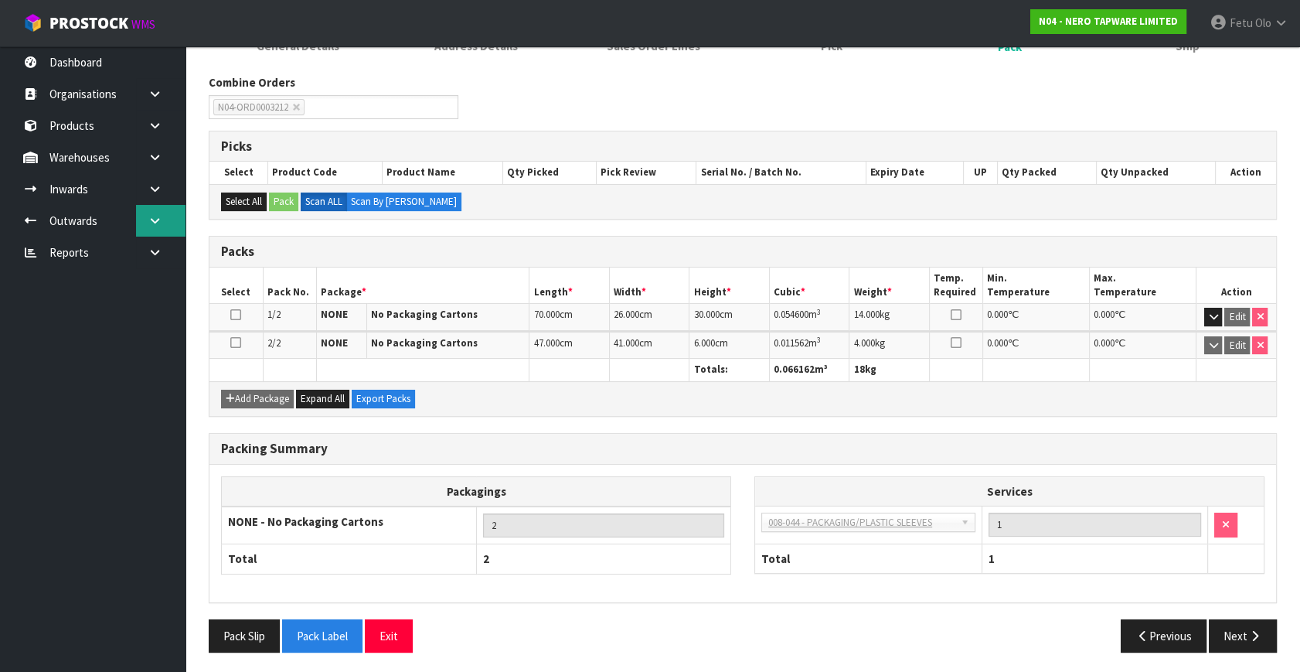
click at [155, 221] on icon at bounding box center [155, 221] width 15 height 12
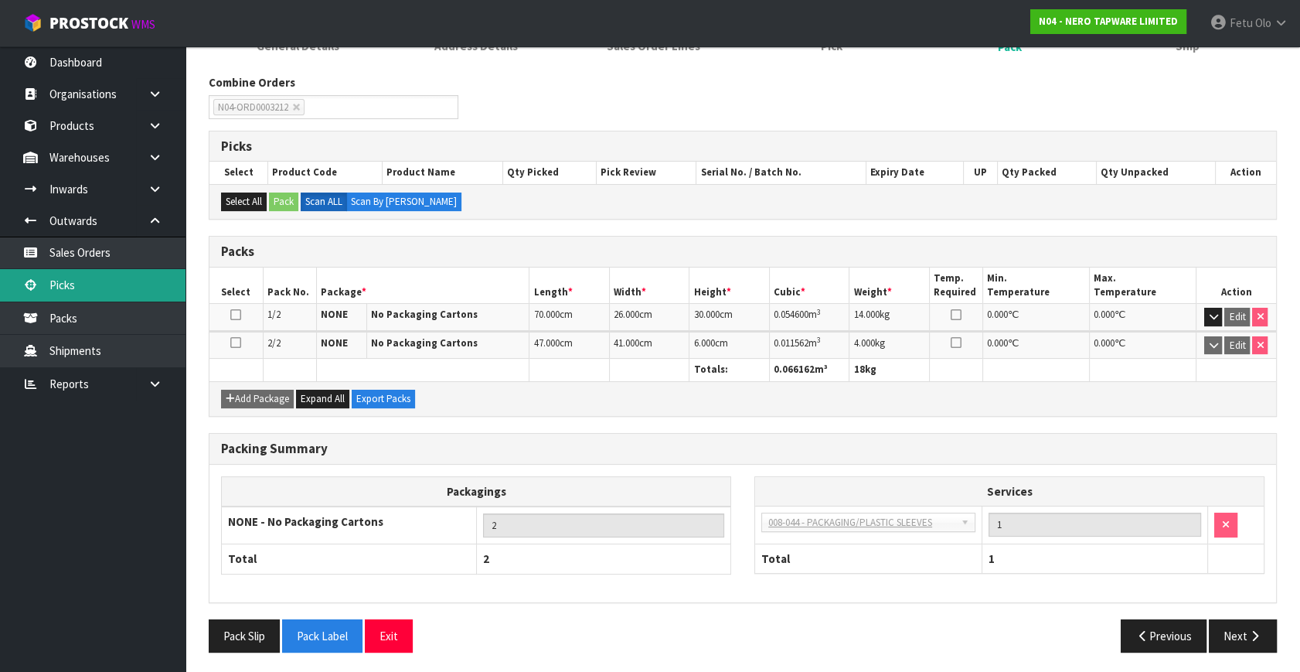
click at [53, 286] on link "Picks" at bounding box center [92, 285] width 185 height 32
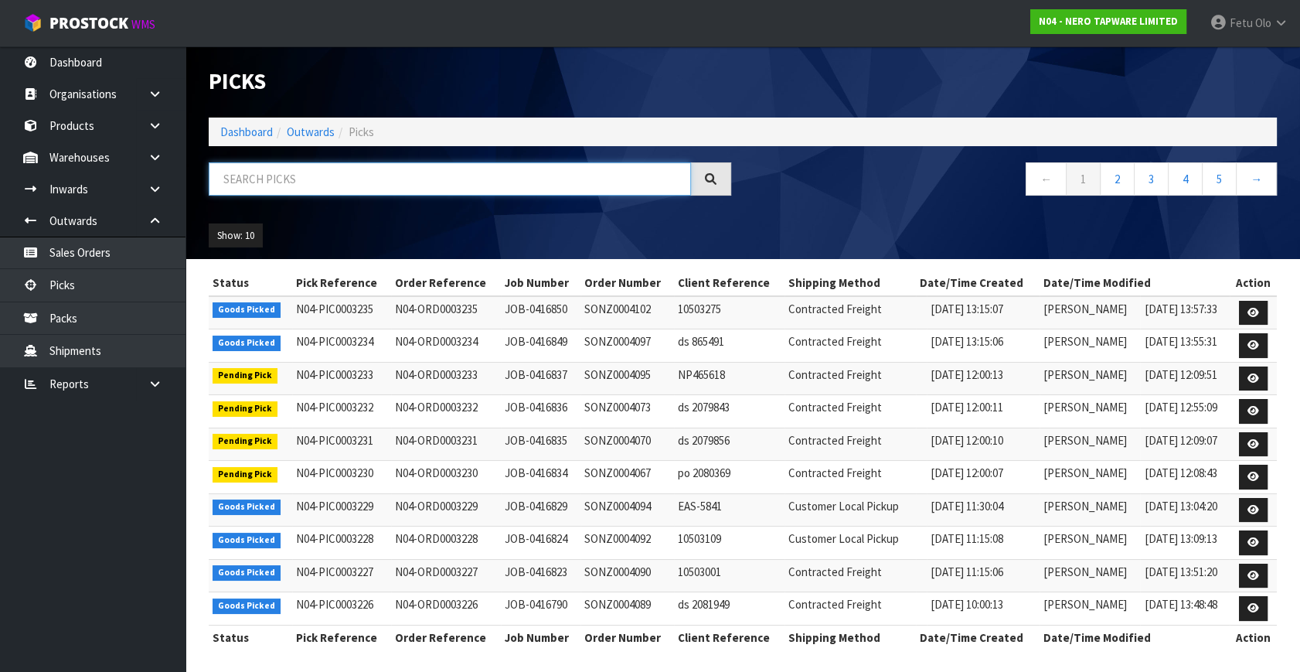
click at [427, 179] on input "text" at bounding box center [450, 178] width 482 height 33
click at [393, 179] on input "text" at bounding box center [450, 178] width 482 height 33
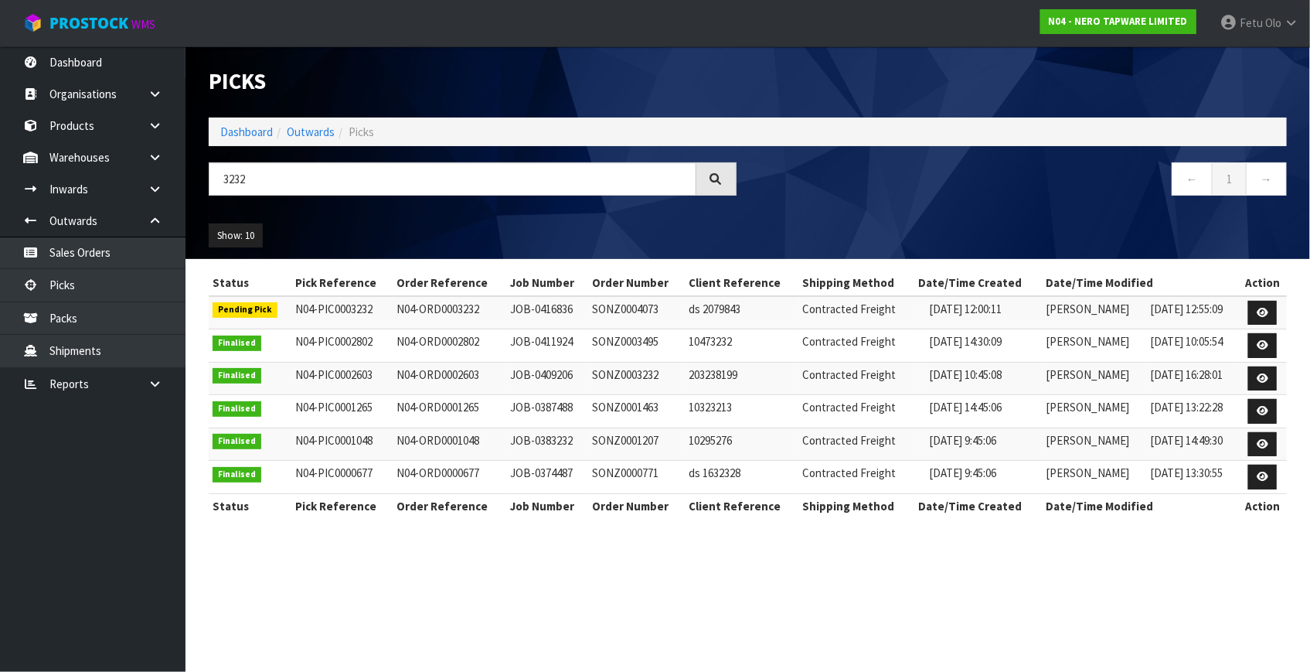
type input "3232"
